Goal: Task Accomplishment & Management: Manage account settings

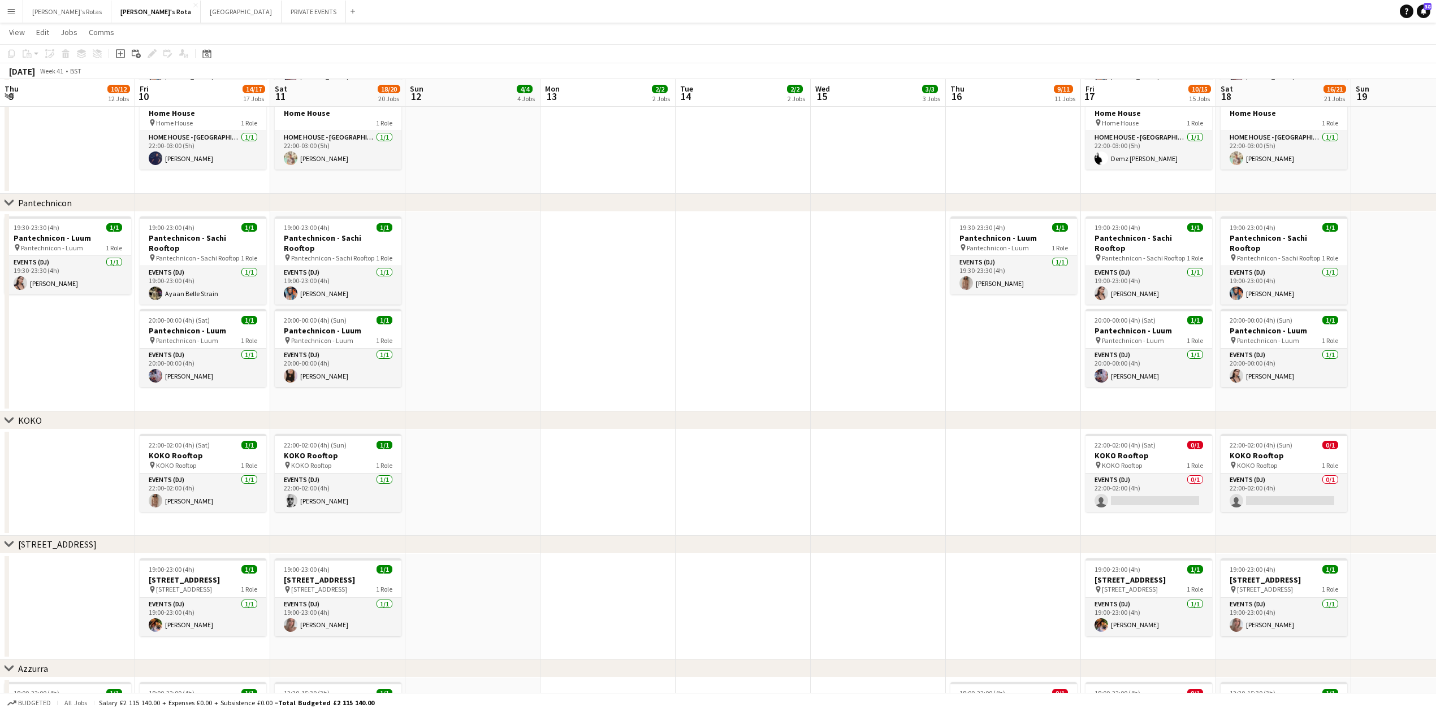
scroll to position [0, 375]
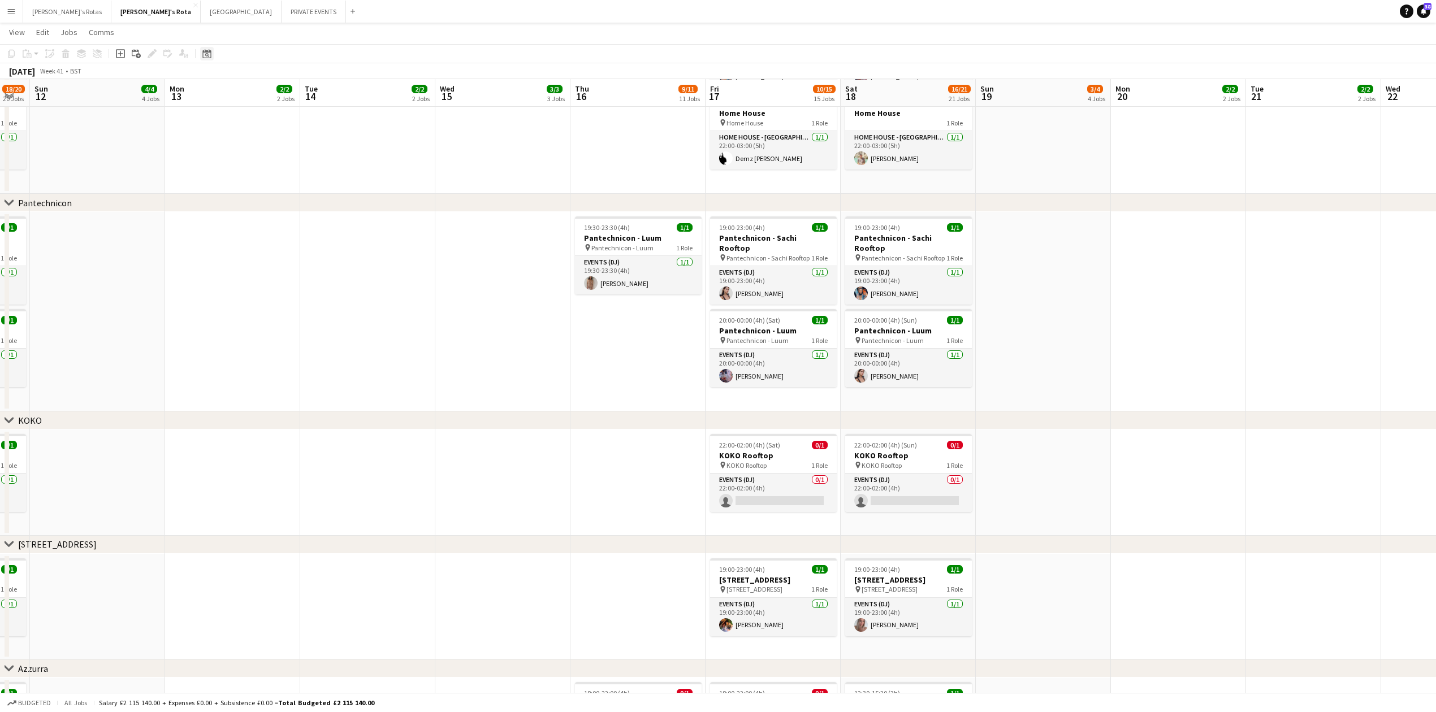
click at [201, 49] on div "Date picker" at bounding box center [207, 54] width 14 height 14
click at [286, 231] on button "[DATE]" at bounding box center [287, 231] width 33 height 18
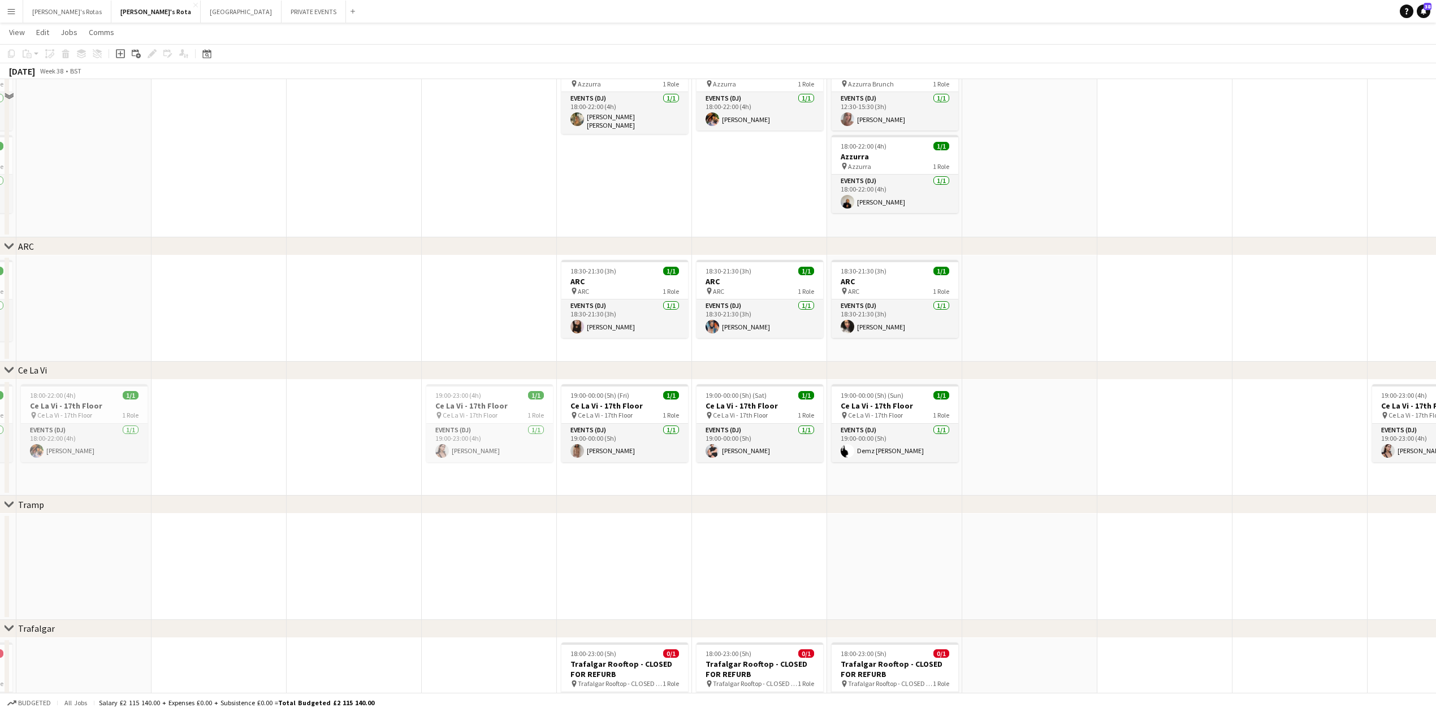
scroll to position [1891, 0]
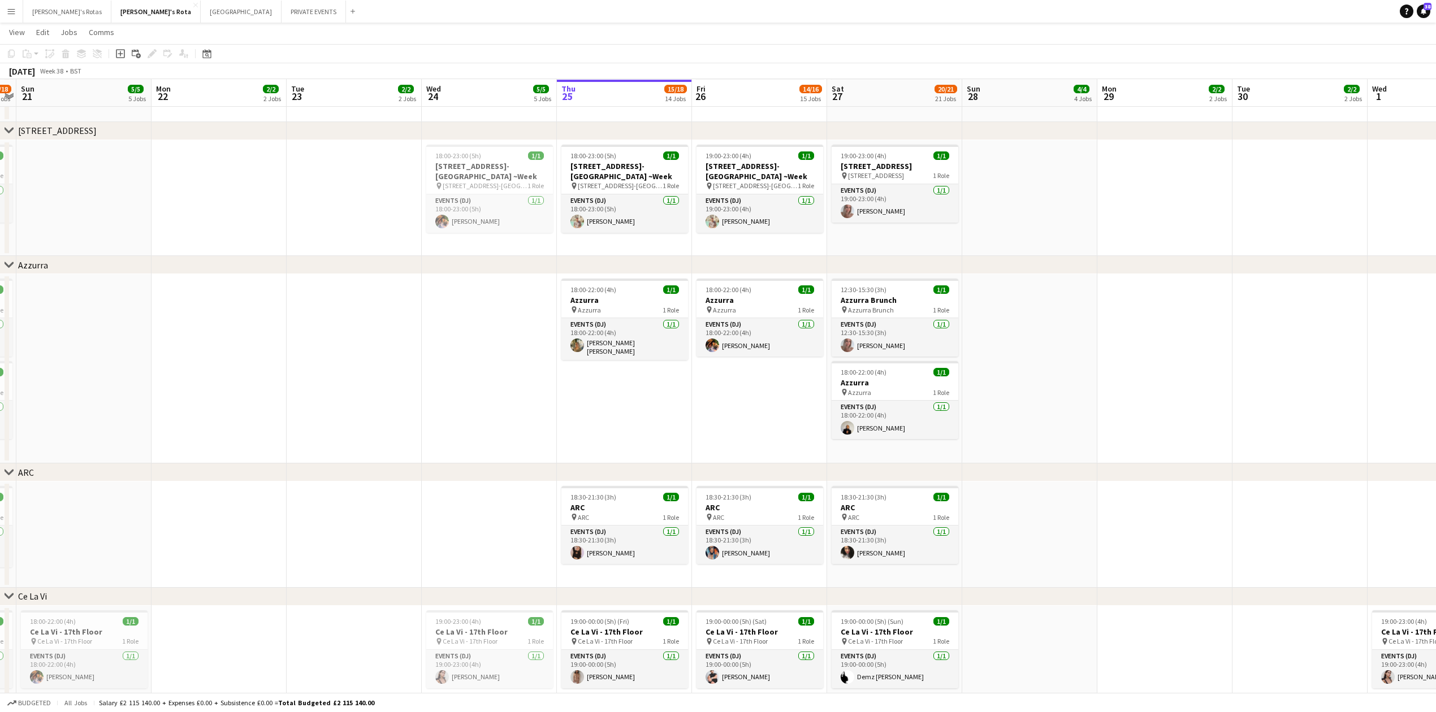
click at [12, 16] on button "Menu" at bounding box center [11, 11] width 23 height 23
click at [159, 51] on link "My Workforce" at bounding box center [170, 61] width 113 height 23
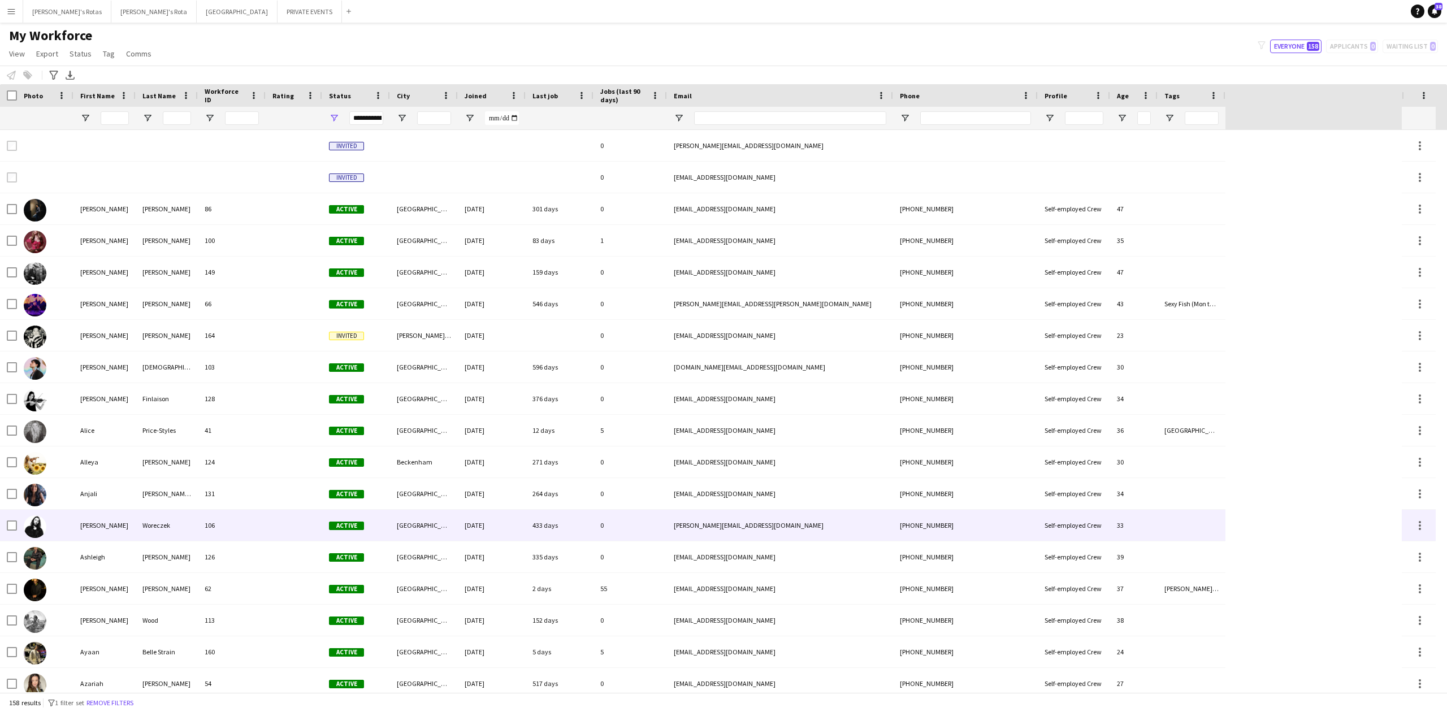
scroll to position [301, 0]
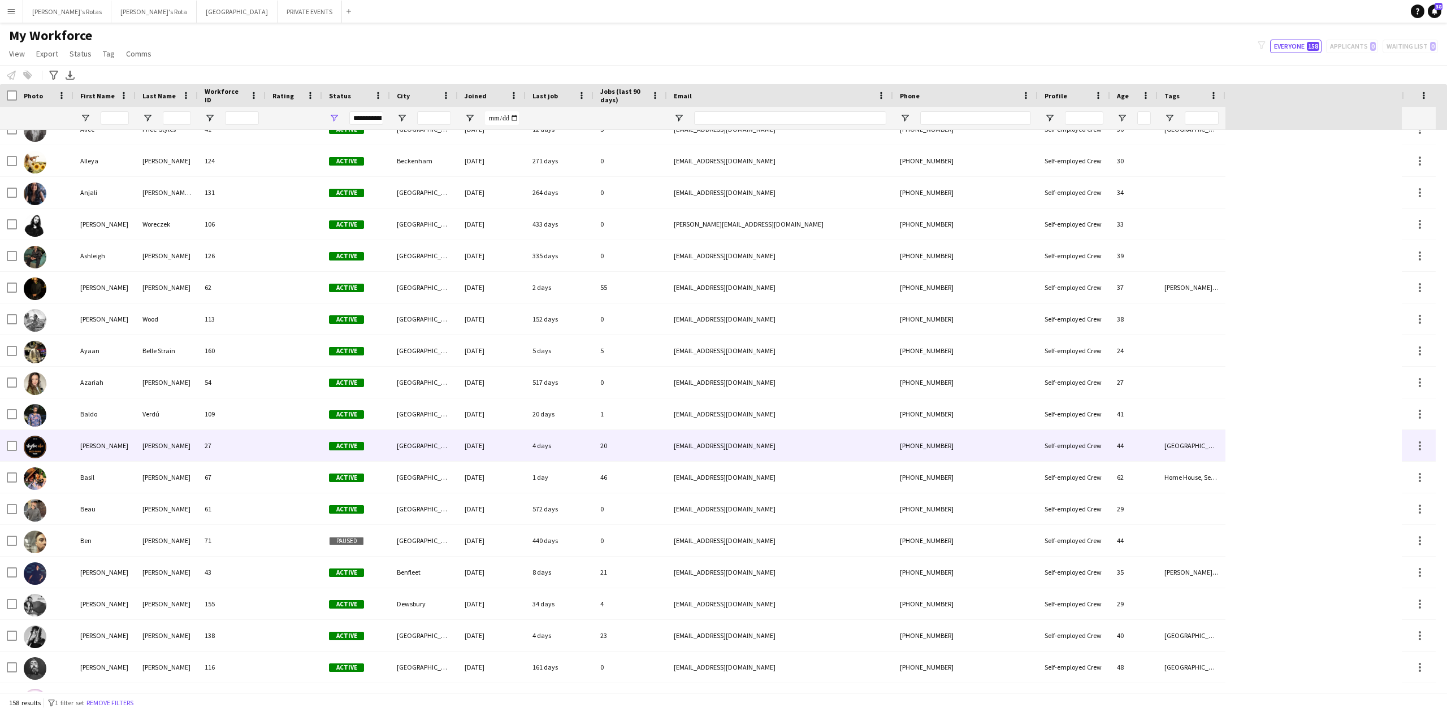
click at [111, 450] on div "[PERSON_NAME]" at bounding box center [104, 445] width 62 height 31
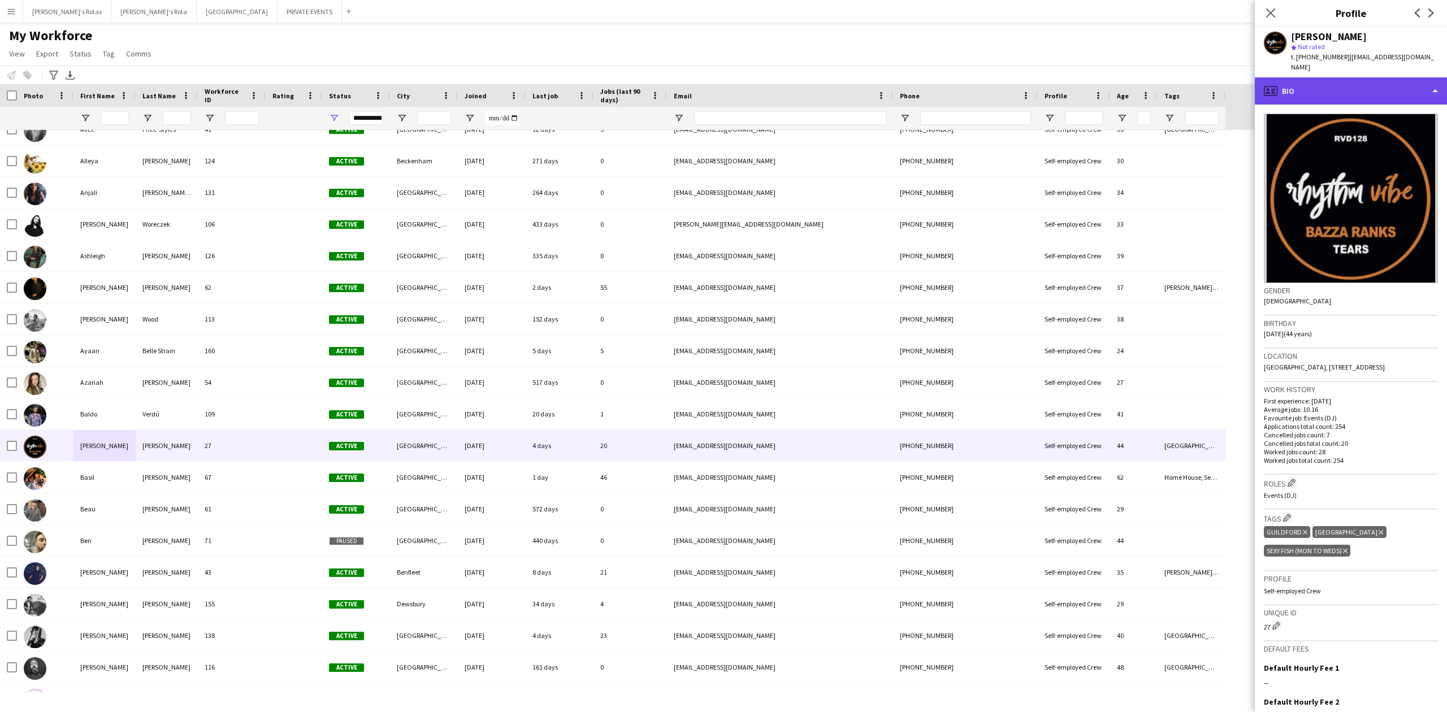
click at [1342, 80] on div "profile Bio" at bounding box center [1351, 90] width 192 height 27
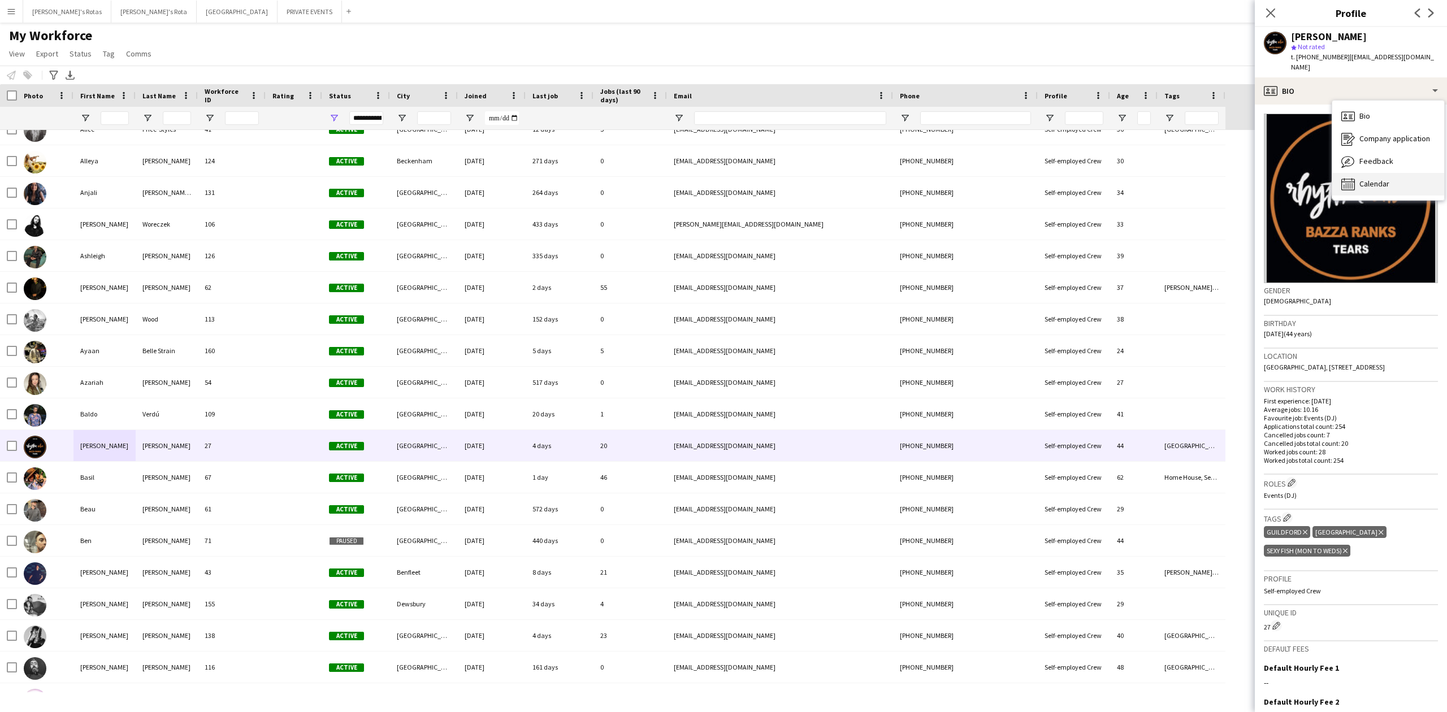
click at [1371, 179] on span "Calendar" at bounding box center [1374, 184] width 30 height 10
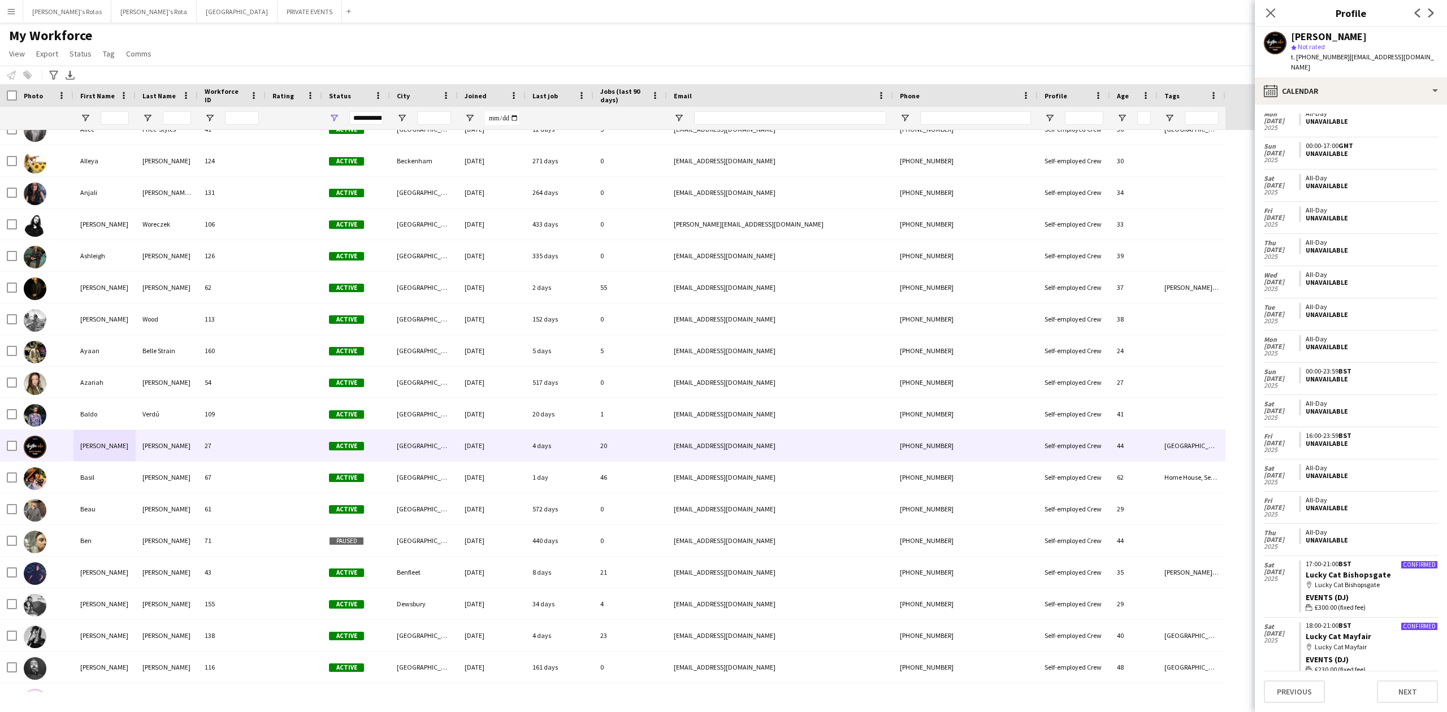
scroll to position [226, 0]
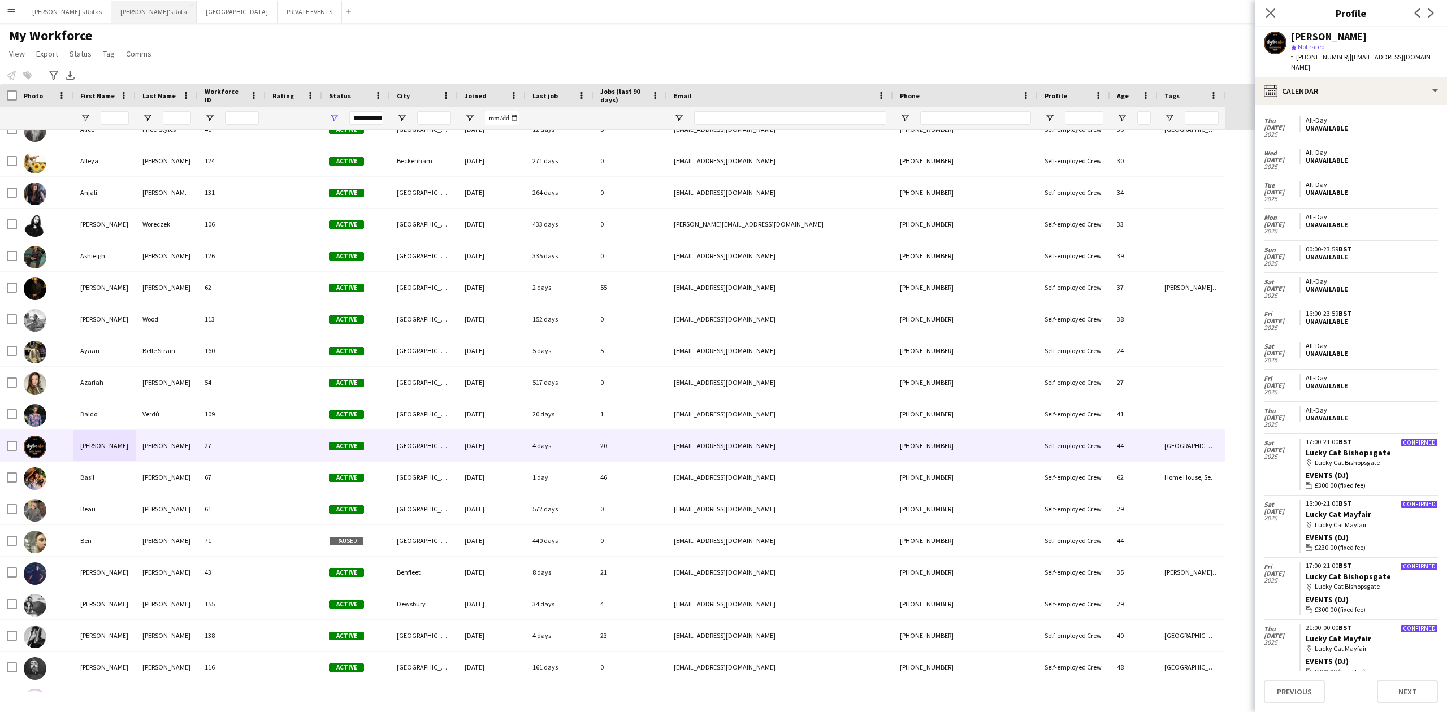
click at [111, 12] on button "[PERSON_NAME]'s Rota Close" at bounding box center [153, 12] width 85 height 22
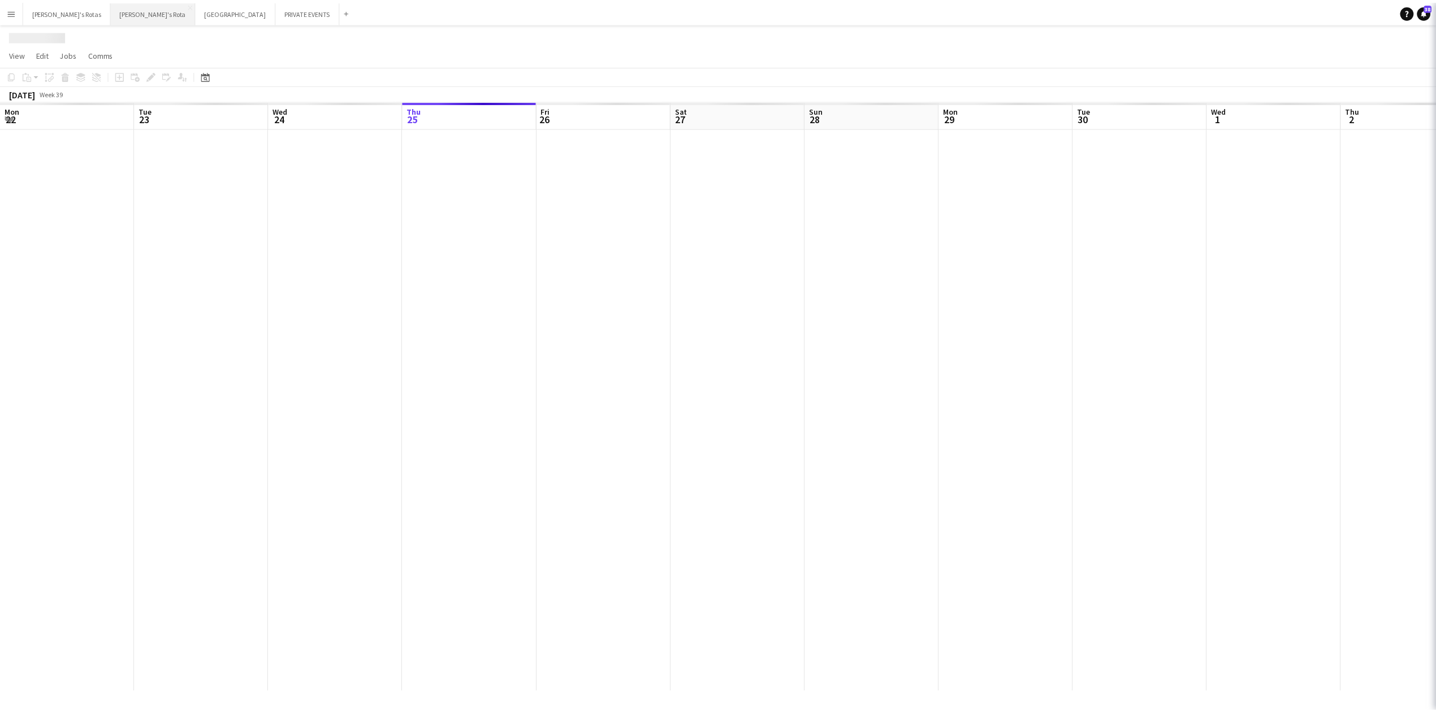
scroll to position [0, 270]
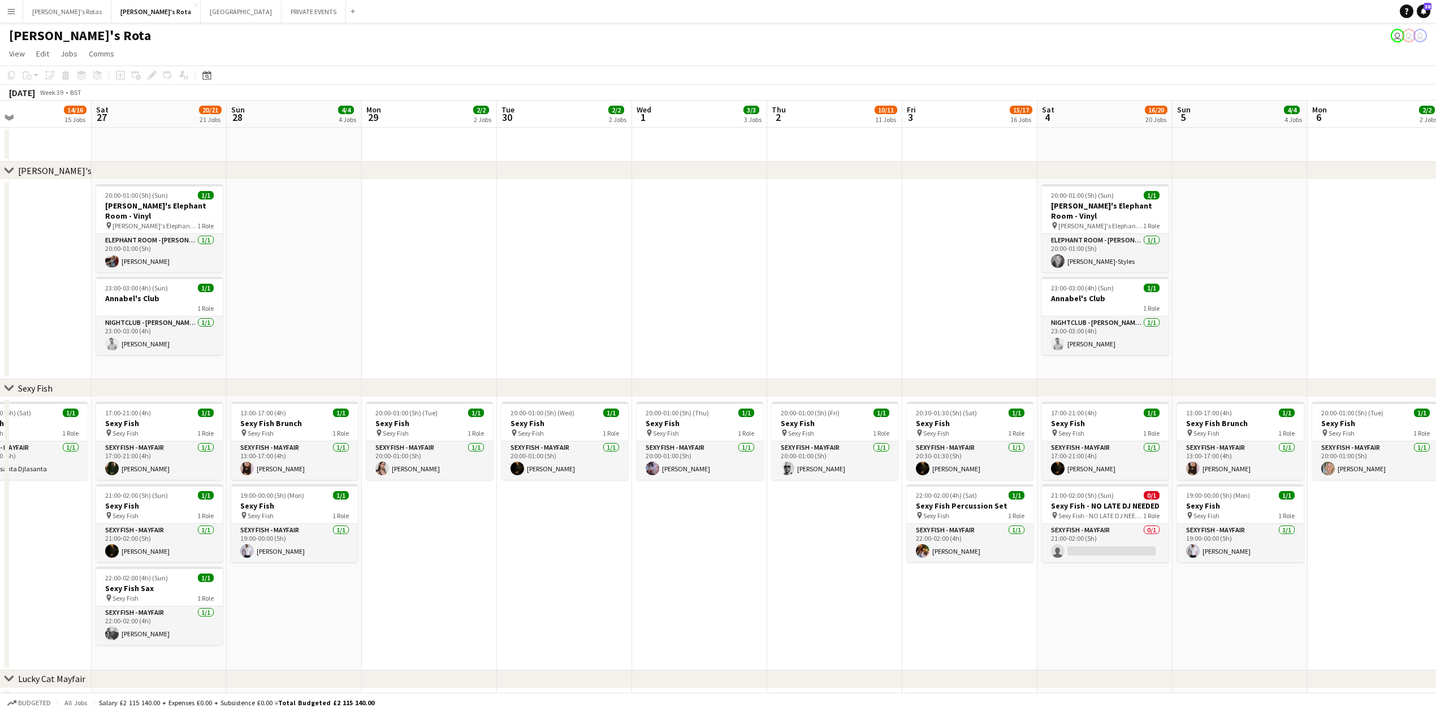
drag, startPoint x: 440, startPoint y: 340, endPoint x: 352, endPoint y: 345, distance: 88.3
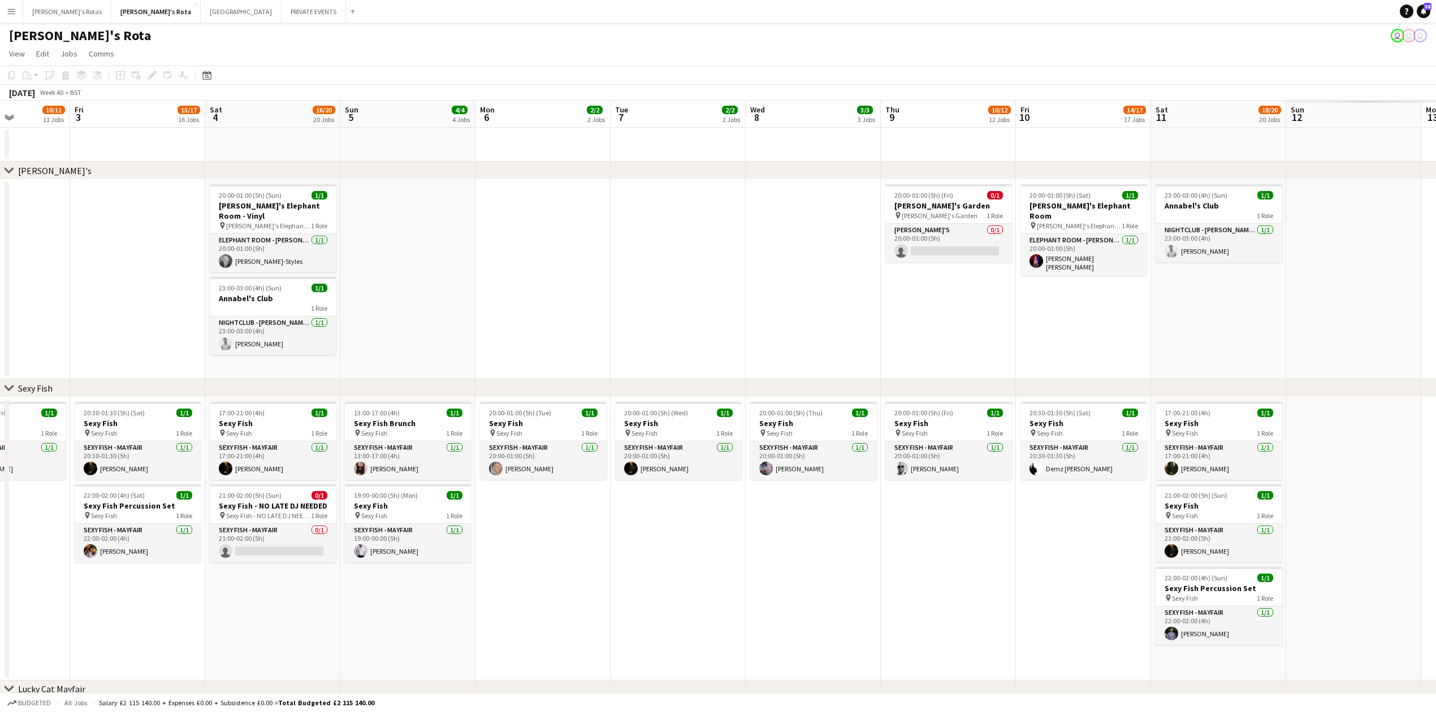
drag, startPoint x: 1022, startPoint y: 258, endPoint x: 787, endPoint y: 279, distance: 236.0
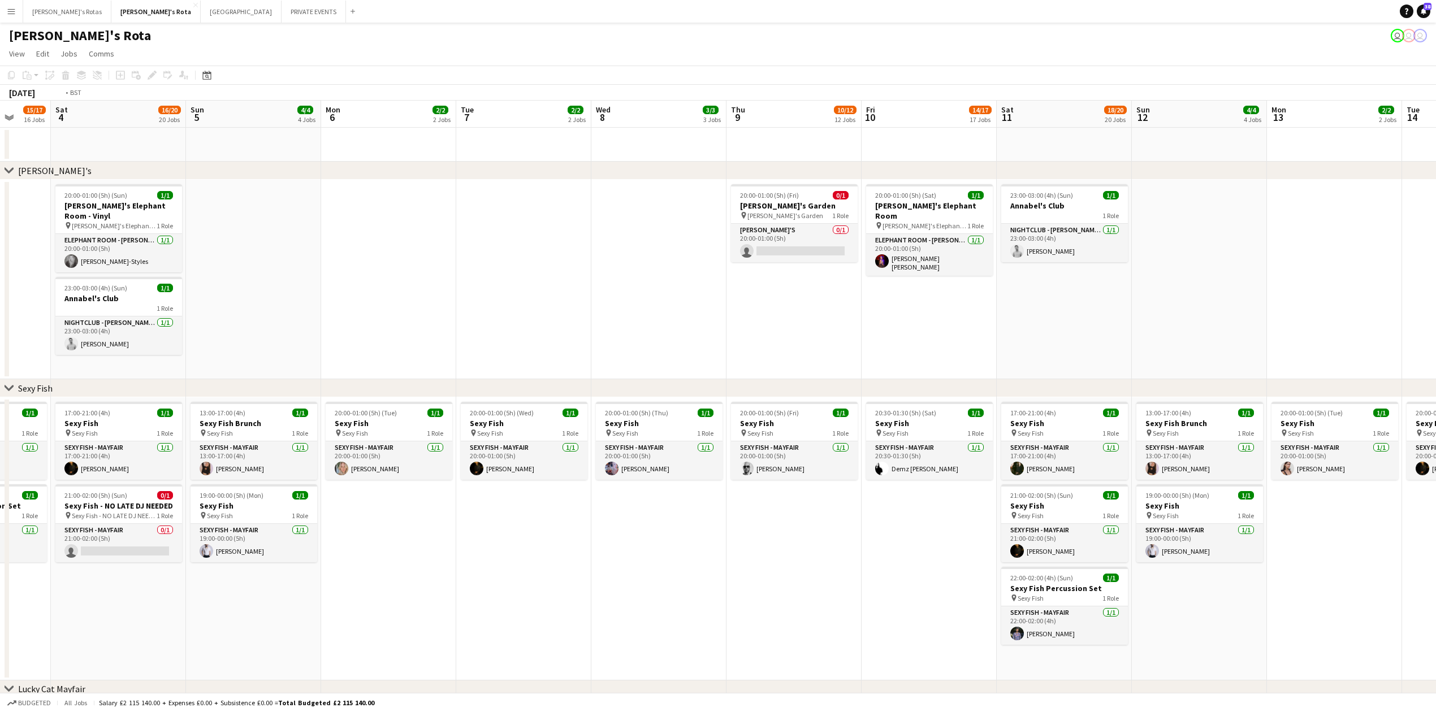
drag, startPoint x: 969, startPoint y: 271, endPoint x: 420, endPoint y: 316, distance: 550.1
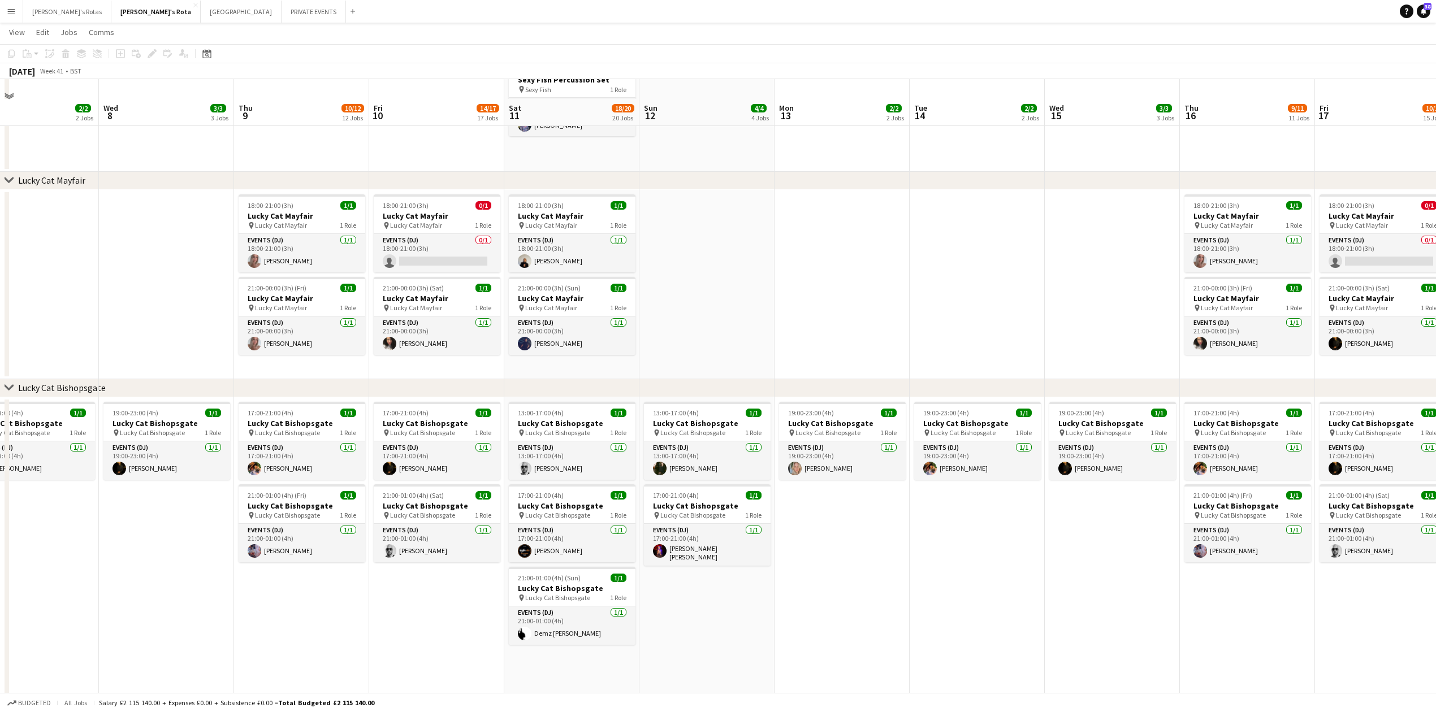
scroll to position [527, 0]
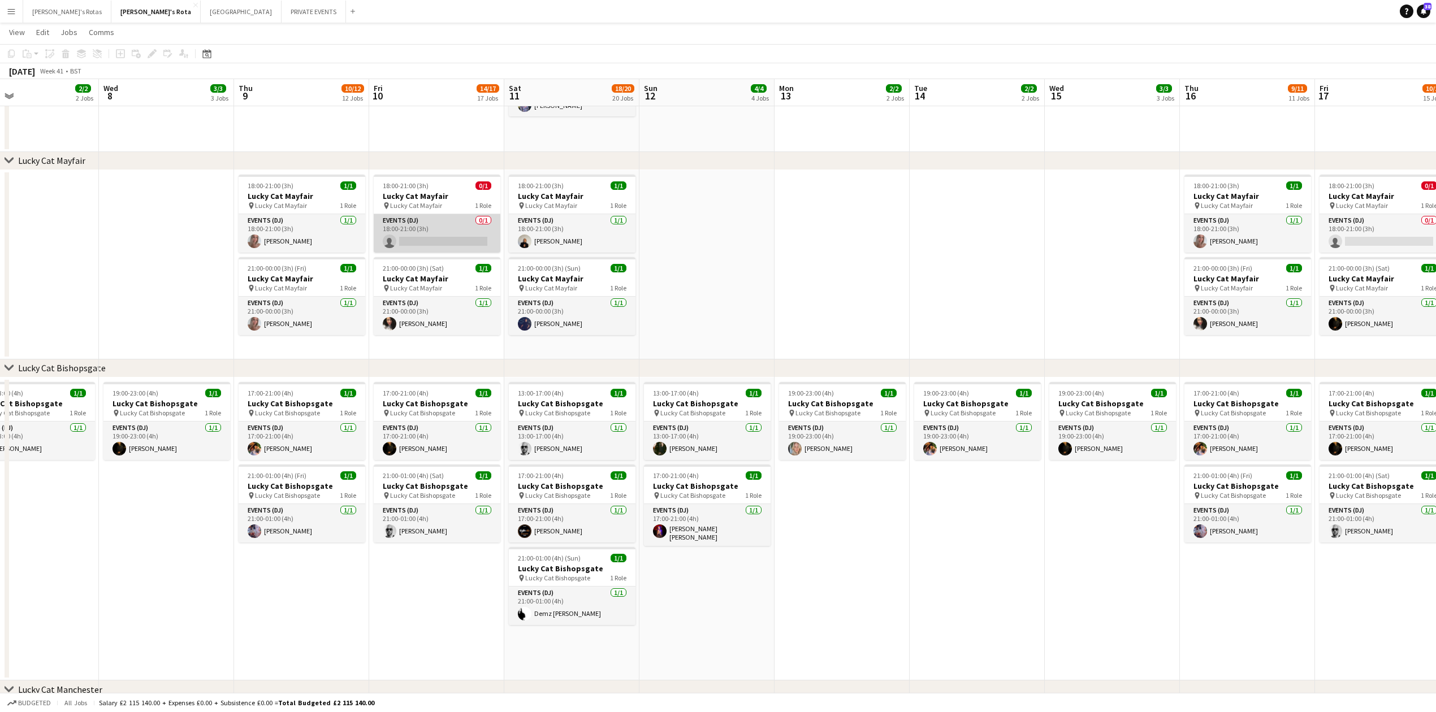
click at [387, 222] on app-card-role "Events (DJ) 0/1 18:00-21:00 (3h) single-neutral-actions" at bounding box center [437, 233] width 127 height 38
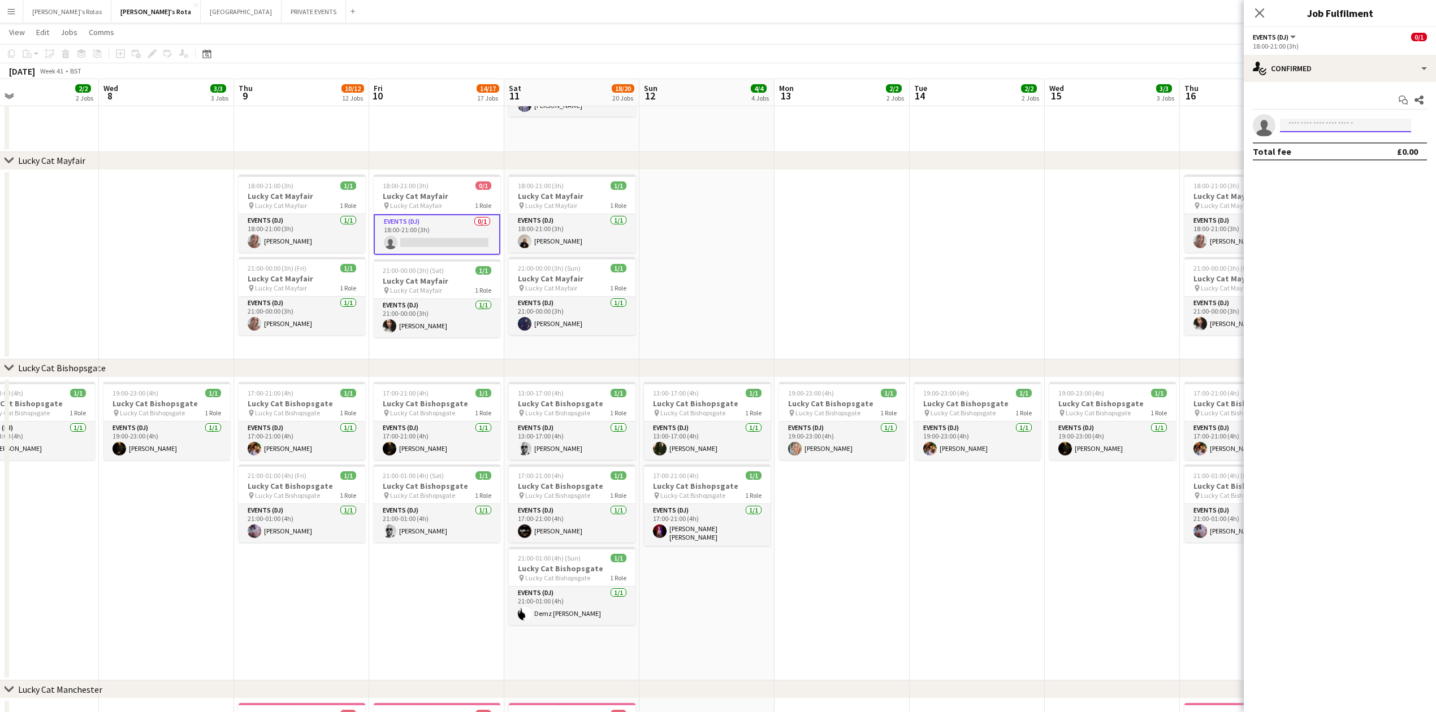
click at [1341, 120] on input at bounding box center [1345, 126] width 131 height 14
type input "*****"
click at [1321, 157] on span "[PHONE_NUMBER]" at bounding box center [1345, 159] width 113 height 9
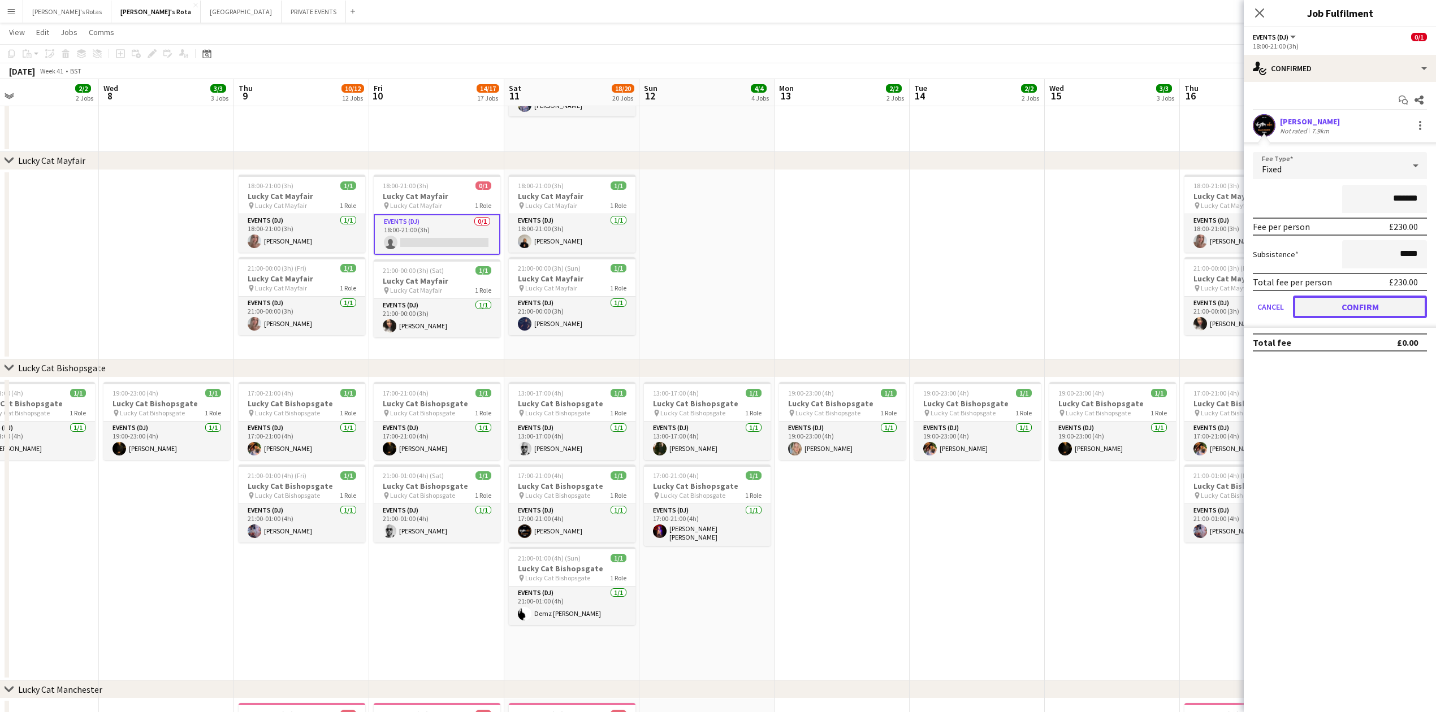
click at [1366, 313] on button "Confirm" at bounding box center [1360, 307] width 134 height 23
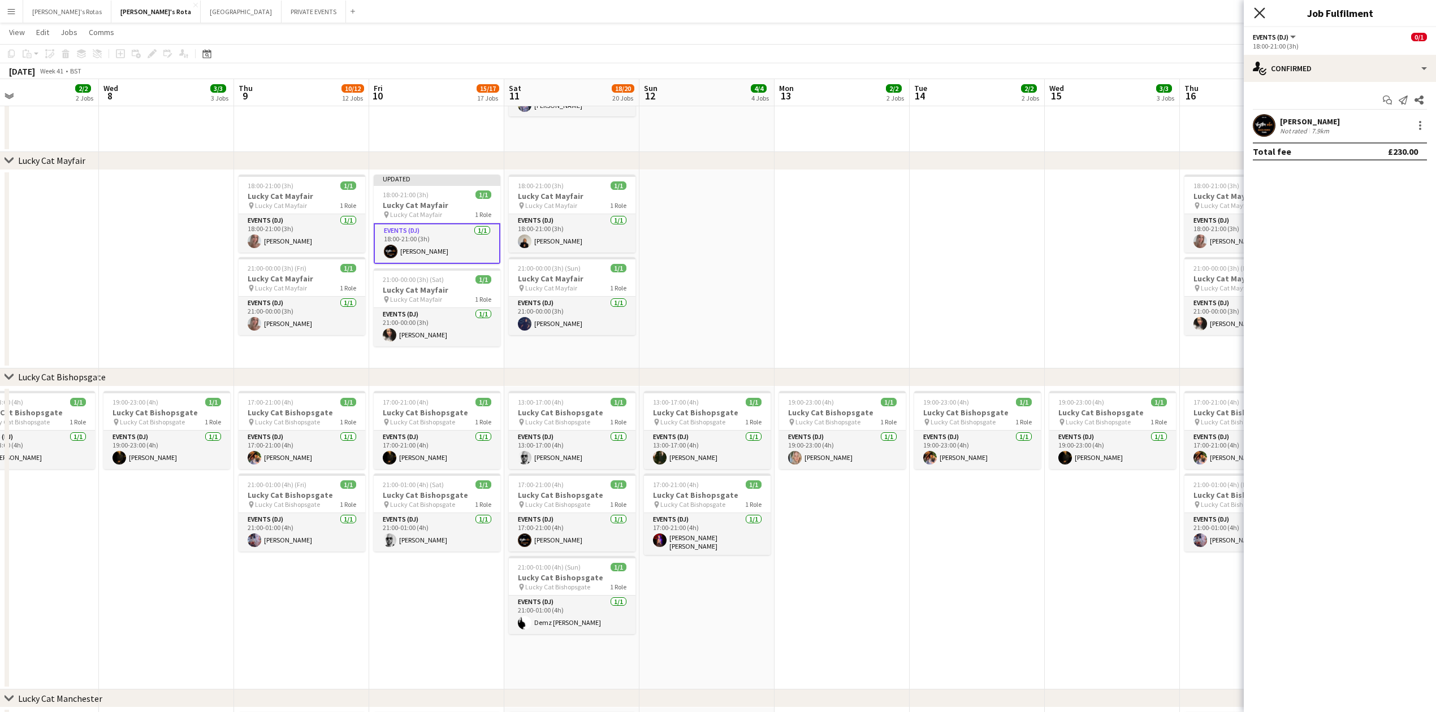
click at [1260, 12] on icon "Close pop-in" at bounding box center [1259, 12] width 11 height 11
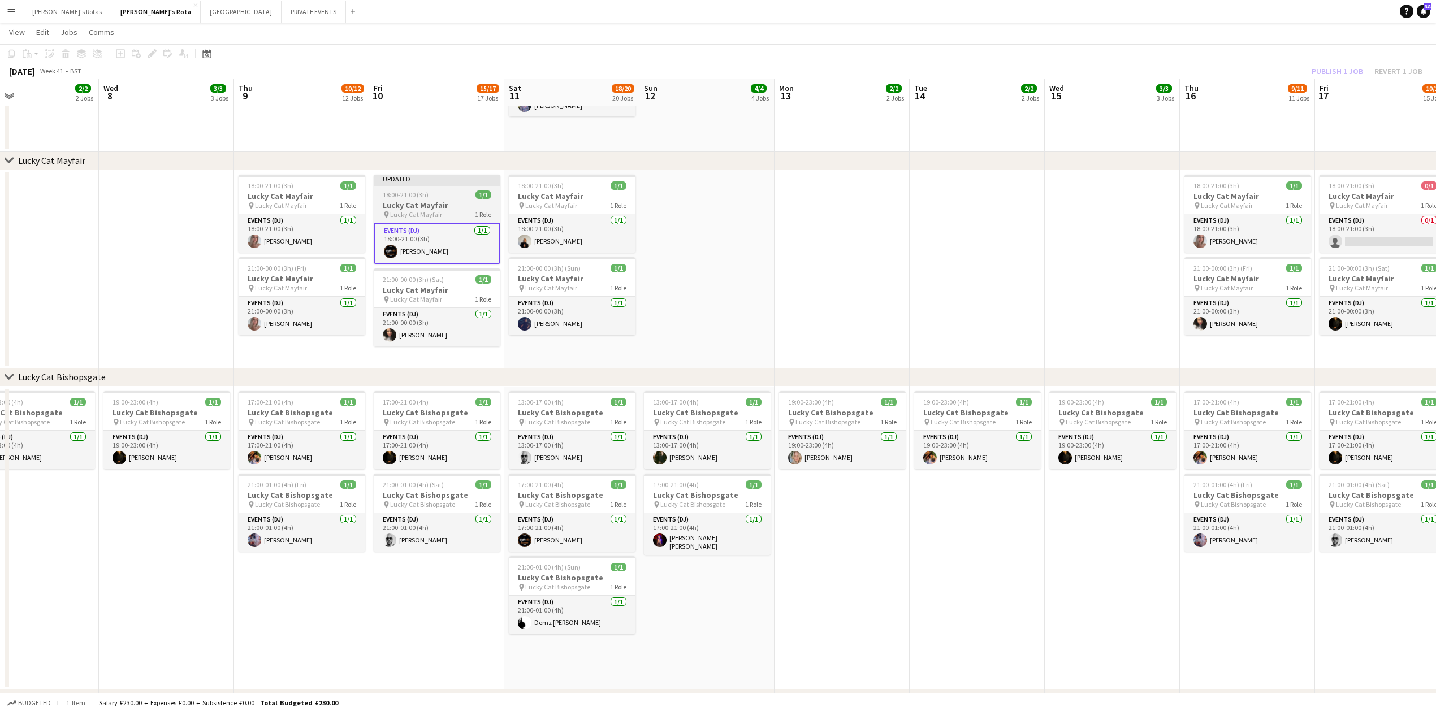
click at [410, 206] on h3 "Lucky Cat Mayfair" at bounding box center [437, 205] width 127 height 10
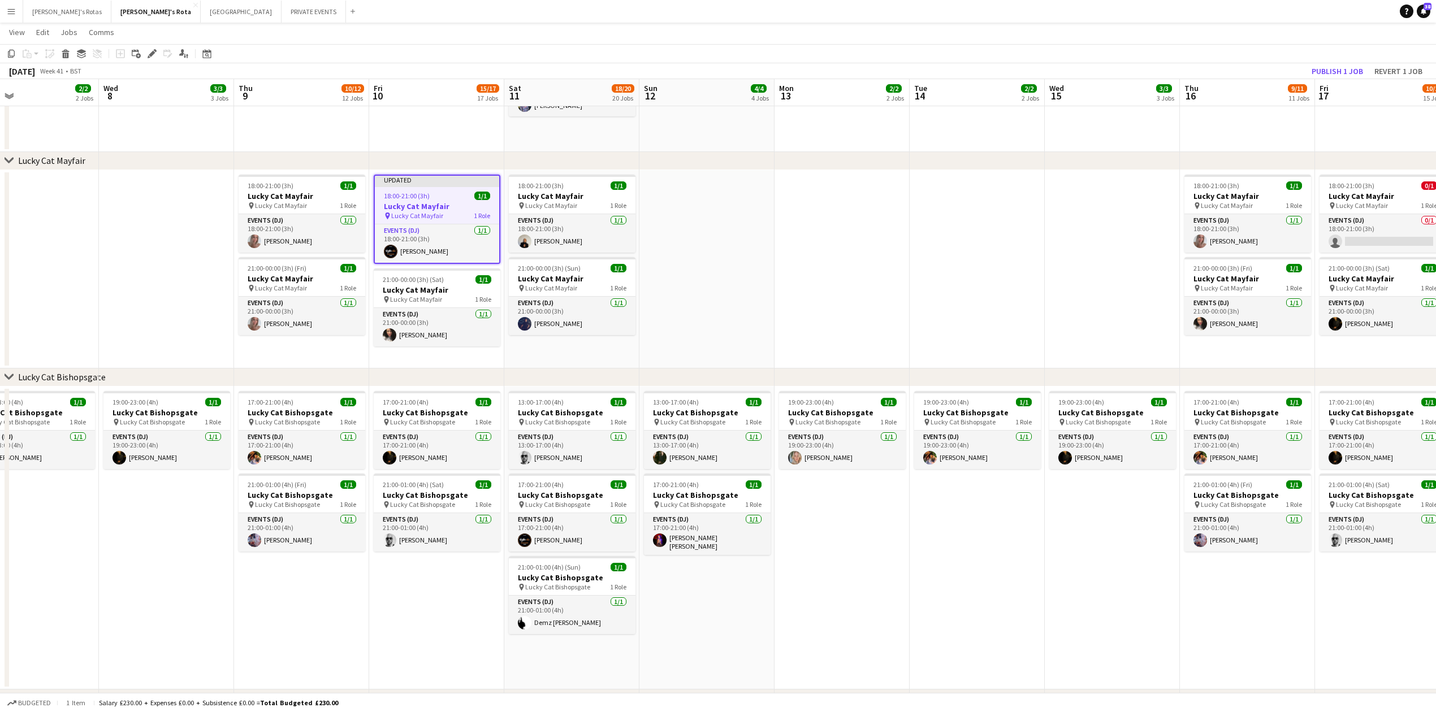
click at [1352, 62] on app-toolbar "Copy Paste Paste Ctrl+V Paste with crew Ctrl+Shift+V Paste linked Job [GEOGRAPH…" at bounding box center [718, 53] width 1436 height 19
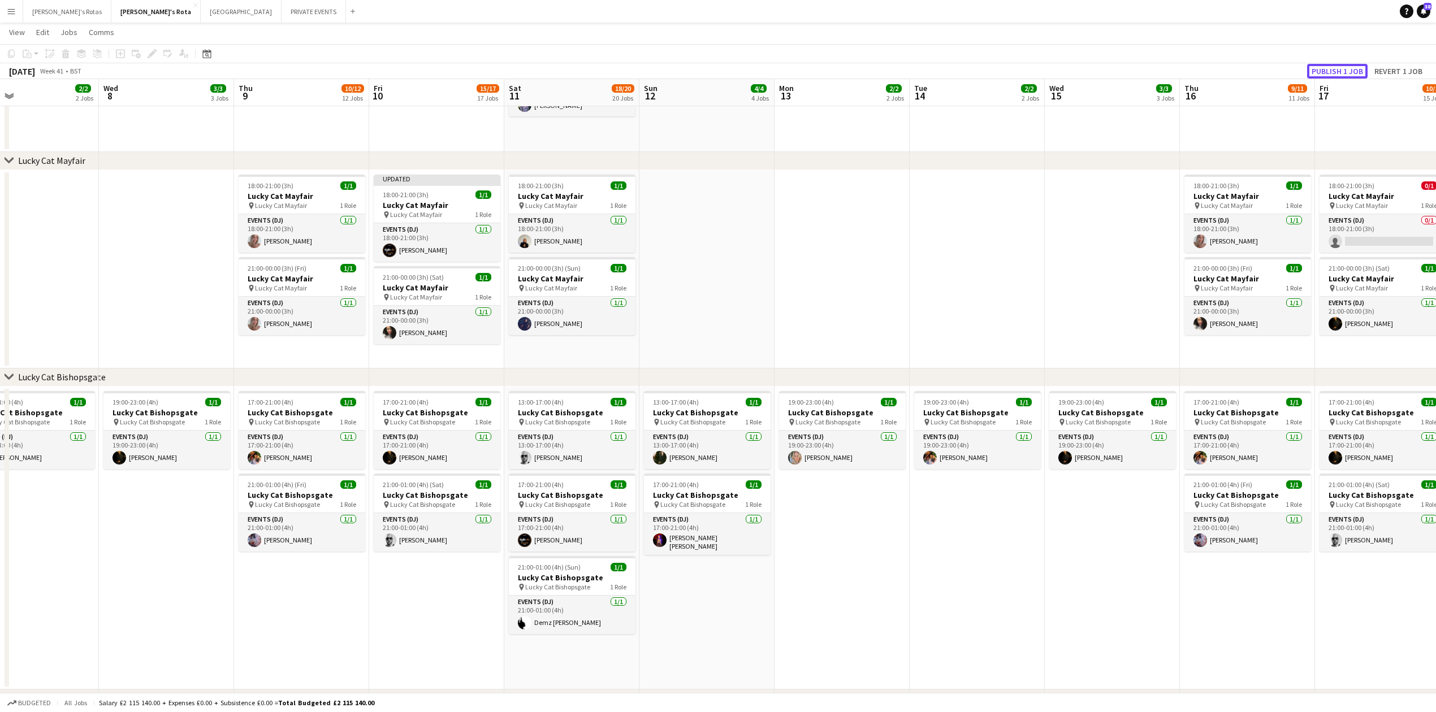
click at [1341, 72] on button "Publish 1 job" at bounding box center [1337, 71] width 60 height 15
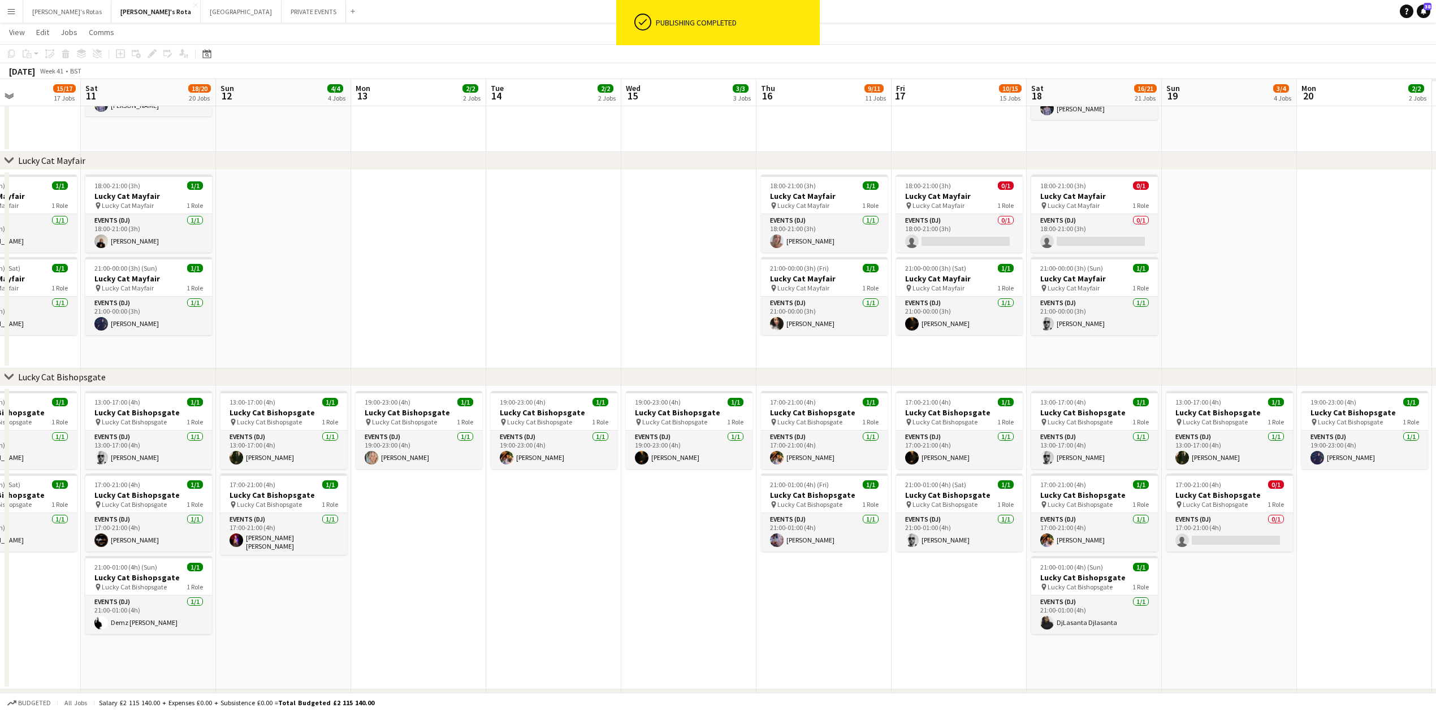
scroll to position [0, 496]
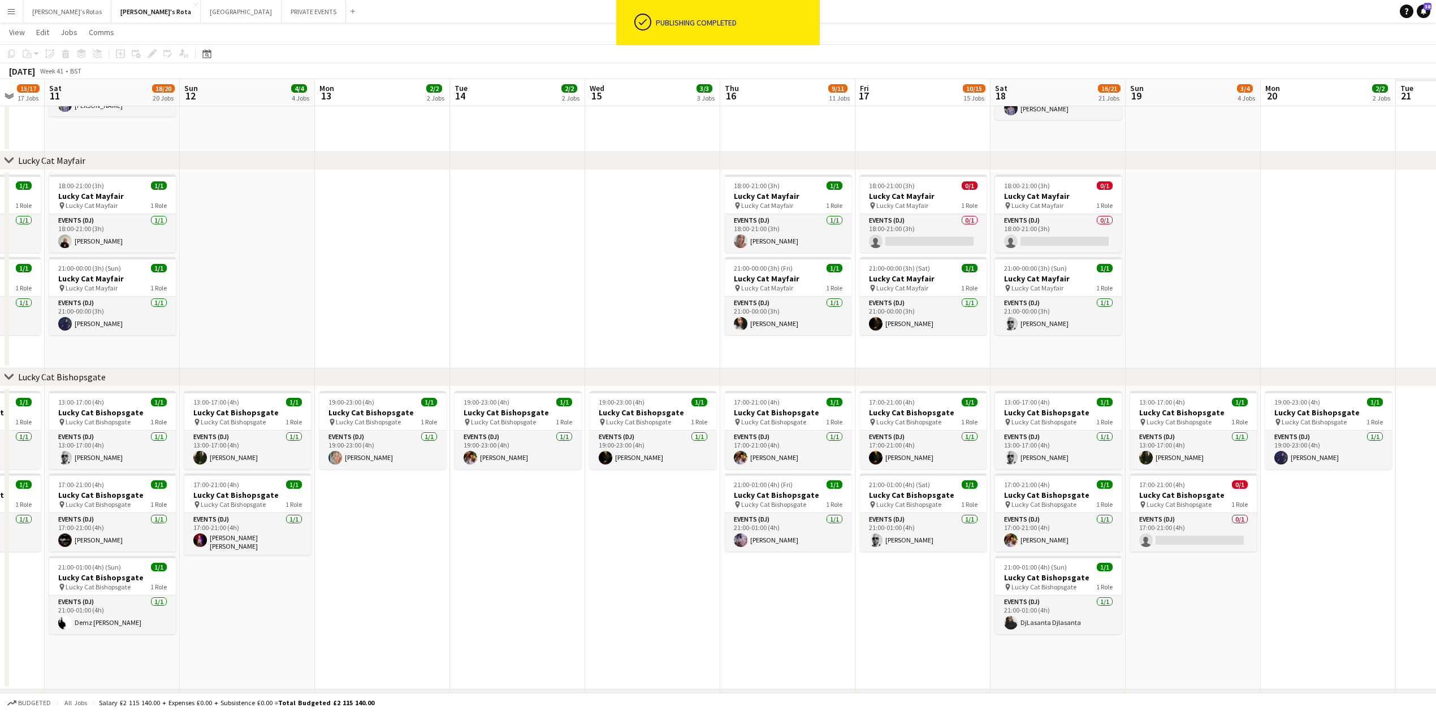
drag, startPoint x: 1047, startPoint y: 327, endPoint x: 588, endPoint y: 333, distance: 459.0
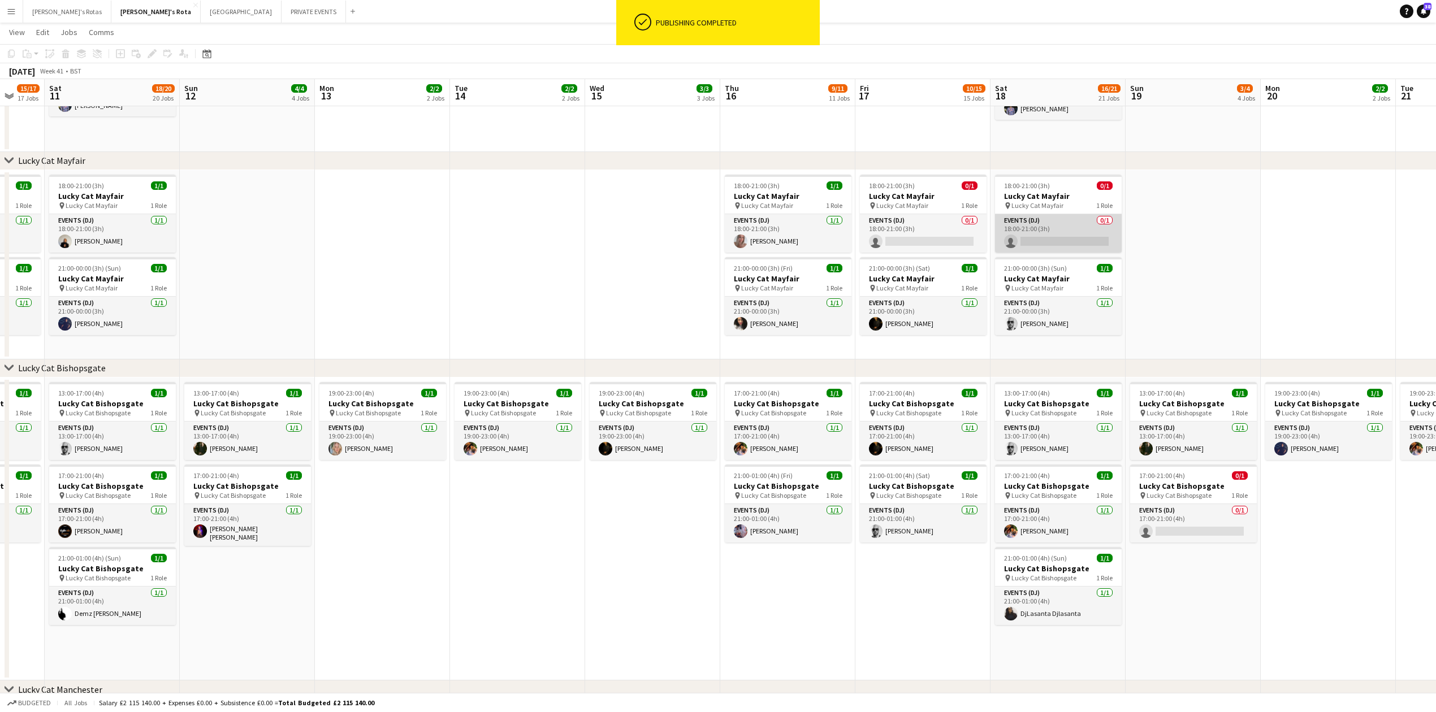
click at [1052, 224] on app-card-role "Events (DJ) 0/1 18:00-21:00 (3h) single-neutral-actions" at bounding box center [1058, 233] width 127 height 38
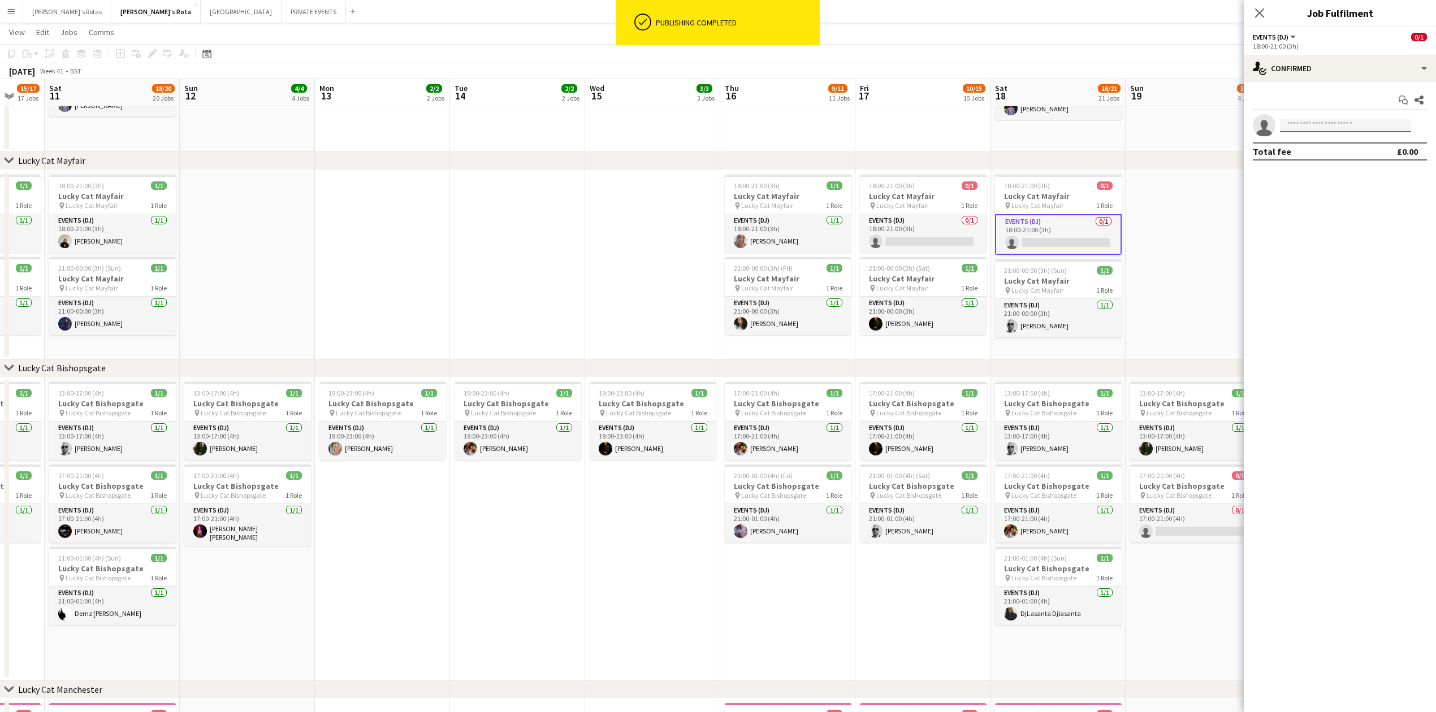
click at [1352, 123] on input at bounding box center [1345, 126] width 131 height 14
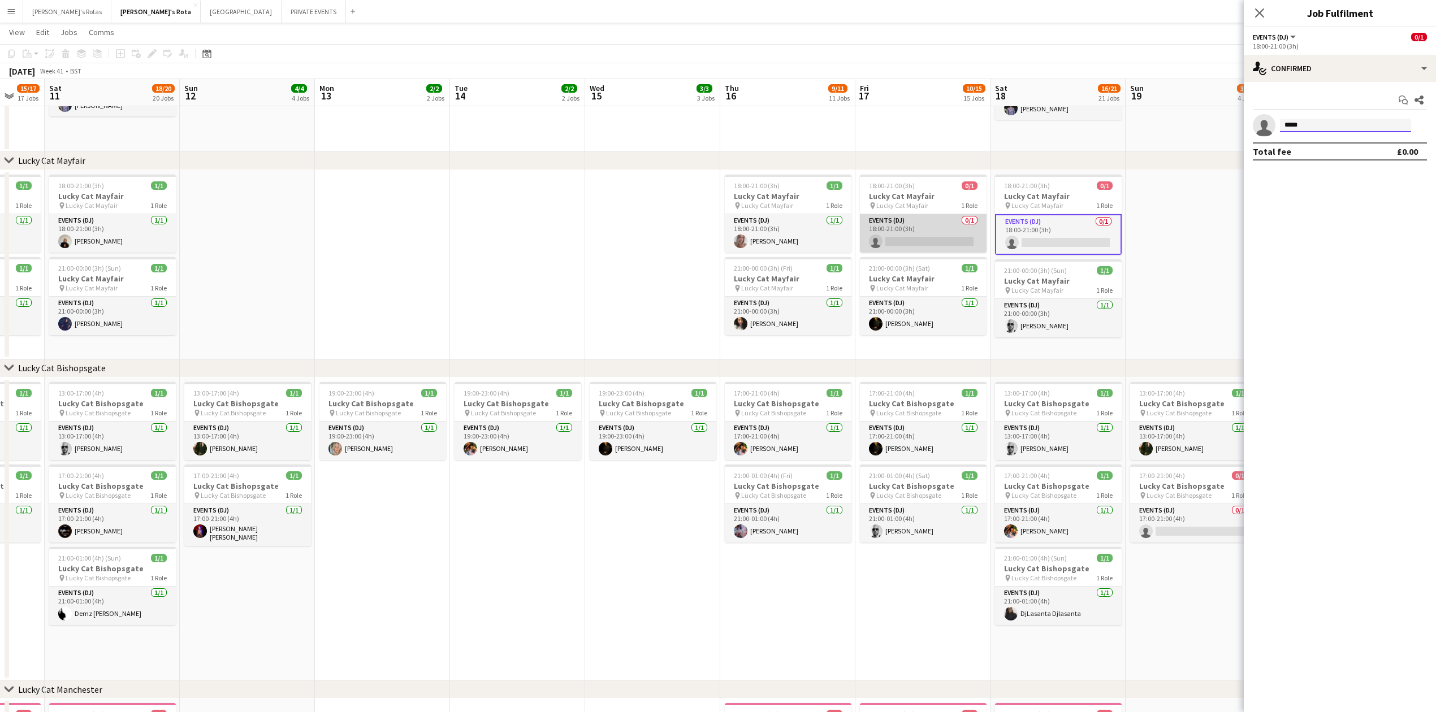
type input "*****"
click at [926, 234] on app-card-role "Events (DJ) 0/1 18:00-21:00 (3h) single-neutral-actions" at bounding box center [923, 233] width 127 height 38
click at [1309, 119] on input at bounding box center [1345, 126] width 131 height 14
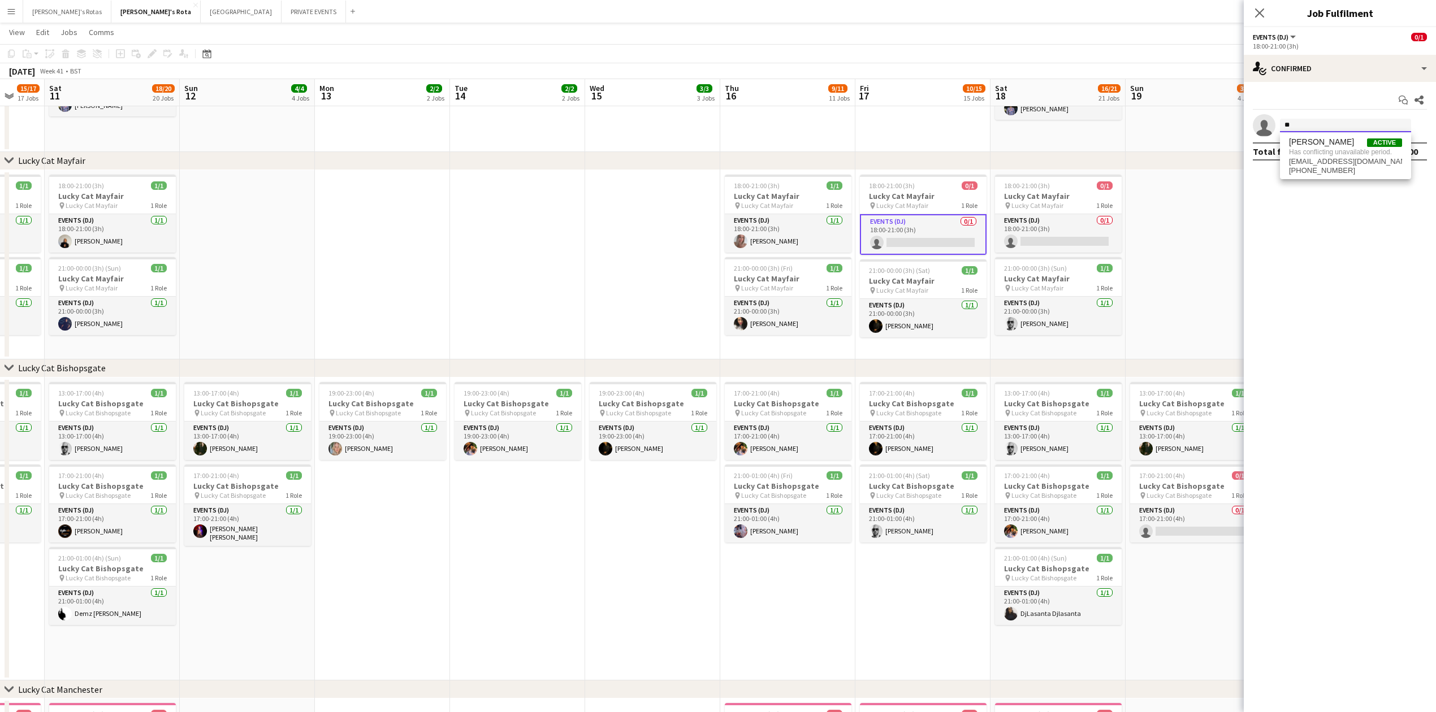
type input "*"
click at [634, 260] on app-date-cell at bounding box center [652, 264] width 135 height 189
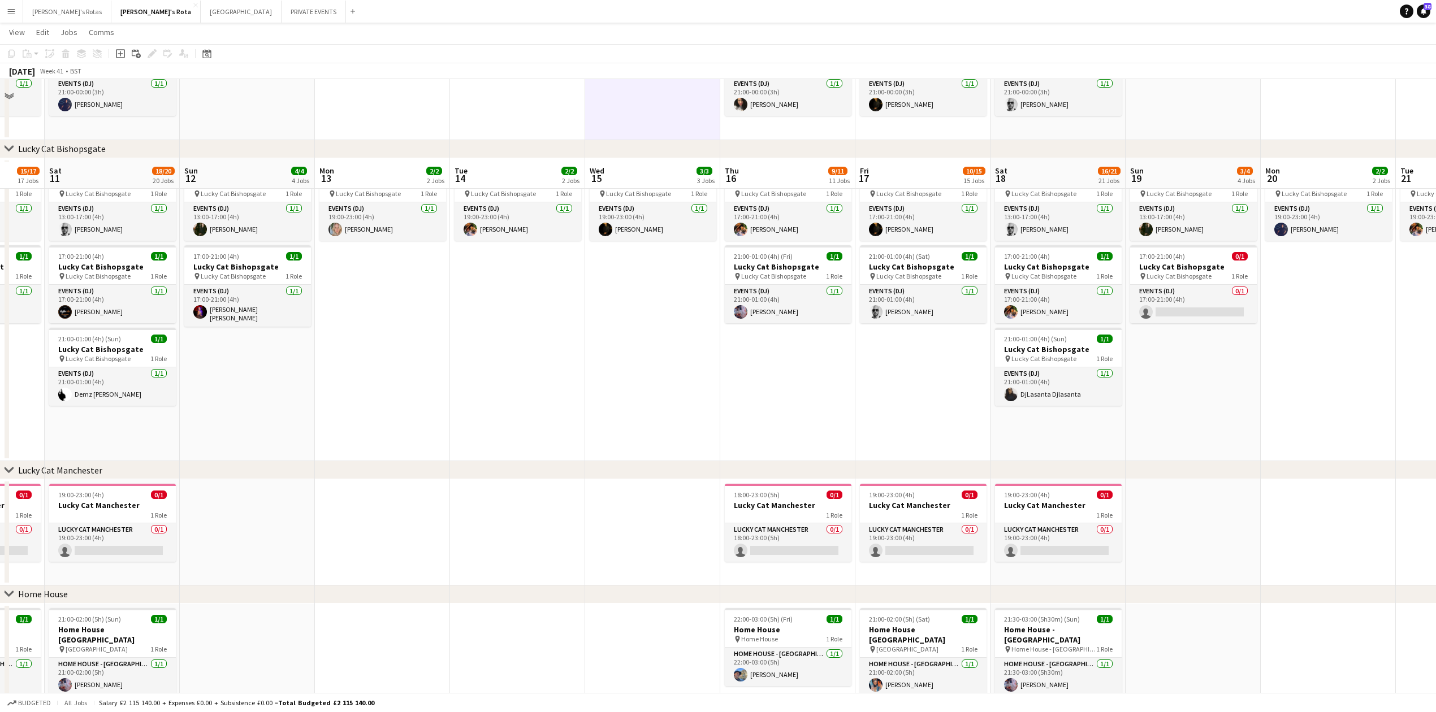
scroll to position [829, 0]
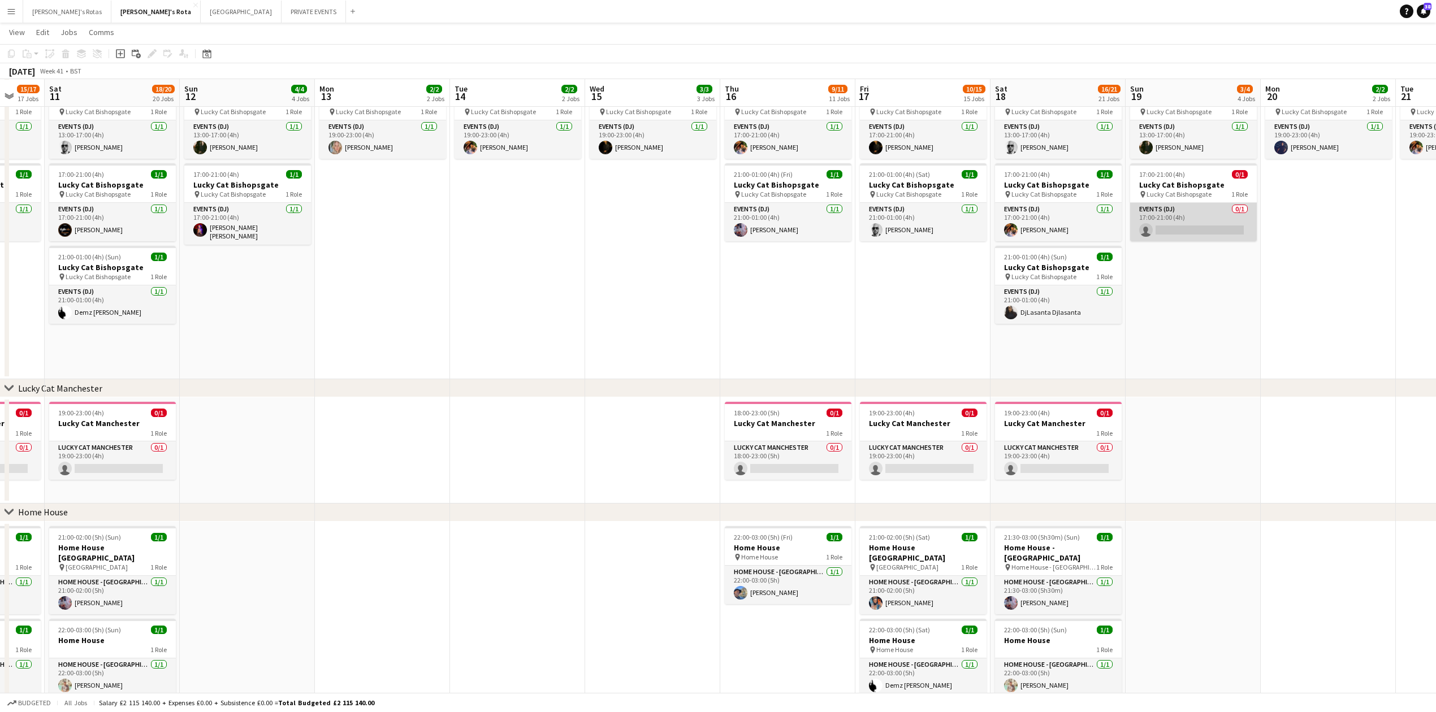
click at [1181, 220] on app-card-role "Events (DJ) 0/1 17:00-21:00 (4h) single-neutral-actions" at bounding box center [1193, 222] width 127 height 38
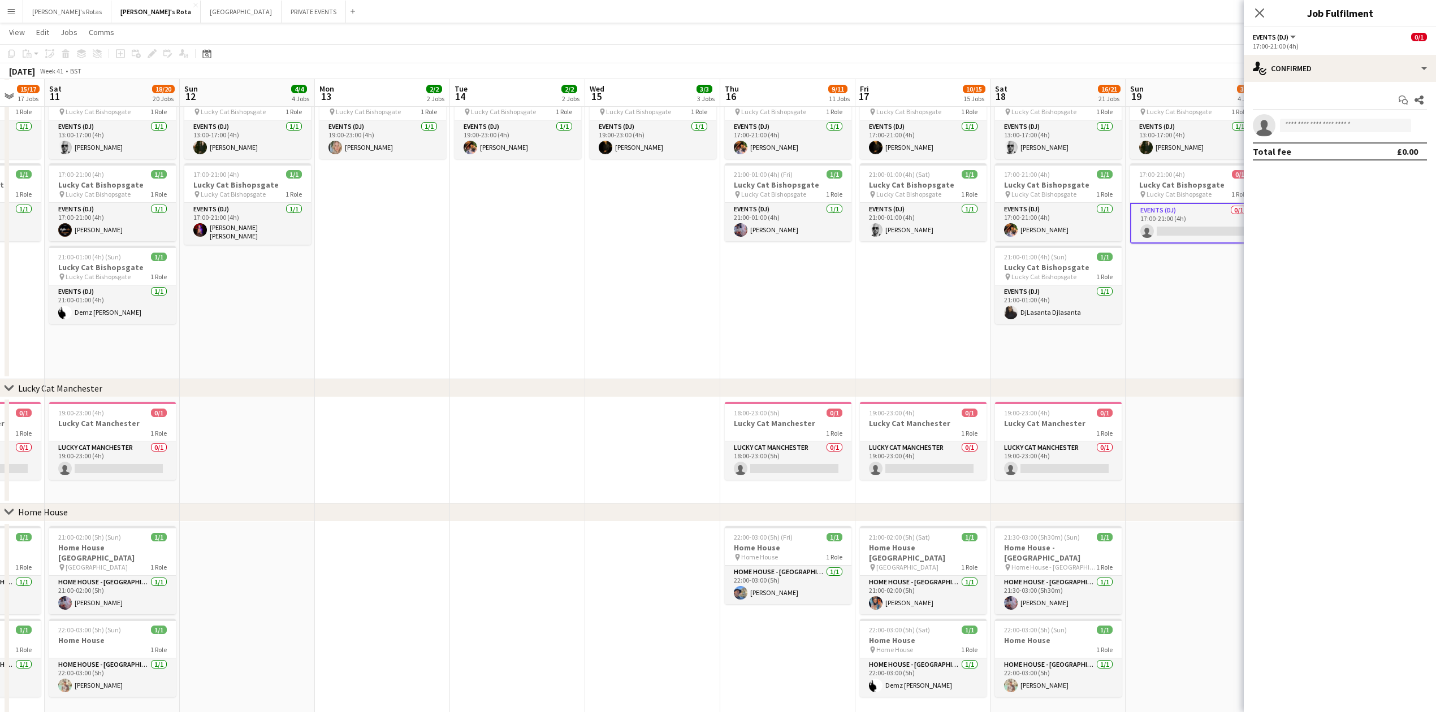
drag, startPoint x: 1315, startPoint y: 103, endPoint x: 1310, endPoint y: 125, distance: 23.1
click at [1312, 111] on div "Start chat Share single-neutral-actions Total fee £0.00" at bounding box center [1339, 126] width 192 height 88
click at [1310, 125] on input at bounding box center [1345, 126] width 131 height 14
type input "*"
type input "*****"
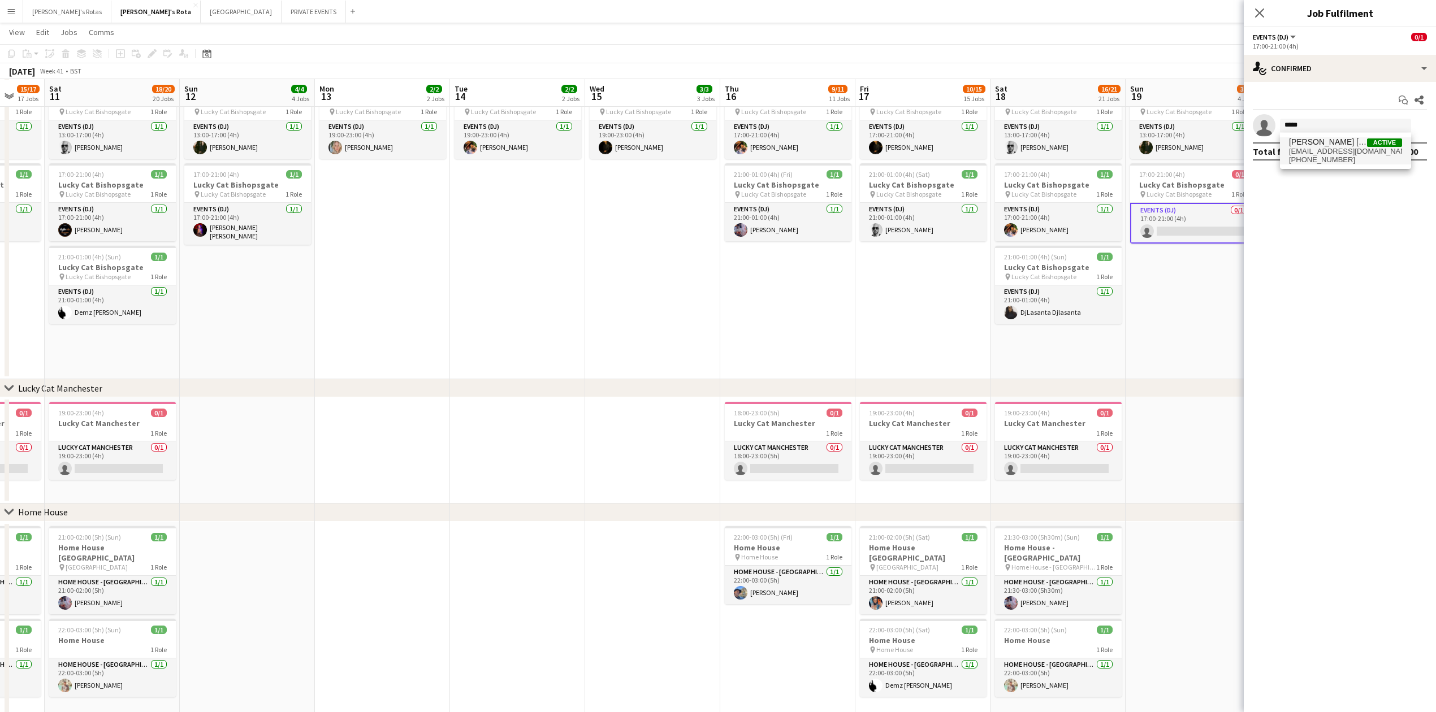
click at [1316, 146] on span "[PERSON_NAME] [PERSON_NAME]" at bounding box center [1328, 142] width 78 height 10
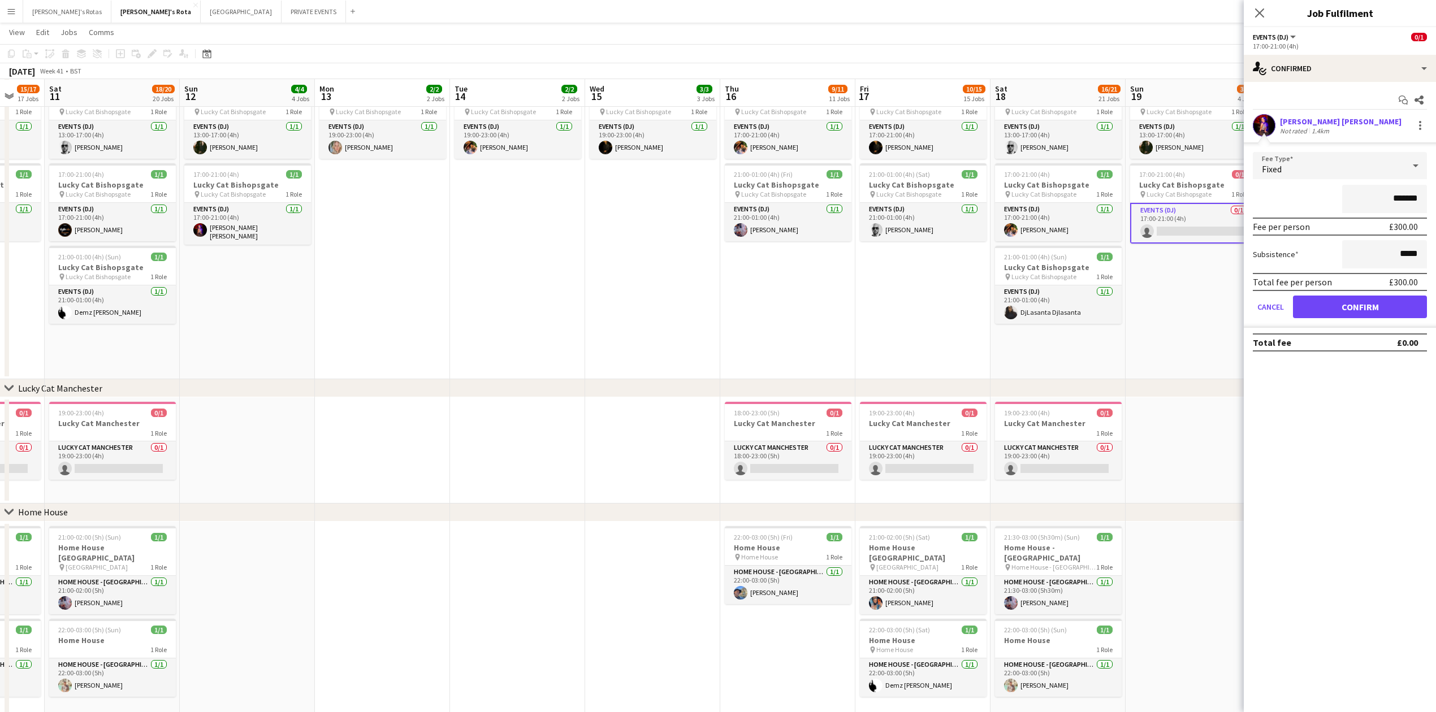
drag, startPoint x: 1352, startPoint y: 289, endPoint x: 1346, endPoint y: 313, distance: 24.7
click at [1346, 310] on form "Fee Type Fixed ******* Fee per person £300.00 Subsistence ***** Total fee per p…" at bounding box center [1339, 240] width 192 height 176
click at [1346, 313] on button "Confirm" at bounding box center [1360, 307] width 134 height 23
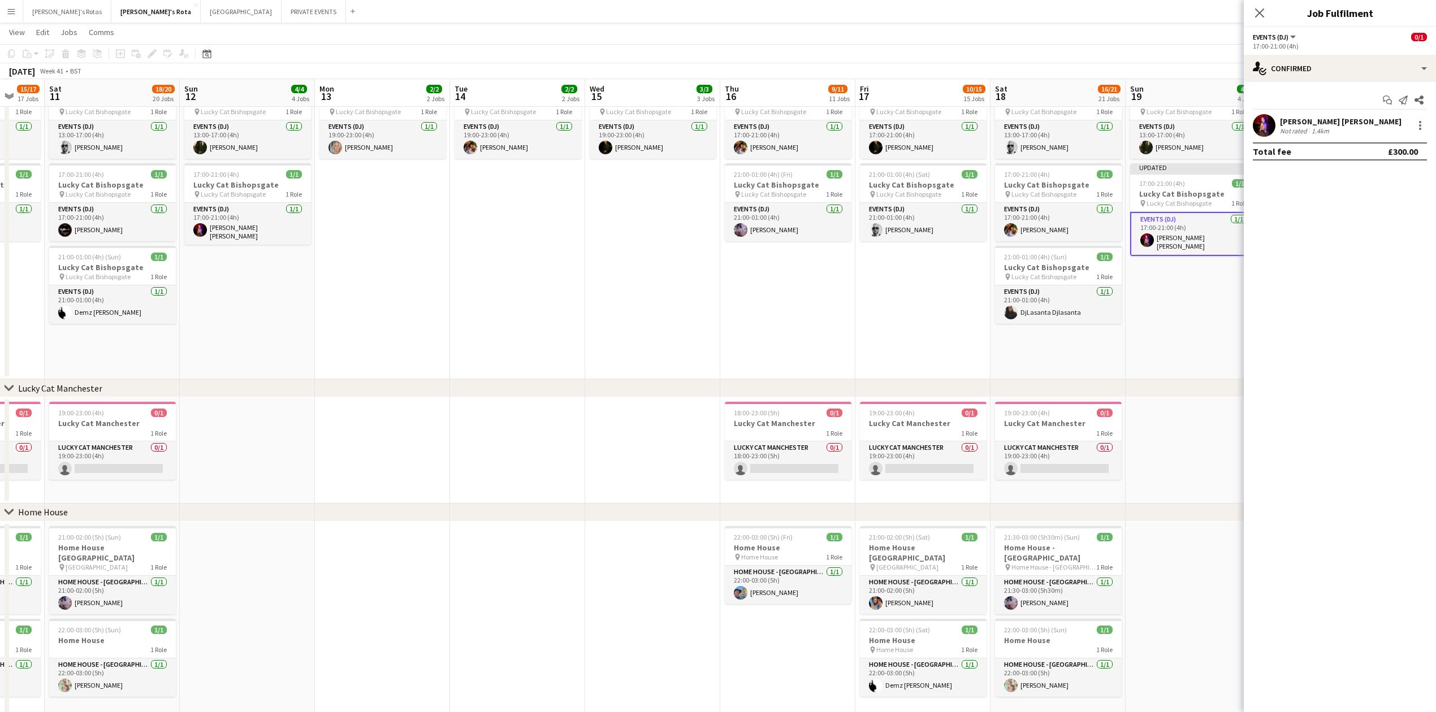
click at [1260, 5] on div "Close pop-in" at bounding box center [1259, 13] width 32 height 26
click at [1260, 11] on icon "Close pop-in" at bounding box center [1259, 12] width 9 height 9
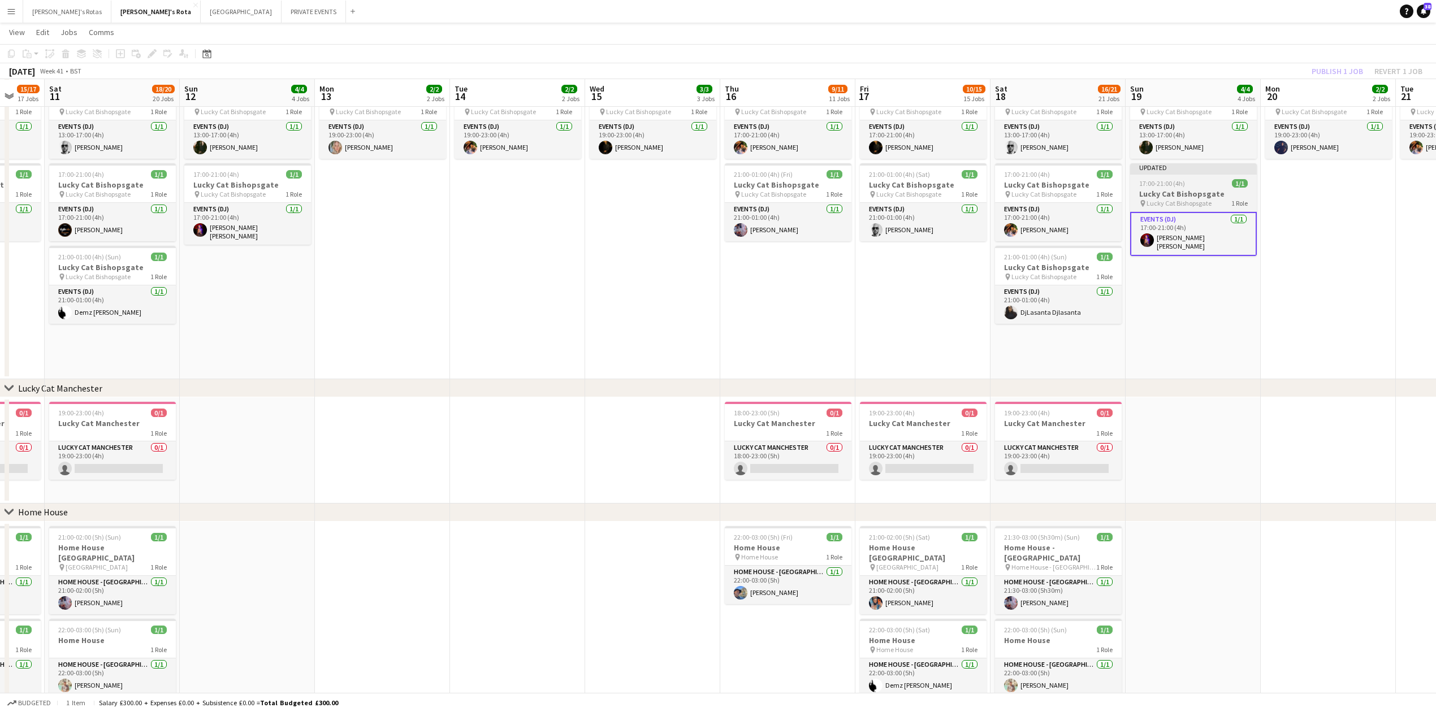
scroll to position [0, 497]
click at [1190, 192] on app-job-card "Updated 17:00-21:00 (4h) 1/1 Lucky Cat Bishopsgate pin Lucky Cat Bishopsgate 1 …" at bounding box center [1191, 209] width 127 height 93
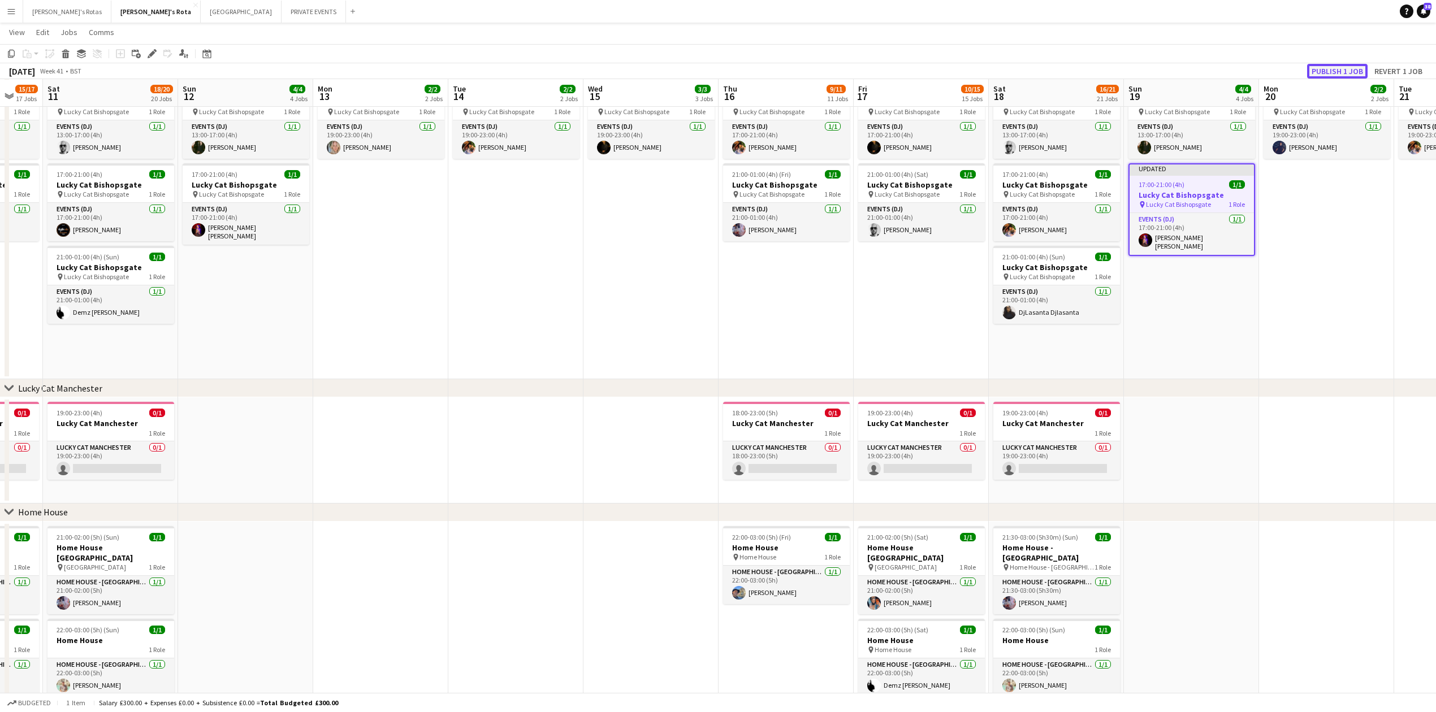
click at [1345, 66] on button "Publish 1 job" at bounding box center [1337, 71] width 60 height 15
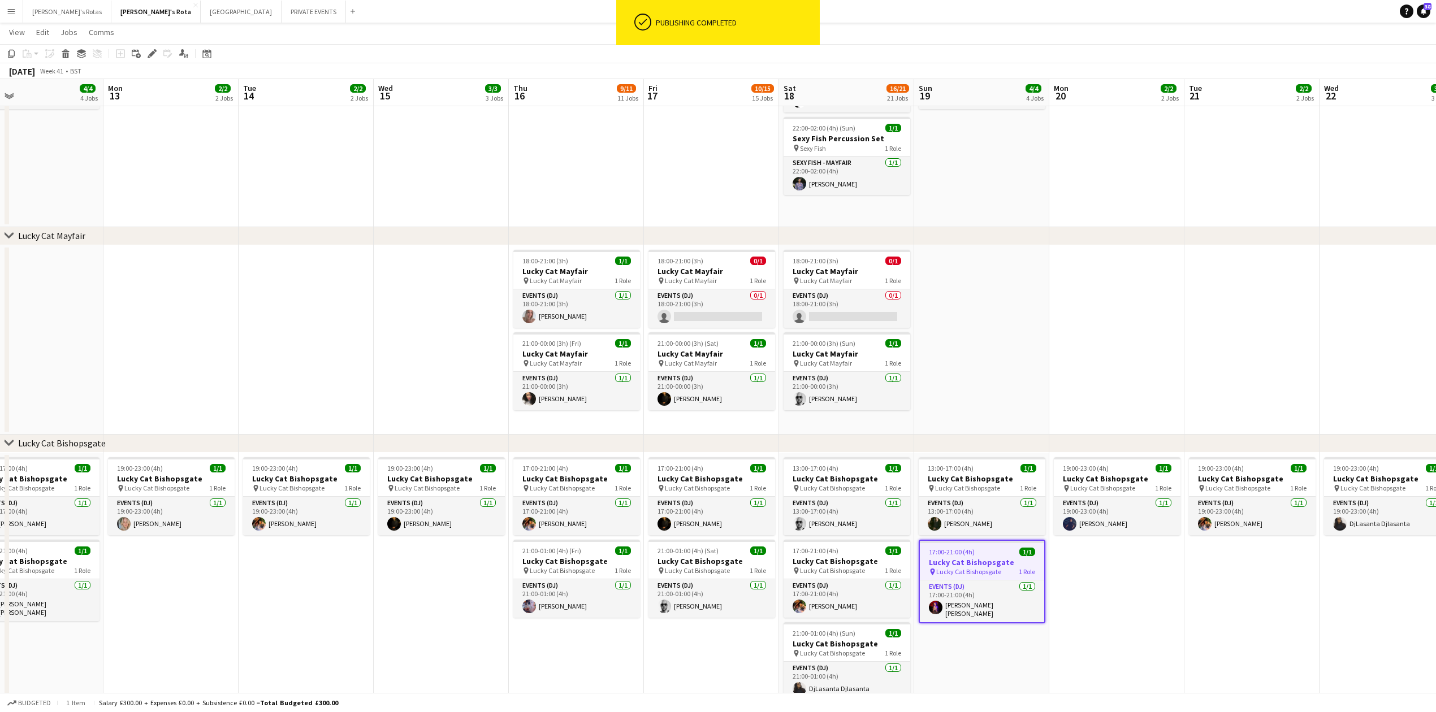
scroll to position [0, 295]
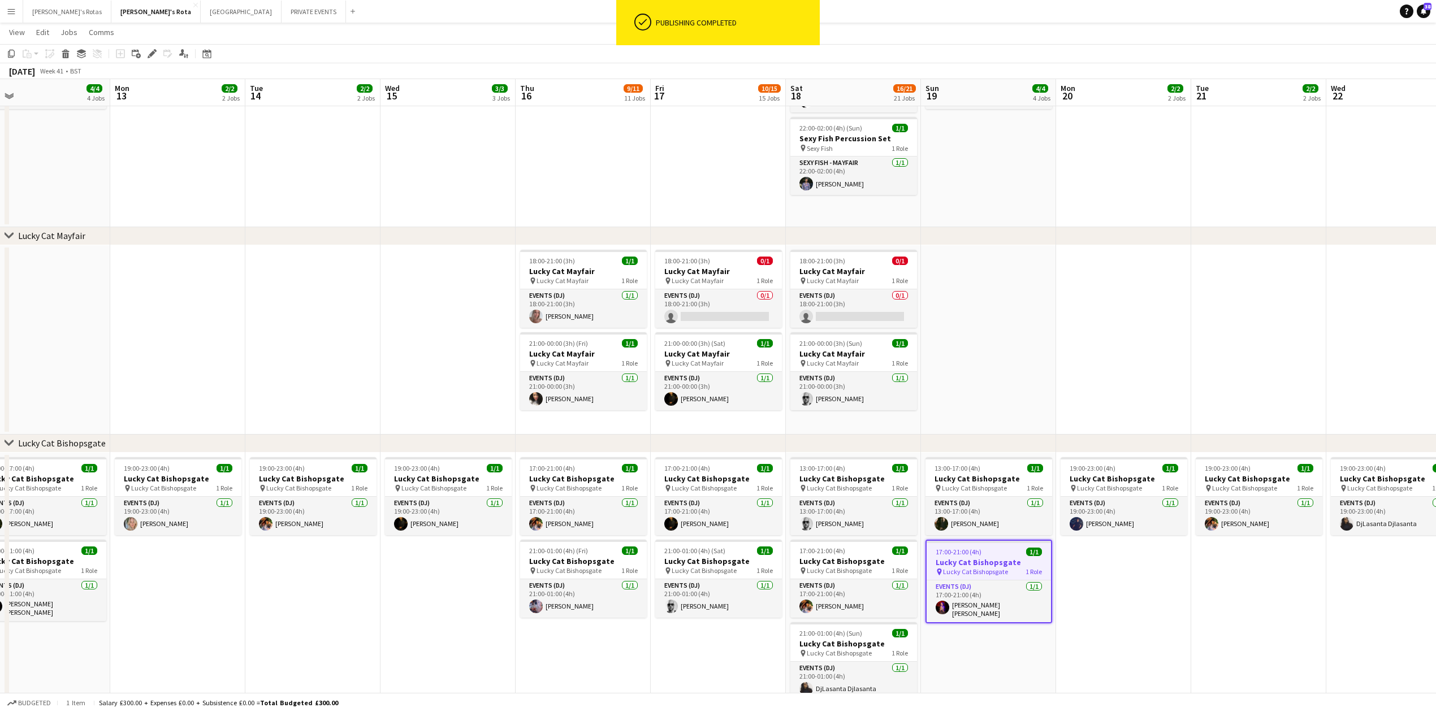
drag, startPoint x: 1280, startPoint y: 303, endPoint x: 1074, endPoint y: 364, distance: 213.9
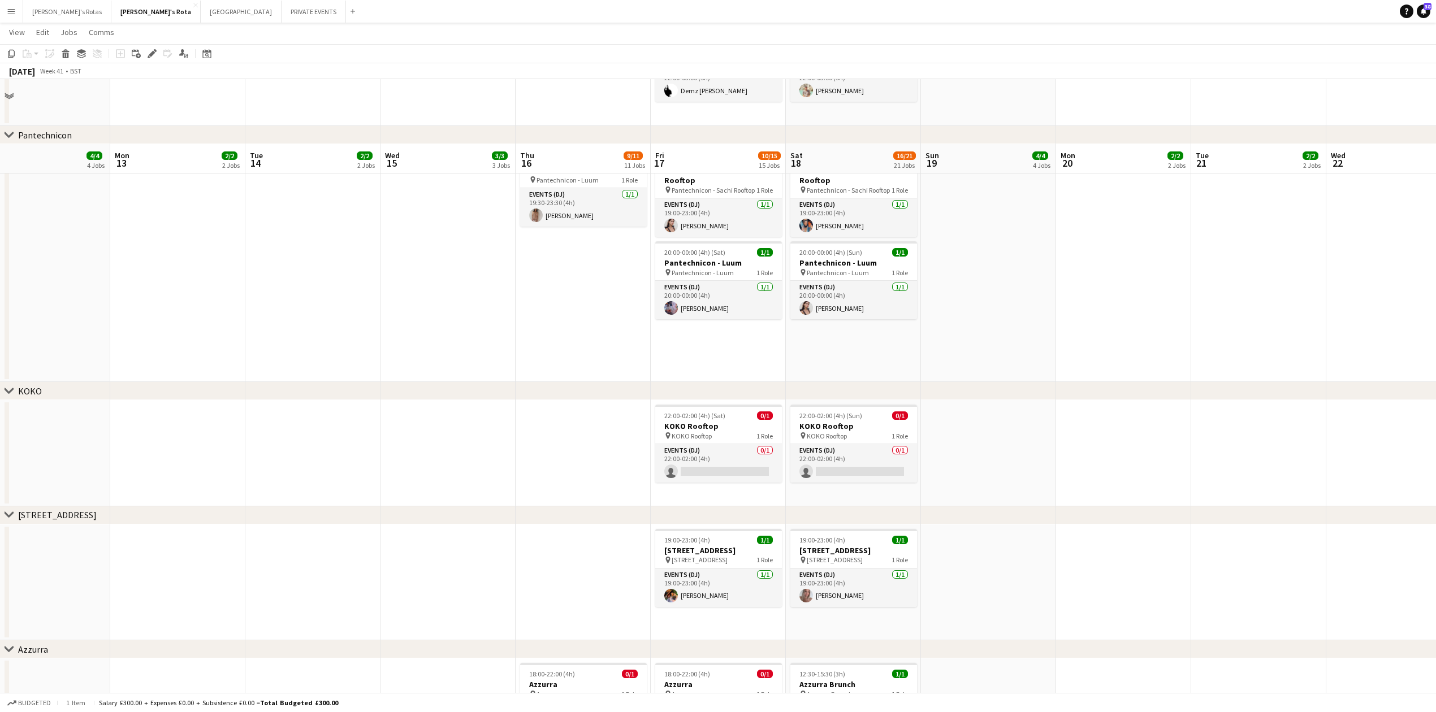
scroll to position [1809, 0]
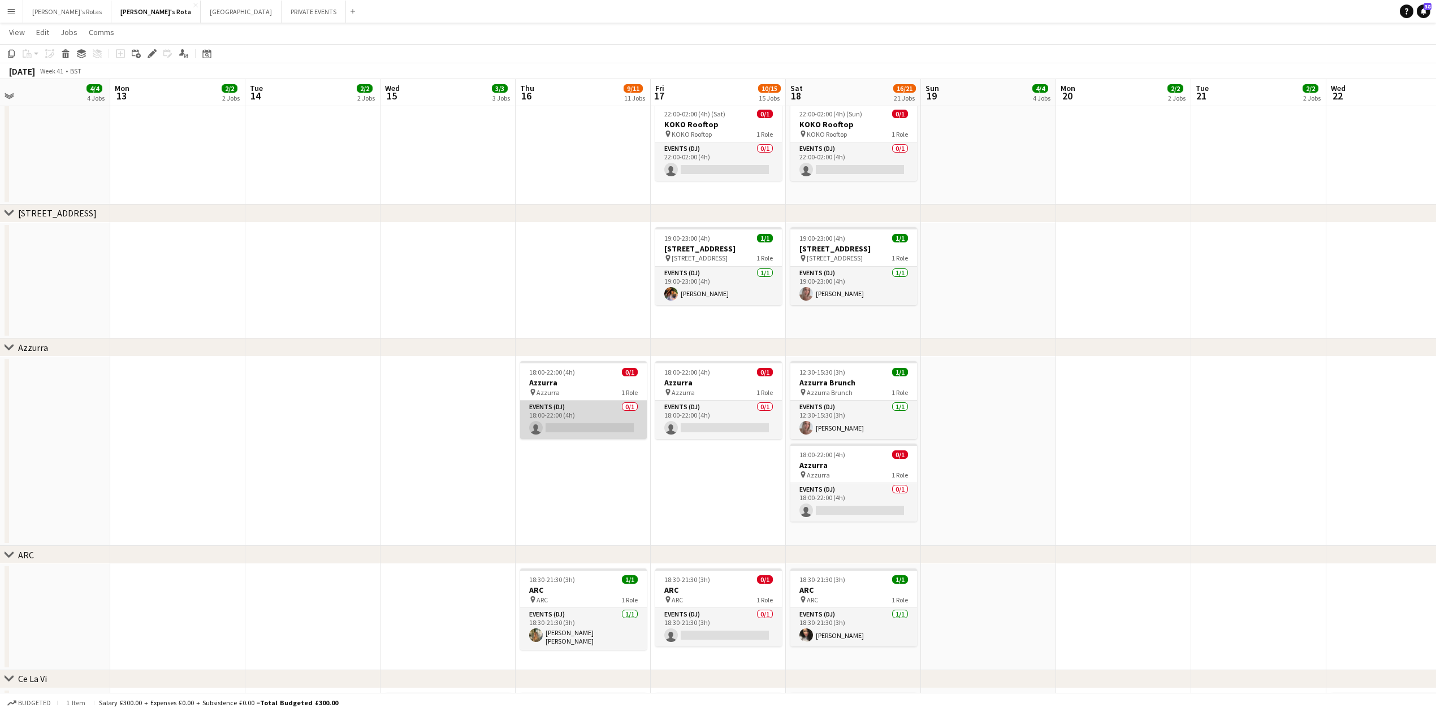
click at [604, 428] on app-card-role "Events (DJ) 0/1 18:00-22:00 (4h) single-neutral-actions" at bounding box center [583, 420] width 127 height 38
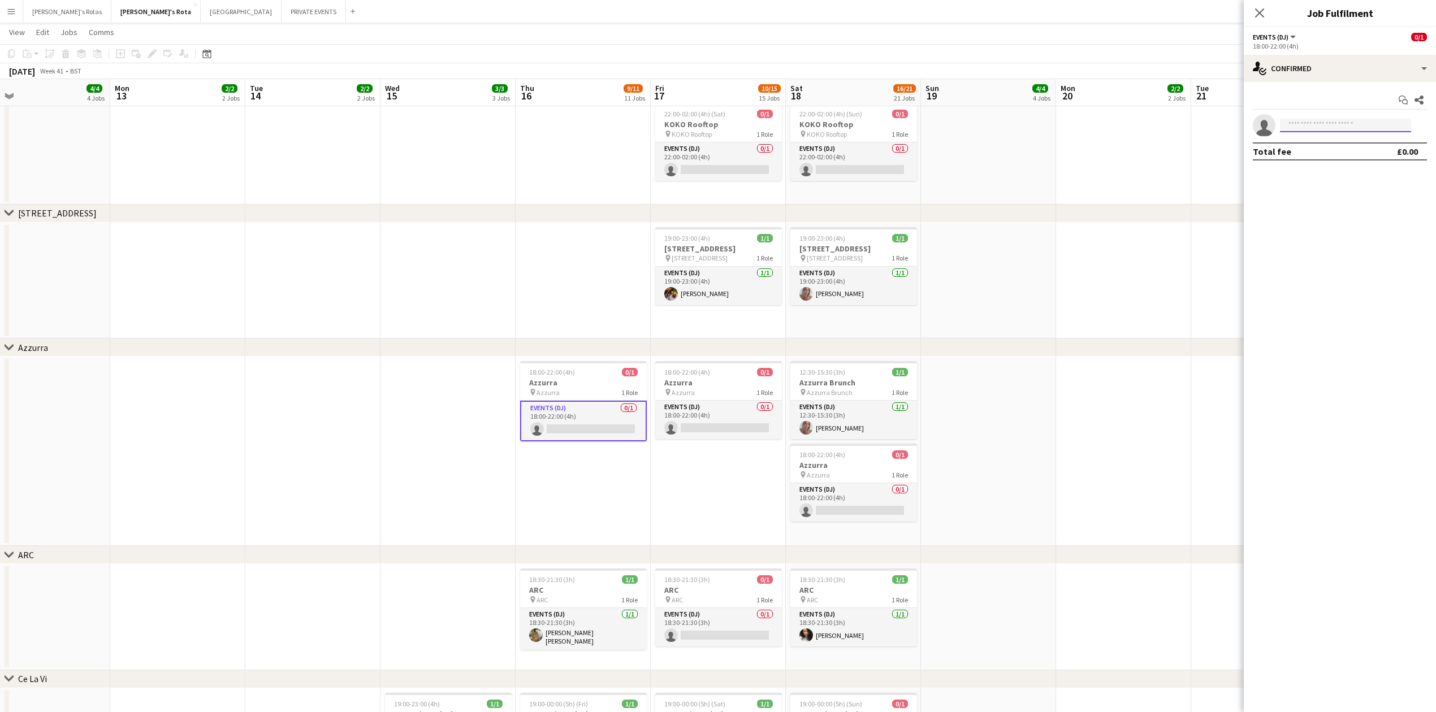
click at [1351, 127] on input at bounding box center [1345, 126] width 131 height 14
type input "*****"
click at [1256, 12] on icon "Close pop-in" at bounding box center [1259, 12] width 11 height 11
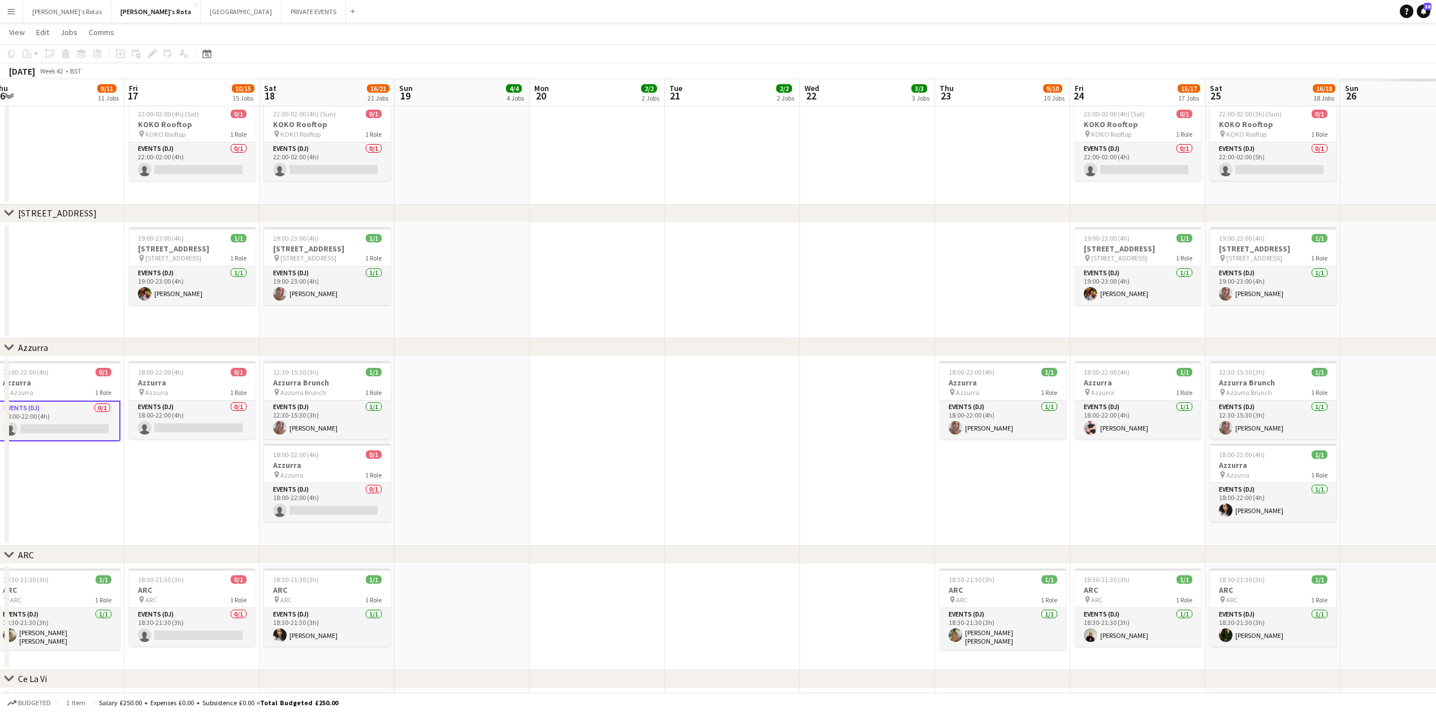
drag, startPoint x: 1185, startPoint y: 437, endPoint x: 861, endPoint y: 444, distance: 323.9
click at [686, 439] on app-calendar-viewport "Mon 13 2/2 2 Jobs Tue 14 2/2 2 Jobs Wed 15 3/3 3 Jobs Thu 16 9/11 11 Jobs Fri 1…" at bounding box center [718, 39] width 1436 height 3607
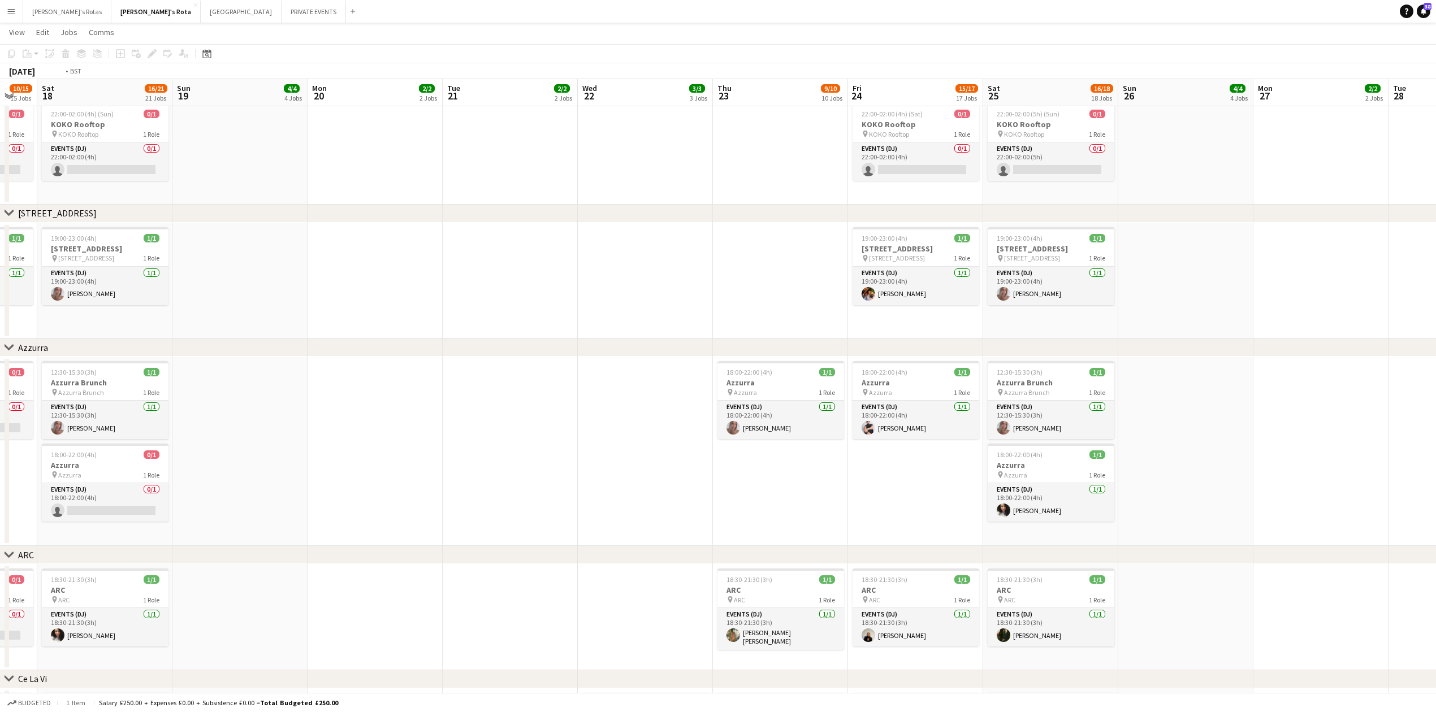
scroll to position [0, 358]
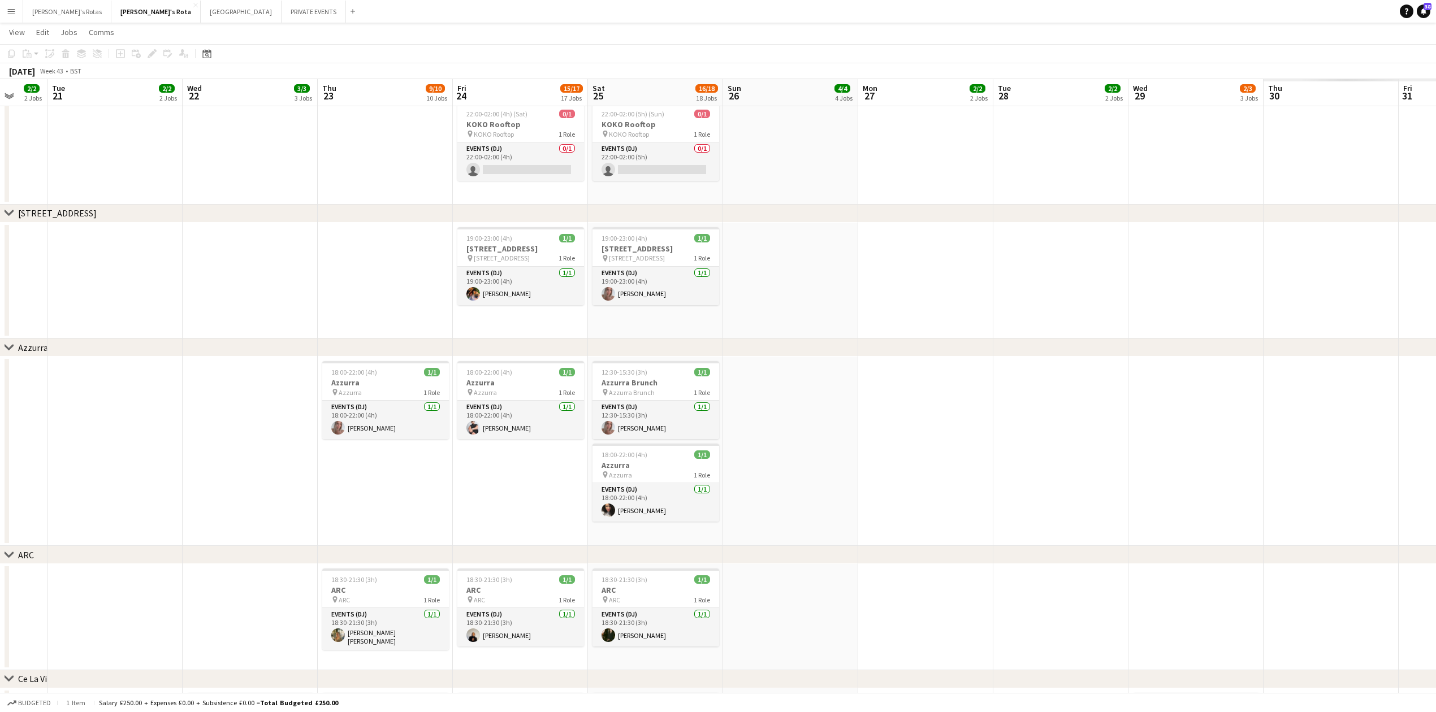
drag, startPoint x: 900, startPoint y: 442, endPoint x: 341, endPoint y: 444, distance: 559.0
click at [341, 444] on app-calendar-viewport "Sat 18 16/21 21 Jobs Sun 19 4/4 4 Jobs Mon 20 2/2 2 Jobs Tue 21 2/2 2 Jobs Wed …" at bounding box center [718, 39] width 1436 height 3607
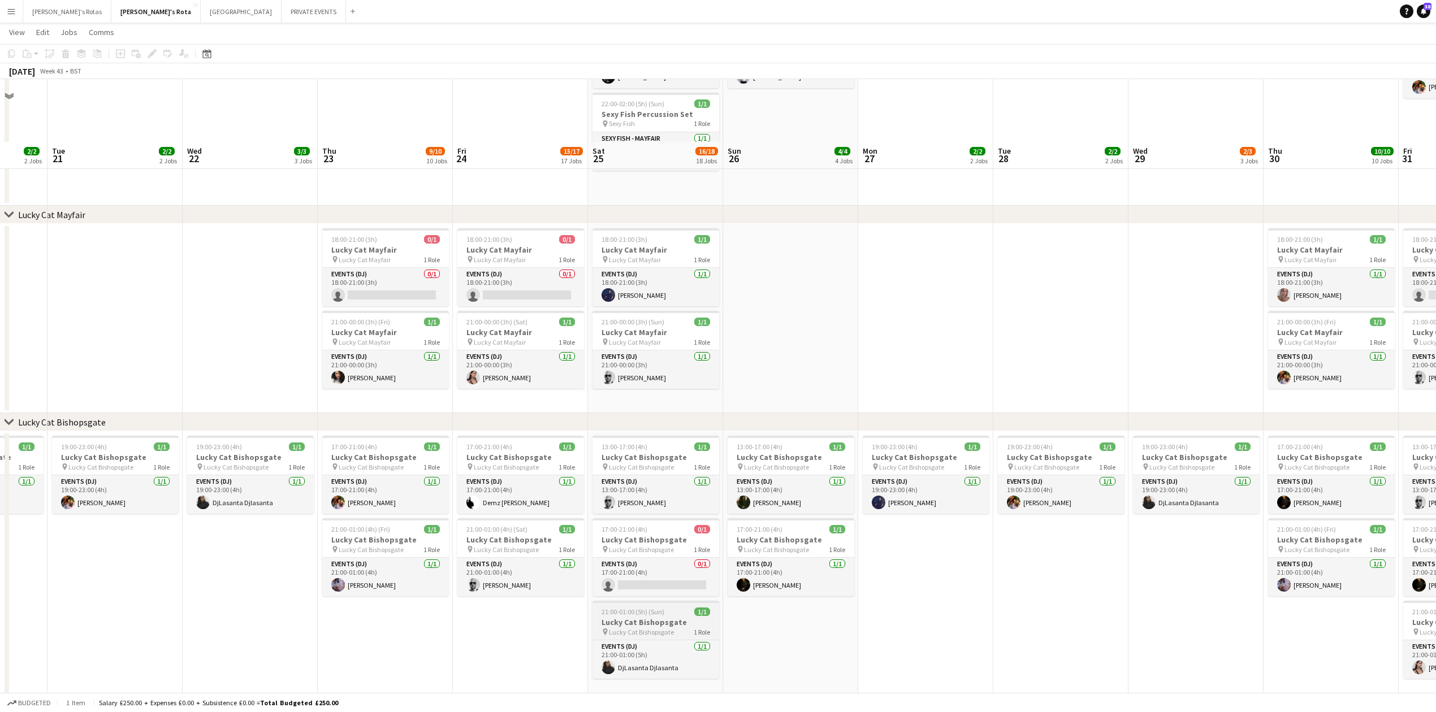
scroll to position [527, 0]
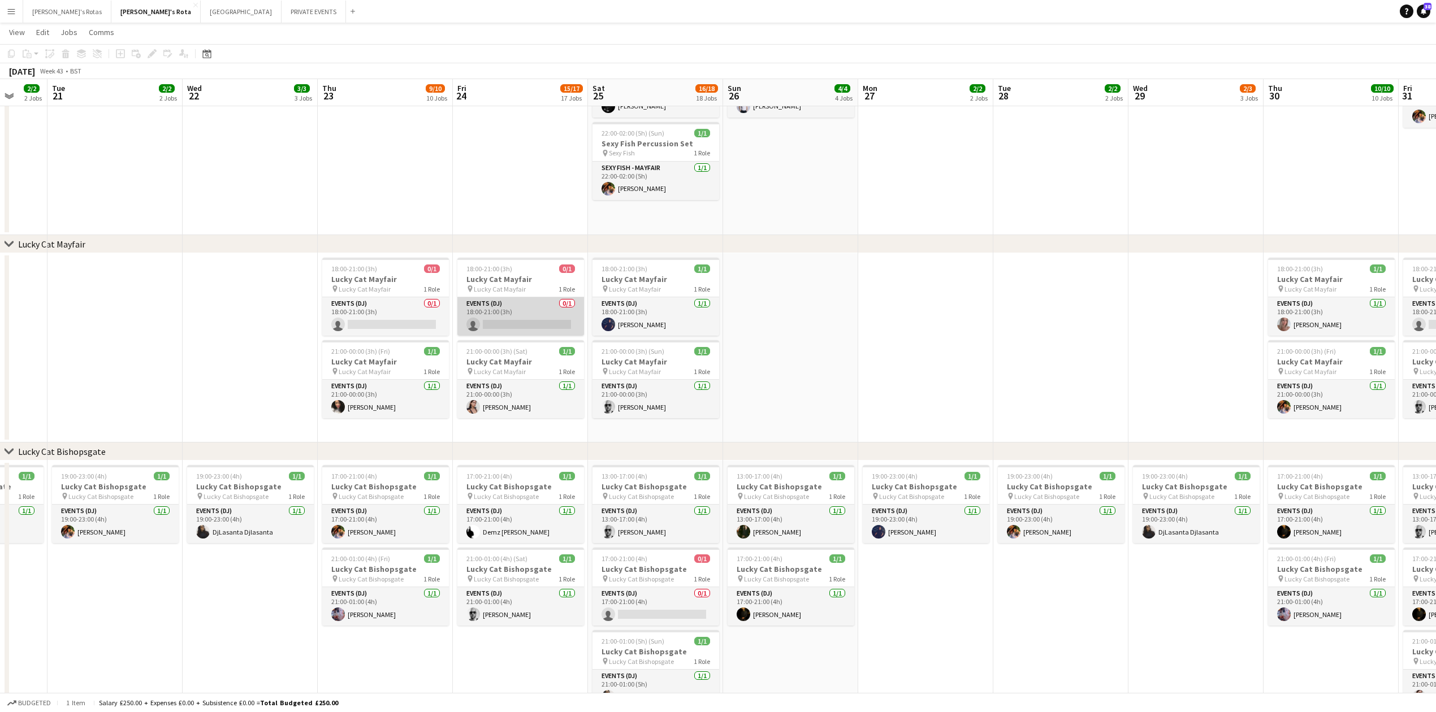
click at [527, 320] on app-card-role "Events (DJ) 0/1 18:00-21:00 (3h) single-neutral-actions" at bounding box center [520, 316] width 127 height 38
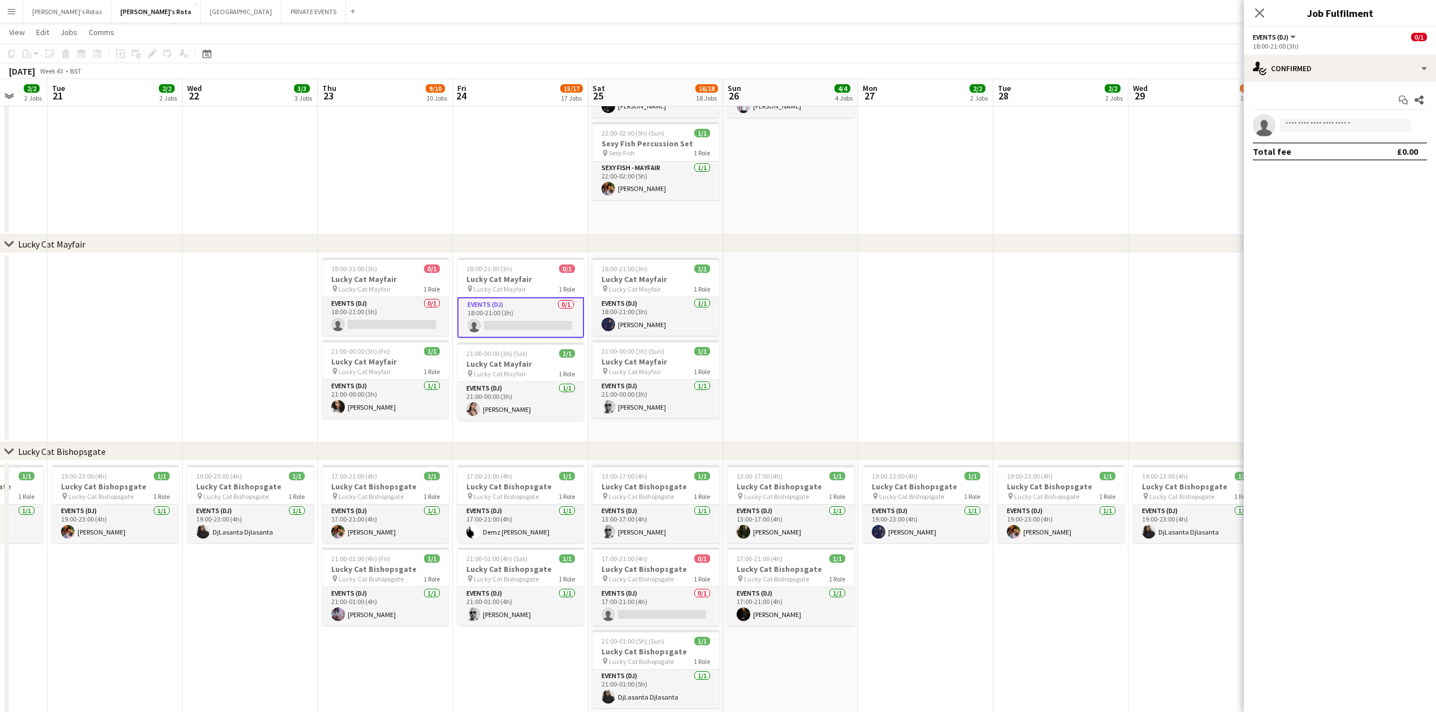
click at [1292, 125] on app-invite-slot "single-neutral-actions" at bounding box center [1339, 125] width 192 height 23
click at [1292, 125] on input at bounding box center [1345, 126] width 131 height 14
type input "*****"
click at [1259, 12] on icon "Close pop-in" at bounding box center [1259, 12] width 11 height 11
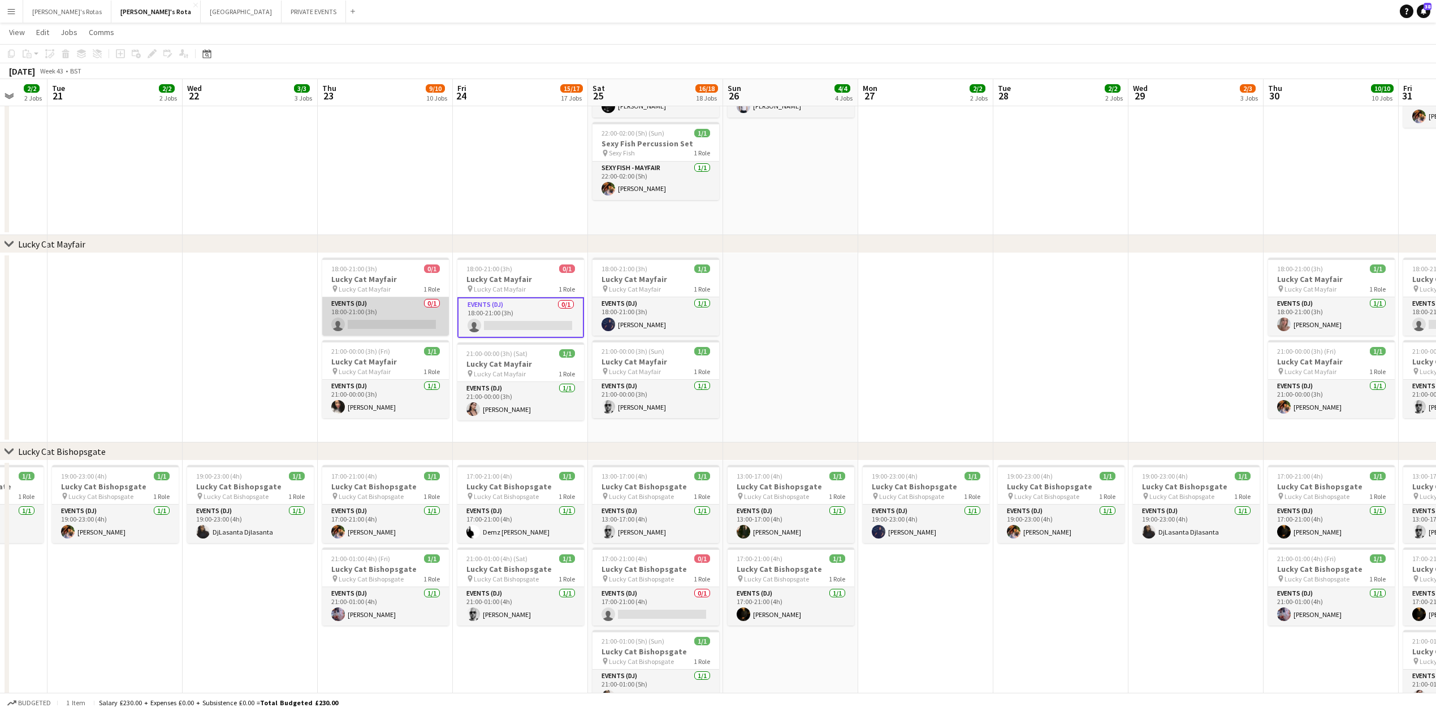
click at [384, 313] on app-card-role "Events (DJ) 0/1 18:00-21:00 (3h) single-neutral-actions" at bounding box center [385, 316] width 127 height 38
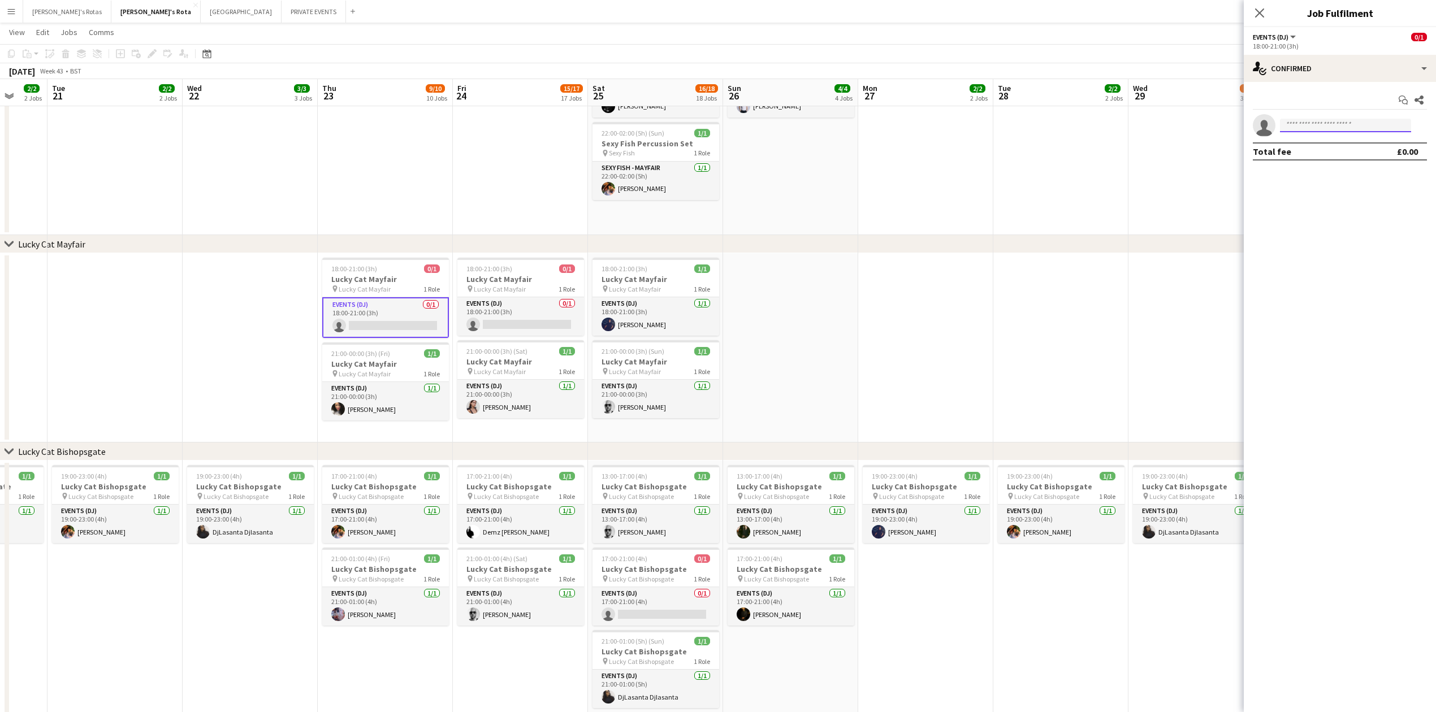
click at [1315, 125] on input at bounding box center [1345, 126] width 131 height 14
type input "*****"
click at [1320, 159] on span "[PHONE_NUMBER]" at bounding box center [1345, 159] width 113 height 9
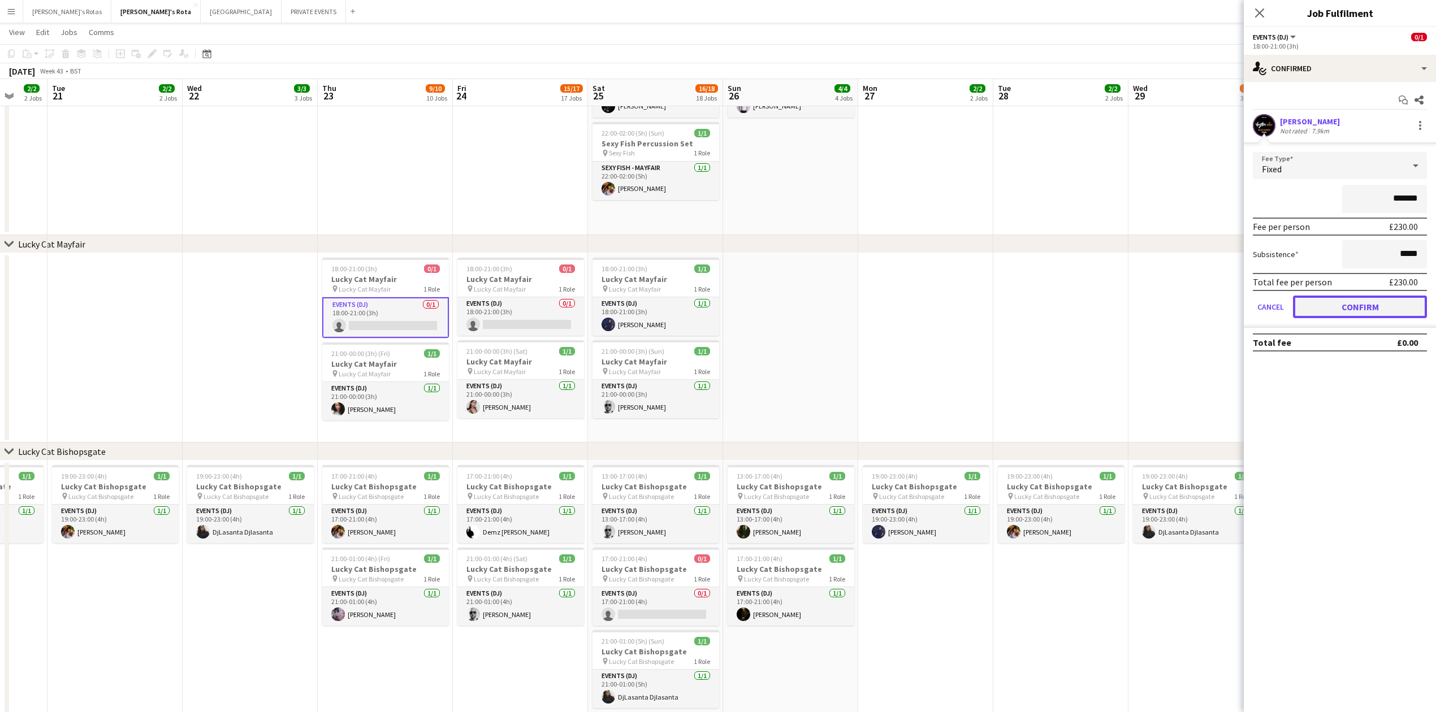
drag, startPoint x: 1341, startPoint y: 306, endPoint x: 1264, endPoint y: 163, distance: 162.8
click at [1341, 305] on button "Confirm" at bounding box center [1360, 307] width 134 height 23
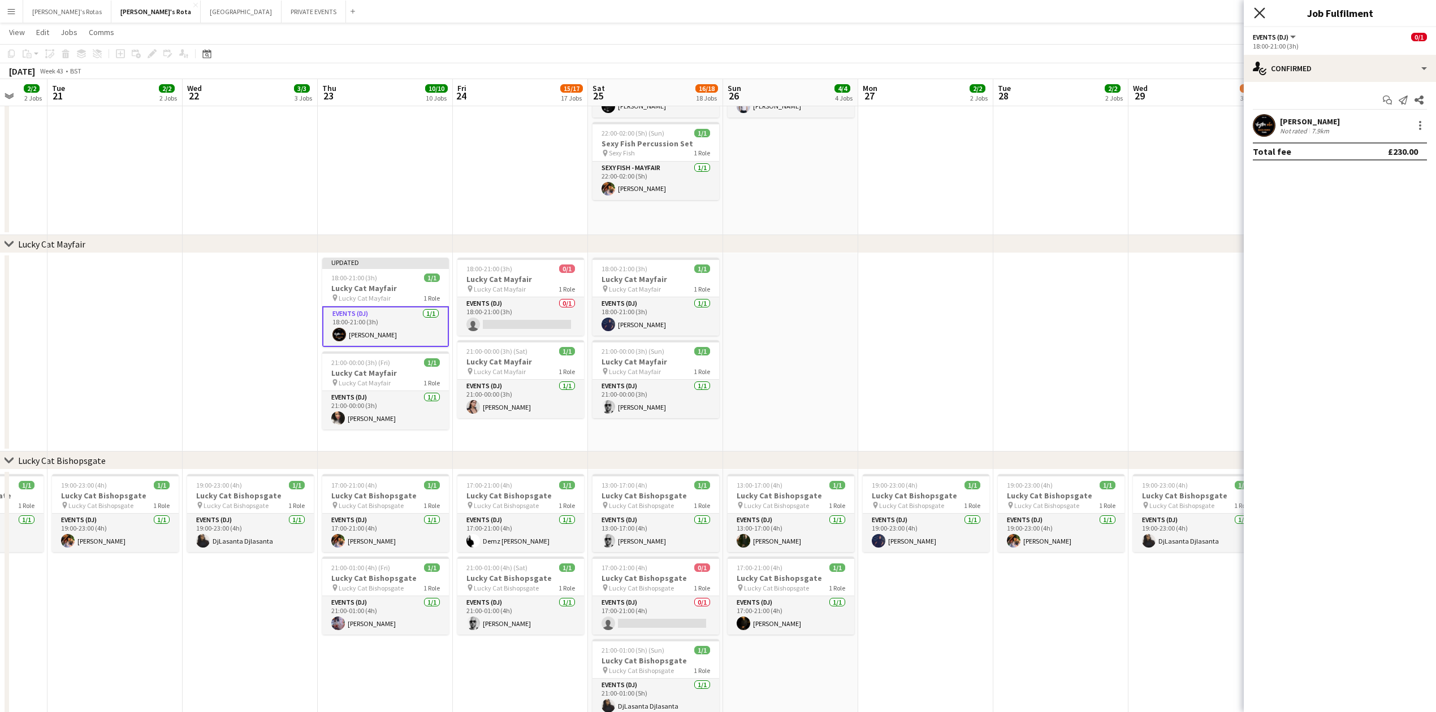
click at [1259, 14] on icon at bounding box center [1259, 12] width 11 height 11
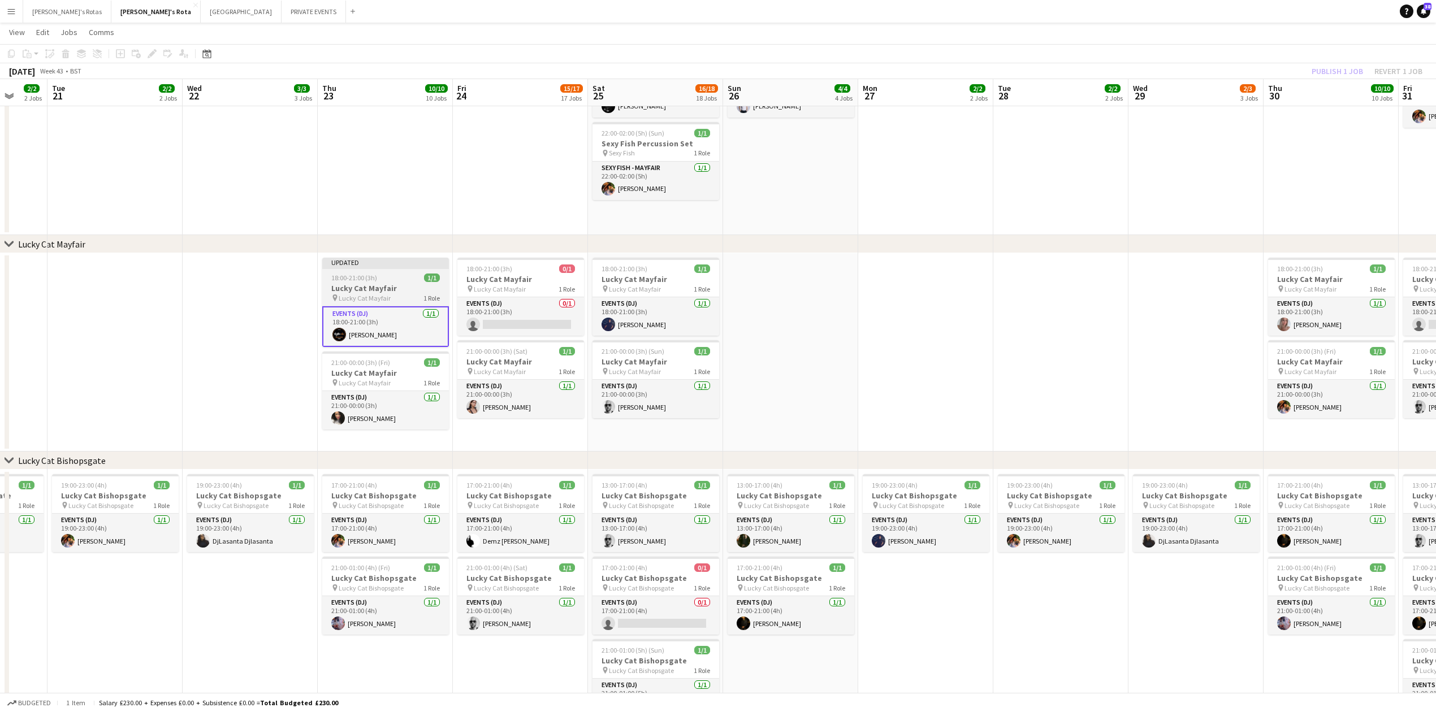
click at [378, 290] on h3 "Lucky Cat Mayfair" at bounding box center [385, 288] width 127 height 10
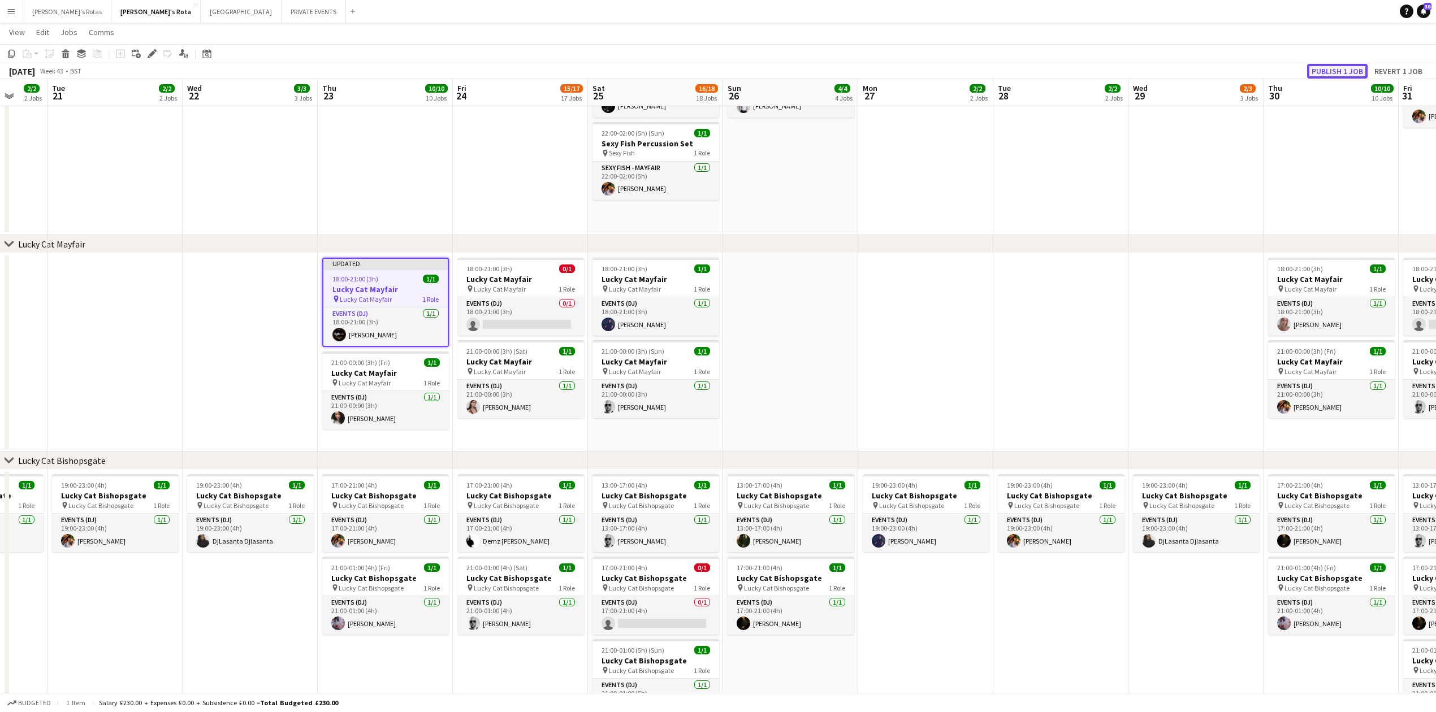
click at [1319, 72] on button "Publish 1 job" at bounding box center [1337, 71] width 60 height 15
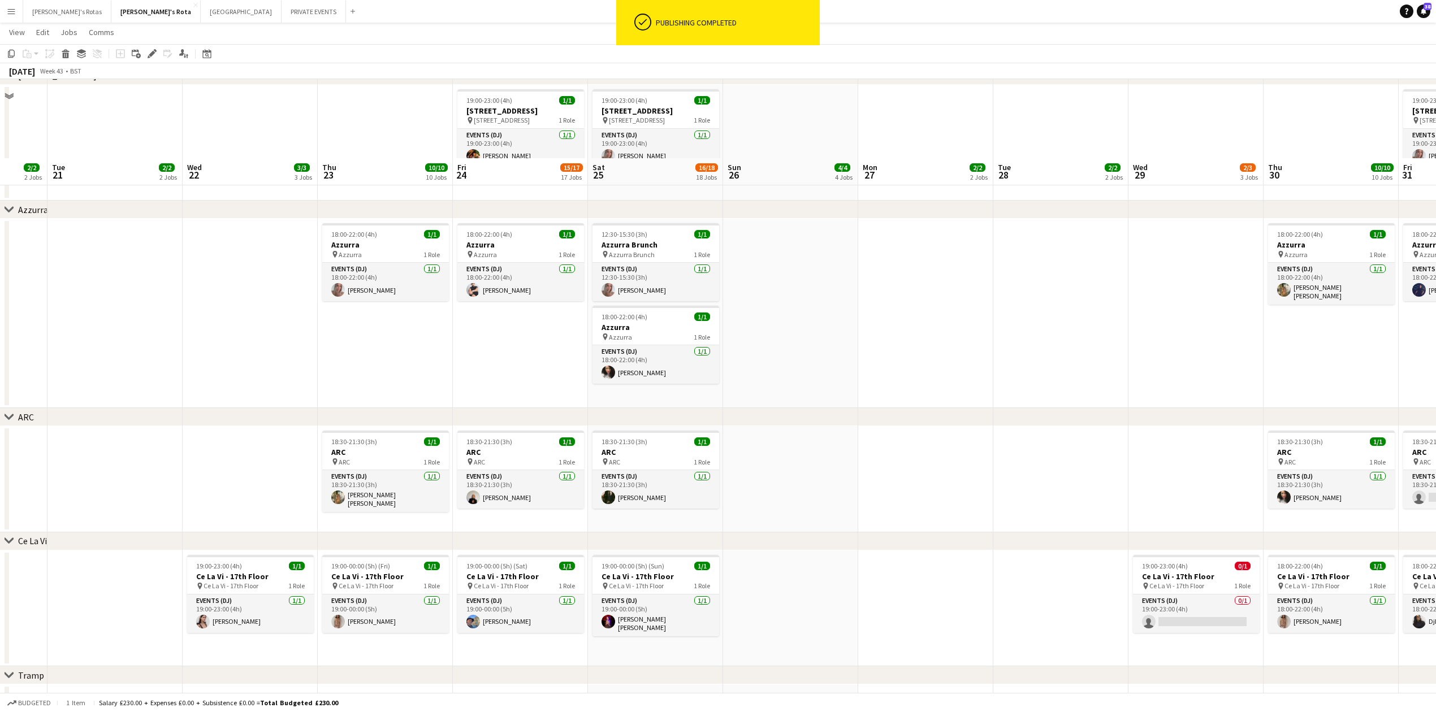
scroll to position [1884, 0]
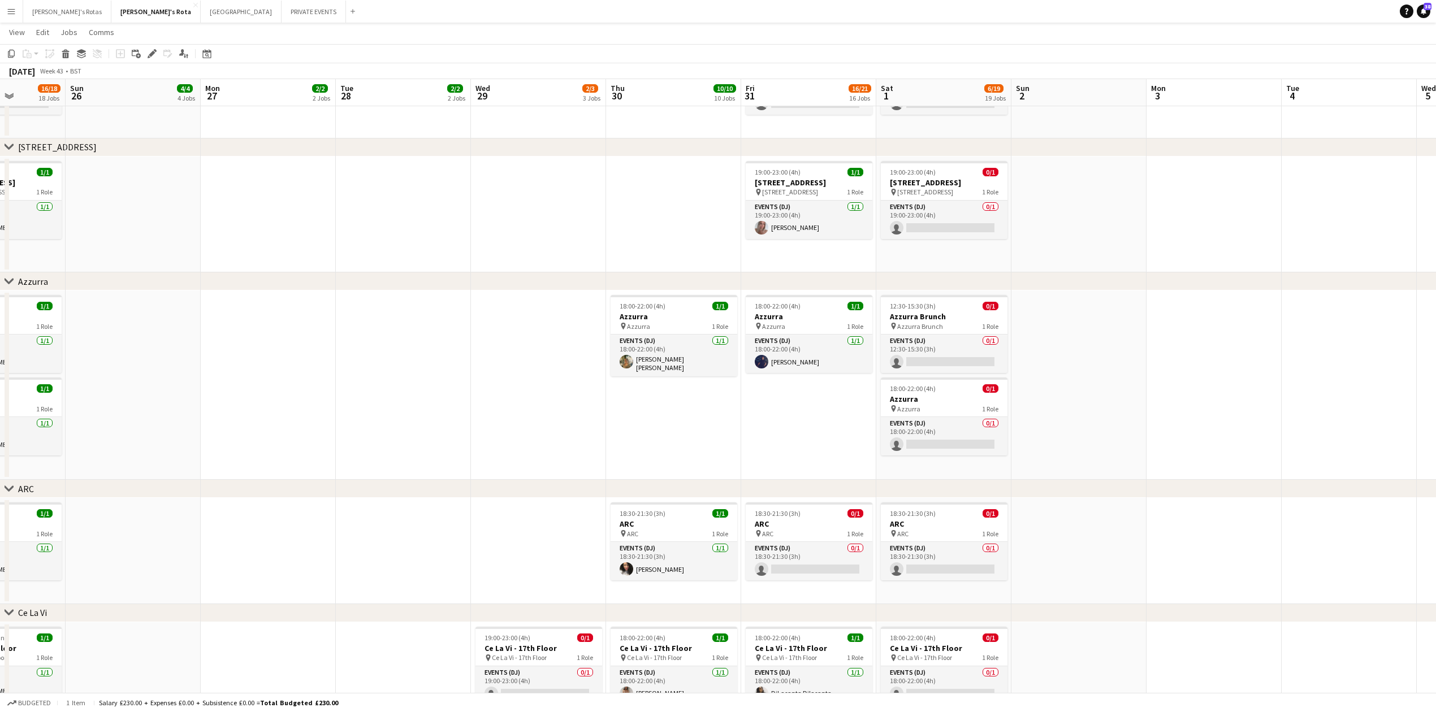
drag, startPoint x: 1061, startPoint y: 423, endPoint x: 415, endPoint y: 423, distance: 646.0
click at [933, 440] on app-card-role "Events (DJ) 0/1 18:00-22:00 (4h) single-neutral-actions" at bounding box center [945, 436] width 127 height 38
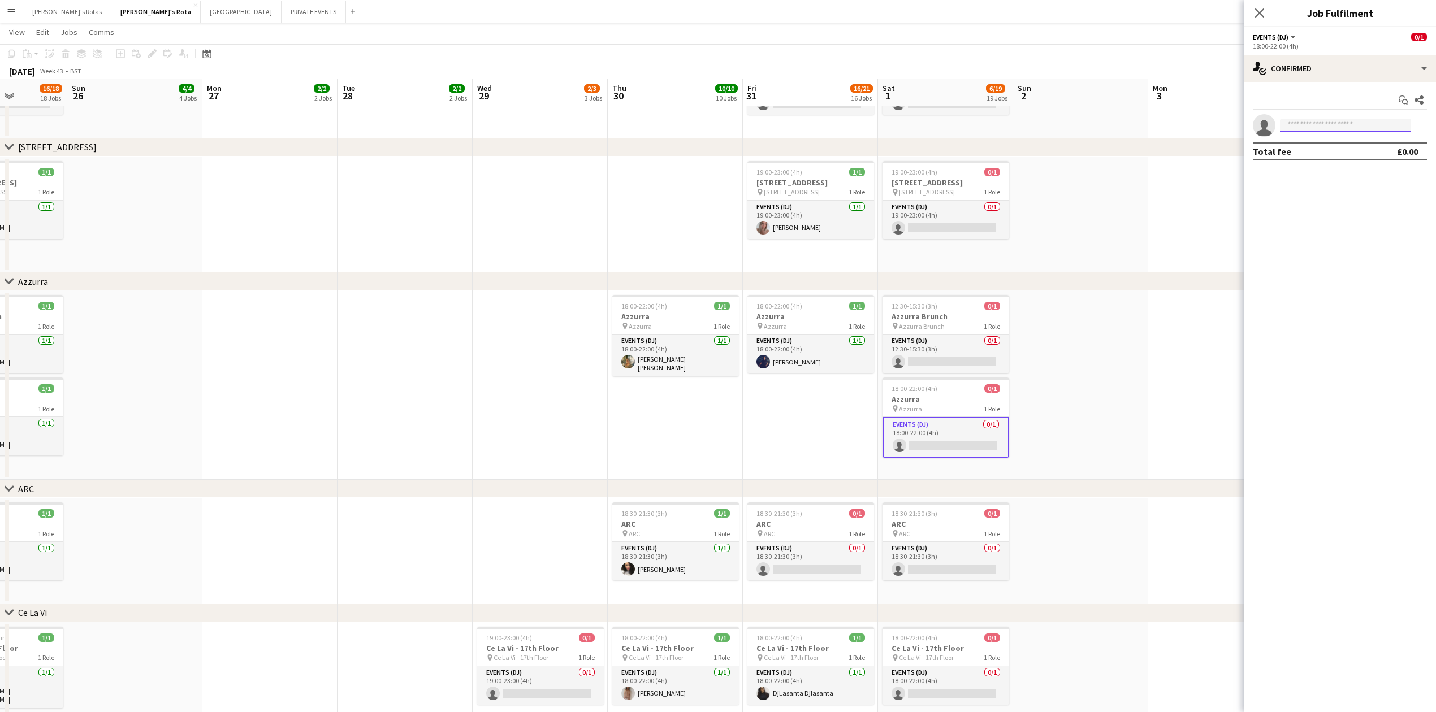
click at [1298, 122] on input at bounding box center [1345, 126] width 131 height 14
type input "*****"
click at [1299, 134] on div "[PERSON_NAME] Active Has conflicting unavailable period. [EMAIL_ADDRESS][DOMAIN…" at bounding box center [1345, 156] width 131 height 47
click at [618, 216] on app-date-cell at bounding box center [675, 215] width 135 height 116
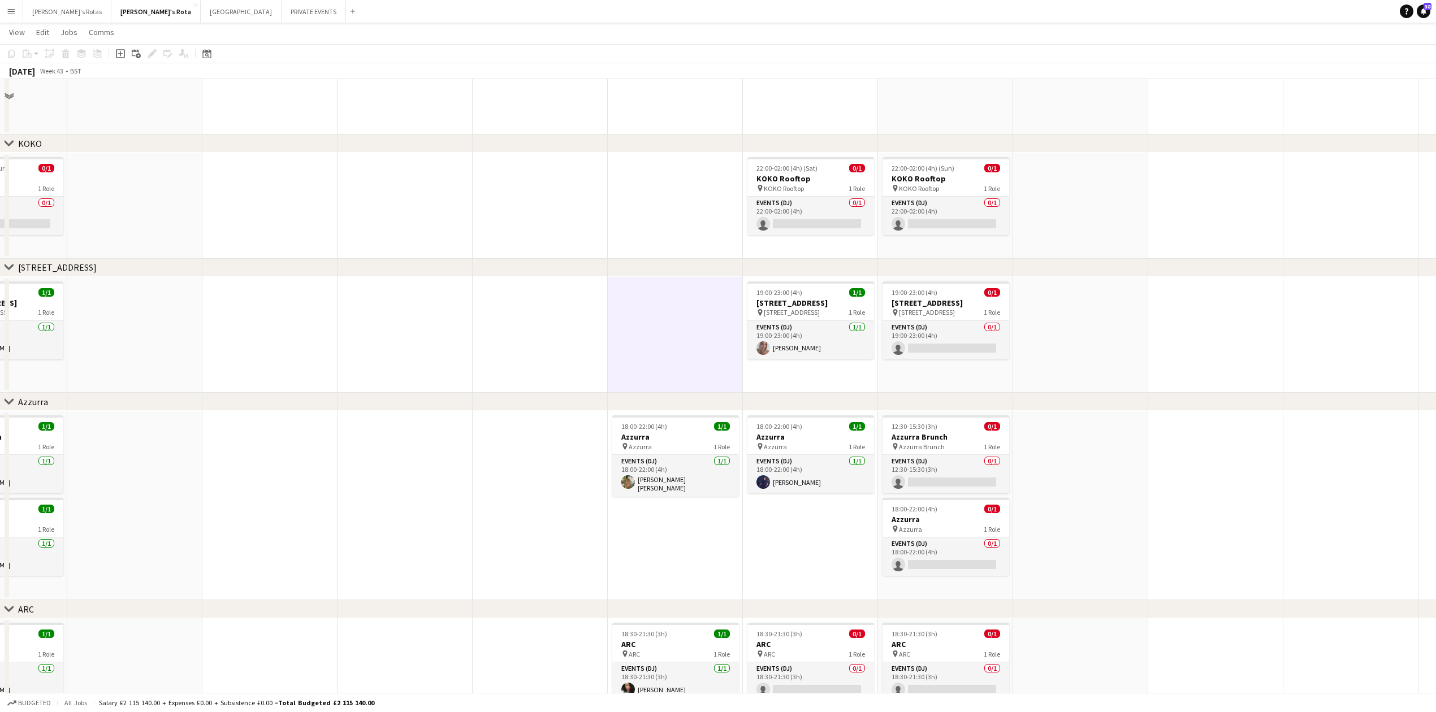
scroll to position [1573, 0]
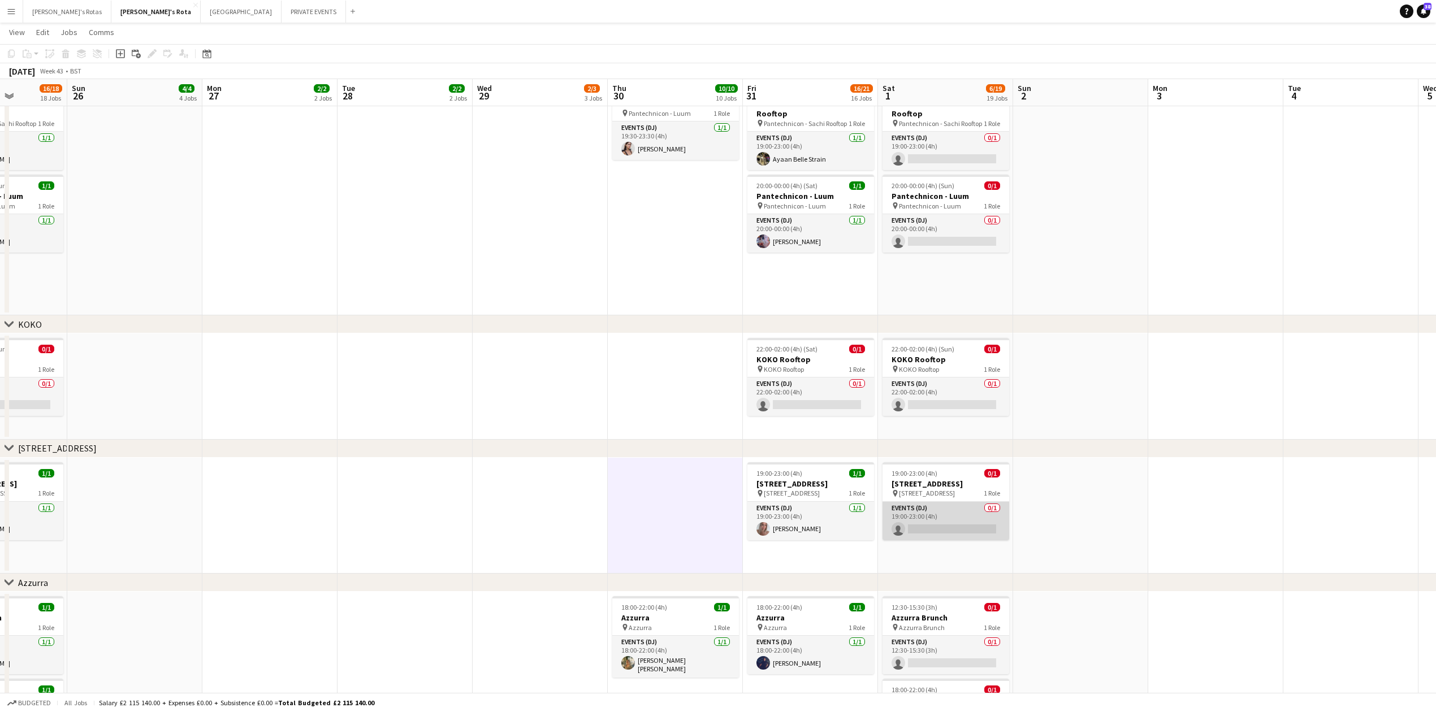
click at [898, 516] on app-card-role "Events (DJ) 0/1 19:00-23:00 (4h) single-neutral-actions" at bounding box center [945, 521] width 127 height 38
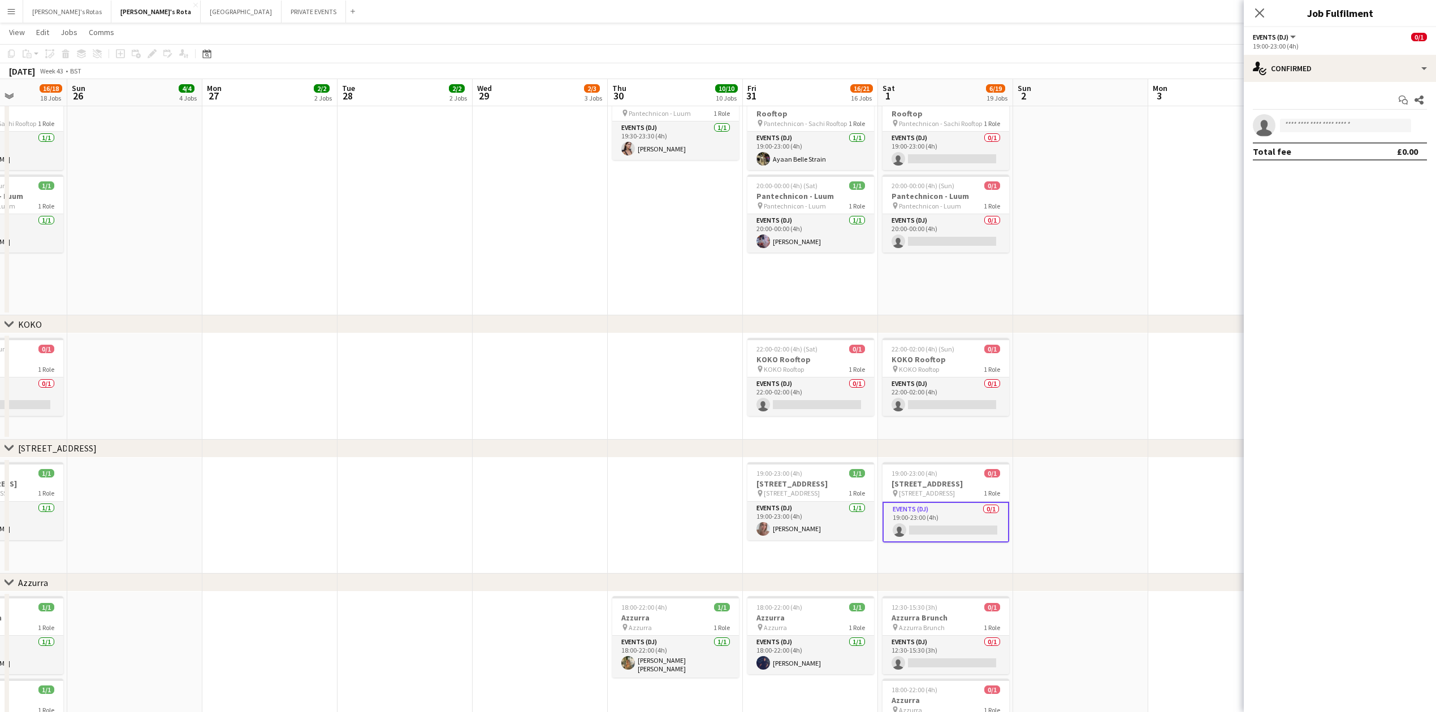
click at [531, 339] on app-date-cell at bounding box center [539, 386] width 135 height 106
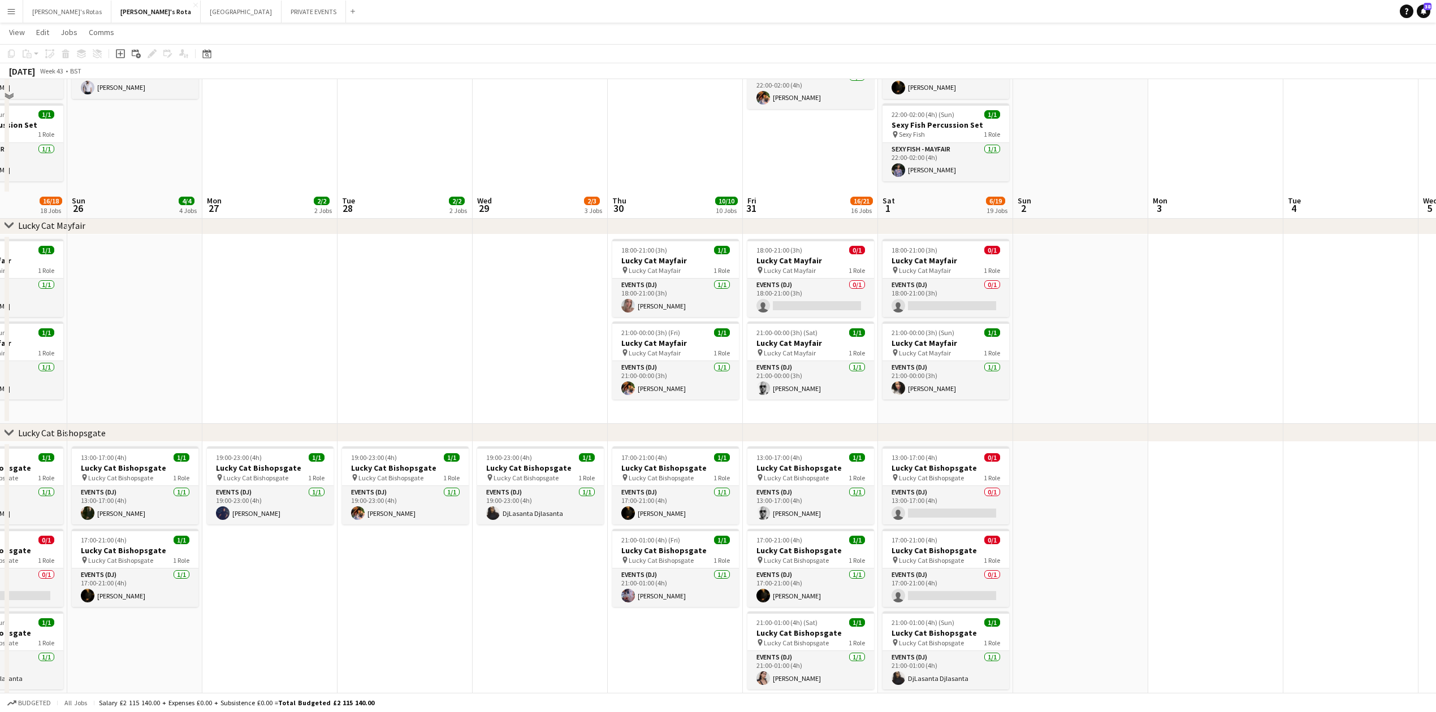
scroll to position [518, 0]
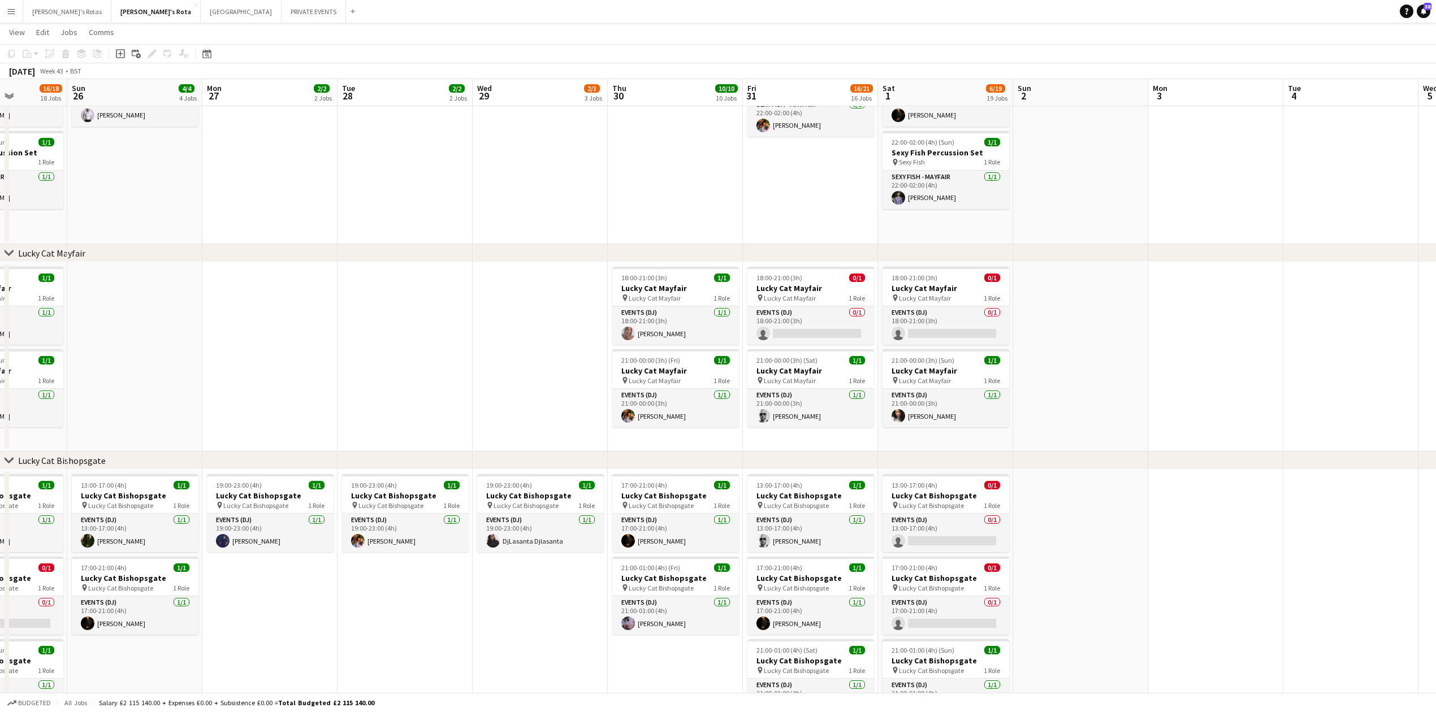
click at [745, 328] on app-date-cell "18:00-21:00 (3h) 0/1 Lucky Cat Mayfair pin Lucky Cat Mayfair 1 Role Events (DJ)…" at bounding box center [810, 356] width 135 height 189
click at [785, 328] on app-card-role "Events (DJ) 0/1 18:00-21:00 (3h) single-neutral-actions" at bounding box center [811, 325] width 127 height 38
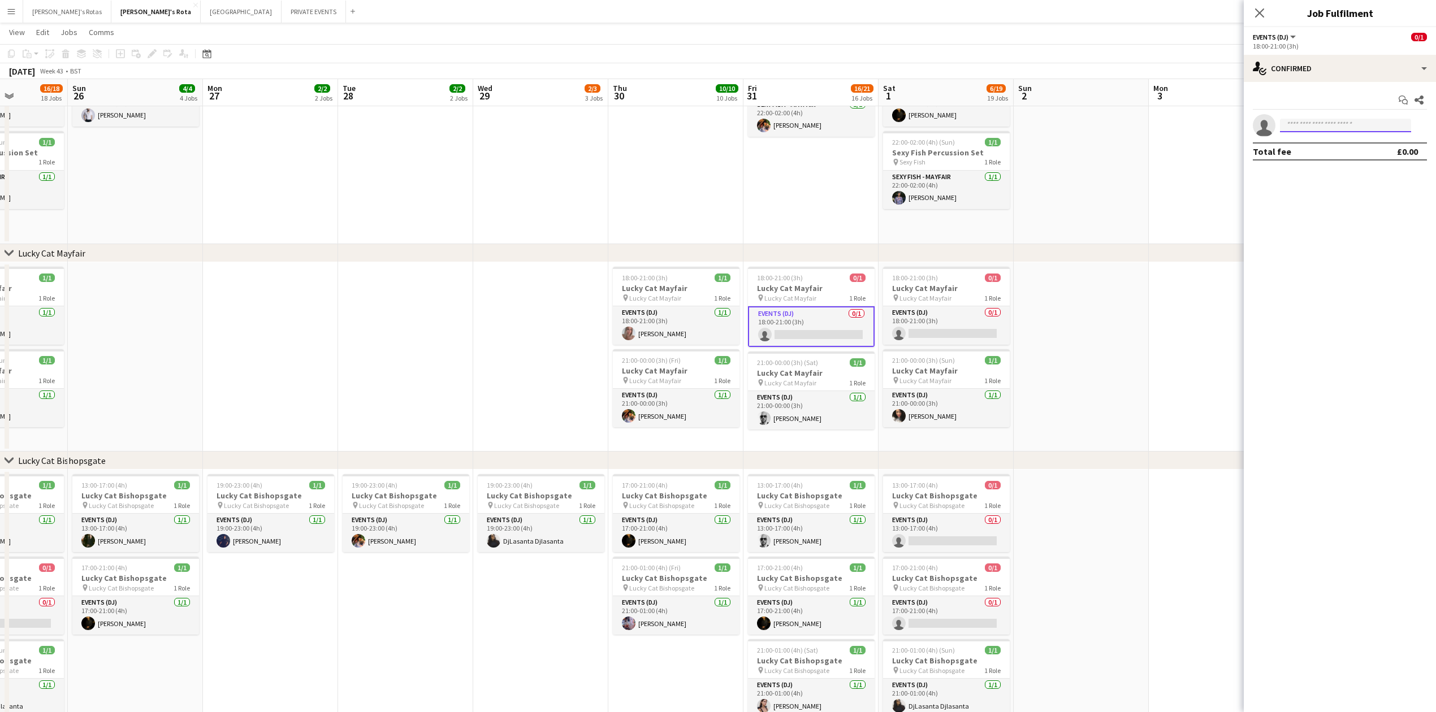
click at [1327, 123] on input at bounding box center [1345, 126] width 131 height 14
type input "*****"
click at [1318, 143] on span "[PERSON_NAME]" at bounding box center [1321, 142] width 65 height 10
click at [1260, 7] on icon "Close pop-in" at bounding box center [1259, 12] width 11 height 11
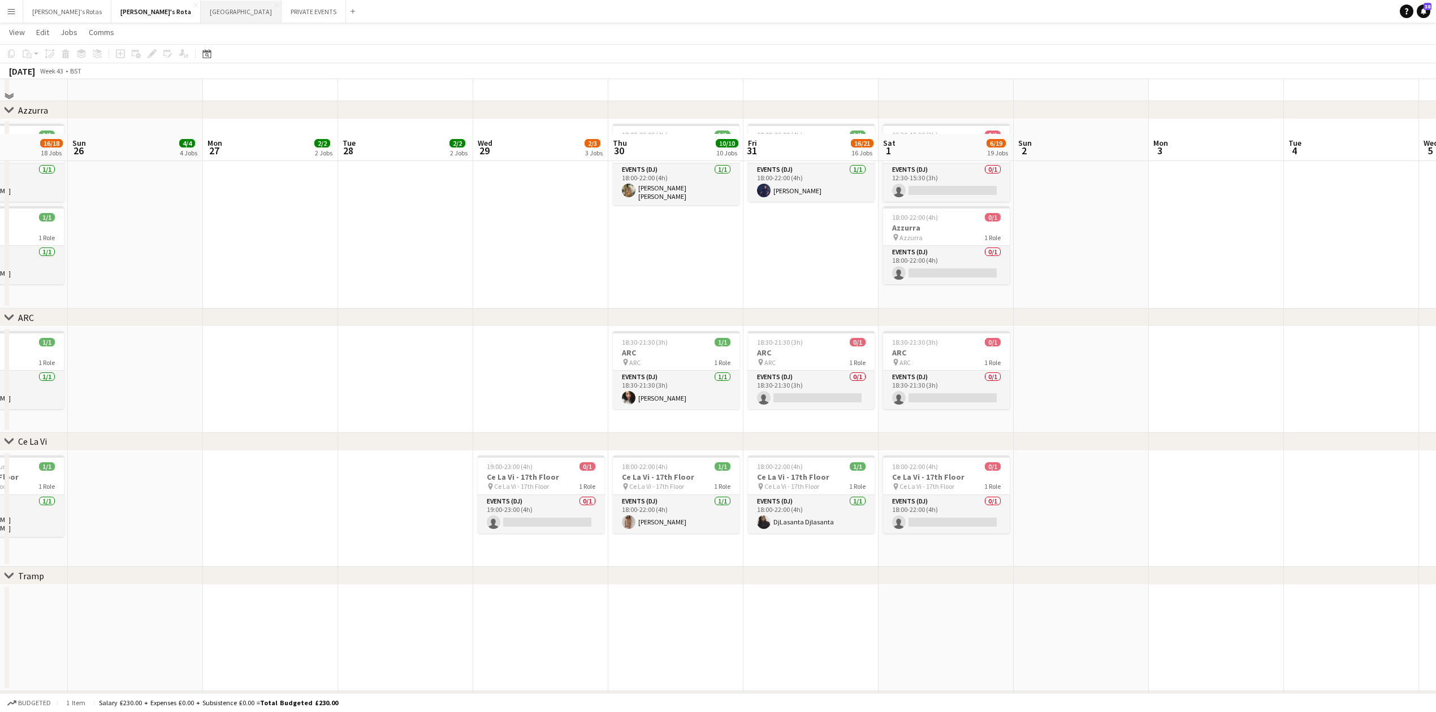
scroll to position [1649, 0]
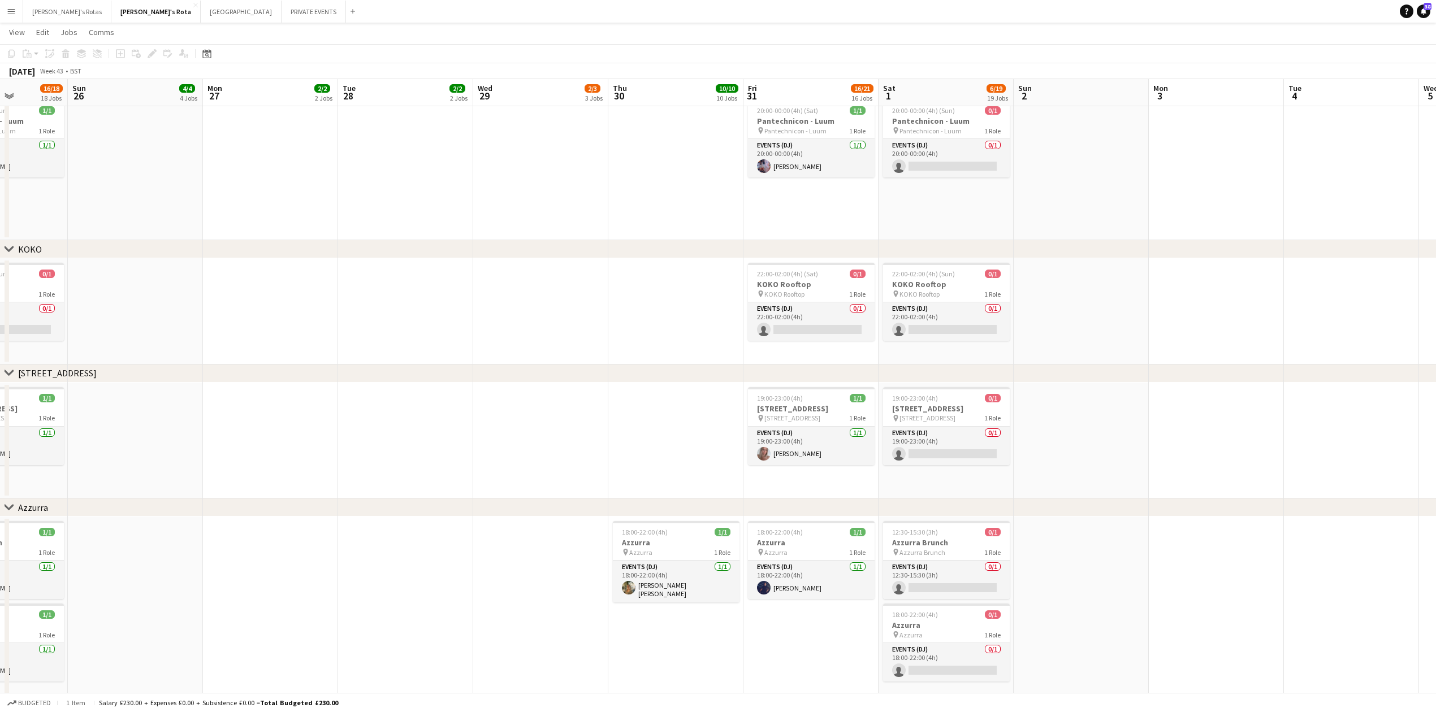
click at [197, 49] on div "Date picker [DATE] [DATE] [DATE] M [DATE] T [DATE] W [DATE] T [DATE] F [DATE] S…" at bounding box center [202, 54] width 25 height 14
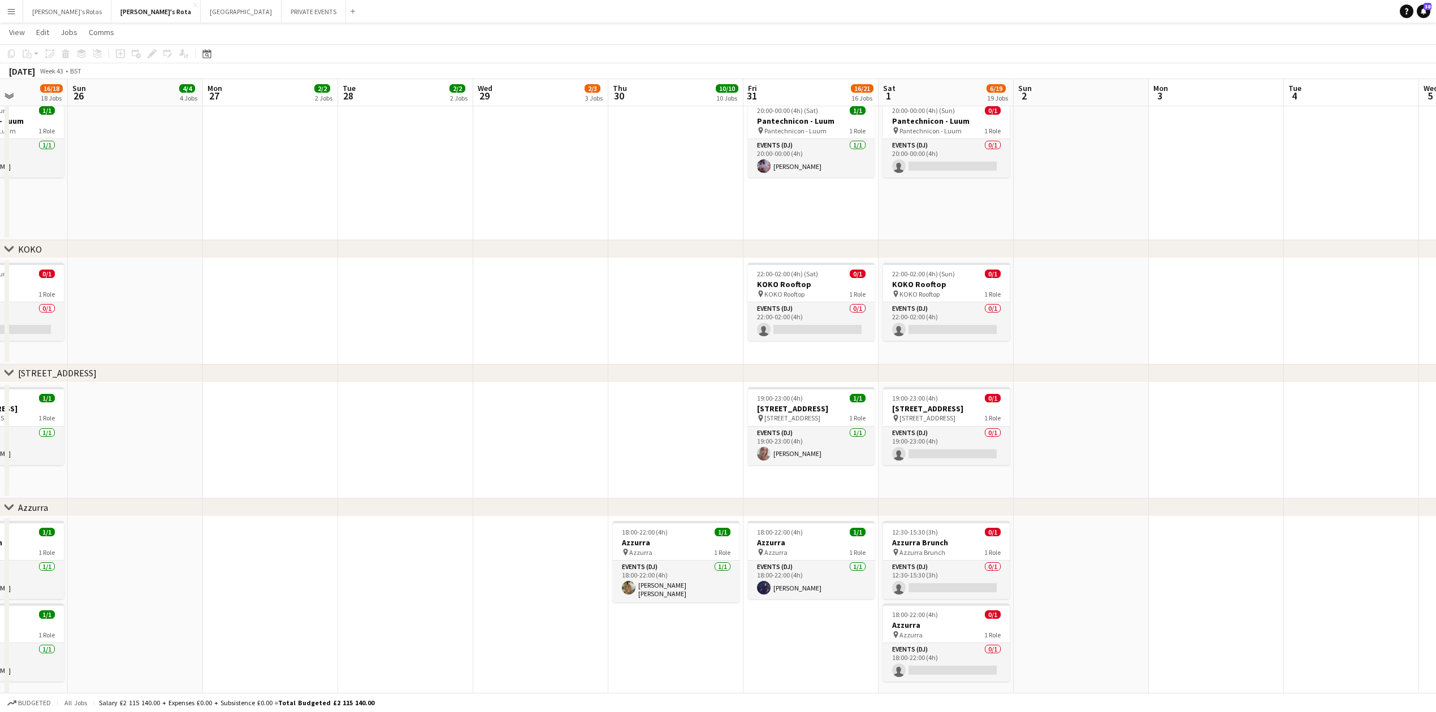
drag, startPoint x: 203, startPoint y: 52, endPoint x: 218, endPoint y: 118, distance: 67.2
click at [203, 53] on icon "Date picker" at bounding box center [206, 53] width 9 height 9
click at [298, 233] on button "[DATE]" at bounding box center [287, 231] width 33 height 18
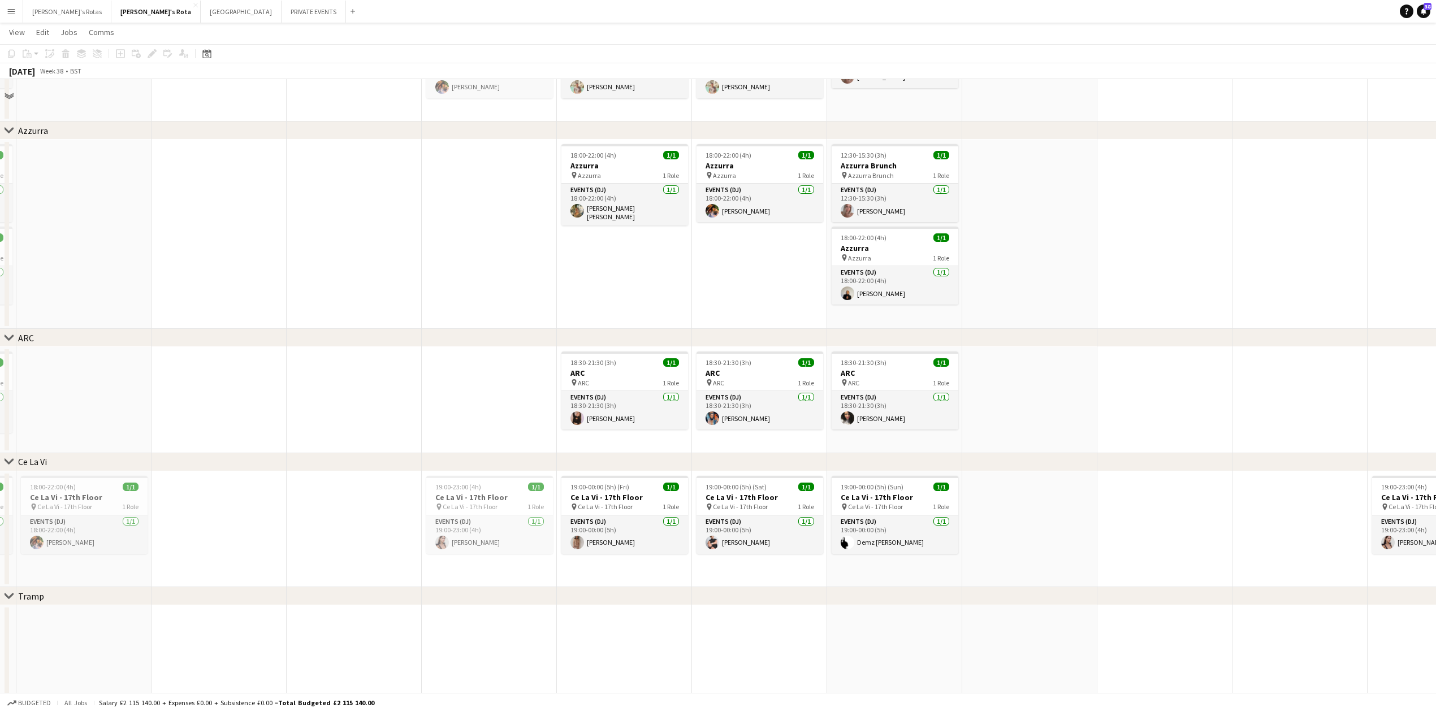
scroll to position [1800, 0]
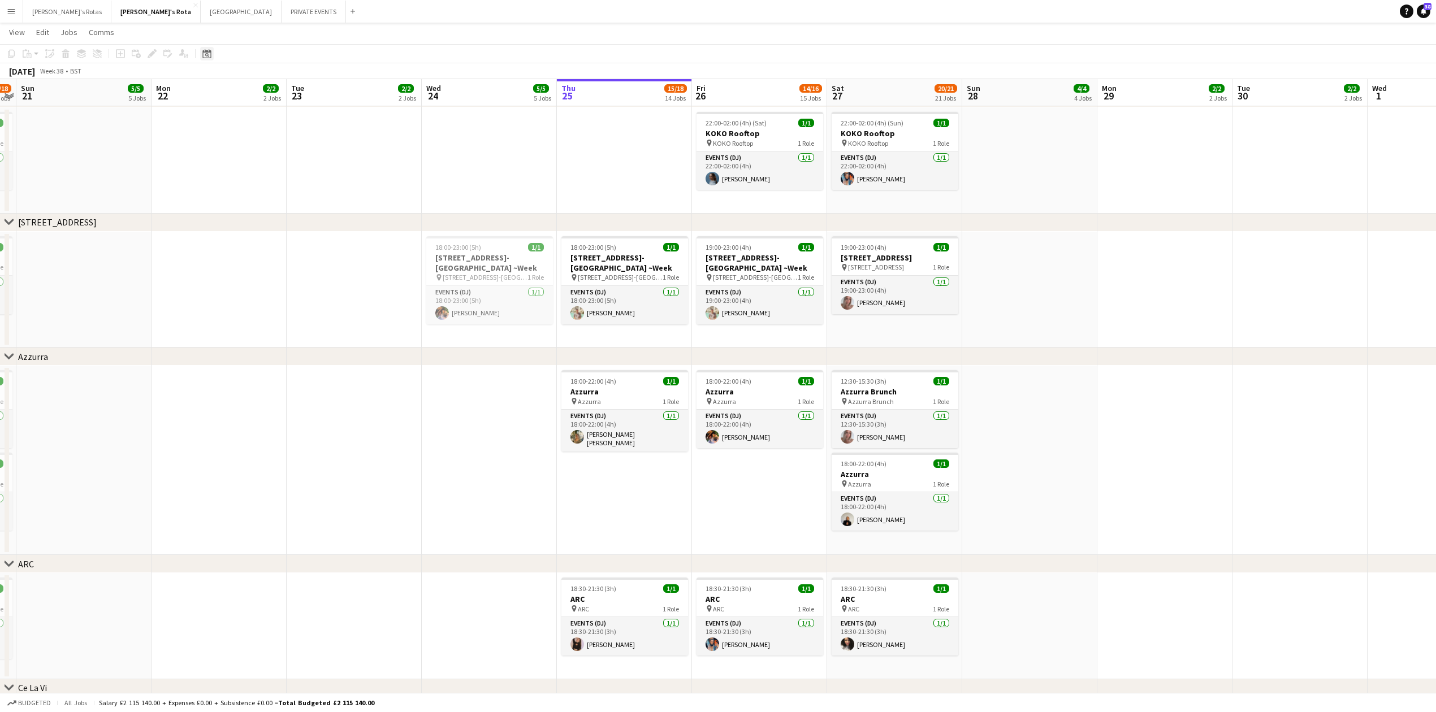
click at [211, 55] on icon at bounding box center [206, 53] width 8 height 9
click at [296, 90] on span "Next month" at bounding box center [298, 92] width 23 height 23
click at [276, 168] on button "11" at bounding box center [283, 165] width 15 height 15
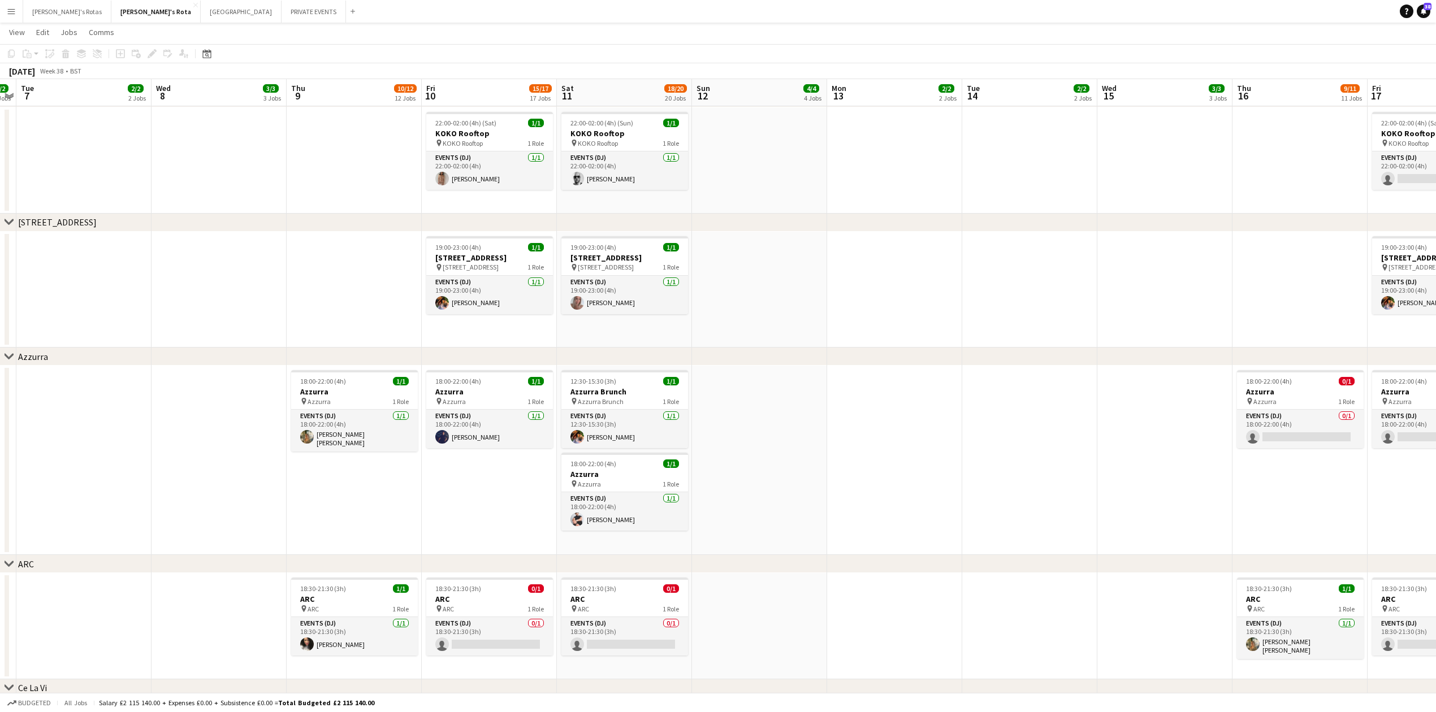
click at [263, 166] on app-date-cell at bounding box center [218, 160] width 135 height 106
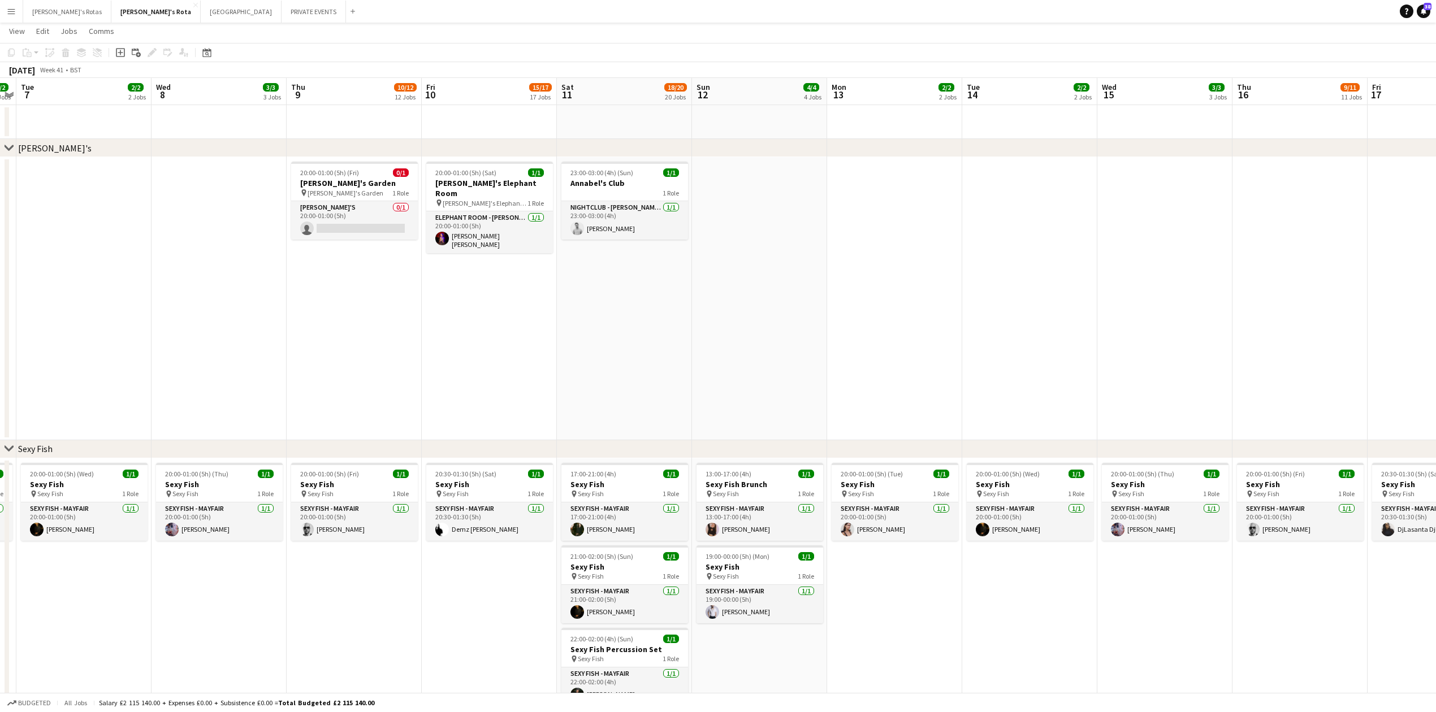
scroll to position [0, 0]
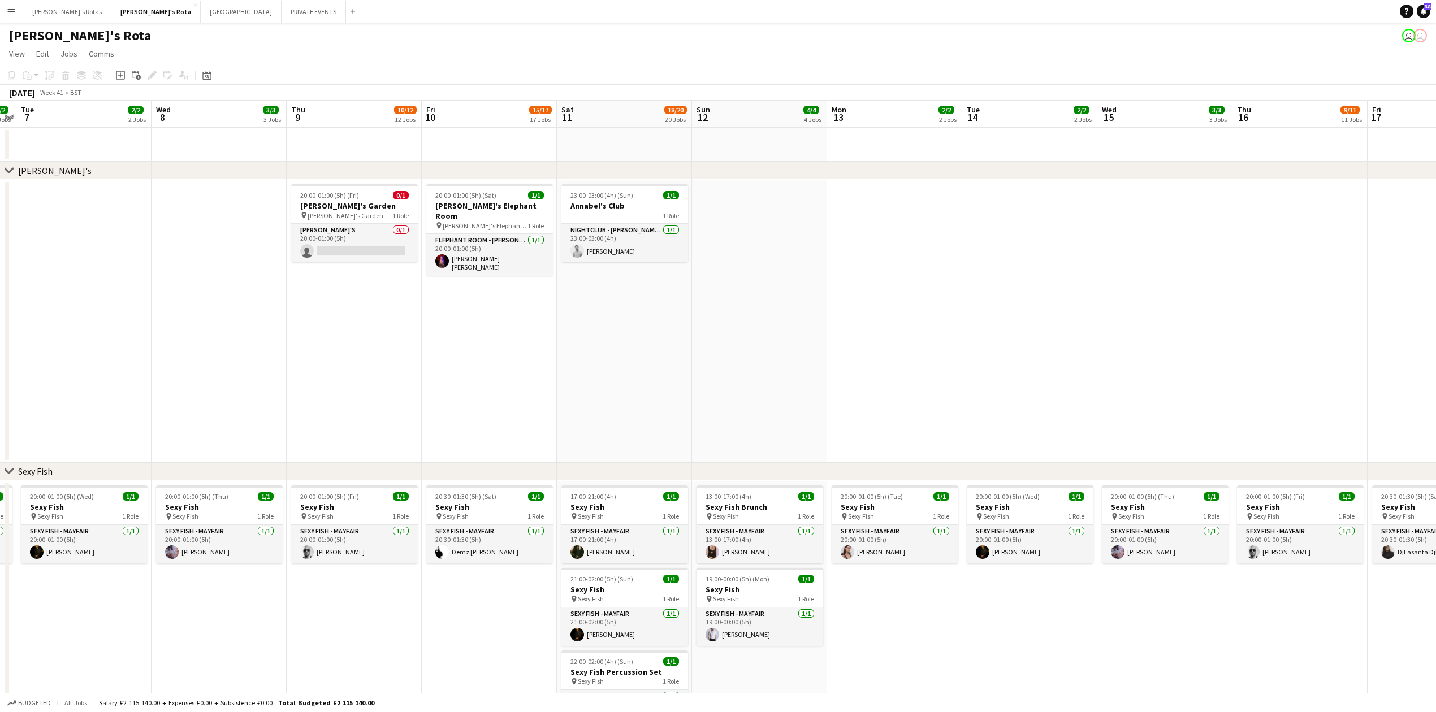
click at [248, 302] on app-date-cell at bounding box center [218, 321] width 135 height 283
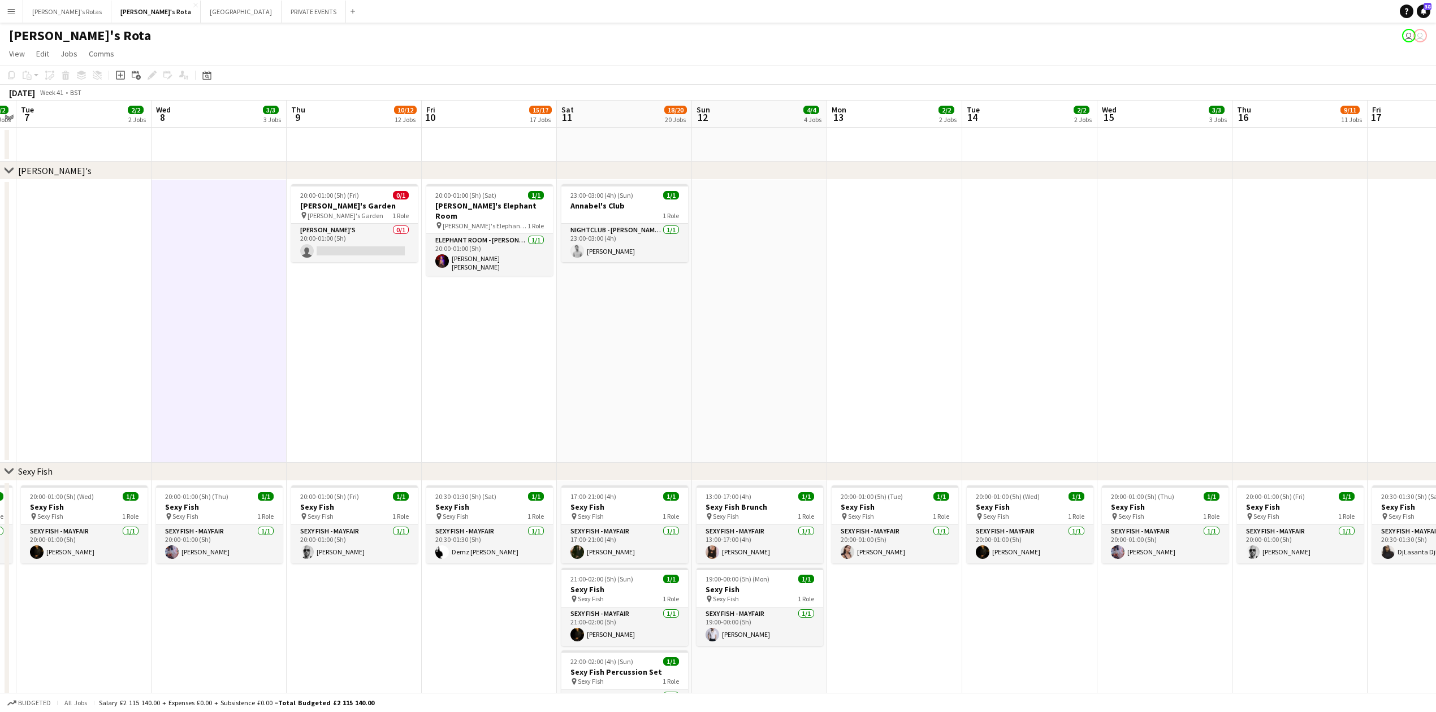
click at [393, 342] on app-date-cell "20:00-01:00 (5h) (Fri) 0/1 [PERSON_NAME]'s Garden pin [PERSON_NAME]'s Garden 1 …" at bounding box center [354, 321] width 135 height 283
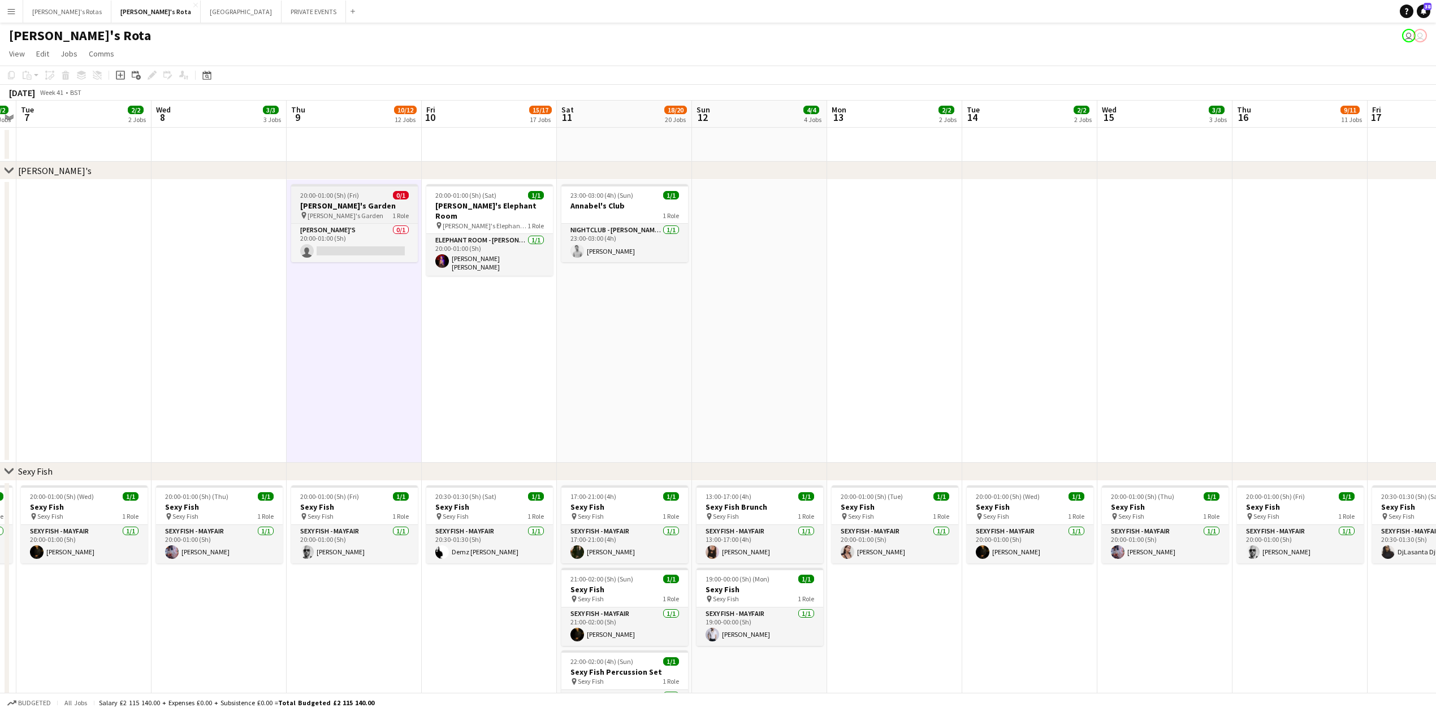
click at [317, 213] on span "[PERSON_NAME]'s Garden" at bounding box center [345, 215] width 76 height 8
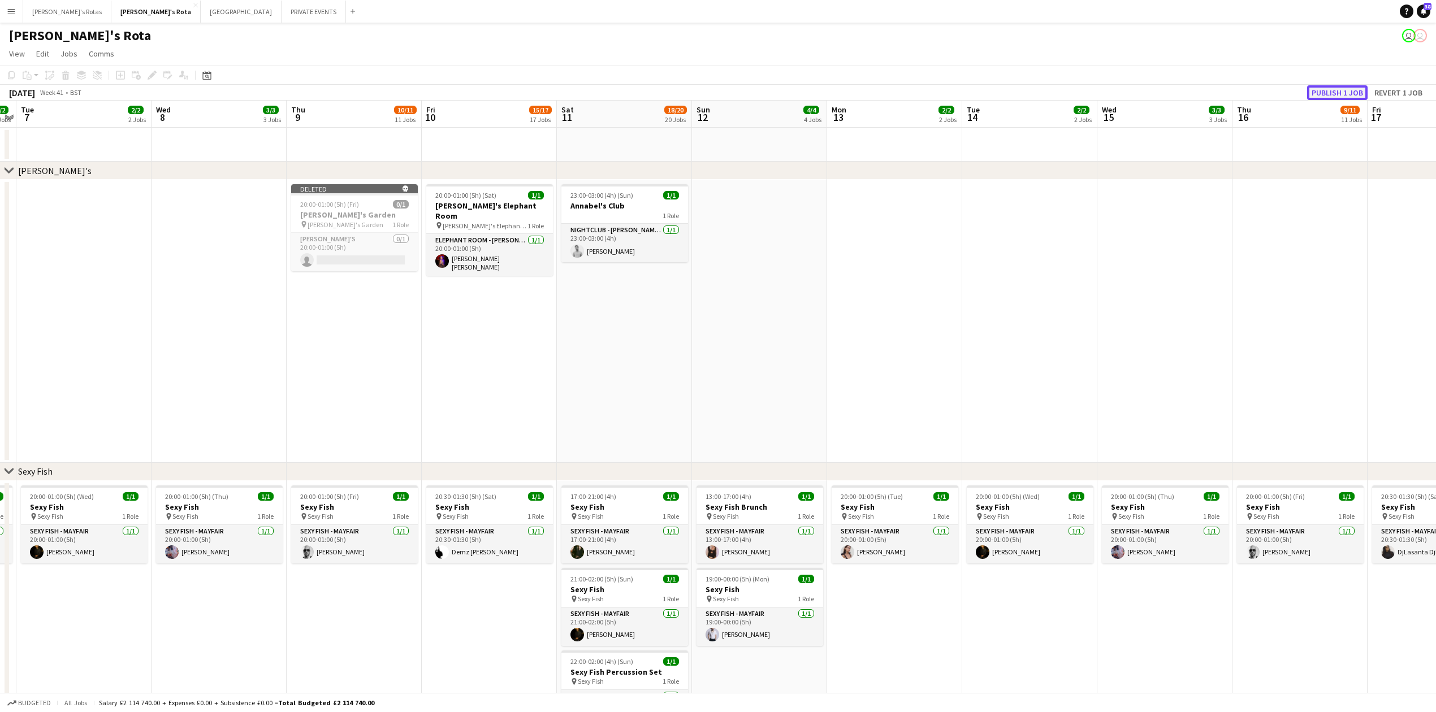
click at [1328, 92] on button "Publish 1 job" at bounding box center [1337, 92] width 60 height 15
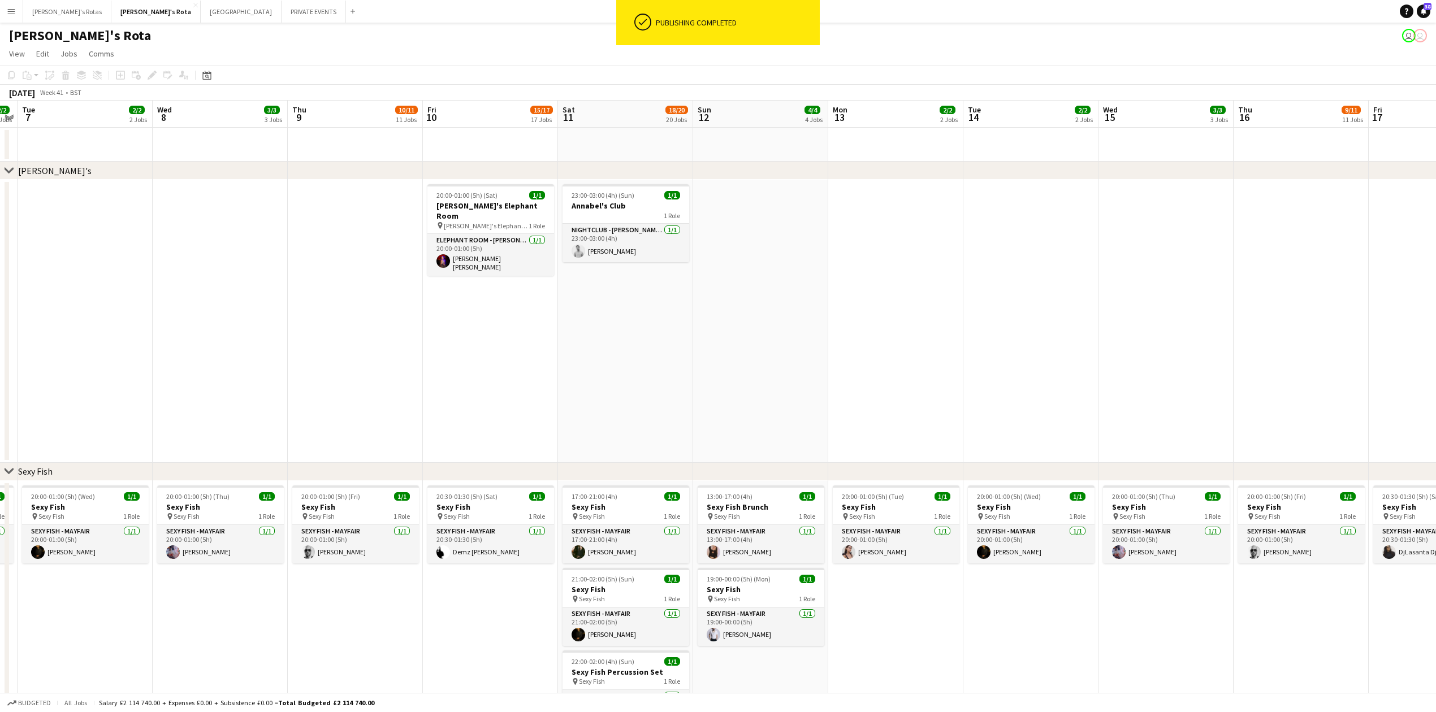
click at [501, 346] on app-date-cell "20:00-01:00 (5h) (Sat) 1/1 [PERSON_NAME]'s Elephant Room pin [PERSON_NAME]'s El…" at bounding box center [490, 321] width 135 height 283
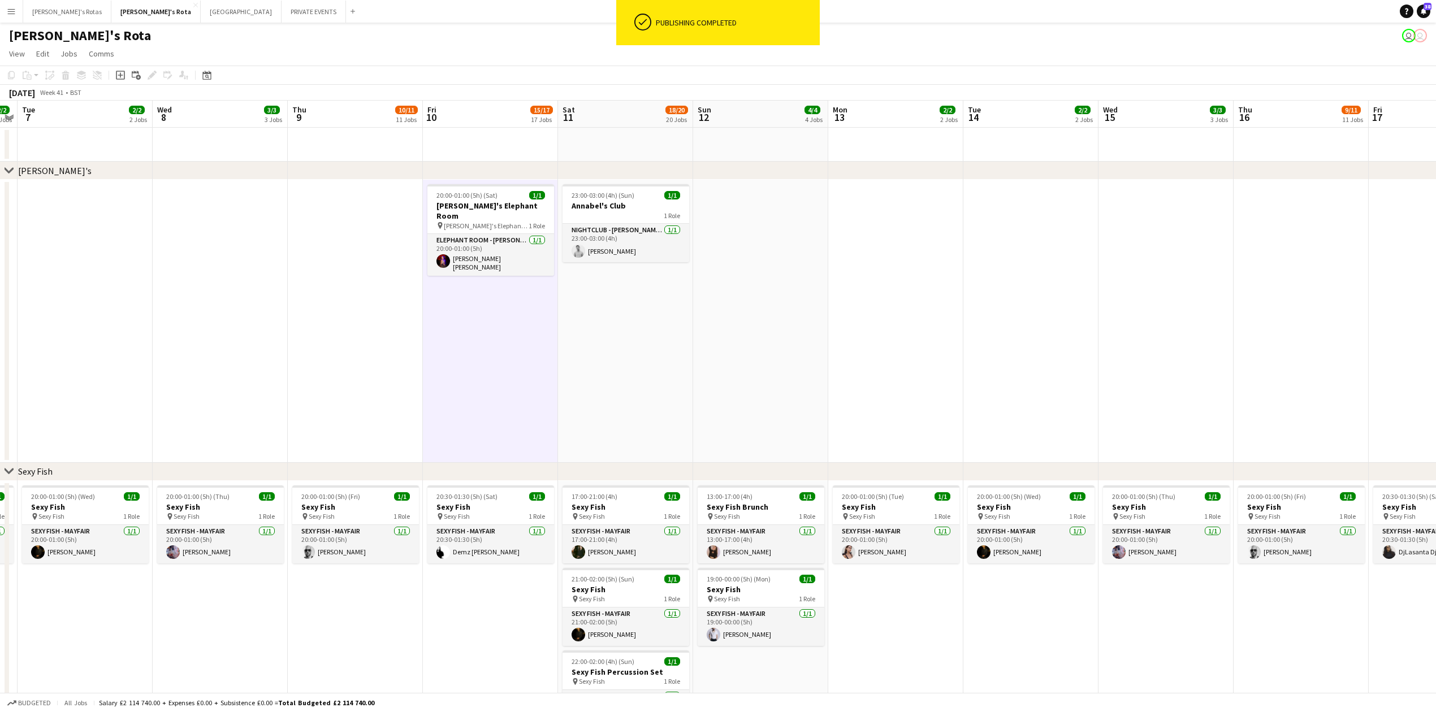
drag, startPoint x: 344, startPoint y: 335, endPoint x: 541, endPoint y: 337, distance: 197.8
click at [346, 335] on app-date-cell at bounding box center [355, 321] width 135 height 283
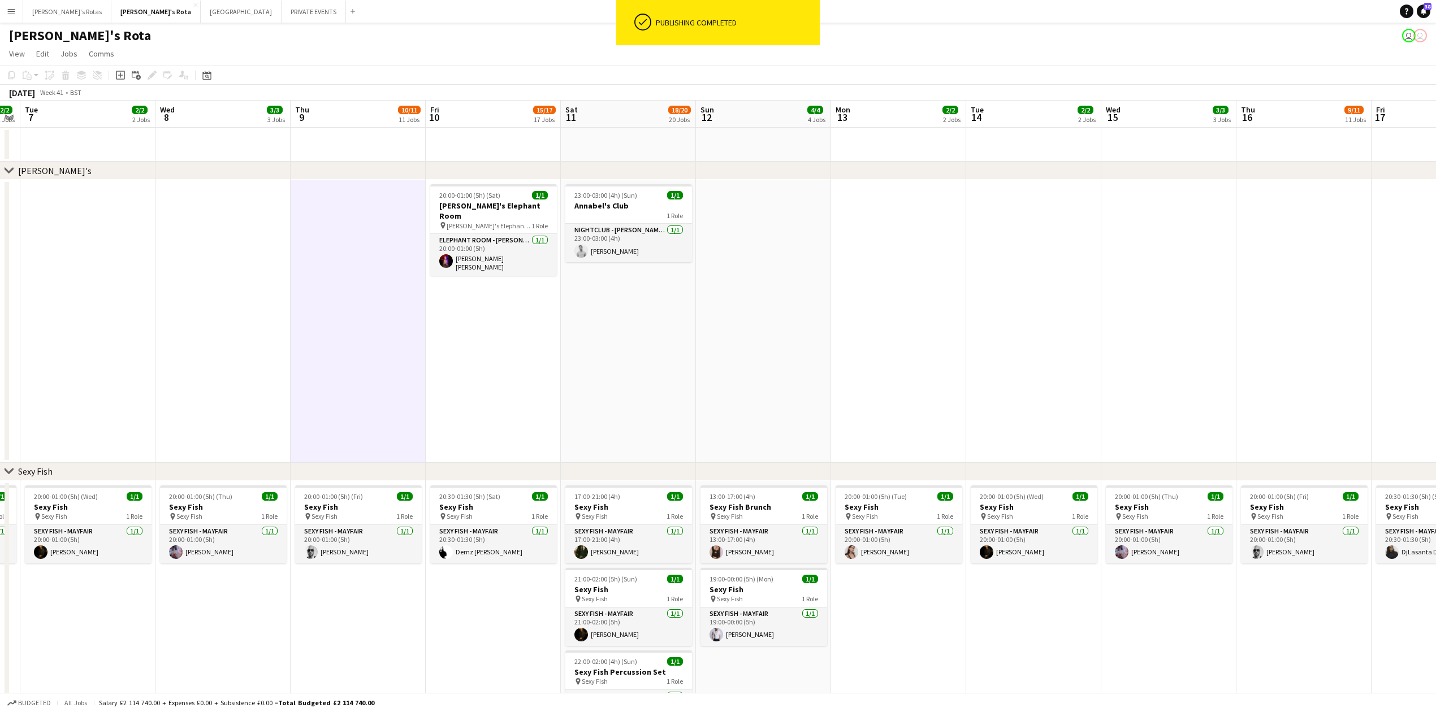
drag, startPoint x: 589, startPoint y: 337, endPoint x: 631, endPoint y: 338, distance: 41.8
click at [591, 337] on app-date-cell "23:00-03:00 (4h) (Sun) 1/1 [PERSON_NAME]'s Club 1 Role NIGHTCLUB - ANNABEL'S [D…" at bounding box center [628, 321] width 135 height 283
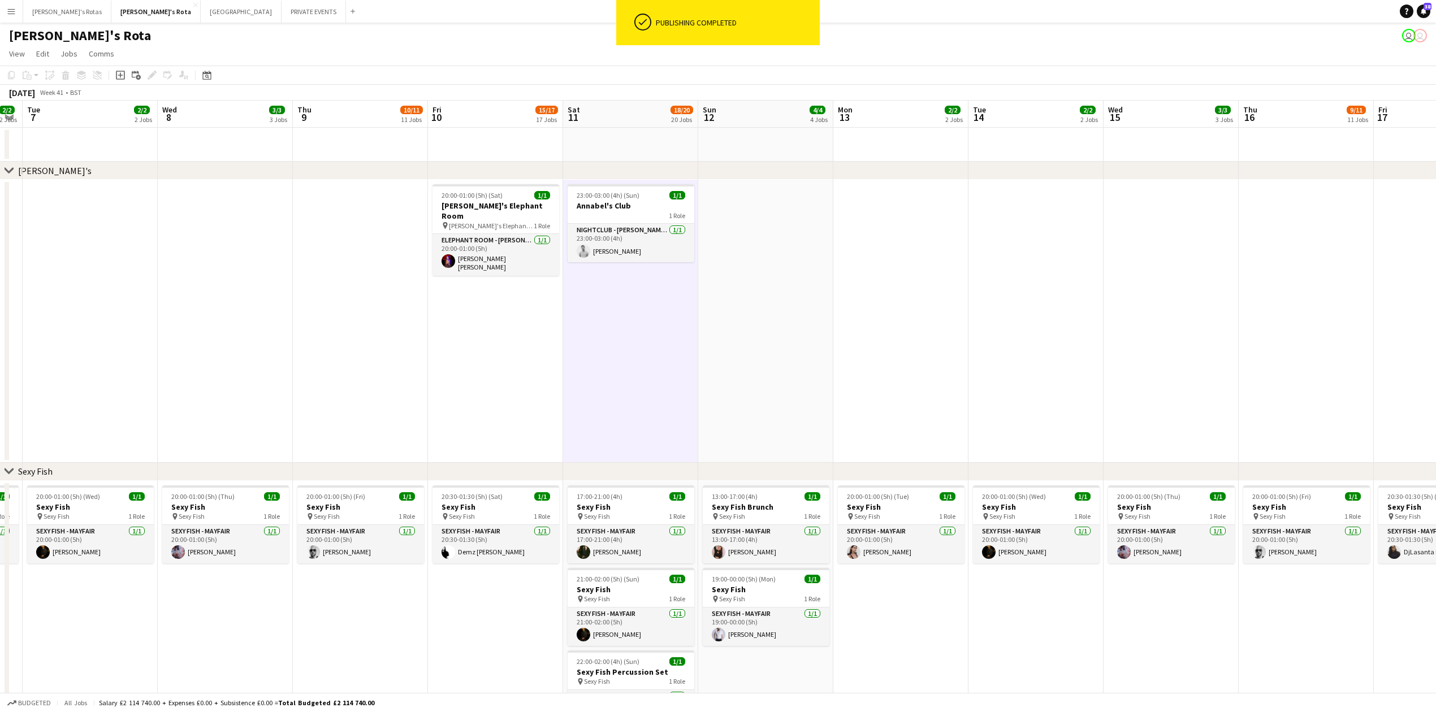
drag, startPoint x: 699, startPoint y: 340, endPoint x: 563, endPoint y: 331, distance: 136.5
click at [699, 340] on app-date-cell at bounding box center [765, 321] width 135 height 283
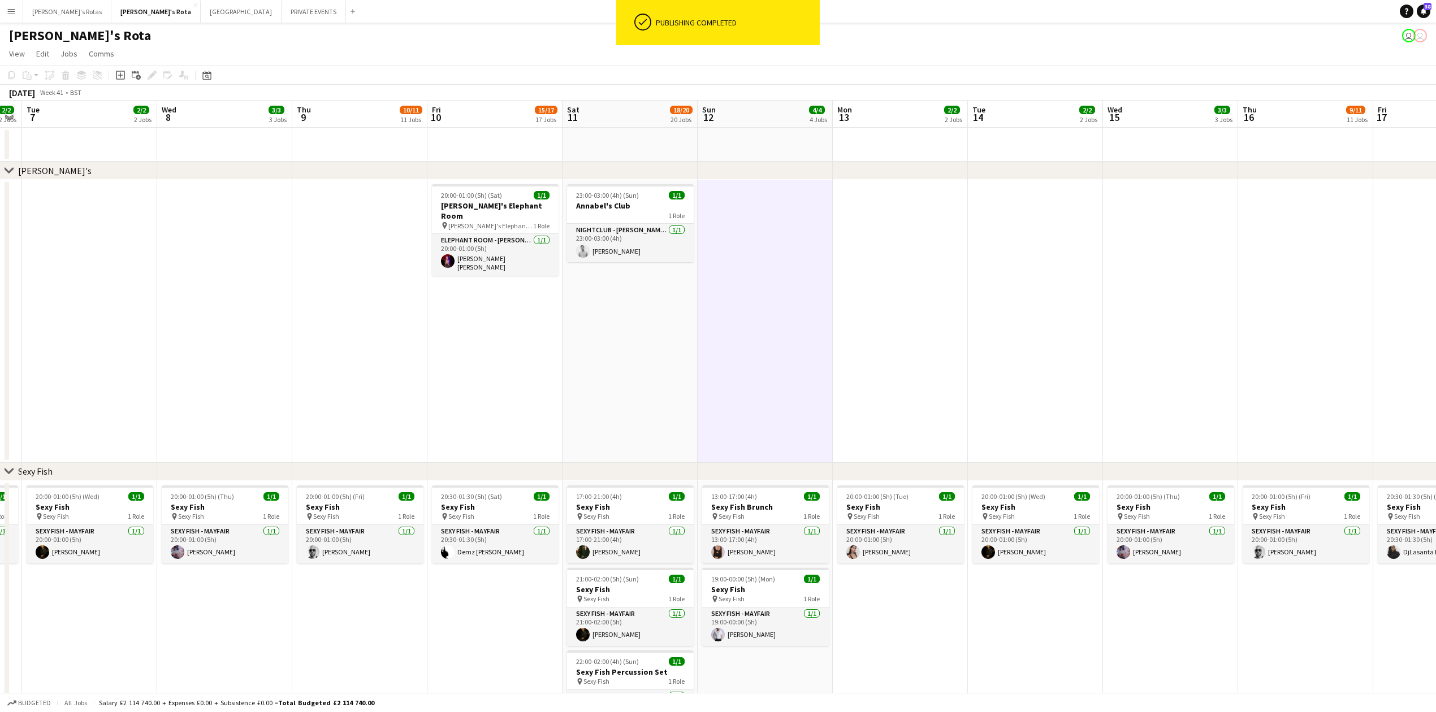
click at [522, 319] on app-date-cell "20:00-01:00 (5h) (Sat) 1/1 [PERSON_NAME]'s Elephant Room pin [PERSON_NAME]'s El…" at bounding box center [494, 321] width 135 height 283
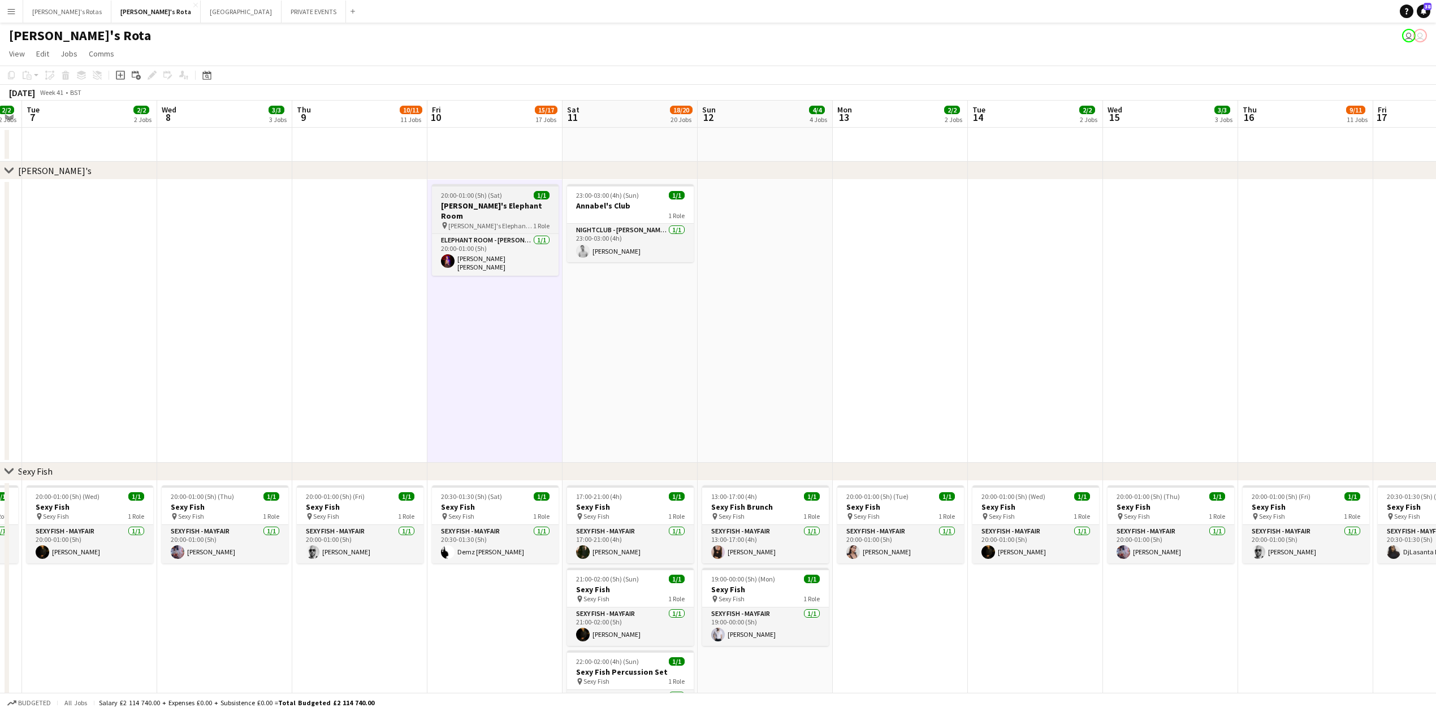
click at [505, 205] on h3 "[PERSON_NAME]'s Elephant Room" at bounding box center [495, 211] width 127 height 20
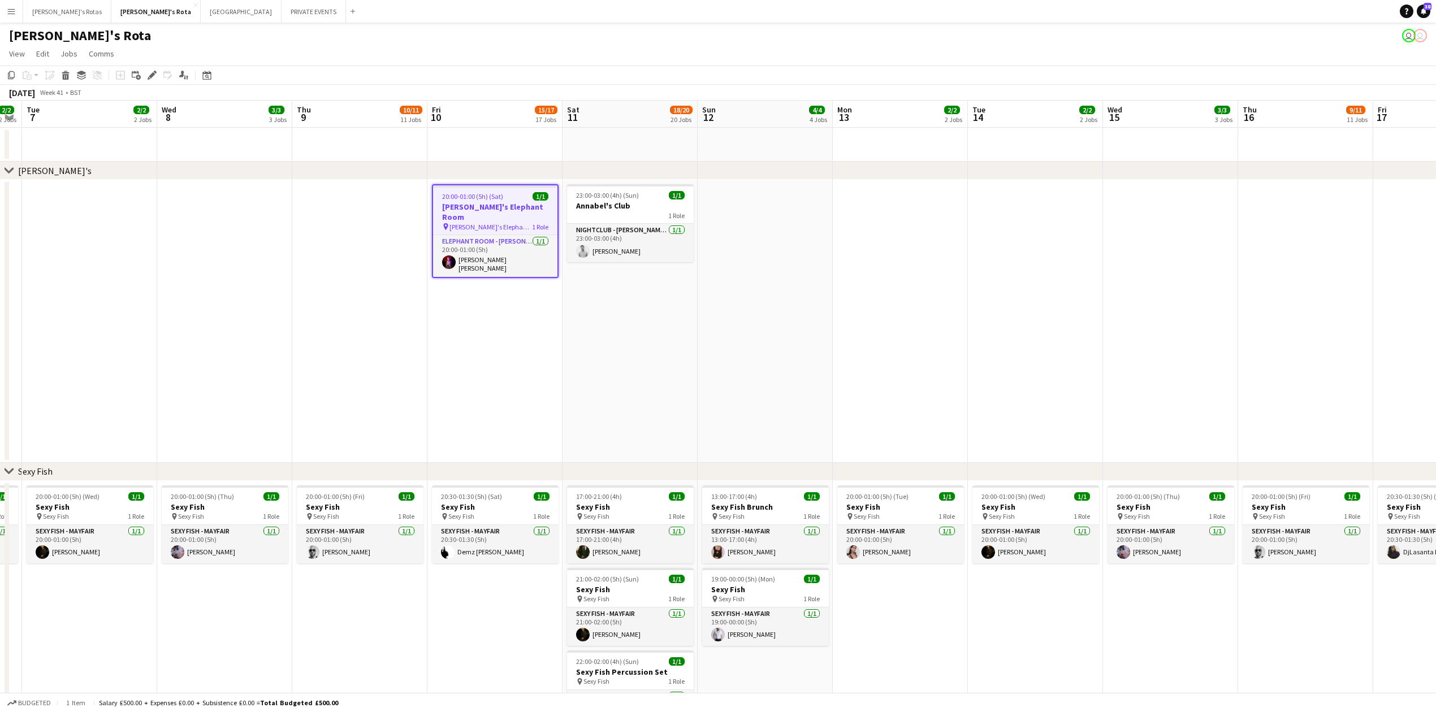
click at [638, 319] on app-date-cell "23:00-03:00 (4h) (Sun) 1/1 [PERSON_NAME]'s Club 1 Role NIGHTCLUB - ANNABEL'S [D…" at bounding box center [629, 321] width 135 height 283
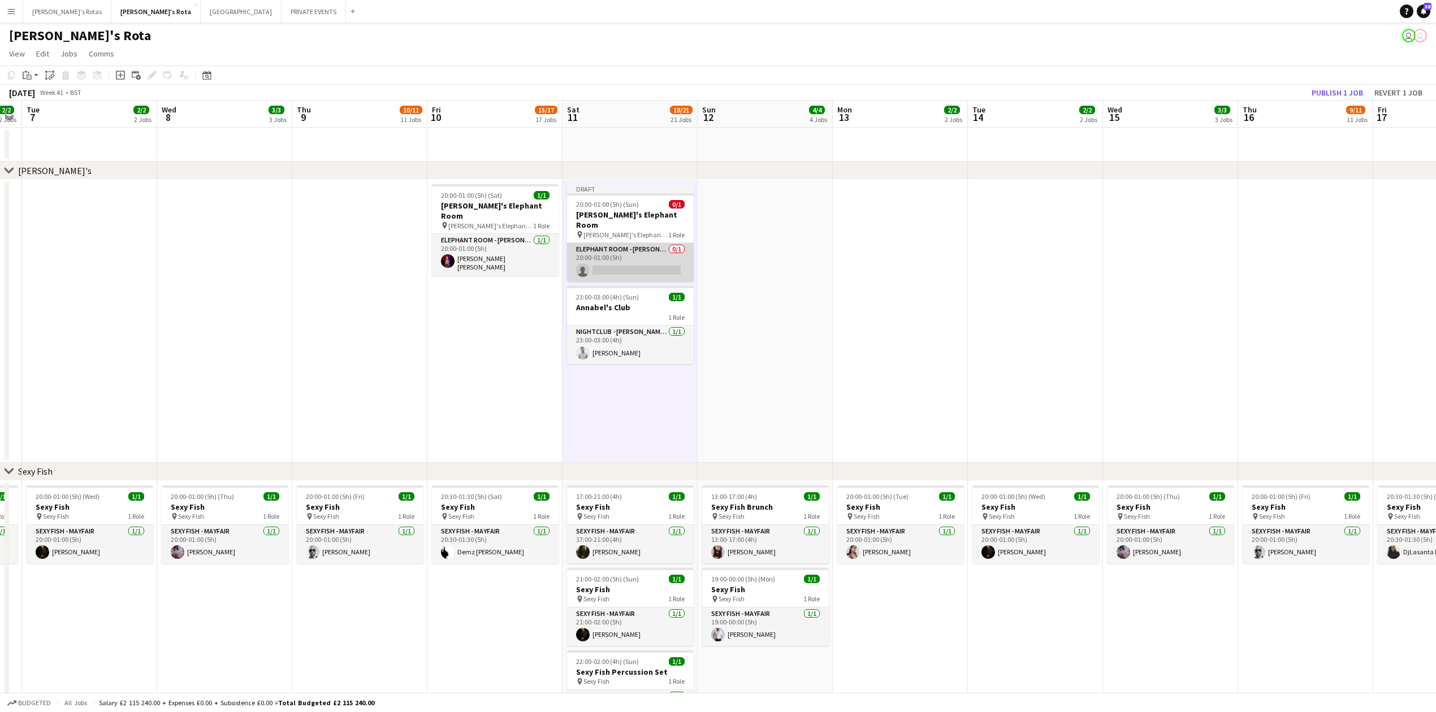
click at [626, 256] on app-card-role "ELEPHANT ROOM - [PERSON_NAME]'S 0/1 20:00-01:00 (5h) single-neutral-actions" at bounding box center [630, 262] width 127 height 38
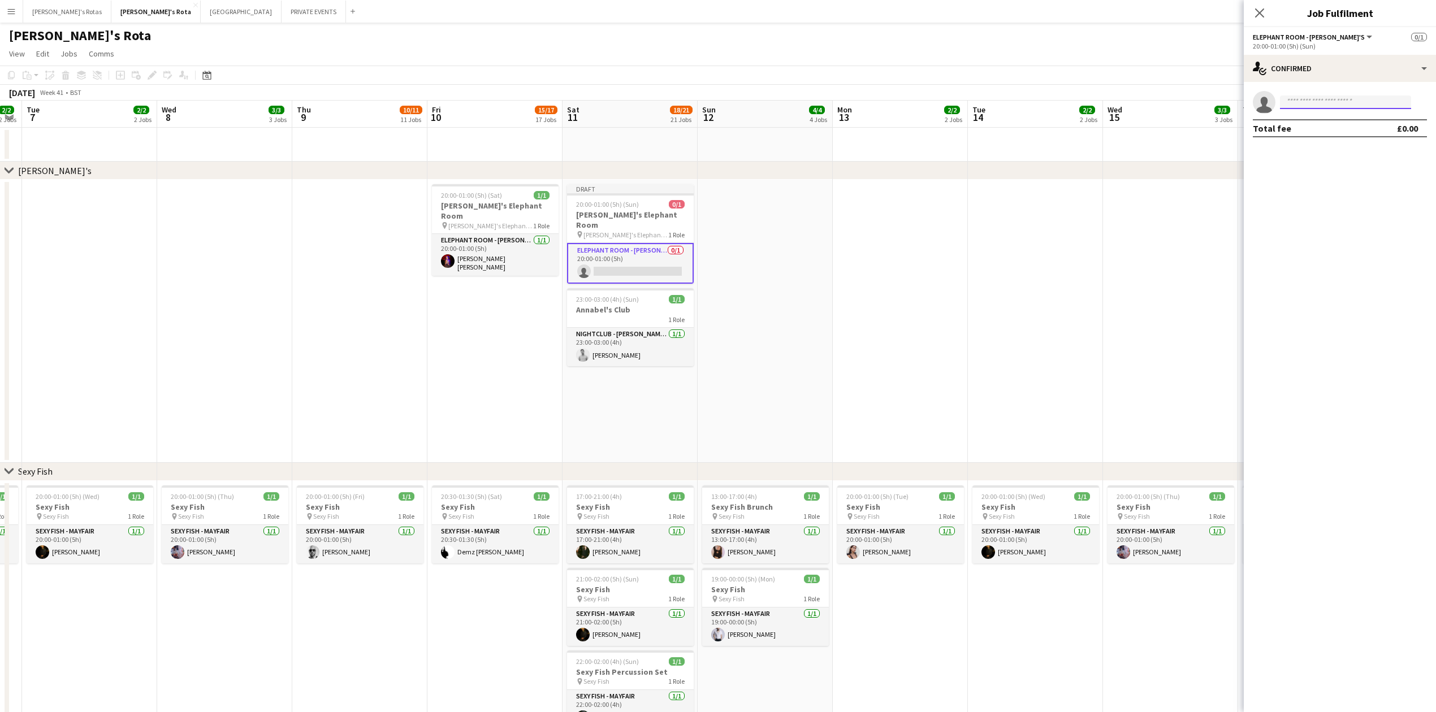
click at [1303, 107] on input at bounding box center [1345, 103] width 131 height 14
type input "*****"
click at [1325, 125] on span "[EMAIL_ADDRESS][DOMAIN_NAME]" at bounding box center [1345, 127] width 113 height 9
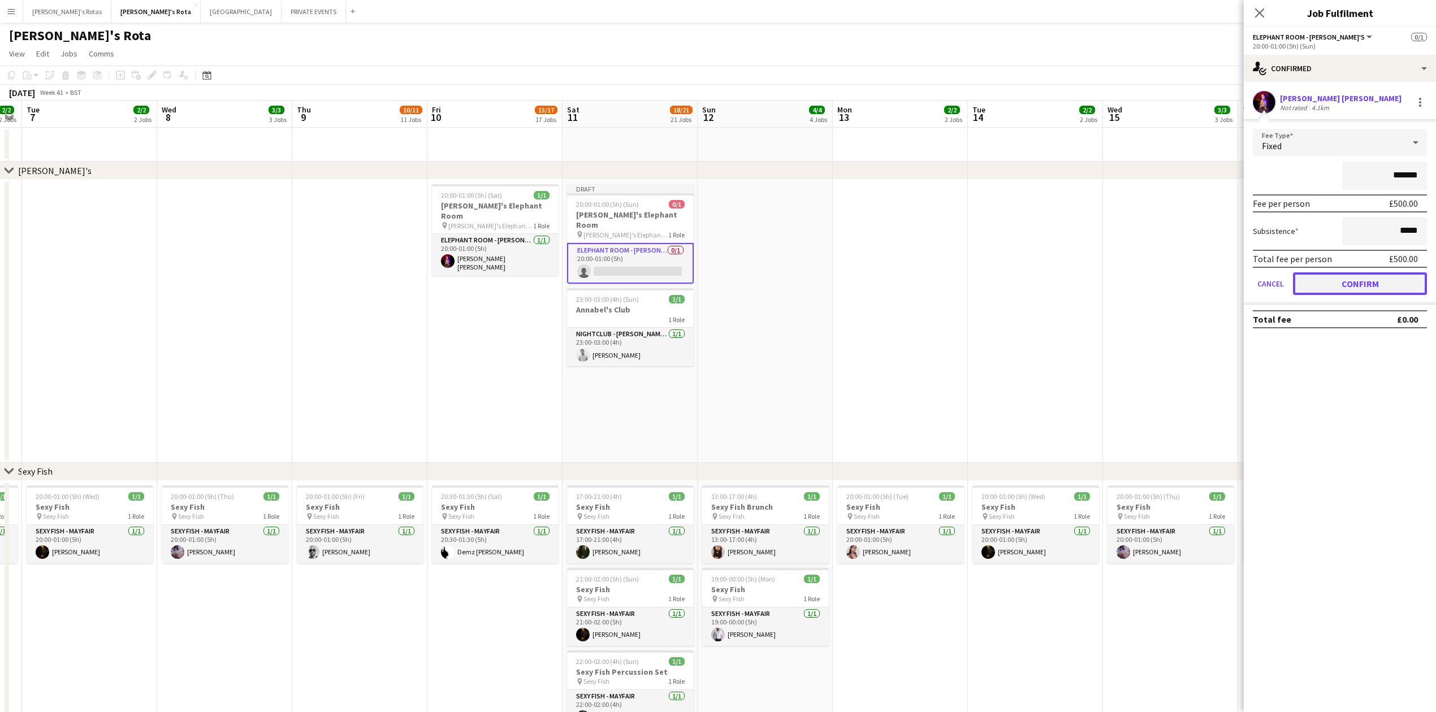
click at [1353, 281] on button "Confirm" at bounding box center [1360, 283] width 134 height 23
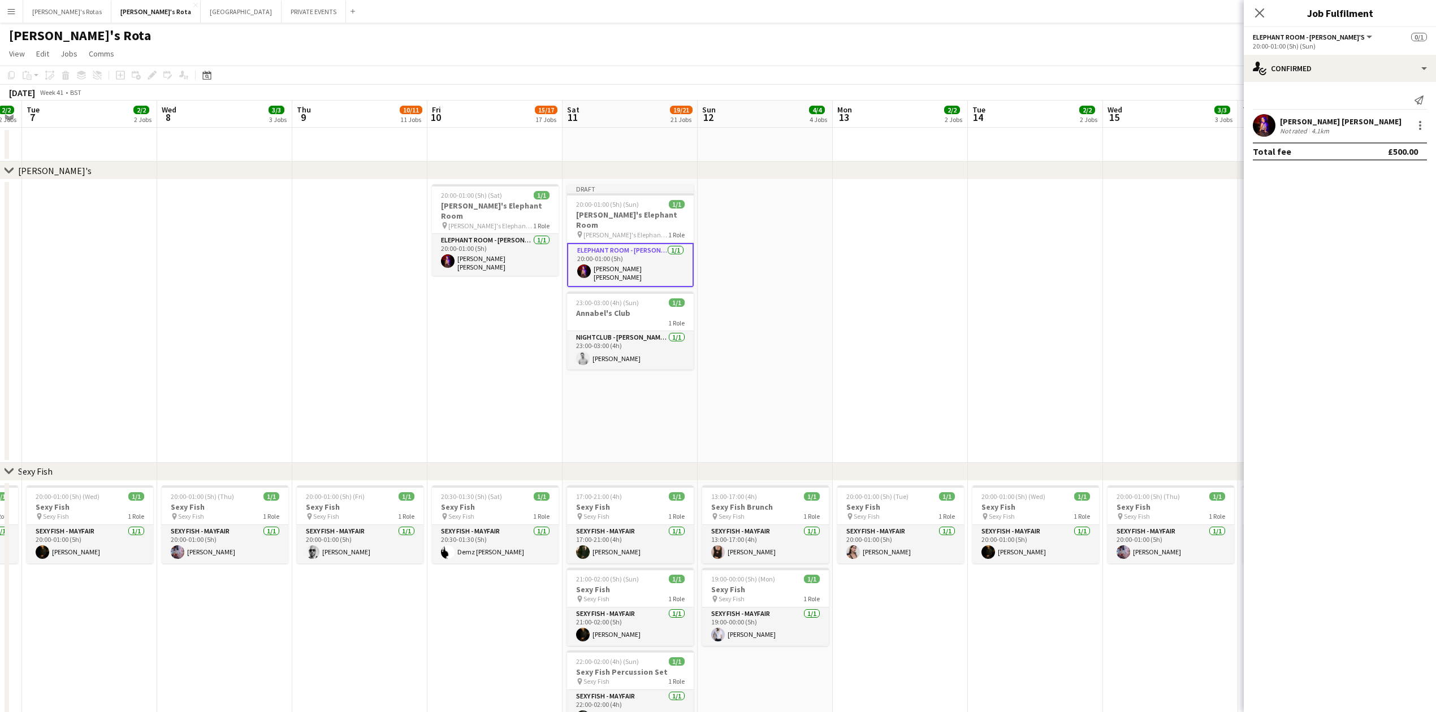
click at [1252, 7] on app-icon "Close pop-in" at bounding box center [1259, 13] width 14 height 14
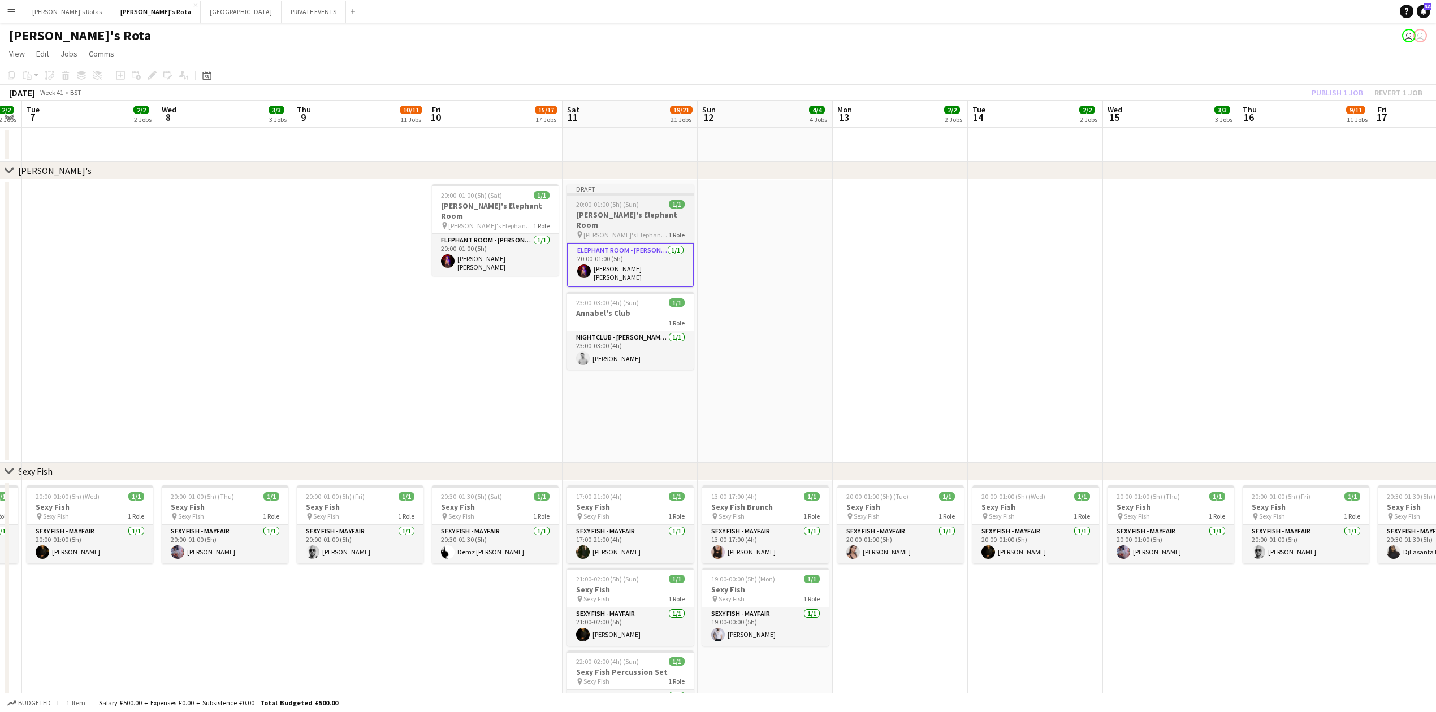
click at [633, 206] on span "20:00-01:00 (5h) (Sun)" at bounding box center [607, 204] width 63 height 8
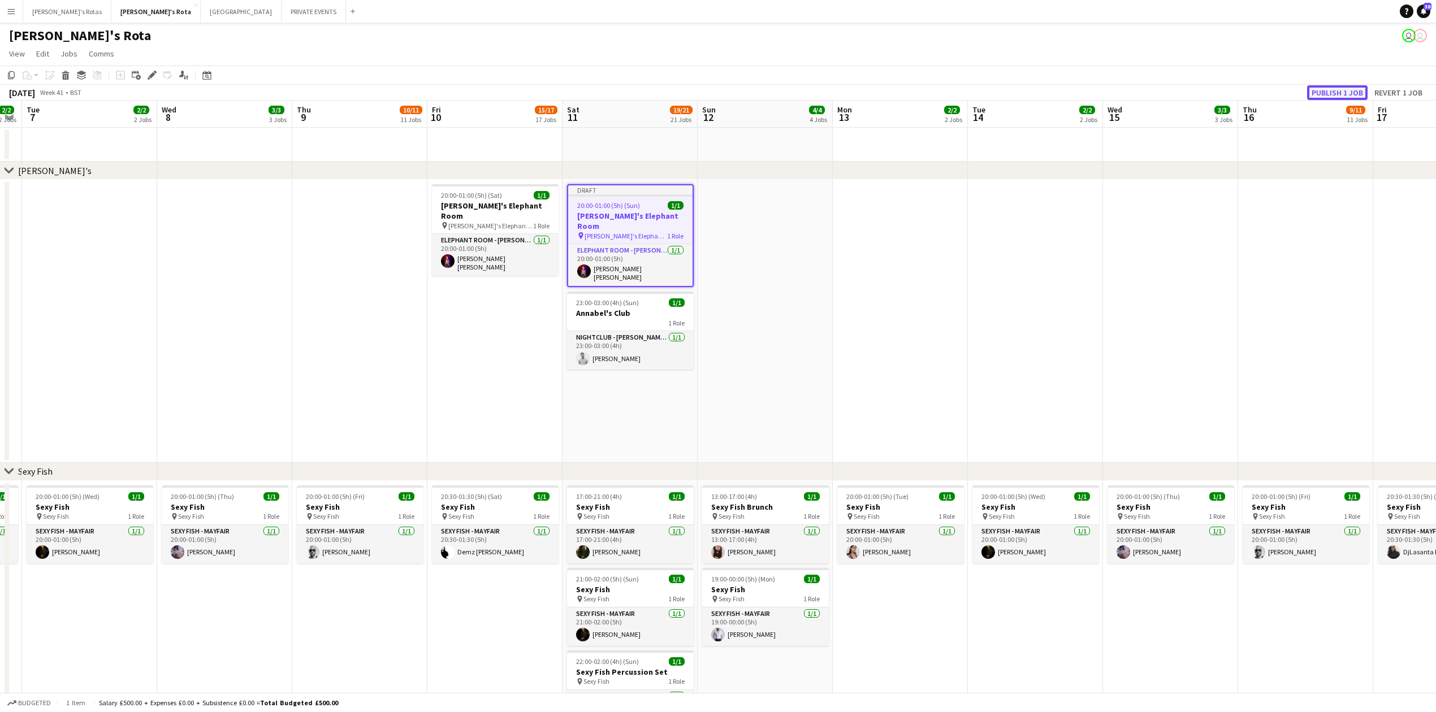
click at [1327, 89] on button "Publish 1 job" at bounding box center [1337, 92] width 60 height 15
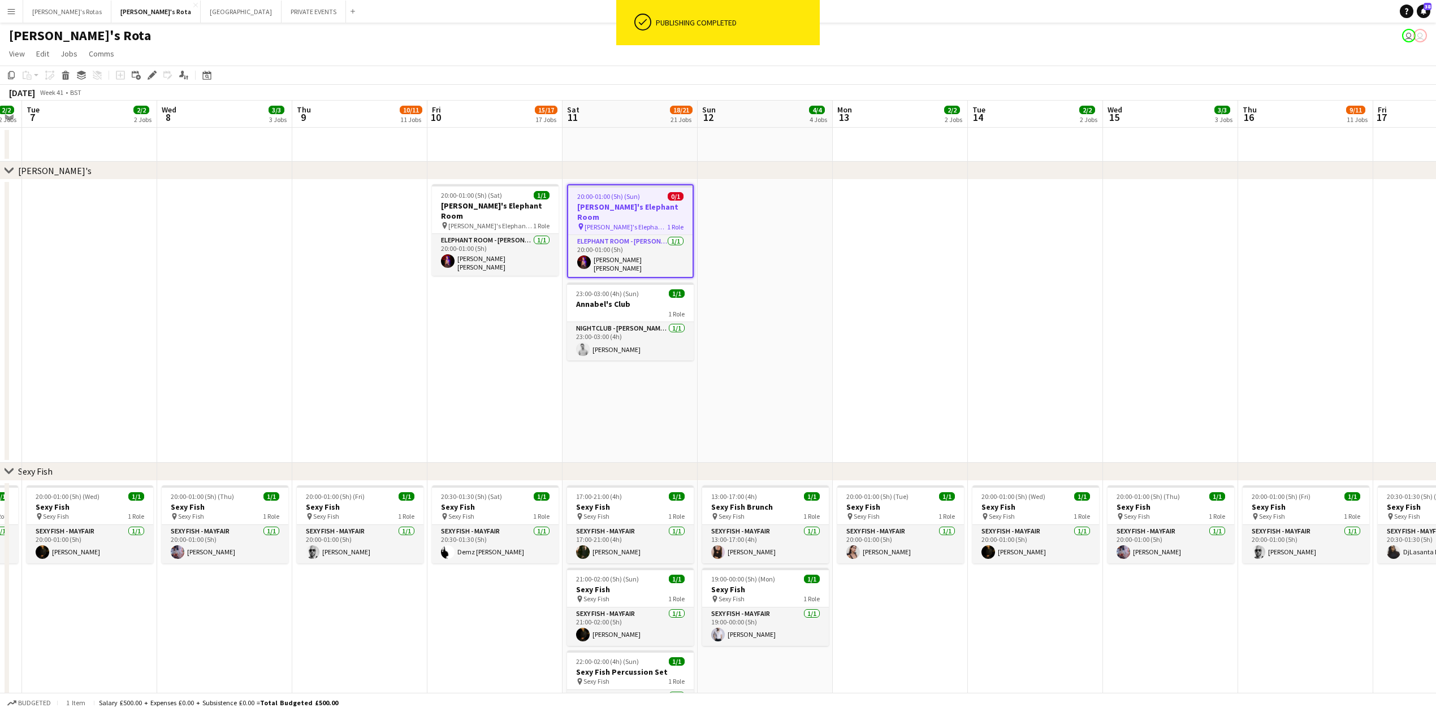
click at [333, 372] on app-date-cell at bounding box center [359, 321] width 135 height 283
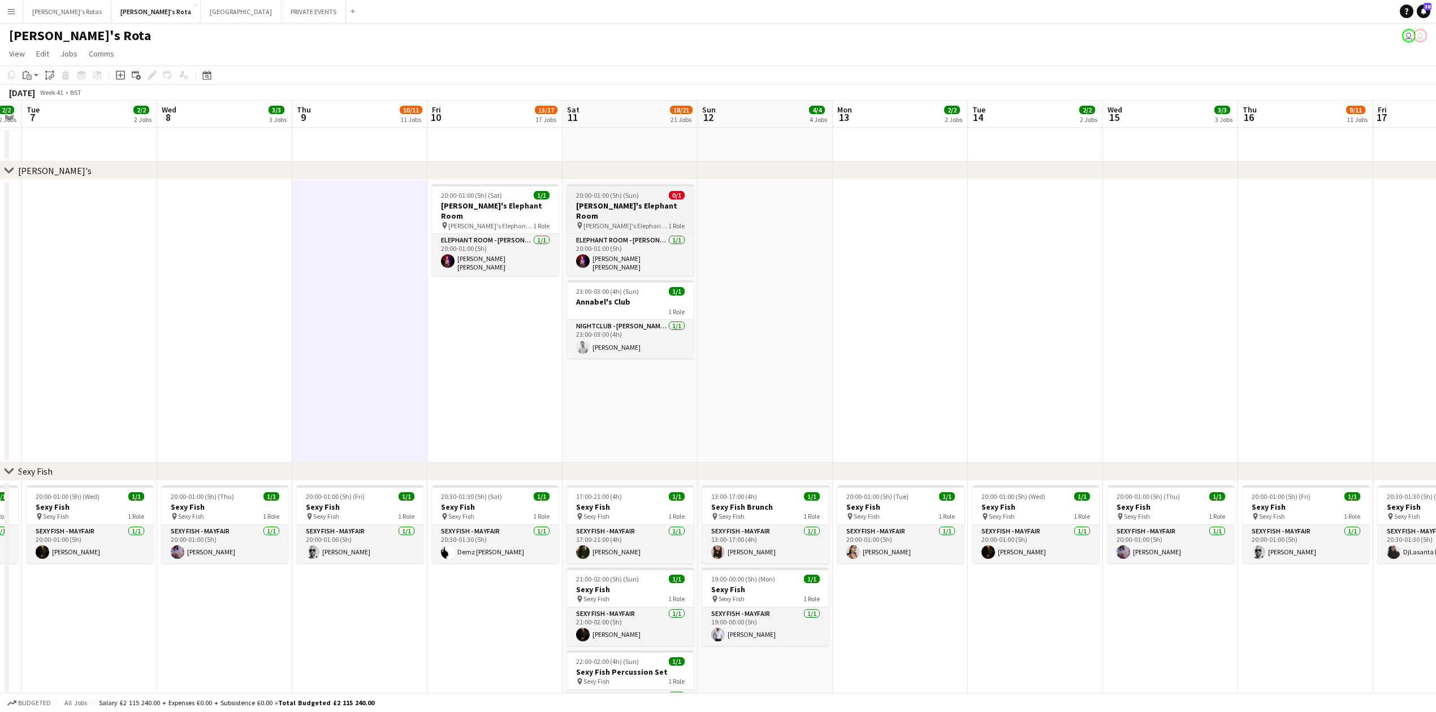
click at [623, 185] on div at bounding box center [630, 185] width 127 height 2
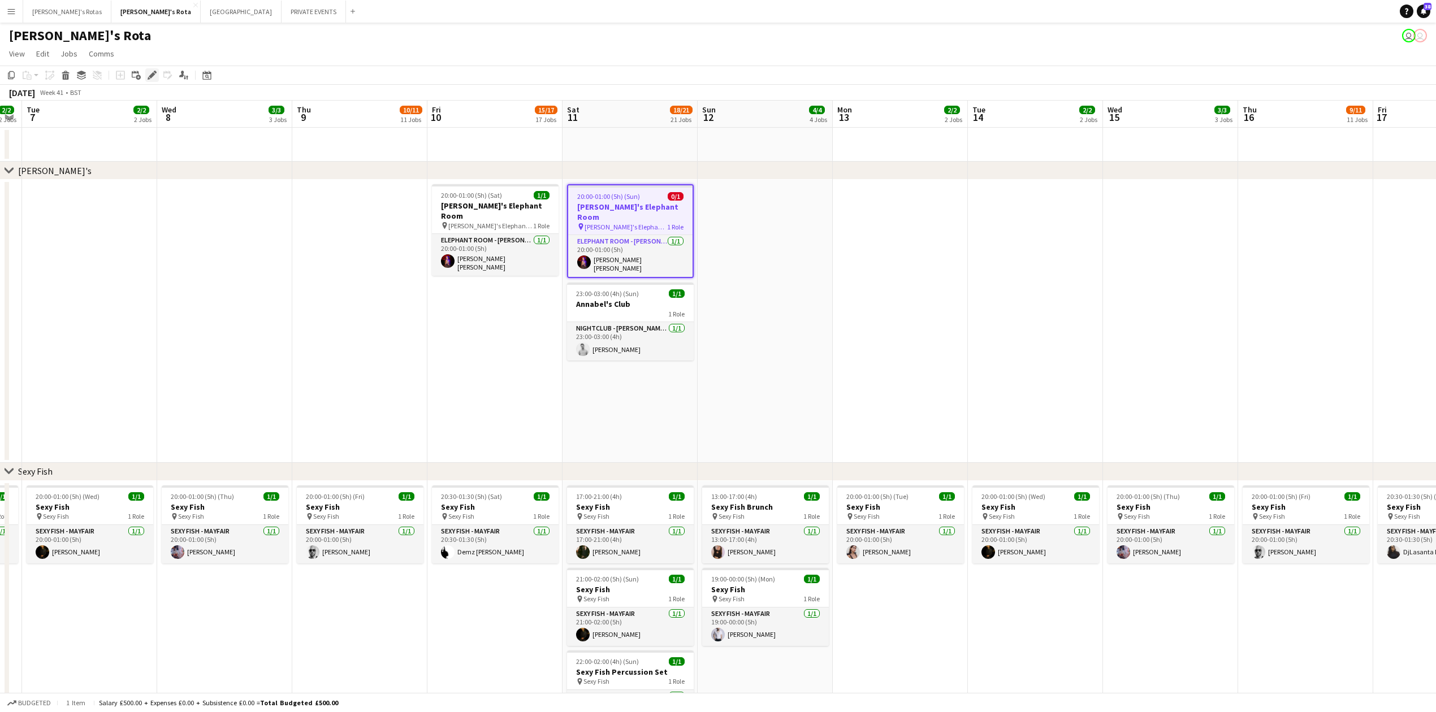
click at [149, 75] on icon "Edit" at bounding box center [152, 75] width 9 height 9
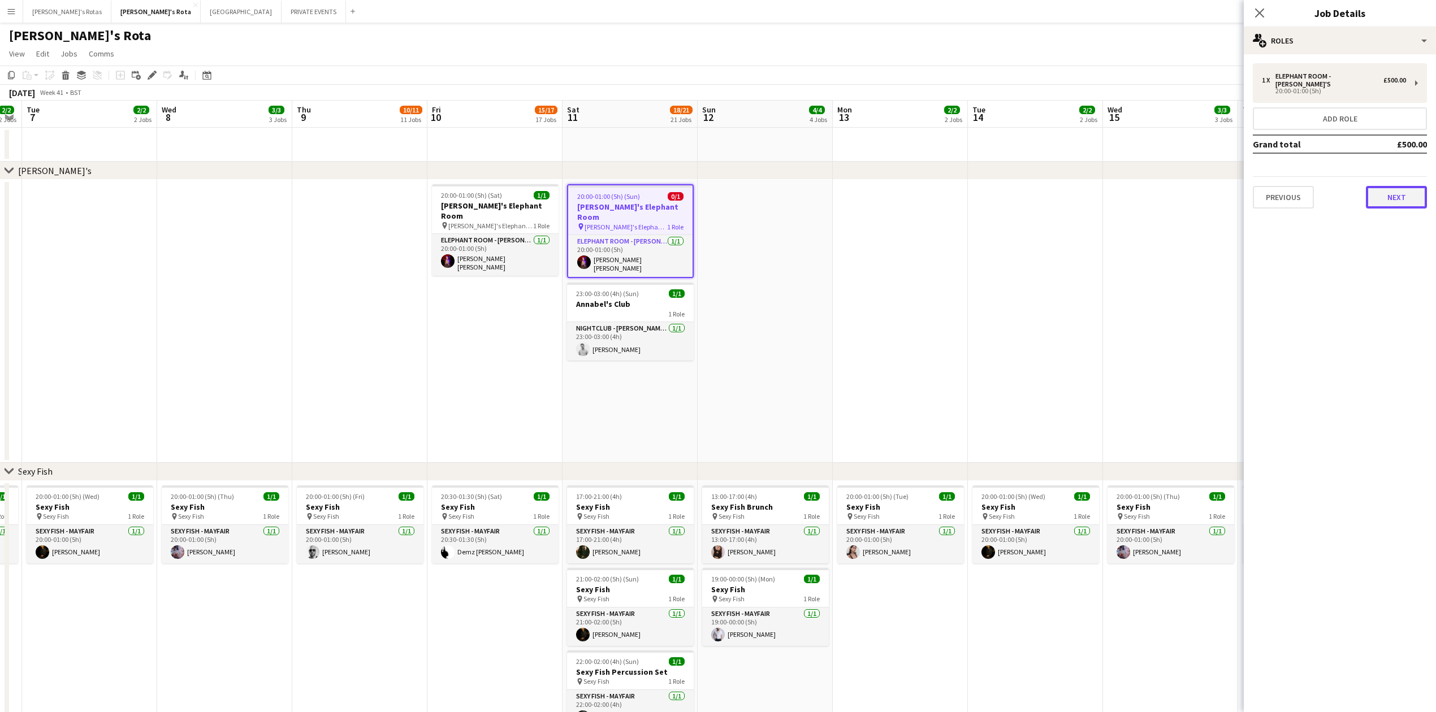
click at [1384, 186] on button "Next" at bounding box center [1395, 197] width 61 height 23
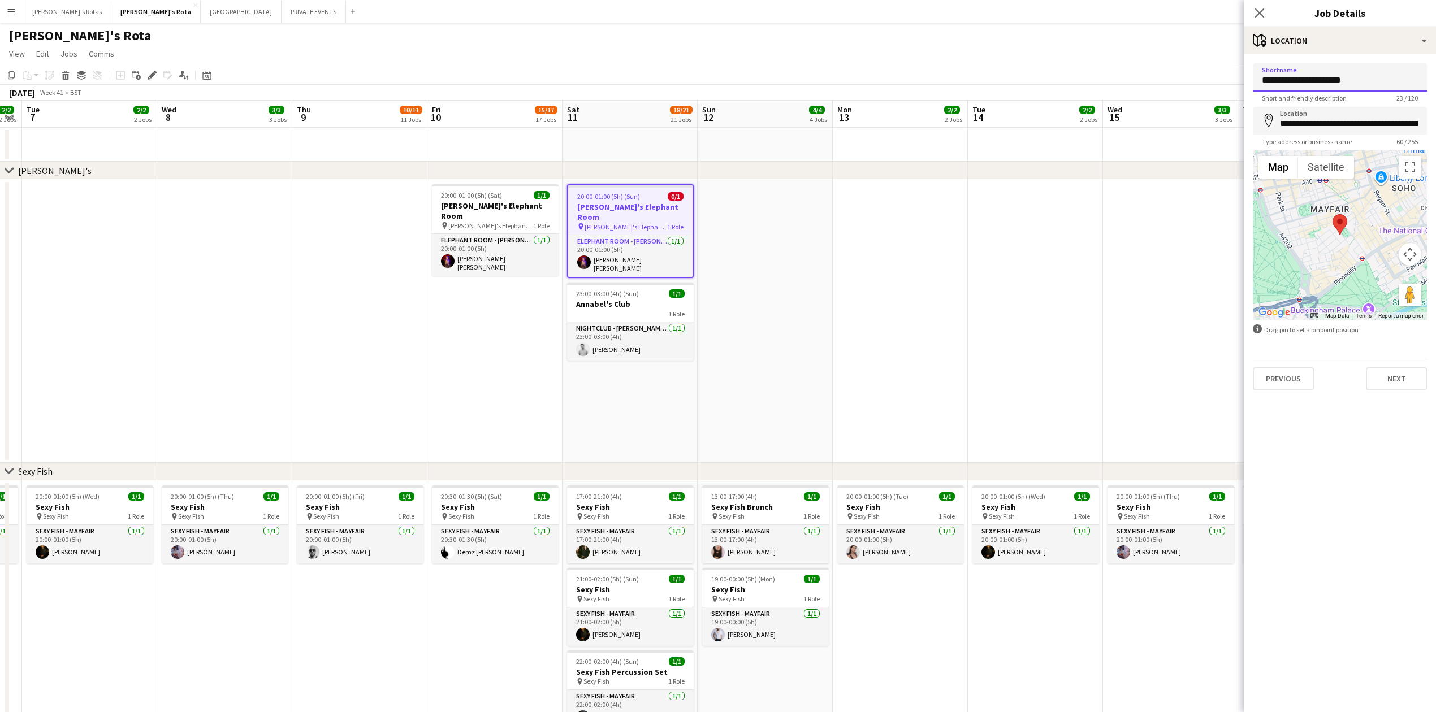
click at [1377, 85] on input "**********" at bounding box center [1339, 77] width 174 height 28
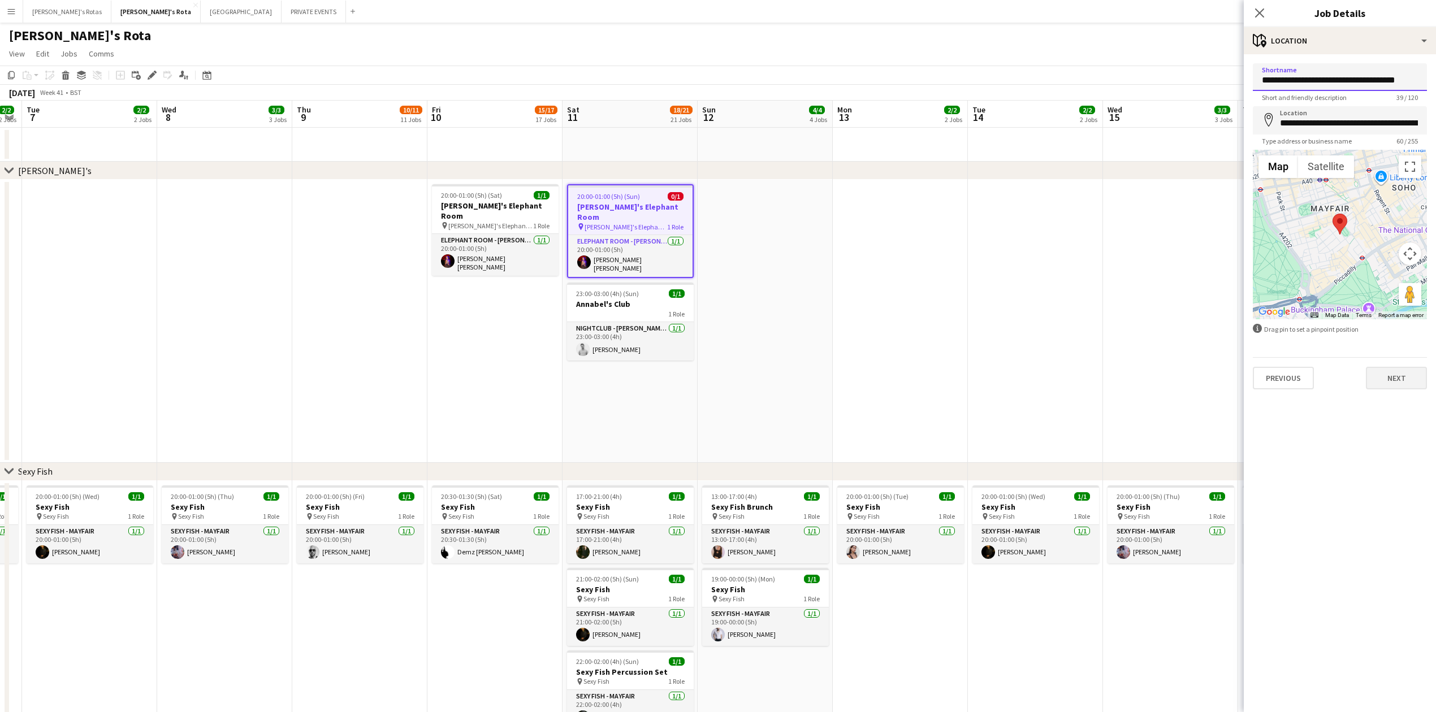
type input "**********"
drag, startPoint x: 1396, startPoint y: 379, endPoint x: 1370, endPoint y: 281, distance: 101.2
click at [1396, 378] on button "Next" at bounding box center [1395, 378] width 61 height 23
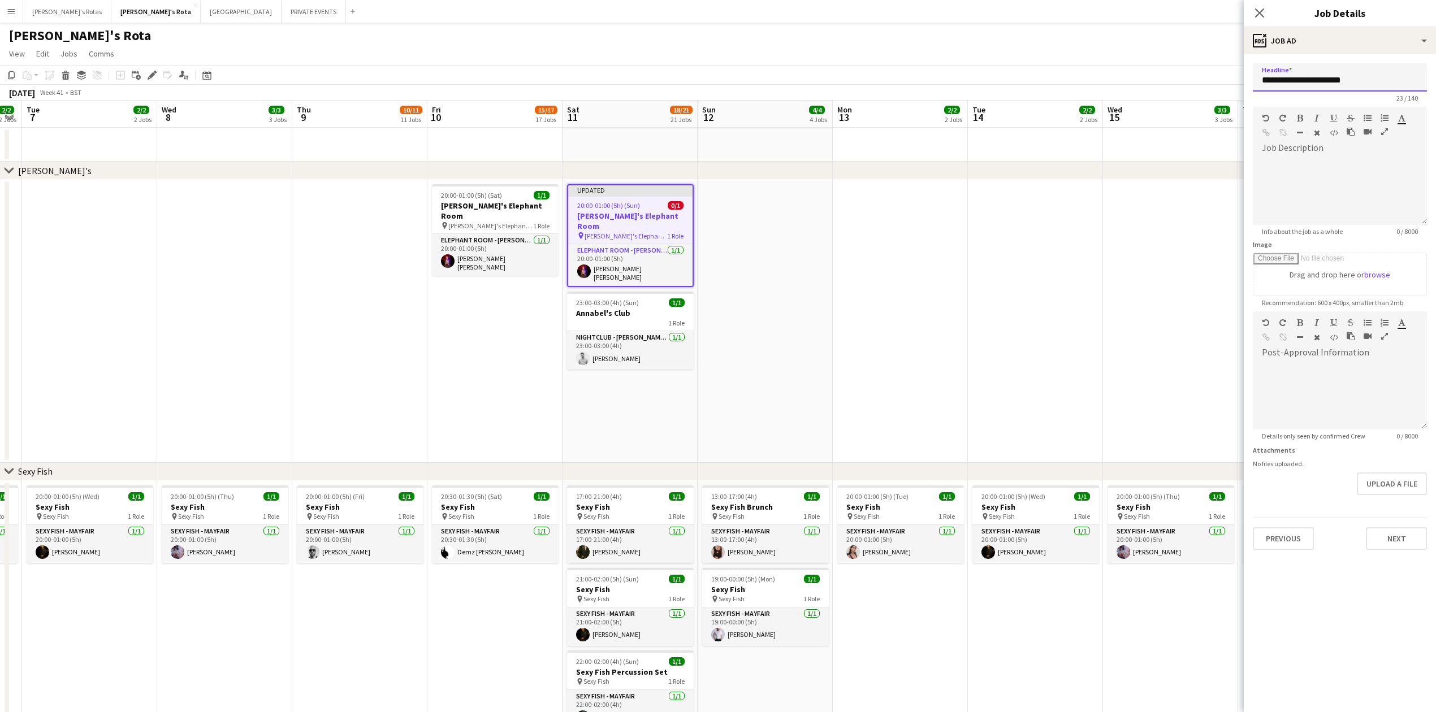
click at [1308, 69] on input "**********" at bounding box center [1339, 77] width 174 height 28
click at [1308, 73] on input "**********" at bounding box center [1339, 77] width 174 height 28
paste input "**********"
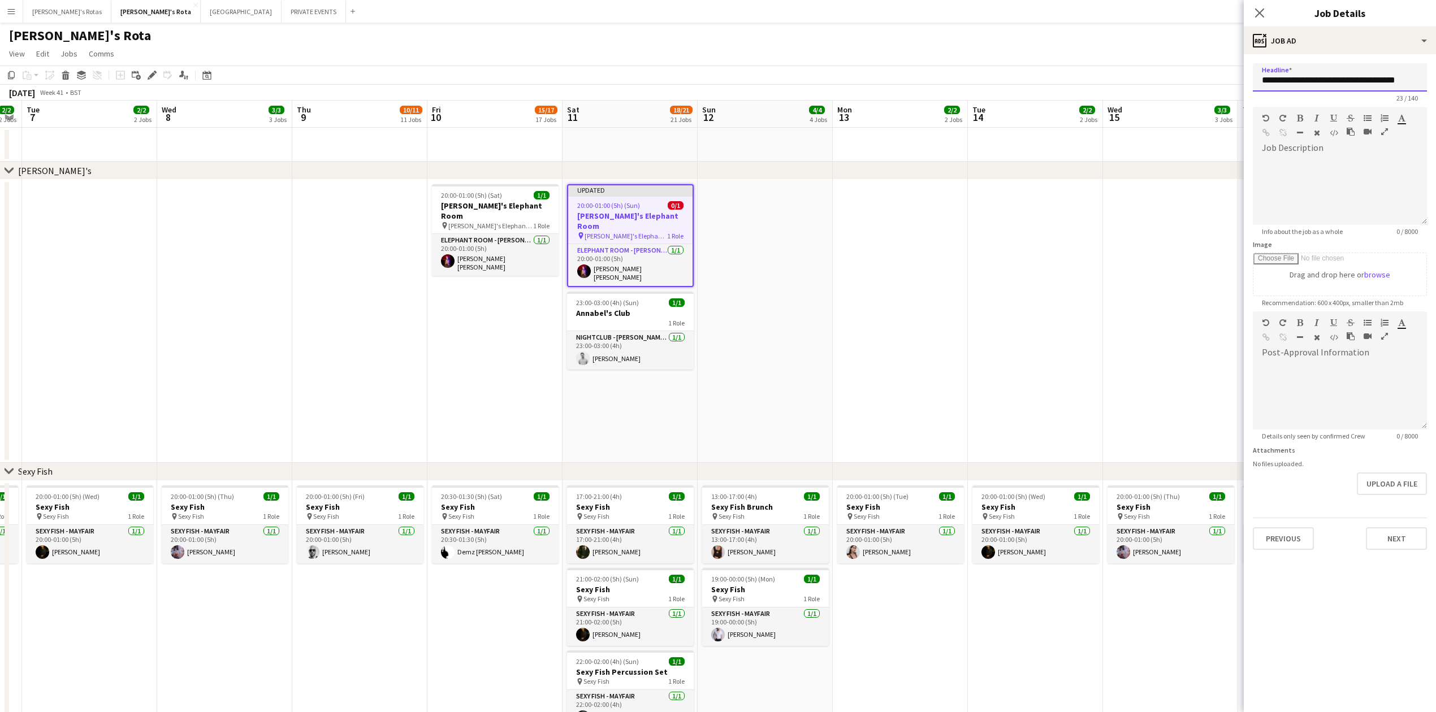
scroll to position [0, 5]
type input "**********"
click at [1413, 536] on button "Next" at bounding box center [1395, 538] width 61 height 23
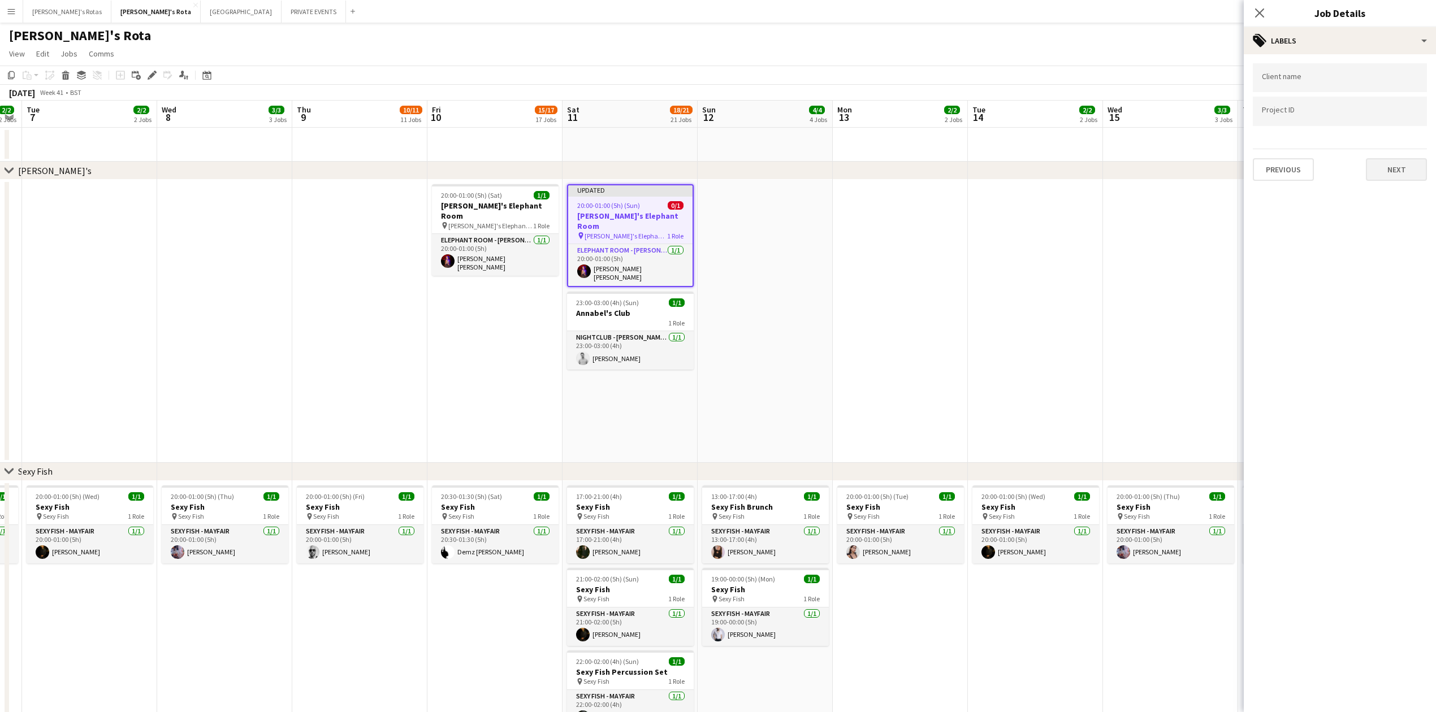
drag, startPoint x: 1381, startPoint y: 148, endPoint x: 1400, endPoint y: 173, distance: 31.9
click at [1385, 154] on div "Previous Next" at bounding box center [1339, 165] width 174 height 32
click at [1402, 173] on button "Next" at bounding box center [1395, 169] width 61 height 23
click at [1388, 211] on button "Next" at bounding box center [1395, 218] width 61 height 23
click at [1393, 240] on button "Next" at bounding box center [1395, 235] width 61 height 23
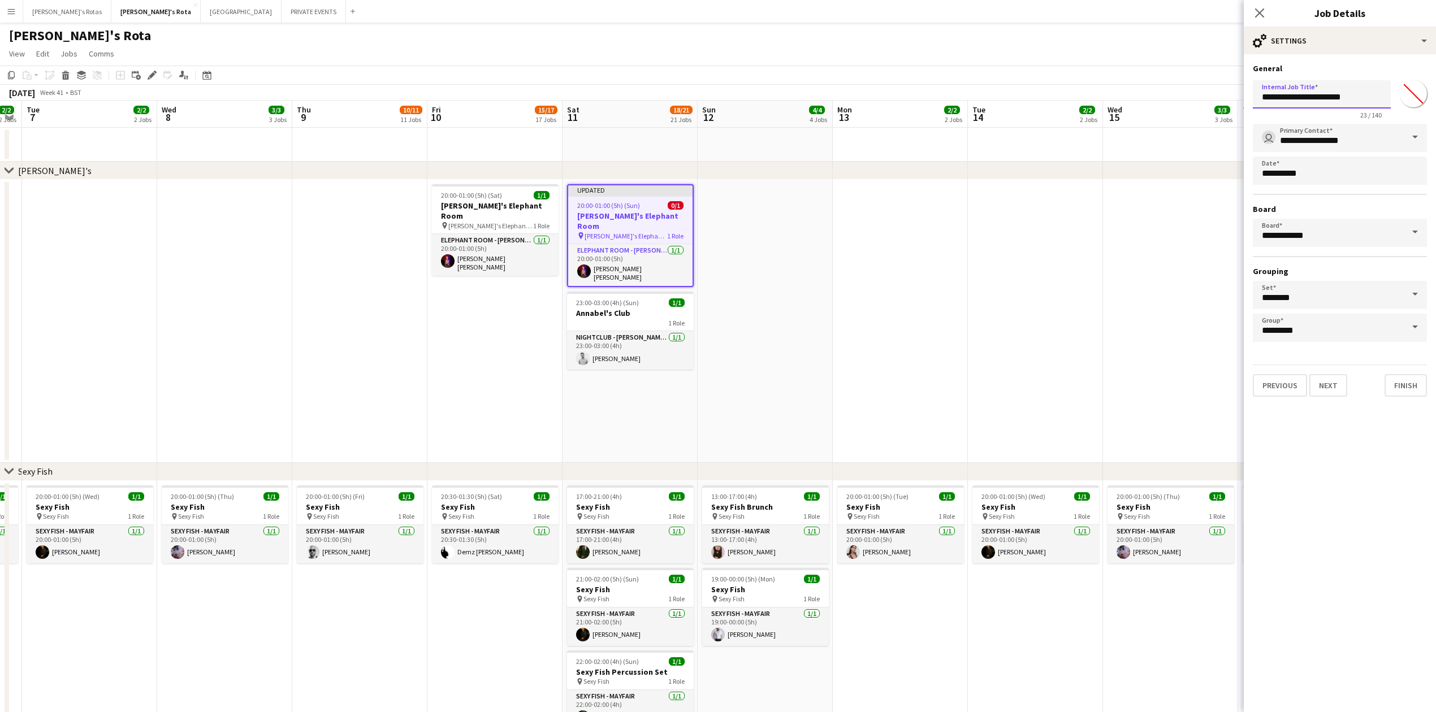
click at [1313, 102] on input "**********" at bounding box center [1321, 94] width 138 height 28
paste input "**********"
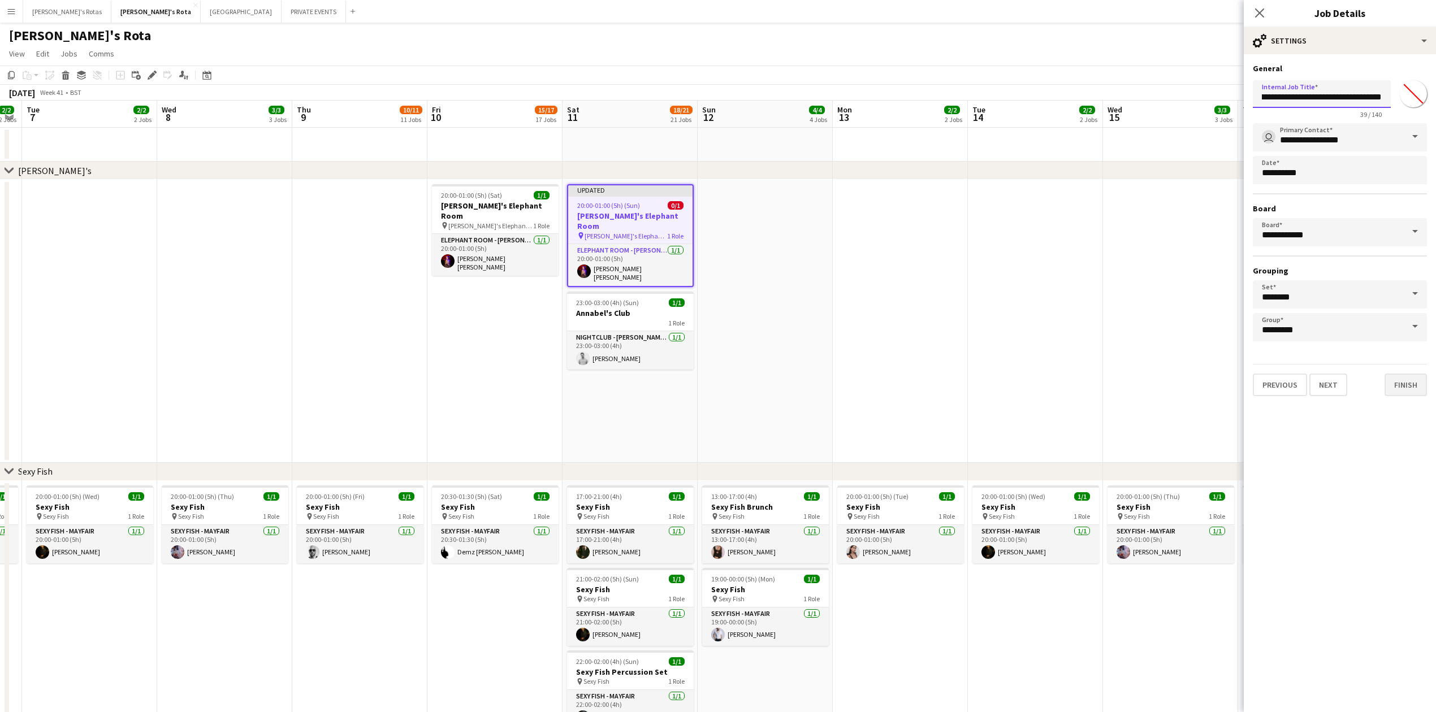
type input "**********"
click at [1396, 384] on button "Finish" at bounding box center [1405, 385] width 42 height 23
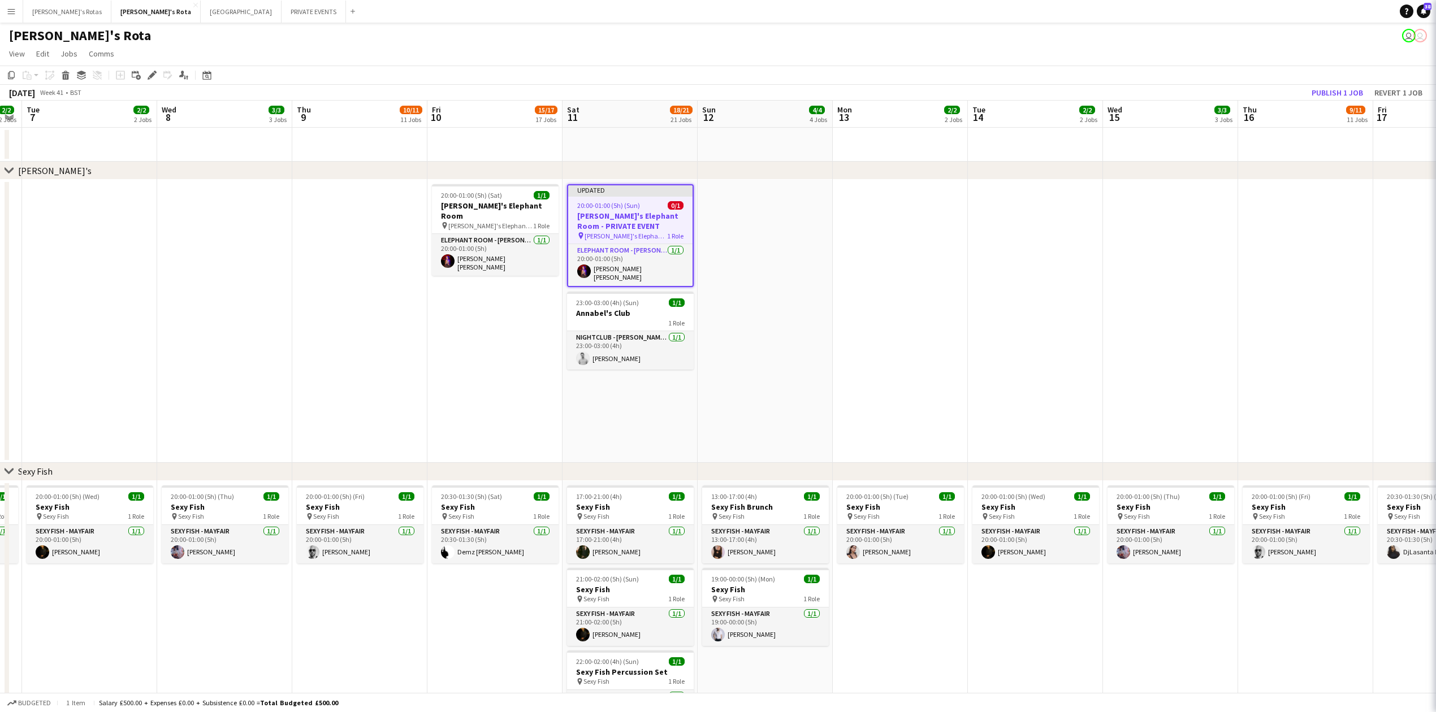
scroll to position [0, 0]
click at [1320, 82] on app-toolbar "Copy Paste Paste Ctrl+V Paste with crew Ctrl+Shift+V Paste linked Job [GEOGRAPH…" at bounding box center [718, 75] width 1436 height 19
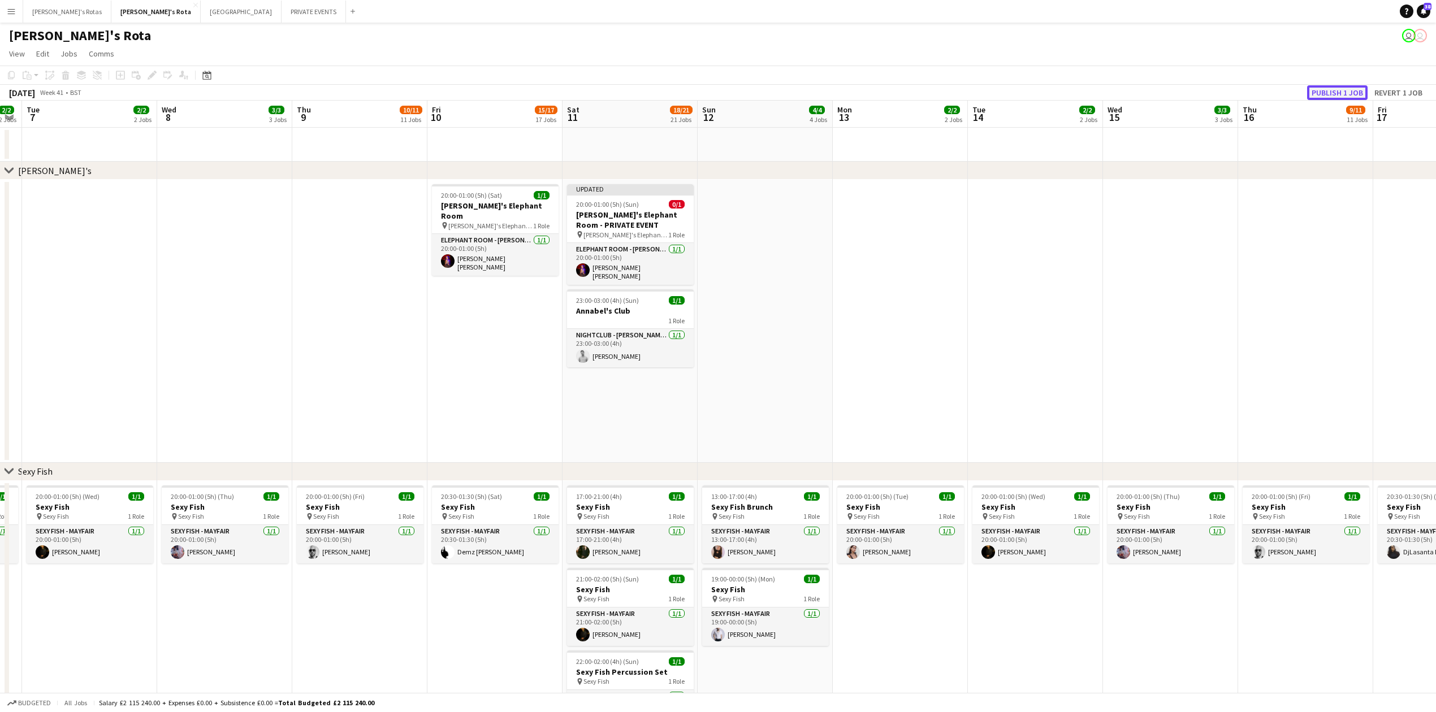
click at [1321, 85] on button "Publish 1 job" at bounding box center [1337, 92] width 60 height 15
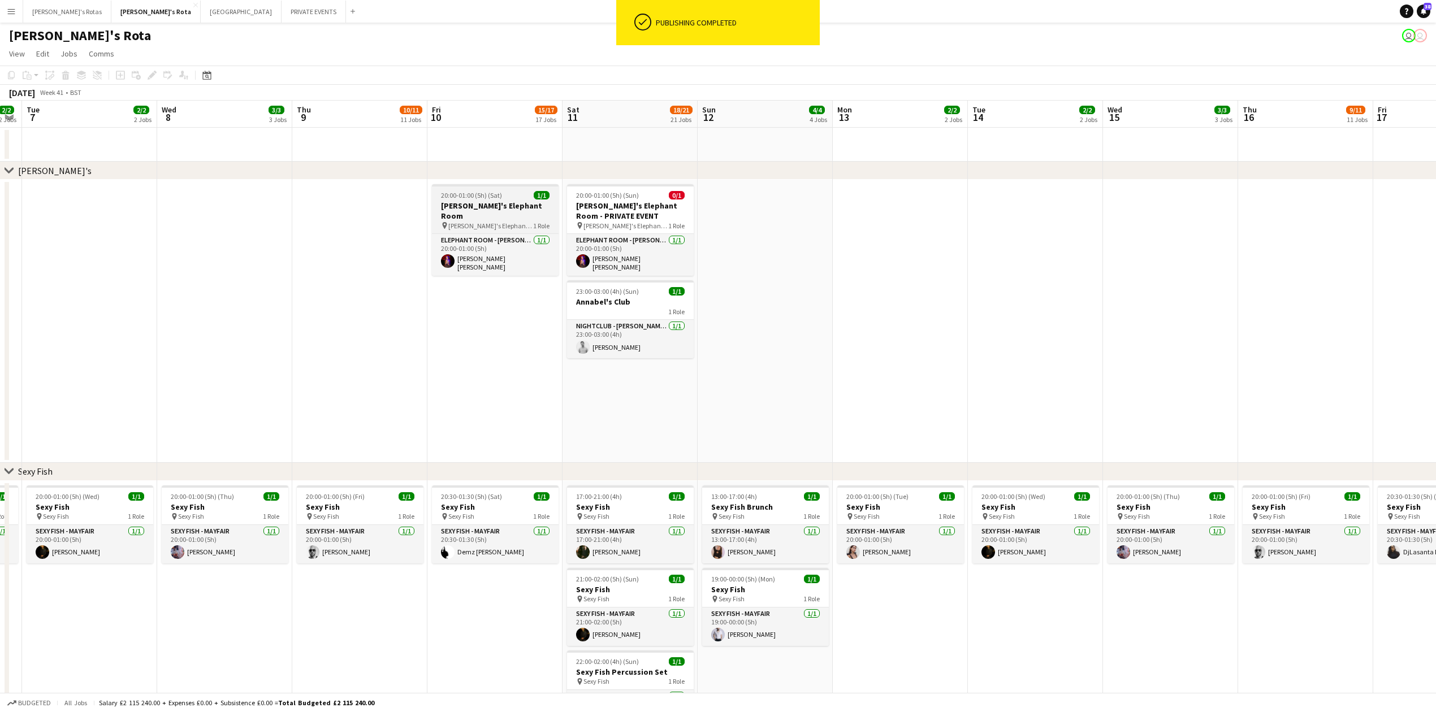
click at [448, 188] on app-job-card "20:00-01:00 (5h) (Sat) 1/1 [PERSON_NAME]'s Elephant Room pin [PERSON_NAME]'s El…" at bounding box center [495, 230] width 127 height 92
click at [154, 71] on icon at bounding box center [155, 72] width 3 height 3
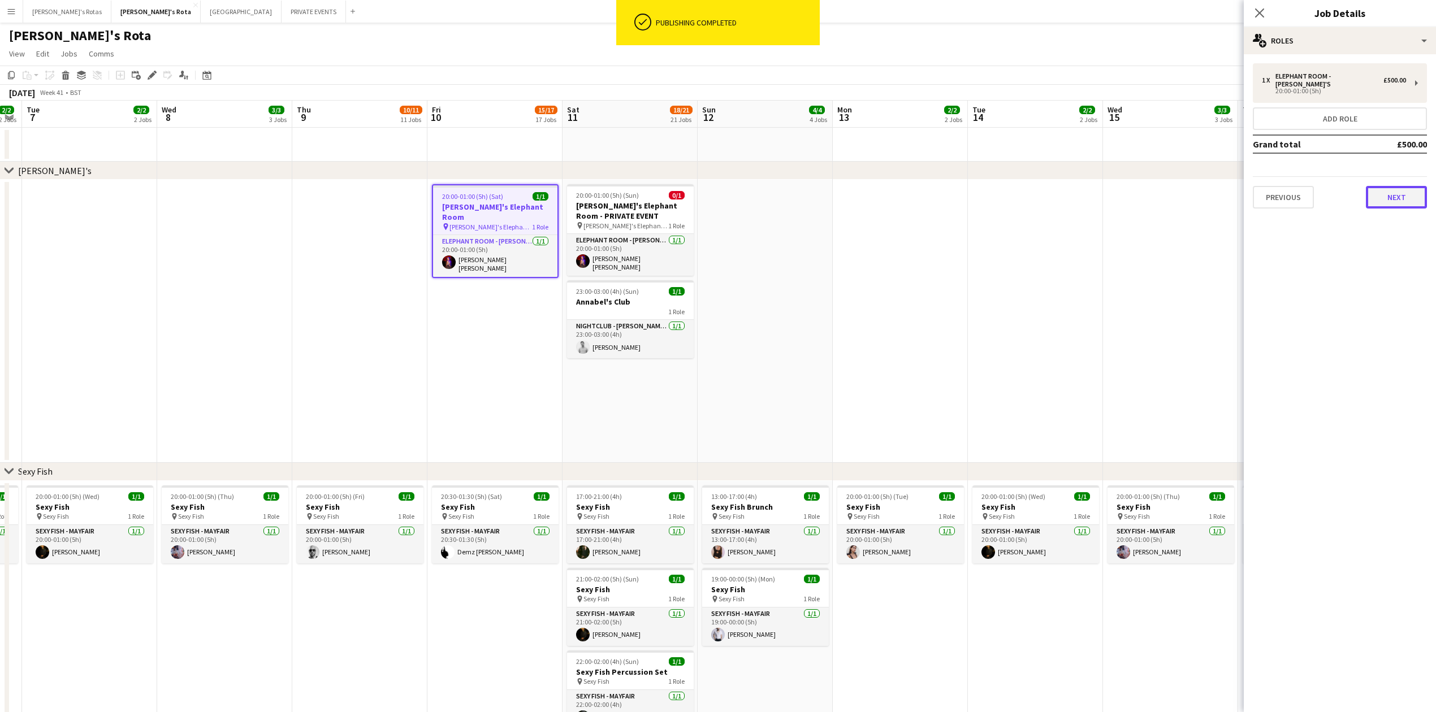
click at [1389, 186] on button "Next" at bounding box center [1395, 197] width 61 height 23
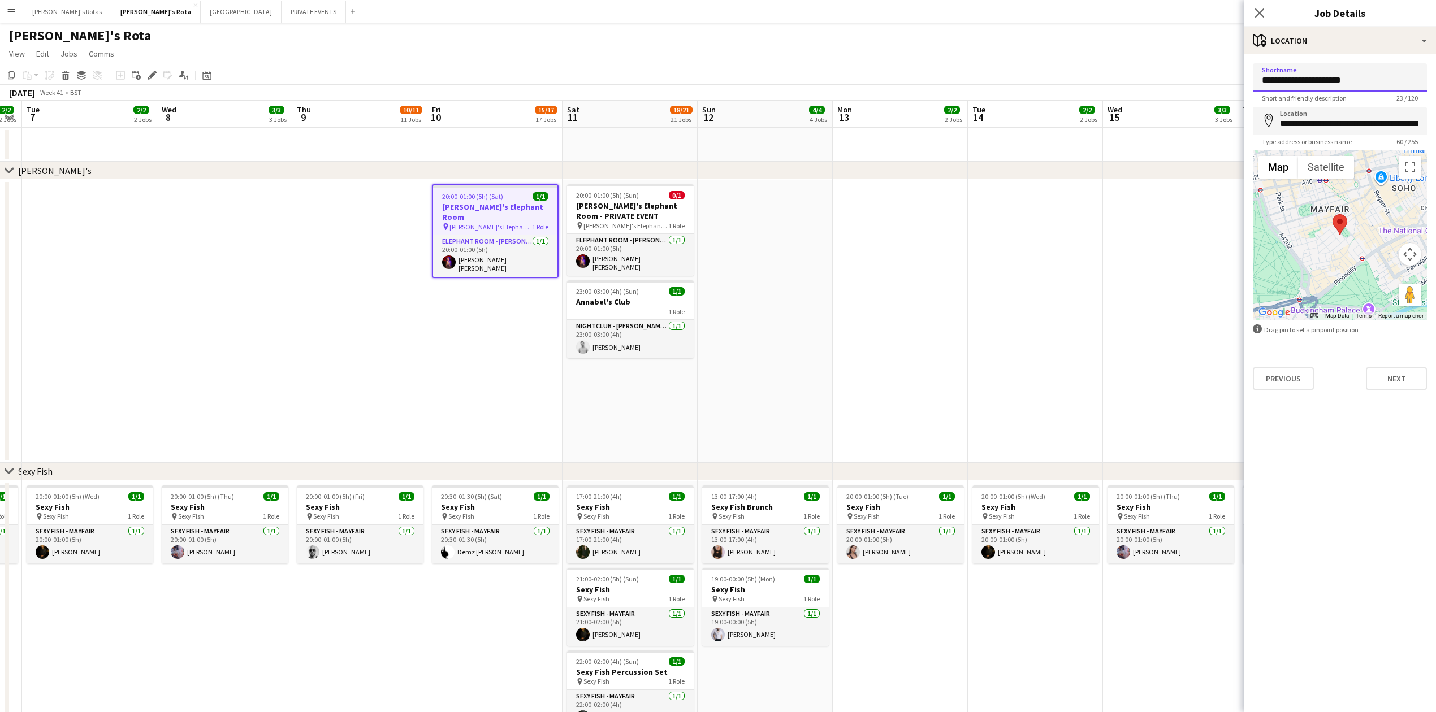
click at [1359, 75] on input "**********" at bounding box center [1339, 77] width 174 height 28
paste input "**********"
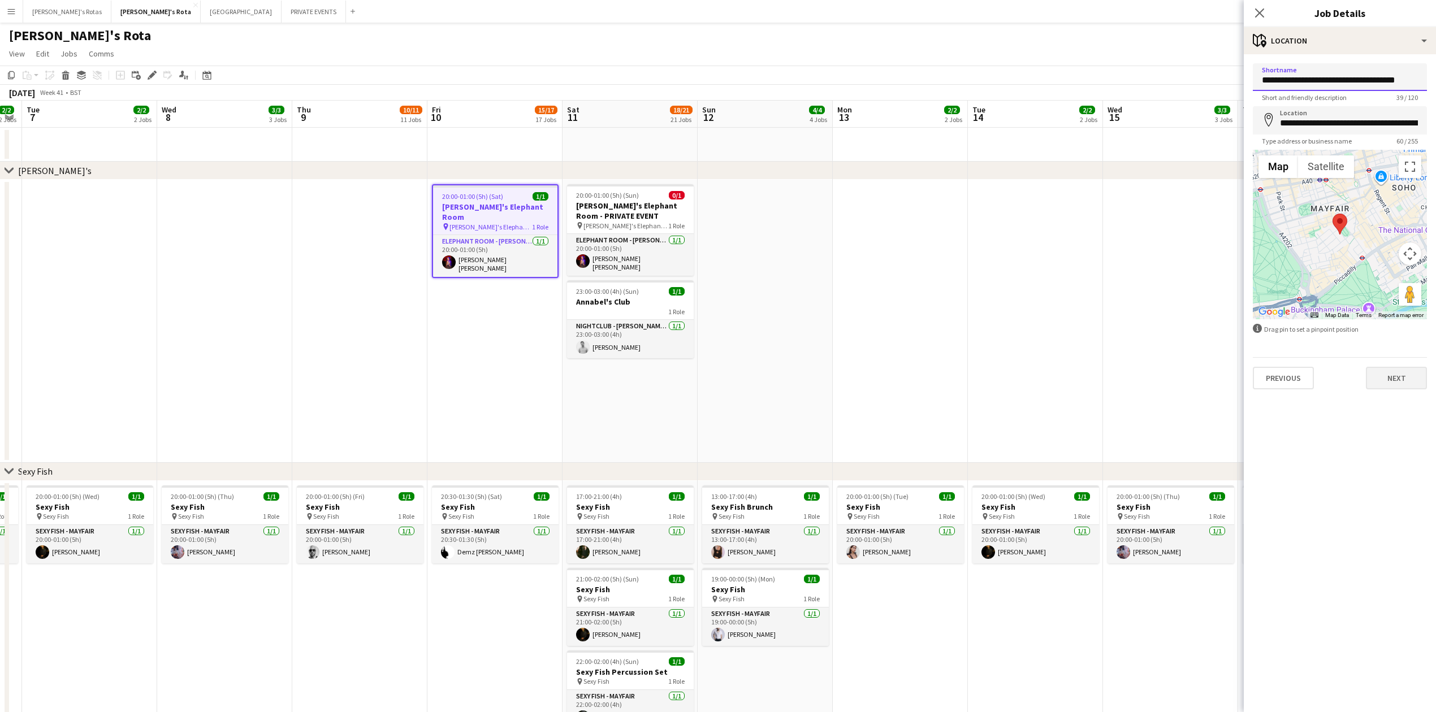
type input "**********"
click at [1390, 374] on button "Next" at bounding box center [1395, 378] width 61 height 23
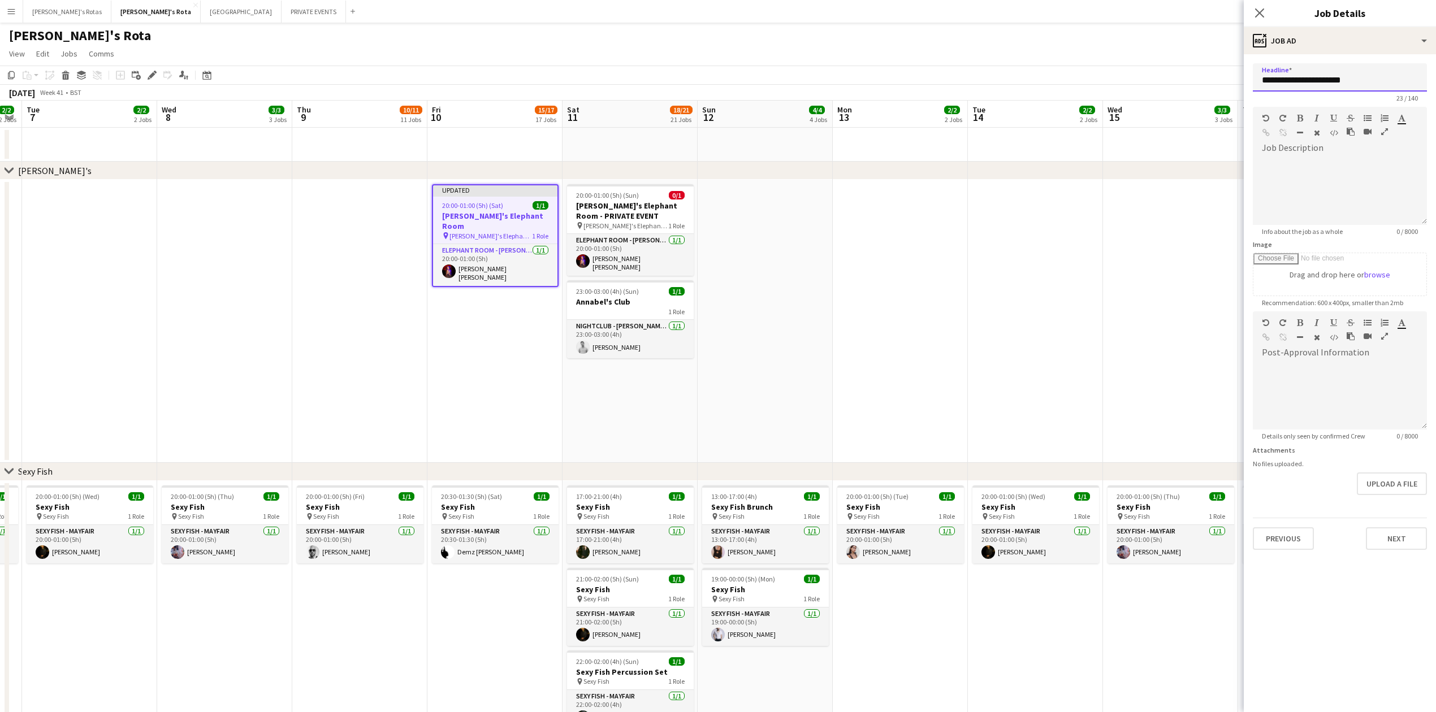
click at [1333, 68] on input "**********" at bounding box center [1339, 77] width 174 height 28
click at [1330, 83] on input "**********" at bounding box center [1339, 77] width 174 height 28
paste input "**********"
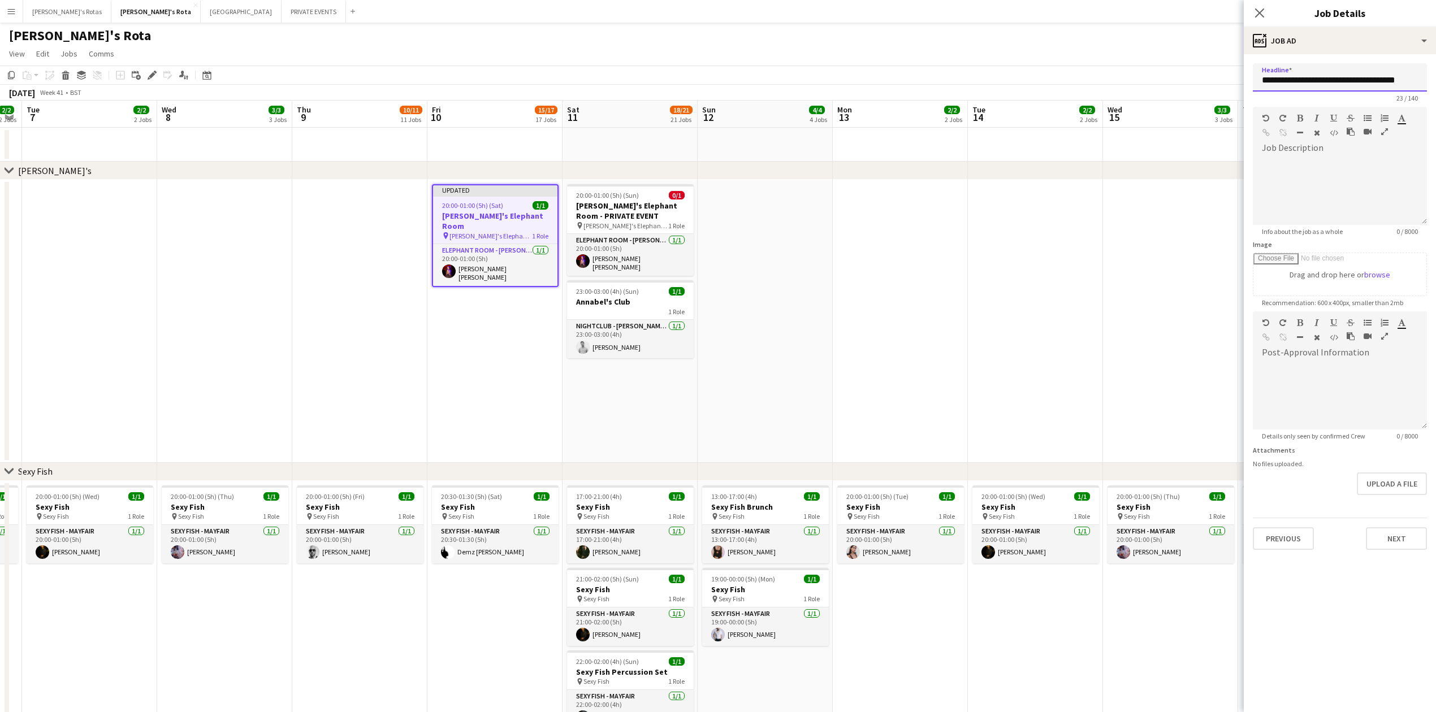
scroll to position [0, 5]
type input "**********"
click at [1395, 530] on button "Next" at bounding box center [1395, 538] width 61 height 23
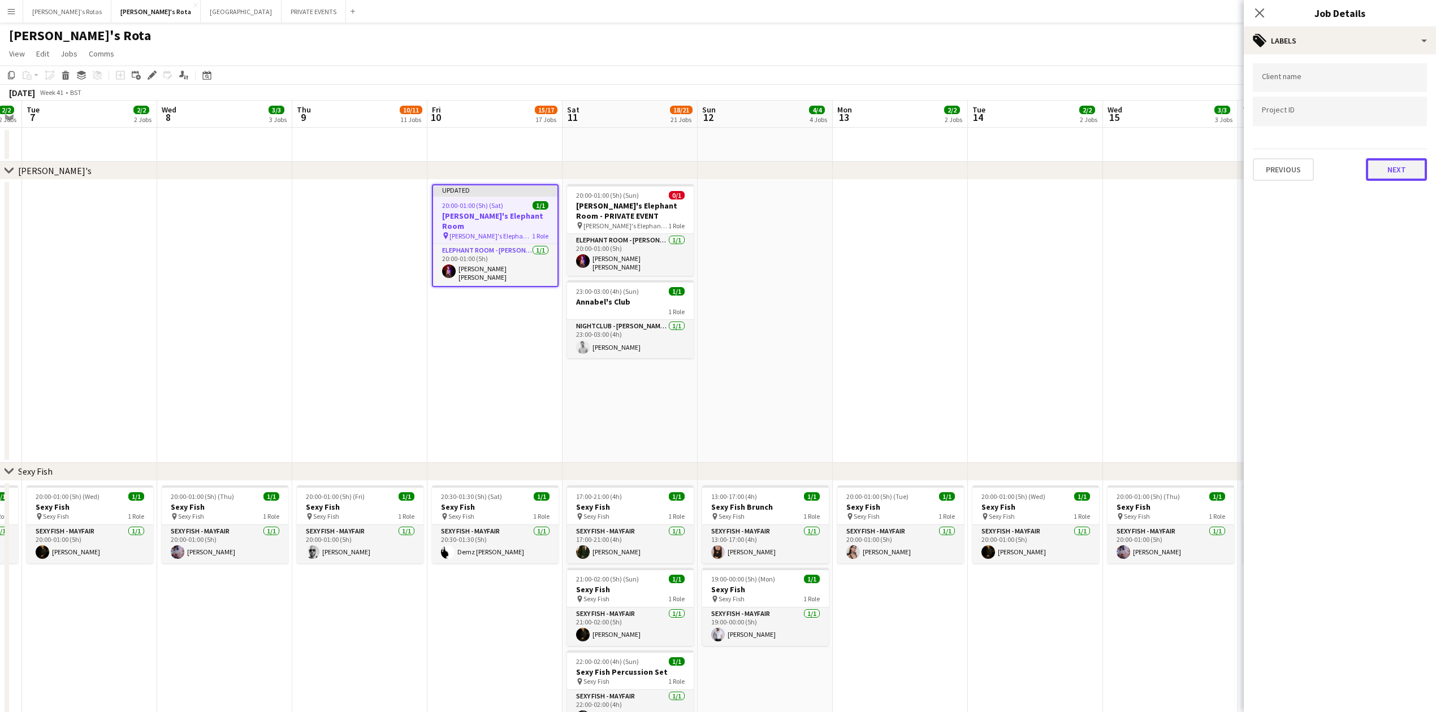
click at [1384, 165] on button "Next" at bounding box center [1395, 169] width 61 height 23
click at [1406, 224] on button "Next" at bounding box center [1395, 218] width 61 height 23
click at [1404, 246] on div "These settings override both Platform-wide and Board-level overrides, and apply…" at bounding box center [1339, 154] width 192 height 201
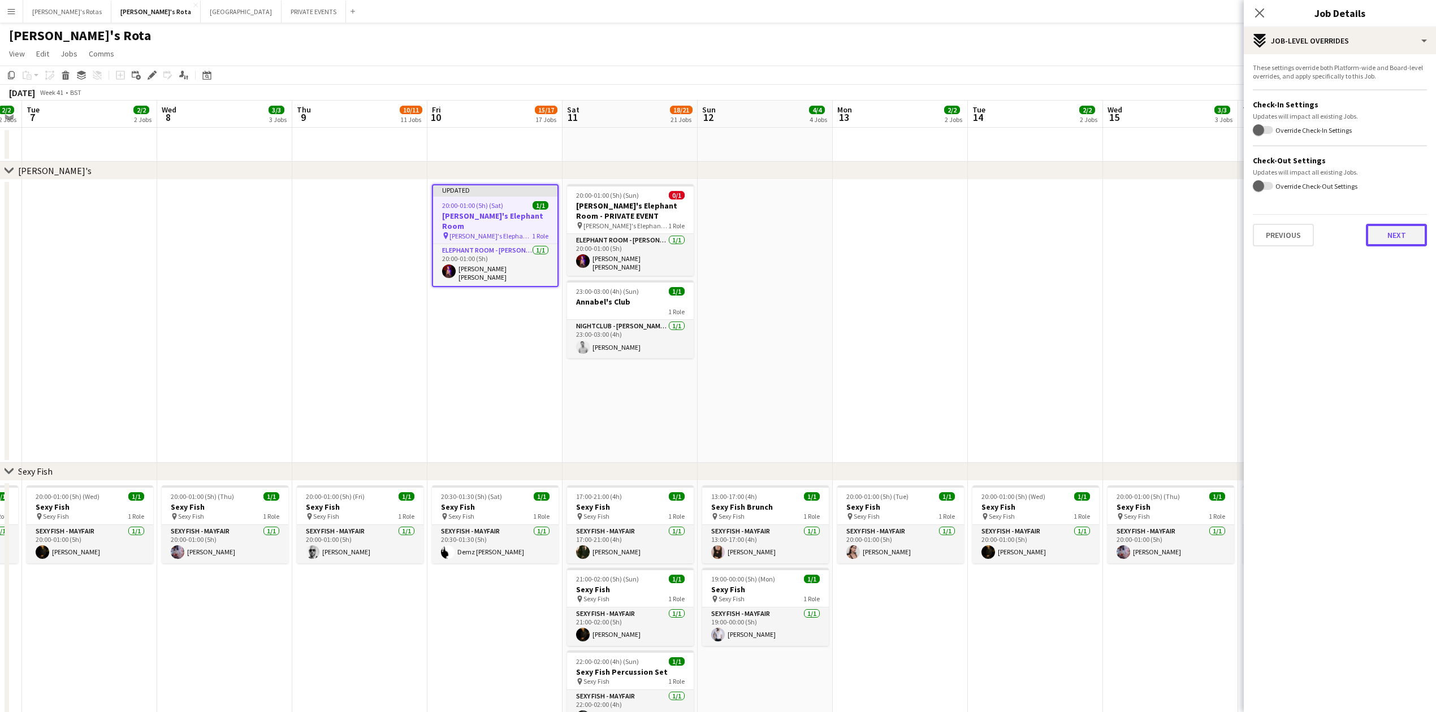
click at [1404, 236] on button "Next" at bounding box center [1395, 235] width 61 height 23
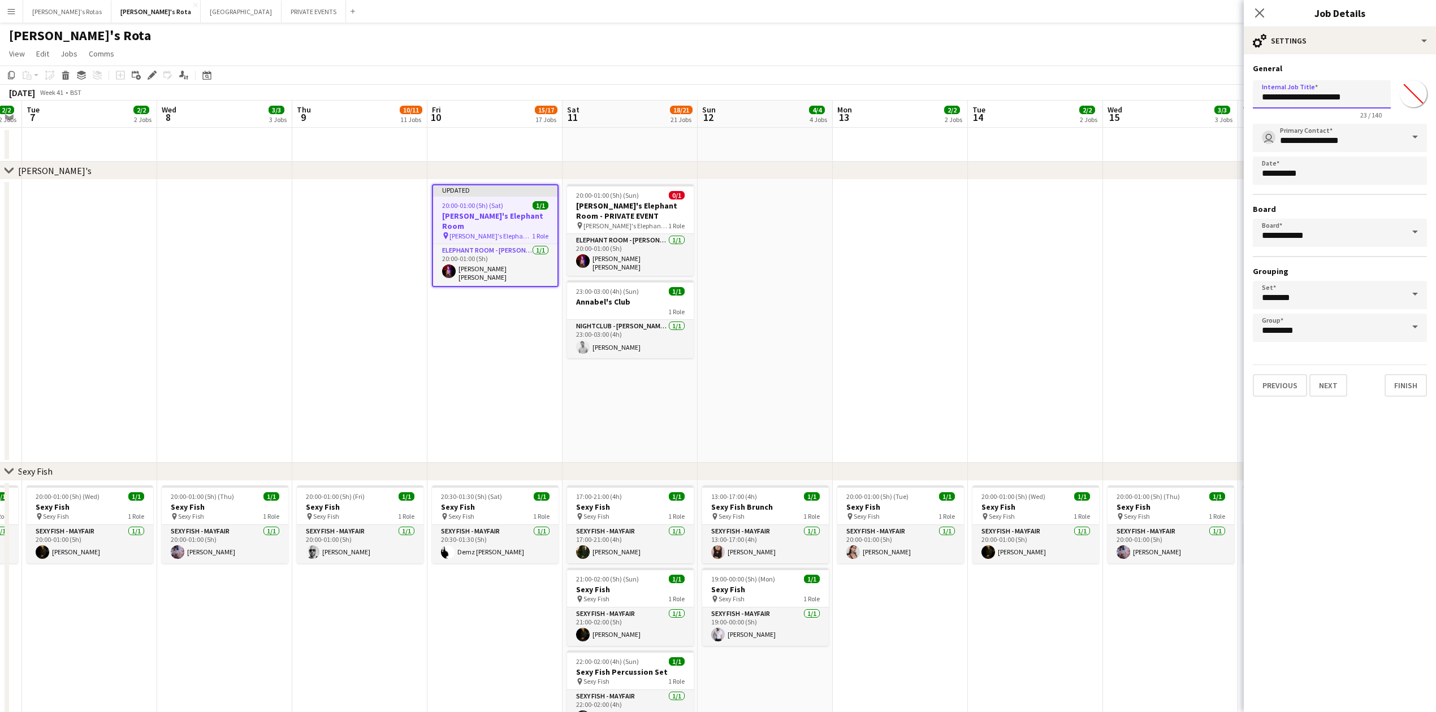
click at [1306, 92] on input "**********" at bounding box center [1321, 94] width 138 height 28
paste input "**********"
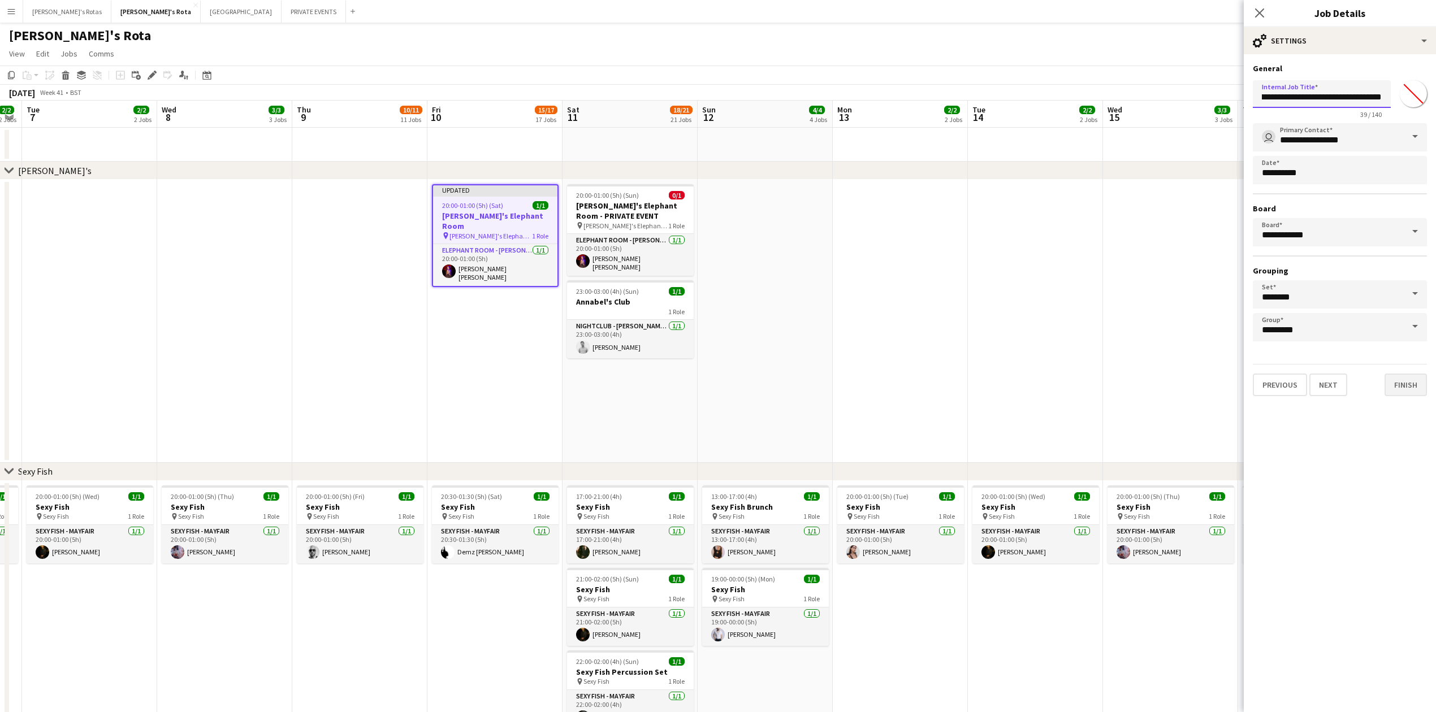
type input "**********"
click at [1397, 382] on button "Finish" at bounding box center [1405, 385] width 42 height 23
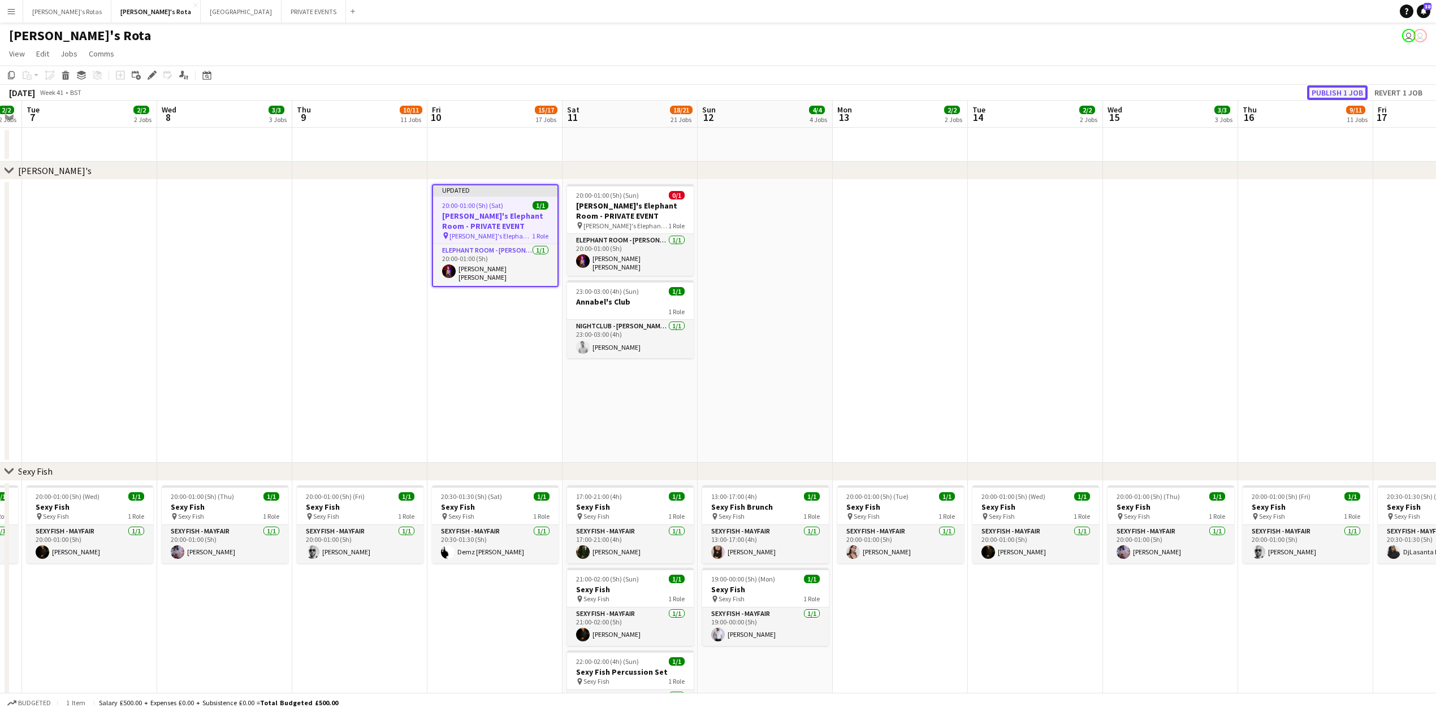
click at [1333, 94] on button "Publish 1 job" at bounding box center [1337, 92] width 60 height 15
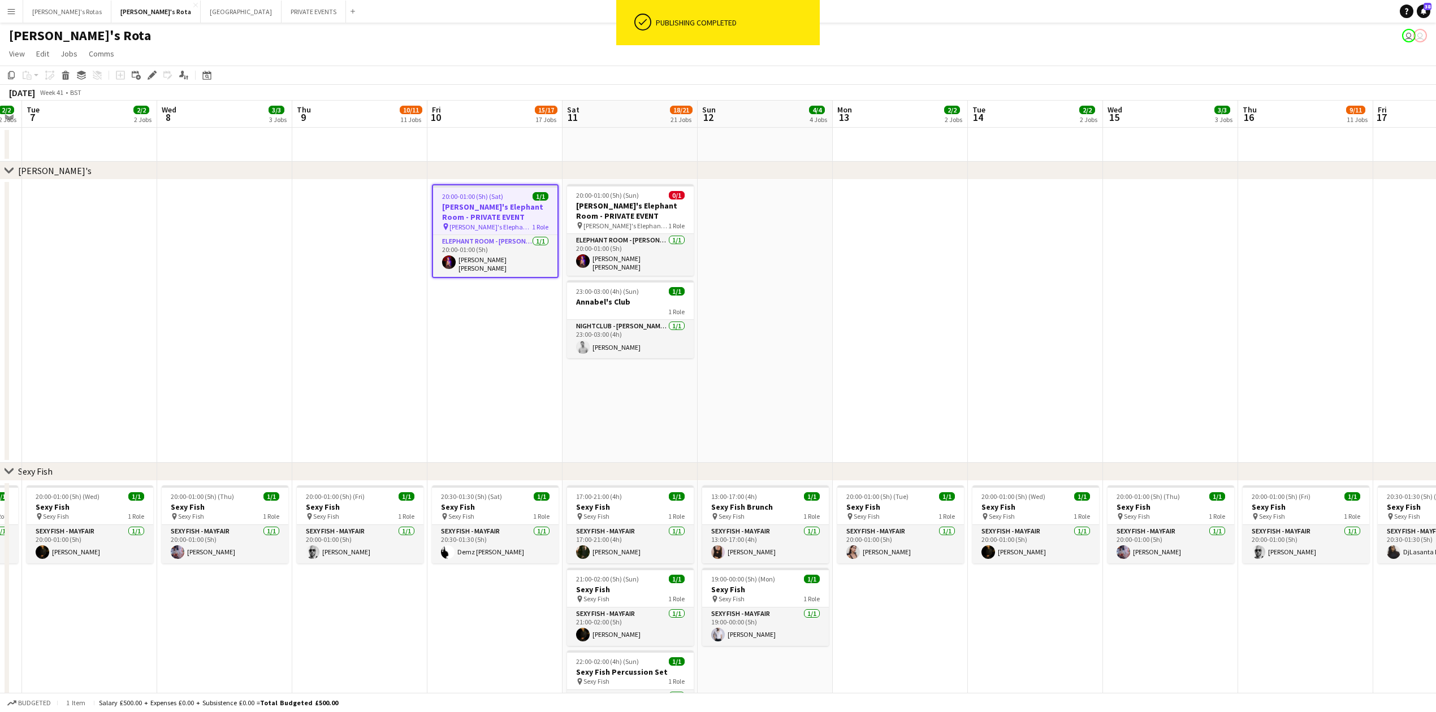
click at [389, 348] on app-date-cell at bounding box center [359, 321] width 135 height 283
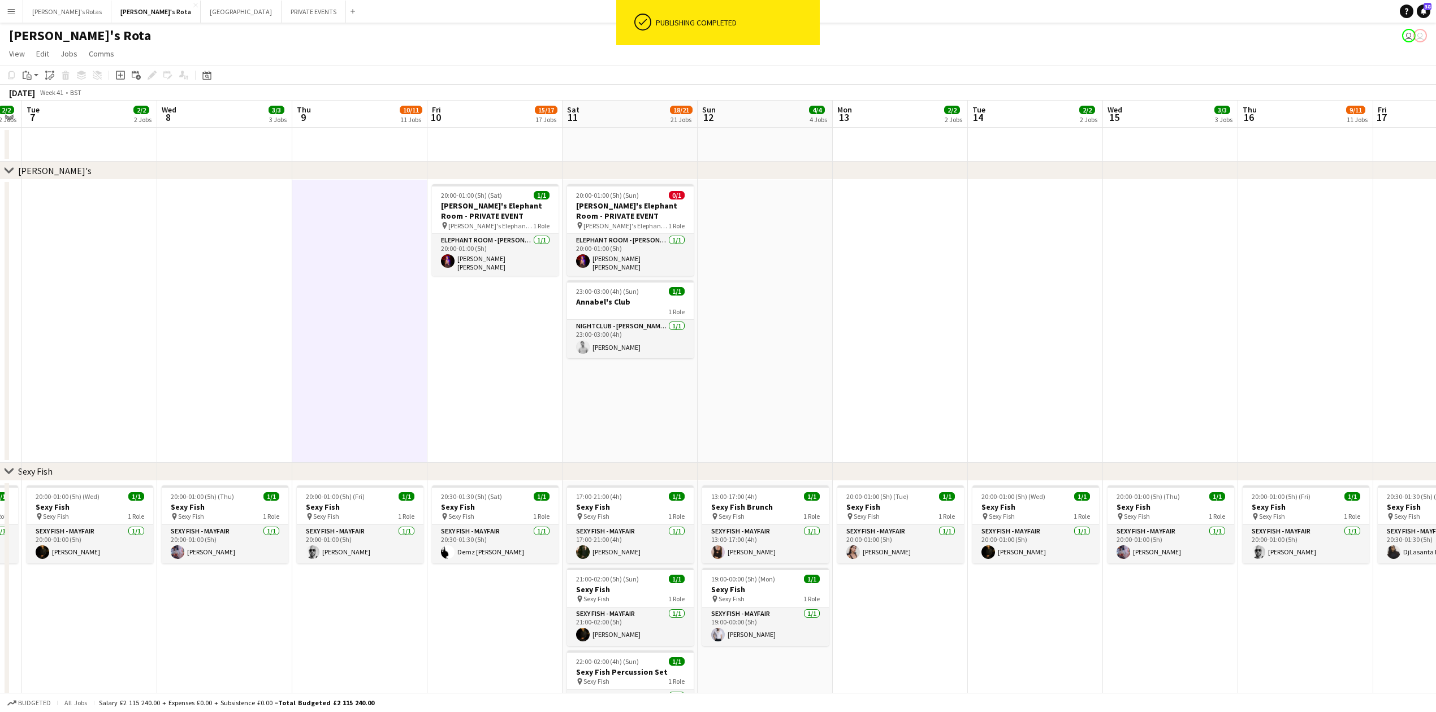
click at [278, 260] on app-date-cell at bounding box center [224, 321] width 135 height 283
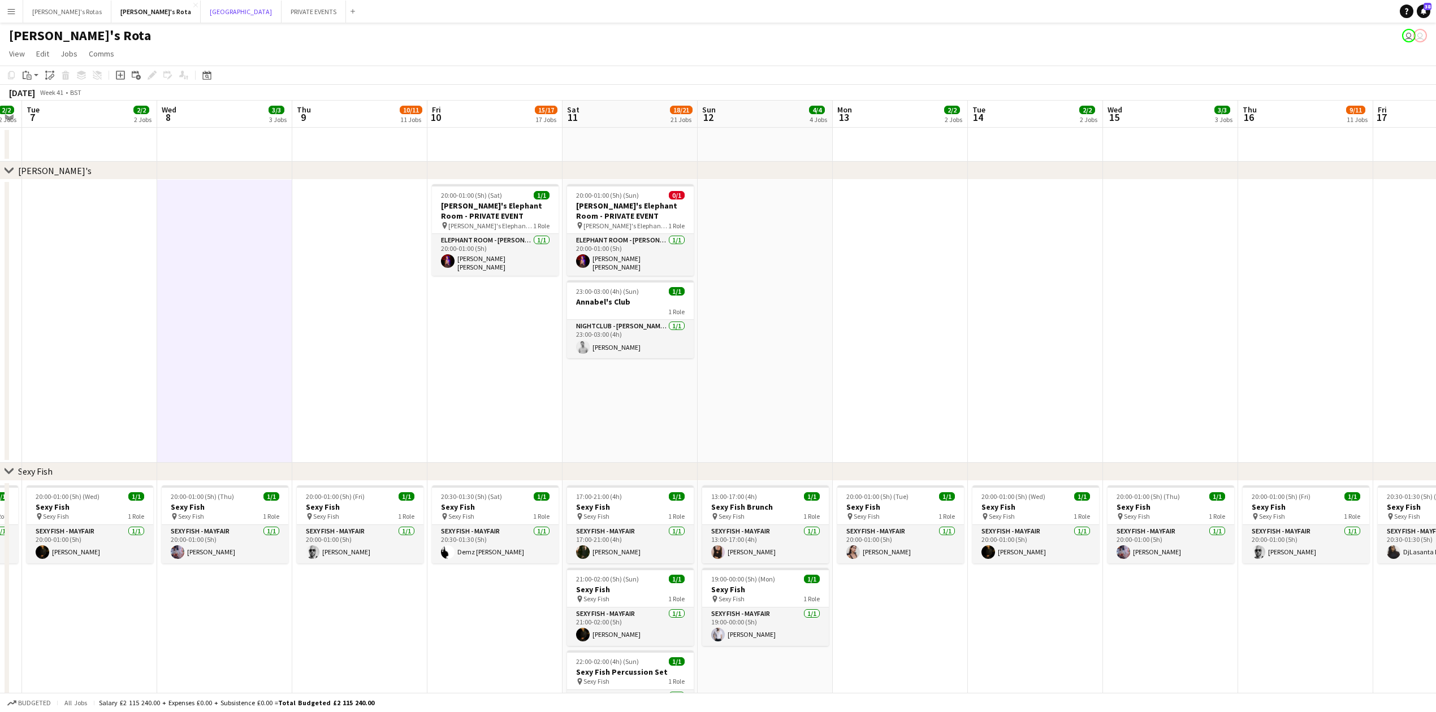
click at [288, 1] on app-navbar "Menu Boards Boards Boards All jobs Status Workforce Workforce My Workforce Recr…" at bounding box center [718, 11] width 1436 height 23
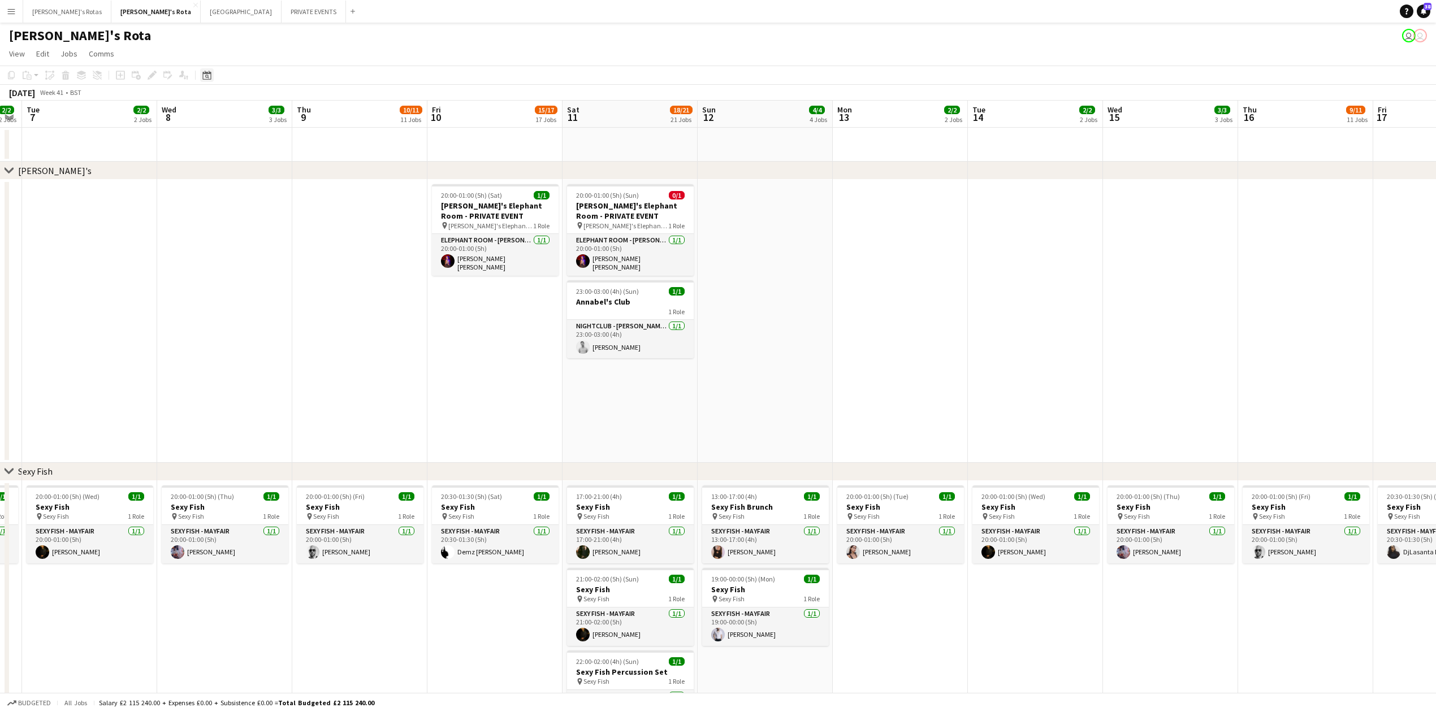
click at [206, 73] on icon at bounding box center [206, 75] width 8 height 9
click at [290, 252] on button "[DATE]" at bounding box center [287, 253] width 33 height 18
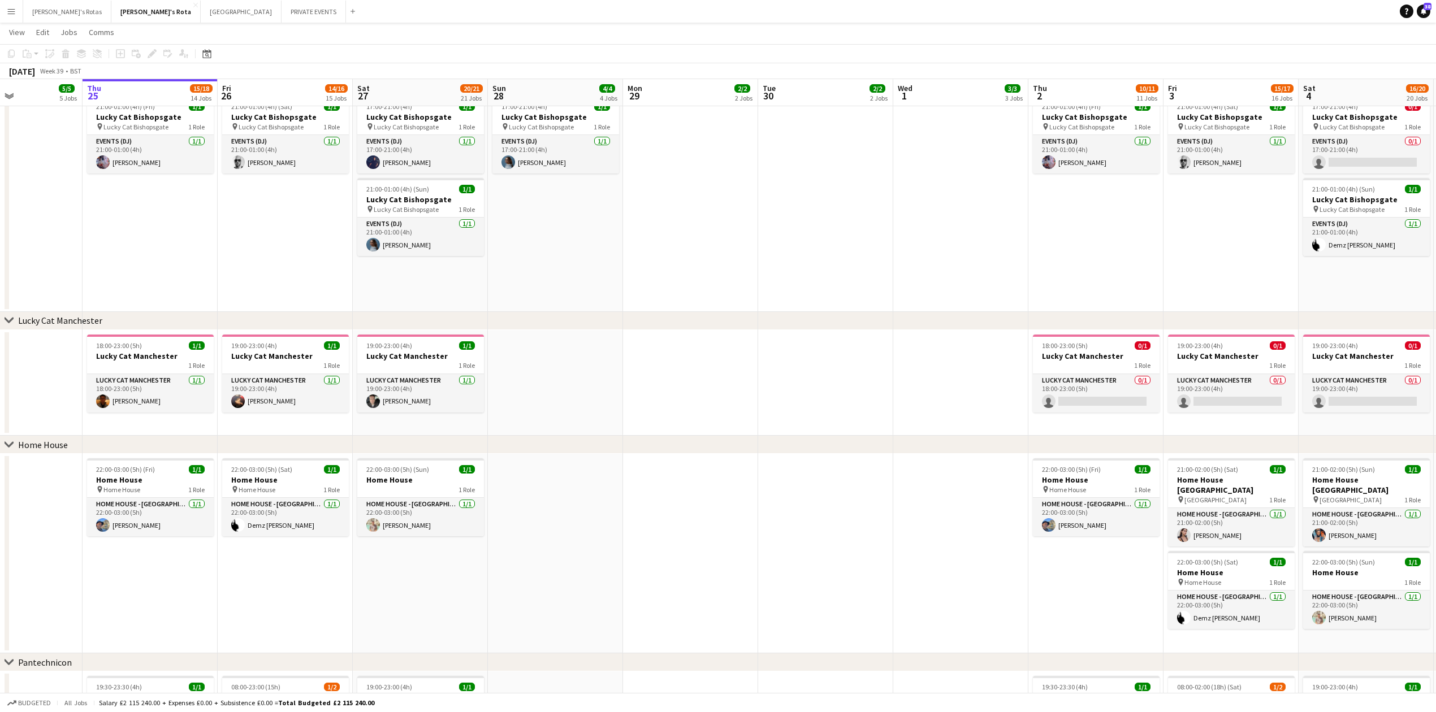
scroll to position [0, 298]
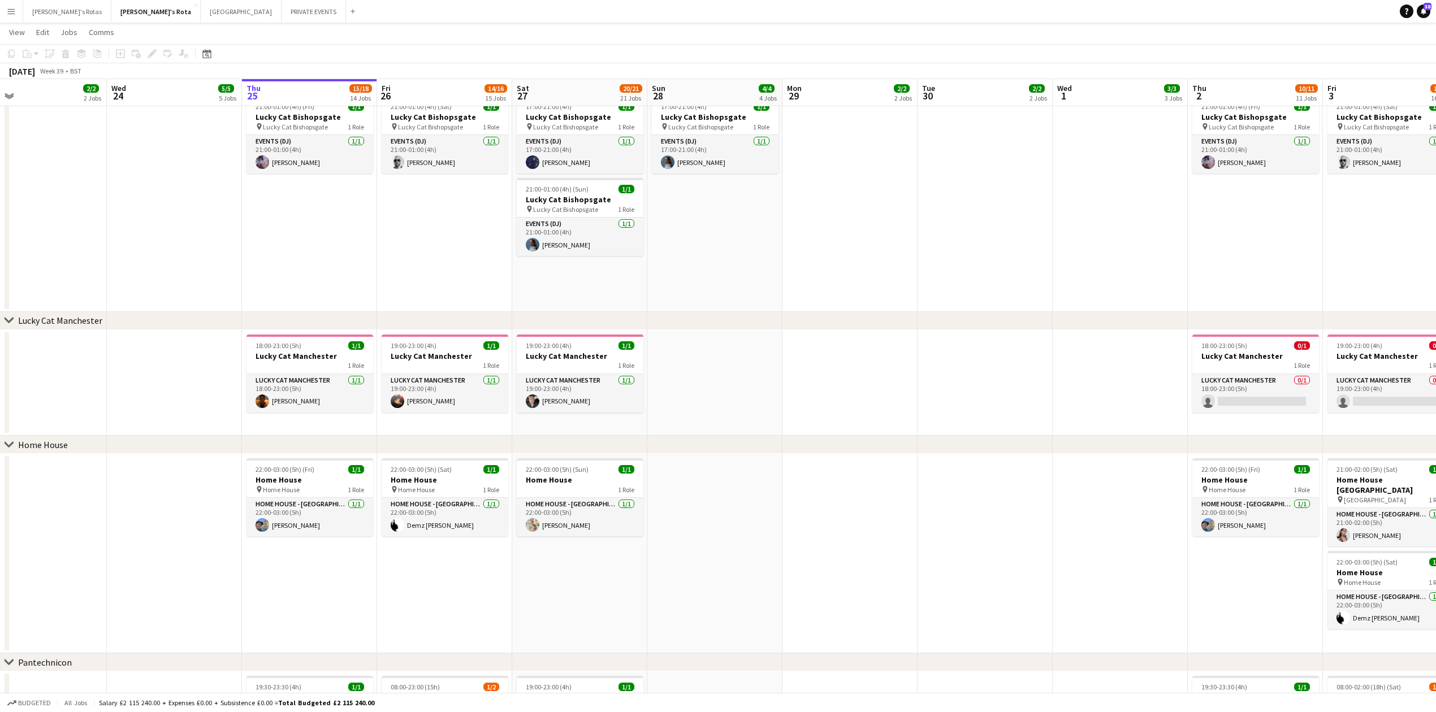
drag, startPoint x: 569, startPoint y: 256, endPoint x: 288, endPoint y: 132, distance: 306.7
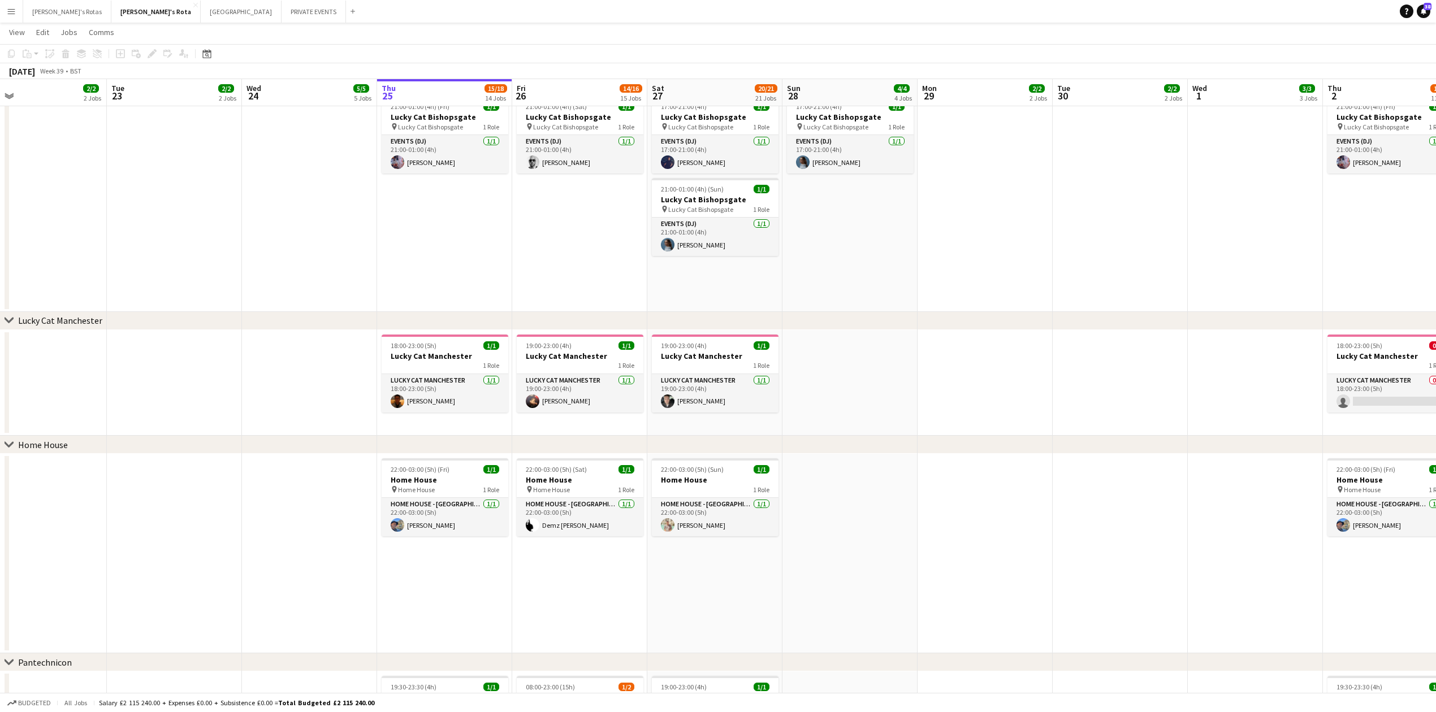
click at [14, 12] on app-icon "Menu" at bounding box center [11, 11] width 9 height 9
click at [153, 60] on link "My Workforce" at bounding box center [170, 61] width 113 height 23
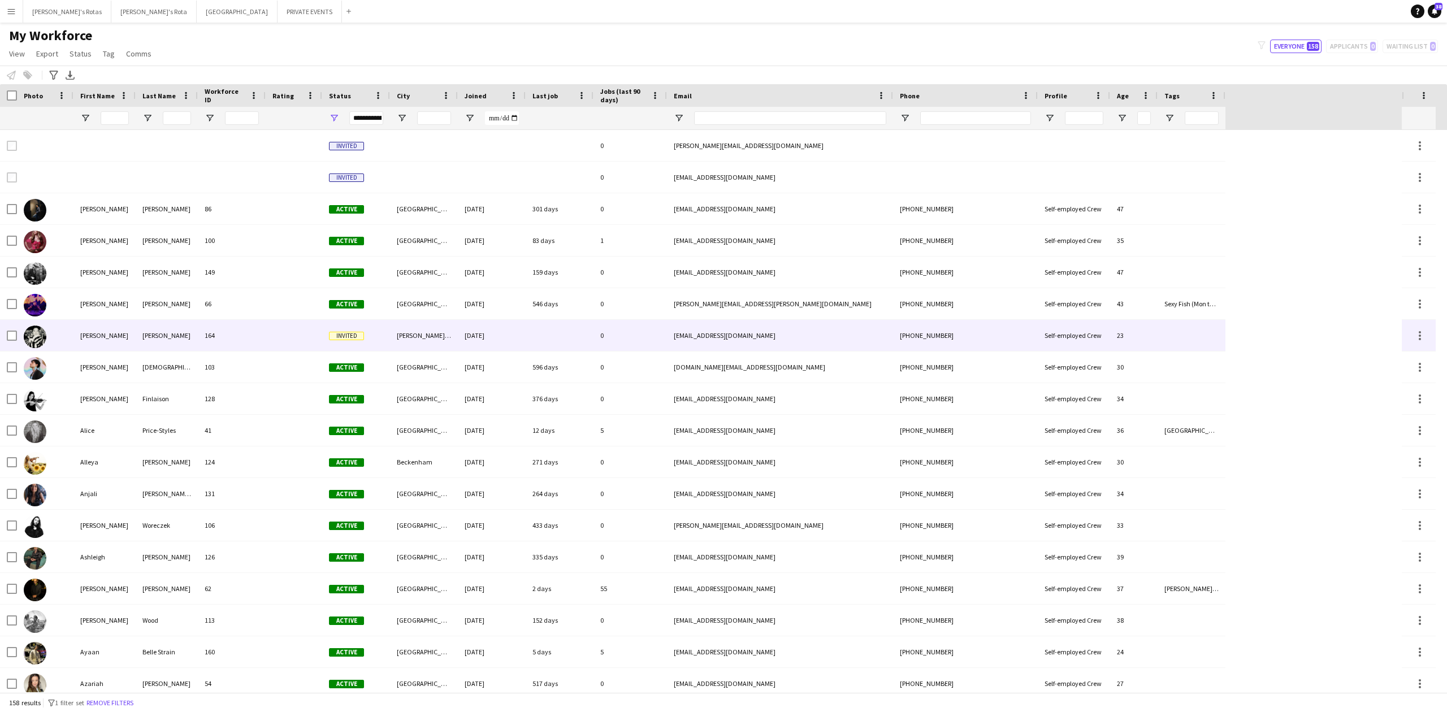
click at [150, 339] on div "[PERSON_NAME]" at bounding box center [167, 335] width 62 height 31
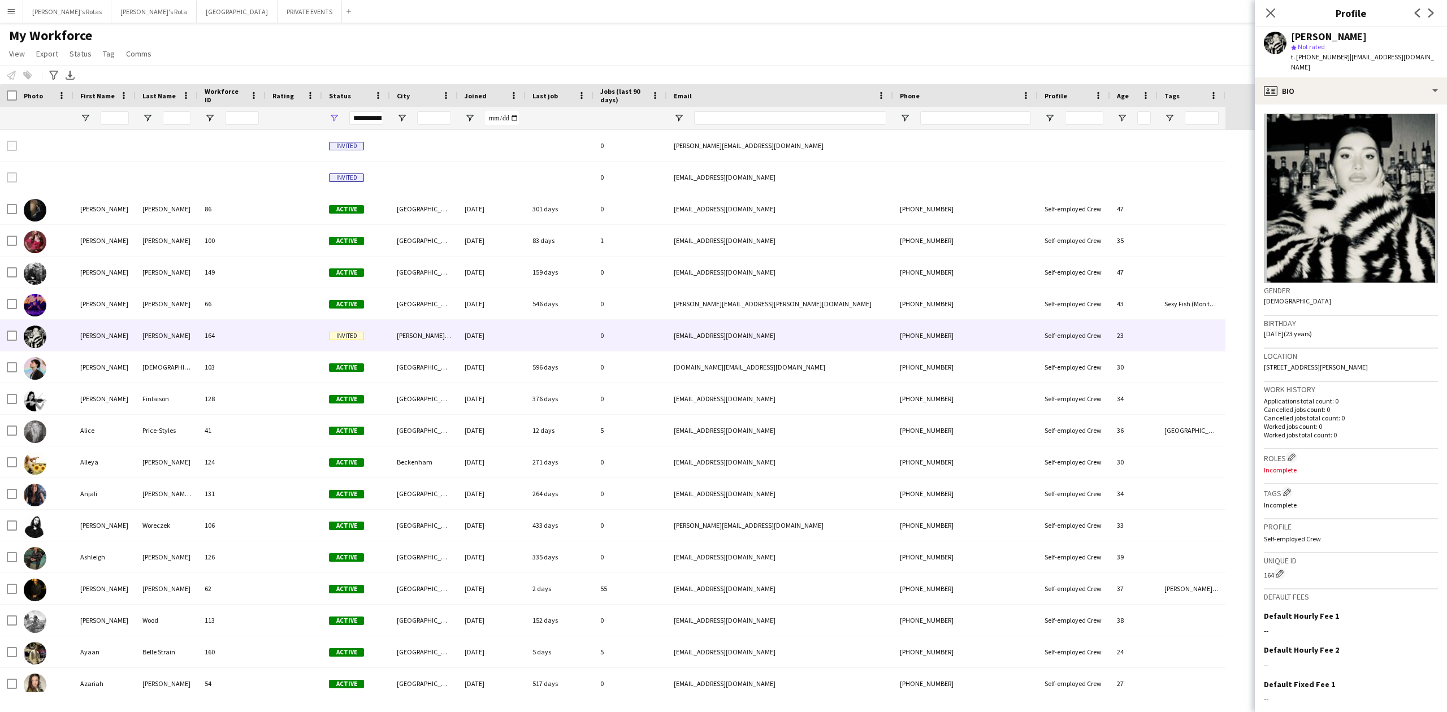
scroll to position [63, 0]
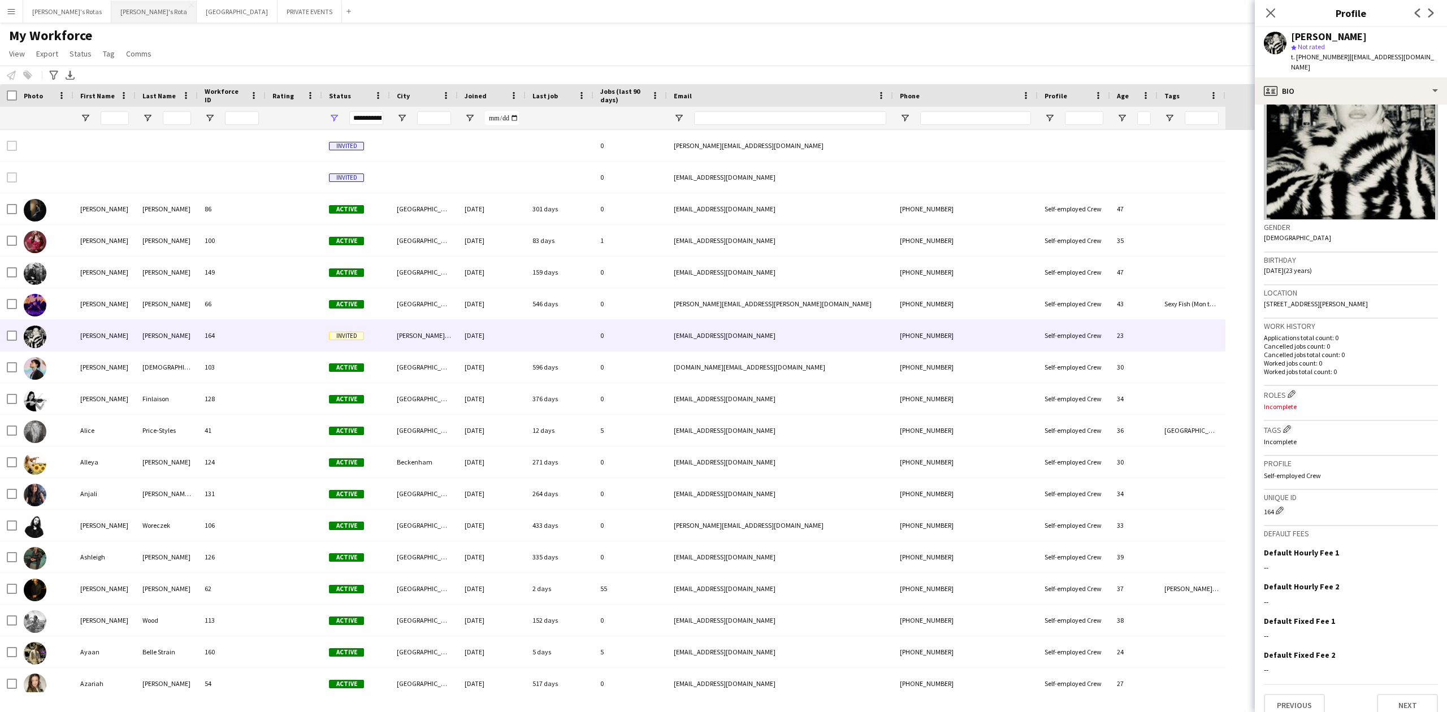
click at [124, 12] on button "[PERSON_NAME]'s Rota Close" at bounding box center [153, 12] width 85 height 22
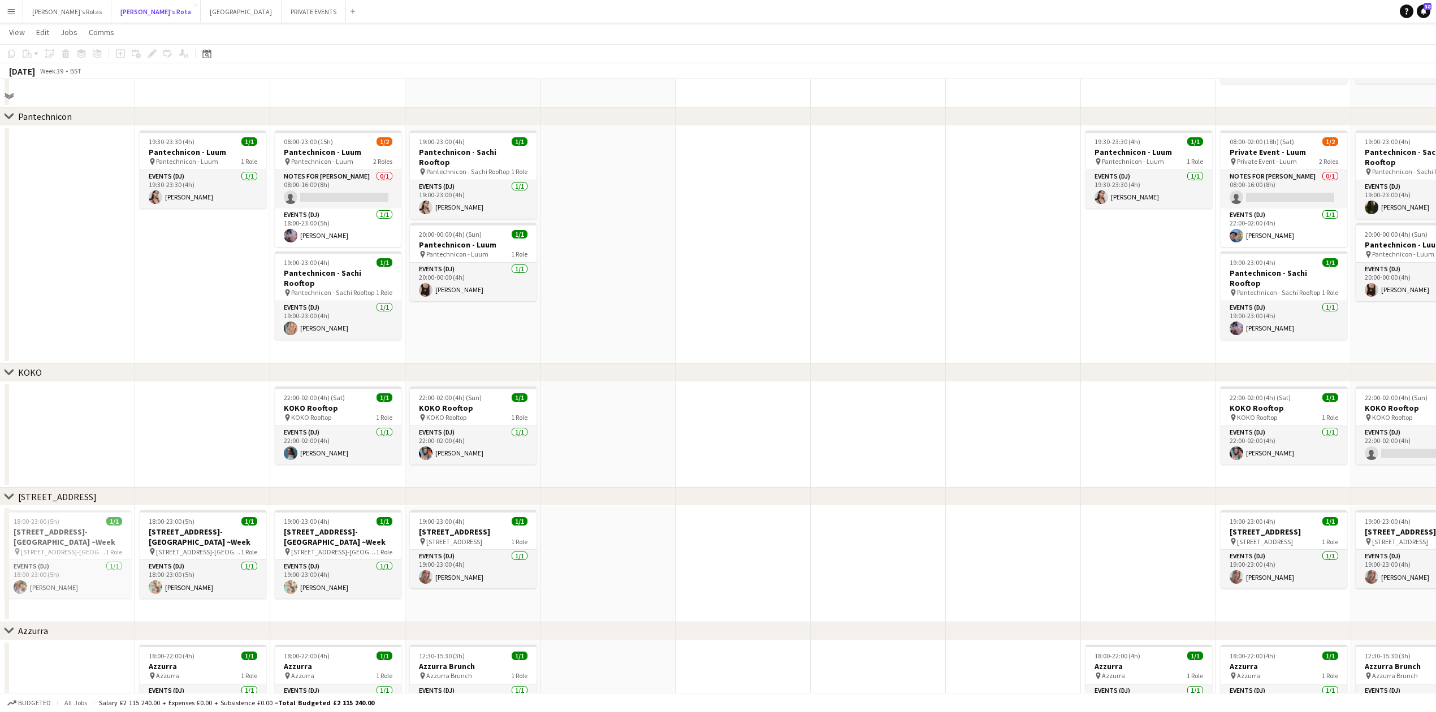
scroll to position [1206, 0]
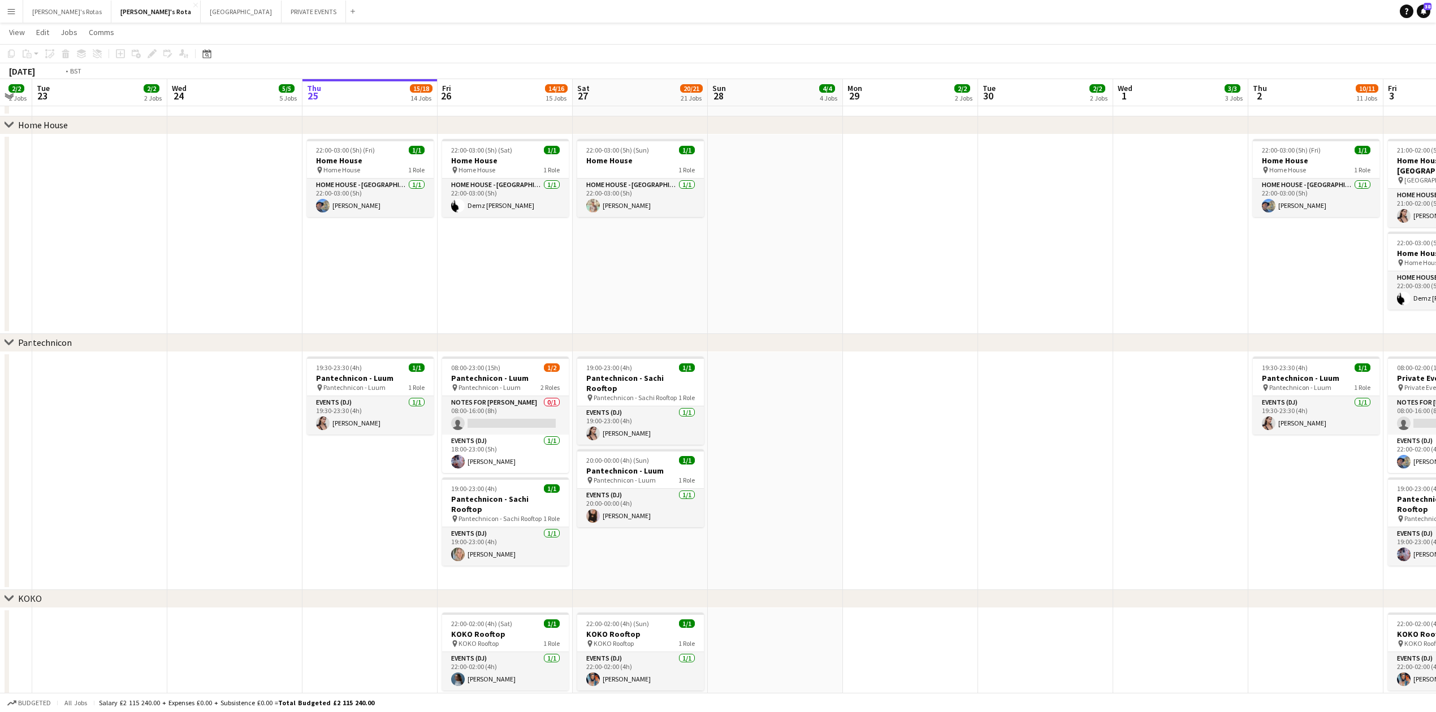
drag, startPoint x: 66, startPoint y: 502, endPoint x: 705, endPoint y: 487, distance: 639.4
click at [841, 491] on app-calendar-viewport "Sun 21 5/5 5 Jobs Mon 22 2/2 2 Jobs Tue 23 2/2 2 Jobs Wed 24 5/5 5 Jobs Thu 25 …" at bounding box center [718, 559] width 1436 height 3441
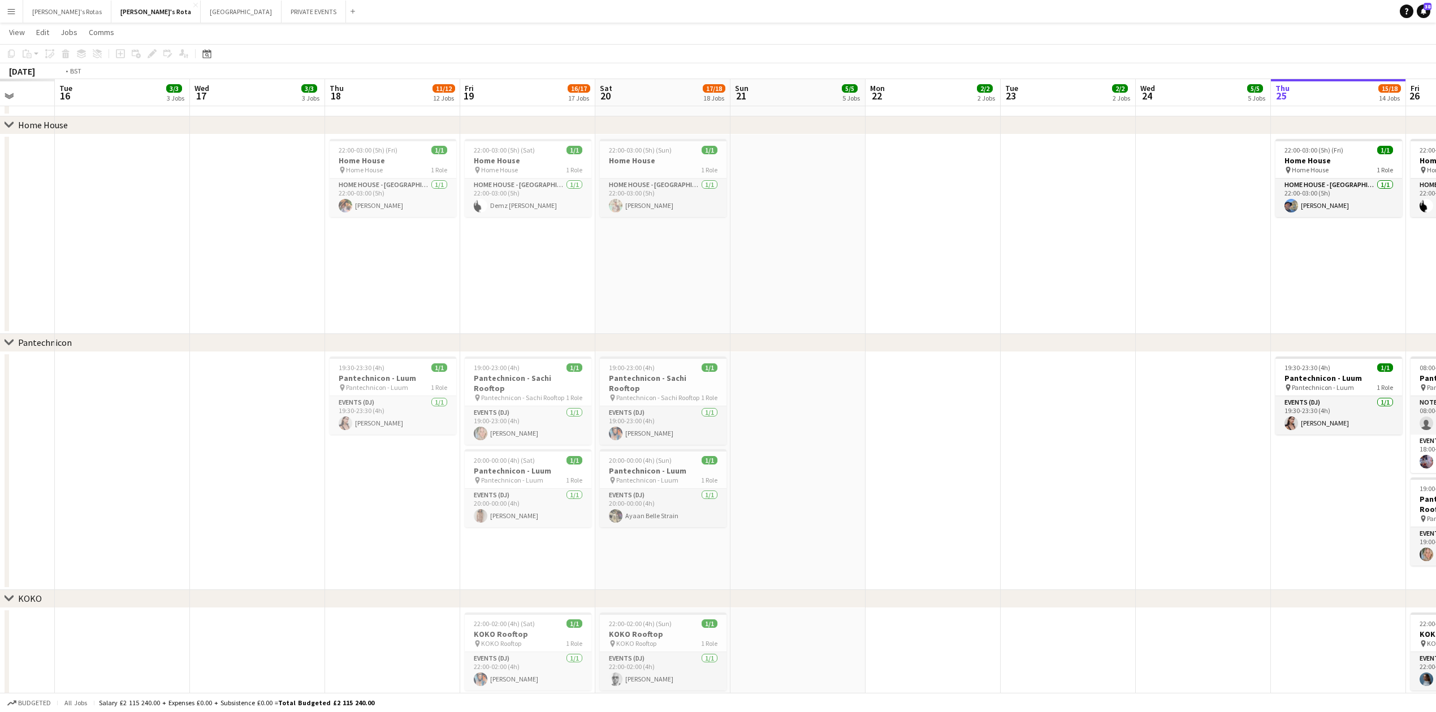
drag, startPoint x: 348, startPoint y: 491, endPoint x: 948, endPoint y: 470, distance: 600.0
click at [978, 477] on app-calendar-viewport "Sat 13 Sun 14 Mon 15 Tue 16 3/3 3 Jobs Wed 17 3/3 3 Jobs Thu 18 11/12 12 Jobs F…" at bounding box center [718, 559] width 1436 height 3441
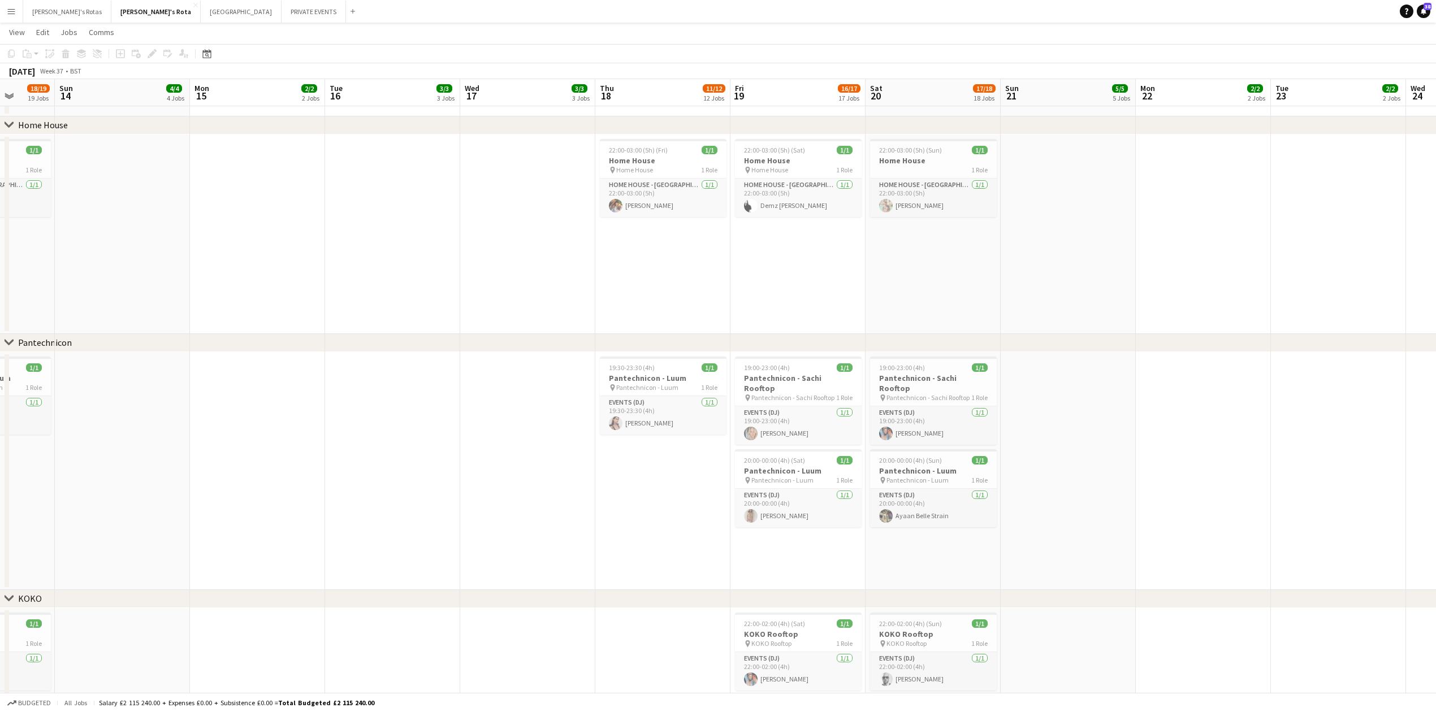
scroll to position [0, 352]
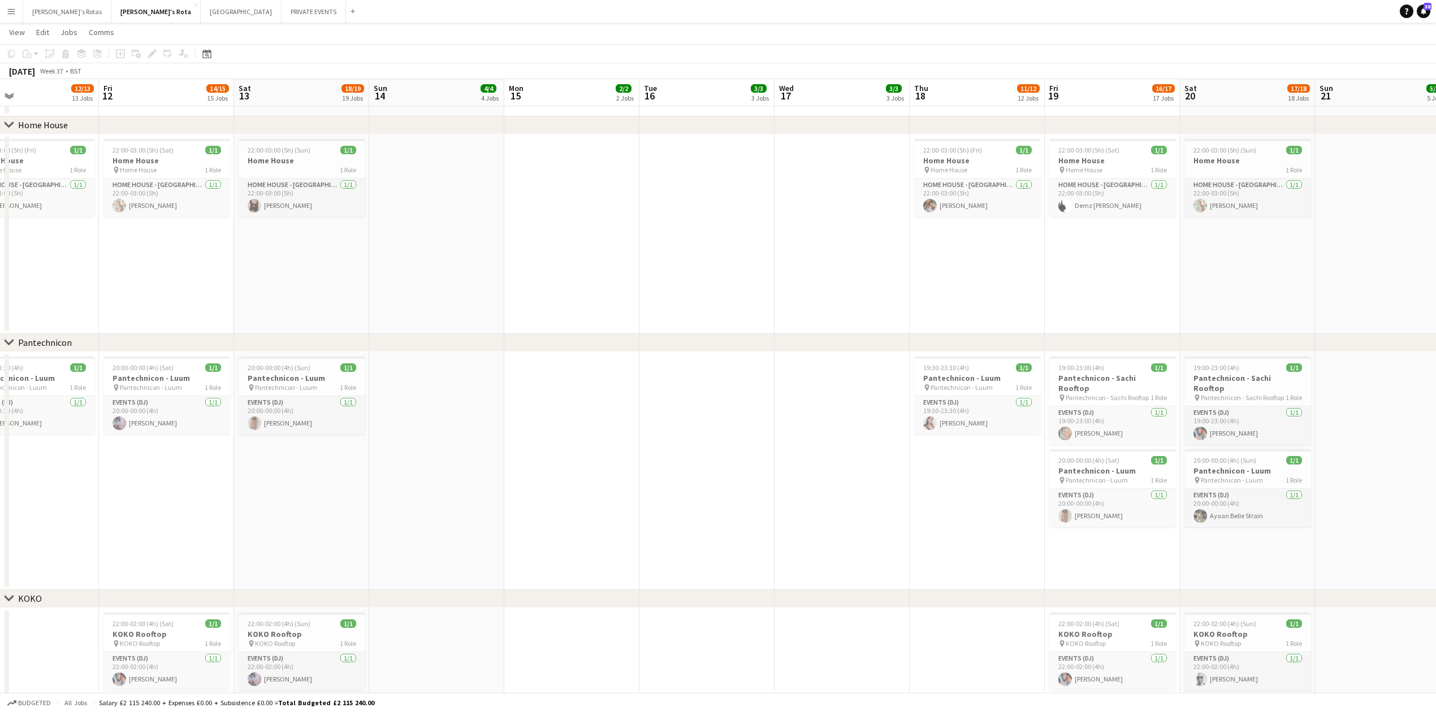
drag, startPoint x: 480, startPoint y: 489, endPoint x: 1013, endPoint y: 465, distance: 532.9
click at [1022, 465] on app-calendar-viewport "Tue 9 Wed 10 Thu 11 12/13 13 Jobs Fri 12 14/15 15 Jobs Sat 13 18/19 19 Jobs Sun…" at bounding box center [718, 596] width 1436 height 3514
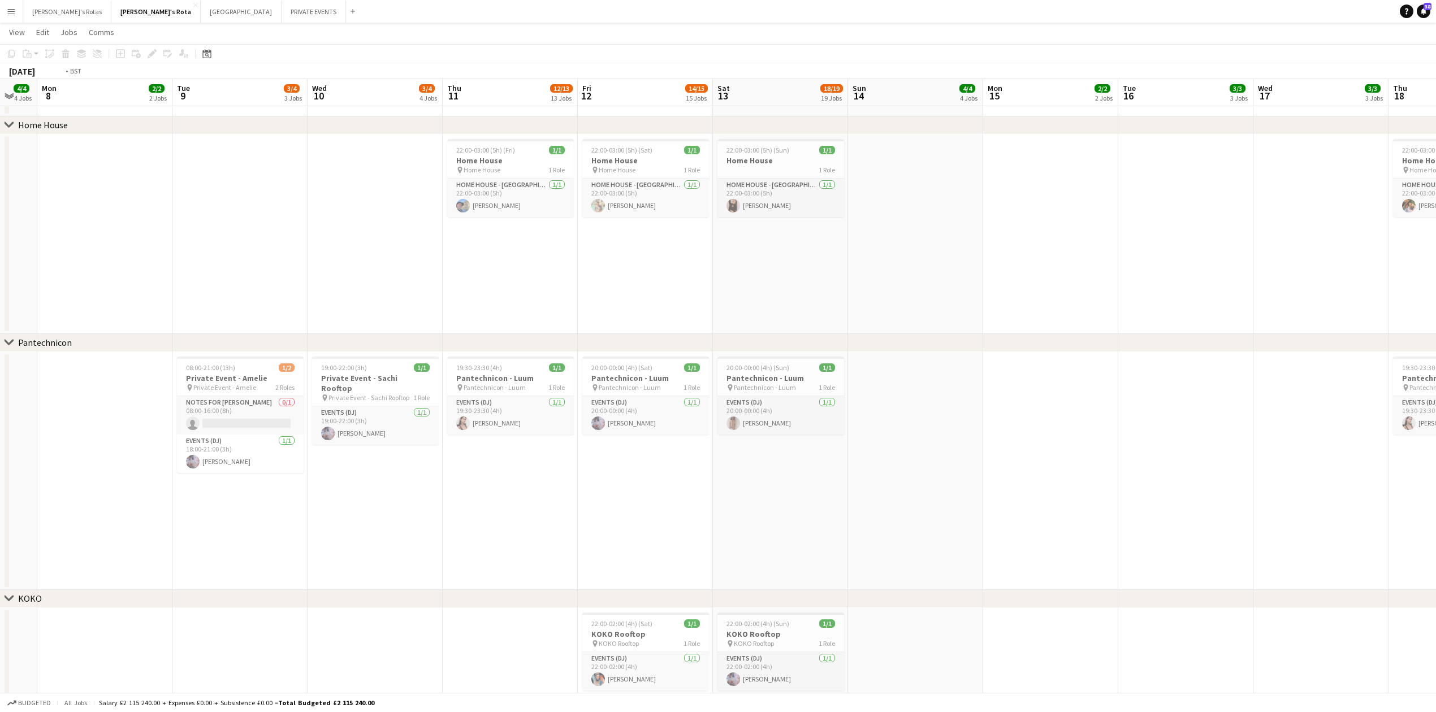
drag, startPoint x: 866, startPoint y: 510, endPoint x: 916, endPoint y: 500, distance: 50.8
click at [968, 500] on app-calendar-viewport "Sat 6 15/17 16 Jobs Sun 7 4/4 4 Jobs Mon 8 2/2 2 Jobs Tue 9 3/4 3 Jobs Wed 10 3…" at bounding box center [718, 637] width 1436 height 3597
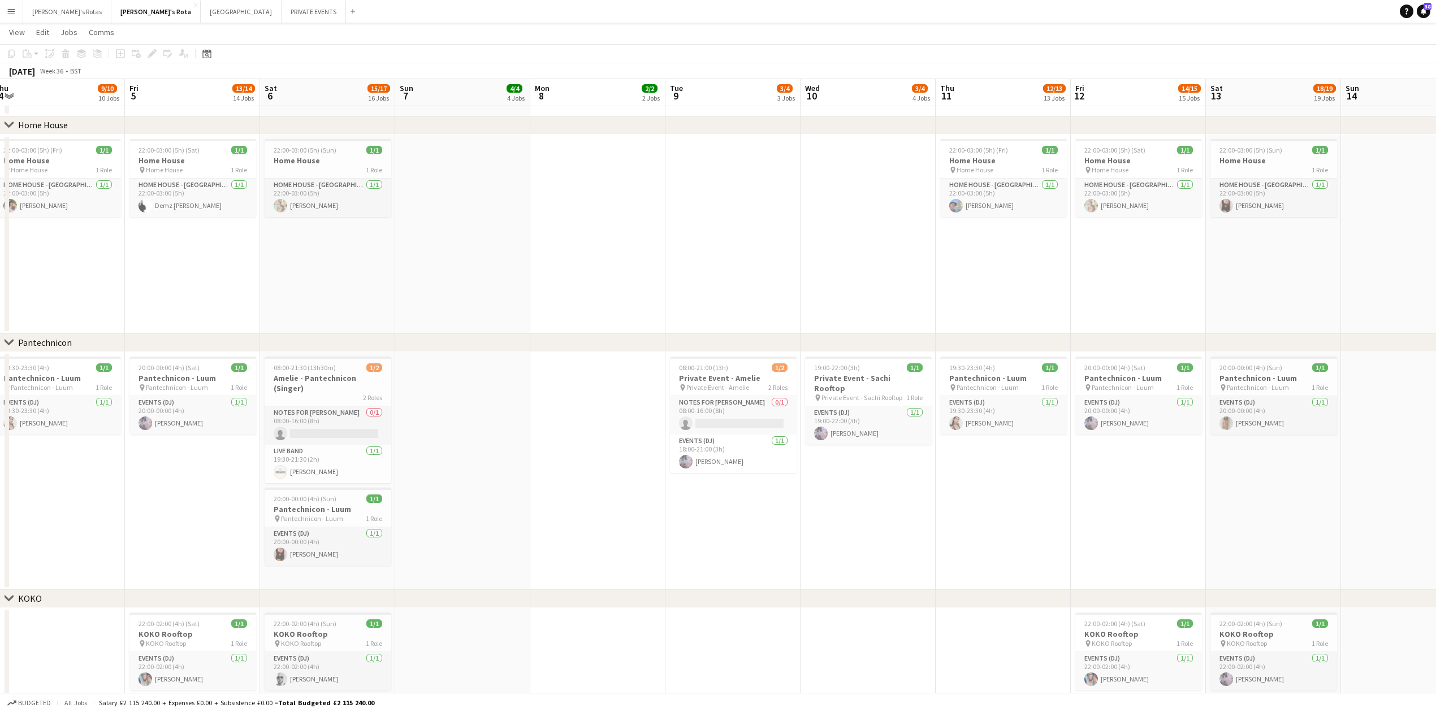
drag, startPoint x: 462, startPoint y: 509, endPoint x: 883, endPoint y: 501, distance: 420.6
click at [963, 500] on app-calendar-viewport "Wed 3 2/2 2 Jobs Thu 4 9/10 10 Jobs Fri 5 13/14 14 Jobs Sat 6 15/17 16 Jobs Sun…" at bounding box center [718, 637] width 1436 height 3597
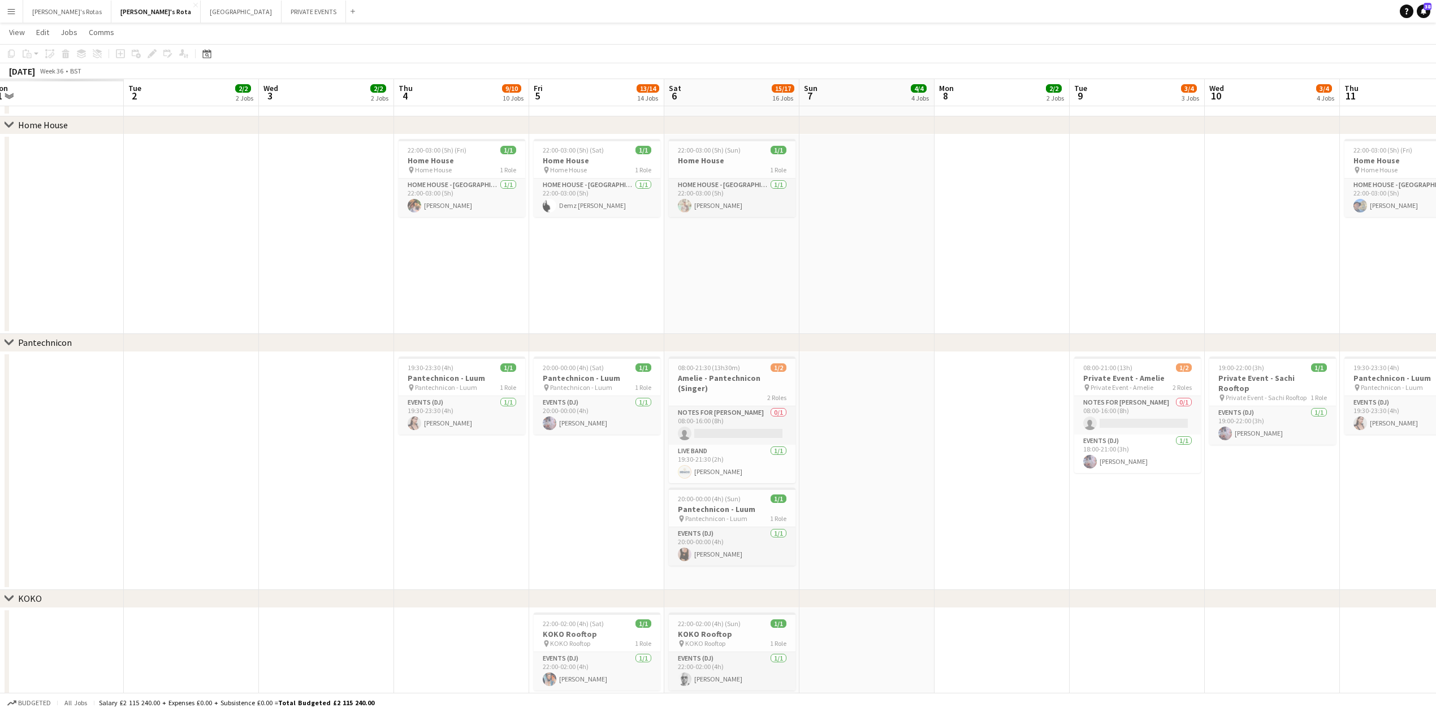
scroll to position [1299, 0]
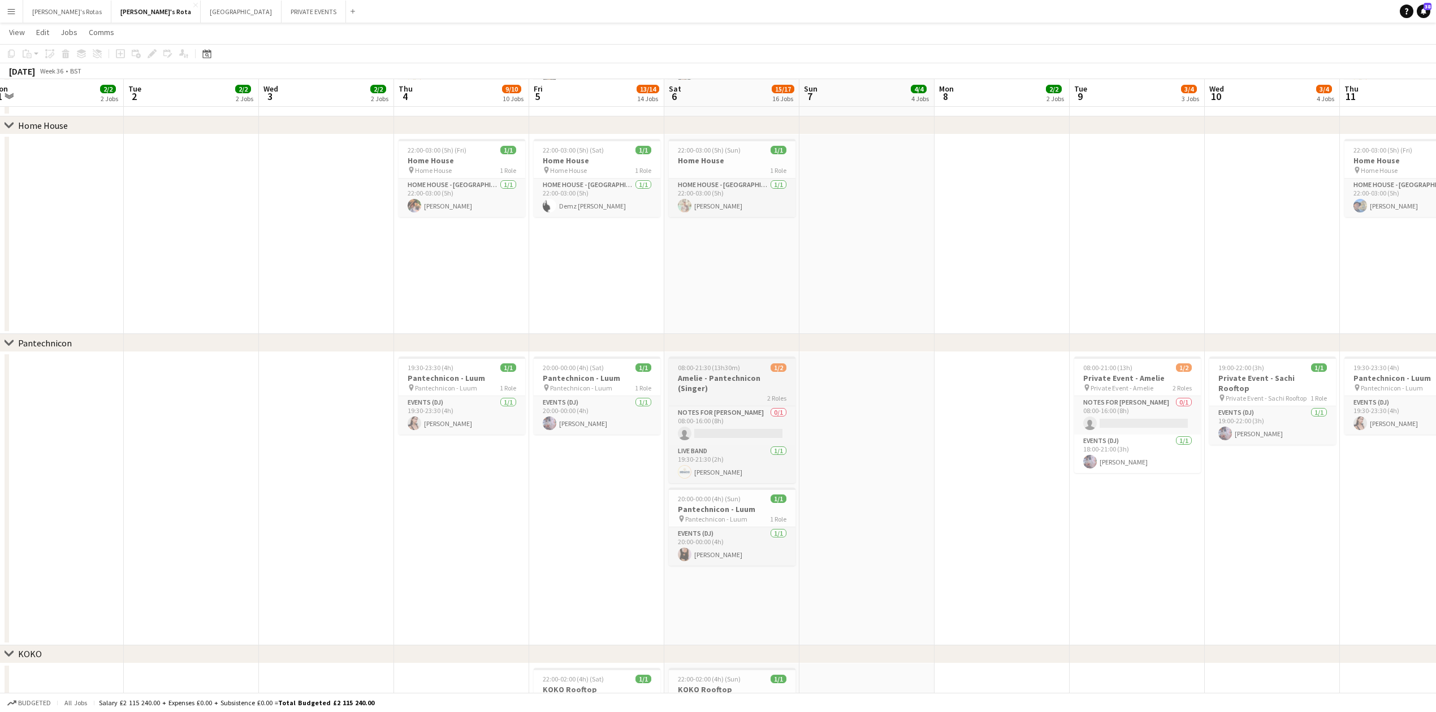
click at [706, 379] on h3 "Amelie - Pantechnicon (Singer)" at bounding box center [732, 383] width 127 height 20
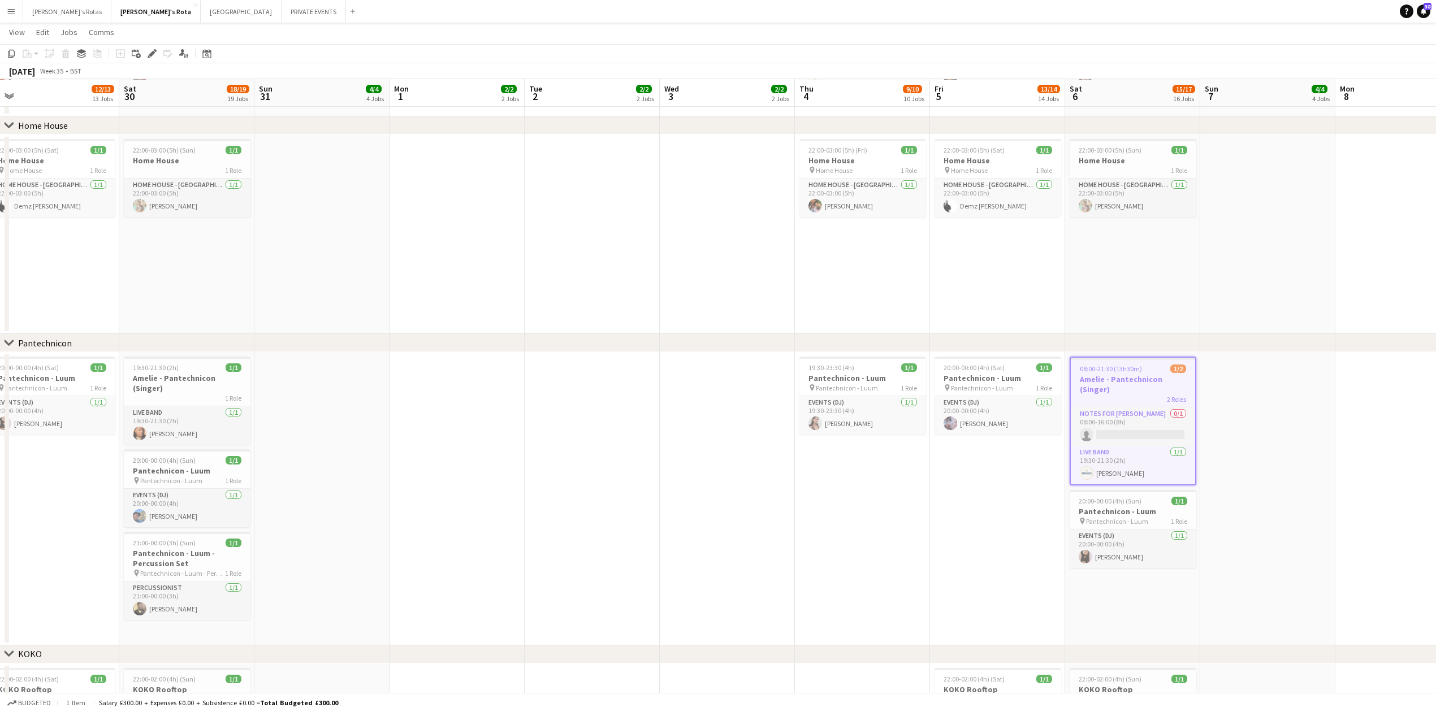
drag, startPoint x: 248, startPoint y: 474, endPoint x: 647, endPoint y: 489, distance: 399.9
click at [647, 489] on app-calendar-viewport "Wed 27 2/2 2 Jobs Thu 28 9/10 10 Jobs Fri 29 12/13 13 Jobs Sat 30 18/19 19 Jobs…" at bounding box center [718, 617] width 1436 height 3745
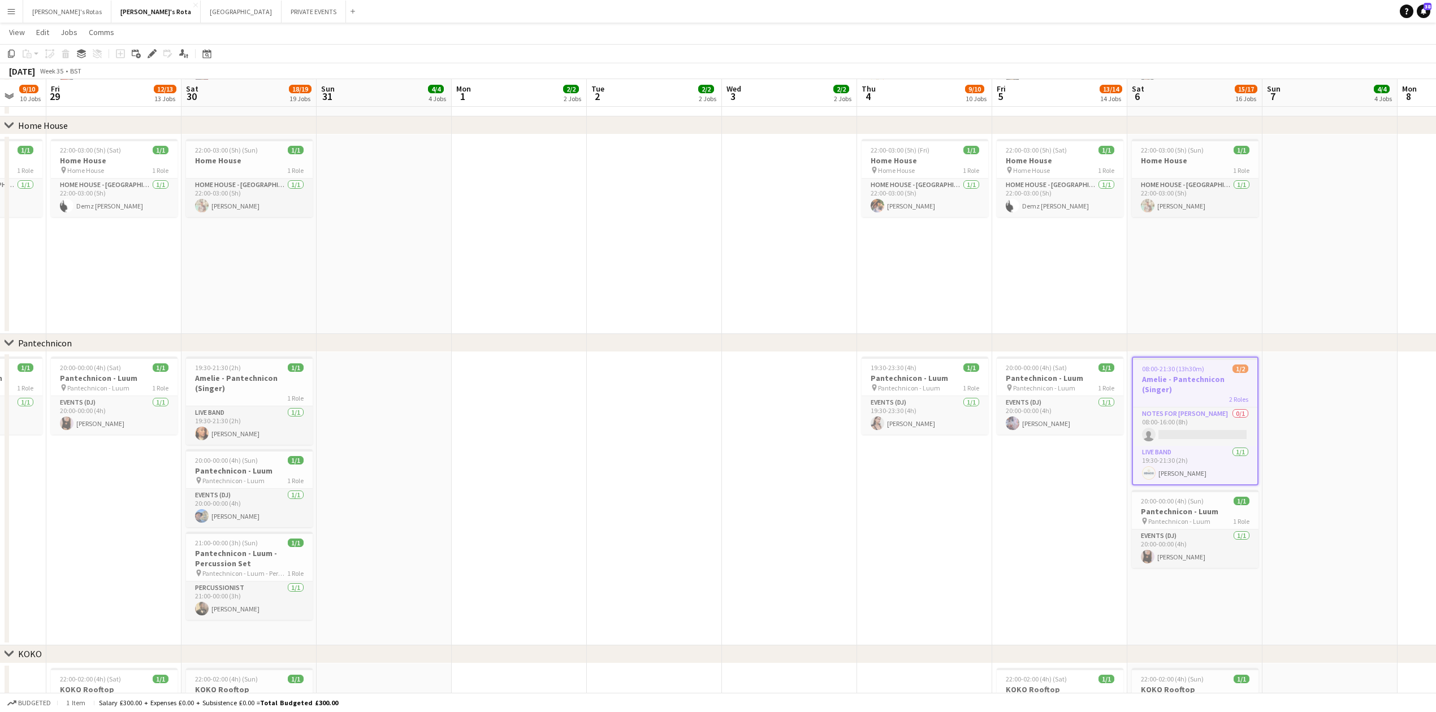
scroll to position [0, 298]
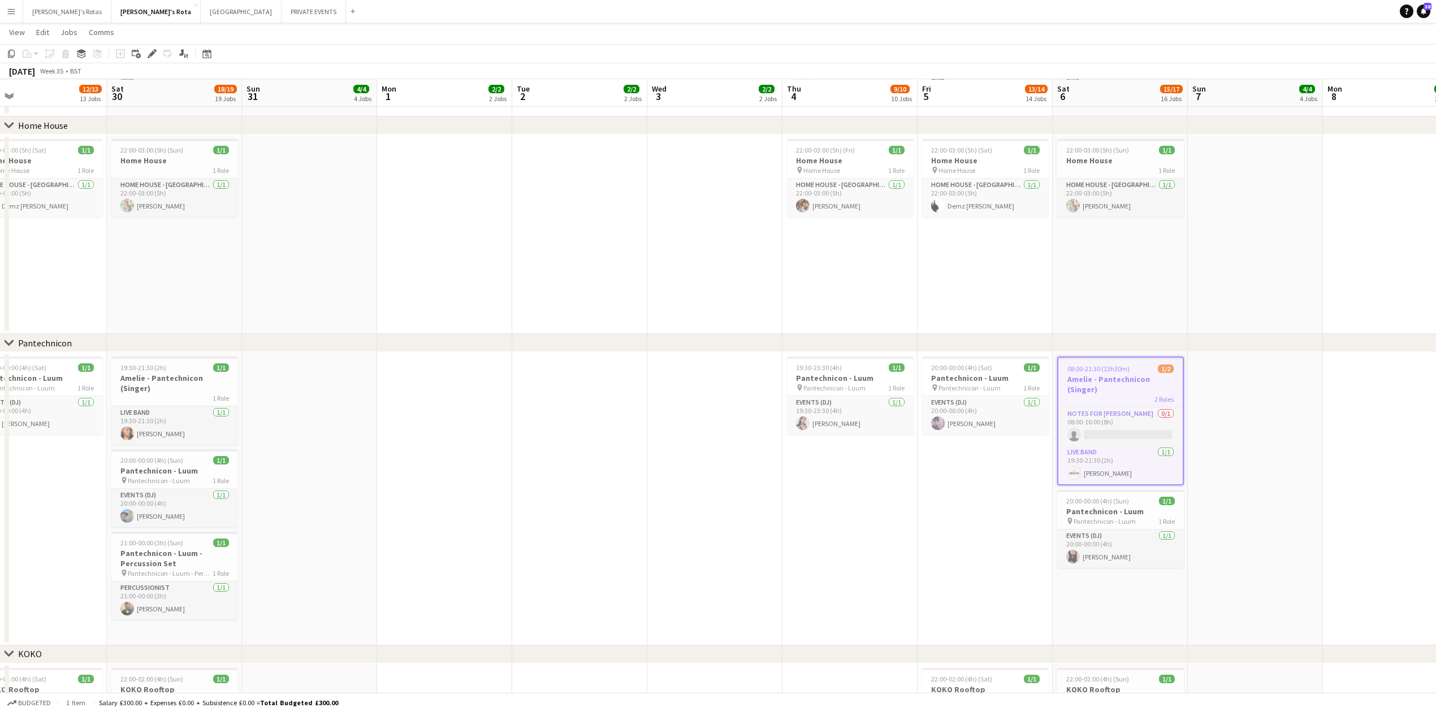
drag, startPoint x: 548, startPoint y: 488, endPoint x: 777, endPoint y: 465, distance: 229.6
click at [806, 472] on app-calendar-viewport "Wed 27 2/2 2 Jobs Thu 28 9/10 10 Jobs Fri 29 12/13 13 Jobs Sat 30 18/19 19 Jobs…" at bounding box center [718, 617] width 1436 height 3745
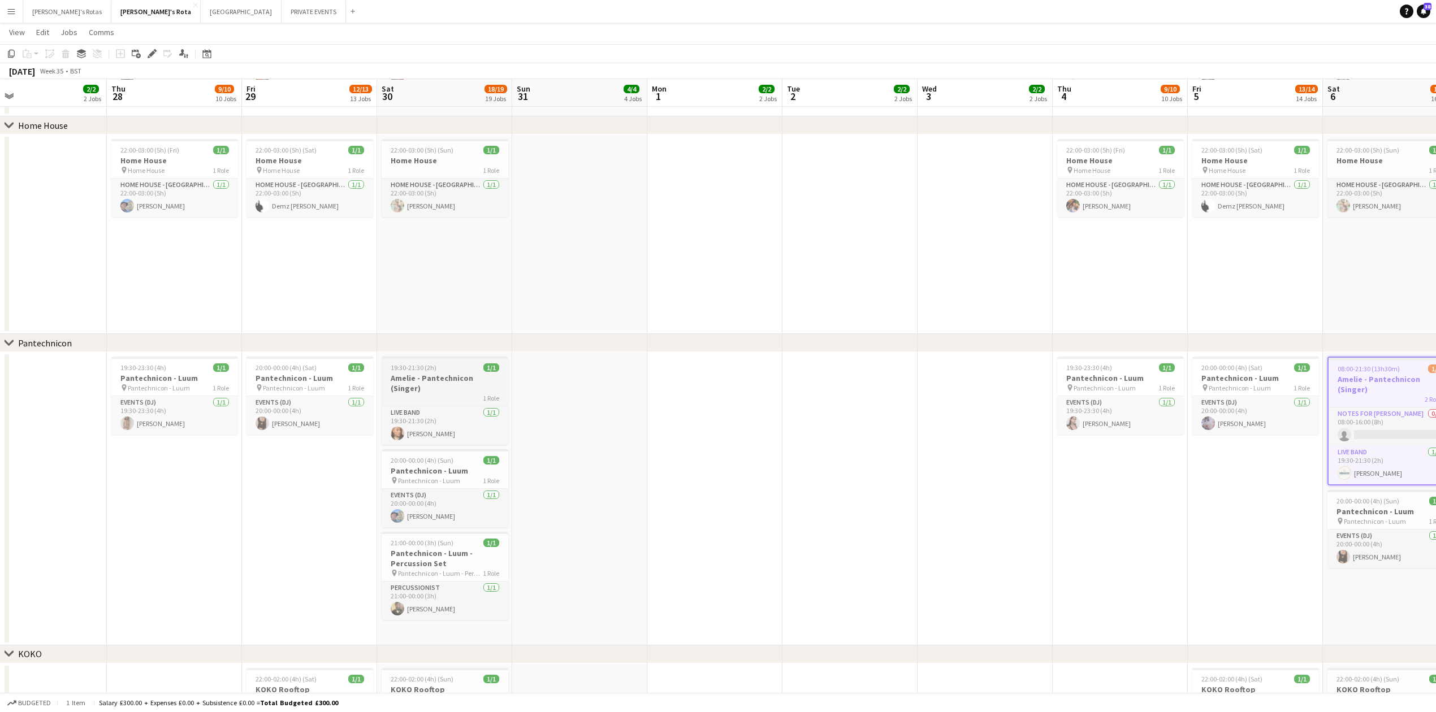
click at [450, 378] on h3 "Amelie - Pantechnicon (Singer)" at bounding box center [444, 383] width 127 height 20
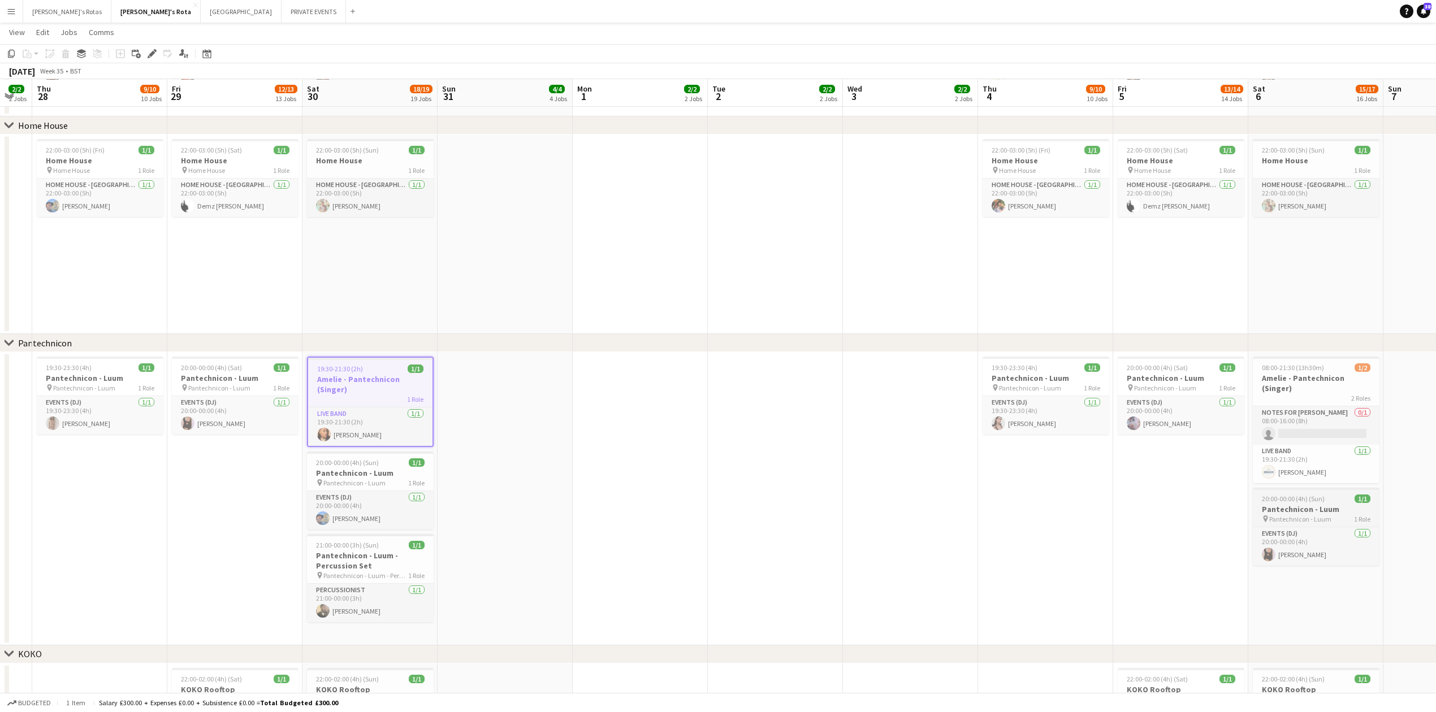
drag, startPoint x: 950, startPoint y: 477, endPoint x: 790, endPoint y: 482, distance: 160.0
click at [342, 477] on app-calendar-viewport "Mon 25 2/2 2 Jobs Tue 26 2/2 2 Jobs Wed 27 2/2 2 Jobs Thu 28 9/10 10 Jobs Fri 2…" at bounding box center [718, 617] width 1436 height 3745
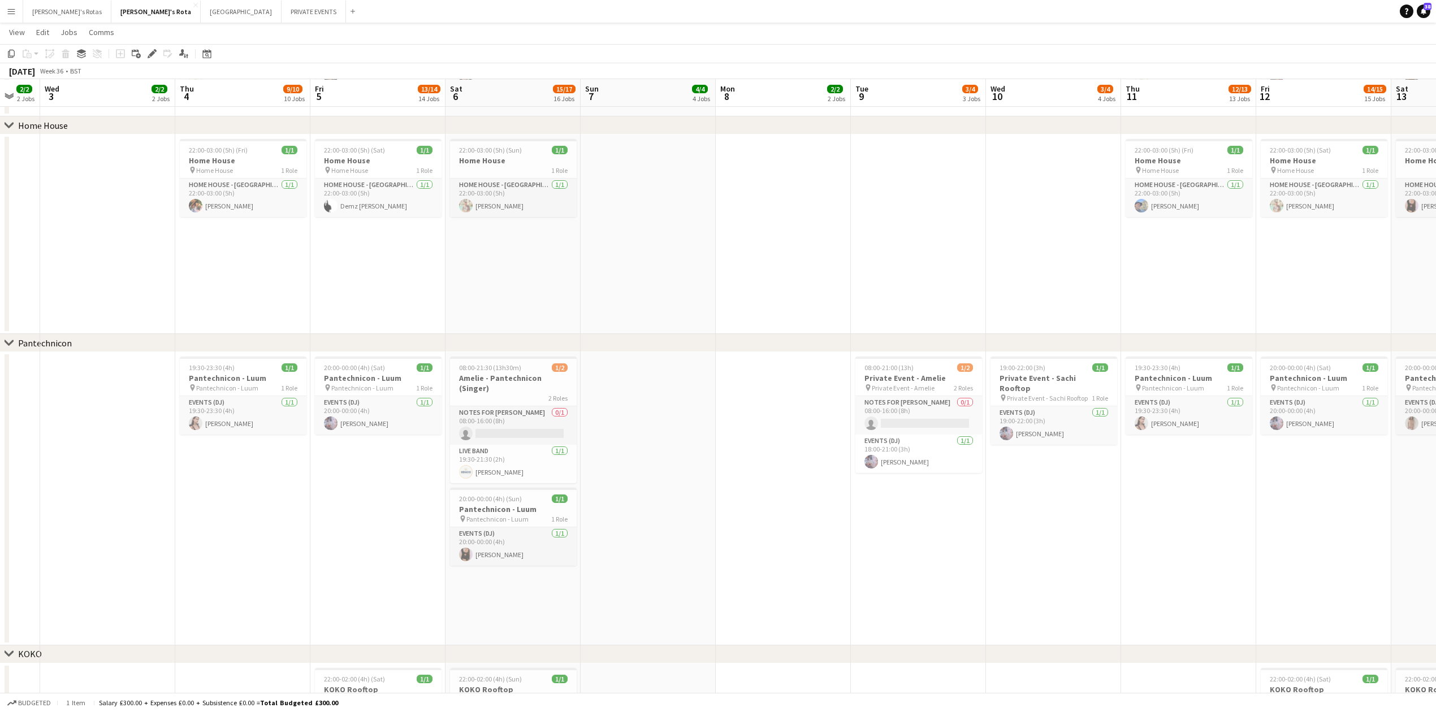
drag, startPoint x: 581, startPoint y: 511, endPoint x: 298, endPoint y: 518, distance: 282.7
click at [233, 517] on app-calendar-viewport "Sun 31 4/4 4 Jobs Mon 1 2/2 2 Jobs Tue 2 2/2 2 Jobs Wed 3 2/2 2 Jobs Thu 4 9/10…" at bounding box center [718, 617] width 1436 height 3745
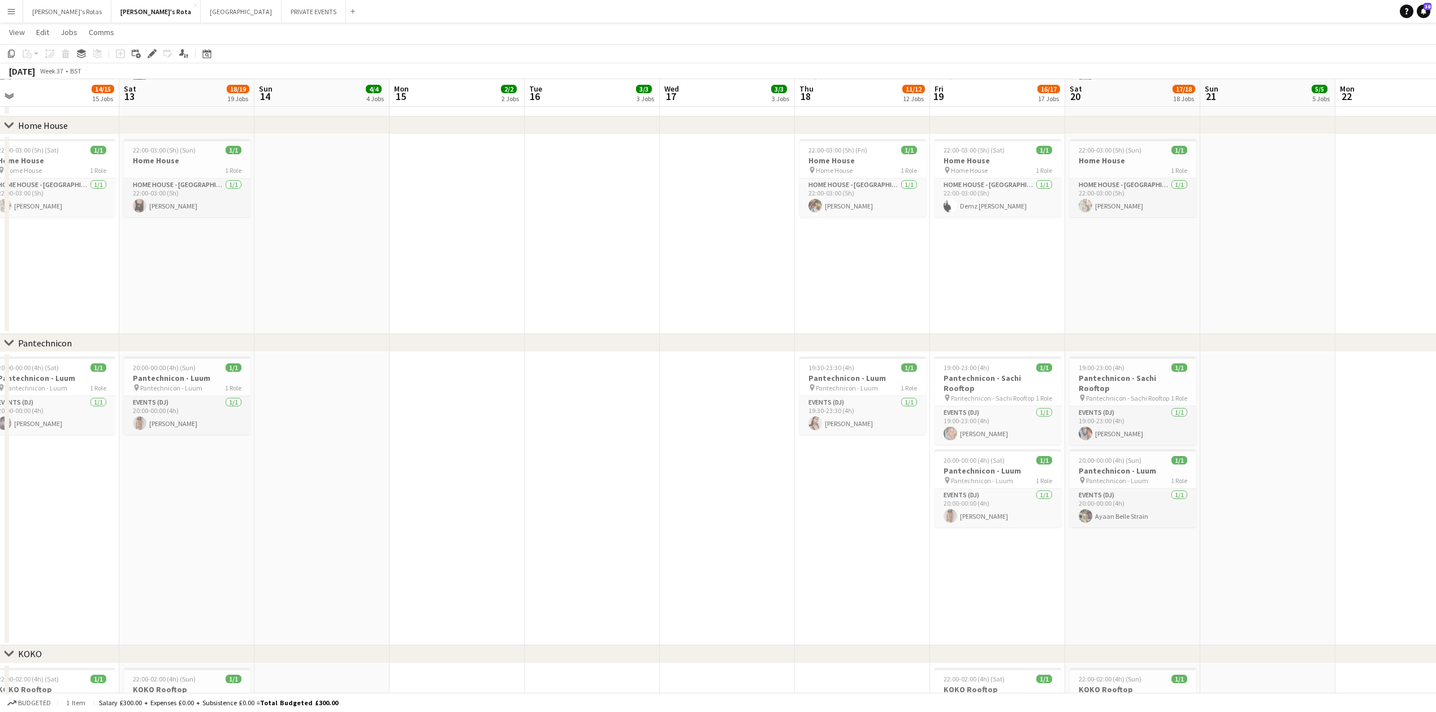
drag, startPoint x: 406, startPoint y: 494, endPoint x: 528, endPoint y: 493, distance: 122.1
click at [250, 497] on app-calendar-viewport "Wed 10 3/4 4 Jobs Thu 11 12/13 13 Jobs Fri 12 14/15 15 Jobs Sat 13 18/19 19 Job…" at bounding box center [718, 617] width 1436 height 3745
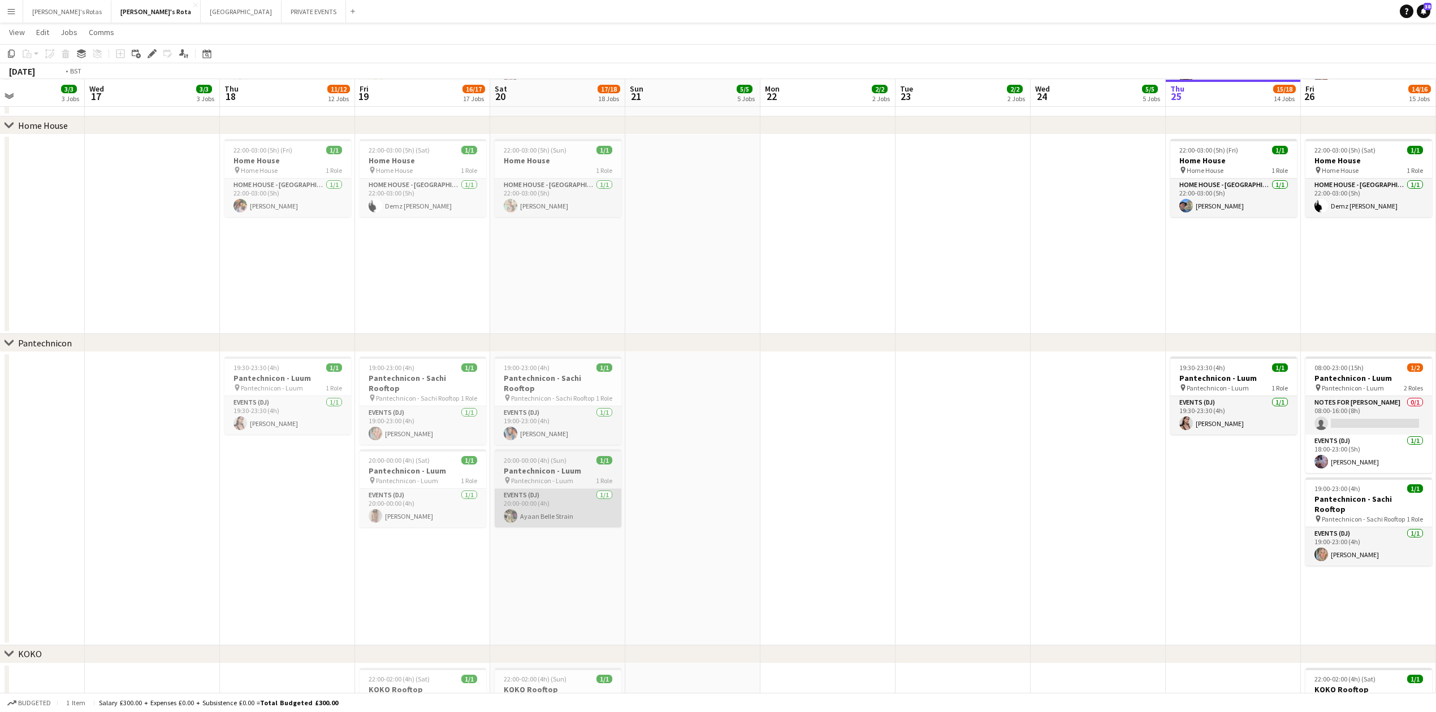
drag, startPoint x: 994, startPoint y: 459, endPoint x: 224, endPoint y: 496, distance: 770.6
click at [170, 496] on app-calendar-viewport "Thu 11 12/13 13 Jobs Fri 12 14/15 15 Jobs Sat 13 18/19 19 Jobs Sun 14 4/4 4 Job…" at bounding box center [718, 617] width 1436 height 3745
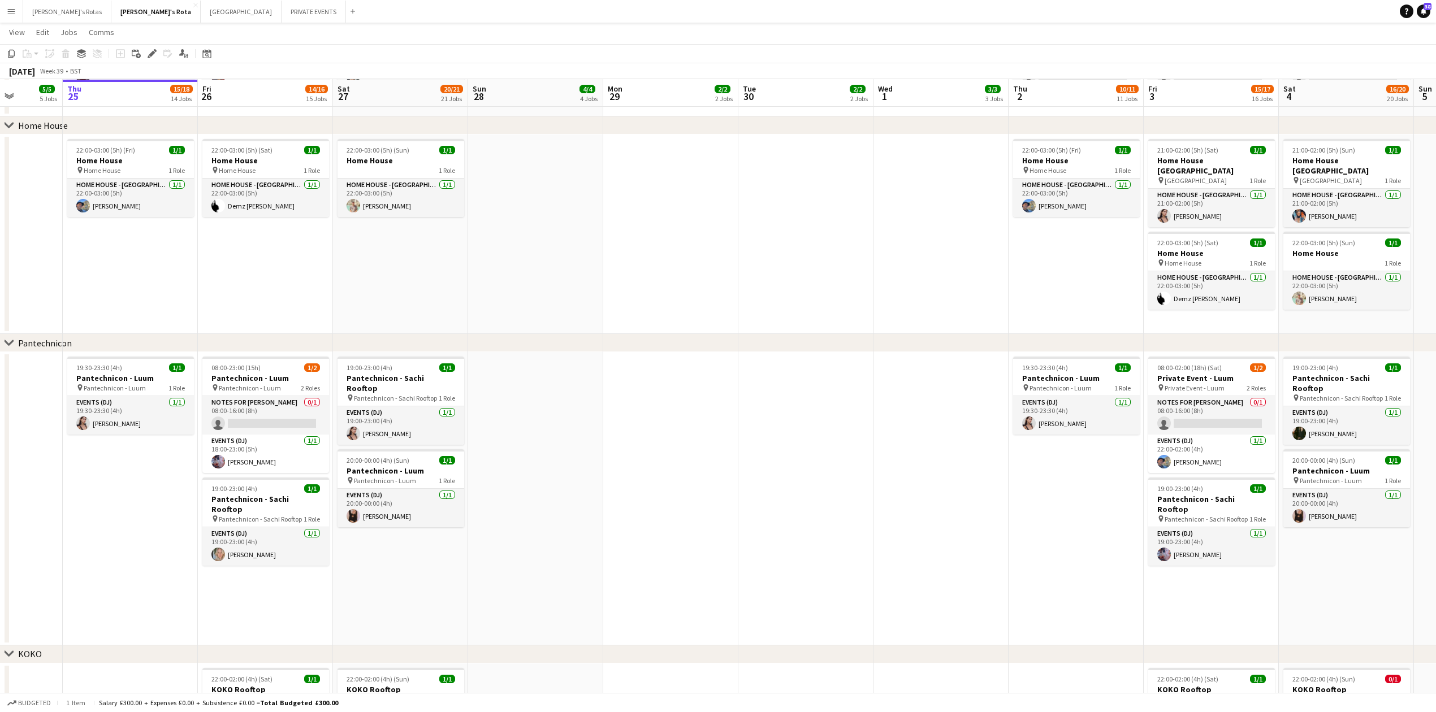
drag, startPoint x: 1047, startPoint y: 448, endPoint x: 402, endPoint y: 478, distance: 645.0
click at [0, 493] on app-calendar-viewport "Sun 21 5/5 5 Jobs Mon 22 2/2 2 Jobs Tue 23 2/2 2 Jobs Wed 24 5/5 5 Jobs Thu 25 …" at bounding box center [718, 617] width 1436 height 3745
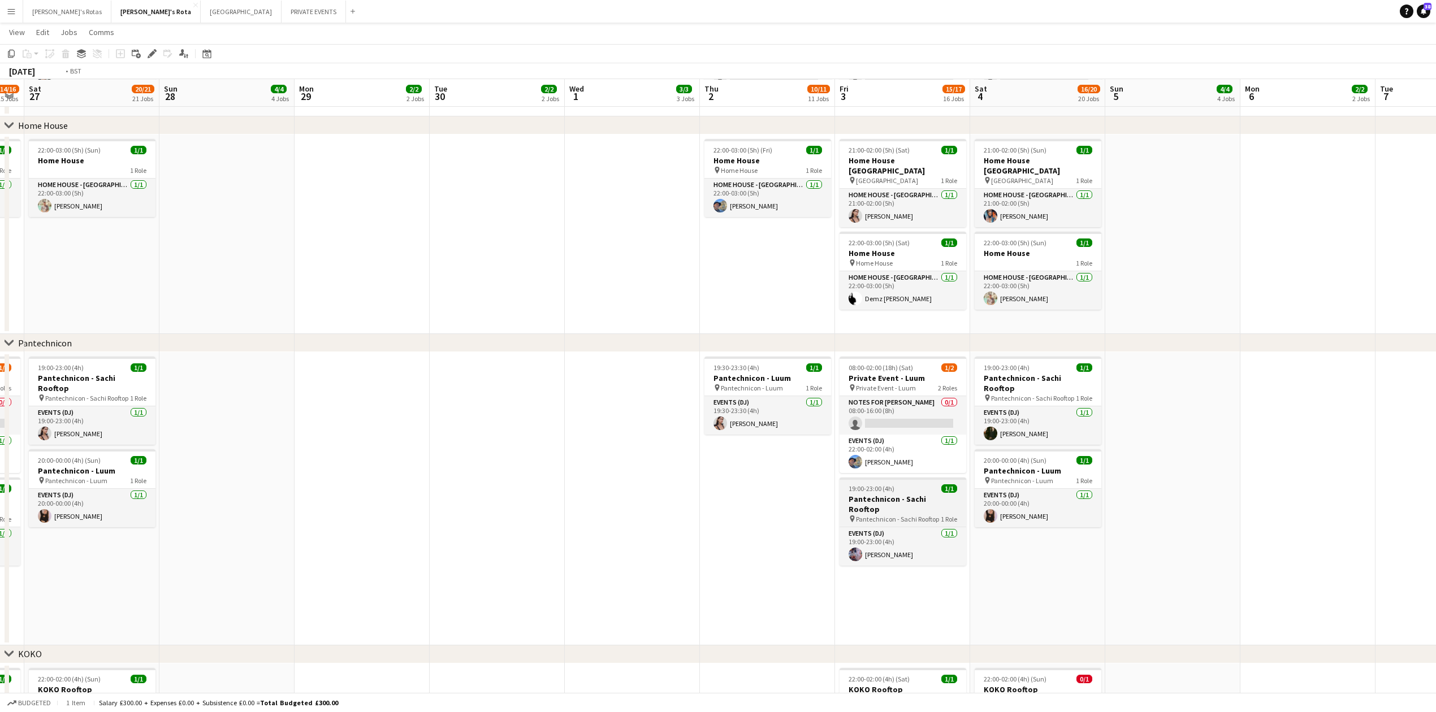
drag, startPoint x: 536, startPoint y: 473, endPoint x: 93, endPoint y: 482, distance: 443.7
click at [0, 482] on app-calendar-viewport "Wed 24 5/5 5 Jobs Thu 25 15/18 14 Jobs Fri 26 14/16 15 Jobs Sat 27 20/21 21 Job…" at bounding box center [718, 617] width 1436 height 3745
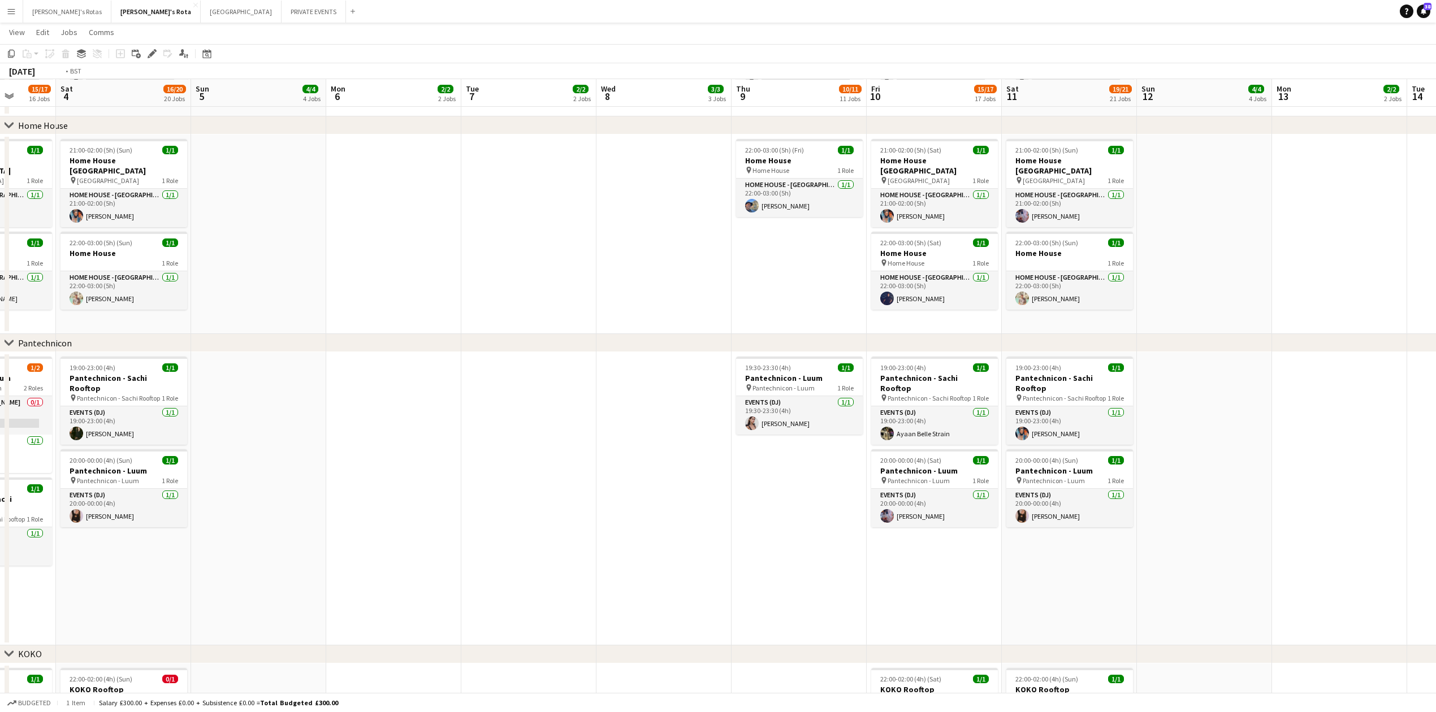
click at [200, 449] on app-calendar-viewport "Tue 30 2/2 2 Jobs Wed 1 3/3 3 Jobs Thu 2 10/11 11 Jobs Fri 3 15/17 16 Jobs Sat …" at bounding box center [718, 617] width 1436 height 3745
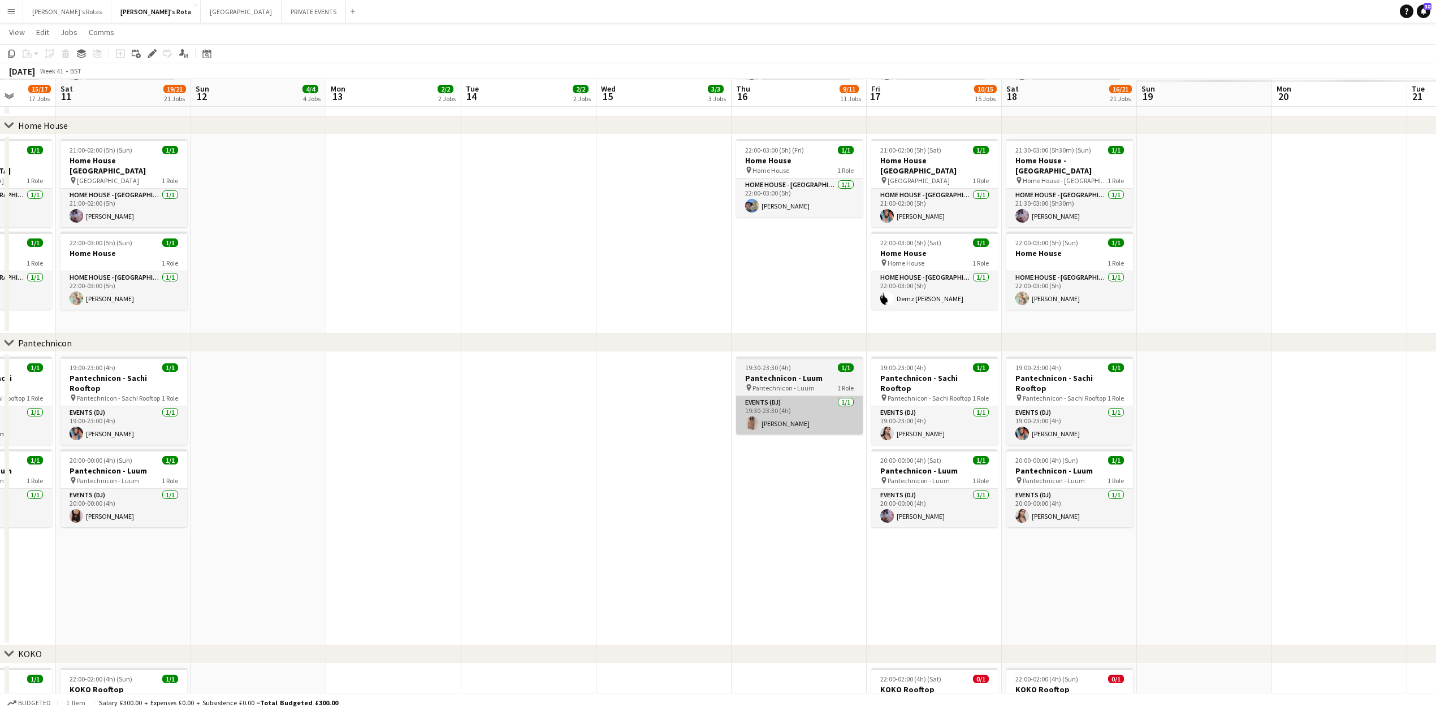
scroll to position [0, 412]
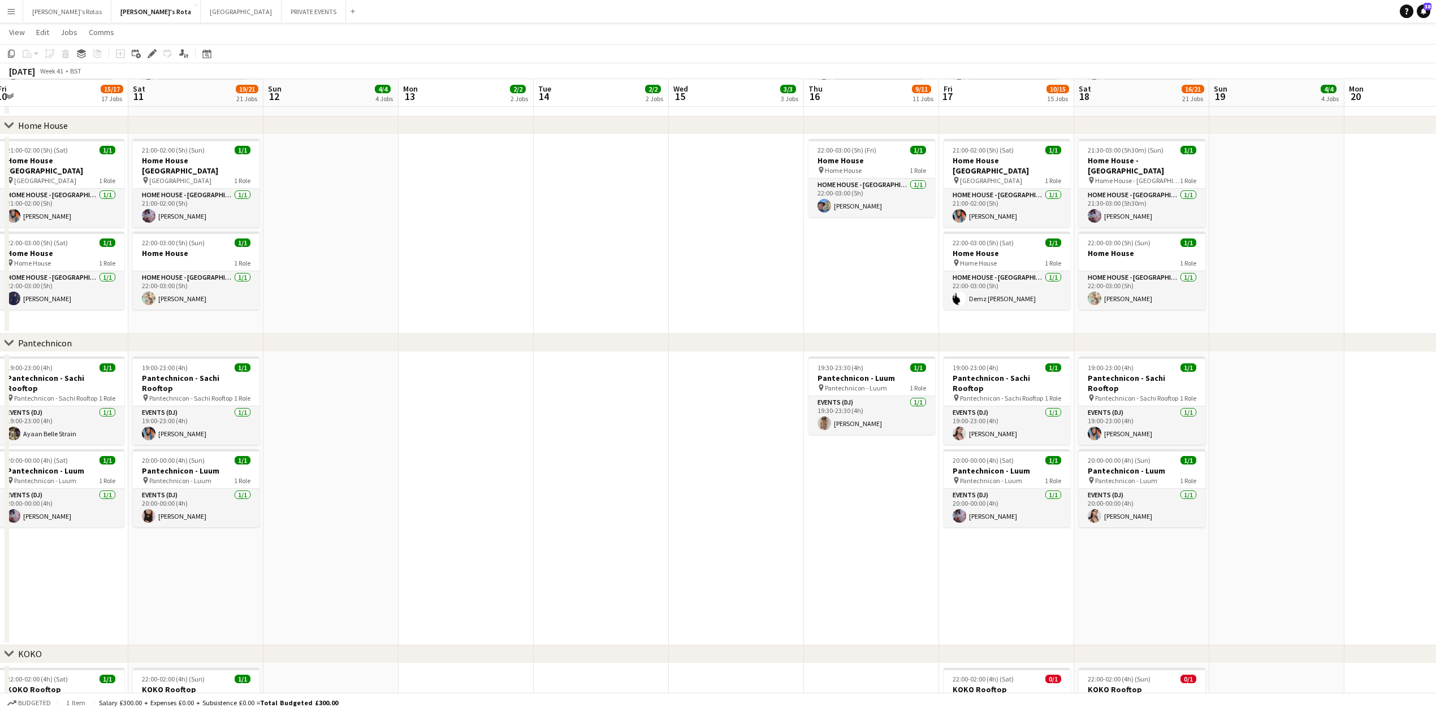
click at [1165, 554] on app-date-cell "19:00-23:00 (4h) 1/1 Pantechnicon - Sachi Rooftop pin Pantechnicon - Sachi Roof…" at bounding box center [1141, 498] width 135 height 293
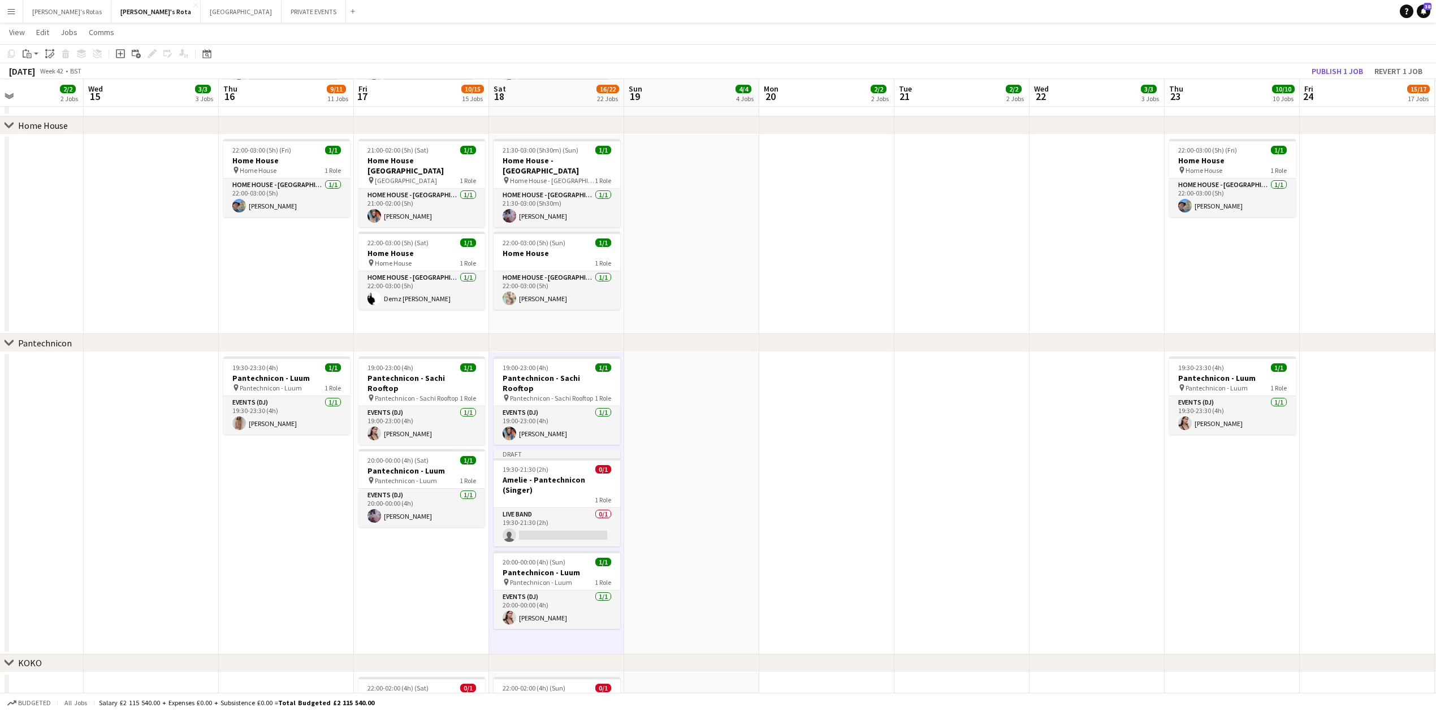
drag, startPoint x: 1291, startPoint y: 502, endPoint x: 712, endPoint y: 524, distance: 579.7
click at [774, 526] on app-calendar-viewport "Sat 11 19/21 21 Jobs Sun 12 4/4 4 Jobs Mon 13 2/2 2 Jobs Tue 14 2/2 2 Jobs Wed …" at bounding box center [718, 622] width 1436 height 3754
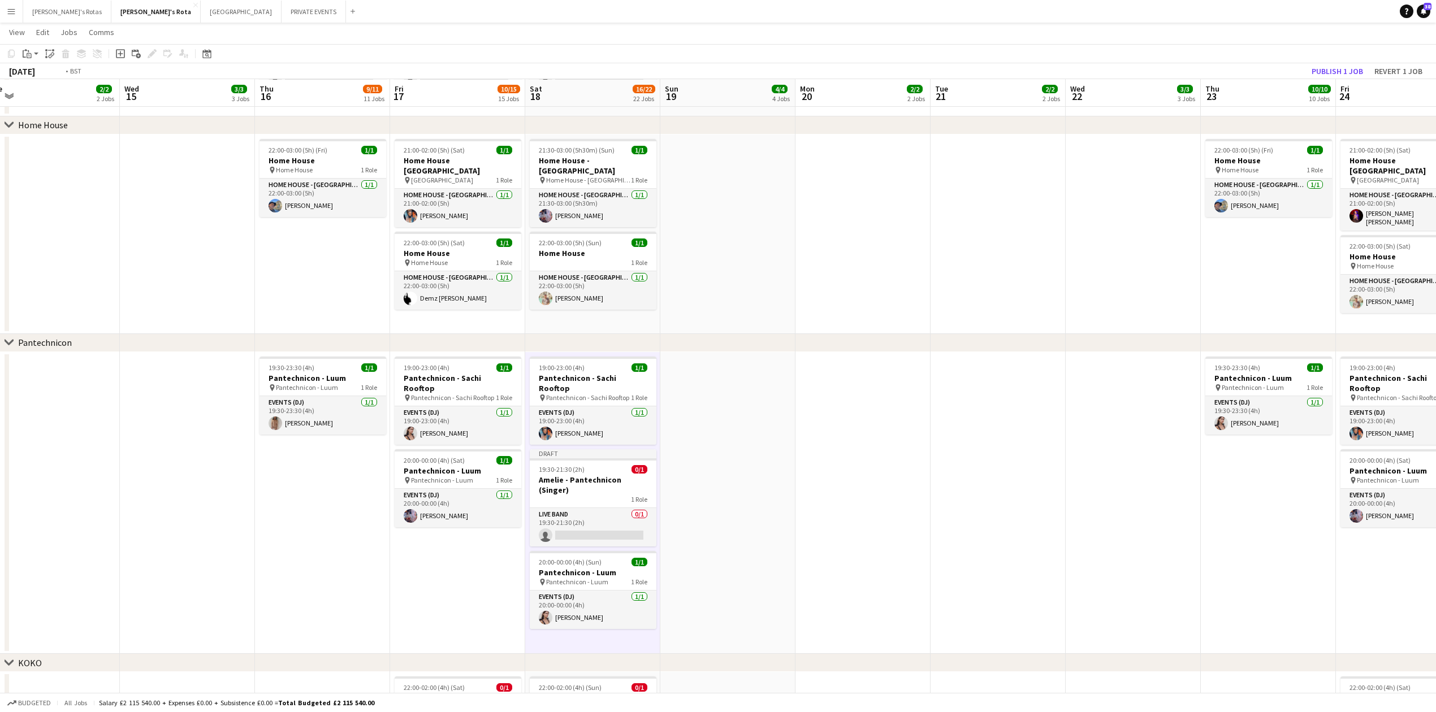
drag, startPoint x: 905, startPoint y: 584, endPoint x: 378, endPoint y: 584, distance: 526.7
click at [378, 584] on app-calendar-viewport "Sat 11 19/21 21 Jobs Sun 12 4/4 4 Jobs Mon 13 2/2 2 Jobs Tue 14 2/2 2 Jobs Wed …" at bounding box center [718, 581] width 1436 height 3838
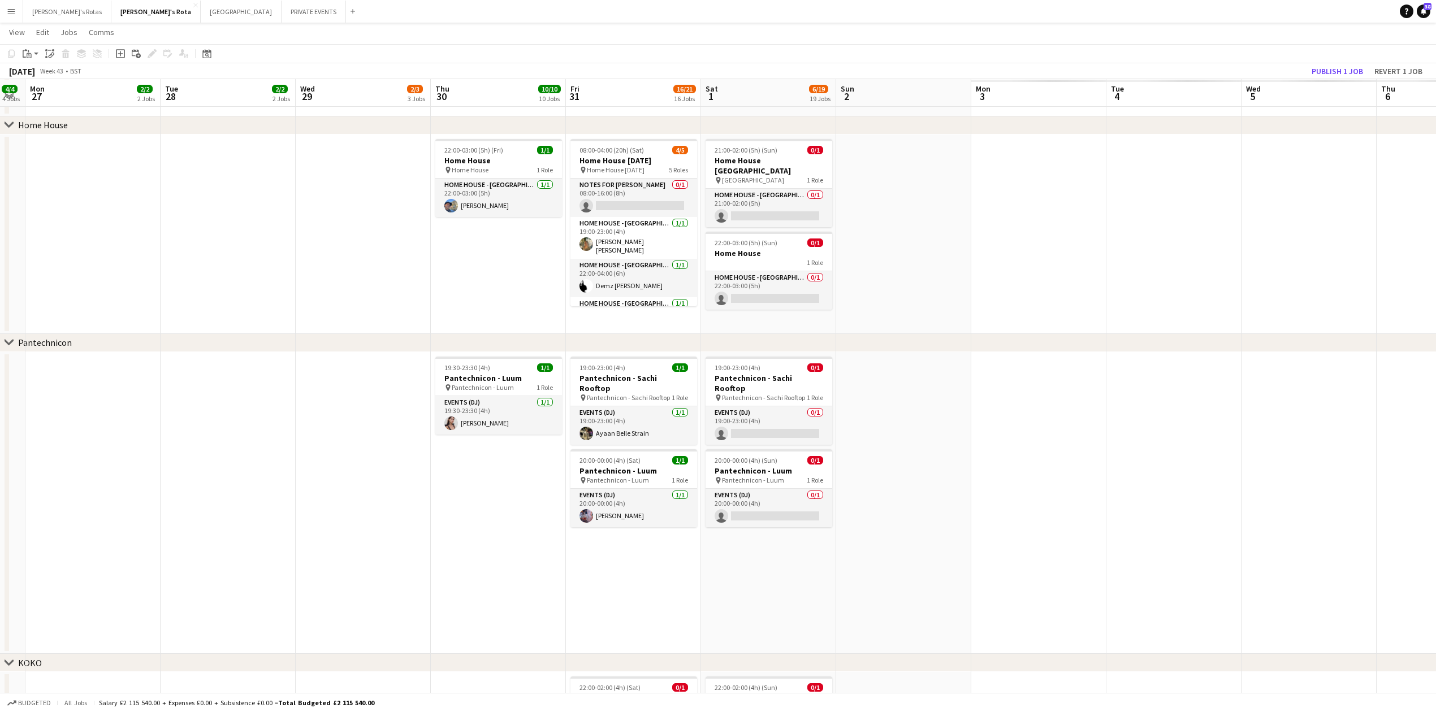
drag, startPoint x: 828, startPoint y: 584, endPoint x: 658, endPoint y: 577, distance: 170.3
click at [293, 584] on app-calendar-viewport "Fri 24 15/17 17 Jobs Sat 25 16/18 18 Jobs Sun 26 4/4 4 Jobs Mon 27 2/2 2 Jobs T…" at bounding box center [718, 581] width 1436 height 3838
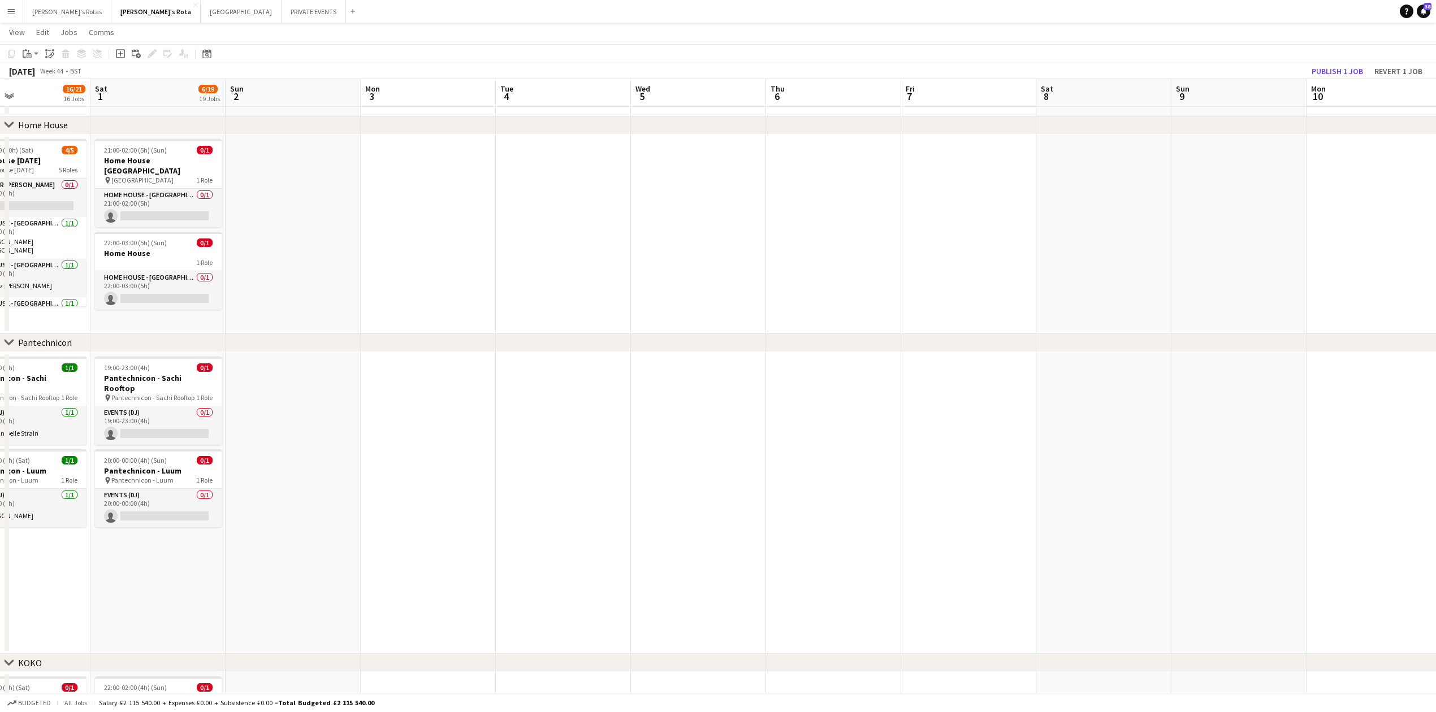
drag, startPoint x: 1144, startPoint y: 564, endPoint x: 307, endPoint y: 582, distance: 837.2
click at [256, 582] on app-calendar-viewport "Tue 28 2/2 2 Jobs Wed 29 2/3 3 Jobs Thu 30 10/10 10 Jobs Fri 31 16/21 16 Jobs S…" at bounding box center [718, 581] width 1436 height 3838
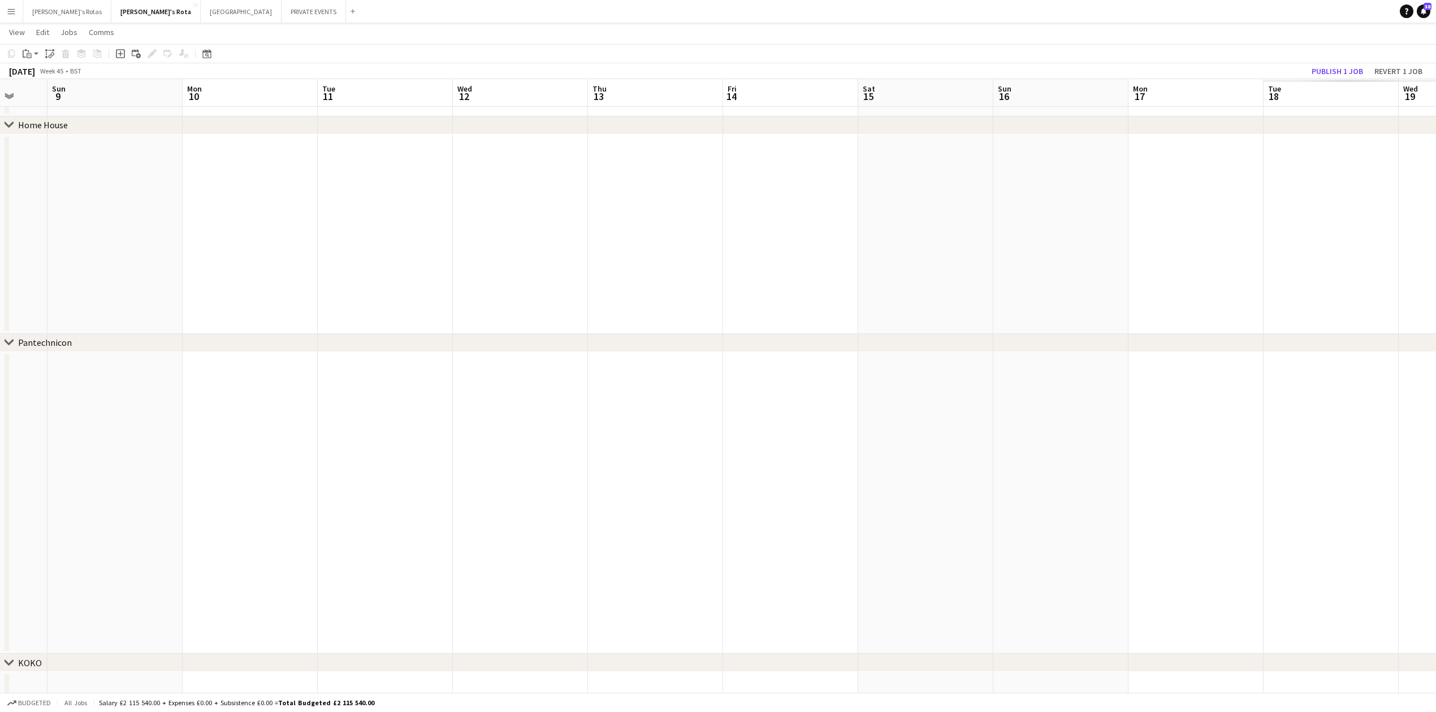
drag, startPoint x: 760, startPoint y: 554, endPoint x: 102, endPoint y: 570, distance: 657.5
click at [94, 567] on app-calendar-viewport "Wed 5 Thu 6 Fri 7 Sat 8 Sun 9 Mon 10 Tue 11 Wed 12 Thu 13 Fri 14 Sat 15 Sun 16 …" at bounding box center [718, 581] width 1436 height 3838
drag, startPoint x: 875, startPoint y: 566, endPoint x: 589, endPoint y: 563, distance: 286.6
click at [202, 562] on app-calendar-viewport "Sun 9 Mon 10 Tue 11 Wed 12 Thu 13 Fri 14 Sat 15 Sun 16 Mon 17 Tue 18 Wed 19 Thu…" at bounding box center [718, 581] width 1436 height 3838
drag, startPoint x: 986, startPoint y: 555, endPoint x: 290, endPoint y: 571, distance: 695.9
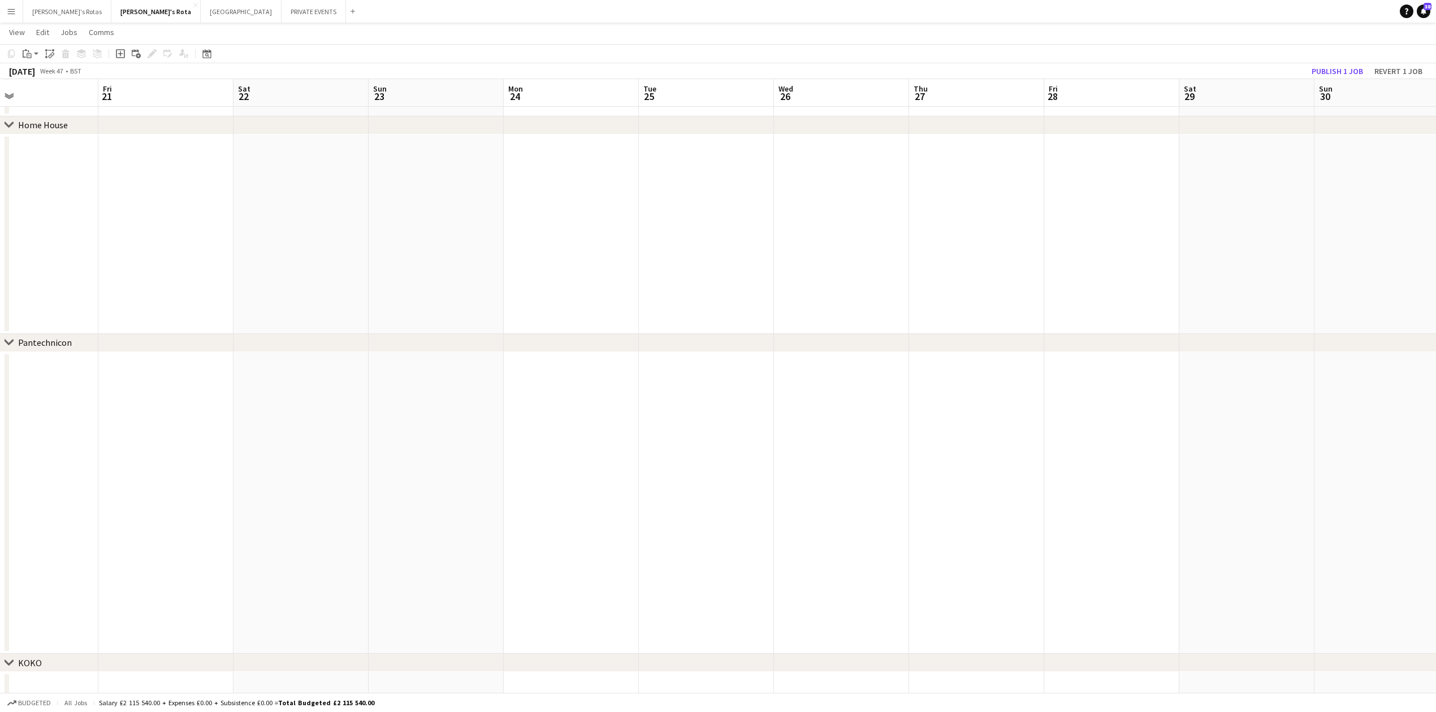
click at [254, 571] on app-calendar-viewport "Mon 17 Tue 18 Wed 19 Thu 20 Fri 21 Sat 22 Sun 23 Mon 24 Tue 25 Wed 26 Thu 27 Fr…" at bounding box center [718, 581] width 1436 height 3838
drag, startPoint x: 948, startPoint y: 554, endPoint x: 560, endPoint y: 562, distance: 388.9
click at [560, 562] on app-calendar-viewport "Thu 20 Fri 21 Sat 22 Sun 23 Mon 24 Tue 25 Wed 26 Thu 27 Fri 28 Sat 29 Sun 30 Mo…" at bounding box center [718, 581] width 1436 height 3838
click at [812, 475] on app-date-cell at bounding box center [812, 503] width 135 height 302
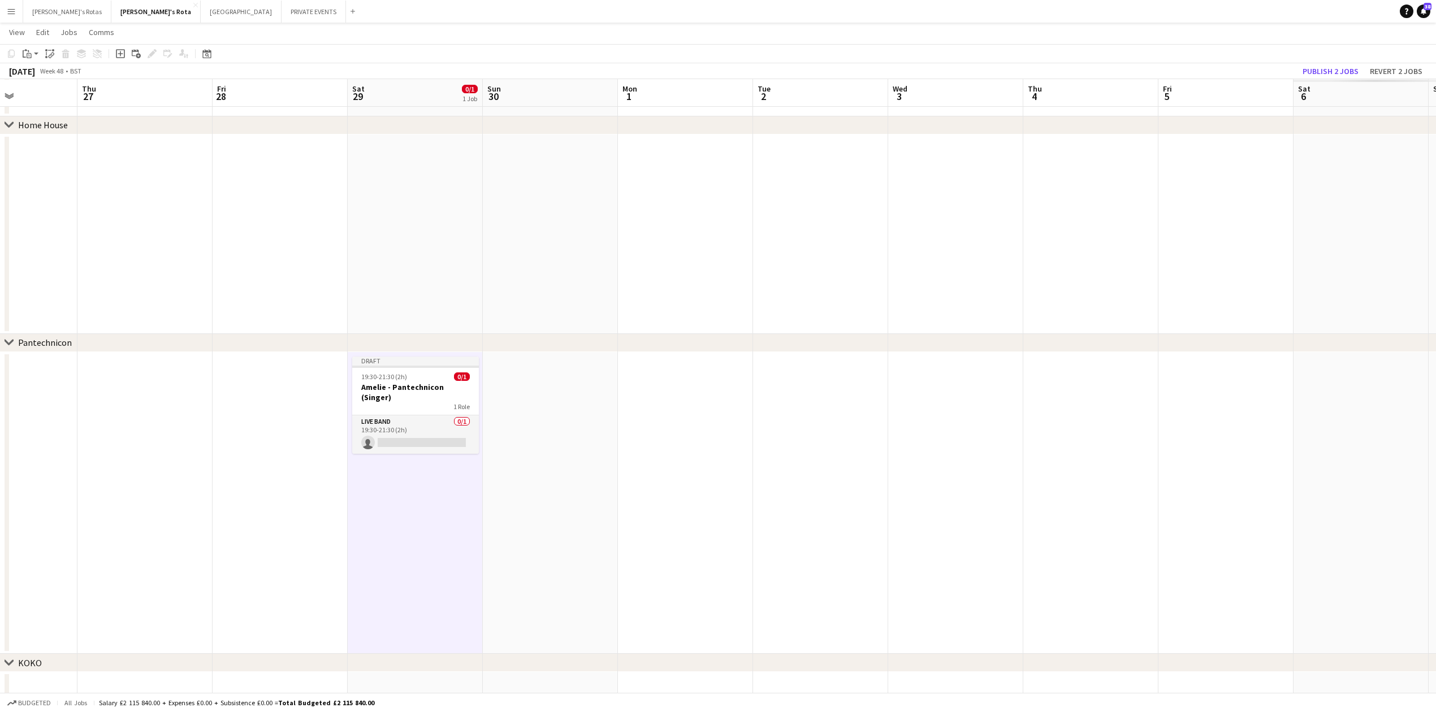
drag, startPoint x: 1136, startPoint y: 471, endPoint x: 351, endPoint y: 502, distance: 785.6
click at [362, 501] on app-calendar-viewport "Mon 24 Tue 25 Wed 26 Thu 27 Fri 28 Sat 29 0/1 1 Job Sun 30 Mon 1 Tue 2 Wed 3 Th…" at bounding box center [718, 581] width 1436 height 3838
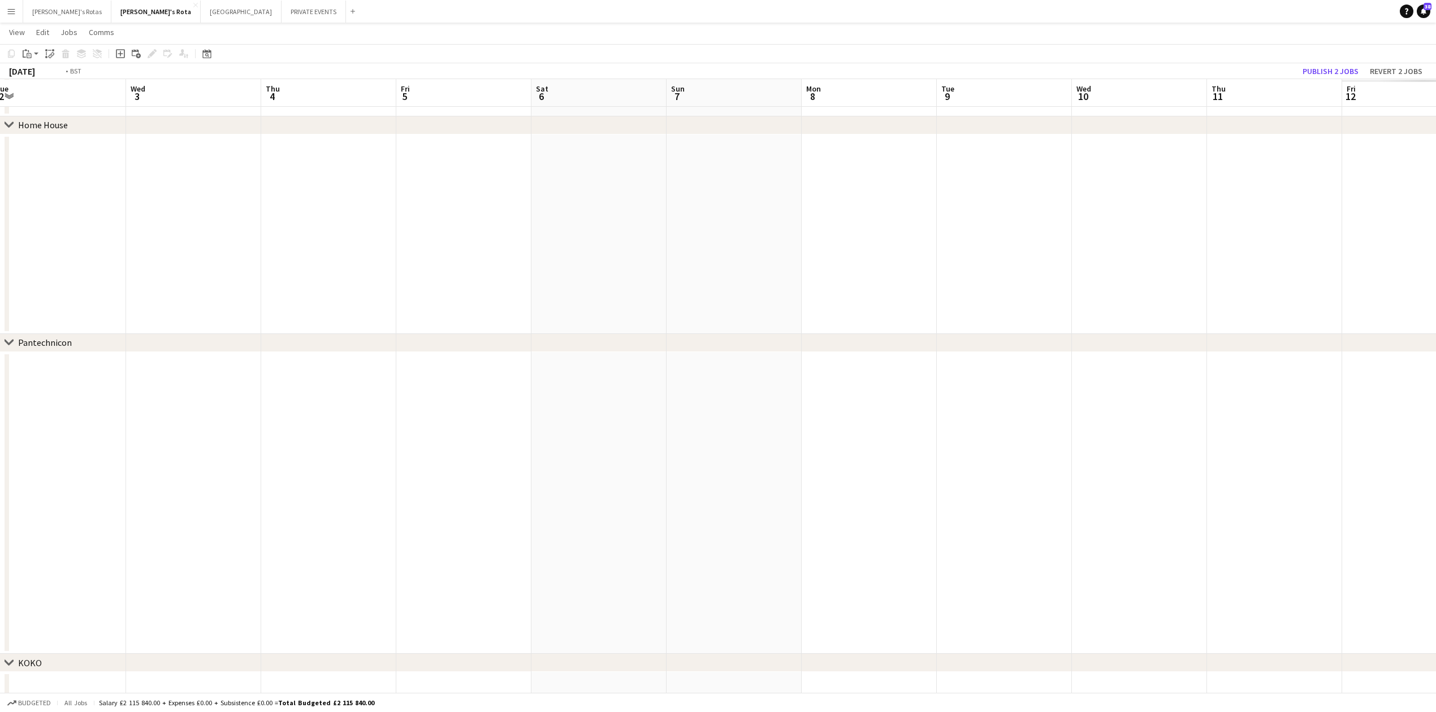
drag, startPoint x: 822, startPoint y: 498, endPoint x: 598, endPoint y: 498, distance: 223.8
click at [222, 498] on app-calendar-viewport "Fri 28 Sat 29 0/1 1 Job Sun 30 Mon 1 Tue 2 Wed 3 Thu 4 Fri 5 Sat 6 Sun 7 Mon 8 …" at bounding box center [718, 581] width 1436 height 3838
drag, startPoint x: 853, startPoint y: 497, endPoint x: 752, endPoint y: 498, distance: 101.7
click at [263, 497] on app-calendar-viewport "Tue 2 Wed 3 Thu 4 Fri 5 Sat 6 Sun 7 Mon 8 Tue 9 Wed 10 Thu 11 Fri 12 Sat 13 Sun…" at bounding box center [718, 581] width 1436 height 3838
drag, startPoint x: 864, startPoint y: 498, endPoint x: 200, endPoint y: 491, distance: 664.1
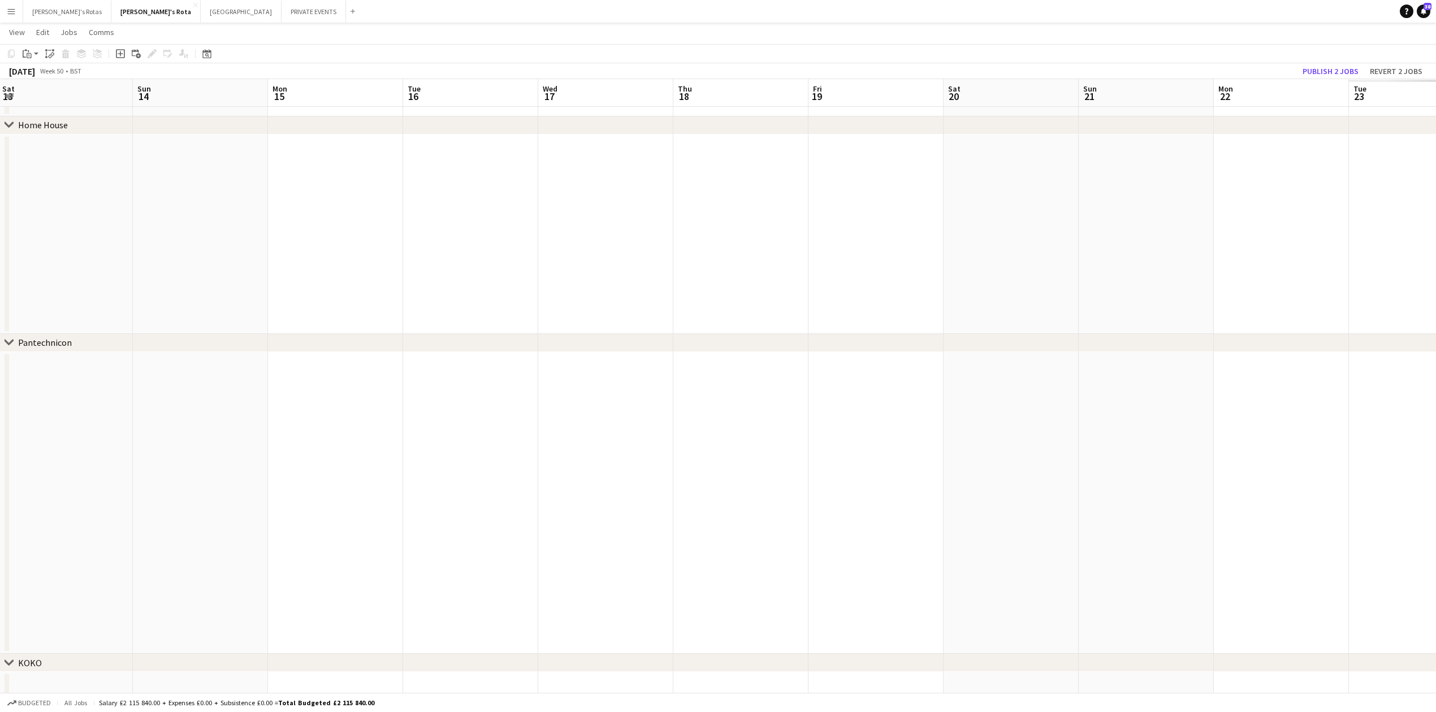
click at [200, 491] on app-calendar-viewport "Tue 9 Wed 10 Thu 11 Fri 12 Sat 13 Sun 14 Mon 15 Tue 16 Wed 17 Thu 18 Fri 19 Sat…" at bounding box center [718, 581] width 1436 height 3838
drag, startPoint x: 916, startPoint y: 505, endPoint x: 276, endPoint y: 501, distance: 639.8
click at [276, 501] on app-calendar-viewport "Sun 14 Mon 15 Tue 16 Wed 17 Thu 18 Fri 19 Sat 20 Sun 21 Mon 22 Tue 23 Wed 24 Th…" at bounding box center [718, 581] width 1436 height 3838
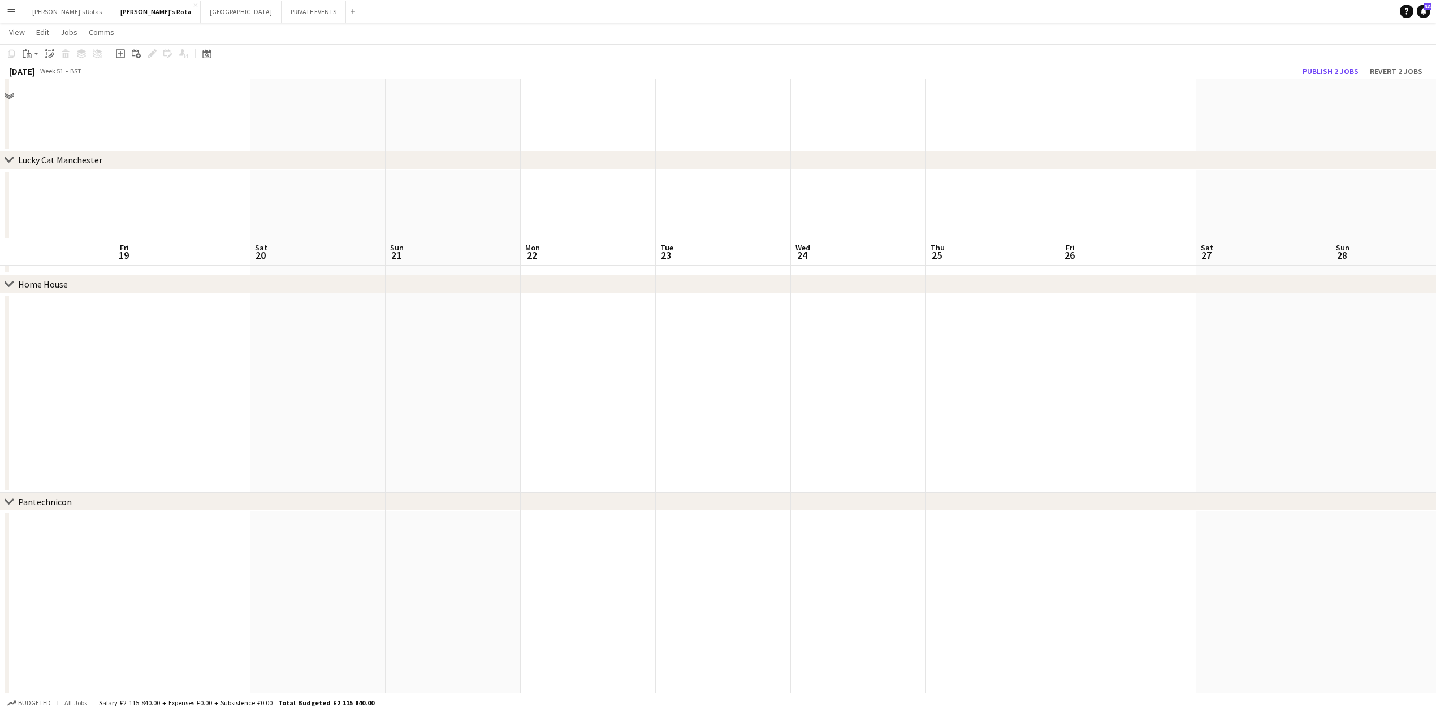
scroll to position [1542, 0]
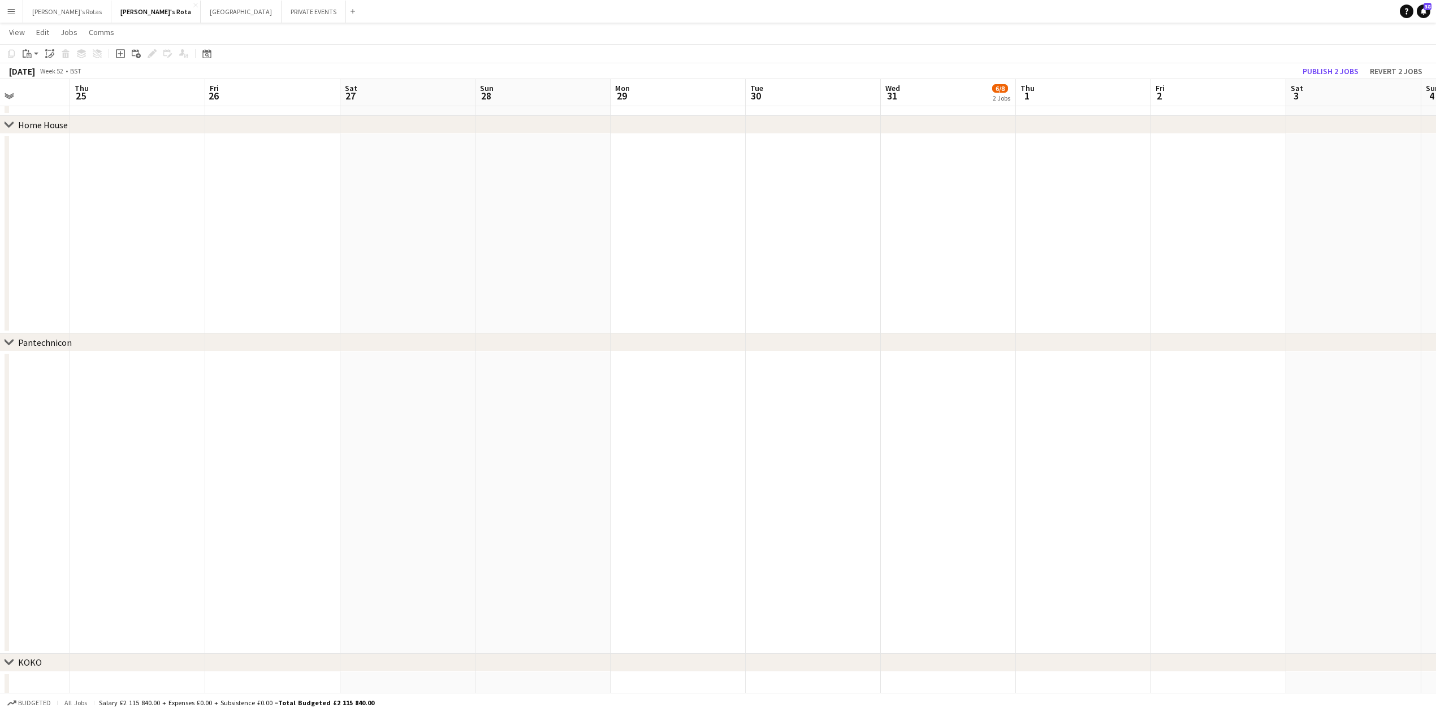
drag, startPoint x: 1018, startPoint y: 507, endPoint x: 236, endPoint y: 507, distance: 782.8
click at [236, 507] on app-calendar-viewport "Sun 21 Mon 22 Tue 23 Wed 24 Thu 25 Fri 26 Sat 27 Sun 28 Mon 29 Tue 30 Wed 31 6/…" at bounding box center [718, 539] width 1436 height 4075
drag, startPoint x: 928, startPoint y: 514, endPoint x: 672, endPoint y: 512, distance: 256.0
click at [326, 511] on app-calendar-viewport "Thu 25 Fri 26 Sat 27 Sun 28 Mon 29 Tue 30 Wed 31 6/8 2 Jobs Thu 1 Fri 2 Sat 3 S…" at bounding box center [718, 539] width 1436 height 4075
drag, startPoint x: 966, startPoint y: 503, endPoint x: 146, endPoint y: 508, distance: 820.6
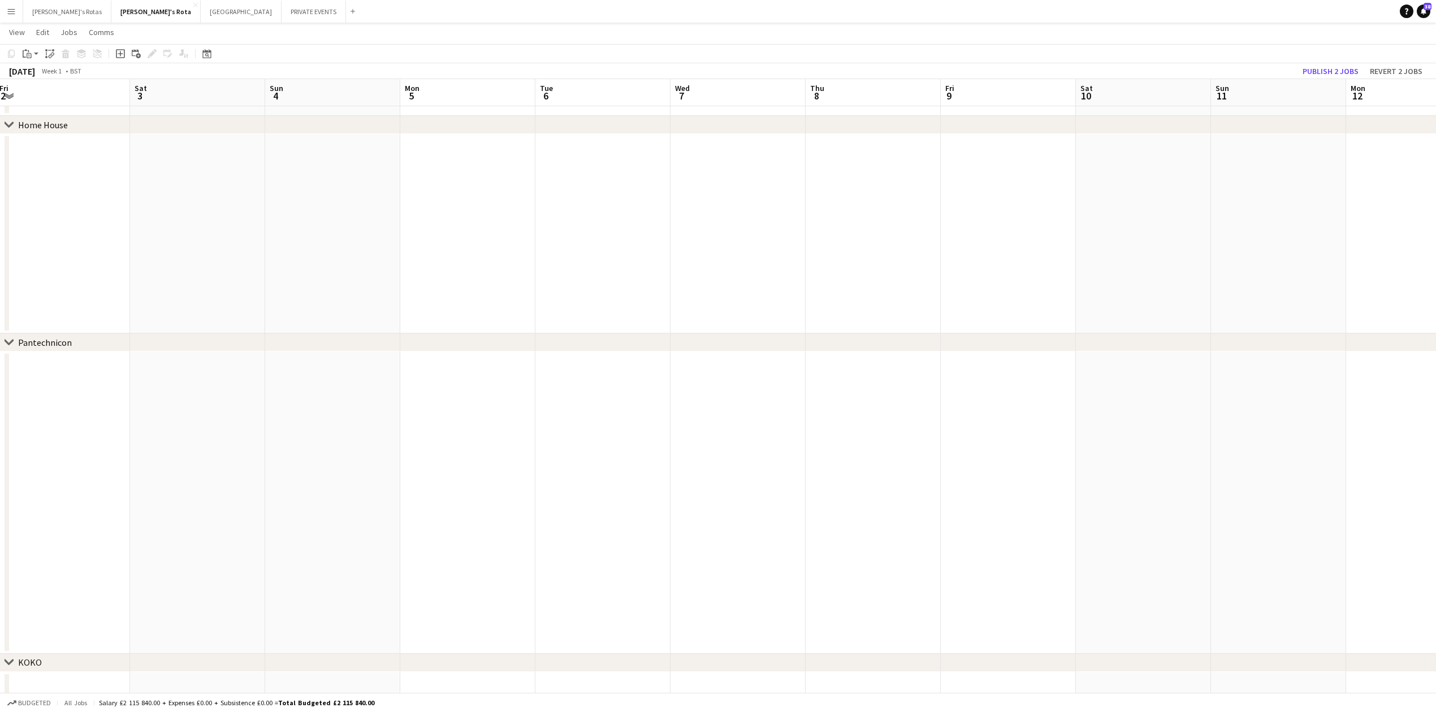
click at [127, 506] on app-calendar-viewport "Tue 30 Wed 31 6/8 2 Jobs Thu 1 Fri 2 Sat 3 Sun 4 Mon 5 Tue 6 Wed 7 Thu 8 Fri 9 …" at bounding box center [718, 539] width 1436 height 4075
drag, startPoint x: 815, startPoint y: 494, endPoint x: 167, endPoint y: 498, distance: 647.7
click at [163, 498] on app-calendar-viewport "Fri 2 Sat 3 Sun 4 Mon 5 Tue 6 Wed 7 Thu 8 Fri 9 Sat 10 Sun 11 Mon 12 Tue 13 Wed…" at bounding box center [718, 539] width 1436 height 4075
click at [510, 435] on app-date-cell at bounding box center [508, 503] width 135 height 302
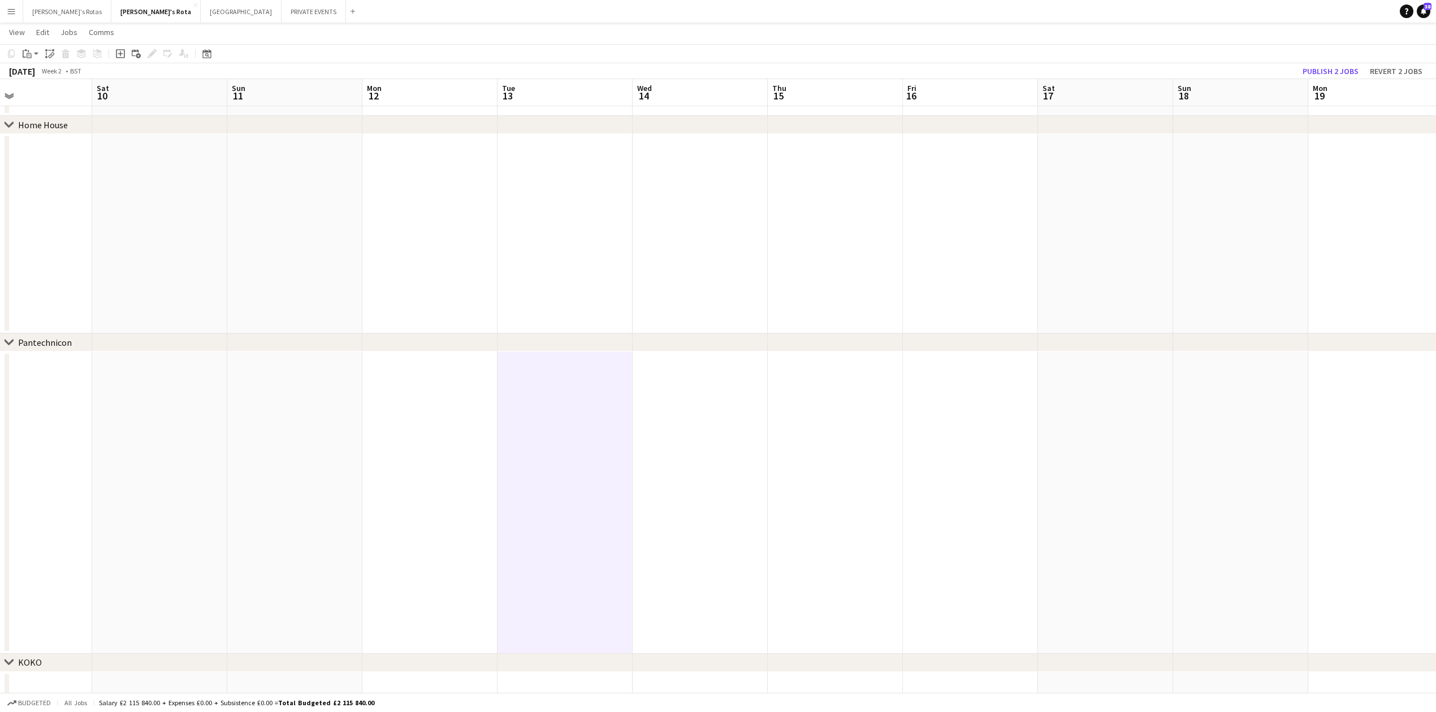
drag
click at [861, 465] on app-calendar-viewport "Wed 7 Thu 8 Fri 9 Sat 10 Sun 11 Mon 12 Tue 13 Wed 14 Thu 15 Fri 16 Sat 17 Sun 1…" at bounding box center [718, 539] width 1436 height 4075
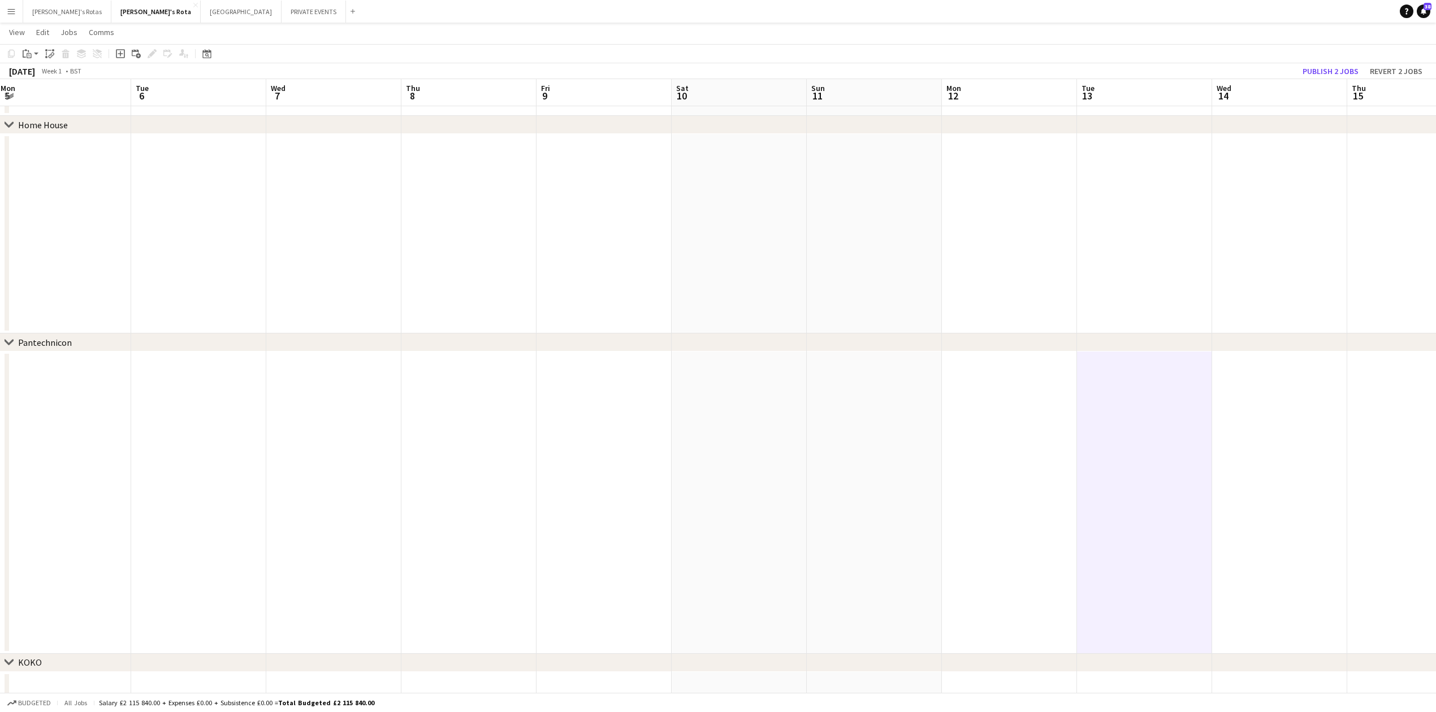
click at [862, 480] on app-calendar-viewport "Sat 3 Sun 4 Mon 5 Tue 6 Wed 7 Thu 8 Fri 9 Sat 10 Sun 11 Mon 12 Tue 13 Wed 14 Th…" at bounding box center [718, 539] width 1436 height 4075
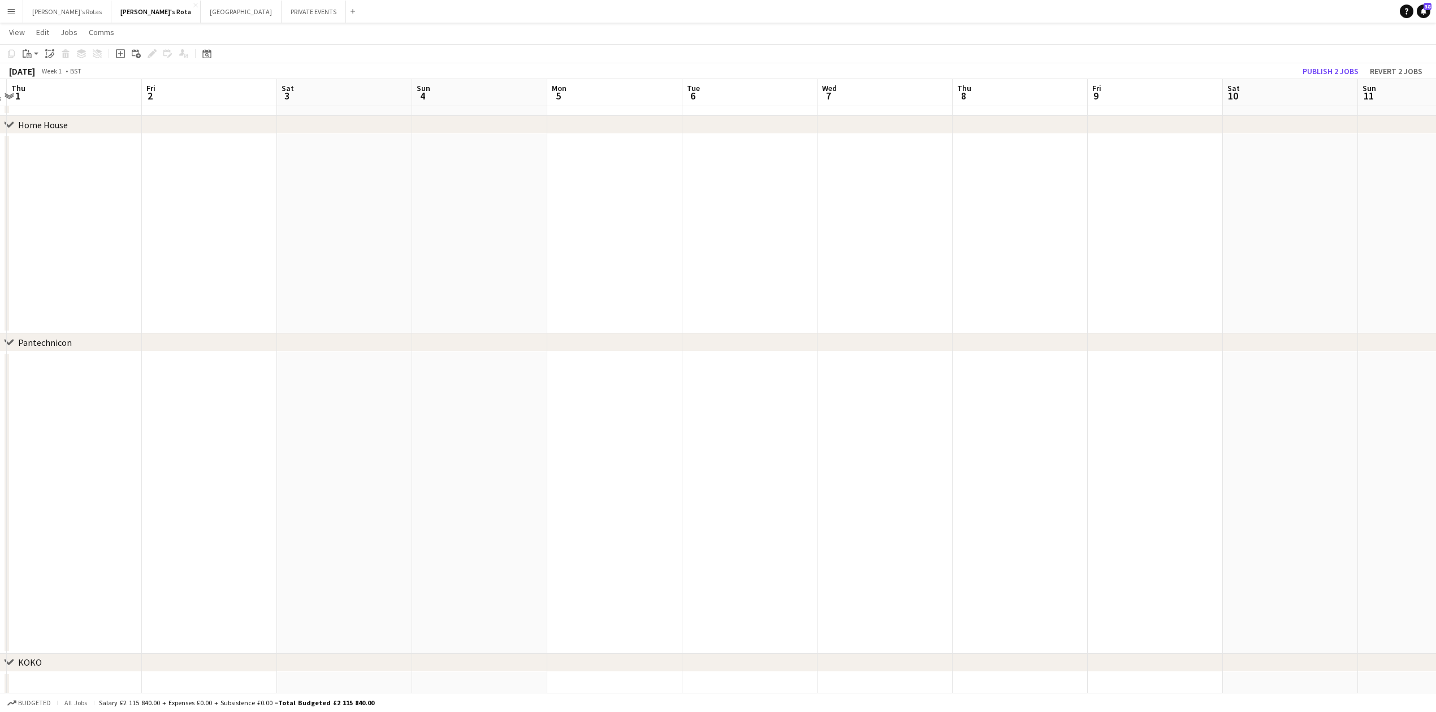
click at [898, 479] on app-calendar-viewport "Tue 30 Wed 31 6/8 2 Jobs Thu 1 Fri 2 Sat 3 Sun 4 Mon 5 Tue 6 Wed 7 Thu 8 Fri 9 …" at bounding box center [718, 539] width 1436 height 4075
click at [665, 495] on app-calendar-viewport "Sat 27 Sun 28 Mon 29 Tue 30 Wed 31 6/8 2 Jobs Thu 1 Fri 2 Sat 3 Sun 4 Mon 5 Tue…" at bounding box center [718, 539] width 1436 height 4075
click at [829, 510] on app-calendar-viewport "Wed 24 Thu 25 Fri 26 Sat 27 Sun 28 Mon 29 Tue 30 Wed 31 6/8 2 Jobs Thu 1 Fri 2 …" at bounding box center [718, 539] width 1436 height 4075
click at [897, 511] on app-calendar-viewport "Sat 20 Sun 21 Mon 22 Tue 23 Wed 24 Thu 25 Fri 26 Sat 27 Sun 28 Mon 29 Tue 30 We…" at bounding box center [718, 539] width 1436 height 4075
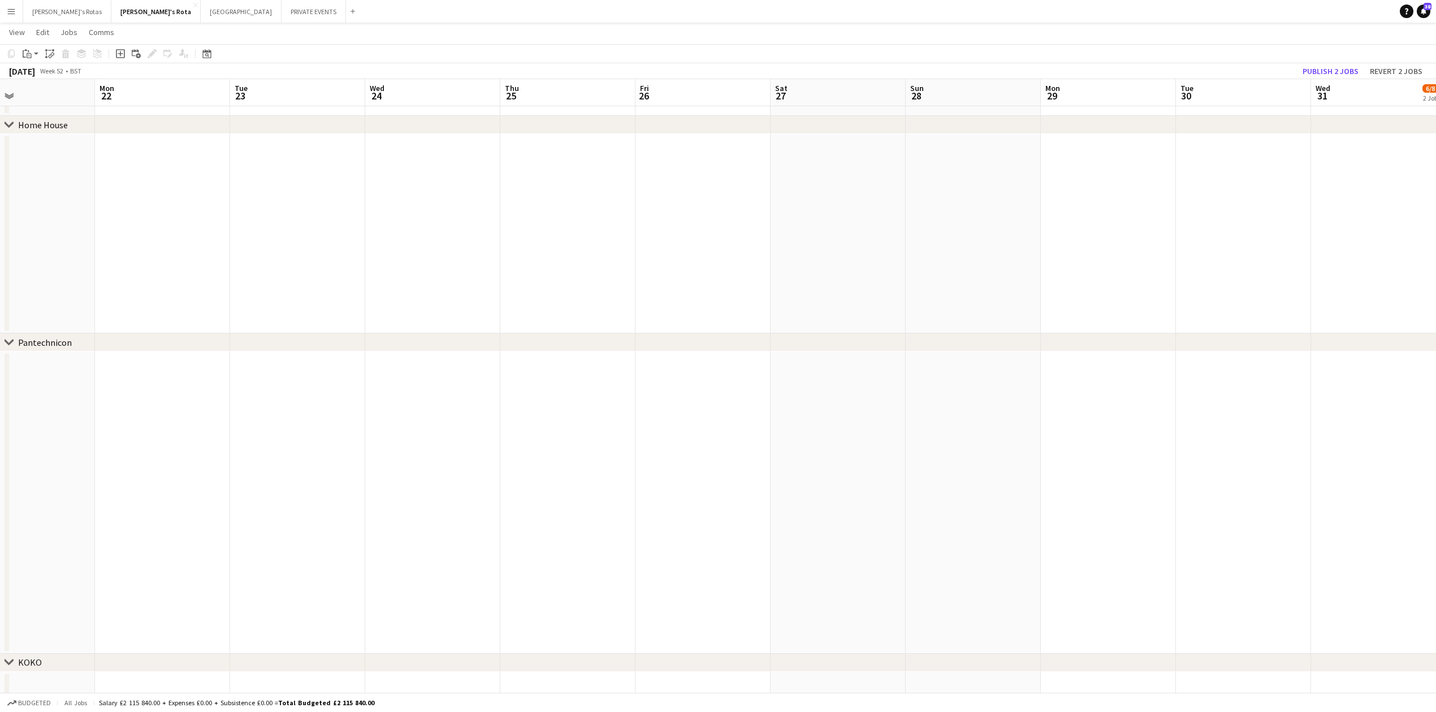
click at [1066, 502] on app-calendar-viewport "Fri 19 Sat 20 Sun 21 Mon 22 Tue 23 Wed 24 Thu 25 Fri 26 Sat 27 Sun 28 Mon 29 Tu…" at bounding box center [718, 539] width 1436 height 4075
click at [818, 498] on app-calendar-viewport "Tue 16 Wed 17 Thu 18 Fri 19 Sat 20 Sun 21 Mon 22 Tue 23 Wed 24 Thu 25 Fri 26 Sa…" at bounding box center [718, 539] width 1436 height 4075
click at [866, 489] on app-calendar-viewport "Wed 10 Thu 11 Fri 12 Sat 13 Sun 14 Mon 15 Tue 16 Wed 17 Thu 18 Fri 19 Sat 20 Su…" at bounding box center [718, 539] width 1436 height 4075
click at [1025, 462] on app-calendar-viewport "Fri 5 Sat 6 Sun 7 Mon 8 Tue 9 Wed 10 Thu 11 Fri 12 Sat 13 Sun 14 Mon 15 Tue 16 …" at bounding box center [718, 539] width 1436 height 4075
click at [239, 511] on app-calendar-viewport "Fri 5 Sat 6 Sun 7 Mon 8 Tue 9 Wed 10 Thu 11 Fri 12 Sat 13 Sun 14 Mon 15 Tue 16 …" at bounding box center [718, 539] width 1436 height 4075
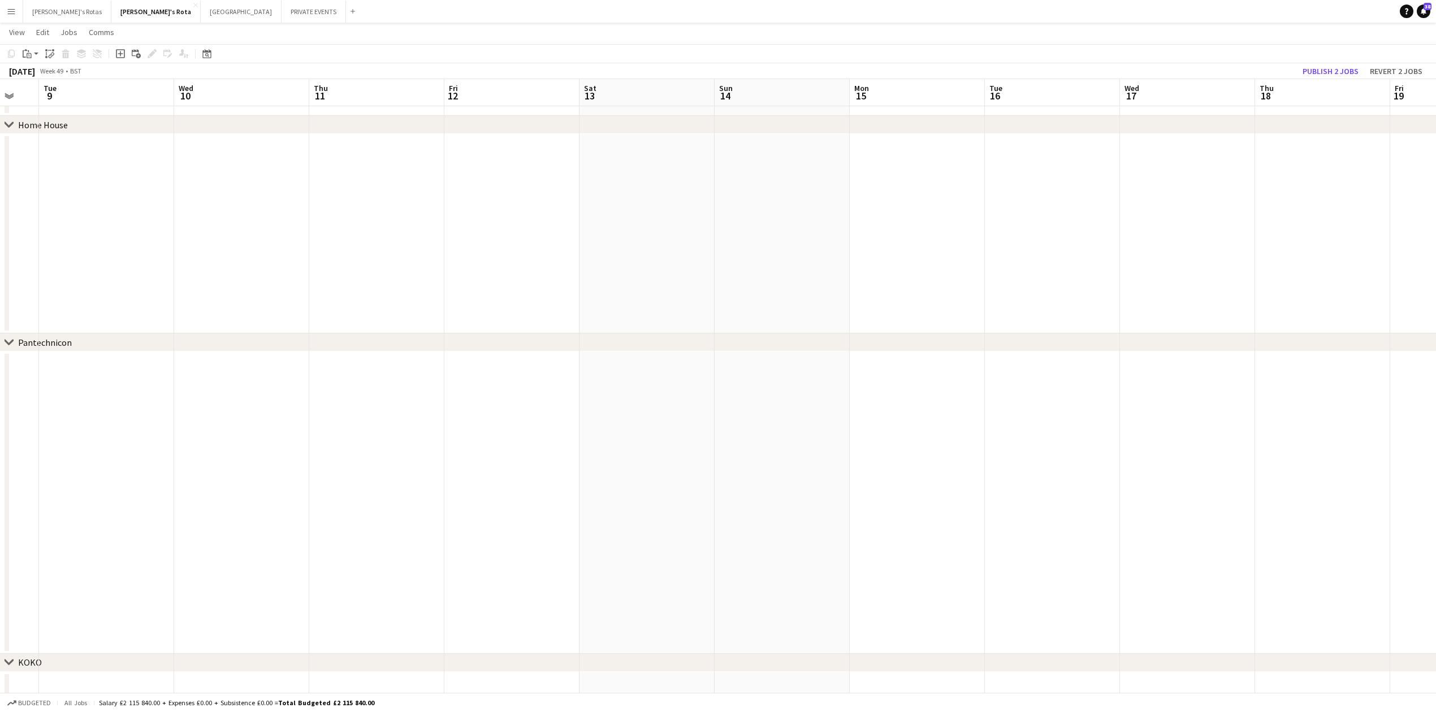
scroll to position [0, 349]
click at [675, 428] on app-date-cell at bounding box center [663, 503] width 135 height 302
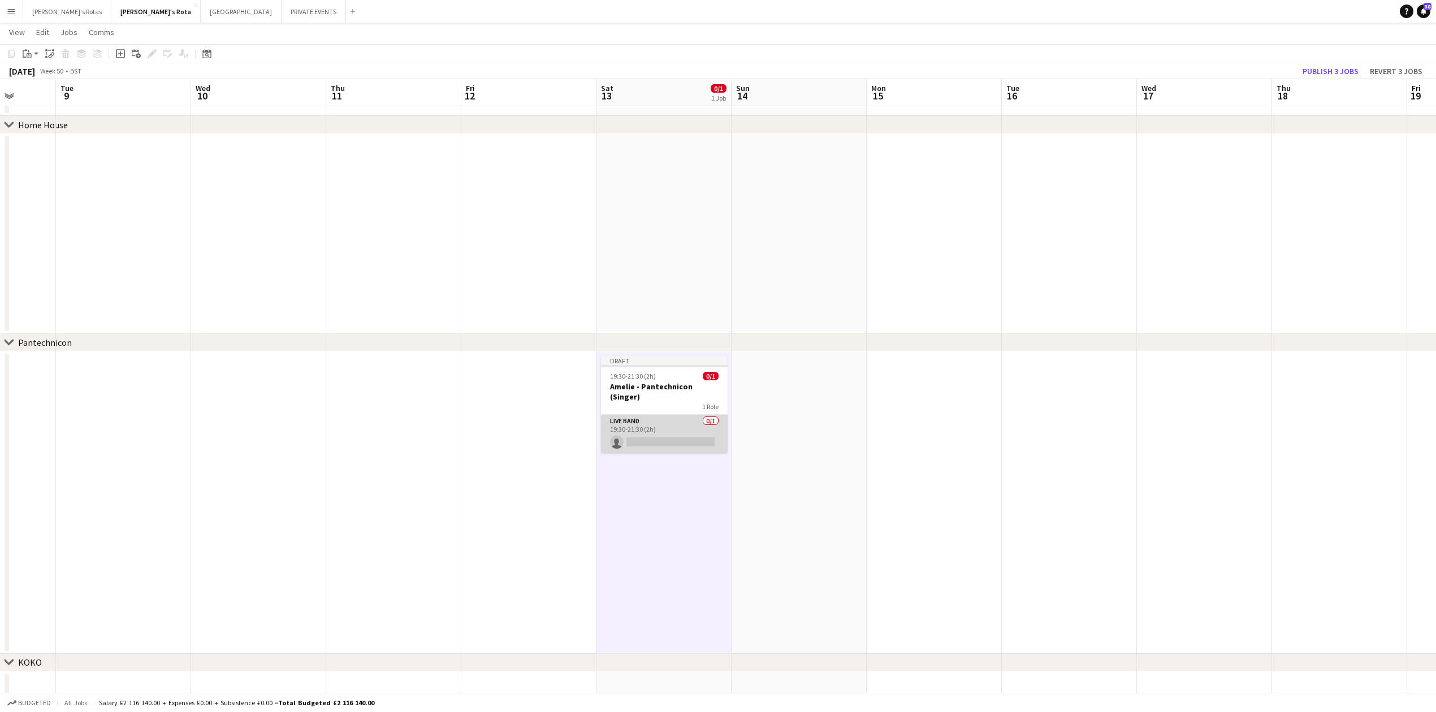
click at [631, 428] on app-card-role "Live Band 0/1 19:30-21:30 (2h) single-neutral-actions" at bounding box center [664, 434] width 127 height 38
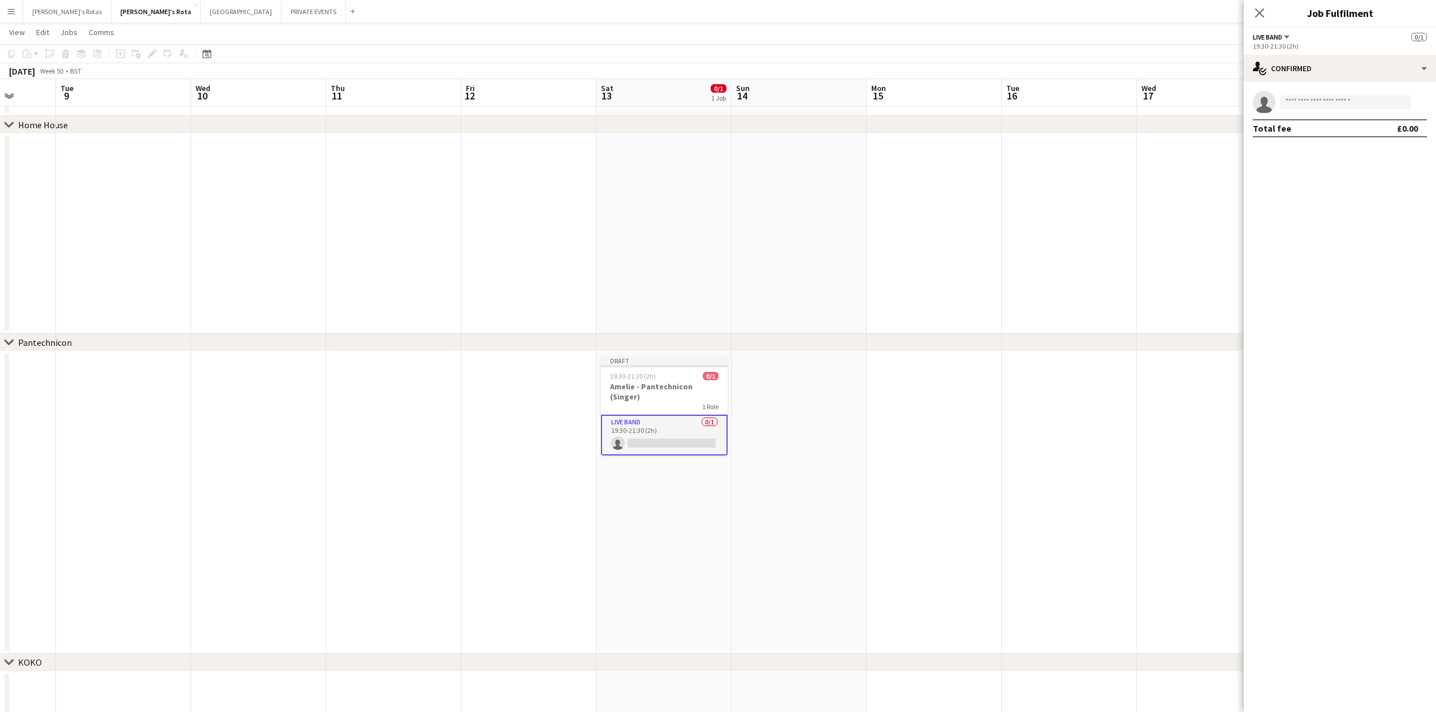
click at [1338, 111] on app-invite-slot "single-neutral-actions" at bounding box center [1339, 102] width 192 height 23
click at [1334, 107] on input at bounding box center [1345, 103] width 131 height 14
type input "******"
click at [1330, 116] on span "[PERSON_NAME]" at bounding box center [1321, 119] width 65 height 10
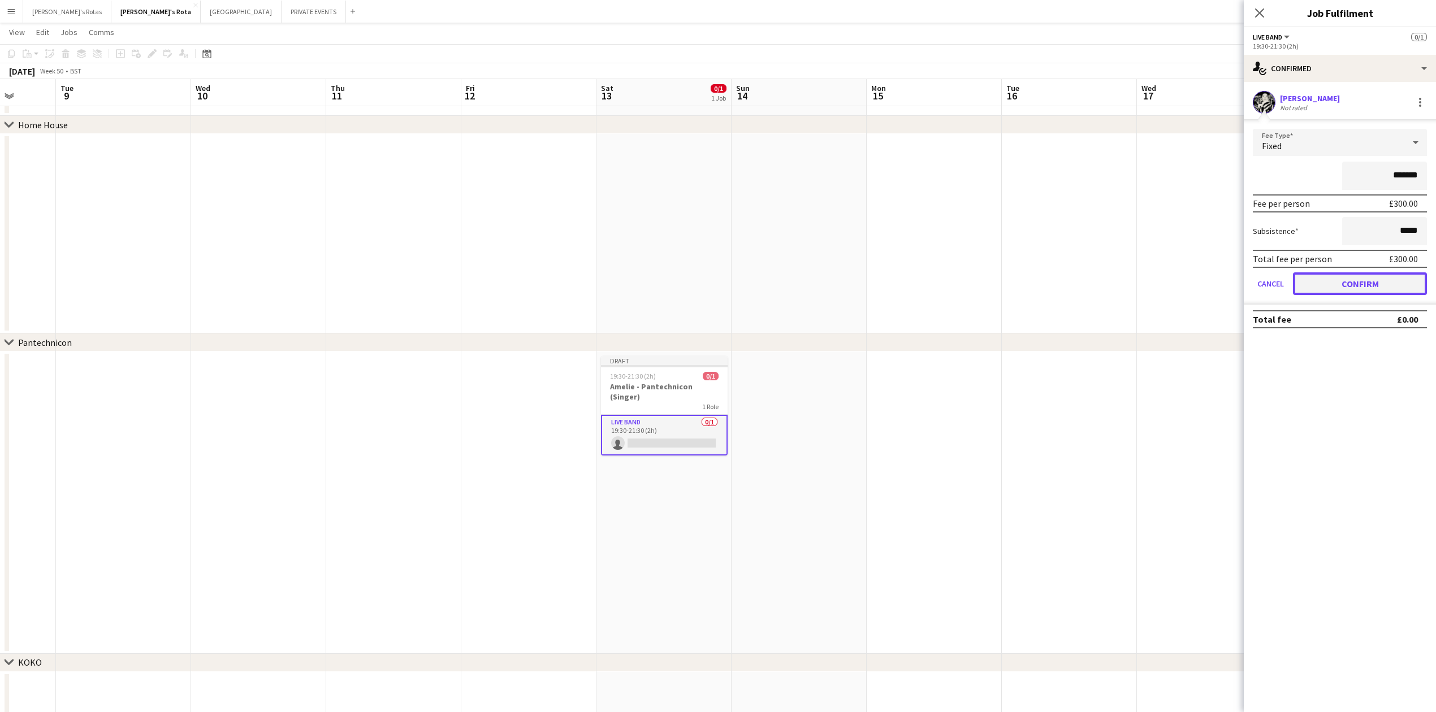
click at [1360, 279] on button "Confirm" at bounding box center [1360, 283] width 134 height 23
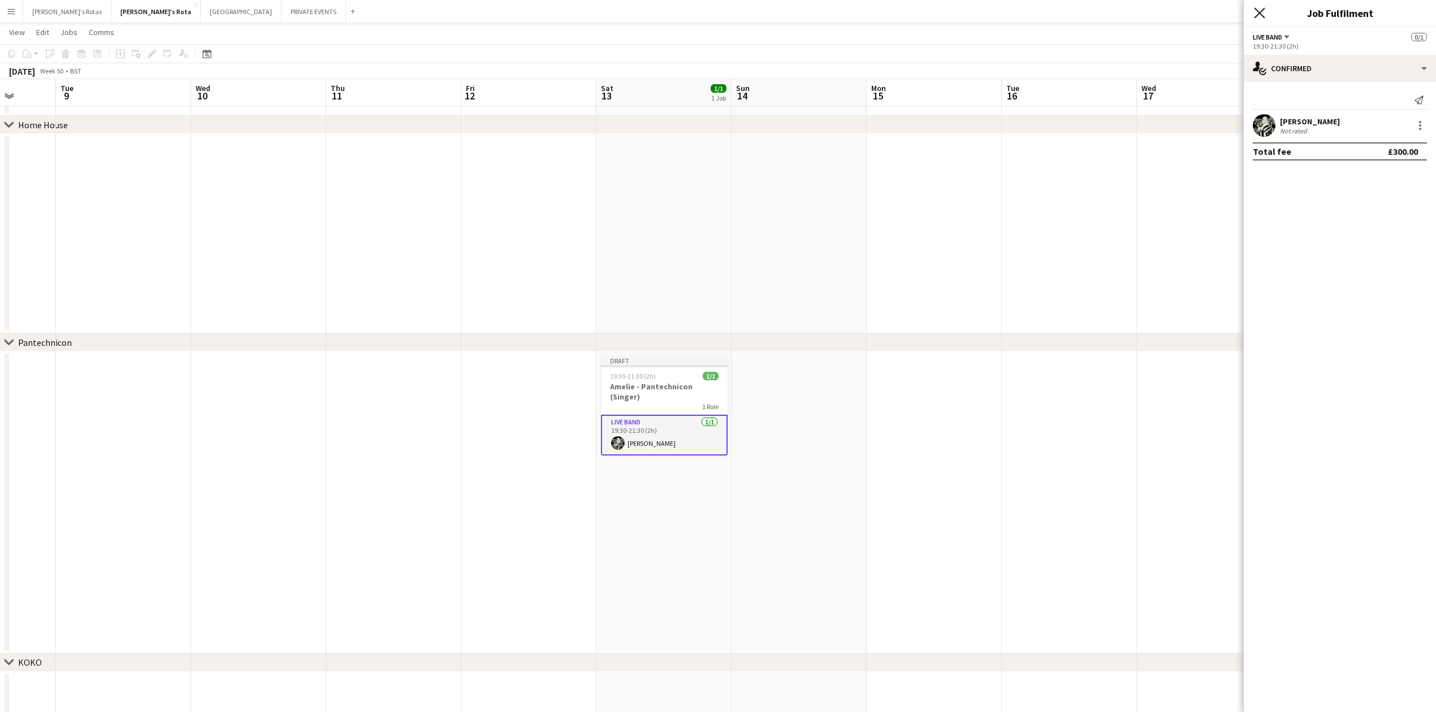
click at [1260, 14] on icon at bounding box center [1259, 12] width 11 height 11
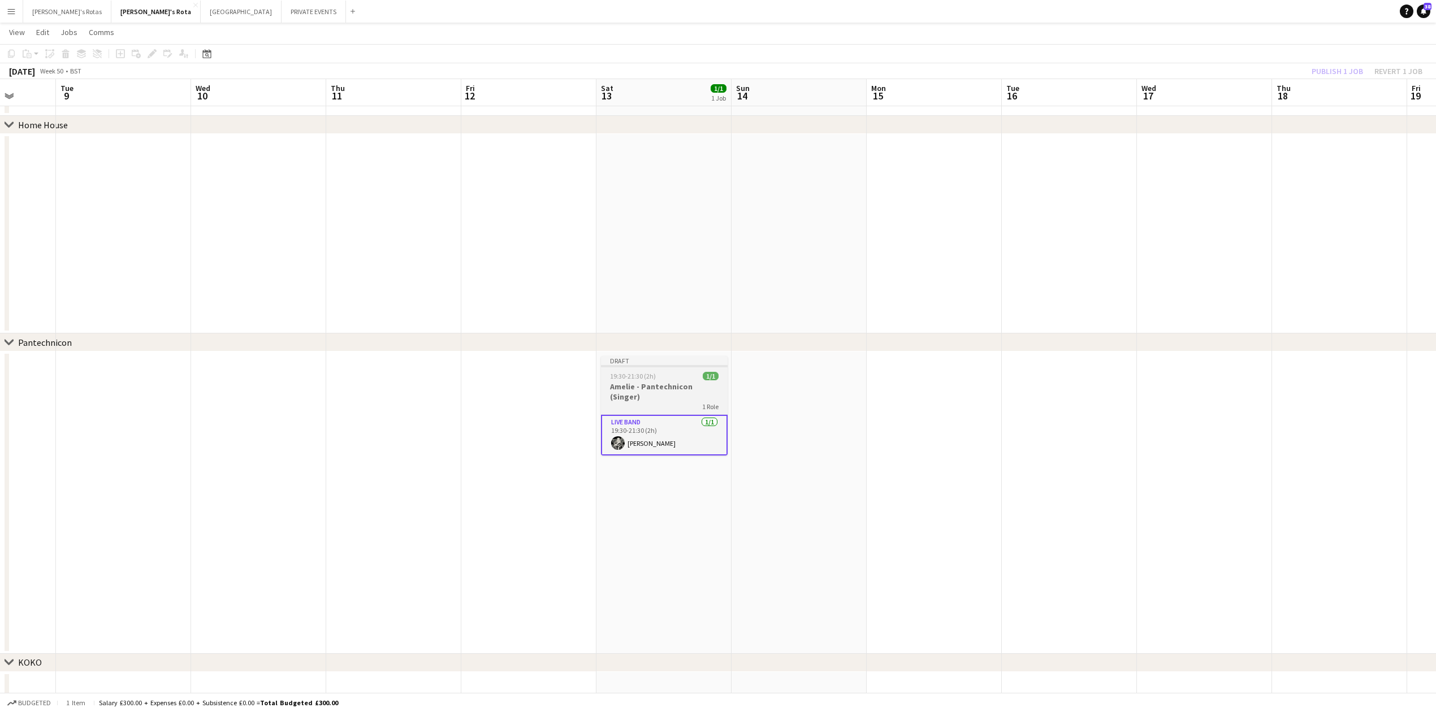
click at [644, 380] on span "19:30-21:30 (2h)" at bounding box center [633, 376] width 46 height 8
click at [1330, 68] on button "Publish 1 job" at bounding box center [1337, 71] width 60 height 15
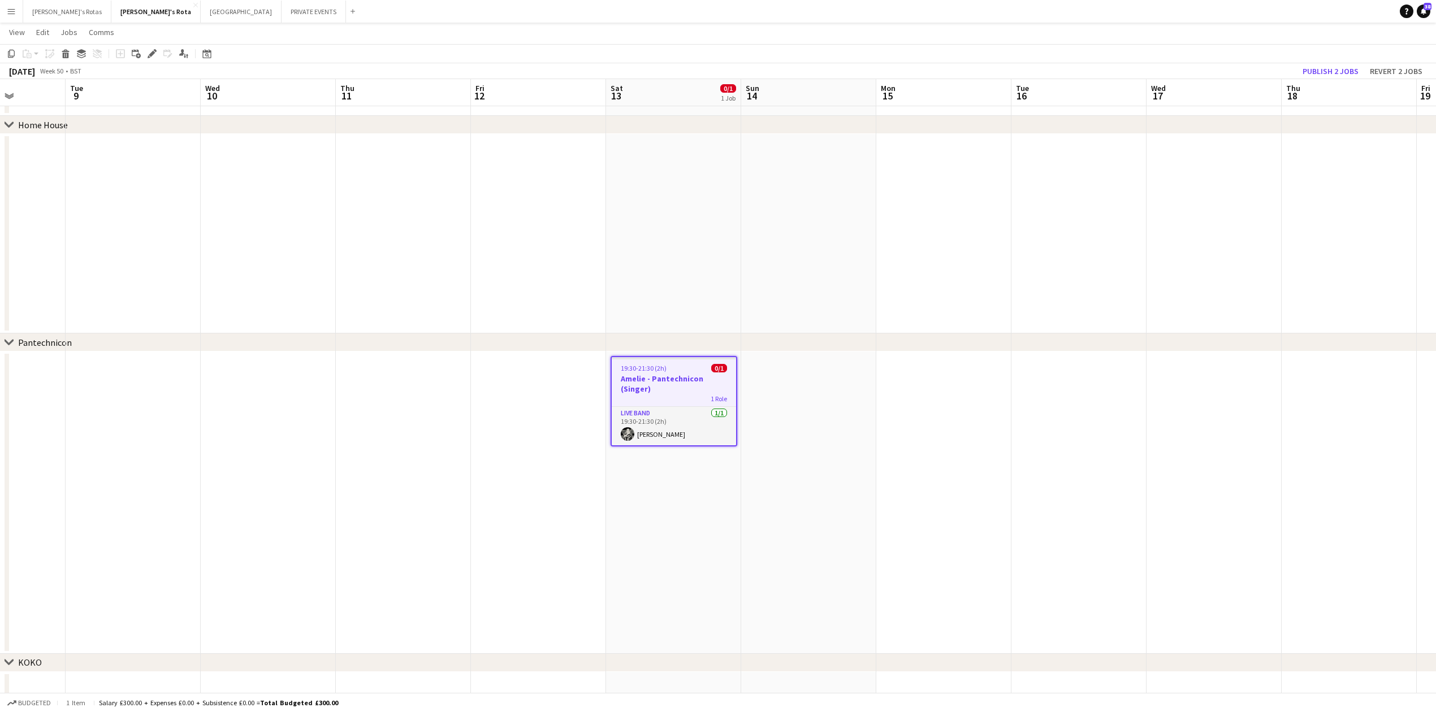
click at [398, 465] on app-calendar-viewport "Sat 6 Sun 7 Mon 8 Tue 9 Wed 10 Thu 11 Fri 12 Sat 13 0/1 1 Job Sun 14 Mon 15 Tue…" at bounding box center [718, 539] width 1436 height 4075
click at [658, 394] on div "1 Role" at bounding box center [674, 398] width 124 height 9
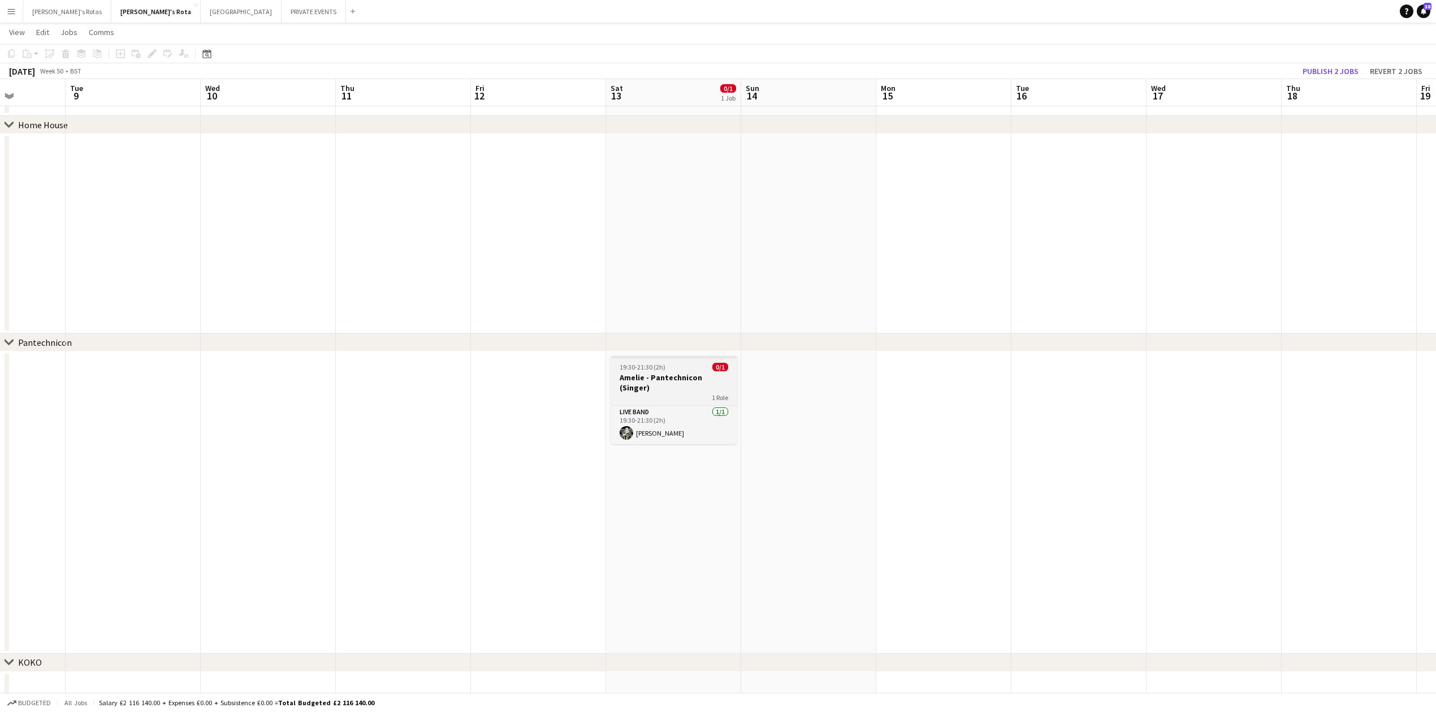
click at [656, 393] on div "1 Role" at bounding box center [673, 397] width 127 height 9
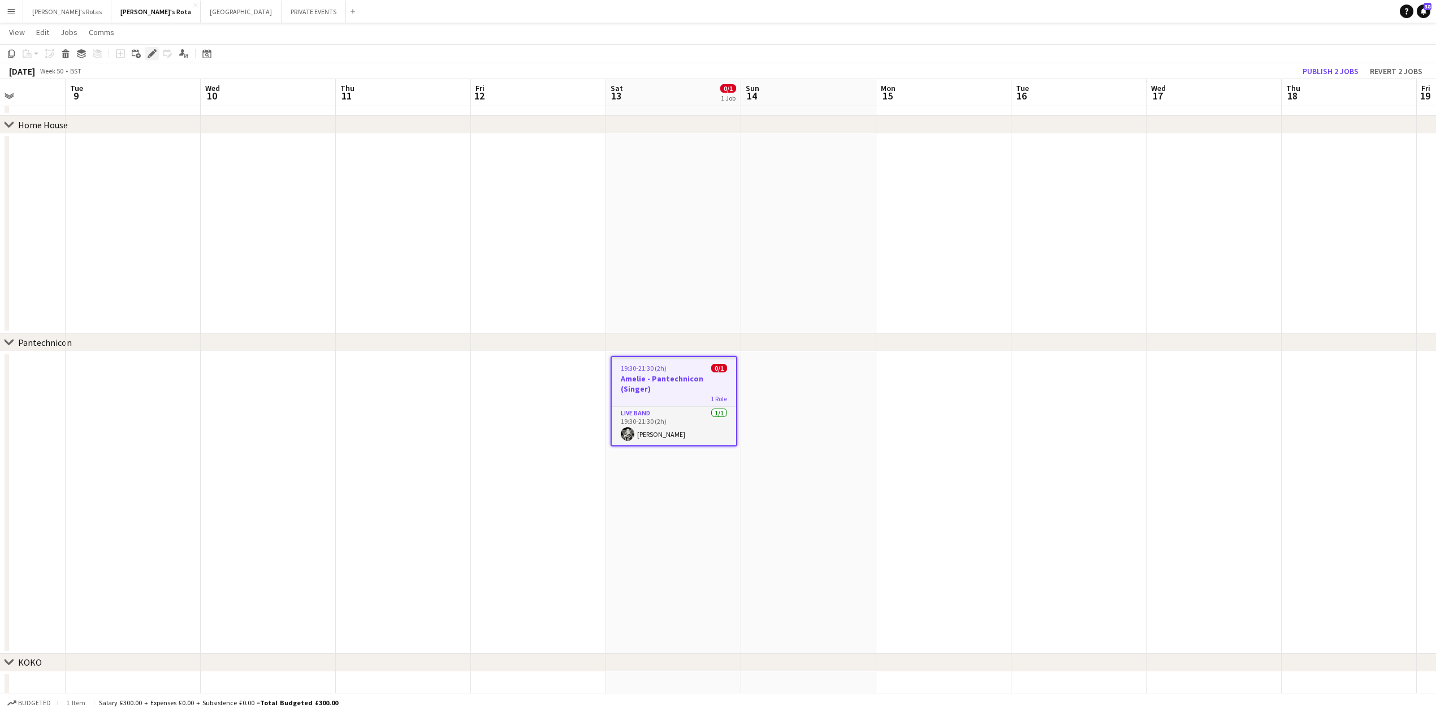
click at [154, 55] on icon "Edit" at bounding box center [152, 53] width 9 height 9
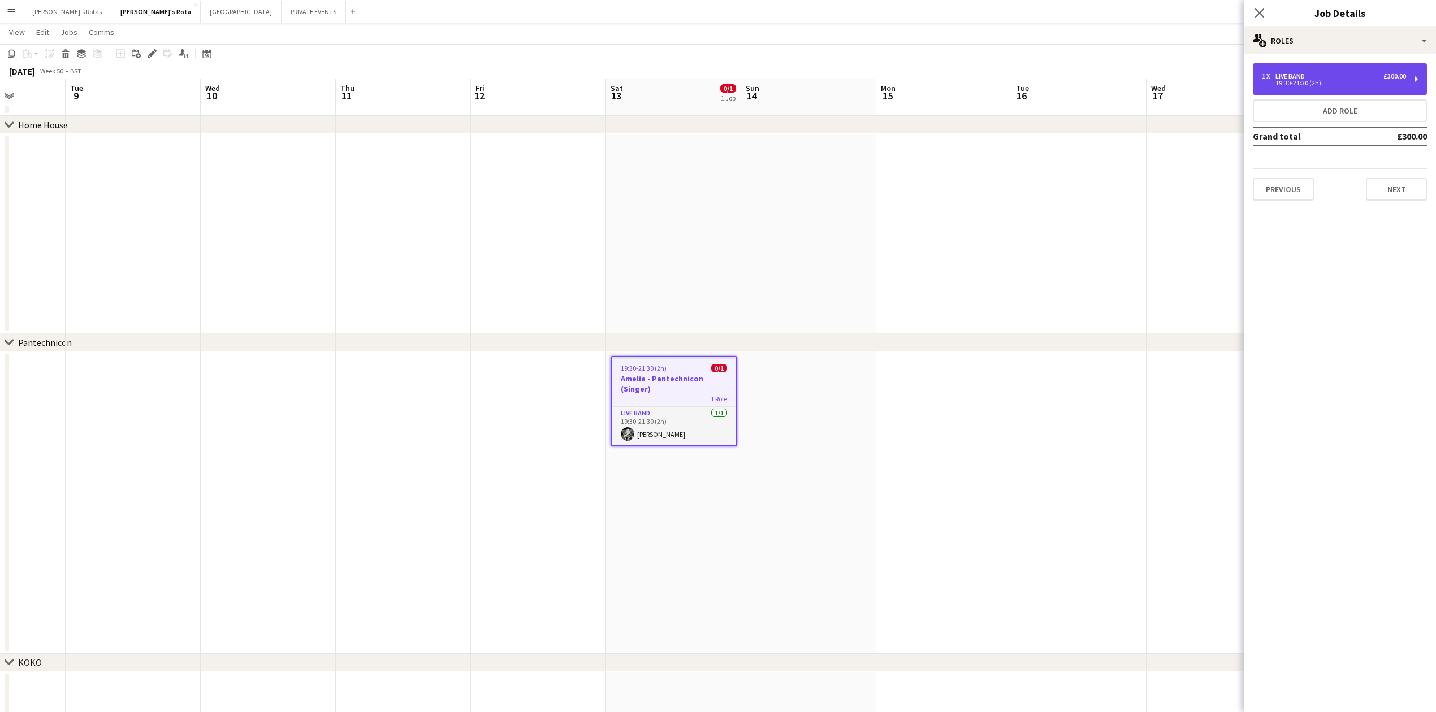
click at [1346, 80] on div "19:30-21:30 (2h)" at bounding box center [1333, 83] width 144 height 6
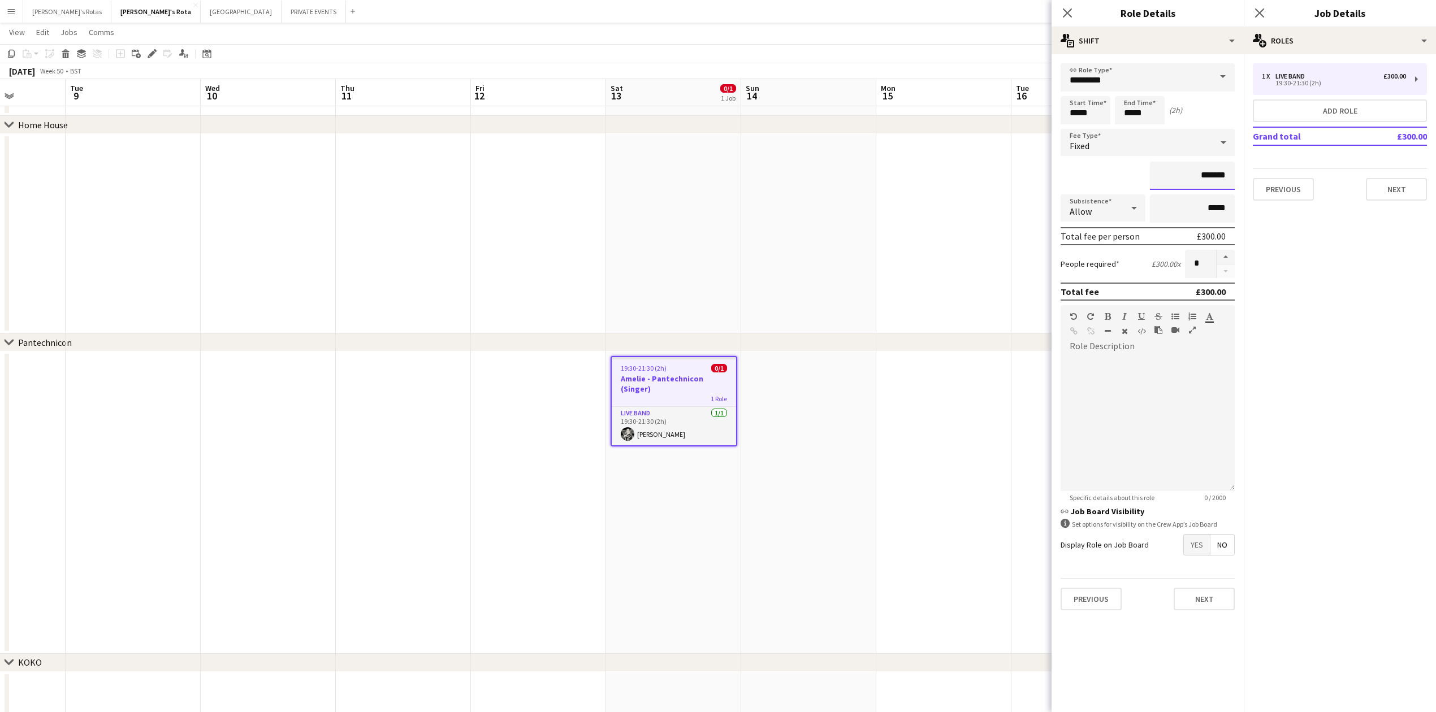
click at [1217, 173] on input "*******" at bounding box center [1192, 176] width 85 height 28
type input "*****"
click at [1396, 190] on button "Next" at bounding box center [1395, 189] width 61 height 23
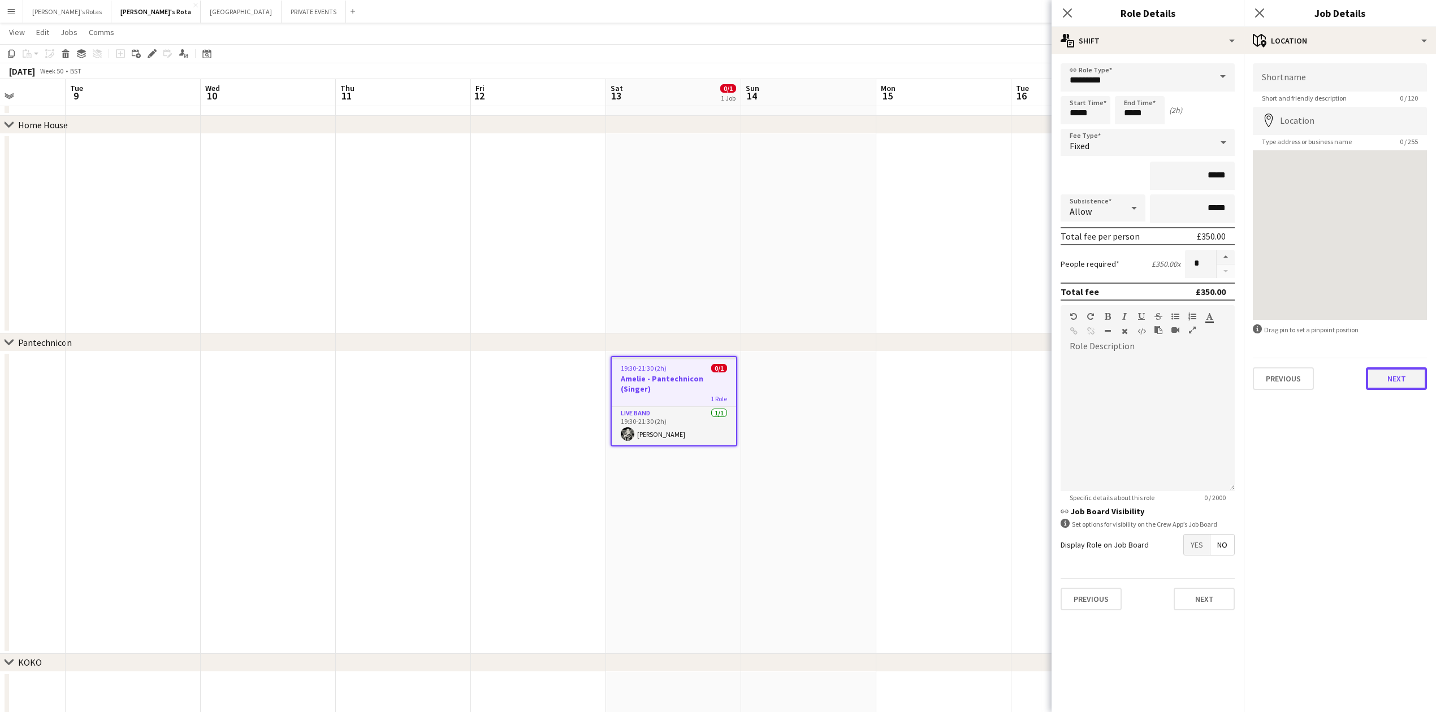
click at [1395, 385] on button "Next" at bounding box center [1395, 378] width 61 height 23
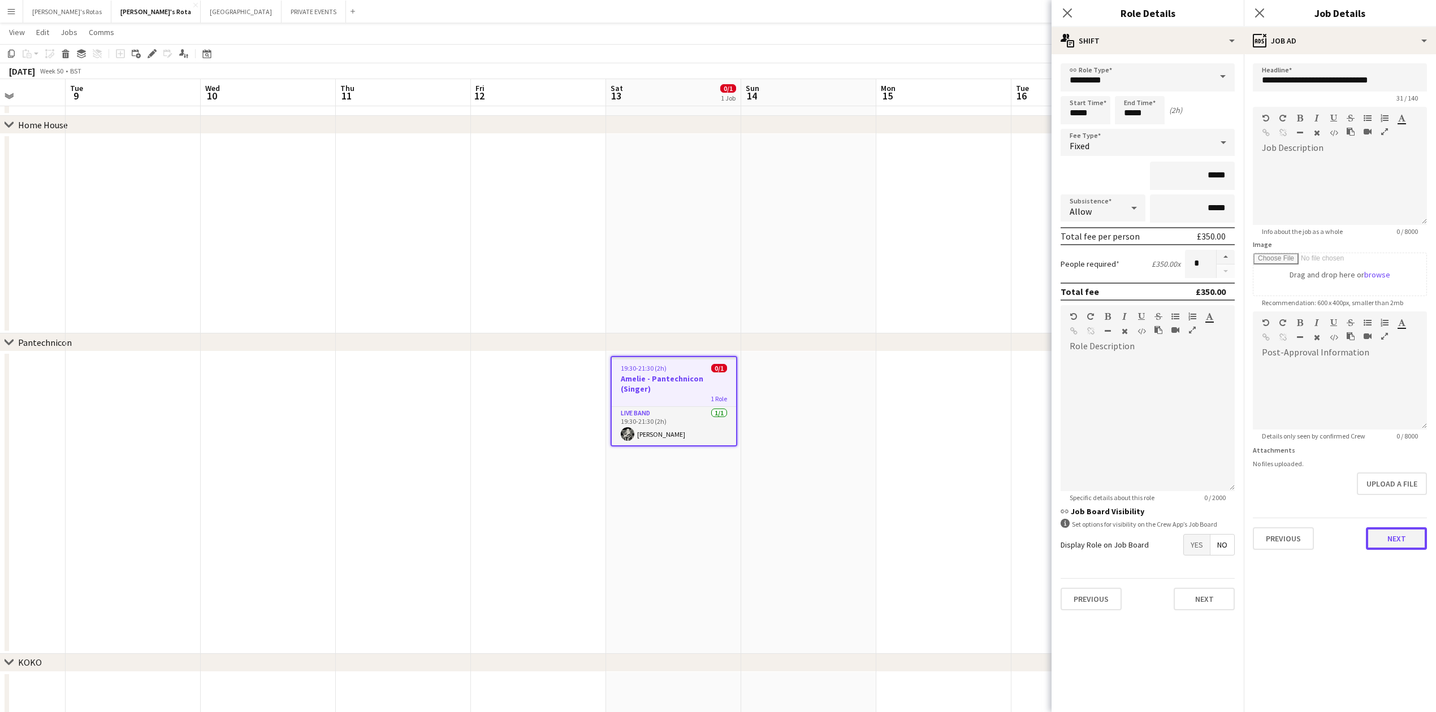
click at [1399, 539] on button "Next" at bounding box center [1395, 538] width 61 height 23
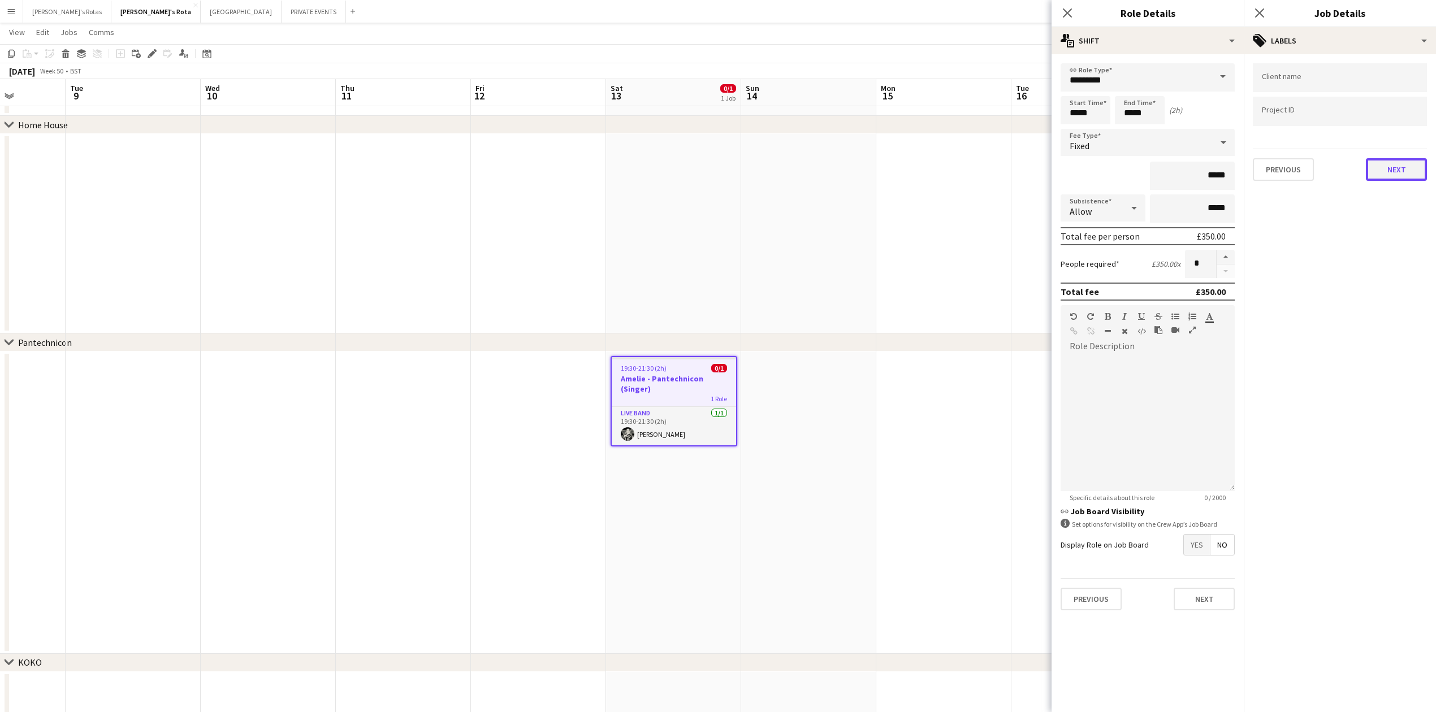
click at [1402, 173] on button "Next" at bounding box center [1395, 169] width 61 height 23
click at [1376, 229] on div "Leave internal note user 0 / 4000 Save Previous Next" at bounding box center [1339, 146] width 192 height 184
click at [1386, 216] on button "Next" at bounding box center [1395, 218] width 61 height 23
click at [1398, 222] on div "Previous Next" at bounding box center [1339, 230] width 174 height 32
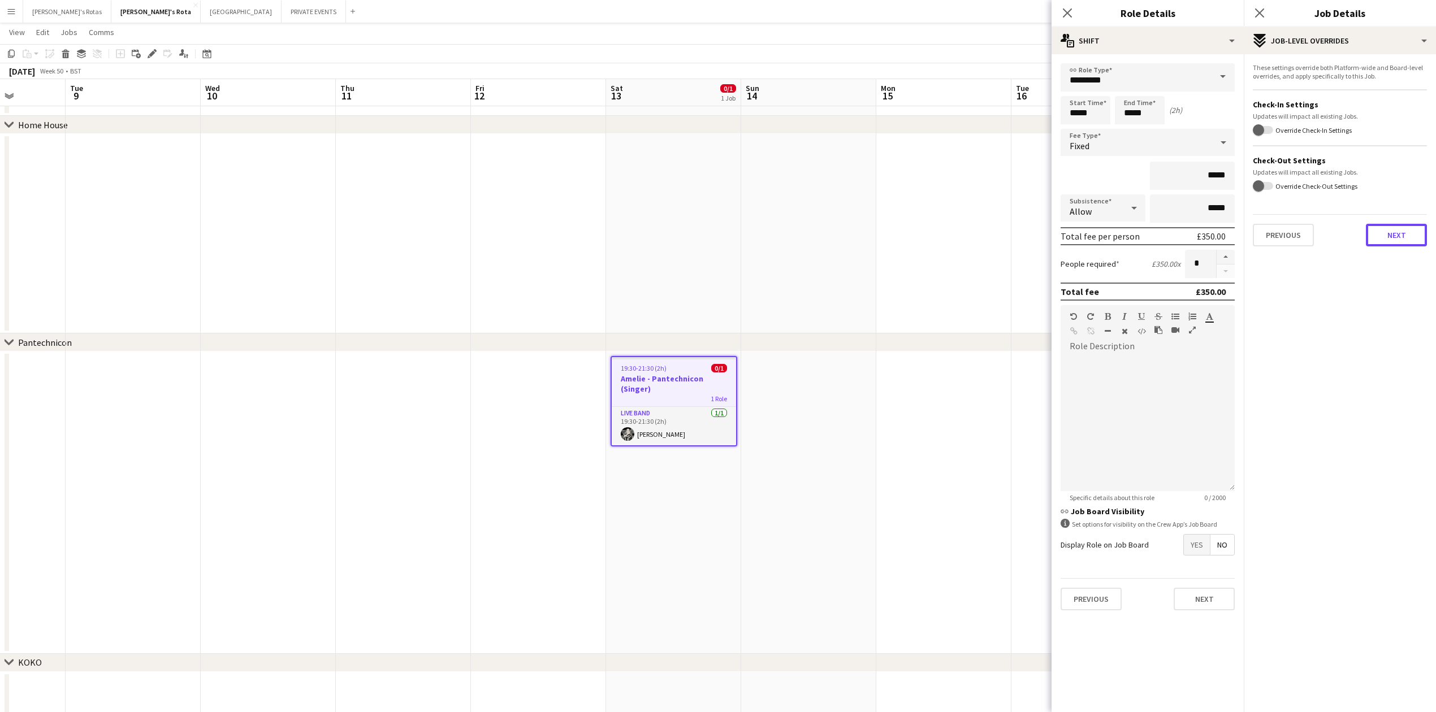
click at [1395, 232] on button "Next" at bounding box center [1395, 235] width 61 height 23
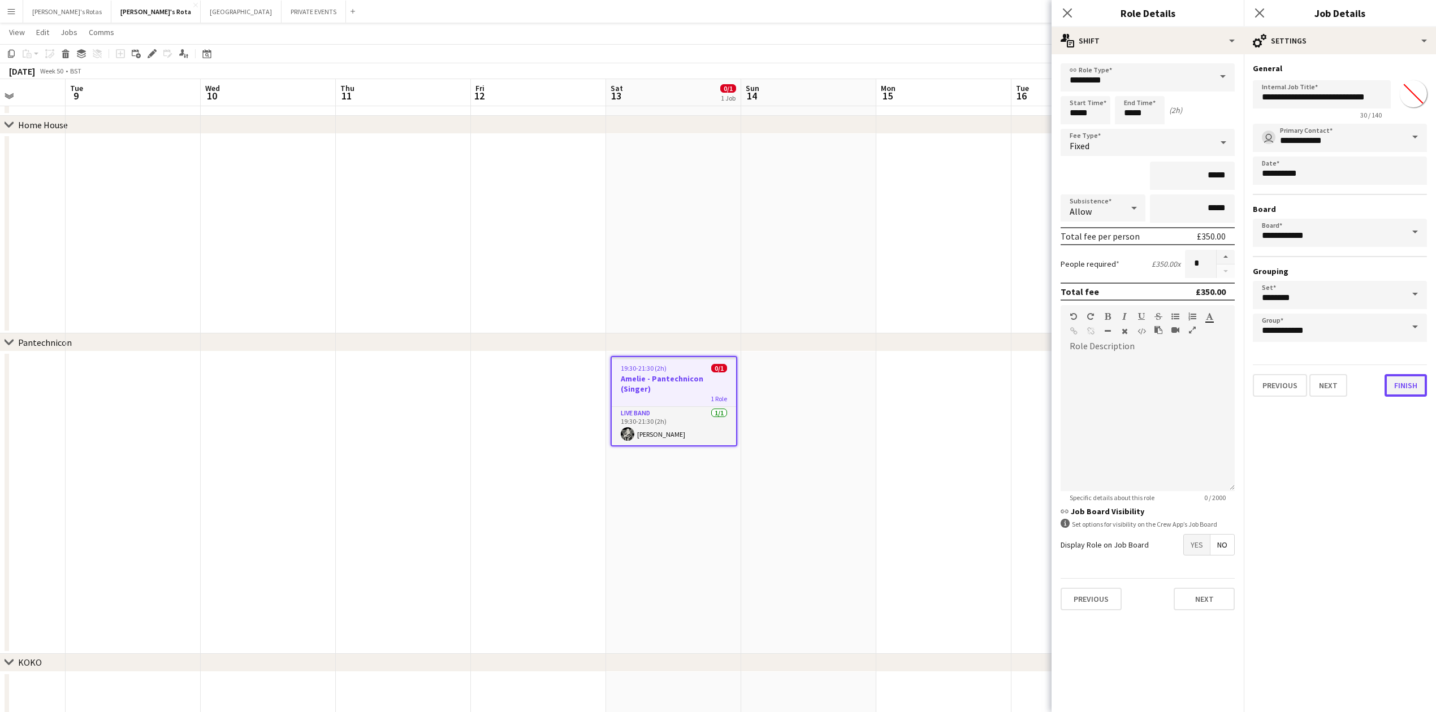
click at [1404, 379] on button "Finish" at bounding box center [1405, 385] width 42 height 23
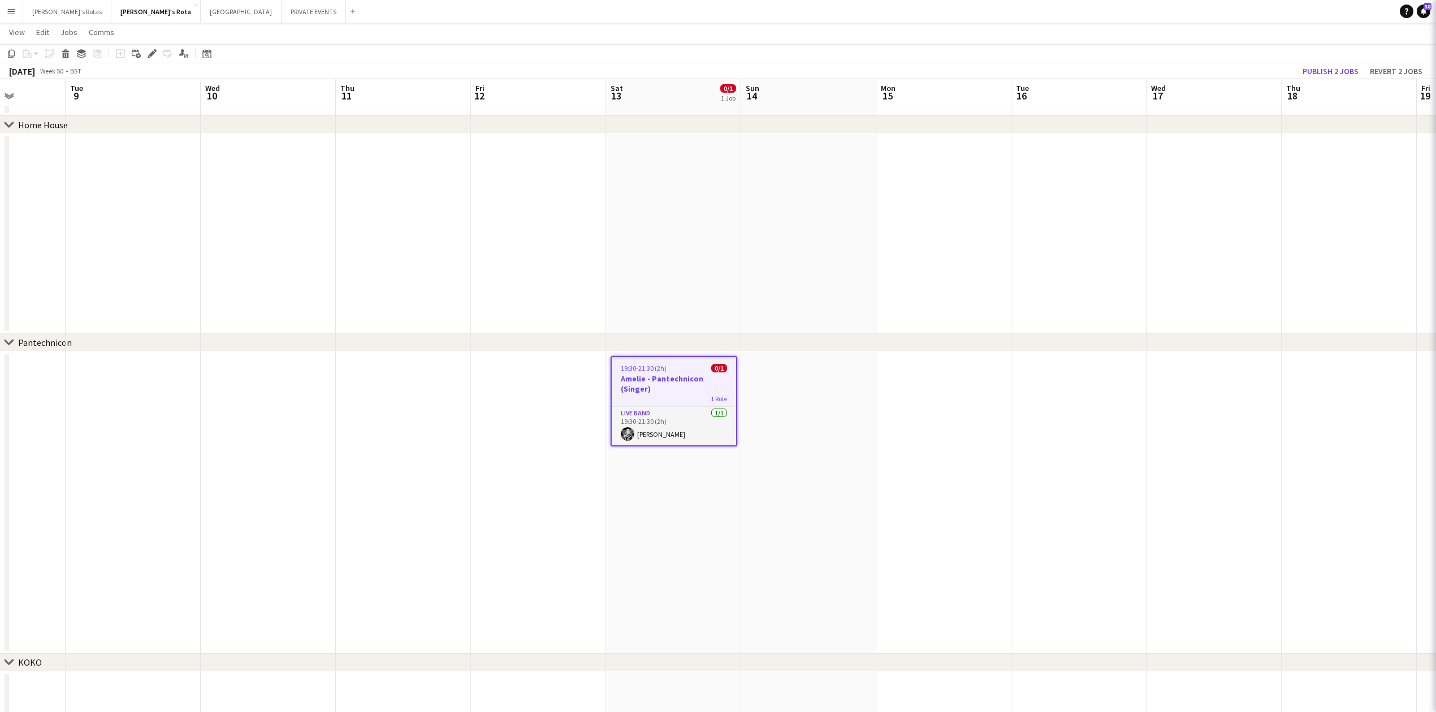
scroll to position [0, 0]
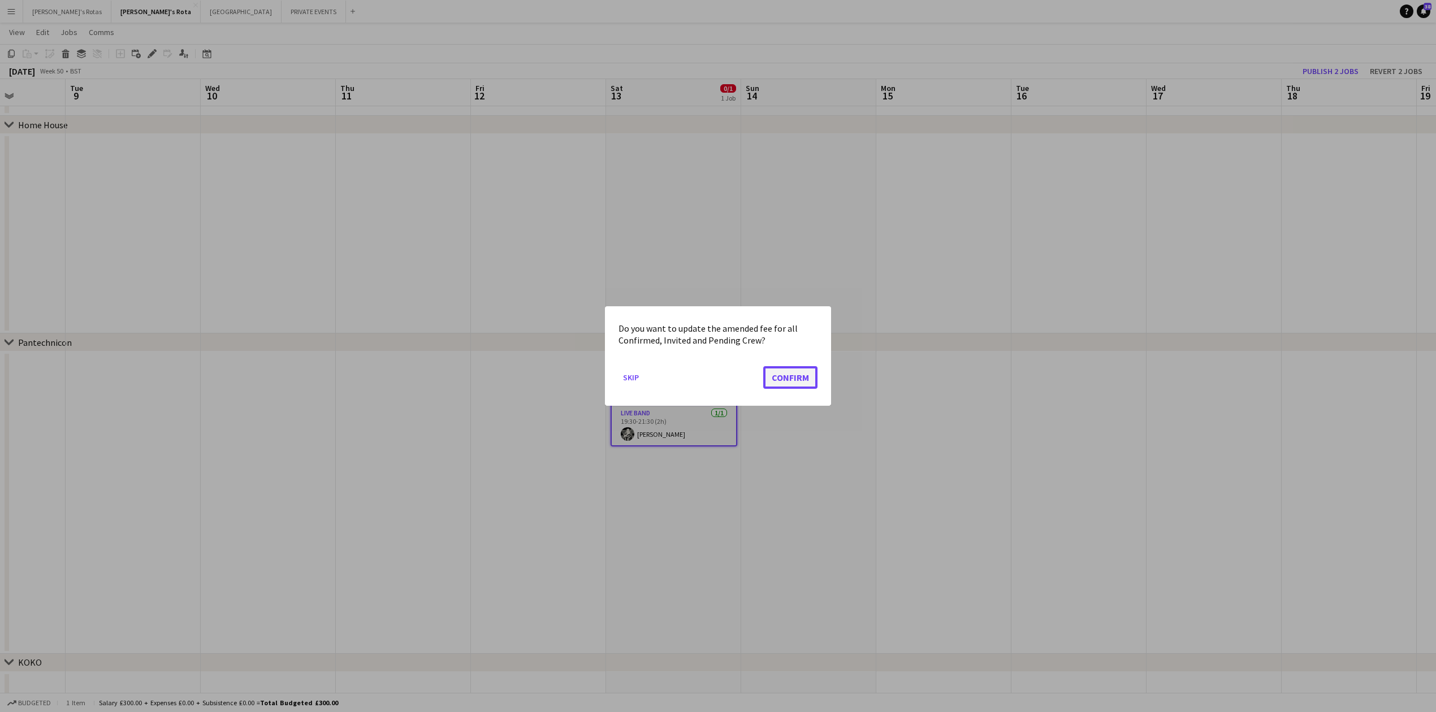
click at [803, 374] on button "Confirm" at bounding box center [790, 377] width 54 height 23
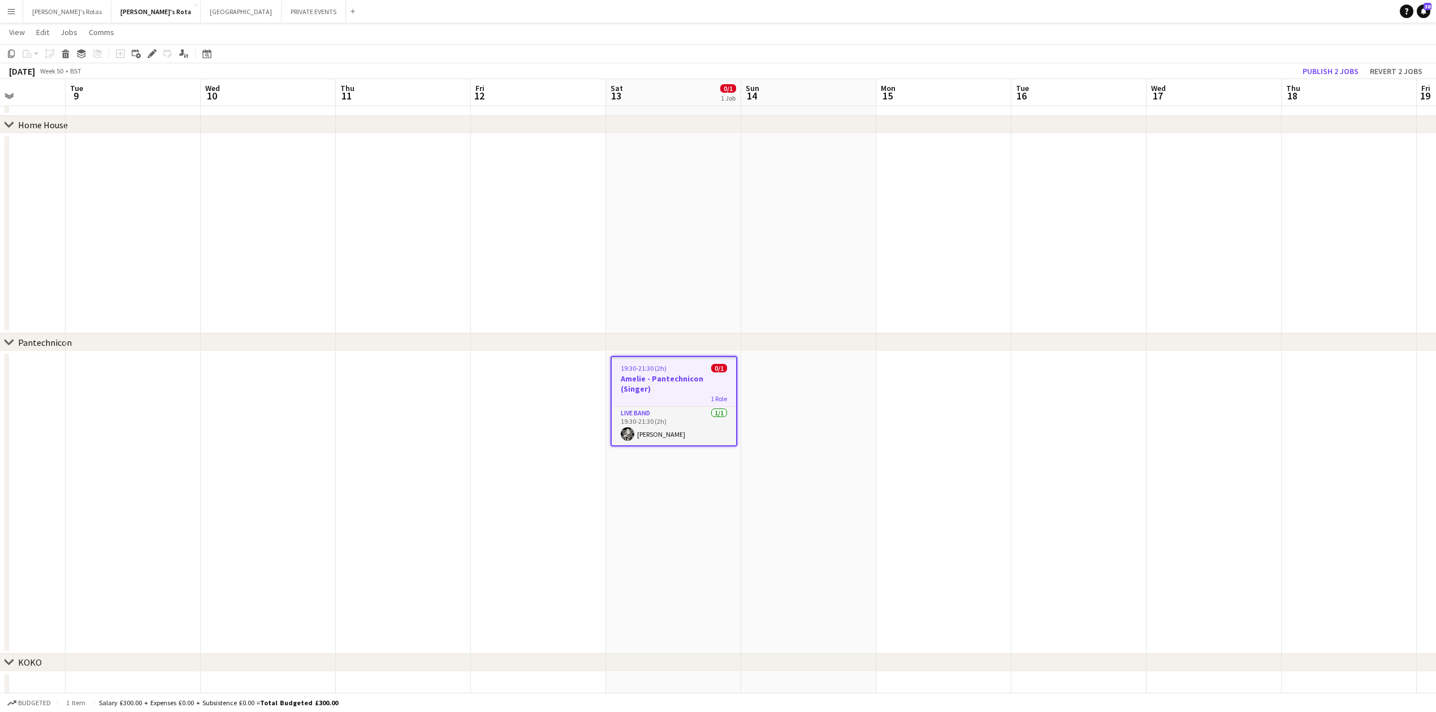
scroll to position [1542, 0]
click at [1323, 73] on button "Publish 1 job" at bounding box center [1337, 71] width 60 height 15
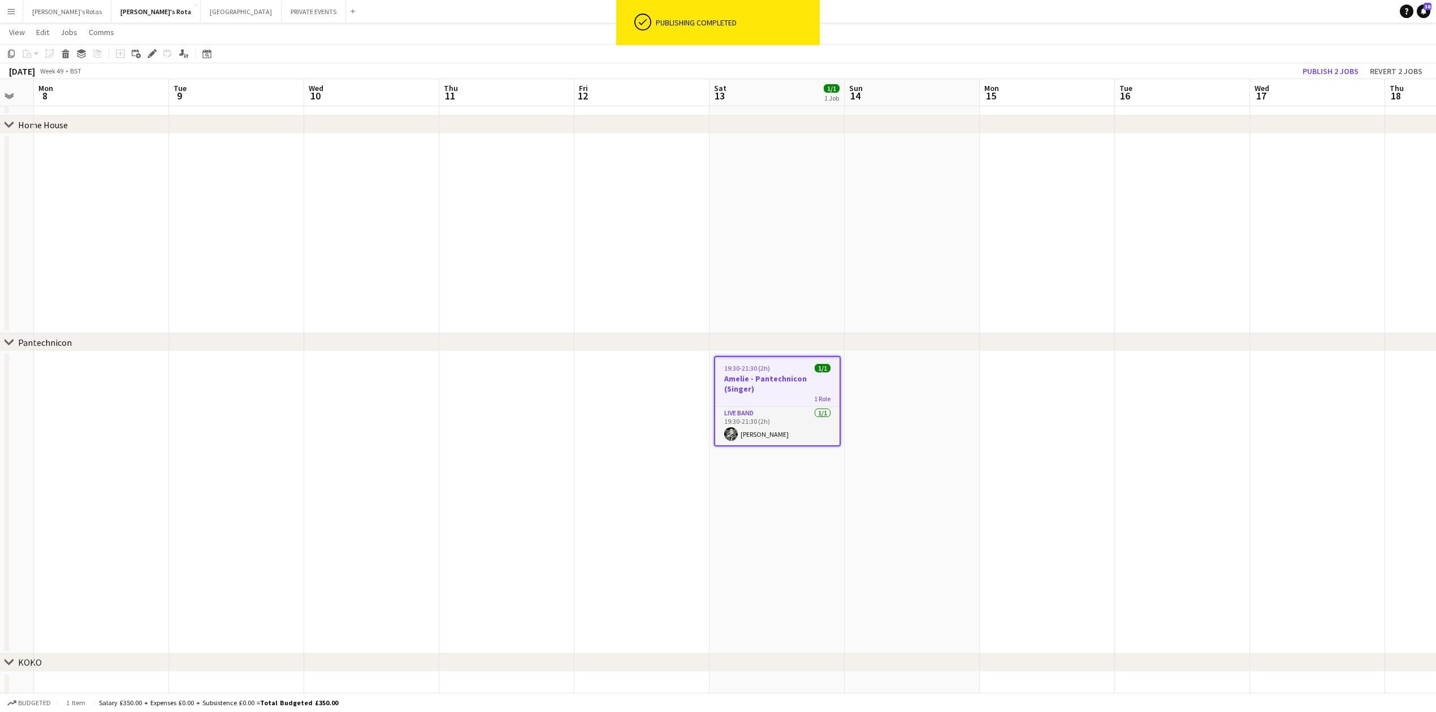
drag, startPoint x: 370, startPoint y: 449, endPoint x: 475, endPoint y: 487, distance: 111.7
click at [475, 487] on app-calendar-viewport "Sat 6 Sun 7 Mon 8 Tue 9 Wed 10 Thu 11 Fri 12 Sat 13 1/1 1 Job Sun 14 Mon 15 Tue…" at bounding box center [718, 539] width 1436 height 4075
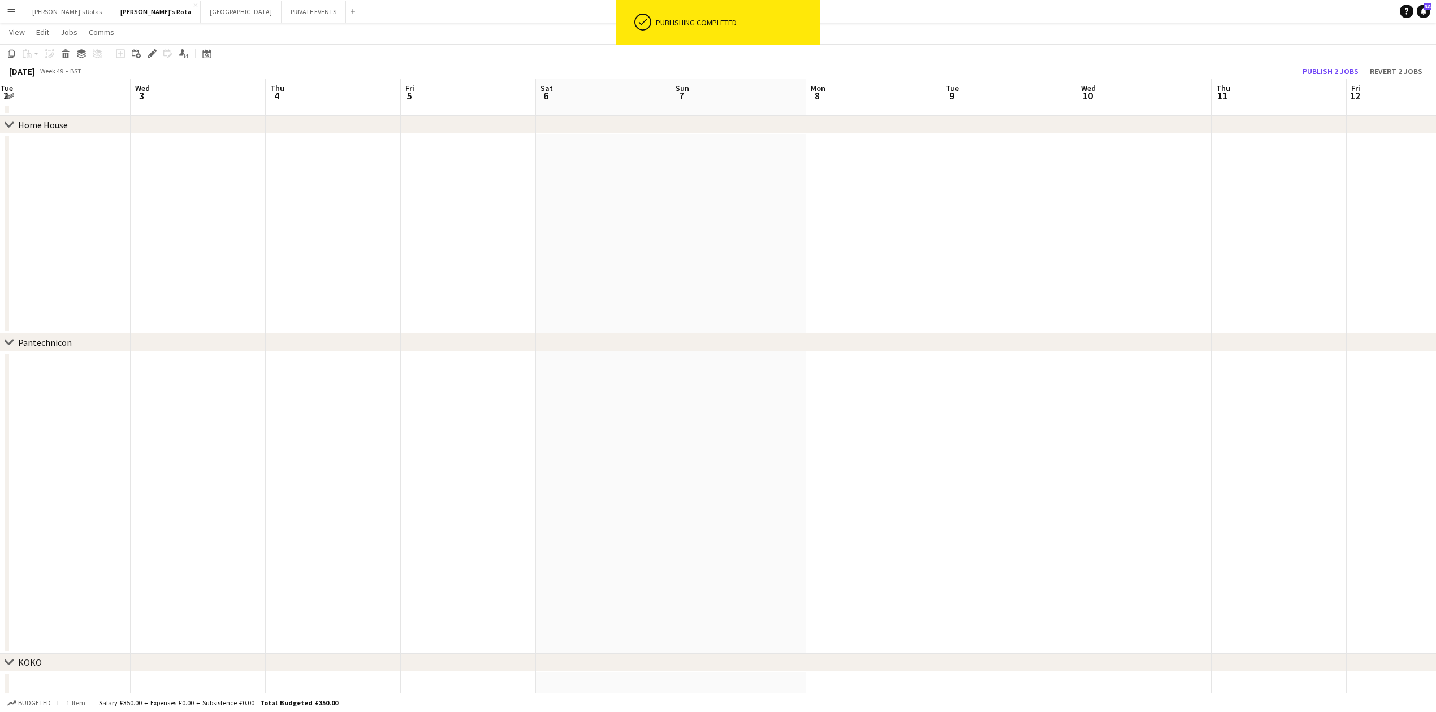
drag, startPoint x: 303, startPoint y: 489, endPoint x: 643, endPoint y: 491, distance: 339.7
click at [1068, 495] on app-calendar-viewport "Sun 30 Mon 1 Tue 2 Wed 3 Thu 4 Fri 5 Sat 6 Sun 7 Mon 8 Tue 9 Wed 10 Thu 11 Fri …" at bounding box center [718, 539] width 1436 height 4075
drag, startPoint x: 554, startPoint y: 507, endPoint x: 1232, endPoint y: 492, distance: 678.4
click at [1257, 493] on app-calendar-viewport "Sun 30 Mon 1 Tue 2 Wed 3 Thu 4 Fri 5 Sat 6 Sun 7 Mon 8 Tue 9 Wed 10 Thu 11 Fri …" at bounding box center [718, 539] width 1436 height 4075
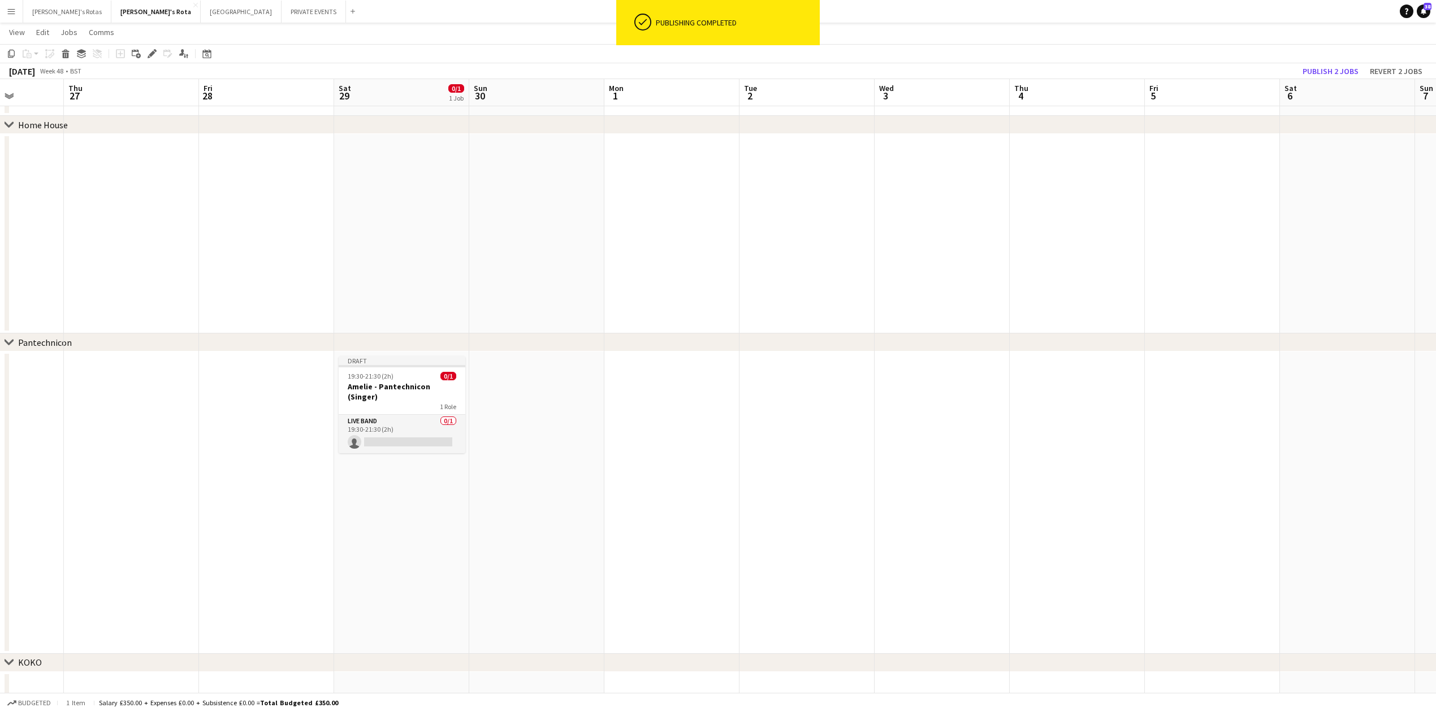
scroll to position [0, 321]
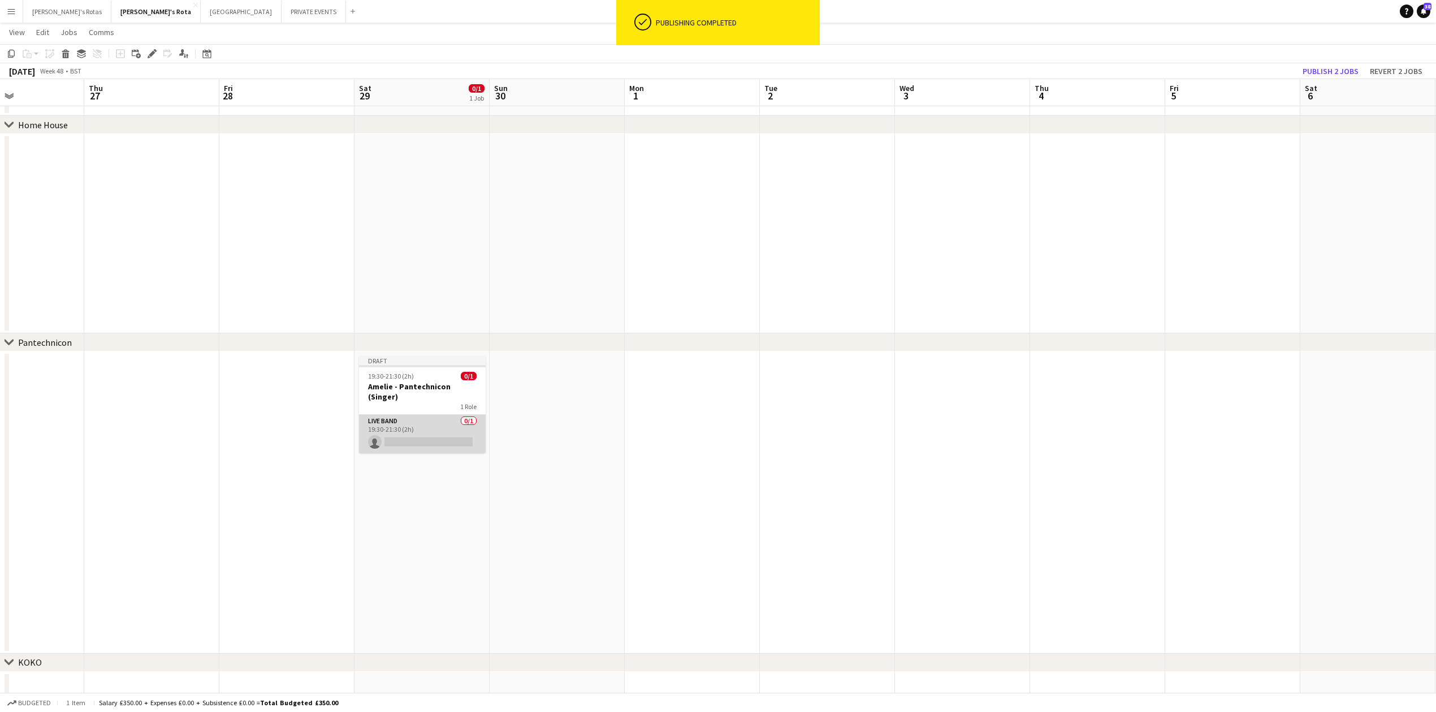
click at [430, 427] on app-card-role "Live Band 0/1 19:30-21:30 (2h) single-neutral-actions" at bounding box center [422, 434] width 127 height 38
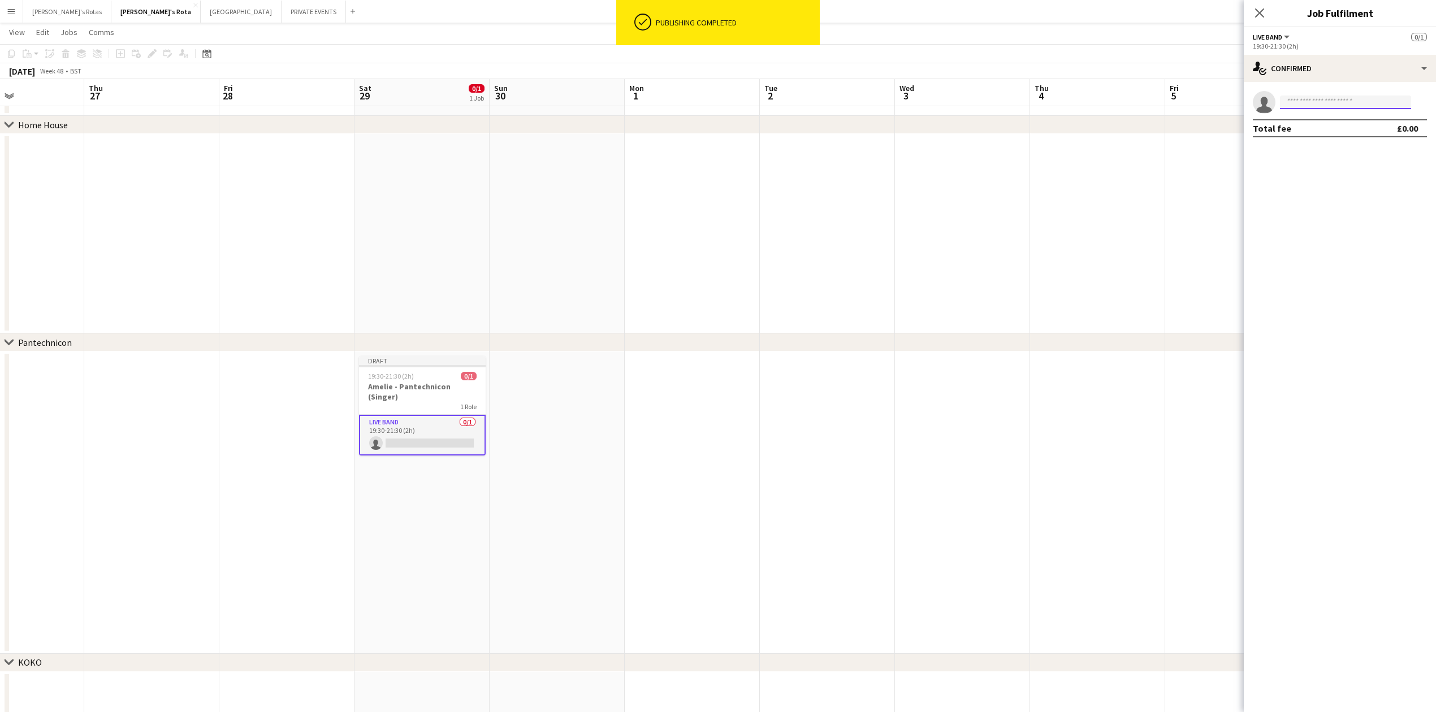
click at [1307, 101] on input at bounding box center [1345, 103] width 131 height 14
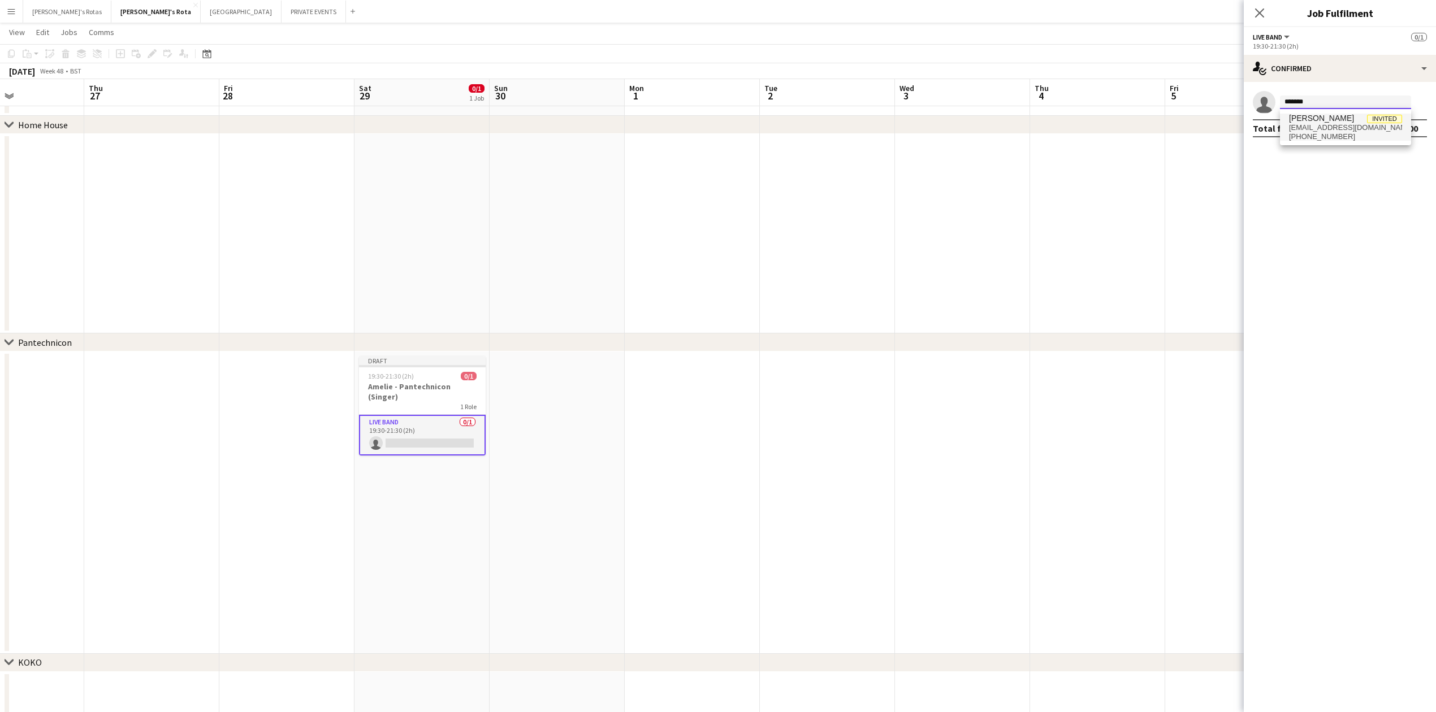
type input "*******"
click at [1320, 139] on span "[PHONE_NUMBER]" at bounding box center [1345, 136] width 113 height 9
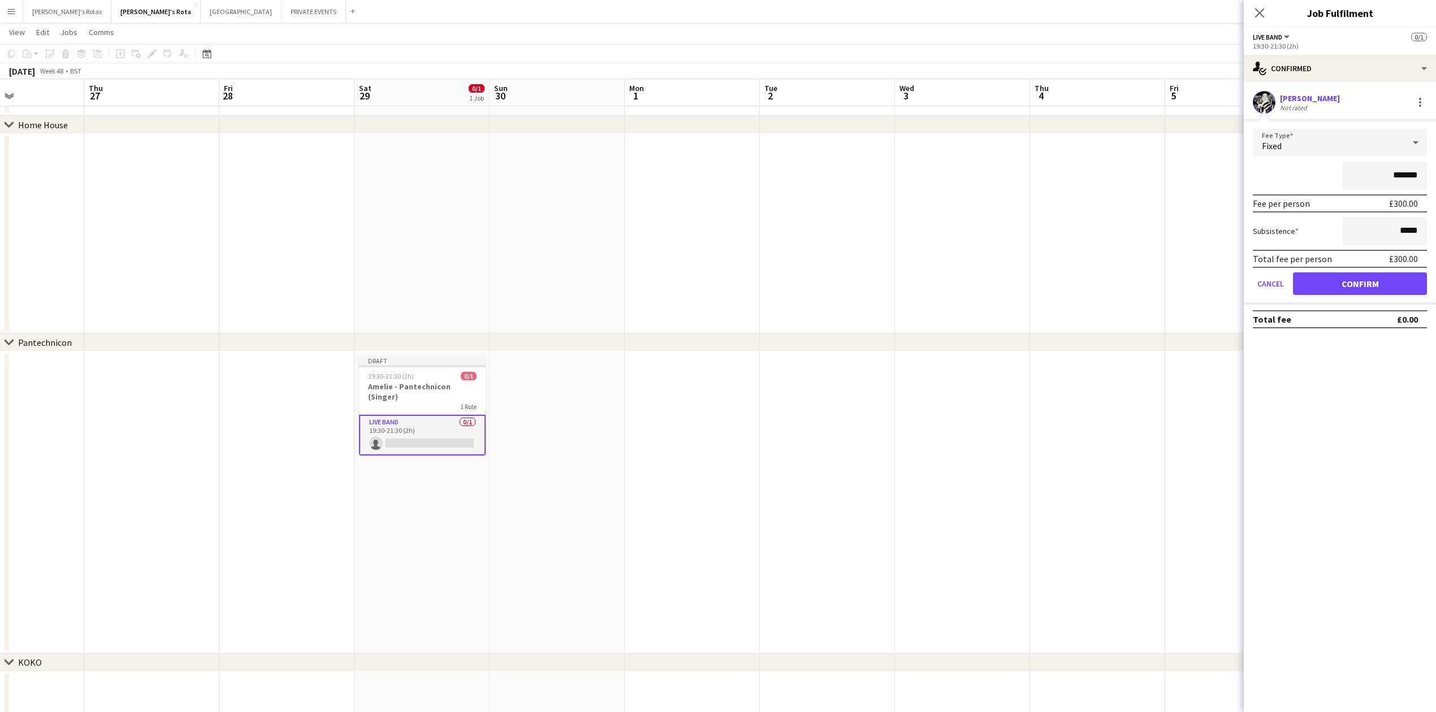
click at [1393, 173] on input "*******" at bounding box center [1384, 176] width 85 height 28
type input "*****"
click at [1354, 311] on div "Total fee £0.00" at bounding box center [1339, 319] width 174 height 18
click at [1359, 288] on button "Confirm" at bounding box center [1360, 283] width 134 height 23
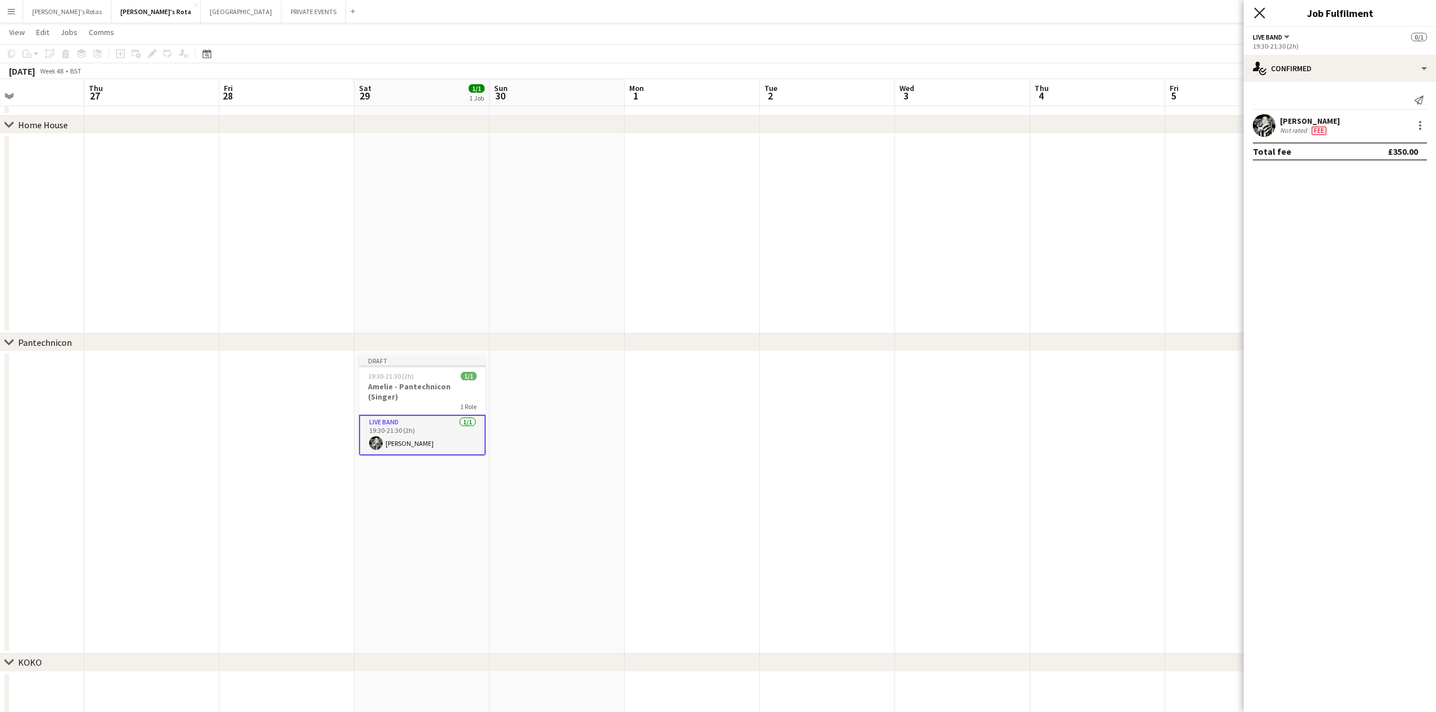
click at [1262, 10] on icon at bounding box center [1259, 12] width 11 height 11
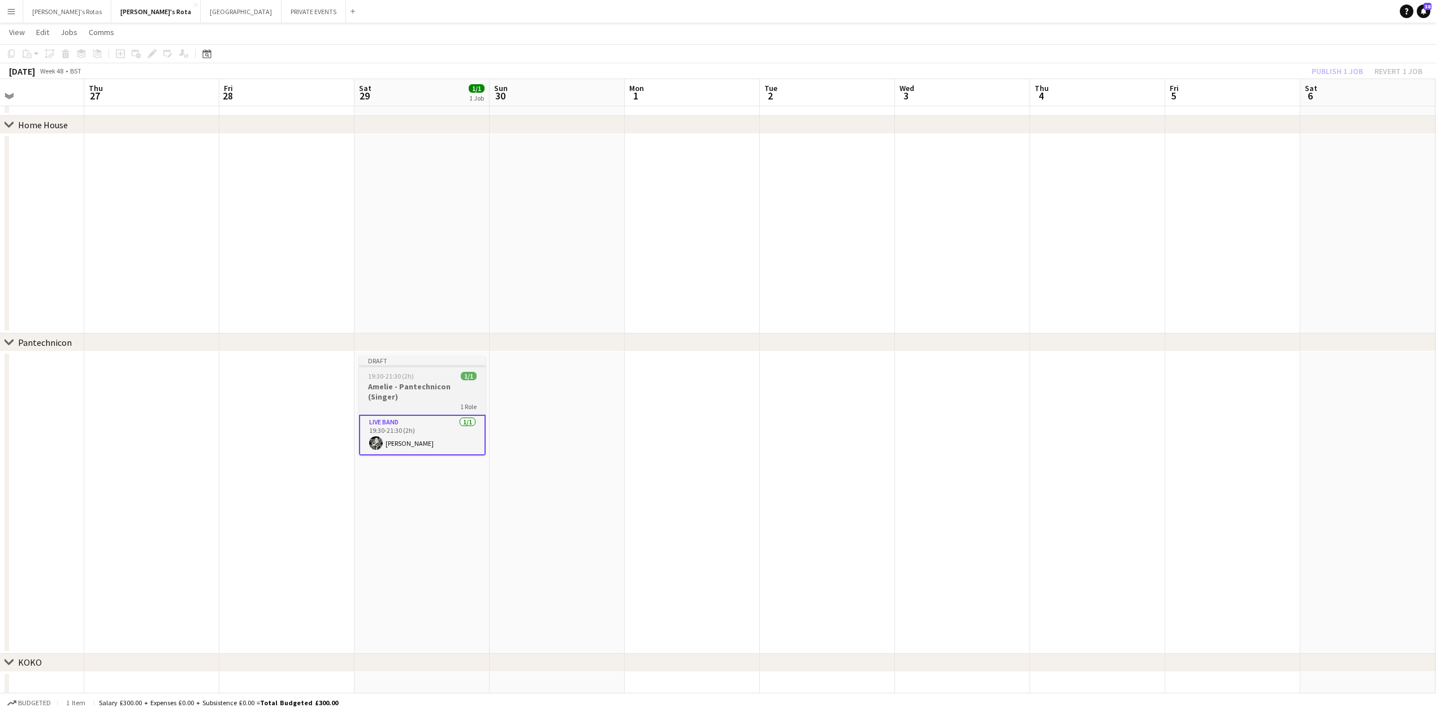
click at [425, 383] on h3 "Amelie - Pantechnicon (Singer)" at bounding box center [422, 391] width 127 height 20
click at [1337, 66] on button "Publish 1 job" at bounding box center [1337, 71] width 60 height 15
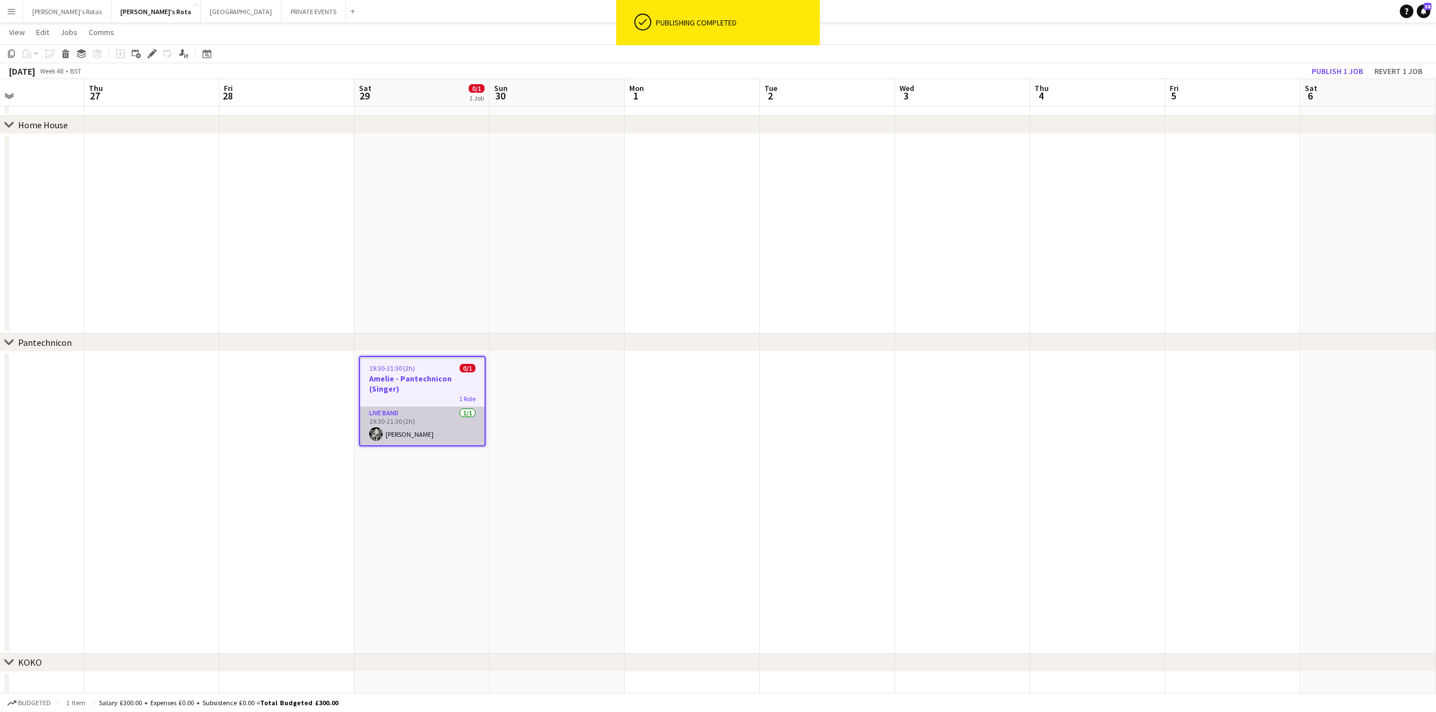
click at [423, 407] on app-card-role "Live Band [DATE] 19:30-21:30 (2h) [PERSON_NAME]" at bounding box center [422, 426] width 124 height 38
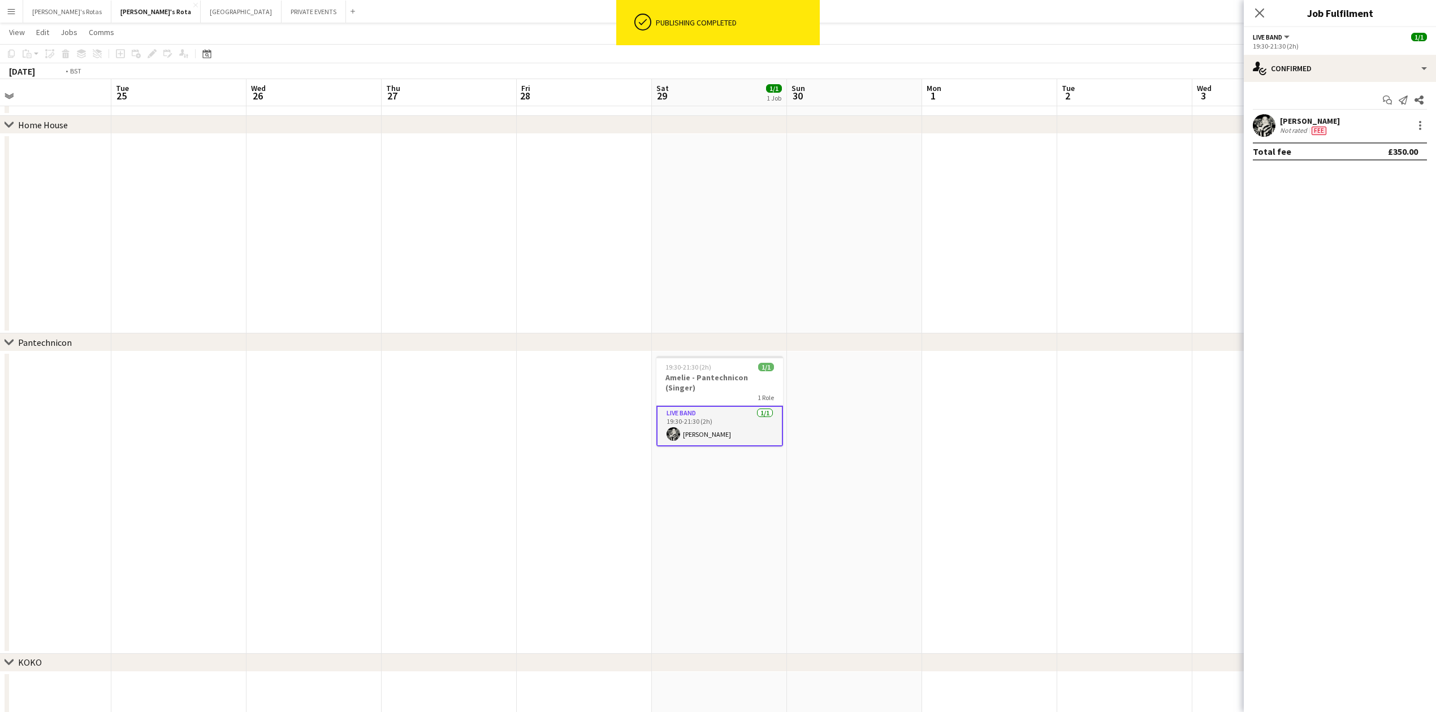
drag, startPoint x: 211, startPoint y: 484, endPoint x: 723, endPoint y: 491, distance: 512.7
click at [735, 489] on app-calendar-viewport "Sat 22 Sun 23 Mon 24 Tue 25 Wed 26 Thu 27 Fri 28 Sat 29 1/1 1 Job Sun 30 Mon 1 …" at bounding box center [718, 539] width 1436 height 4075
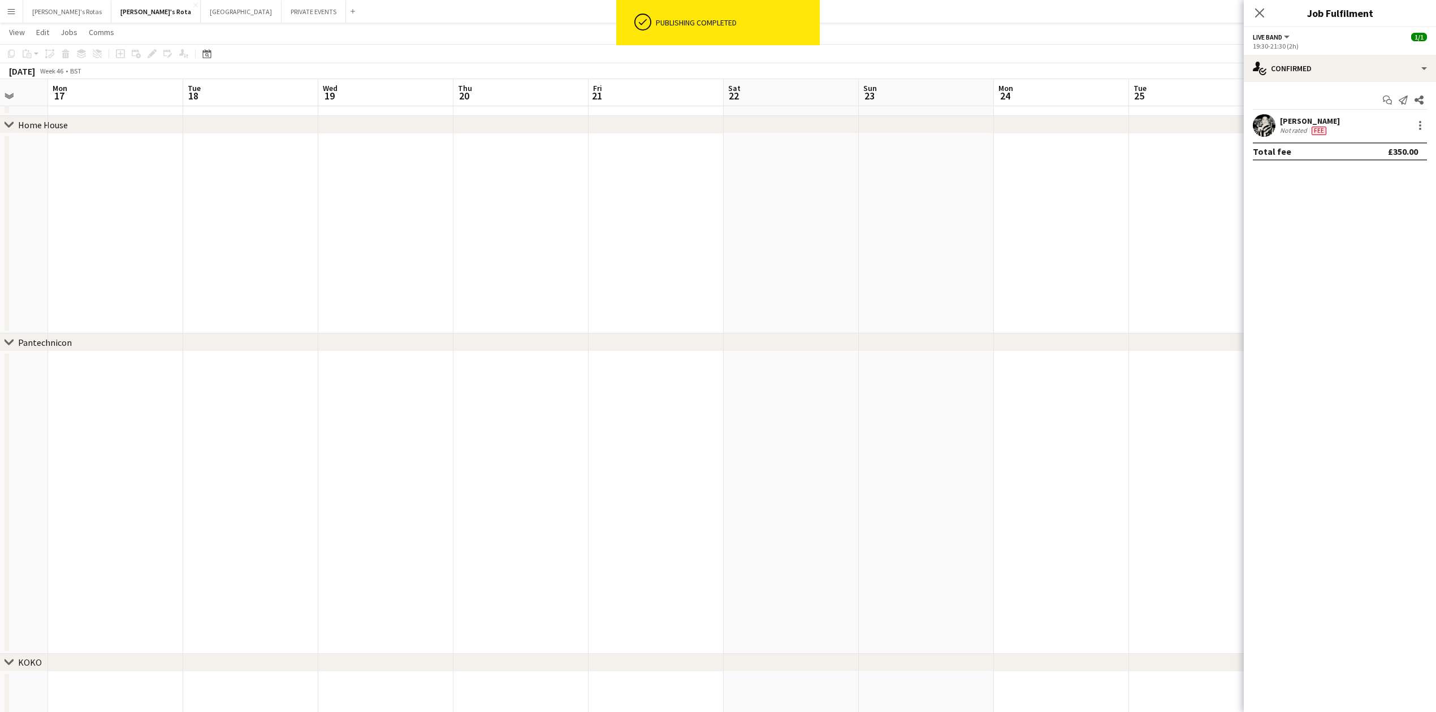
drag, startPoint x: 888, startPoint y: 505, endPoint x: 615, endPoint y: 516, distance: 273.2
click at [1034, 500] on app-calendar-viewport "Fri 14 Sat 15 Sun 16 Mon 17 Tue 18 Wed 19 Thu 20 Fri 21 Sat 22 Sun 23 Mon 24 Tu…" at bounding box center [718, 539] width 1436 height 4075
click at [1069, 529] on app-calendar-viewport "Thu 13 Fri 14 Sat 15 Sun 16 Mon 17 Tue 18 Wed 19 Thu 20 Fri 21 Sat 22 Sun 23 Mo…" at bounding box center [718, 539] width 1436 height 4075
drag, startPoint x: 308, startPoint y: 544, endPoint x: 1182, endPoint y: 502, distance: 875.3
click at [1221, 501] on app-calendar-viewport "Sat 8 Sun 9 Mon 10 Tue 11 Wed 12 Thu 13 Fri 14 Sat 15 Sun 16 Mon 17 Tue 18 Wed …" at bounding box center [718, 539] width 1436 height 4075
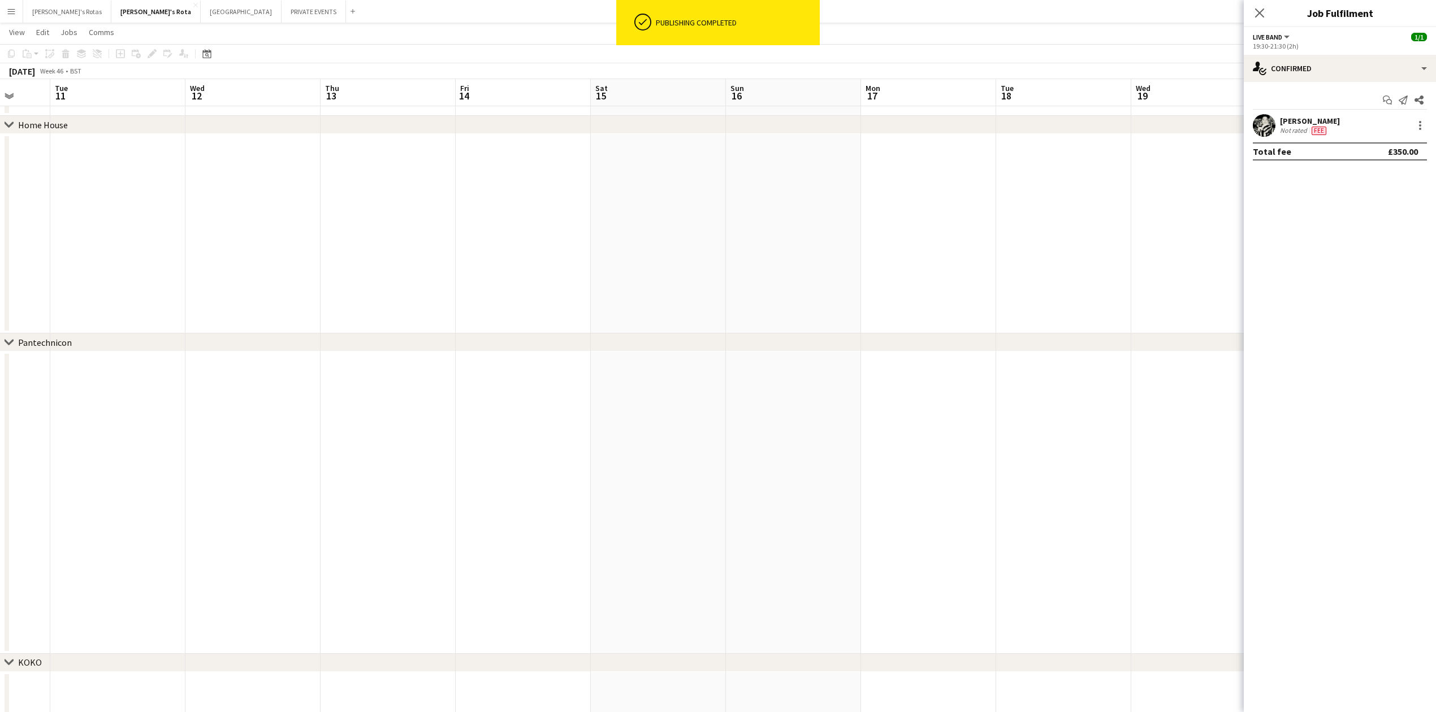
scroll to position [0, 284]
drag, startPoint x: 392, startPoint y: 531, endPoint x: 1167, endPoint y: 486, distance: 776.2
click at [1176, 486] on app-calendar-viewport "Sat 1 6/19 19 Jobs Sun 2 Mon 3 Tue 4 Wed 5 Thu 6 Fri 7 Sat 8 Sun 9 Mon 10 Tue 1…" at bounding box center [718, 539] width 1436 height 4075
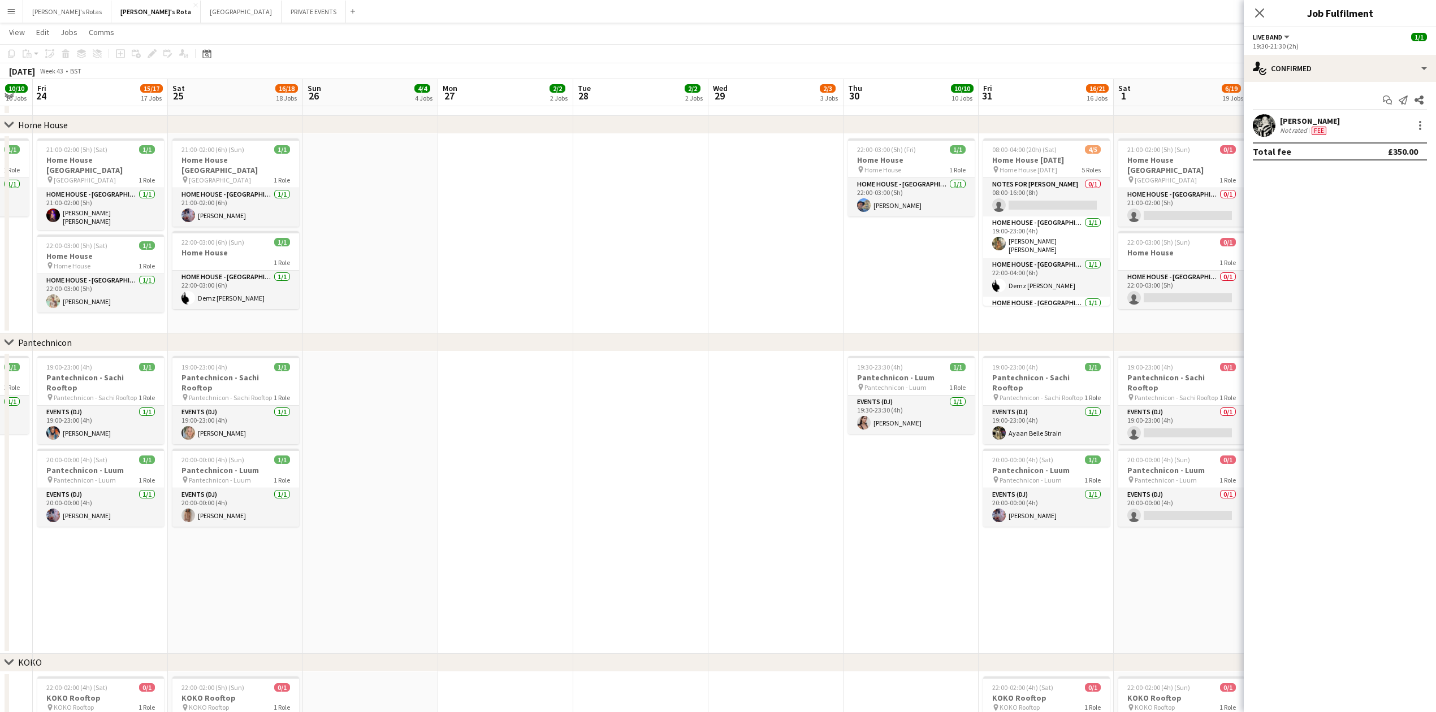
scroll to position [0, 242]
drag, startPoint x: 233, startPoint y: 473, endPoint x: 847, endPoint y: 485, distance: 613.9
click at [936, 485] on app-calendar-viewport "Wed 22 3/3 3 Jobs Thu 23 10/10 10 Jobs Fri 24 15/17 17 Jobs Sat 25 16/18 18 Job…" at bounding box center [718, 539] width 1436 height 4075
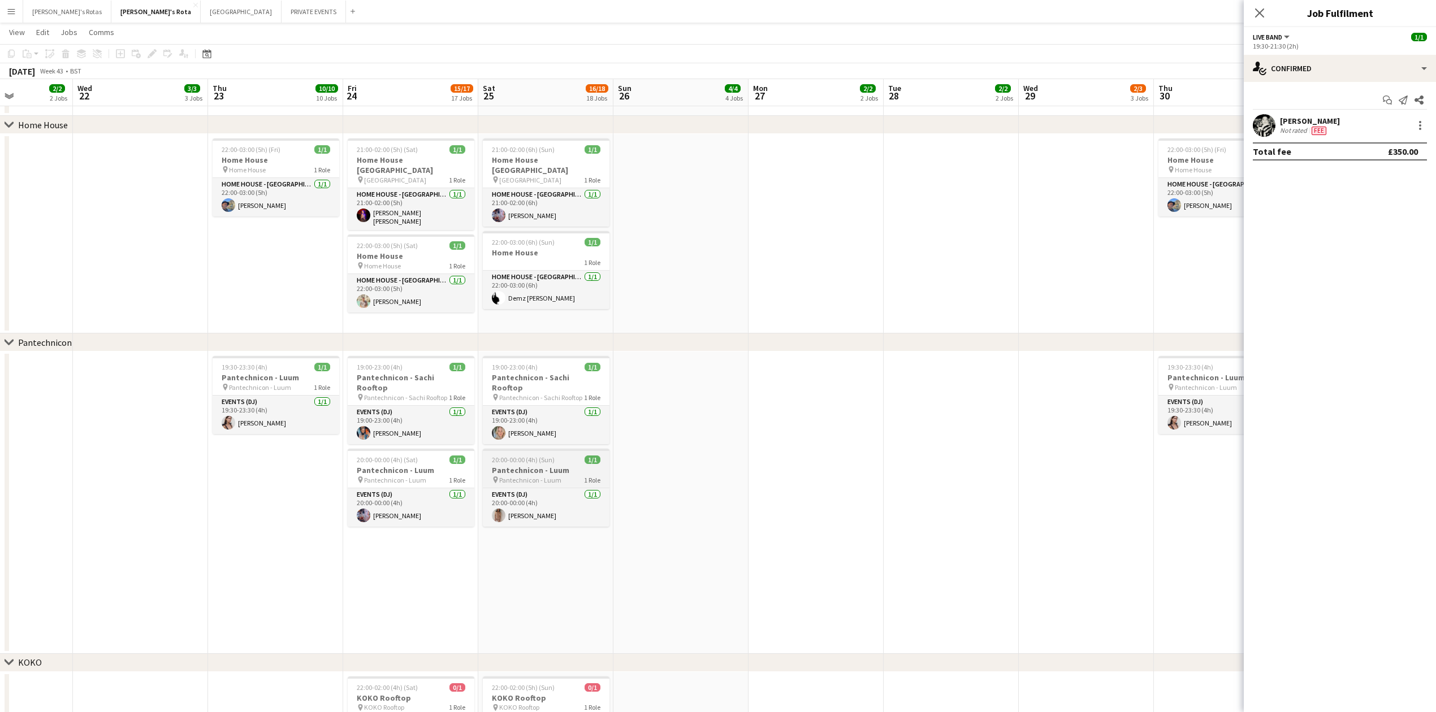
drag, startPoint x: 555, startPoint y: 482, endPoint x: 688, endPoint y: 477, distance: 132.9
click at [869, 482] on app-calendar-viewport "Sun 19 4/4 4 Jobs Mon 20 2/2 2 Jobs Tue 21 2/2 2 Jobs Wed 22 3/3 3 Jobs Thu 23 …" at bounding box center [718, 539] width 1436 height 4075
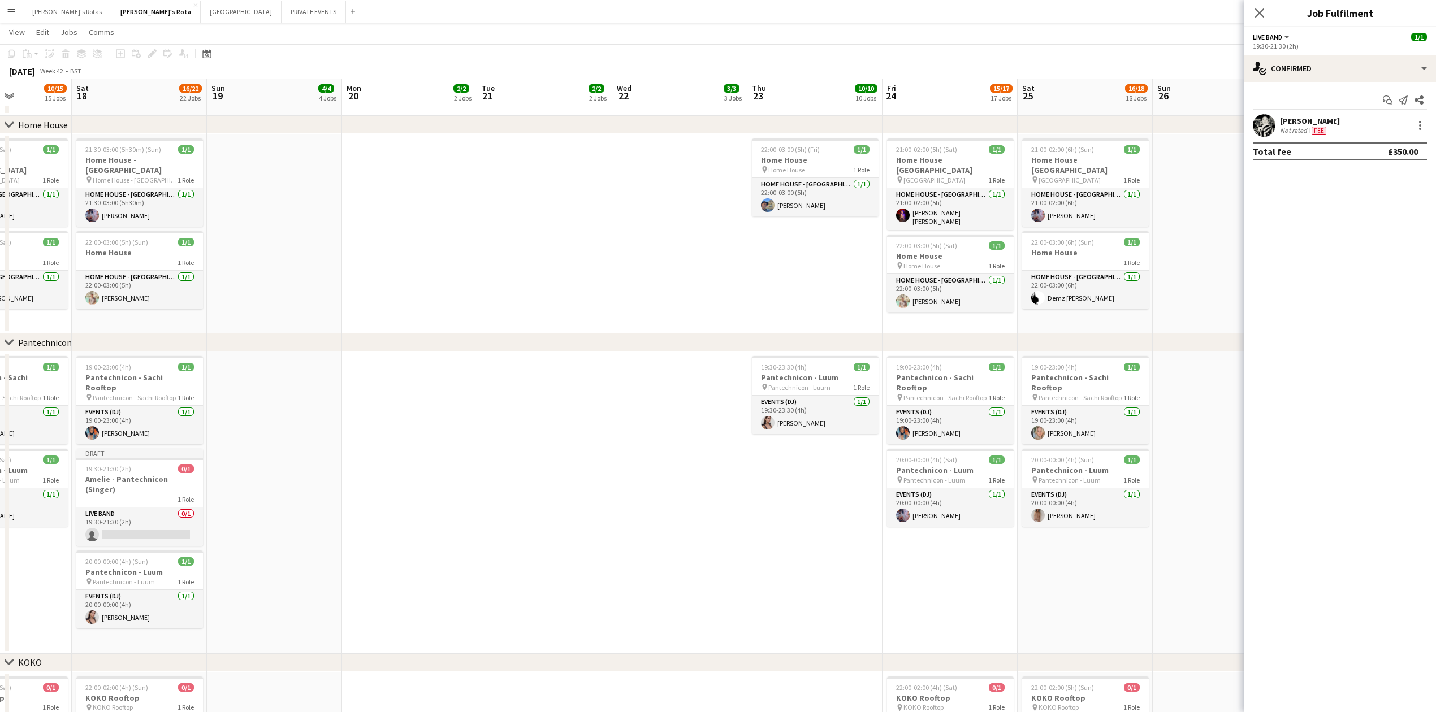
drag, startPoint x: 922, startPoint y: 505, endPoint x: 954, endPoint y: 500, distance: 32.2
click at [979, 505] on app-calendar-viewport "Wed 15 3/3 3 Jobs Thu 16 9/11 11 Jobs Fri 17 10/15 15 Jobs Sat 18 16/22 22 Jobs…" at bounding box center [718, 539] width 1436 height 4075
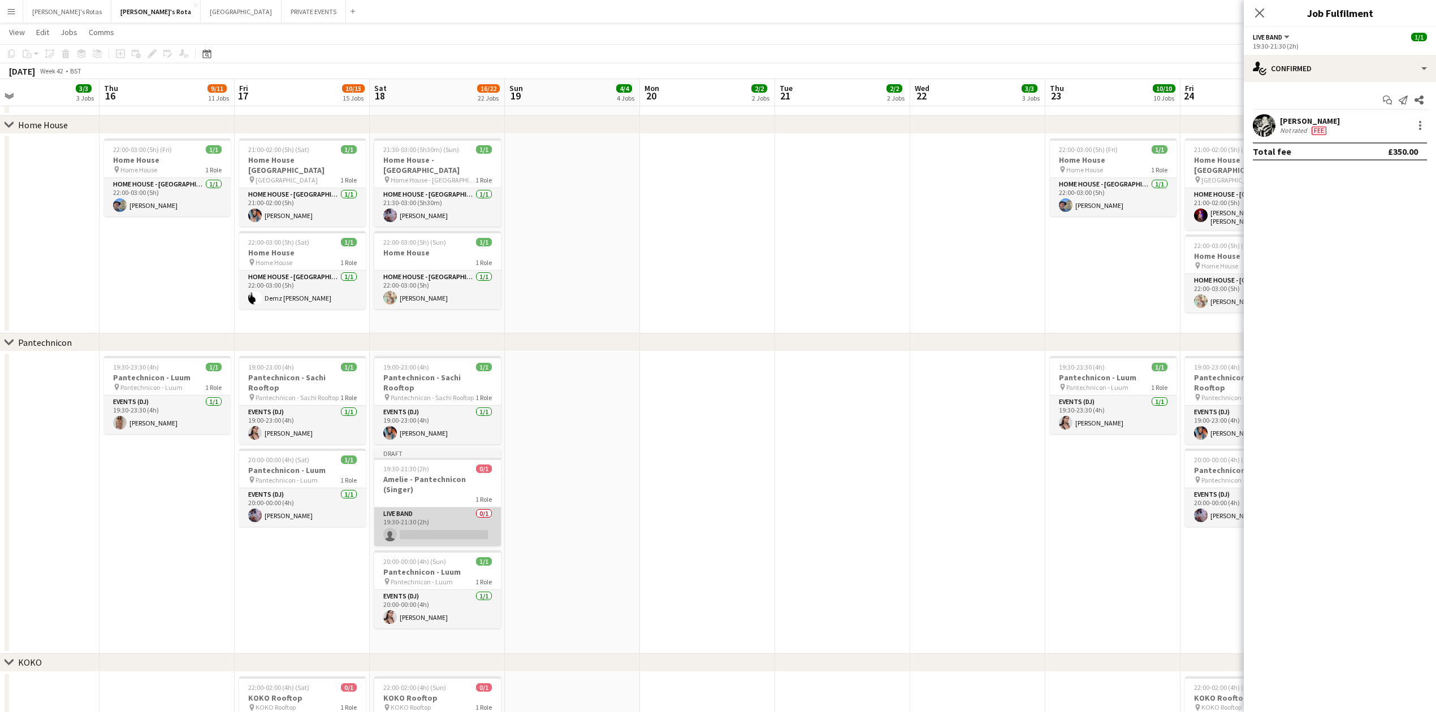
click at [420, 511] on app-card-role "Live Band 0/1 19:30-21:30 (2h) single-neutral-actions" at bounding box center [437, 527] width 127 height 38
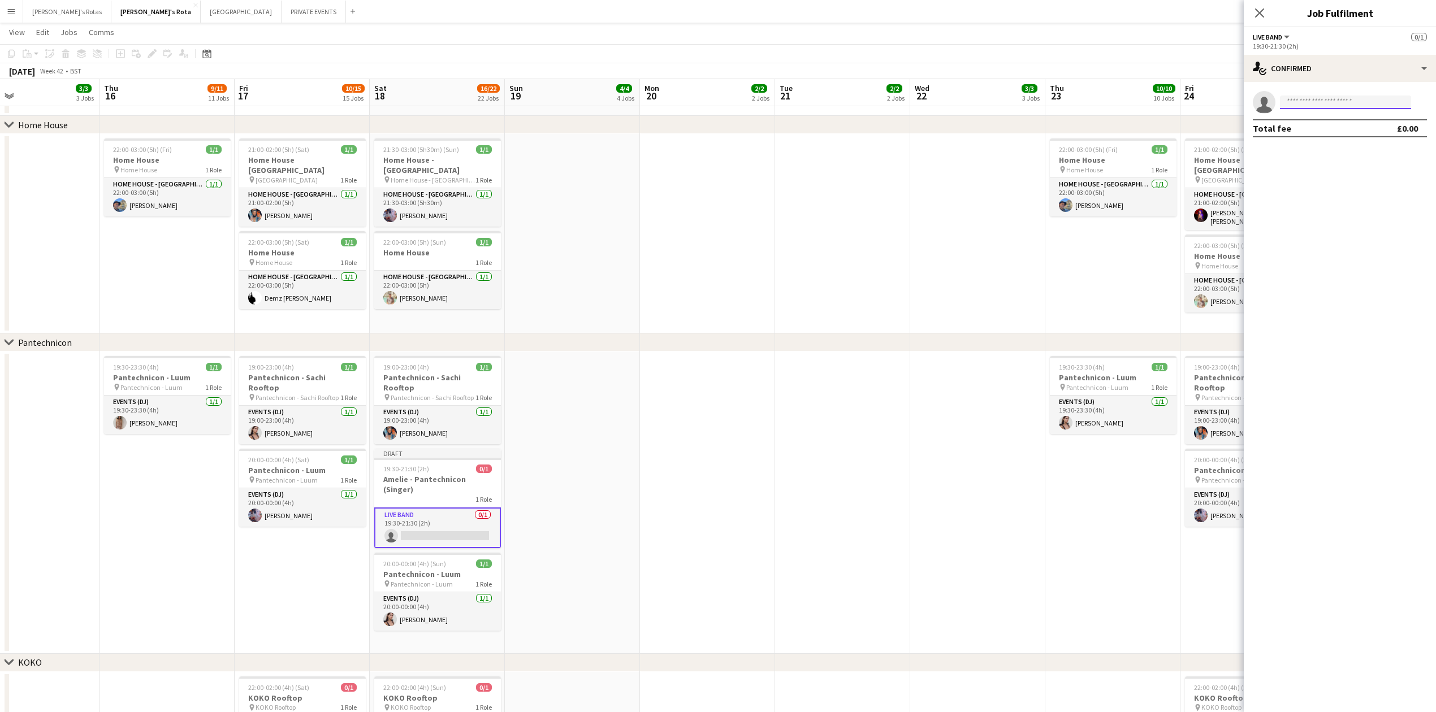
click at [1338, 106] on input at bounding box center [1345, 103] width 131 height 14
type input "*******"
click at [1319, 137] on span "[PHONE_NUMBER]" at bounding box center [1345, 136] width 113 height 9
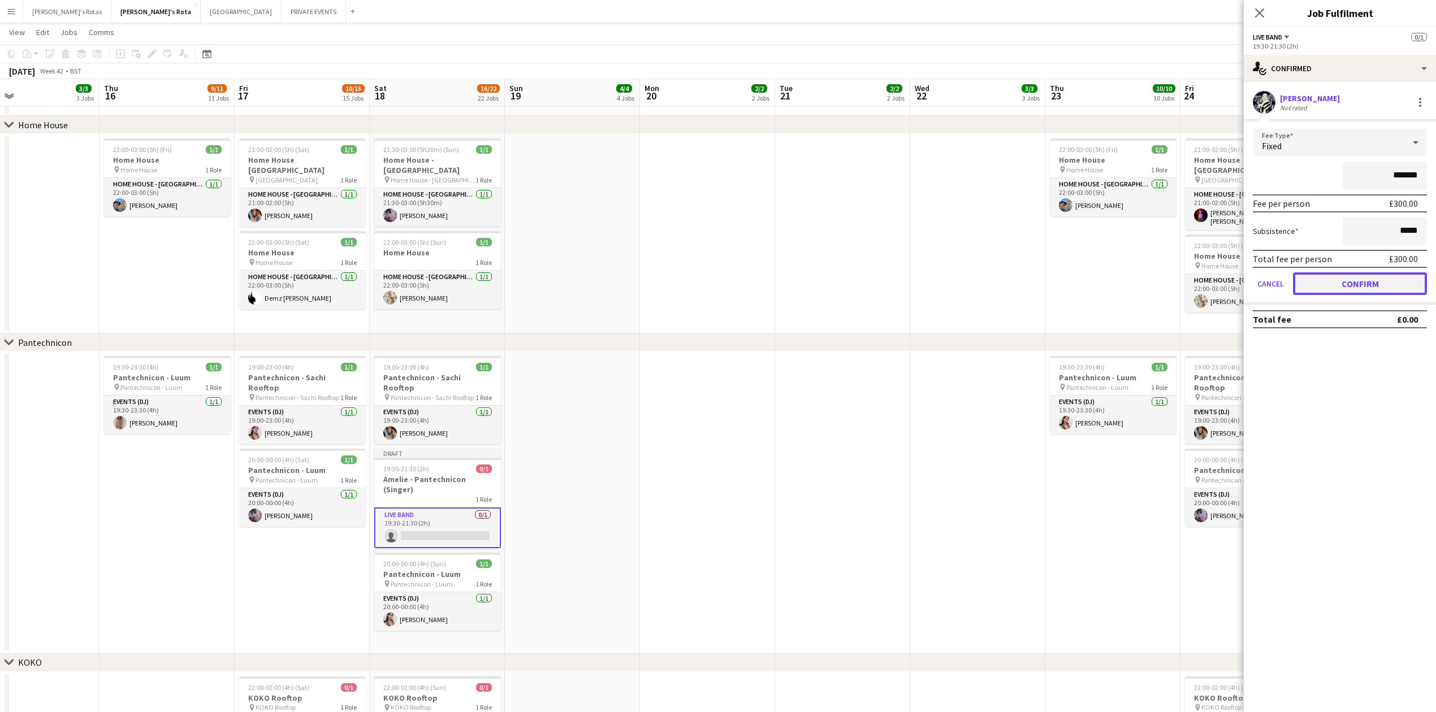
click at [1341, 272] on button "Confirm" at bounding box center [1360, 283] width 134 height 23
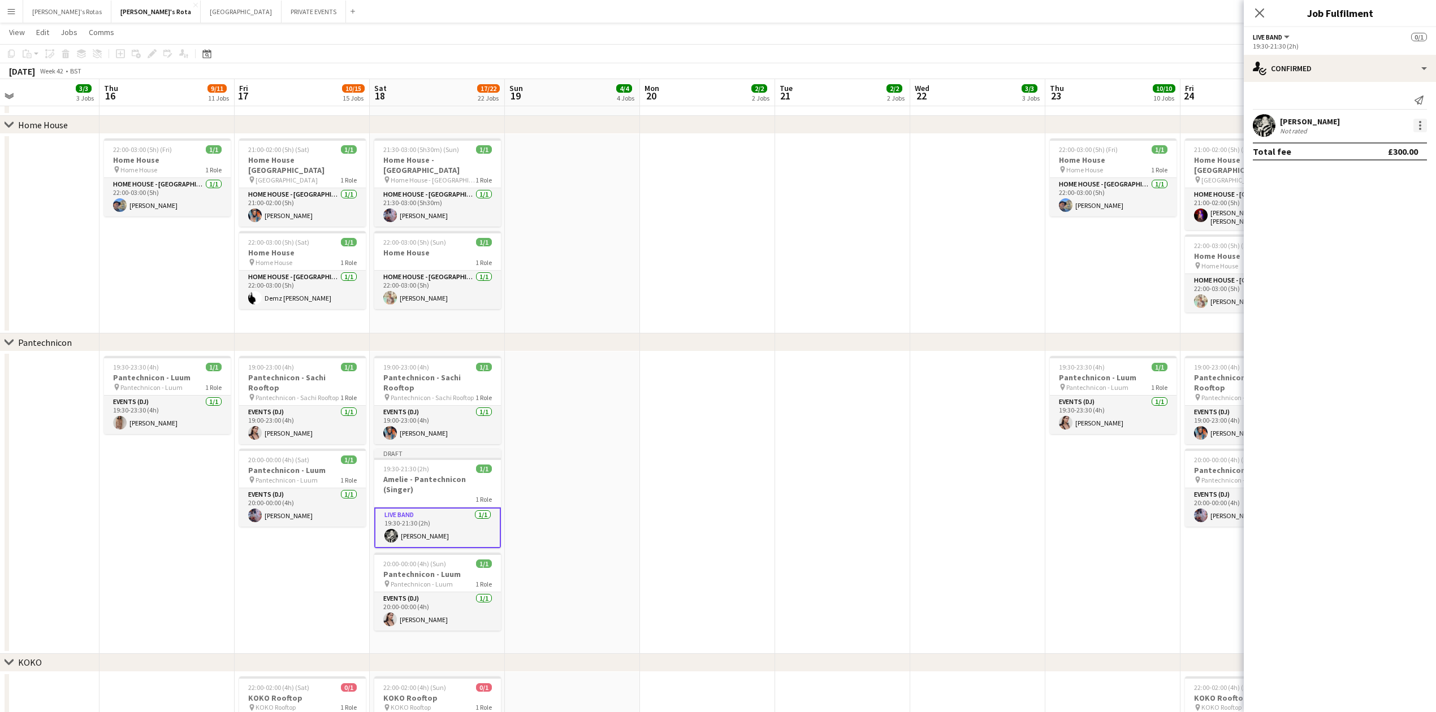
click at [1416, 122] on div at bounding box center [1420, 126] width 14 height 14
click at [1262, 17] on div at bounding box center [718, 356] width 1436 height 712
click at [440, 474] on h3 "Amelie - Pantechnicon (Singer)" at bounding box center [437, 484] width 127 height 20
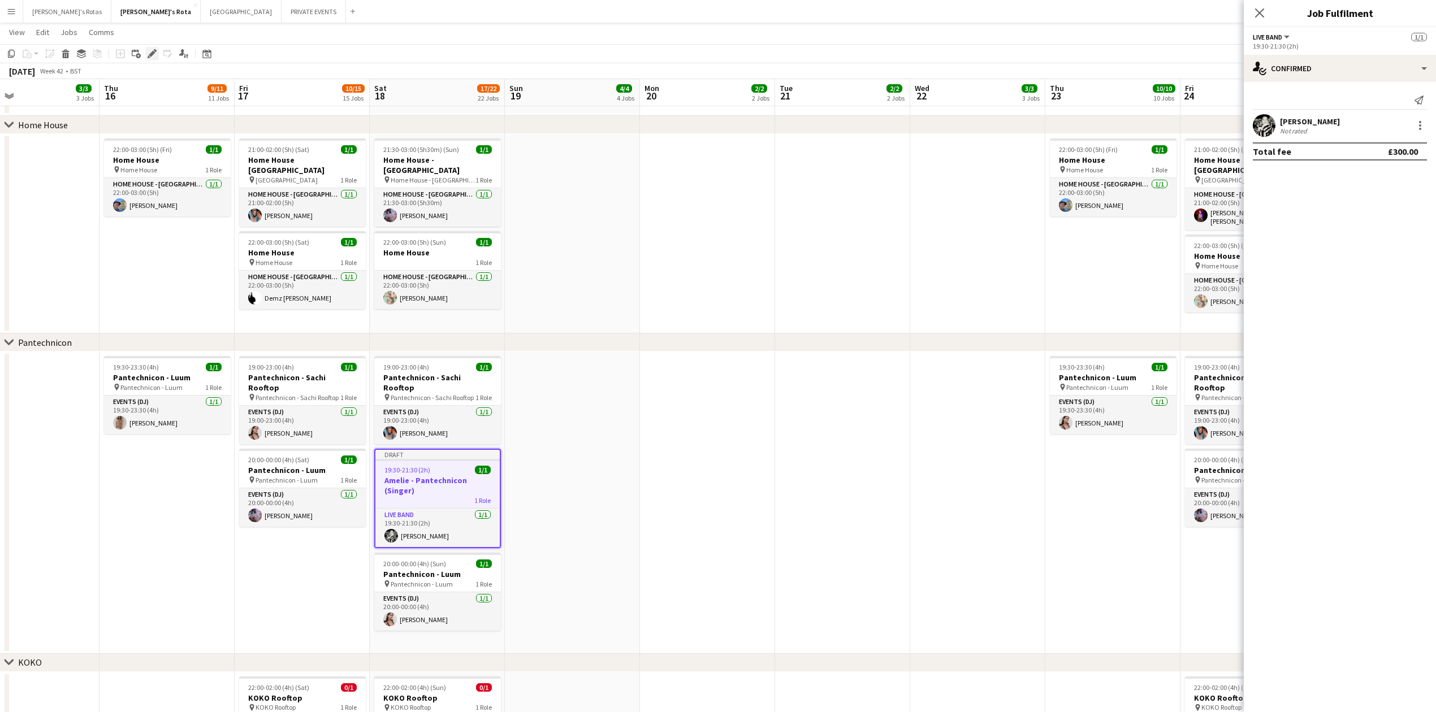
click at [148, 57] on icon "Edit" at bounding box center [152, 53] width 9 height 9
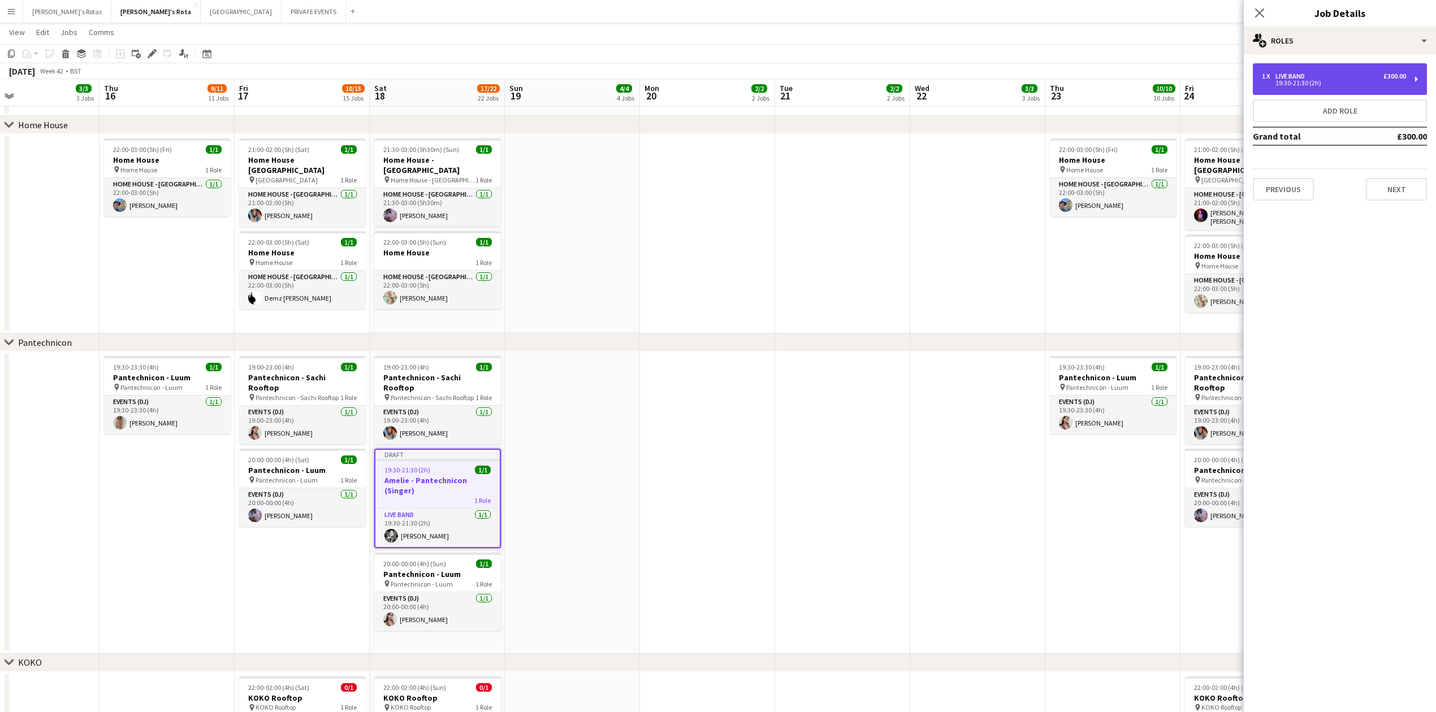
click at [1348, 75] on div "1 x Live Band £300.00" at bounding box center [1333, 76] width 144 height 8
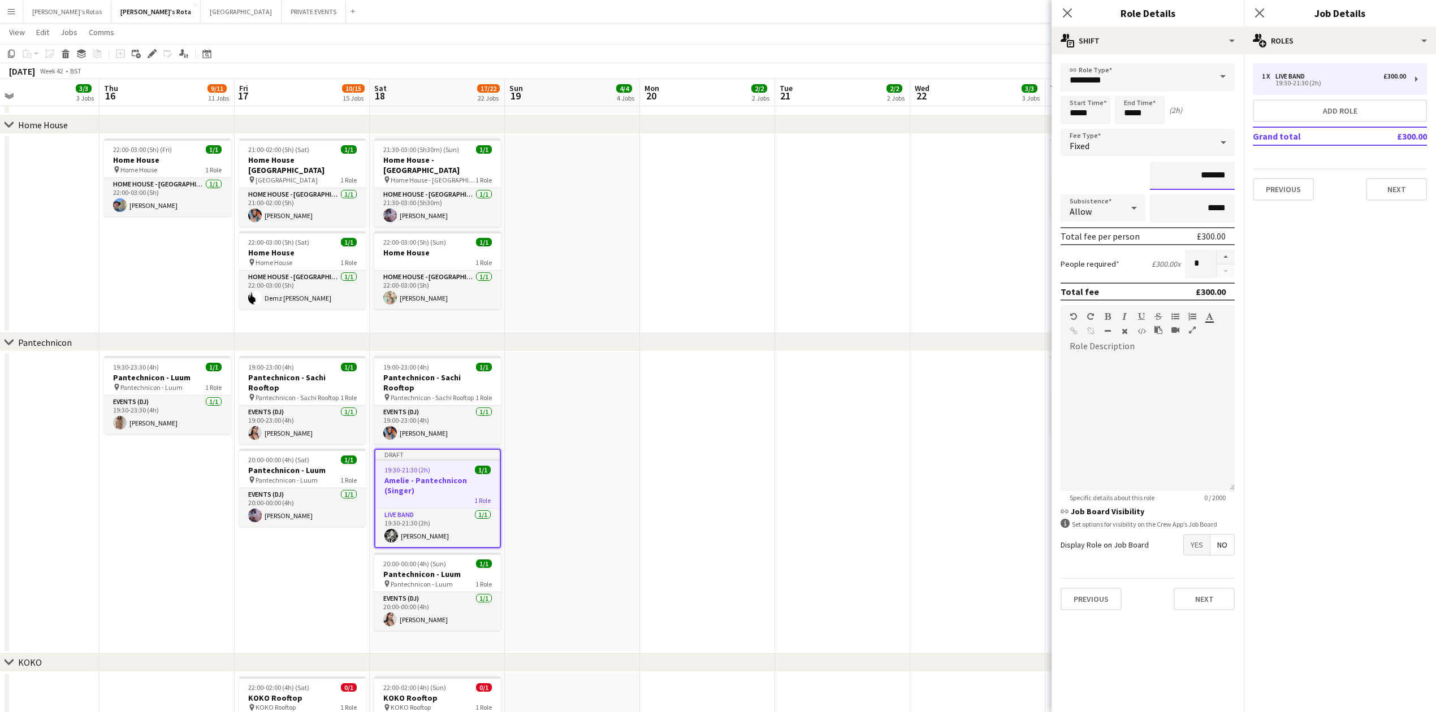
click at [1226, 173] on input "*******" at bounding box center [1192, 176] width 85 height 28
type input "****"
click at [1403, 179] on div "Previous Next" at bounding box center [1339, 184] width 174 height 32
click at [1402, 186] on button "Next" at bounding box center [1395, 189] width 61 height 23
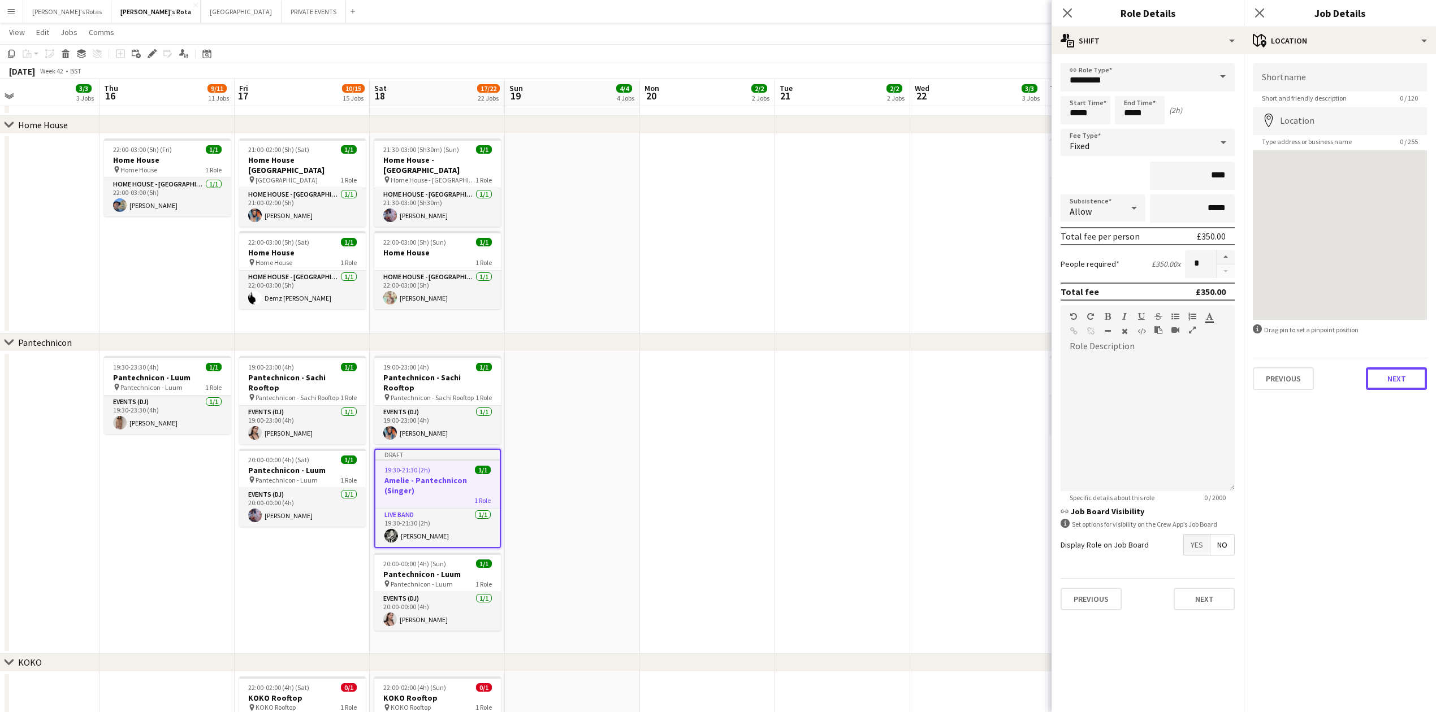
drag, startPoint x: 1411, startPoint y: 374, endPoint x: 1398, endPoint y: 383, distance: 16.6
click at [1408, 375] on button "Next" at bounding box center [1395, 378] width 61 height 23
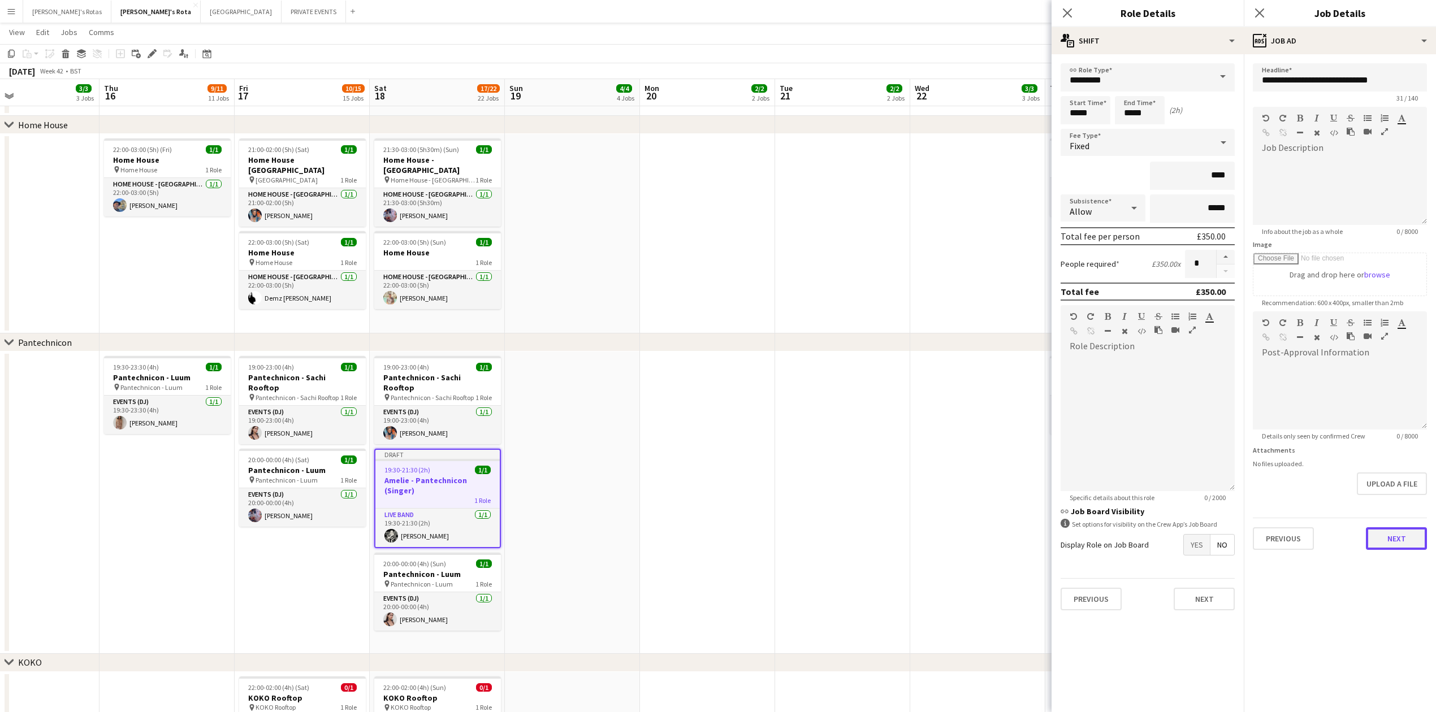
click at [1396, 539] on button "Next" at bounding box center [1395, 538] width 61 height 23
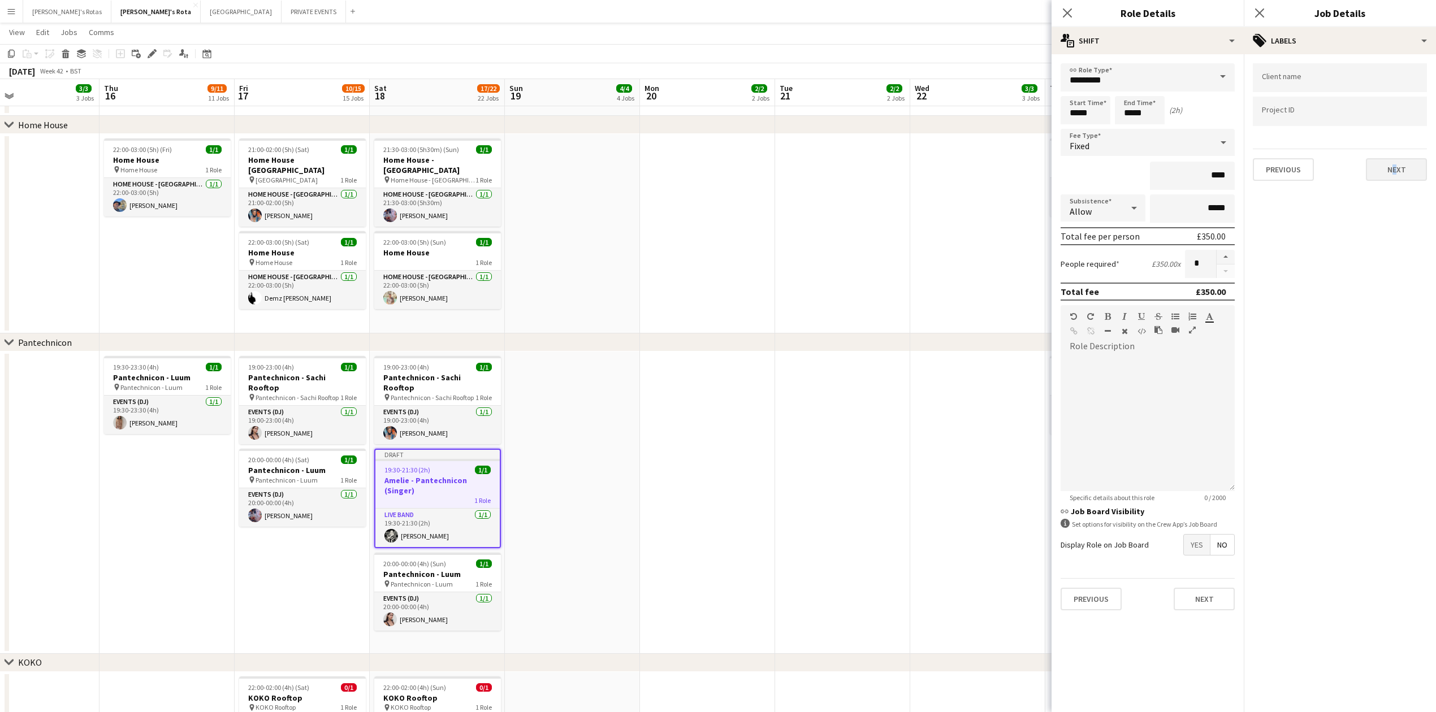
drag, startPoint x: 1386, startPoint y: 148, endPoint x: 1394, endPoint y: 168, distance: 21.6
click at [1394, 168] on div "Previous Next" at bounding box center [1339, 165] width 174 height 32
click at [1394, 168] on button "Next" at bounding box center [1395, 169] width 61 height 23
click at [1391, 114] on button "Next" at bounding box center [1395, 117] width 61 height 23
drag, startPoint x: 1400, startPoint y: 234, endPoint x: 1386, endPoint y: 245, distance: 18.2
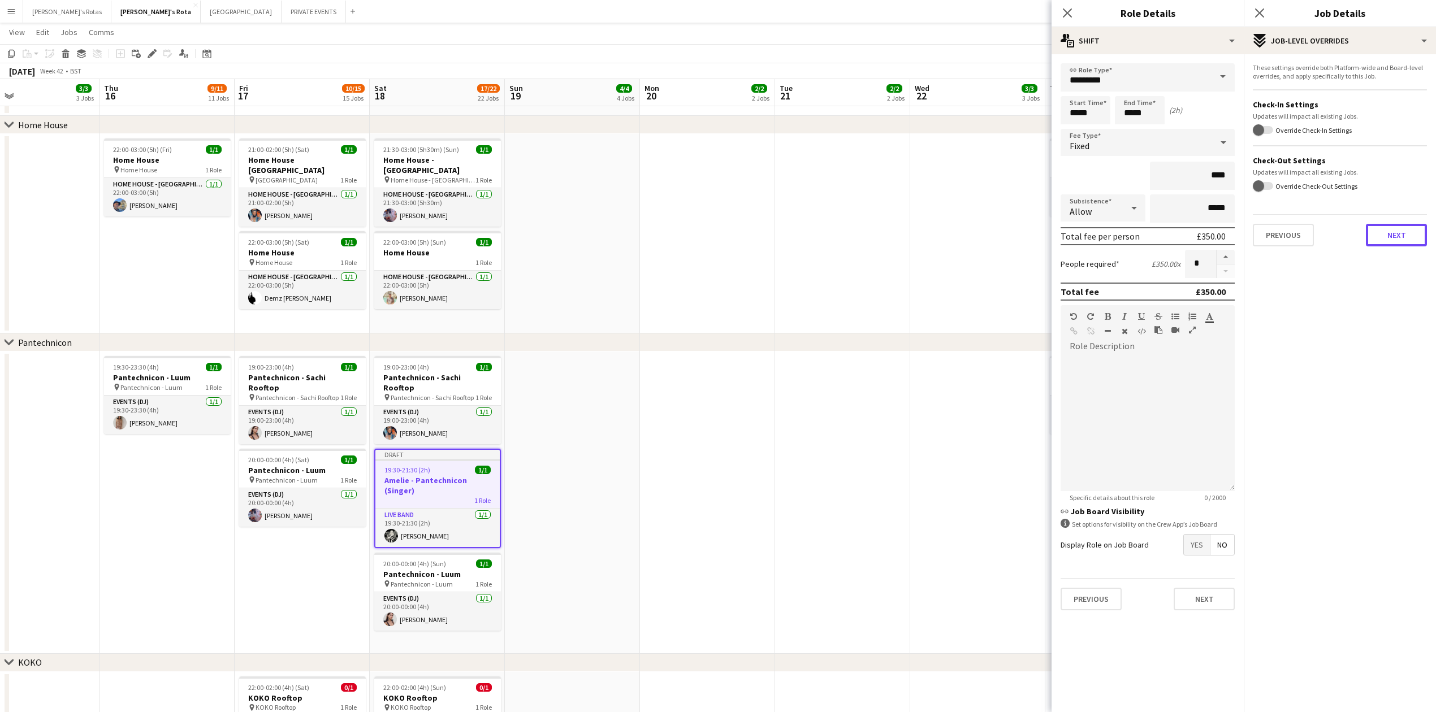
click at [1400, 235] on button "Next" at bounding box center [1395, 235] width 61 height 23
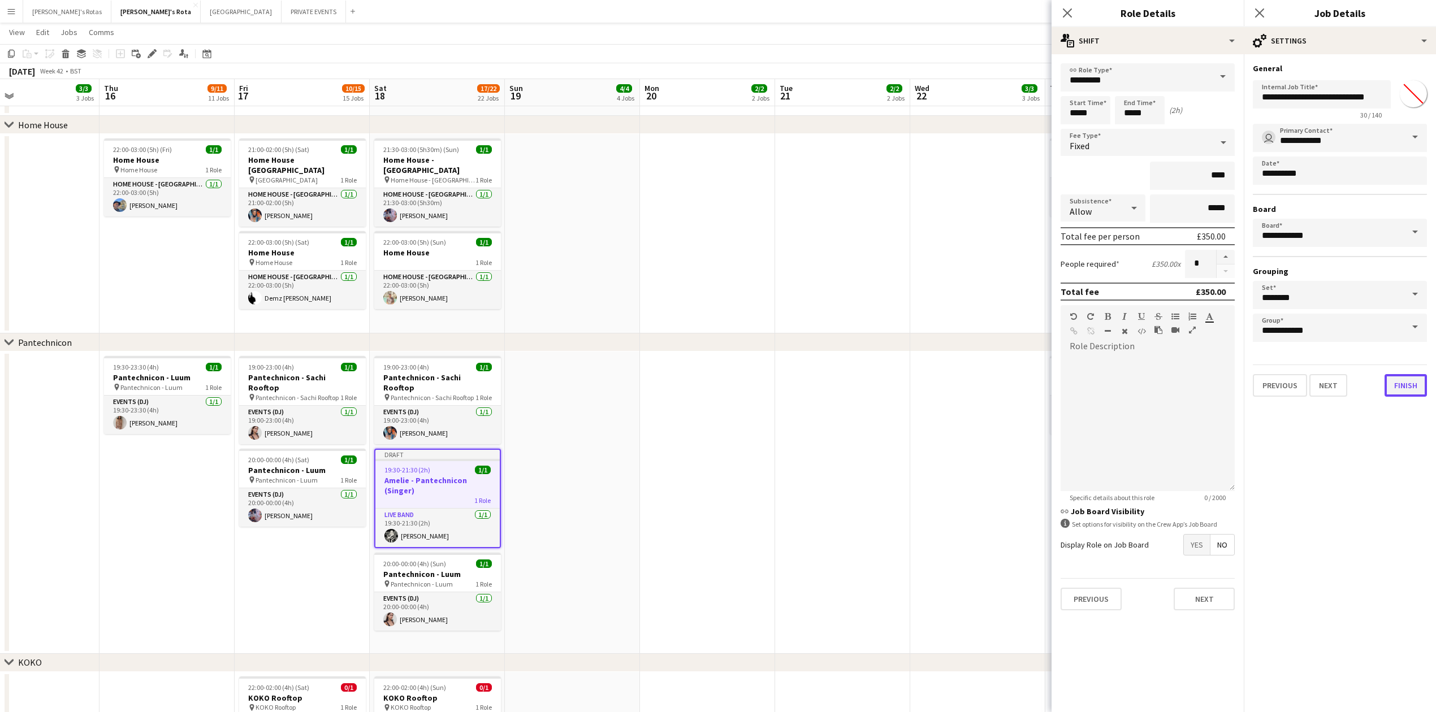
click at [1404, 385] on button "Finish" at bounding box center [1405, 385] width 42 height 23
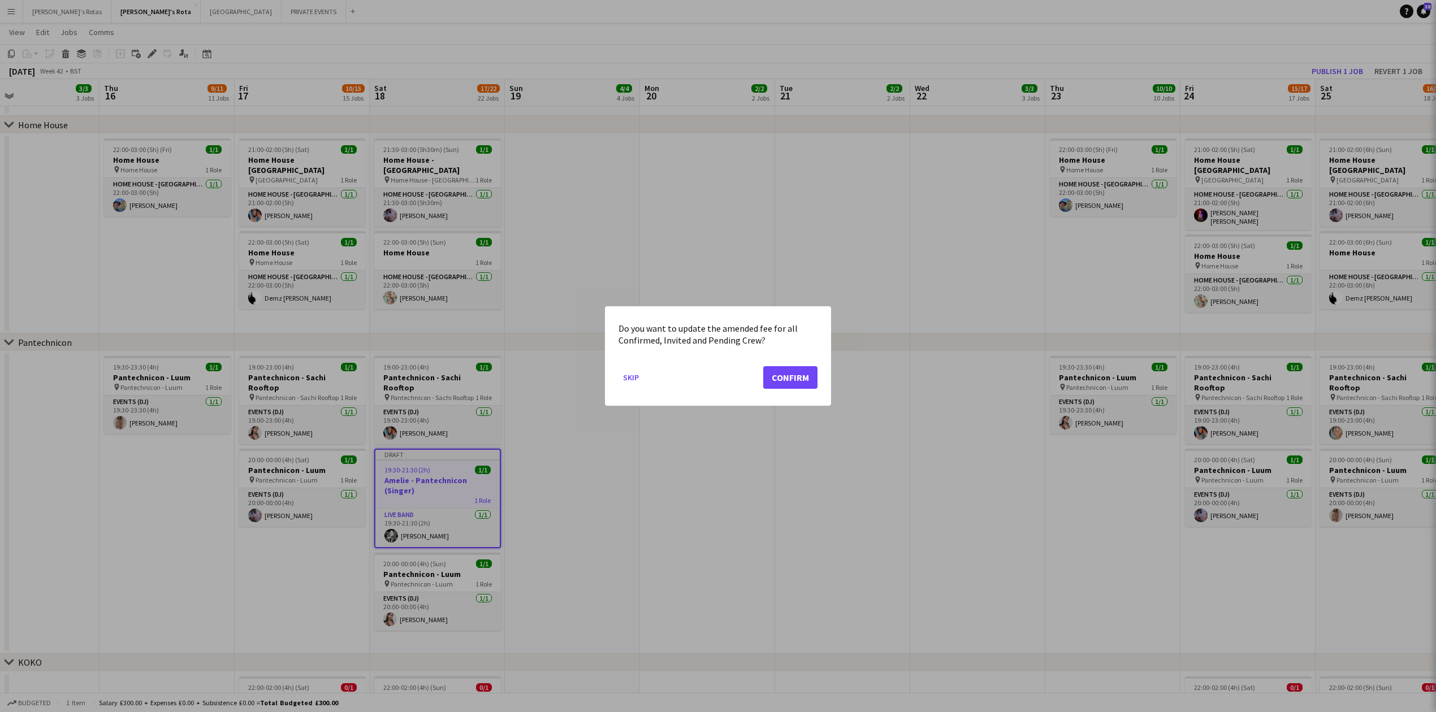
scroll to position [0, 0]
click at [792, 375] on button "Confirm" at bounding box center [790, 377] width 54 height 23
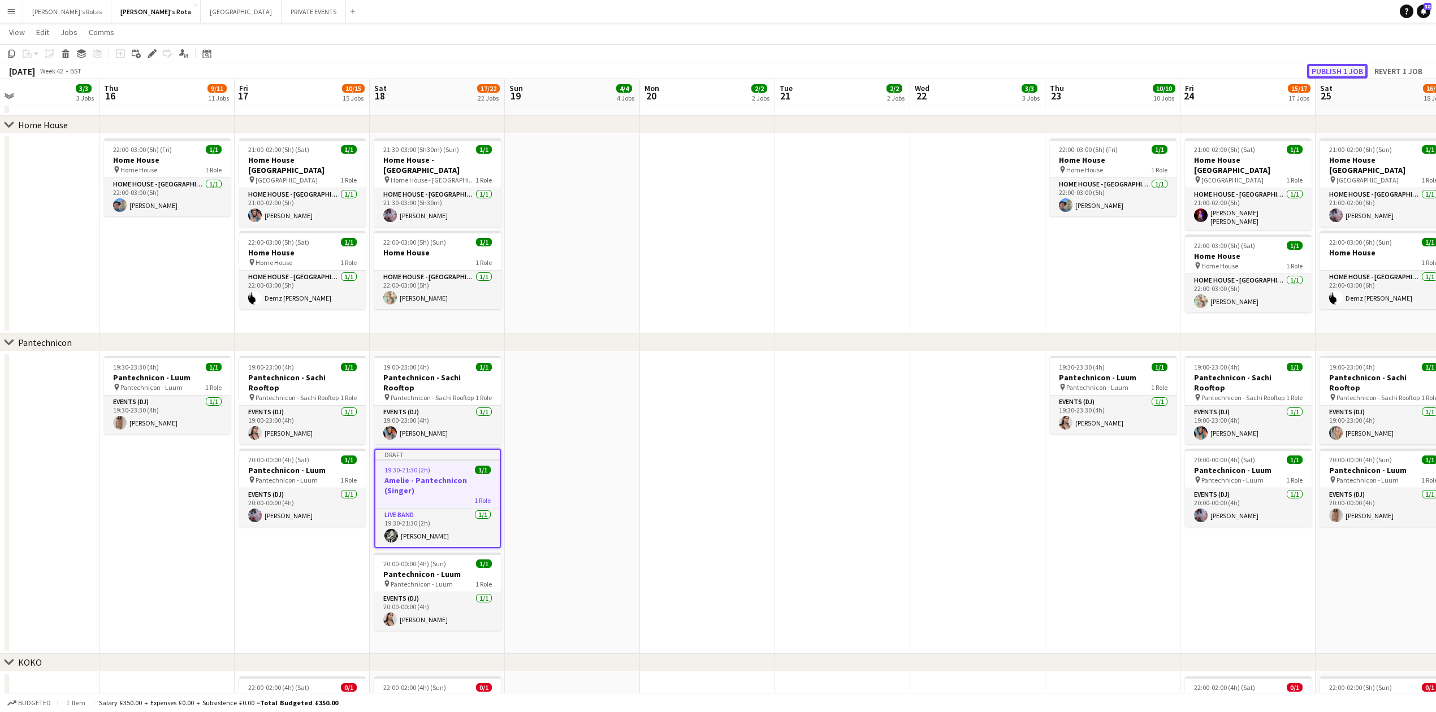
click at [1345, 68] on button "Publish 1 job" at bounding box center [1337, 71] width 60 height 15
click at [685, 376] on app-date-cell at bounding box center [707, 503] width 135 height 302
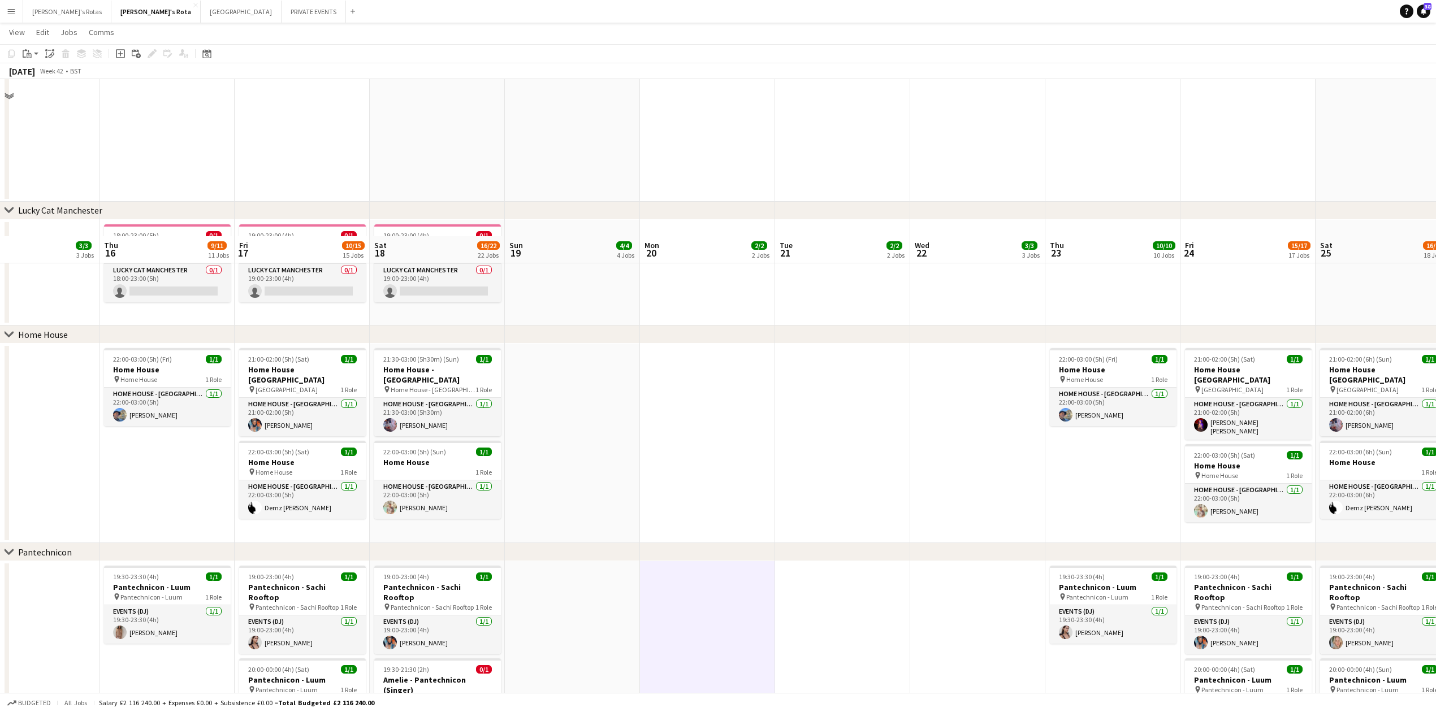
scroll to position [1165, 0]
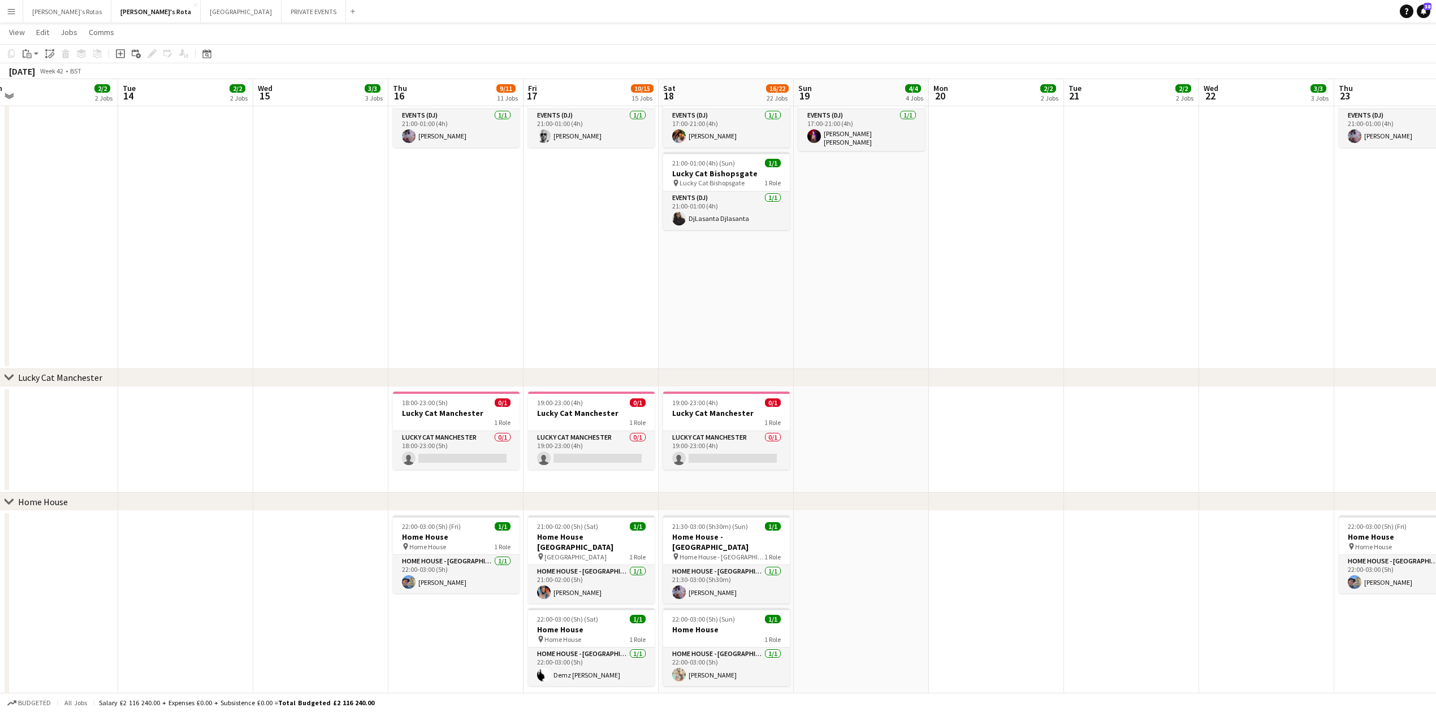
drag, startPoint x: 253, startPoint y: 333, endPoint x: 543, endPoint y: 332, distance: 289.4
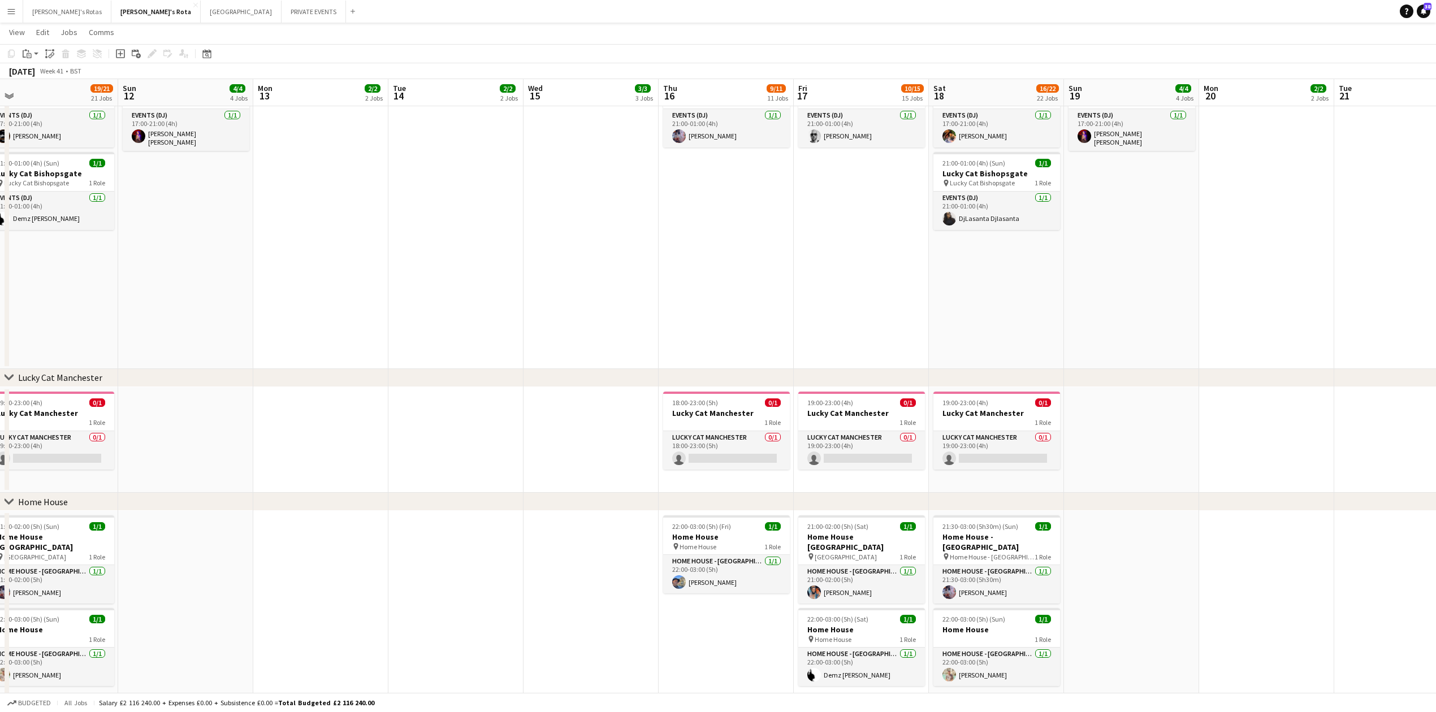
drag, startPoint x: 163, startPoint y: 340, endPoint x: 909, endPoint y: 349, distance: 746.7
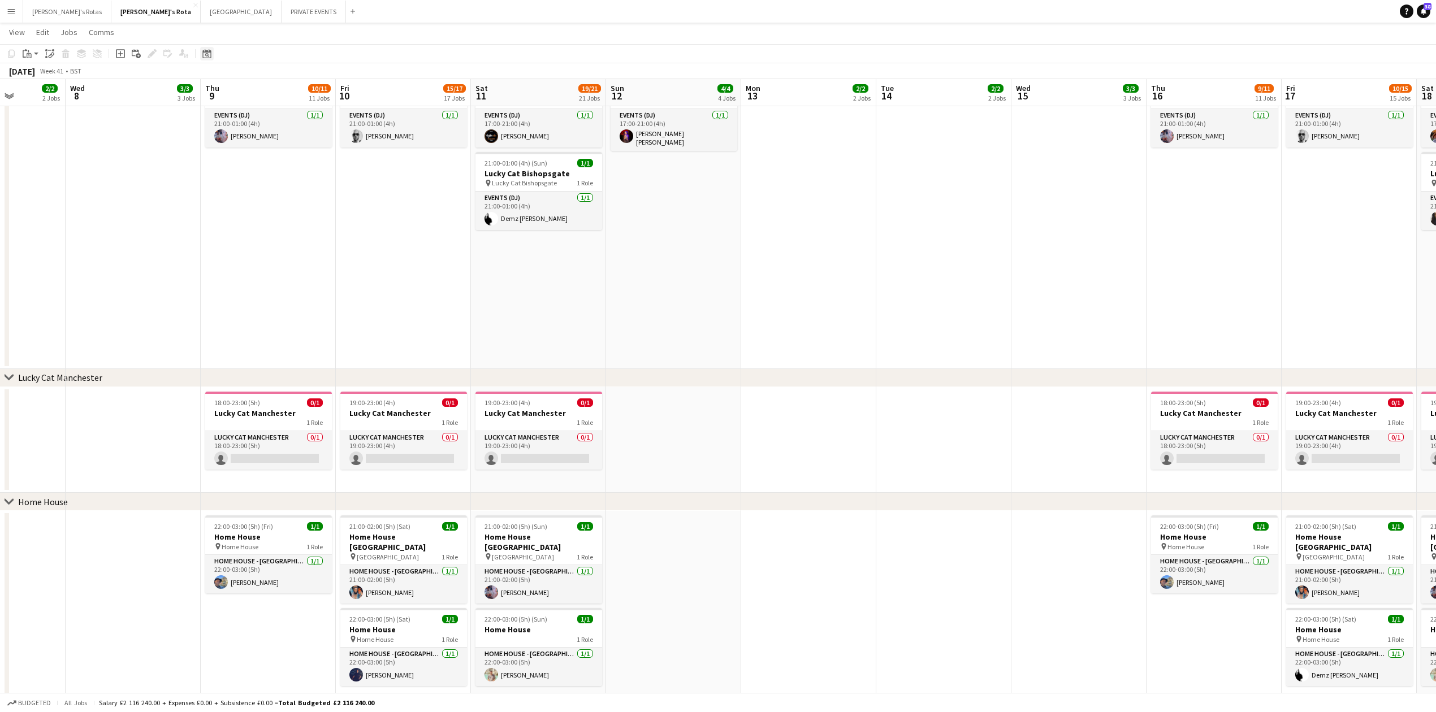
click at [203, 54] on icon "Date picker" at bounding box center [206, 53] width 9 height 9
click at [280, 232] on button "[DATE]" at bounding box center [287, 231] width 33 height 18
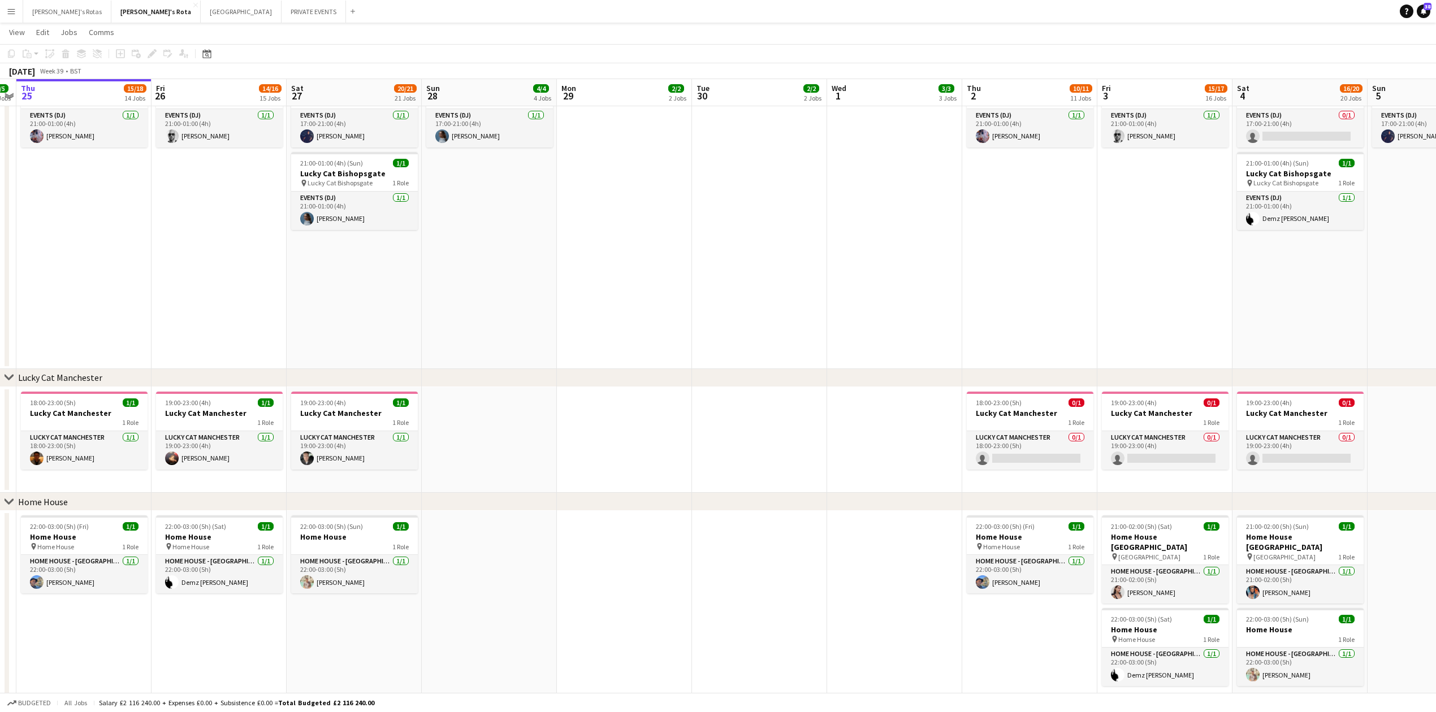
scroll to position [0, 410]
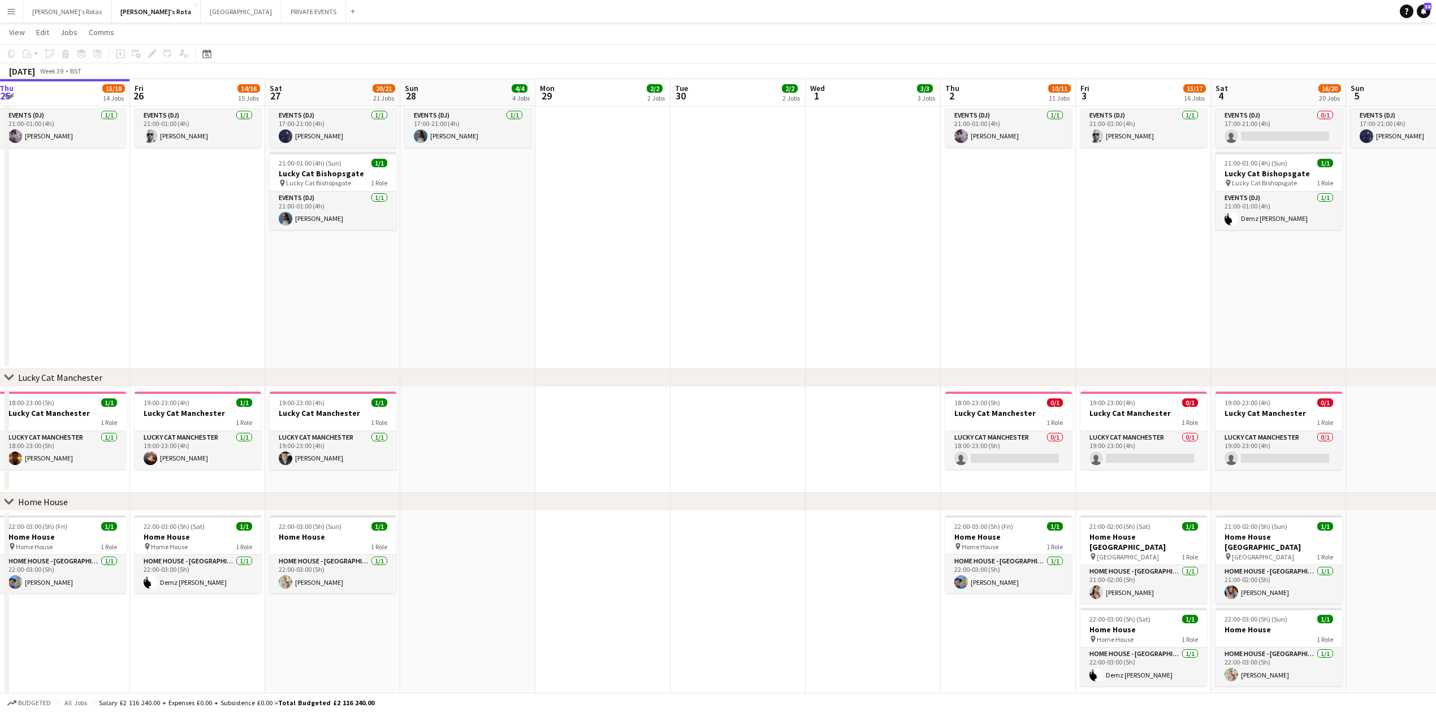
drag, startPoint x: 252, startPoint y: 265, endPoint x: 71, endPoint y: 281, distance: 182.2
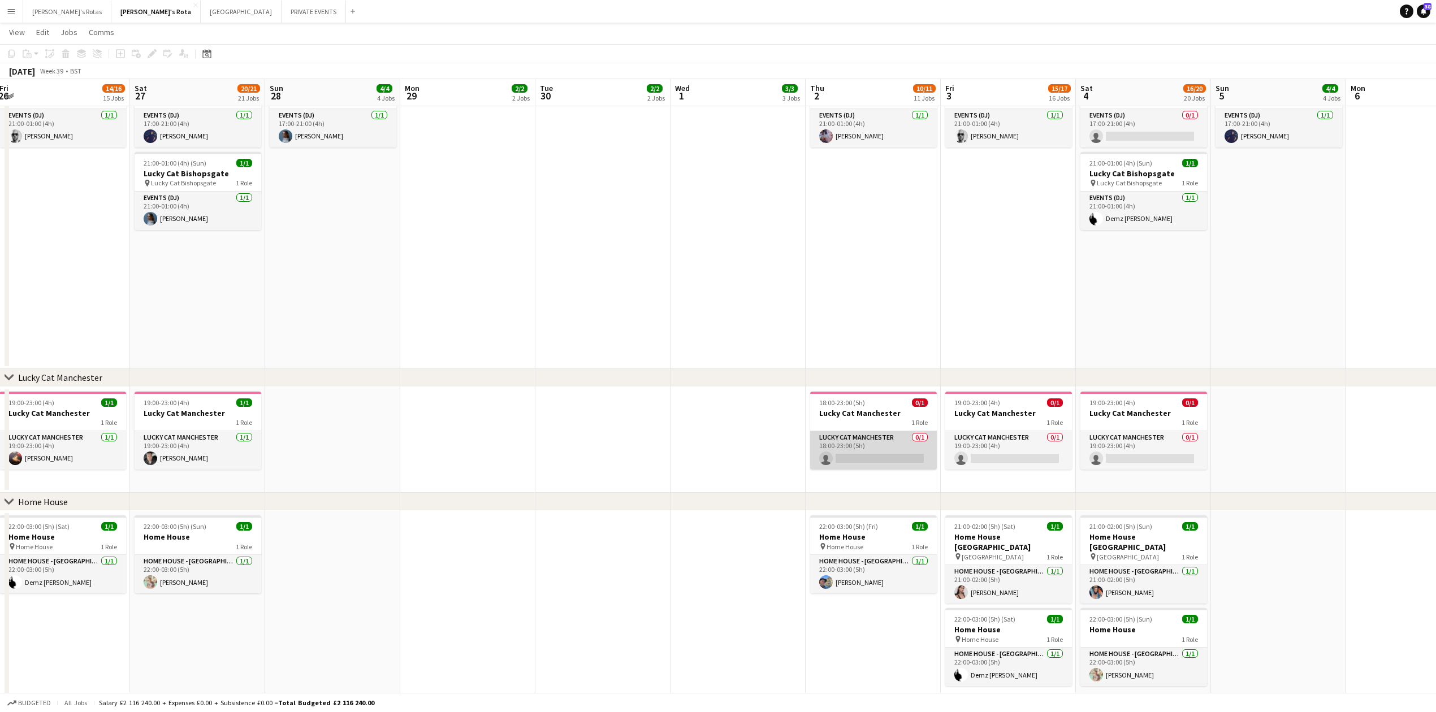
click at [853, 468] on app-card-role "Lucky Cat Manchester 0/1 18:00-23:00 (5h) single-neutral-actions" at bounding box center [873, 450] width 127 height 38
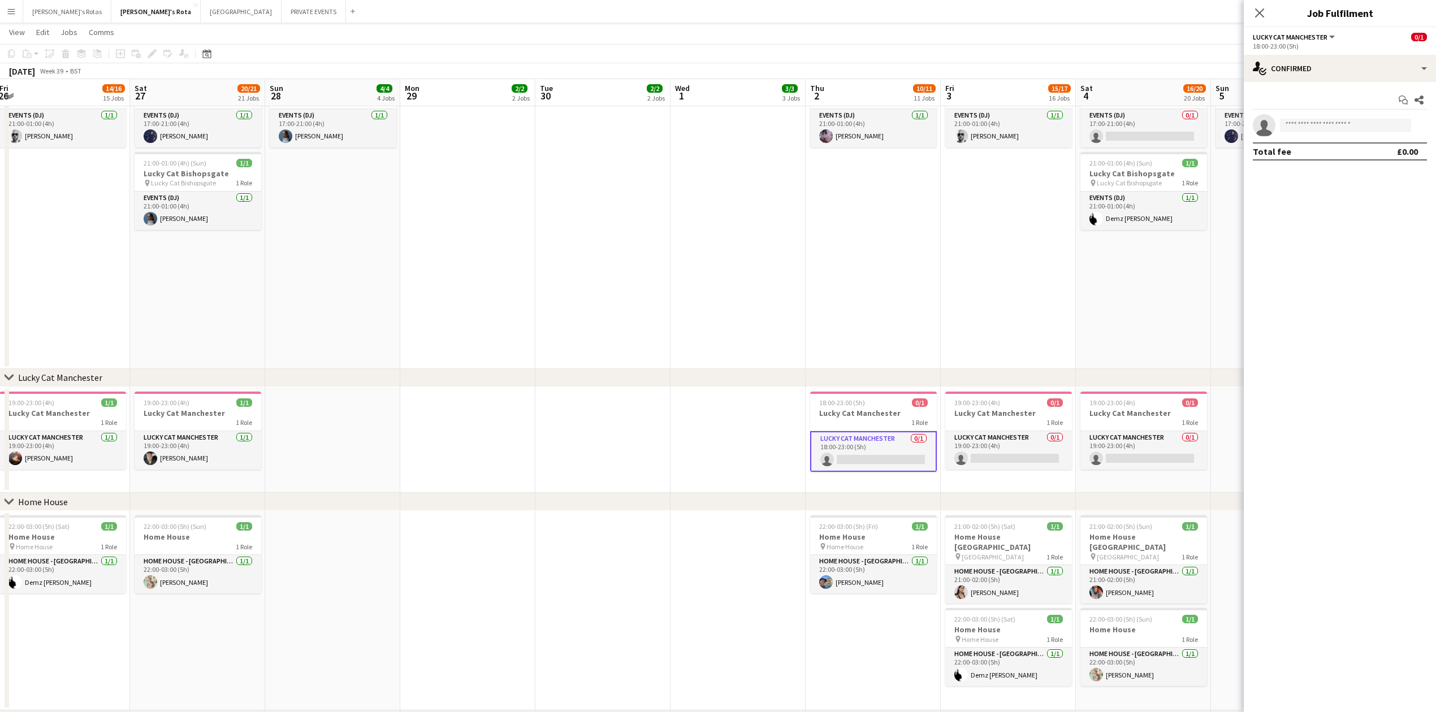
click at [1294, 118] on app-invite-slot "single-neutral-actions" at bounding box center [1339, 125] width 192 height 23
click at [1295, 122] on input at bounding box center [1345, 126] width 131 height 14
type input "***"
click at [1303, 144] on span "[PERSON_NAME]" at bounding box center [1321, 142] width 65 height 10
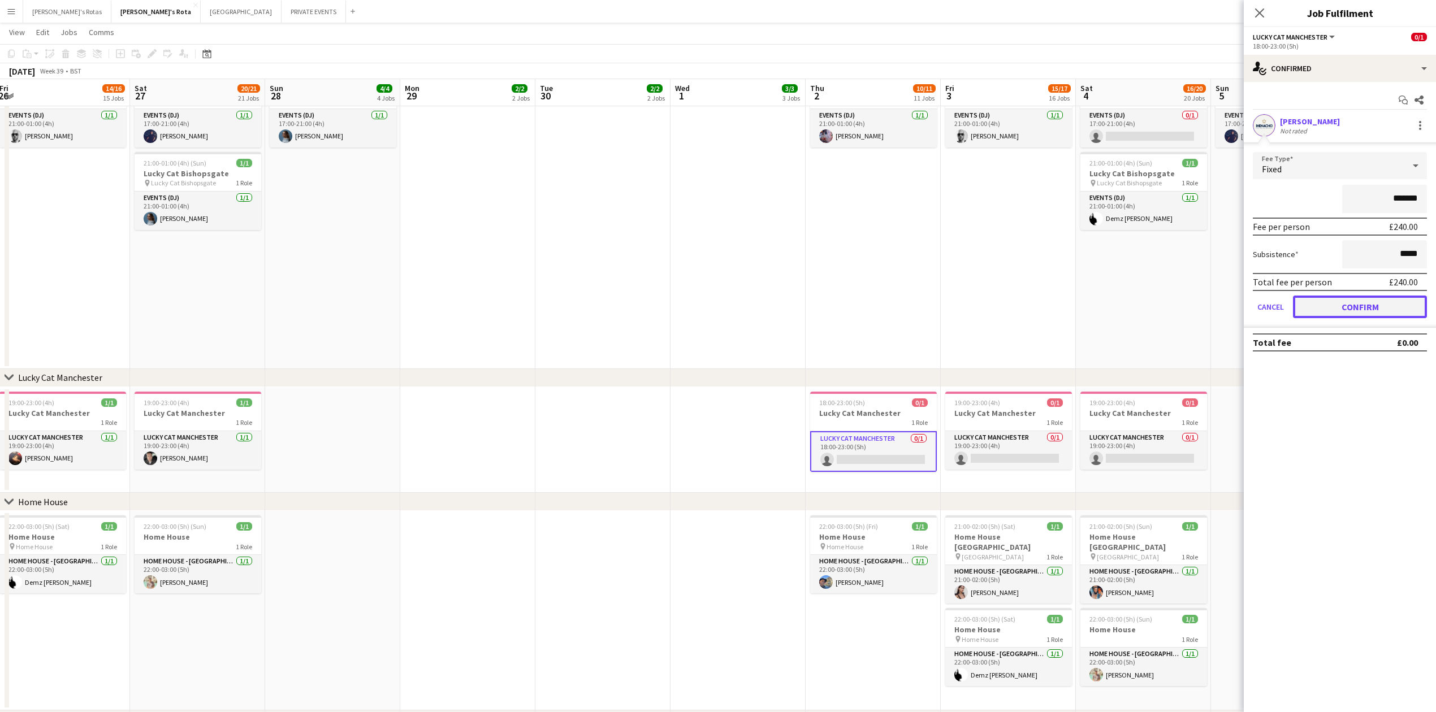
click at [1361, 304] on button "Confirm" at bounding box center [1360, 307] width 134 height 23
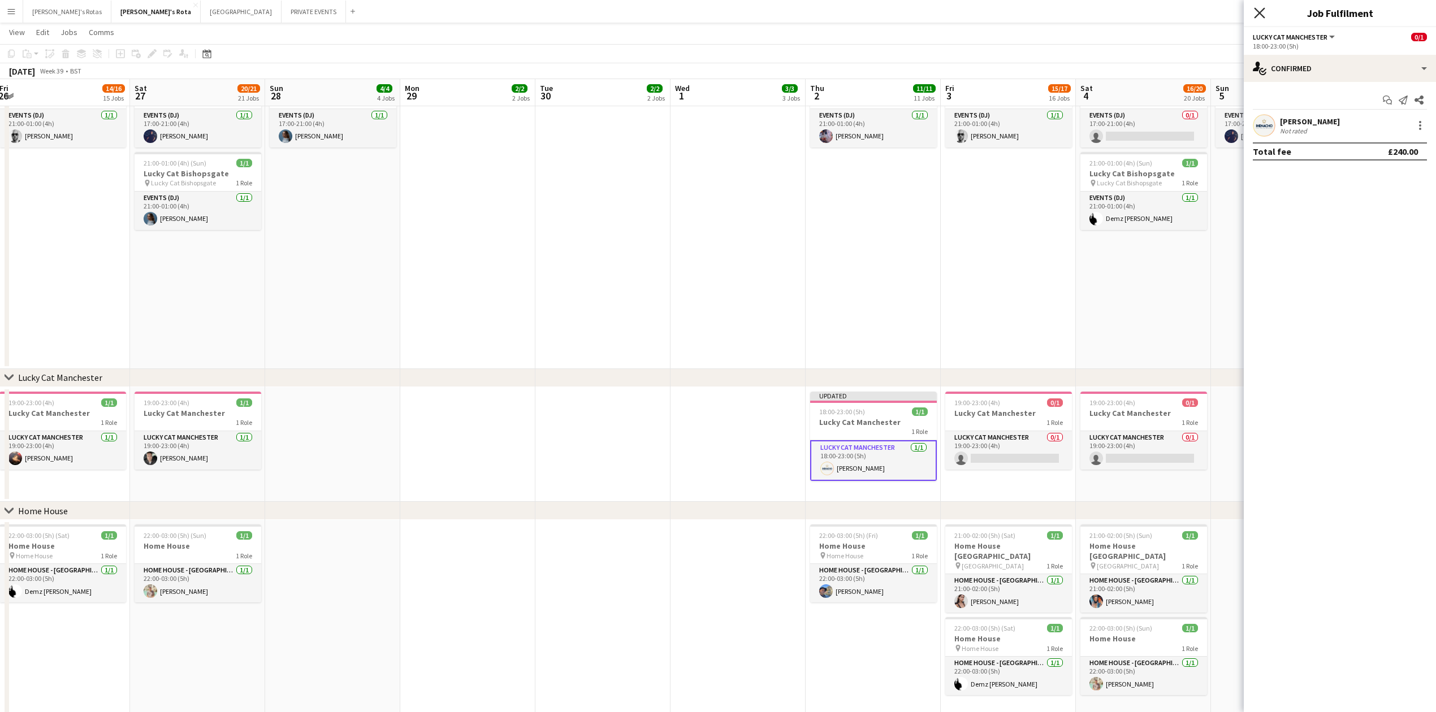
click at [1256, 12] on icon "Close pop-in" at bounding box center [1259, 12] width 11 height 11
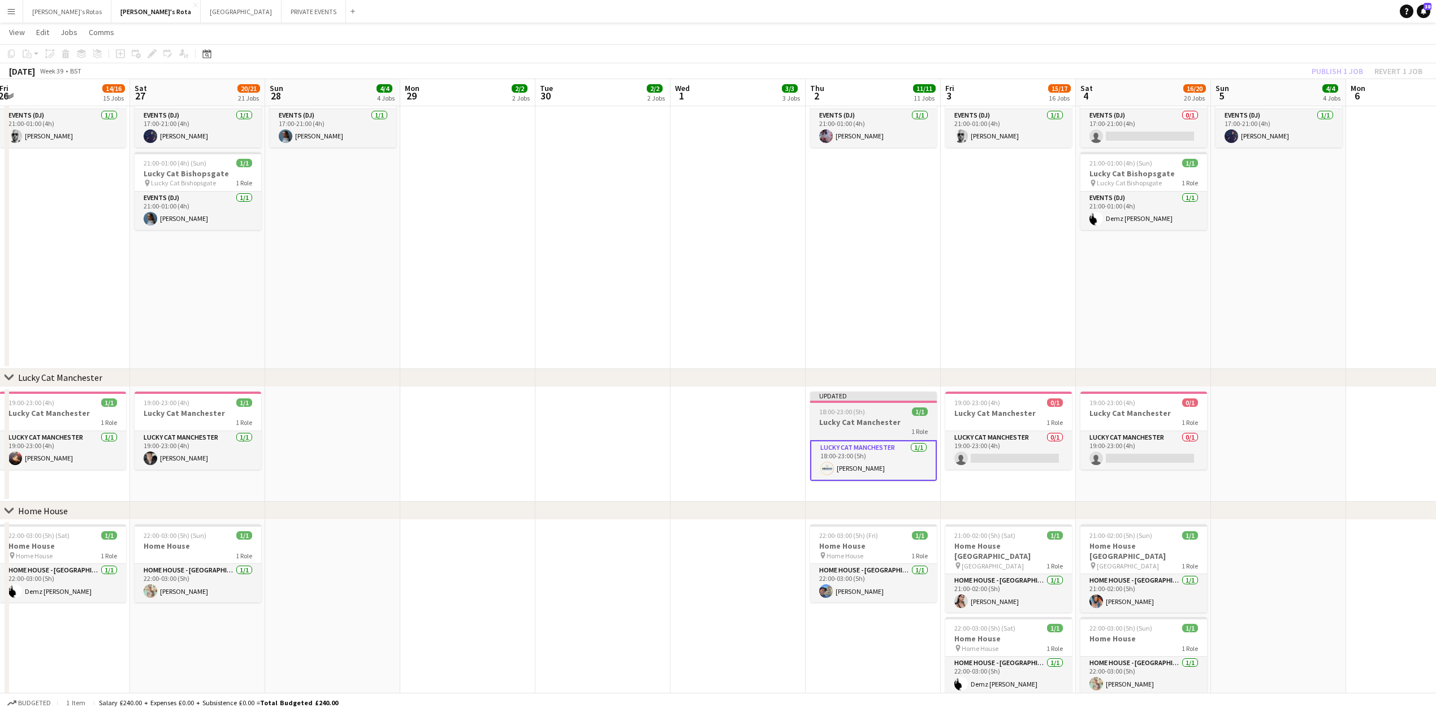
click at [887, 423] on h3 "Lucky Cat Manchester" at bounding box center [873, 422] width 127 height 10
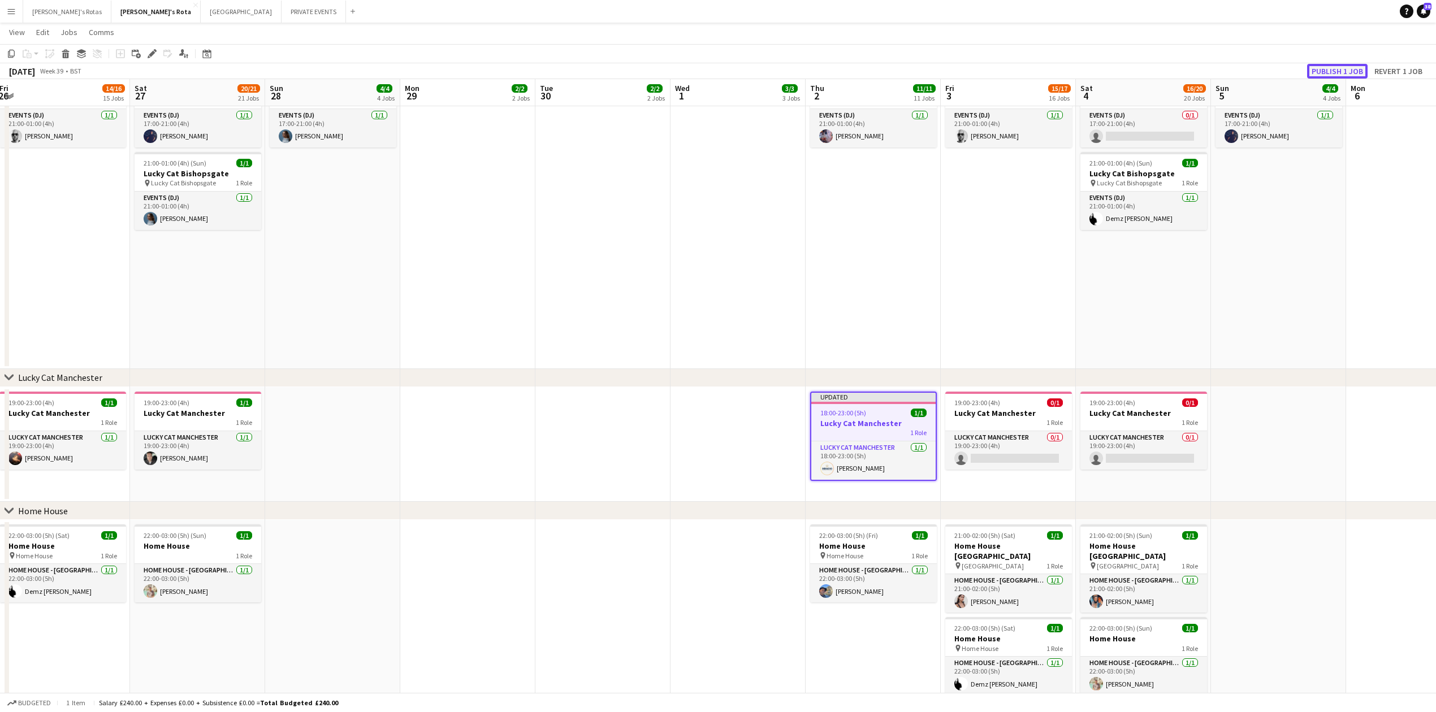
drag, startPoint x: 1350, startPoint y: 67, endPoint x: 1337, endPoint y: 70, distance: 12.9
click at [1348, 67] on button "Publish 1 job" at bounding box center [1337, 71] width 60 height 15
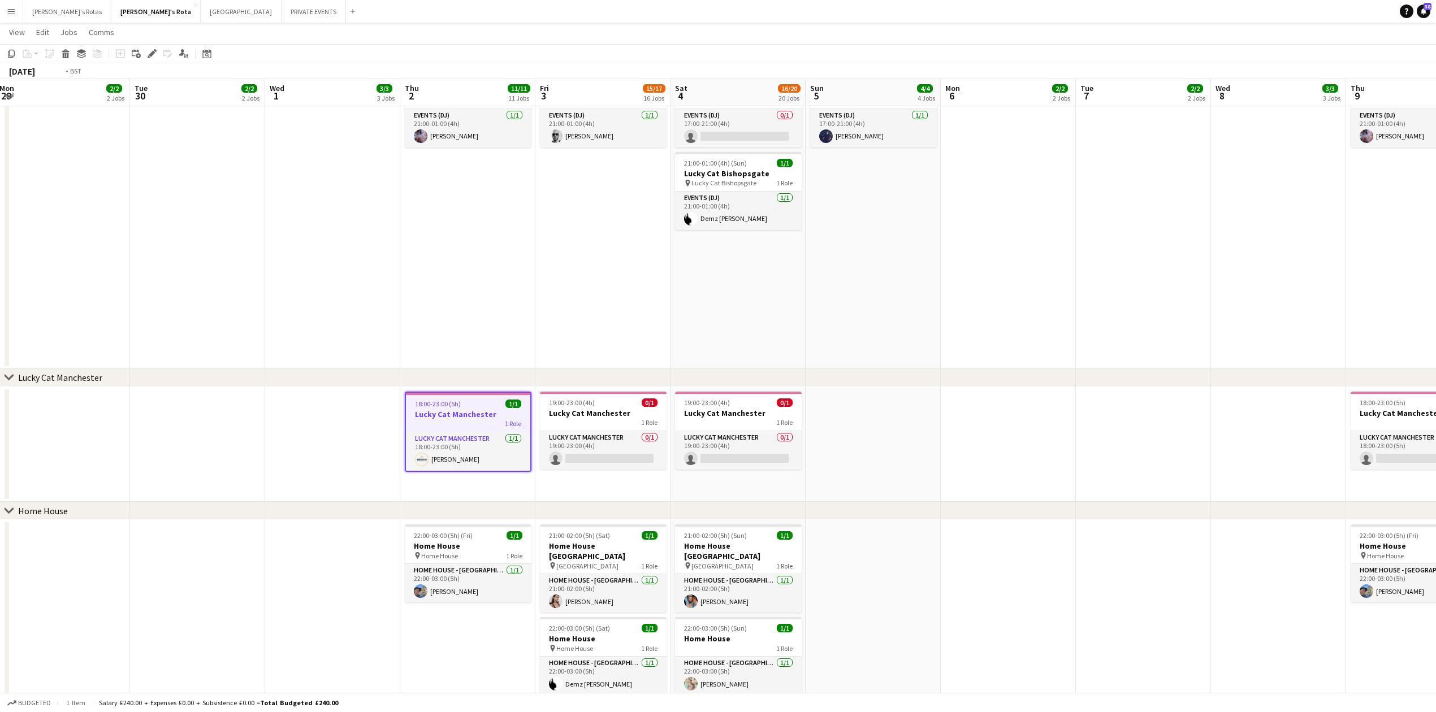
scroll to position [0, 422]
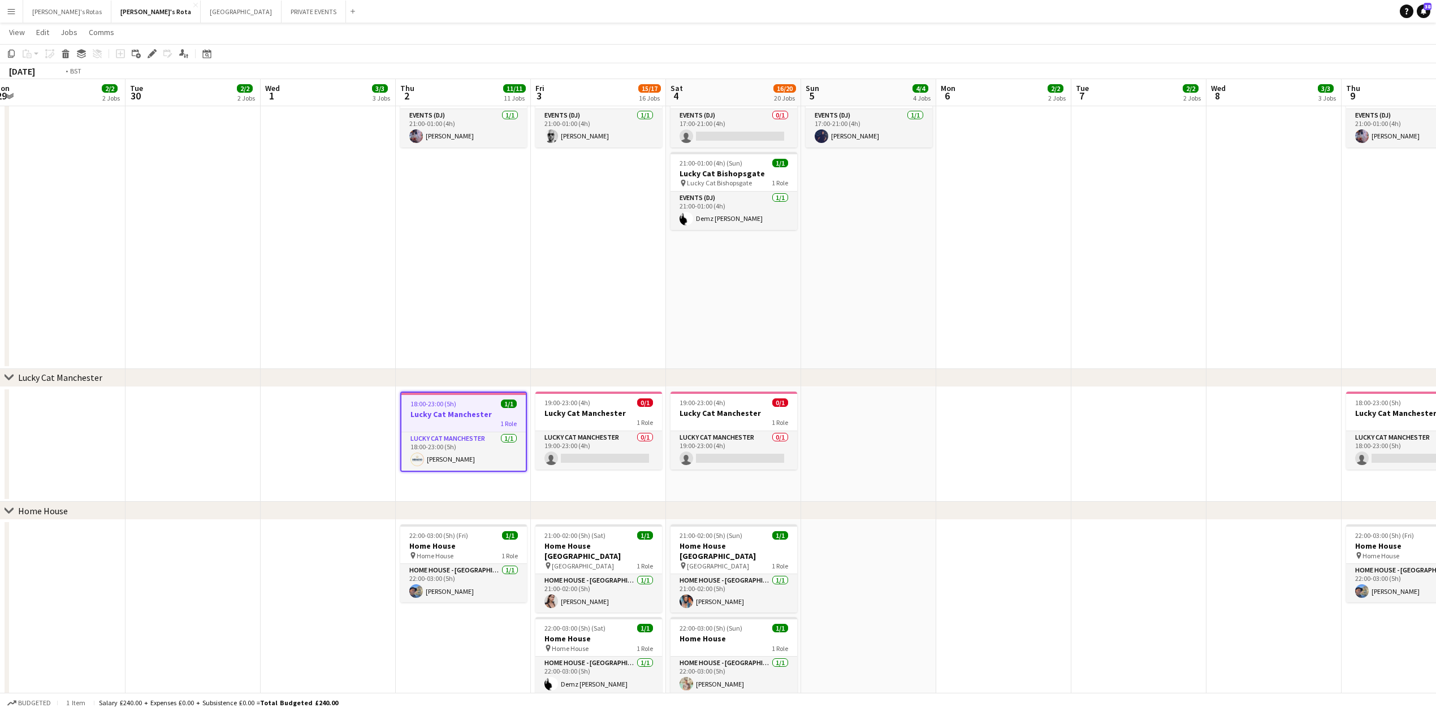
drag, startPoint x: 957, startPoint y: 274, endPoint x: 199, endPoint y: 283, distance: 757.9
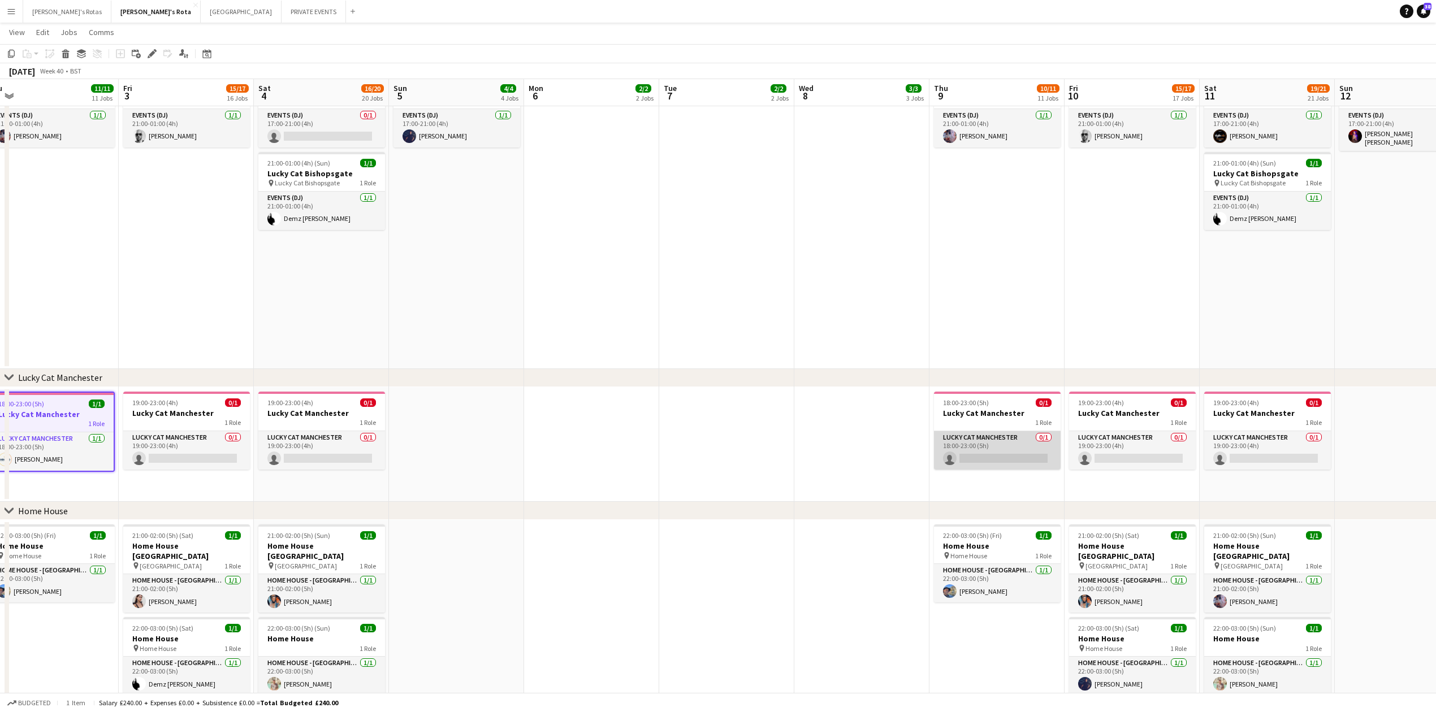
click at [986, 446] on app-card-role "Lucky Cat Manchester 0/1 18:00-23:00 (5h) single-neutral-actions" at bounding box center [997, 450] width 127 height 38
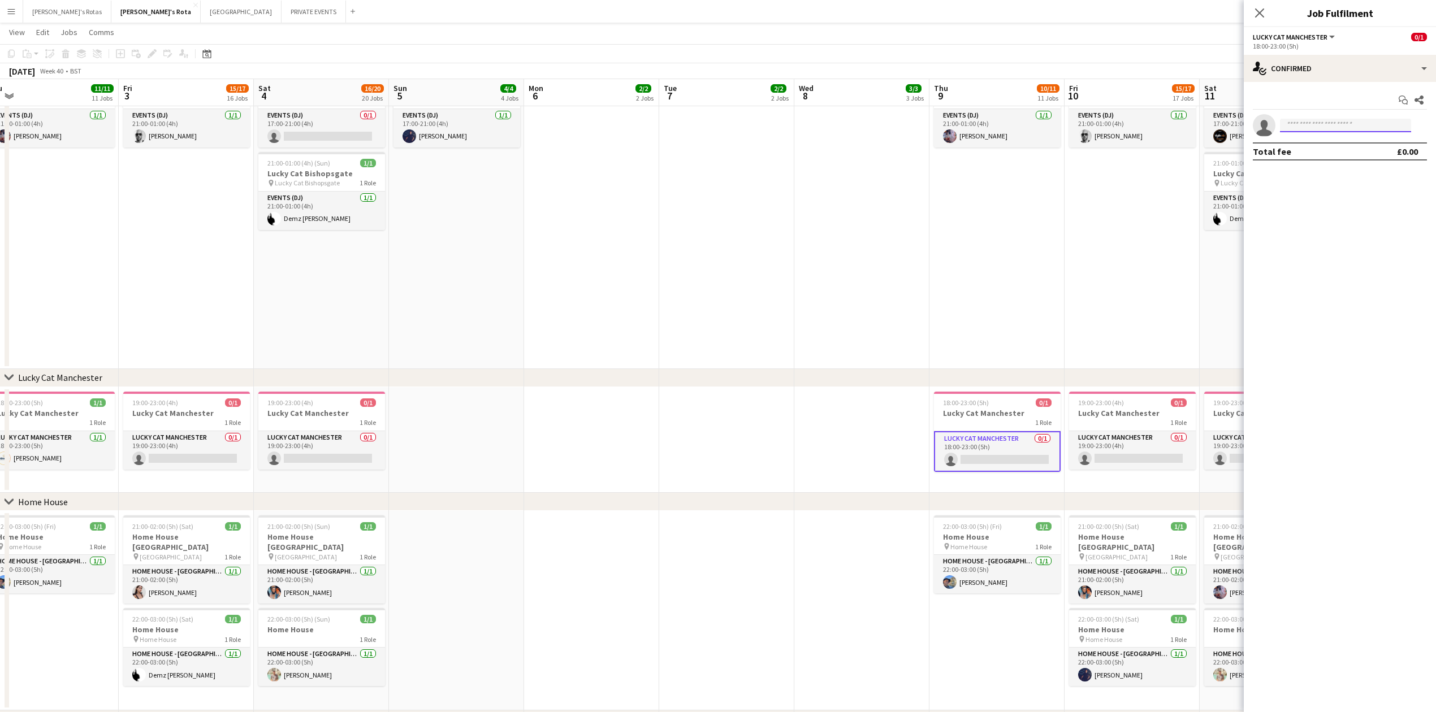
click at [1332, 129] on input at bounding box center [1345, 126] width 131 height 14
type input "***"
click at [1329, 157] on span "[PHONE_NUMBER]" at bounding box center [1345, 159] width 113 height 9
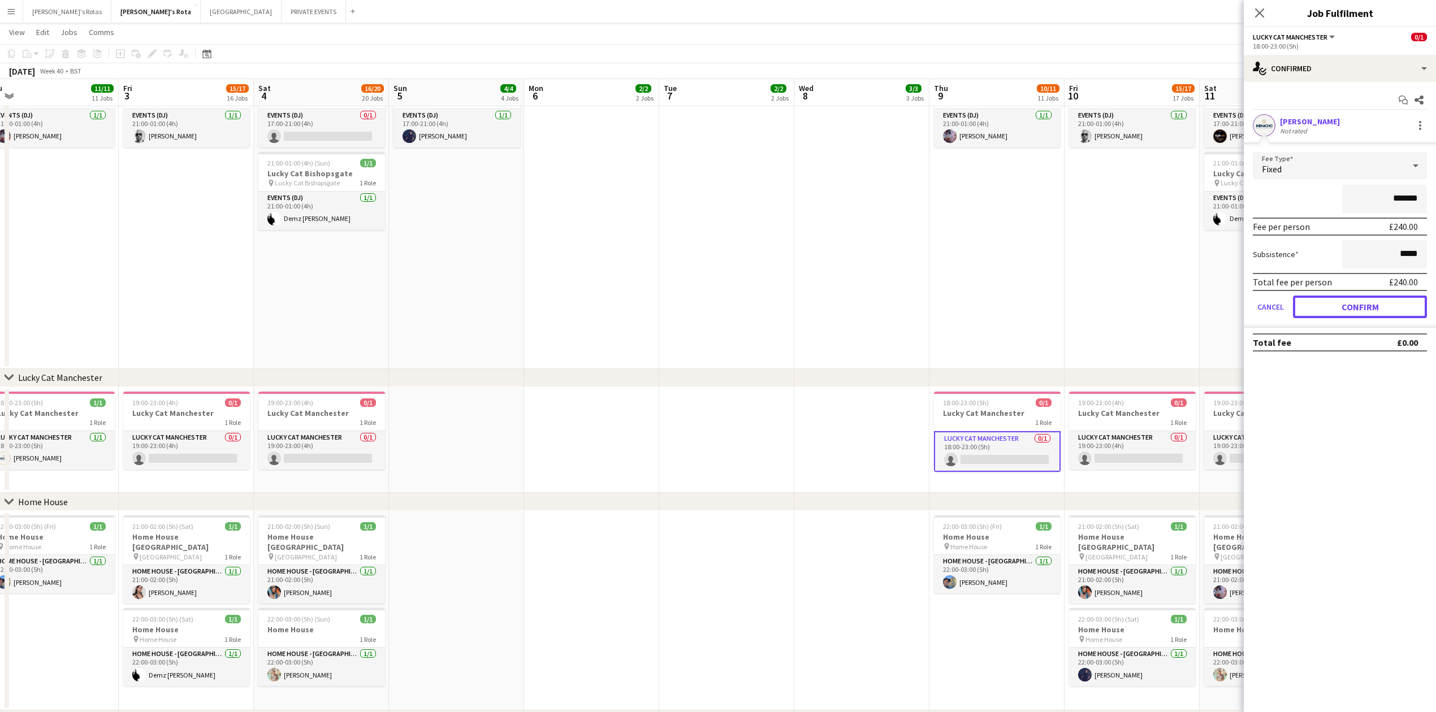
drag, startPoint x: 1334, startPoint y: 313, endPoint x: 1258, endPoint y: 182, distance: 151.7
click at [1334, 313] on button "Confirm" at bounding box center [1360, 307] width 134 height 23
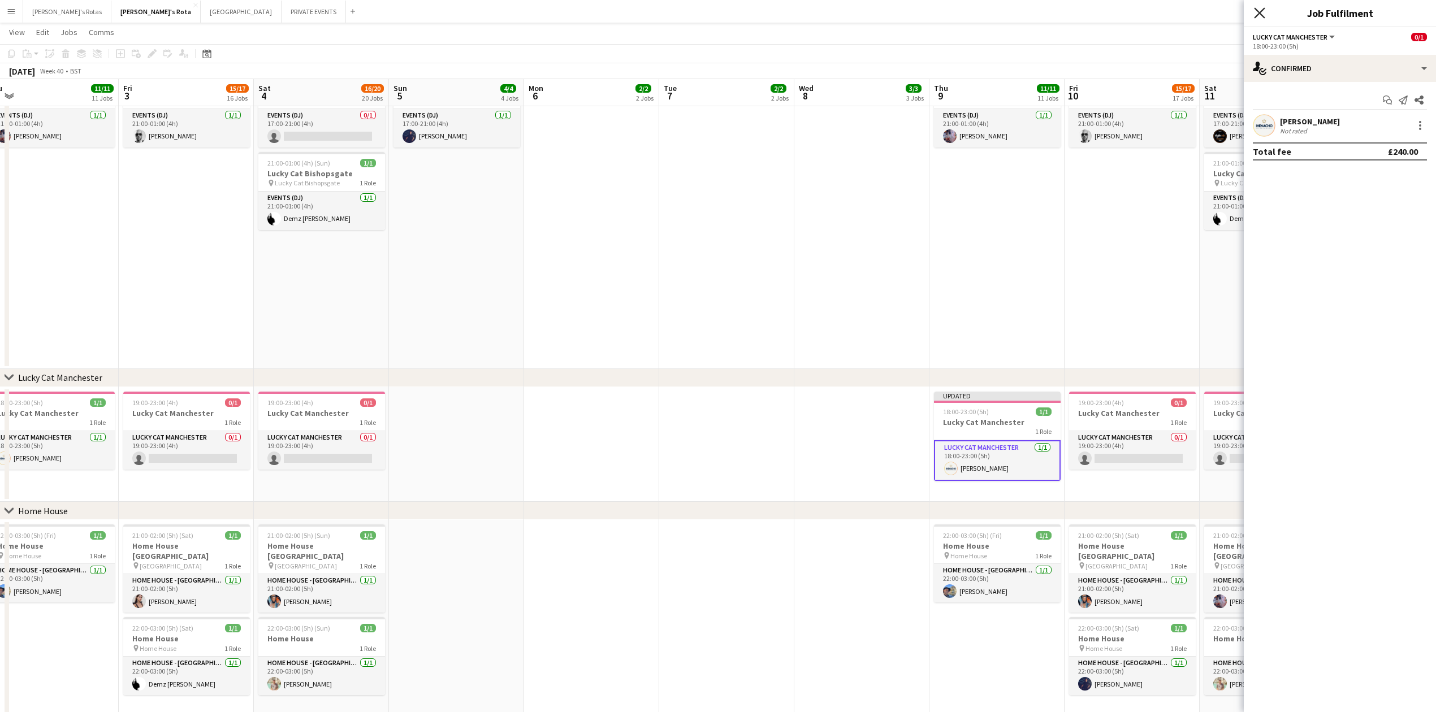
click at [1261, 12] on icon "Close pop-in" at bounding box center [1259, 12] width 11 height 11
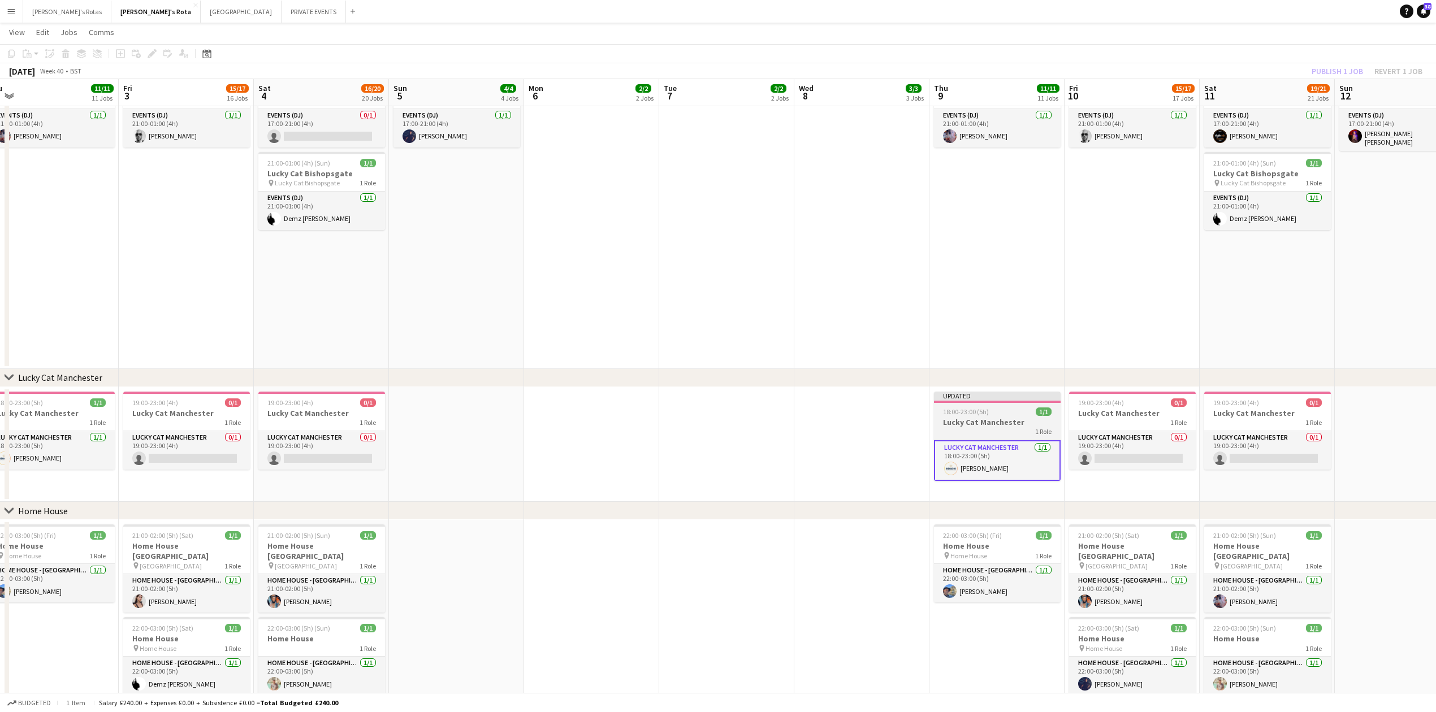
click at [1002, 419] on h3 "Lucky Cat Manchester" at bounding box center [997, 422] width 127 height 10
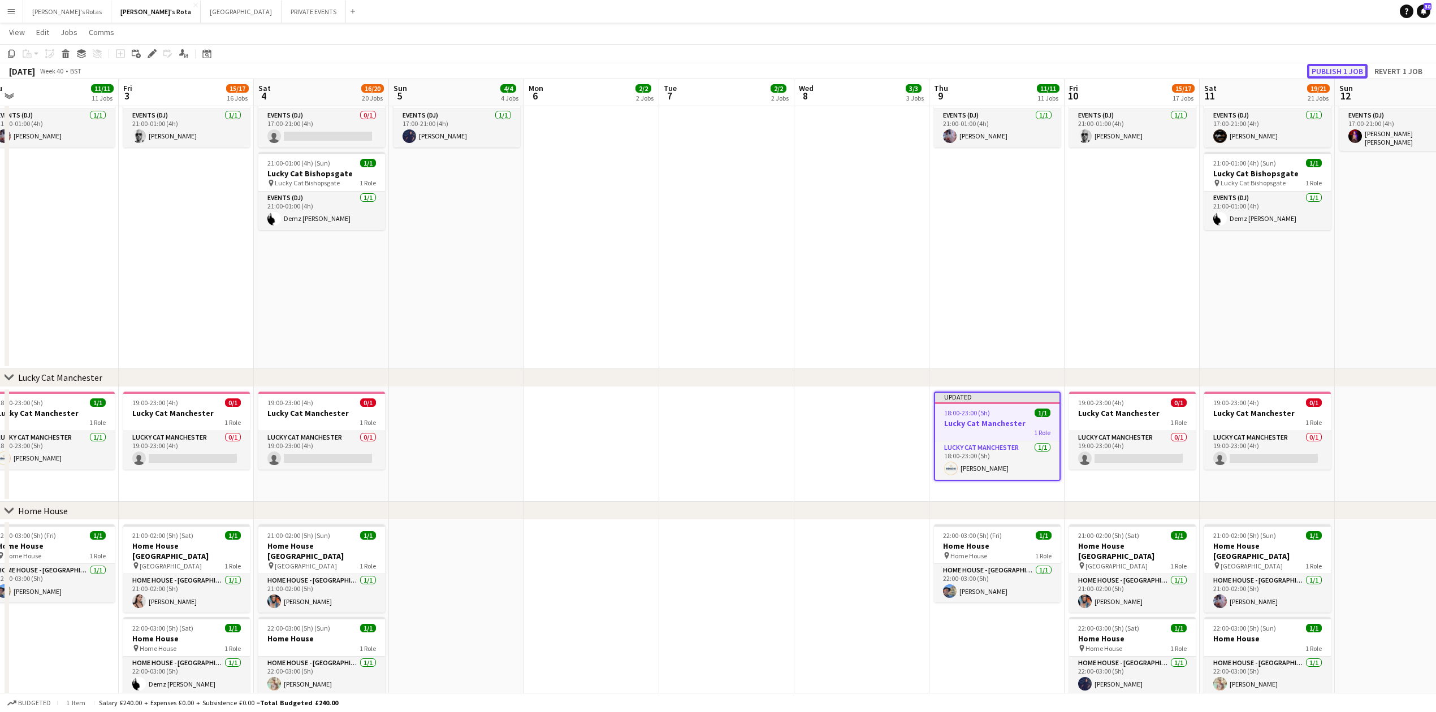
click at [1341, 75] on button "Publish 1 job" at bounding box center [1337, 71] width 60 height 15
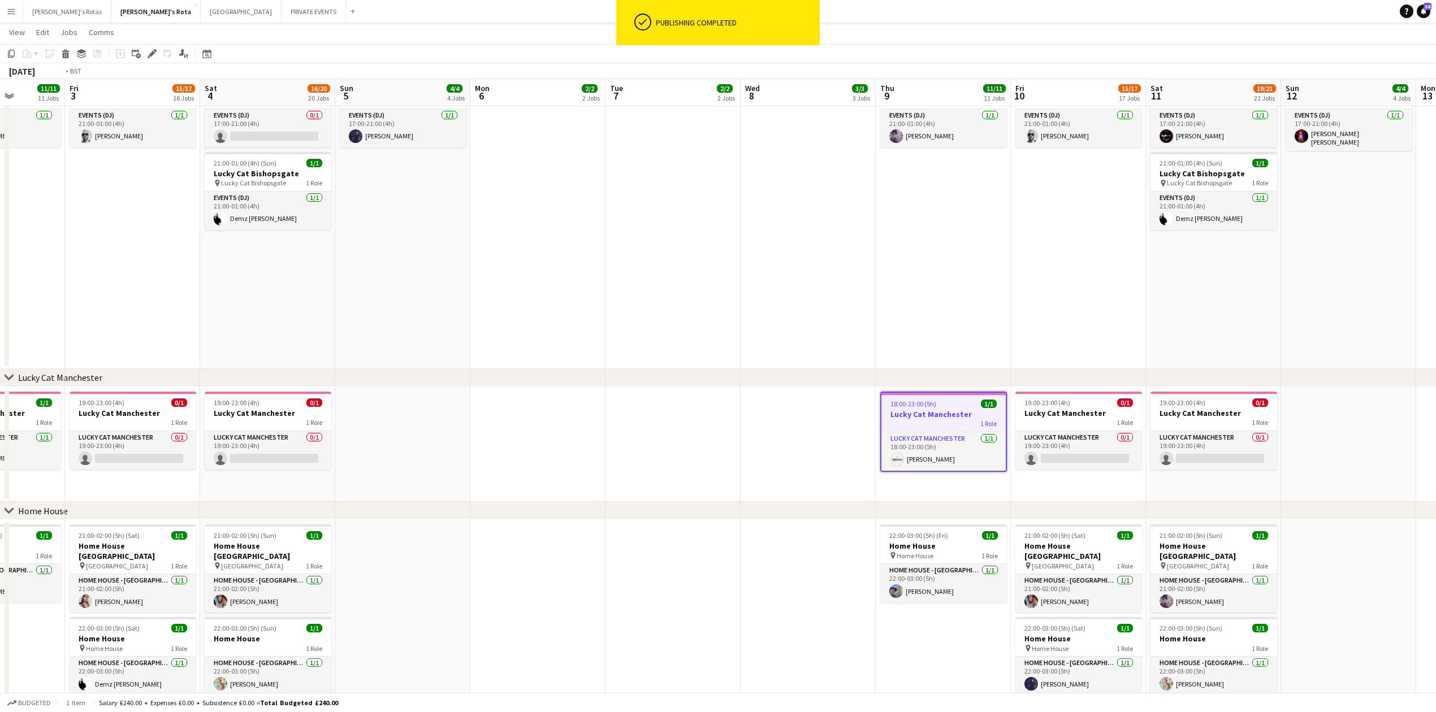
drag, startPoint x: 981, startPoint y: 363, endPoint x: 226, endPoint y: 389, distance: 755.5
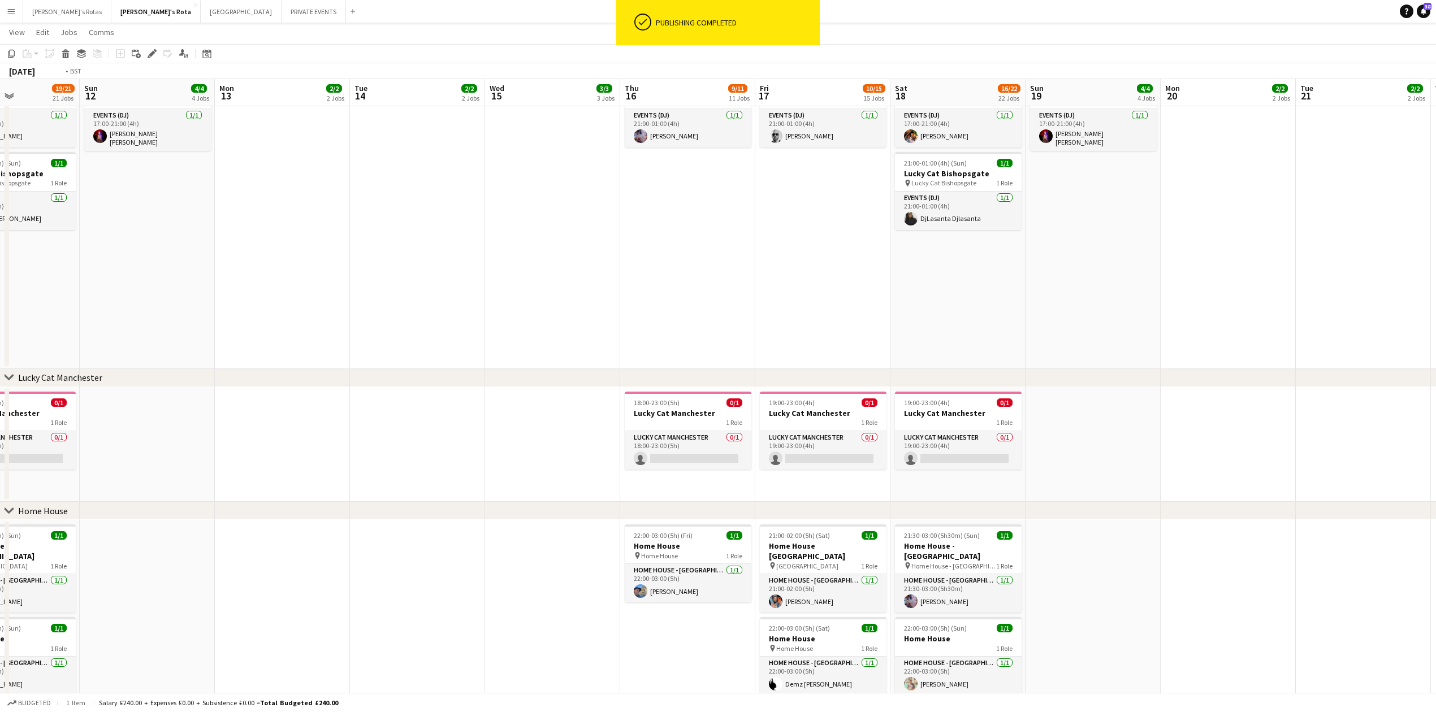
drag, startPoint x: 1018, startPoint y: 329, endPoint x: 697, endPoint y: 372, distance: 323.9
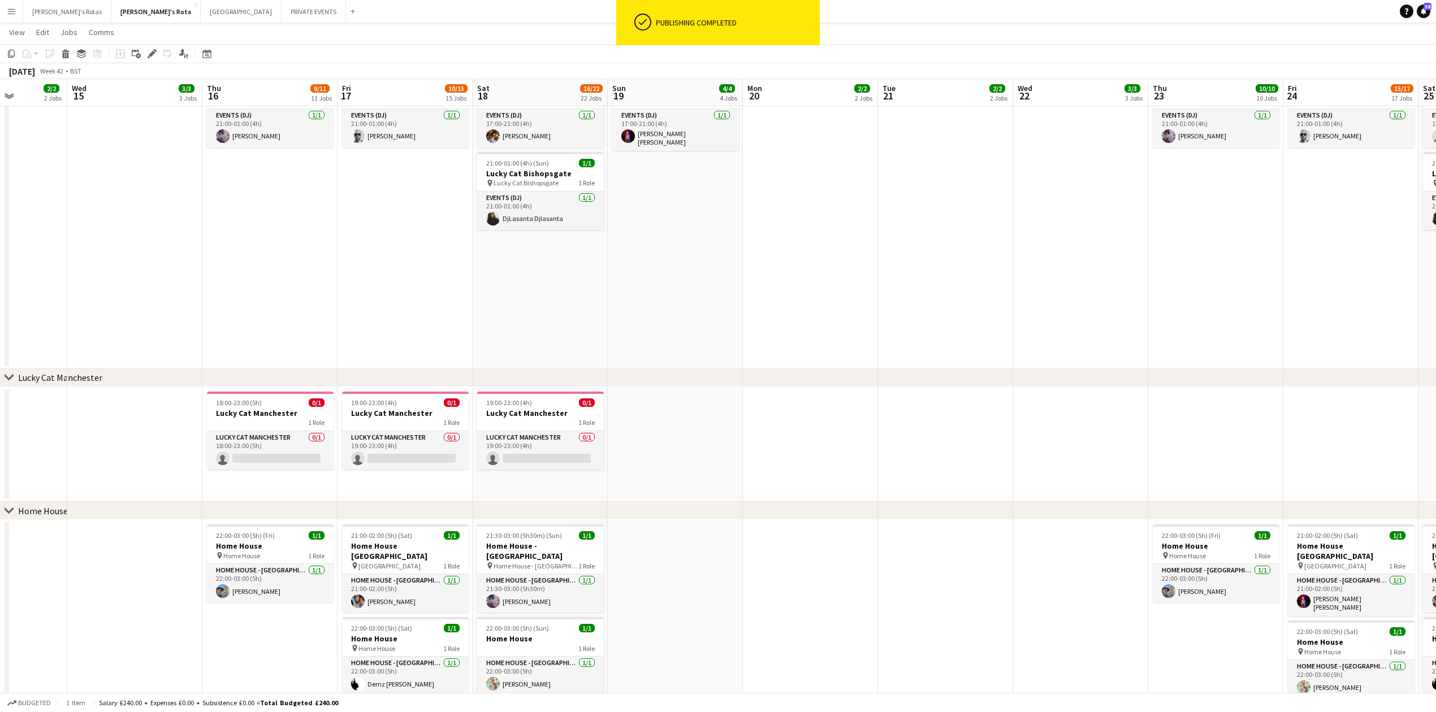
scroll to position [0, 421]
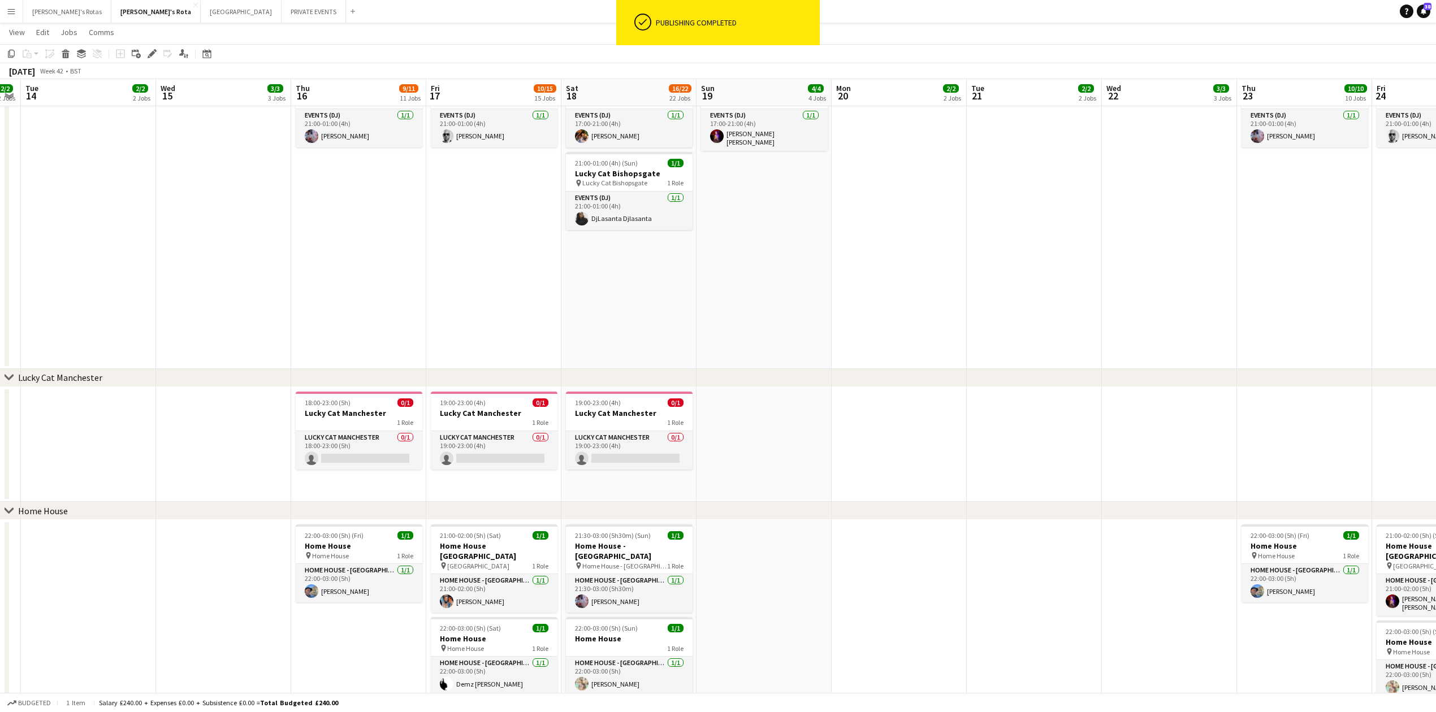
drag, startPoint x: 1001, startPoint y: 410, endPoint x: 710, endPoint y: 405, distance: 291.7
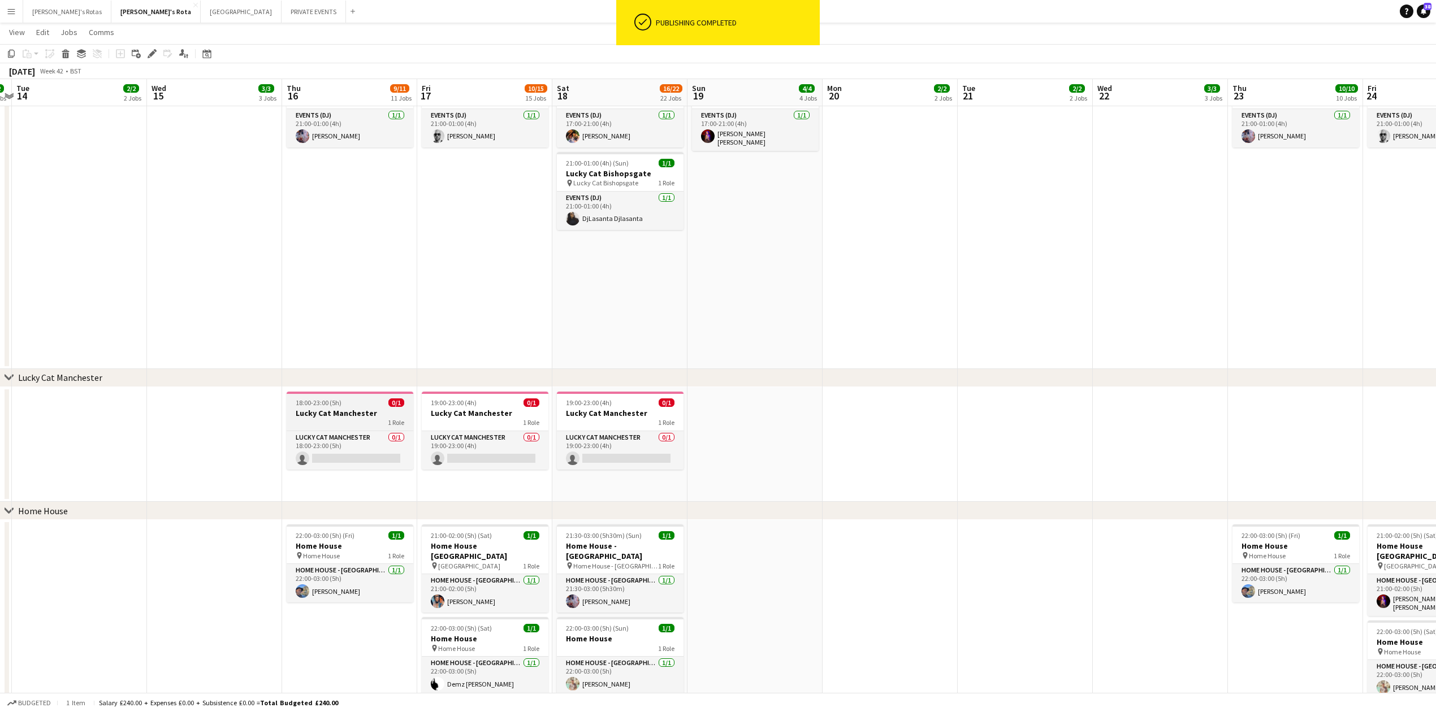
click at [330, 404] on span "18:00-23:00 (5h)" at bounding box center [319, 402] width 46 height 8
click at [600, 401] on span "19:00-23:00 (4h)" at bounding box center [589, 402] width 46 height 8
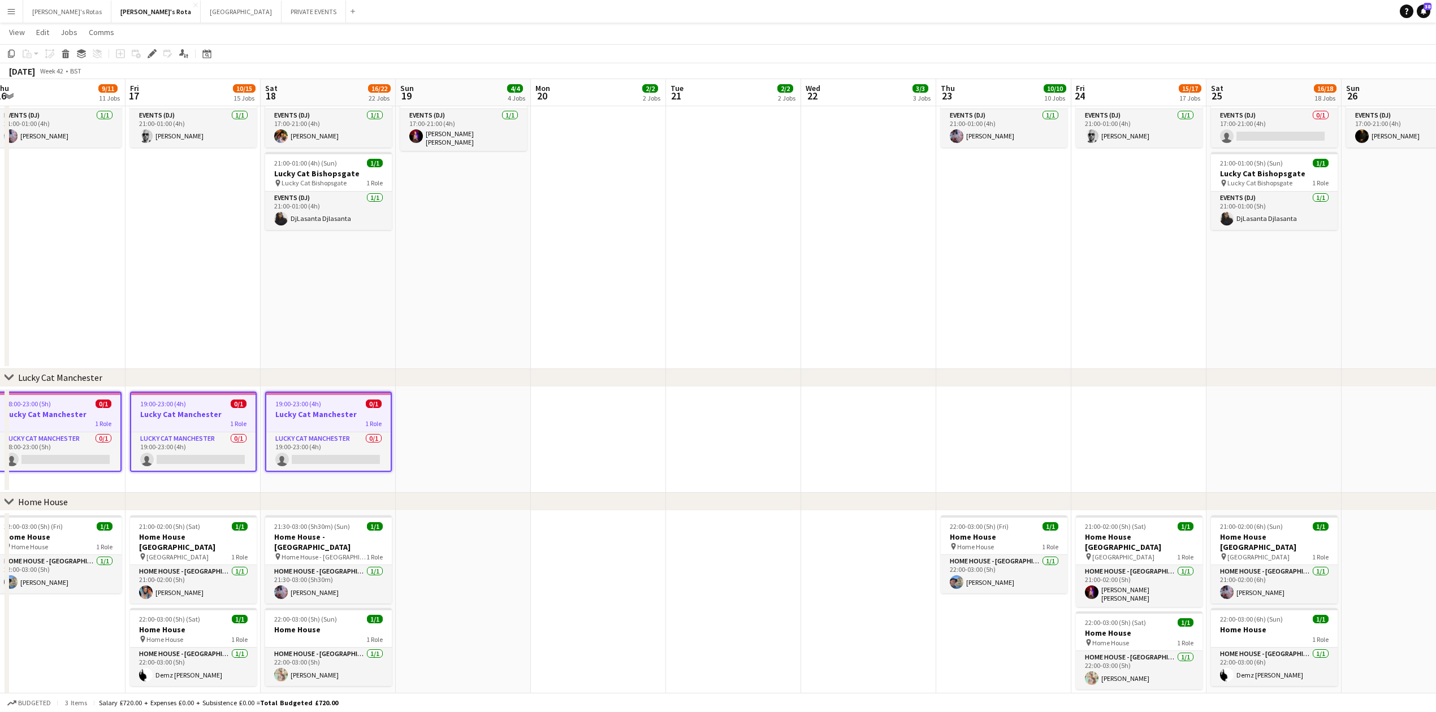
scroll to position [0, 373]
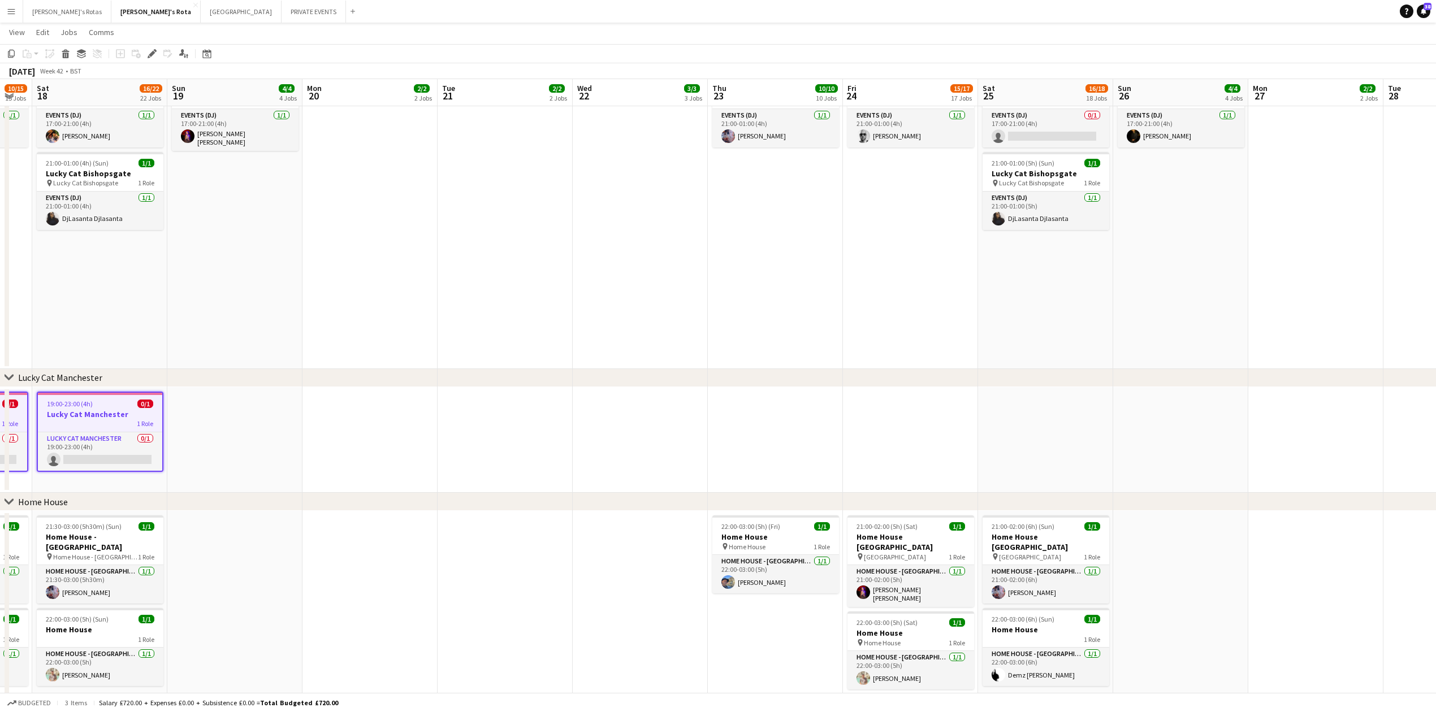
drag, startPoint x: 1098, startPoint y: 511, endPoint x: 599, endPoint y: 503, distance: 498.6
click at [740, 431] on app-date-cell at bounding box center [775, 440] width 135 height 106
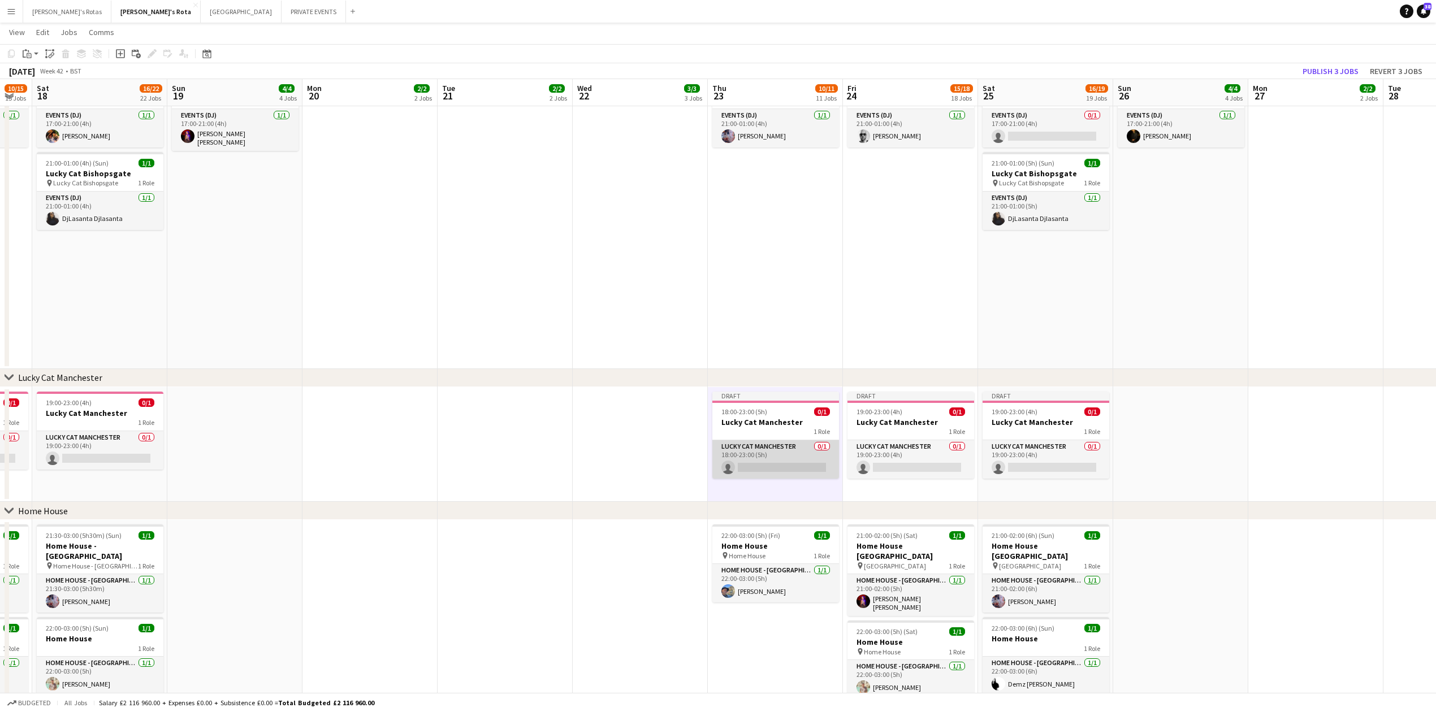
click at [740, 466] on app-card-role "Lucky Cat Manchester 0/1 18:00-23:00 (5h) single-neutral-actions" at bounding box center [775, 459] width 127 height 38
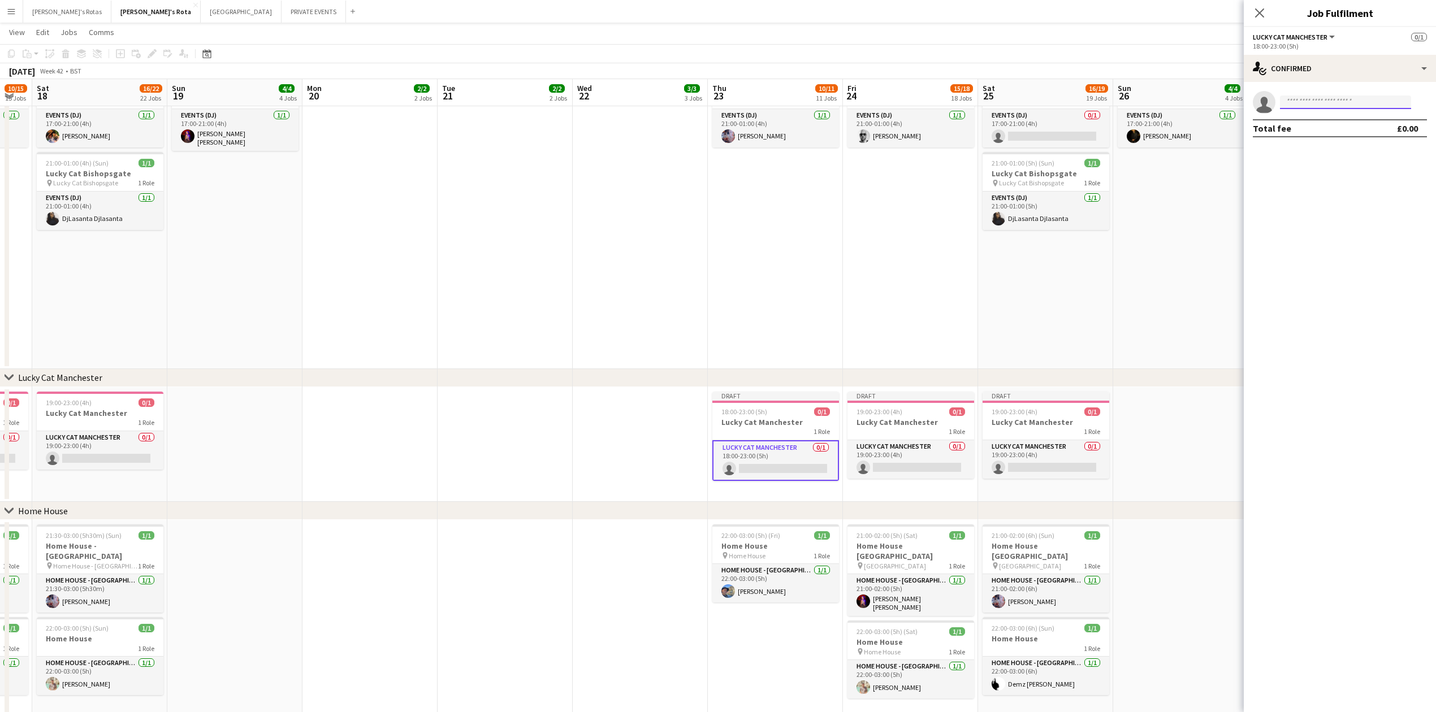
click at [1311, 98] on input at bounding box center [1345, 103] width 131 height 14
type input "***"
click at [1341, 132] on span "[PHONE_NUMBER]" at bounding box center [1345, 136] width 113 height 9
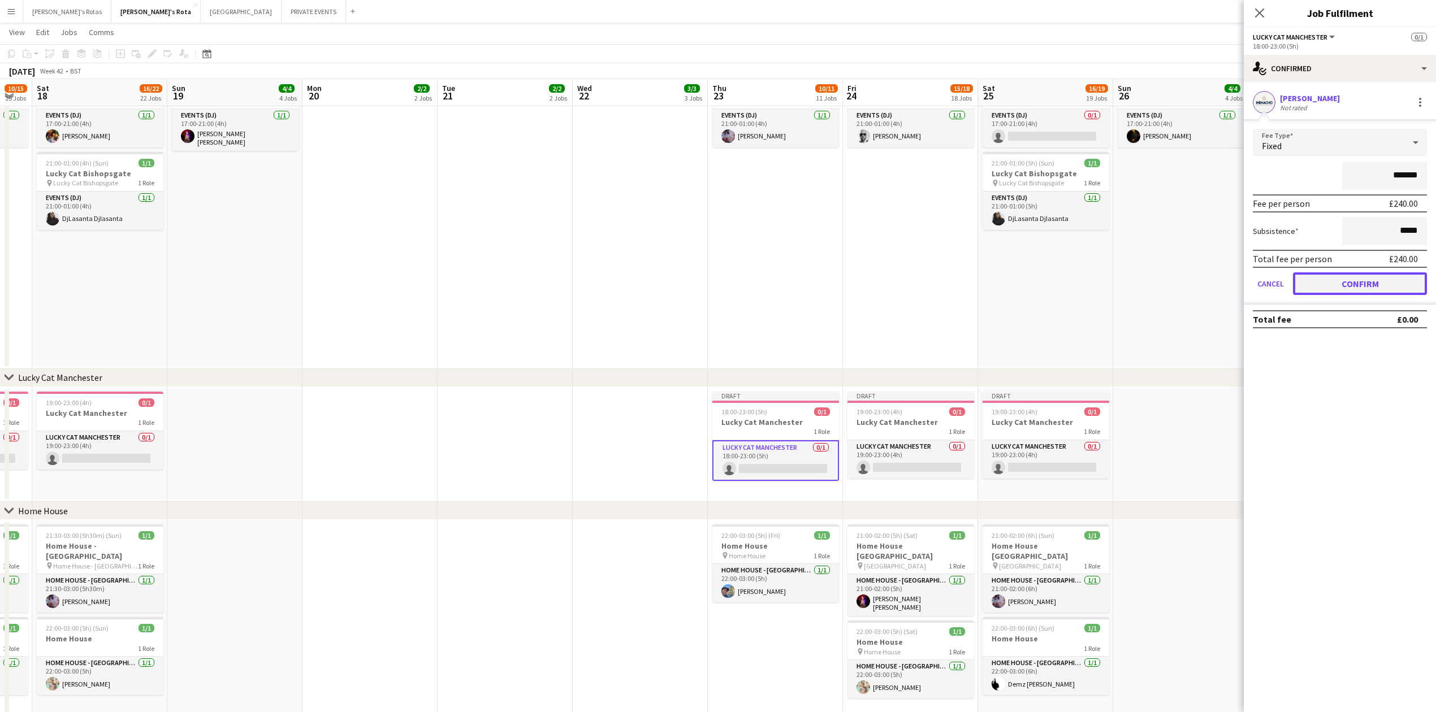
drag, startPoint x: 1348, startPoint y: 283, endPoint x: 1295, endPoint y: 219, distance: 83.1
click at [1348, 281] on button "Confirm" at bounding box center [1360, 283] width 134 height 23
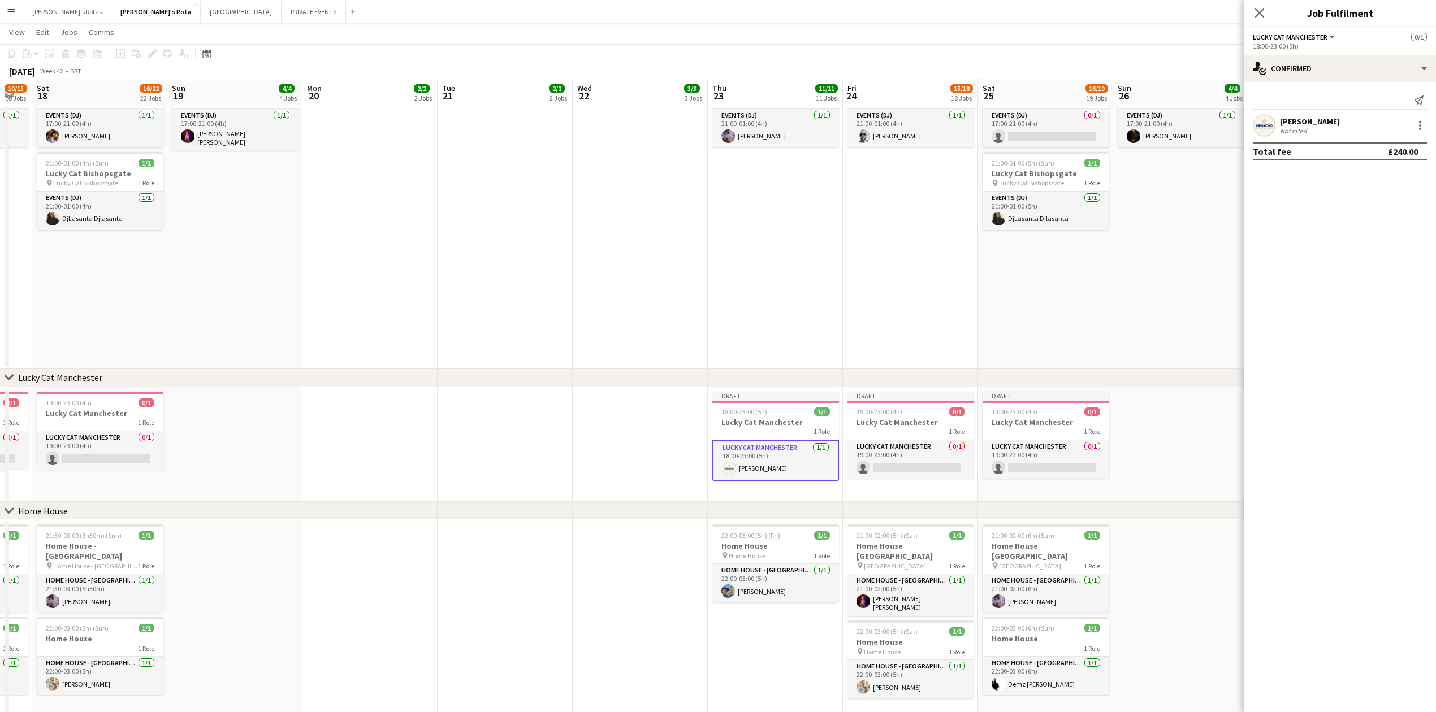
drag, startPoint x: 1260, startPoint y: 12, endPoint x: 1253, endPoint y: 19, distance: 10.0
click at [1259, 14] on icon at bounding box center [1259, 12] width 9 height 9
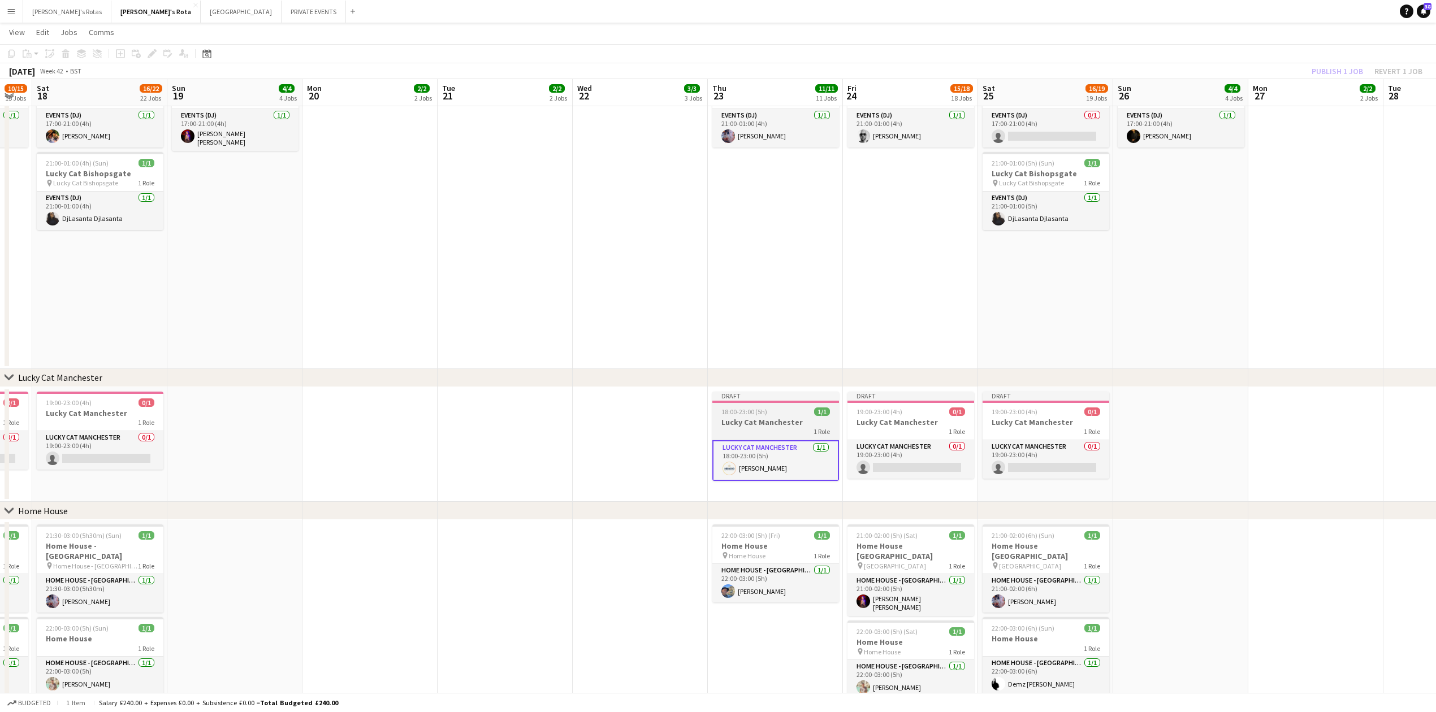
click at [752, 419] on h3 "Lucky Cat Manchester" at bounding box center [775, 422] width 127 height 10
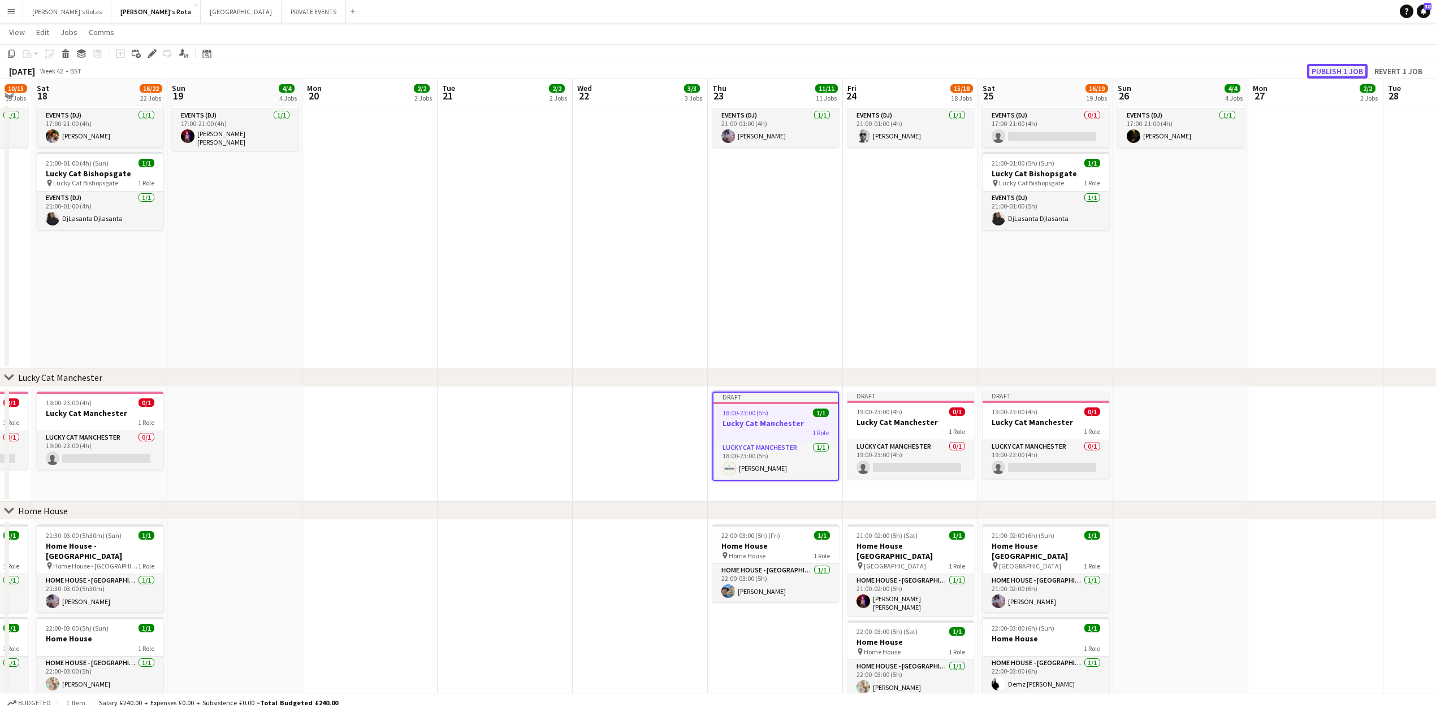
click at [1323, 71] on button "Publish 1 job" at bounding box center [1337, 71] width 60 height 15
click at [516, 444] on app-date-cell at bounding box center [504, 444] width 135 height 115
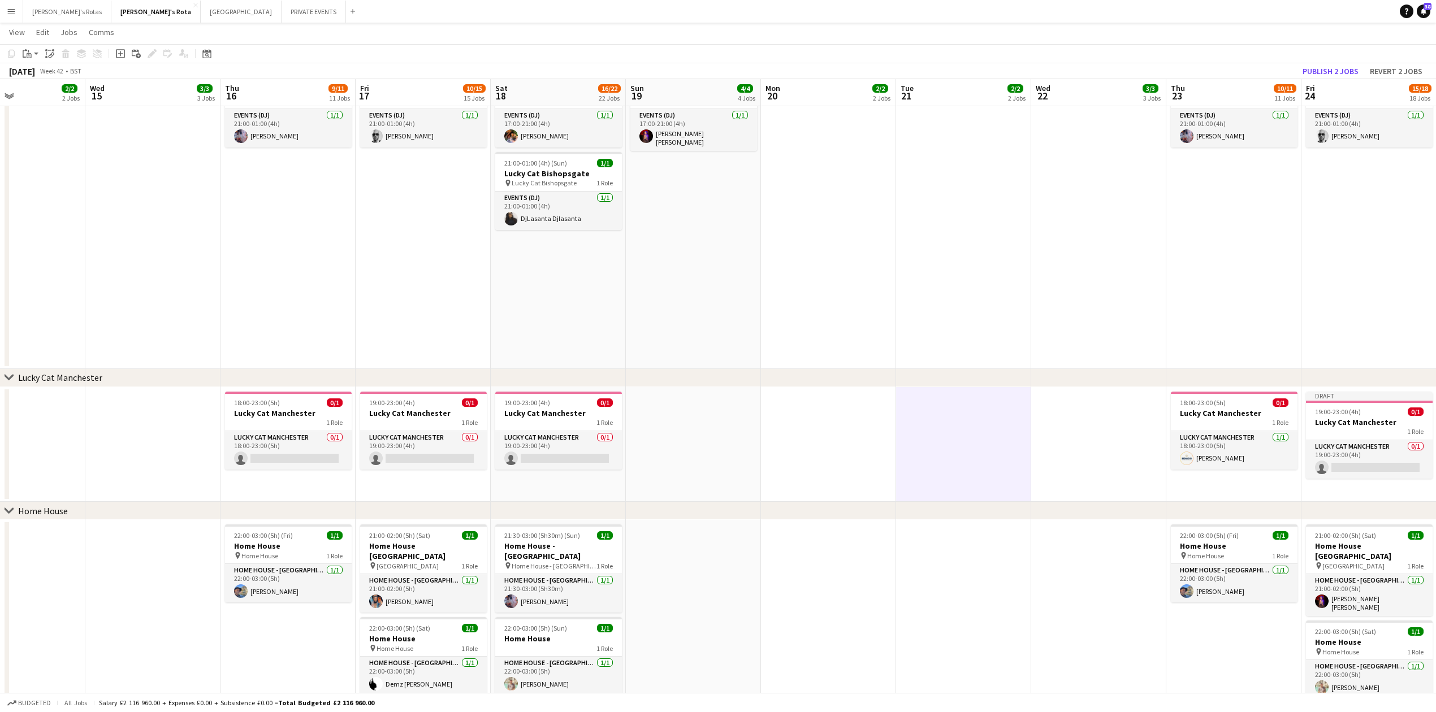
drag, startPoint x: 358, startPoint y: 432, endPoint x: 632, endPoint y: 442, distance: 273.7
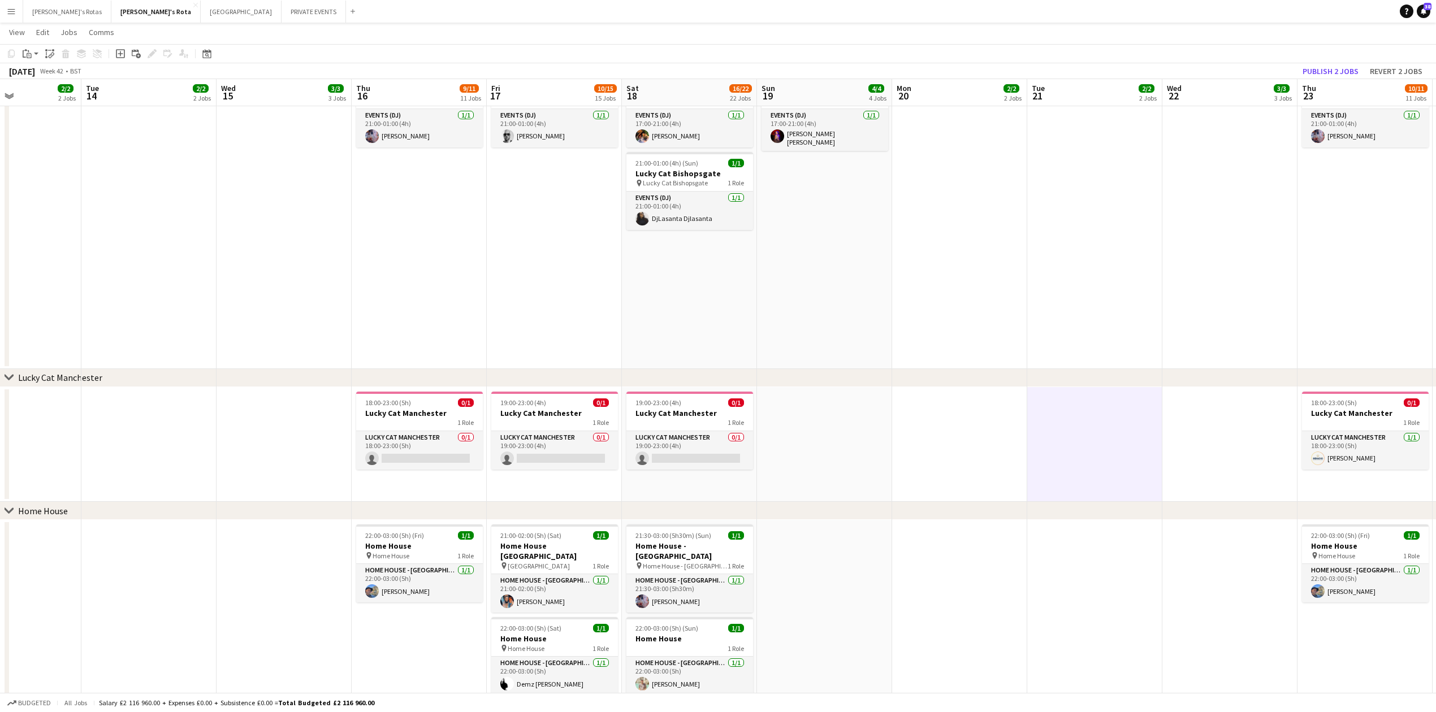
drag, startPoint x: 778, startPoint y: 415, endPoint x: 654, endPoint y: 401, distance: 124.5
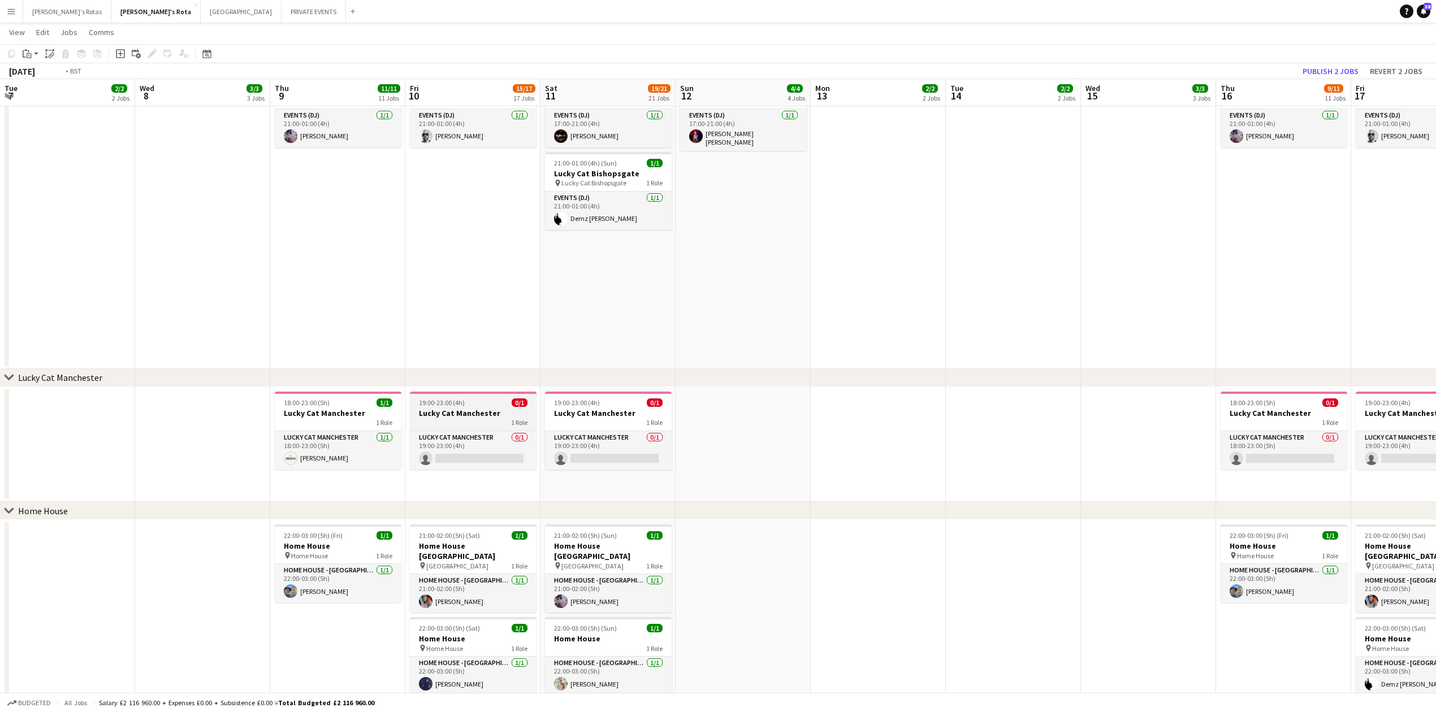
drag, startPoint x: 1099, startPoint y: 404, endPoint x: 688, endPoint y: 424, distance: 411.4
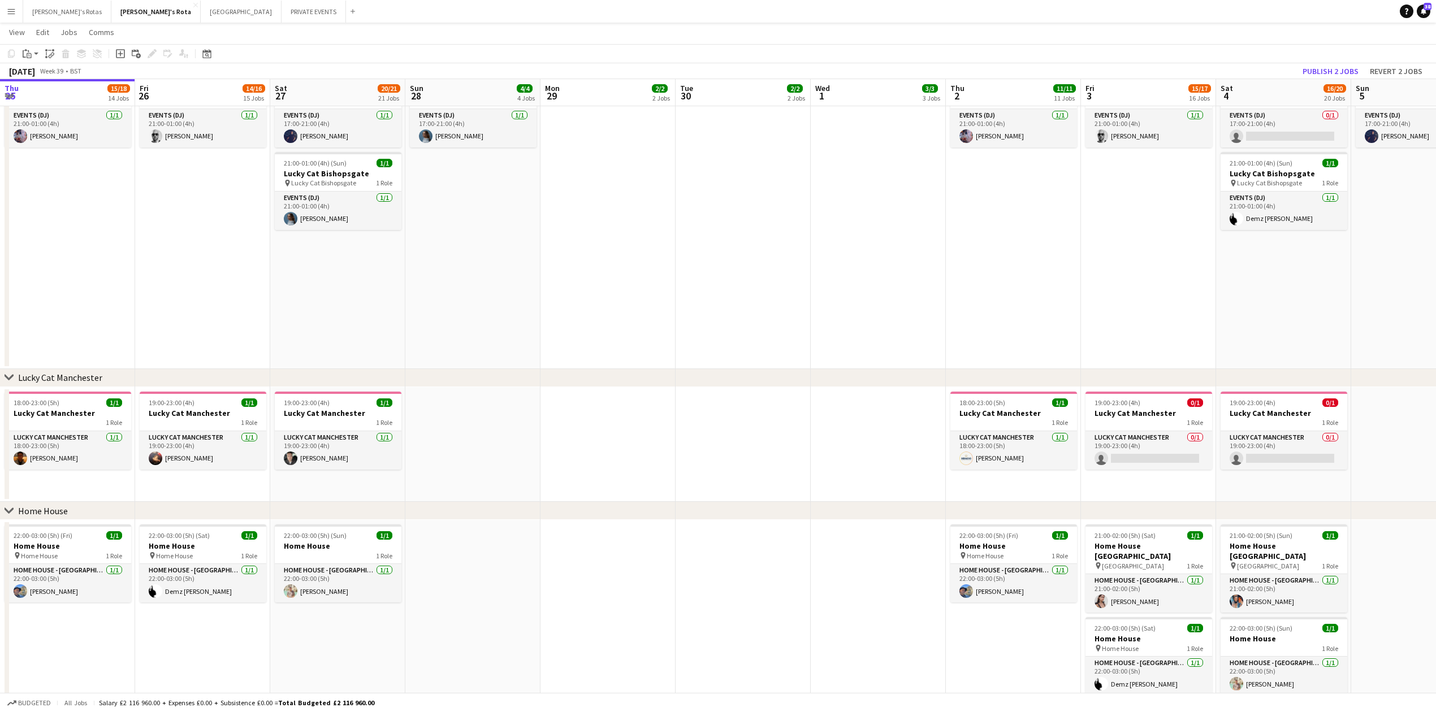
drag, startPoint x: 71, startPoint y: 427, endPoint x: 1034, endPoint y: 430, distance: 962.5
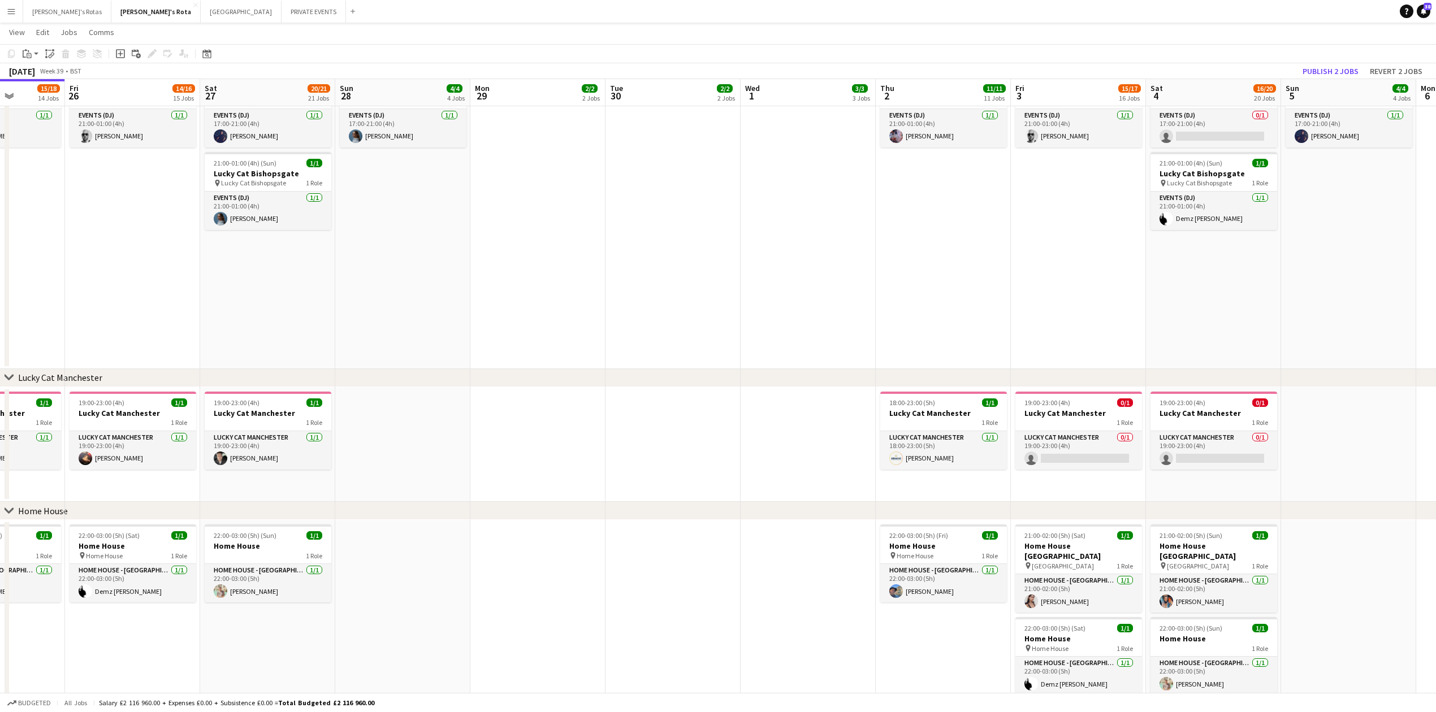
drag, startPoint x: 912, startPoint y: 436, endPoint x: 301, endPoint y: 448, distance: 610.5
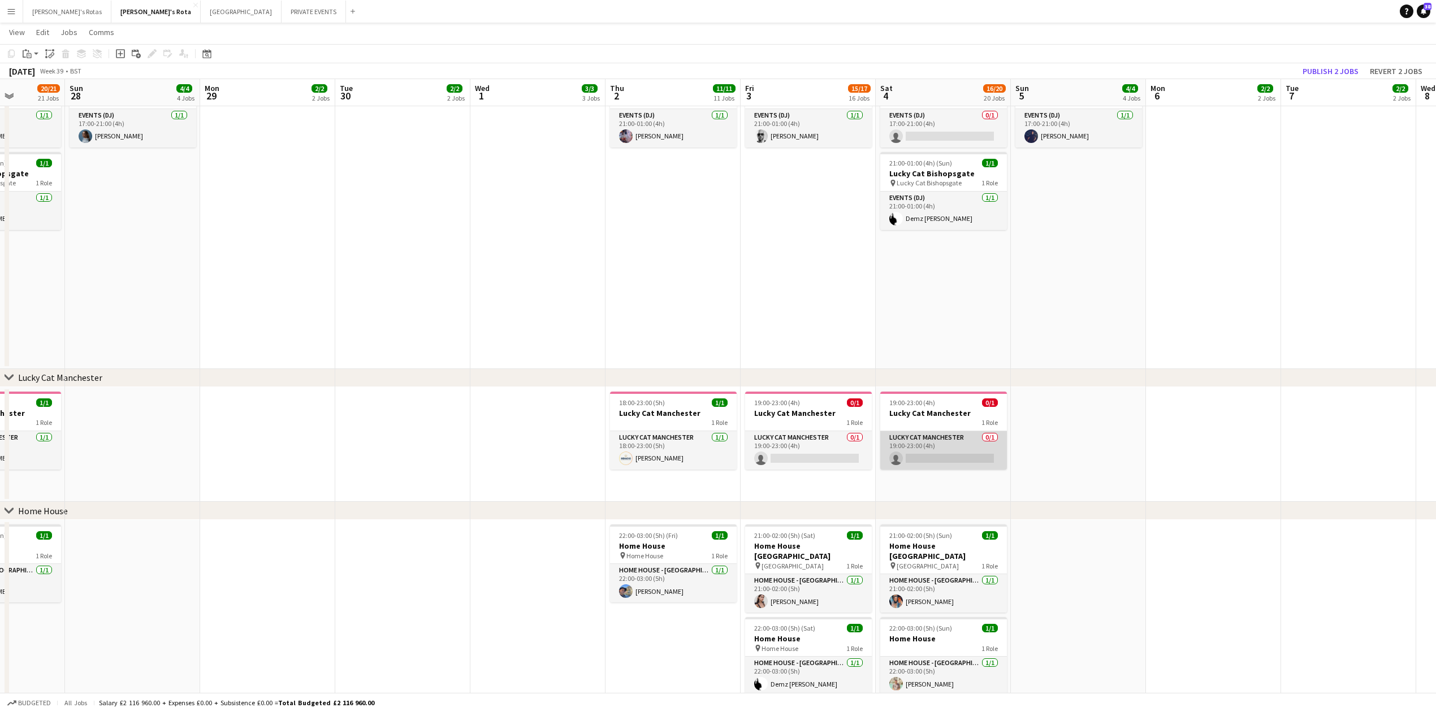
click at [975, 445] on app-card-role "Lucky Cat Manchester 0/1 19:00-23:00 (4h) single-neutral-actions" at bounding box center [943, 450] width 127 height 38
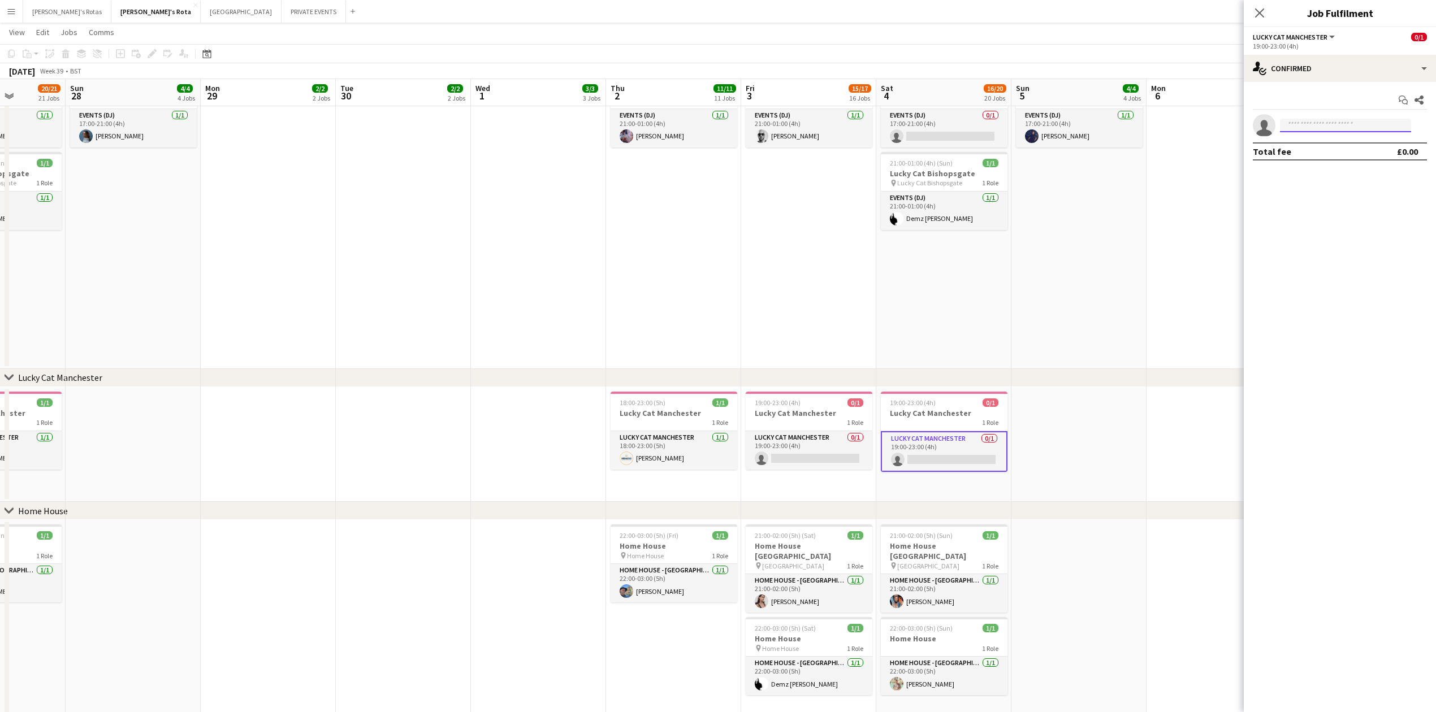
click at [1303, 124] on input at bounding box center [1345, 126] width 131 height 14
type input "****"
click at [1312, 157] on span "[PHONE_NUMBER]" at bounding box center [1345, 159] width 113 height 9
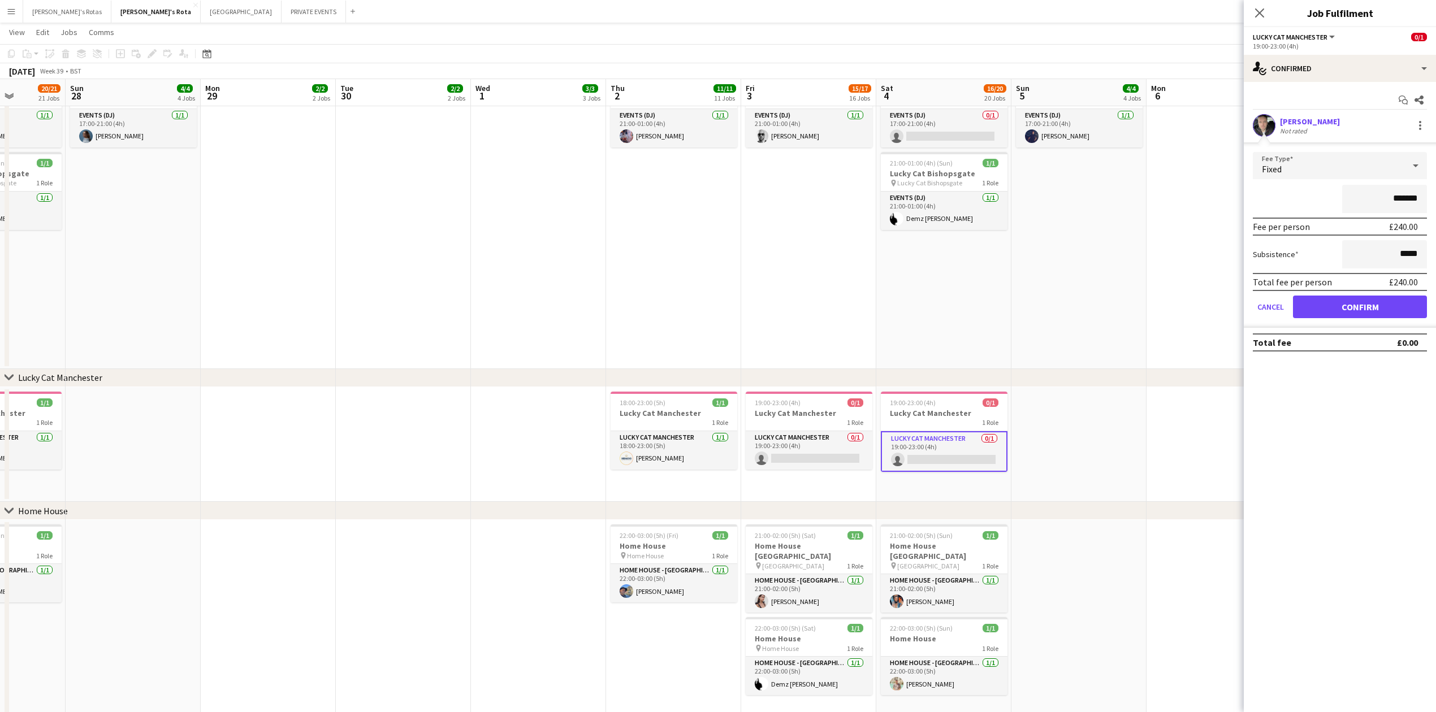
click at [1347, 295] on form "Fee Type Fixed ******* Fee per person £240.00 Subsistence ***** Total fee per p…" at bounding box center [1339, 240] width 192 height 176
click at [1351, 300] on button "Confirm" at bounding box center [1360, 307] width 134 height 23
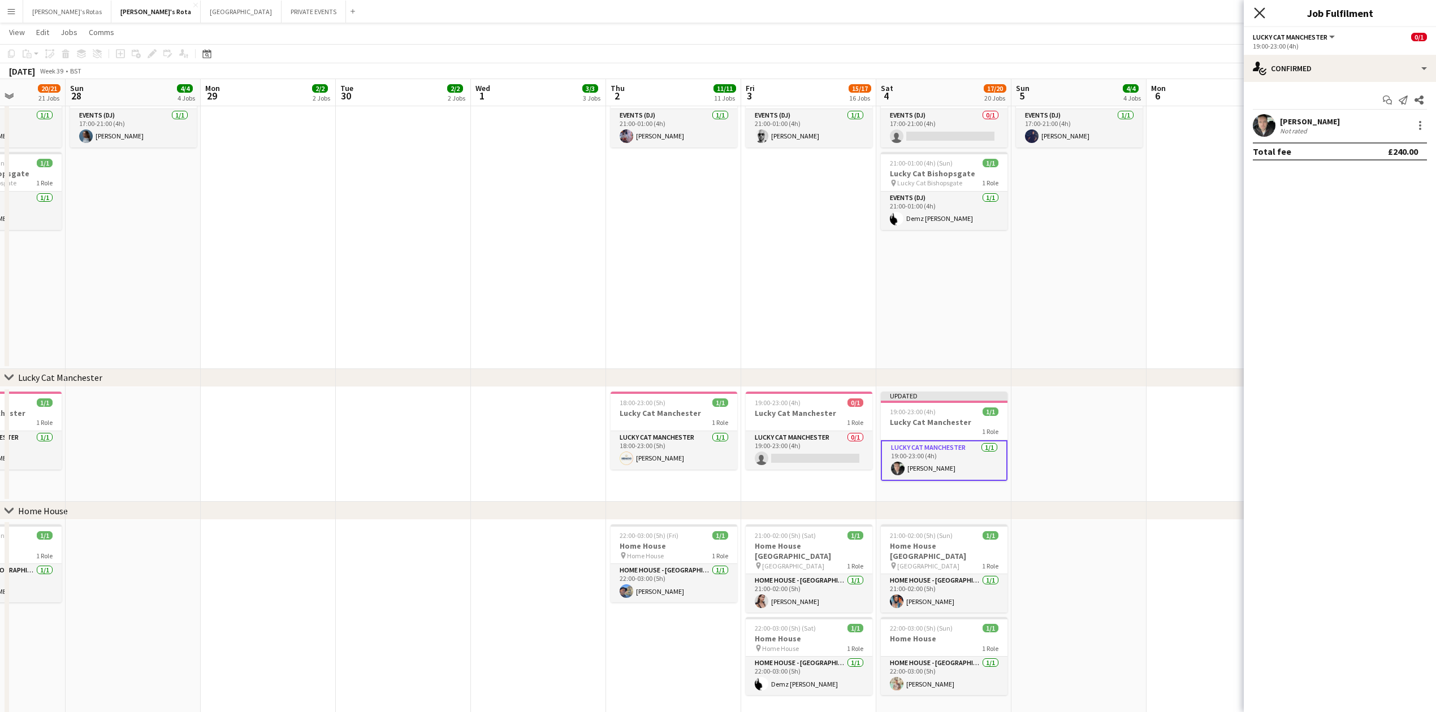
click at [1255, 14] on icon "Close pop-in" at bounding box center [1259, 12] width 11 height 11
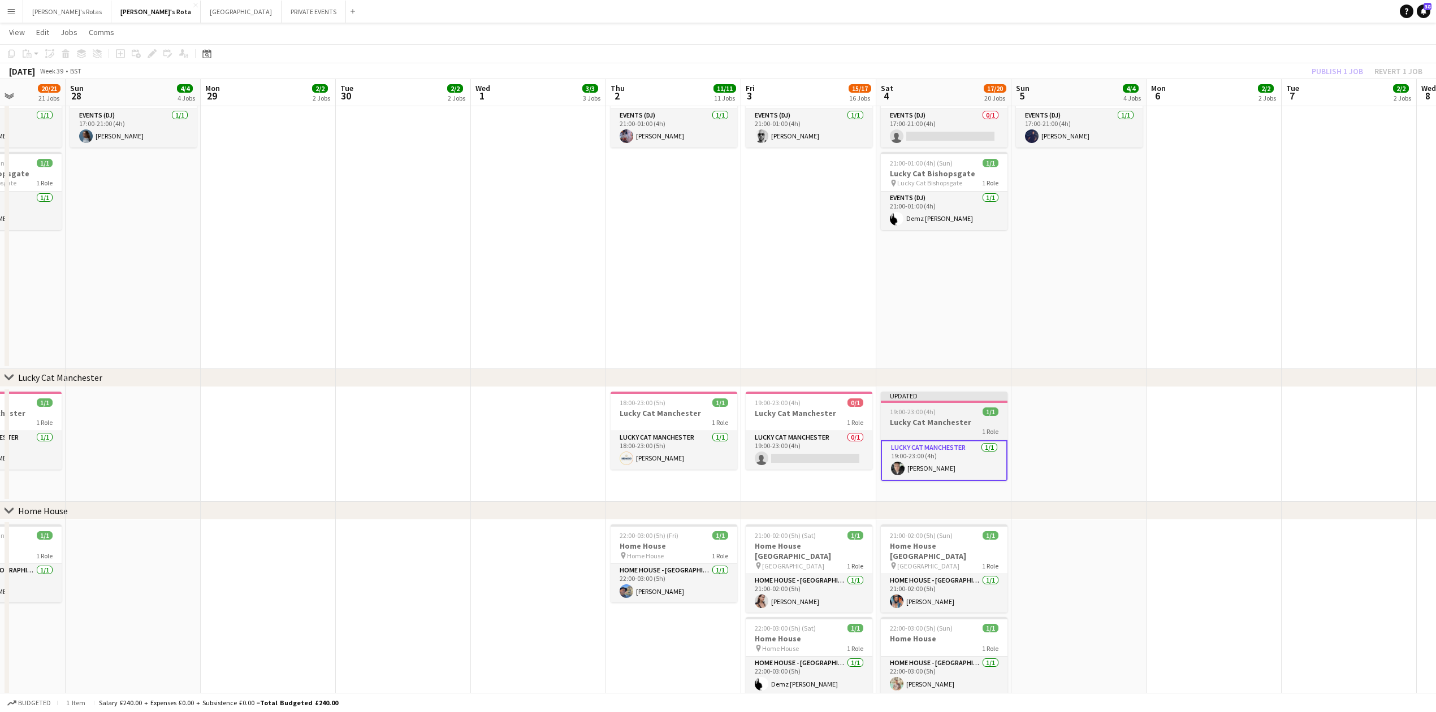
click at [943, 398] on div "Updated" at bounding box center [944, 396] width 127 height 9
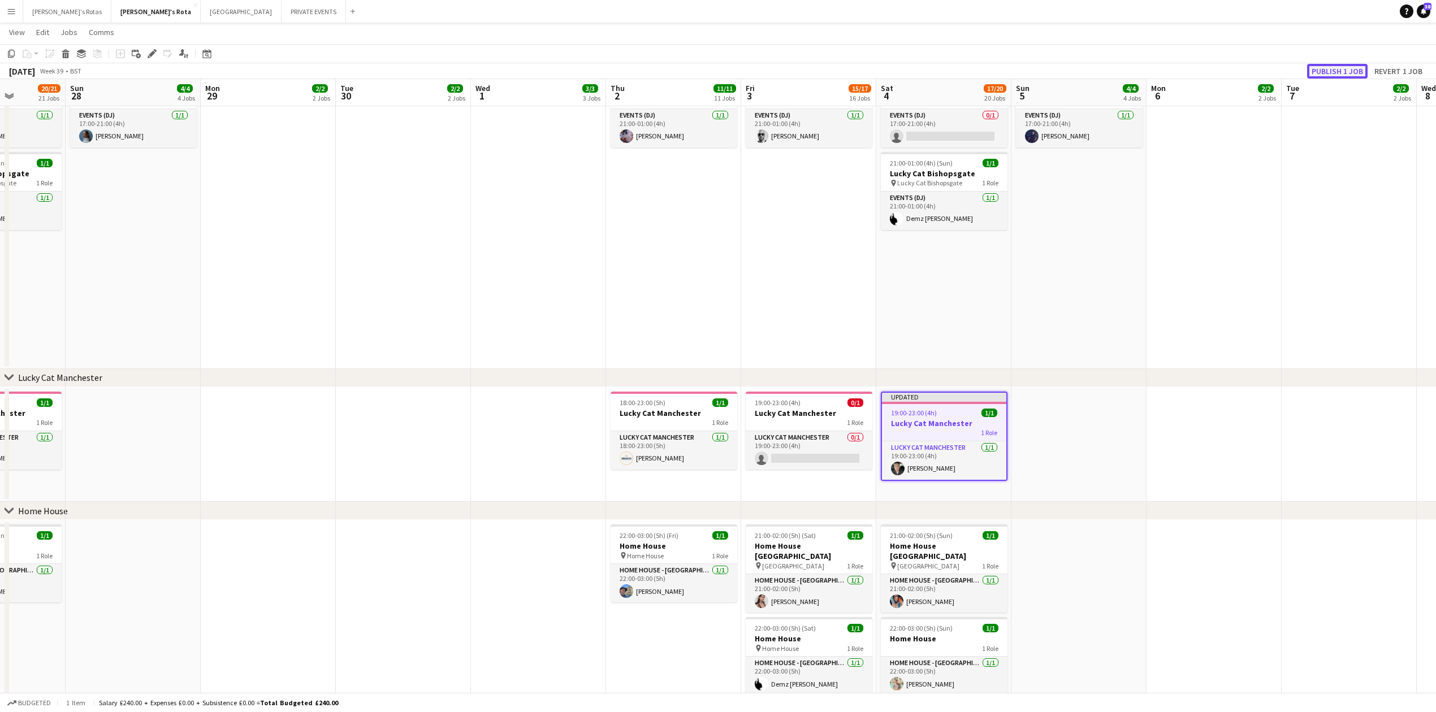
click at [1332, 75] on button "Publish 1 job" at bounding box center [1337, 71] width 60 height 15
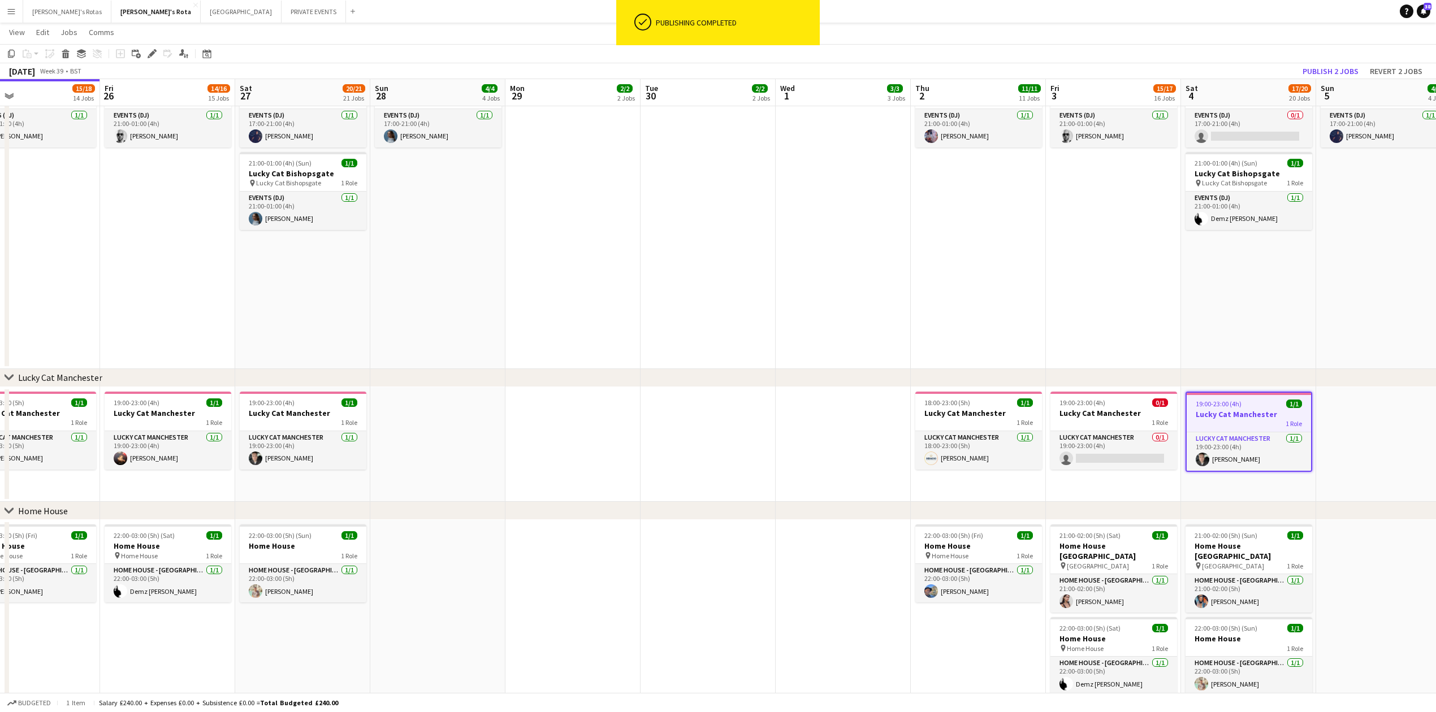
drag, startPoint x: 322, startPoint y: 435, endPoint x: 747, endPoint y: 437, distance: 425.0
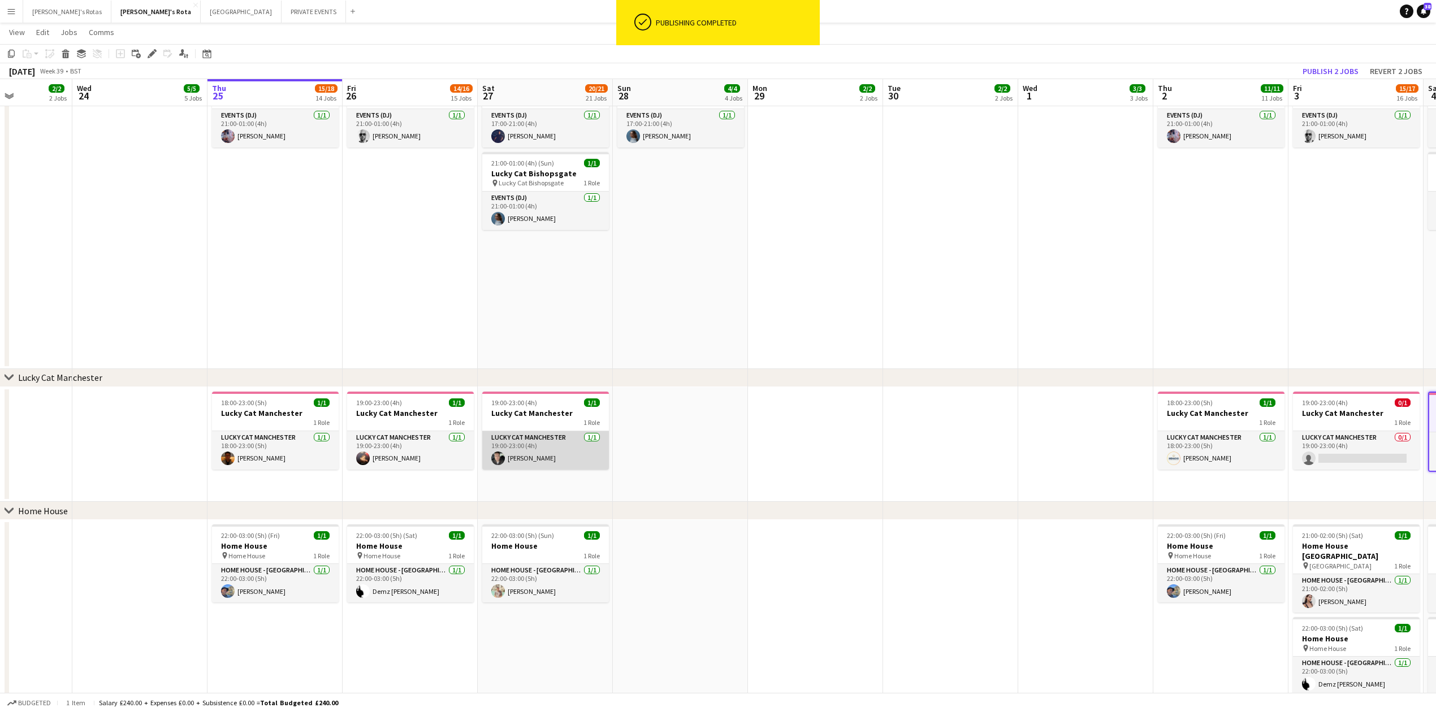
click at [534, 452] on app-card-role "Lucky Cat Manchester [DATE] 19:00-23:00 (4h) [PERSON_NAME]" at bounding box center [545, 450] width 127 height 38
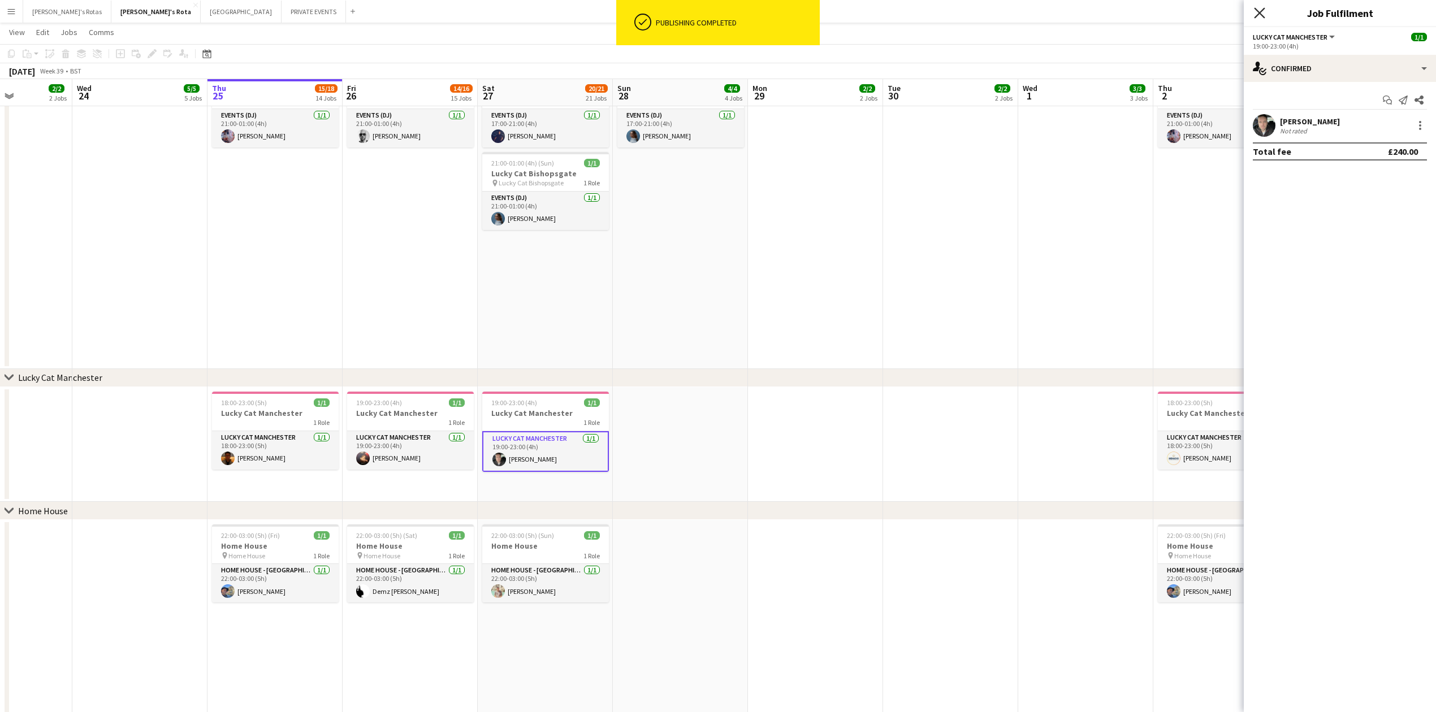
click at [1260, 11] on icon at bounding box center [1259, 12] width 11 height 11
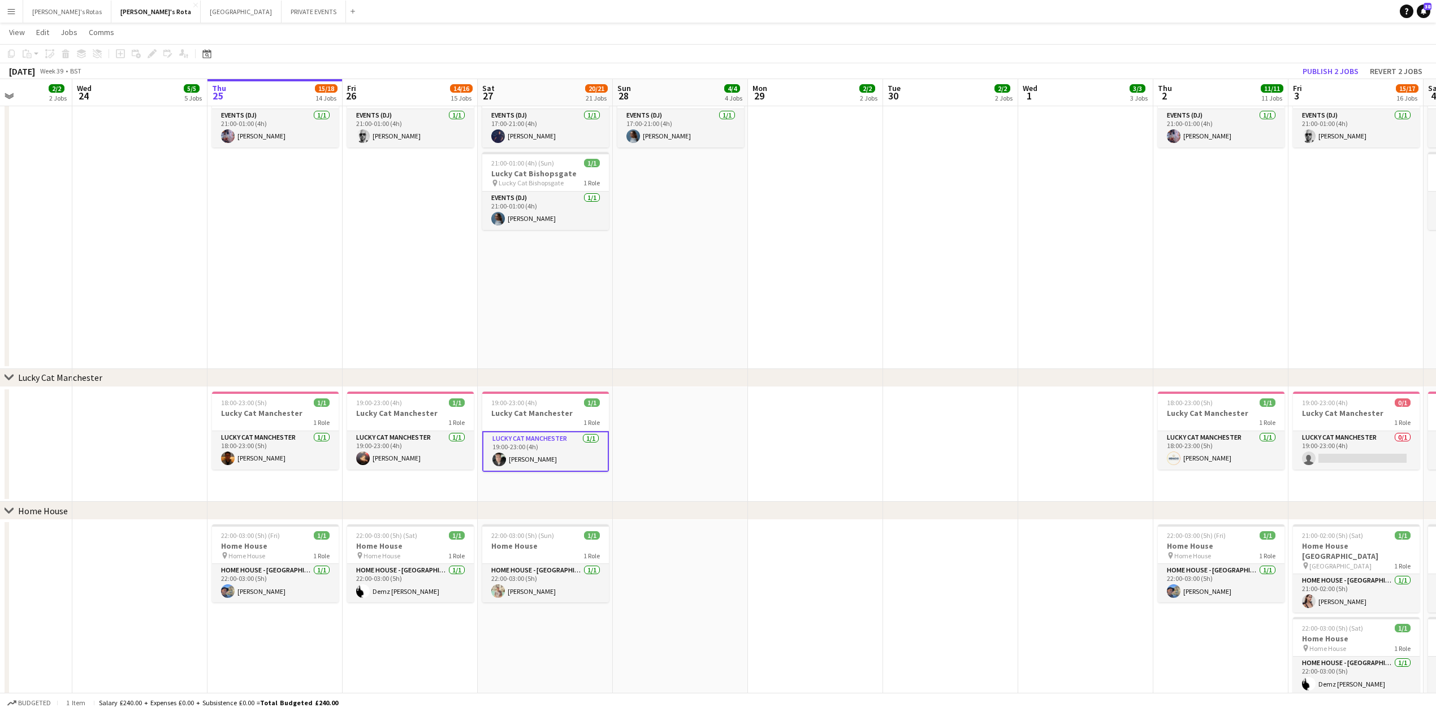
click at [2, 7] on button "Menu" at bounding box center [11, 11] width 23 height 23
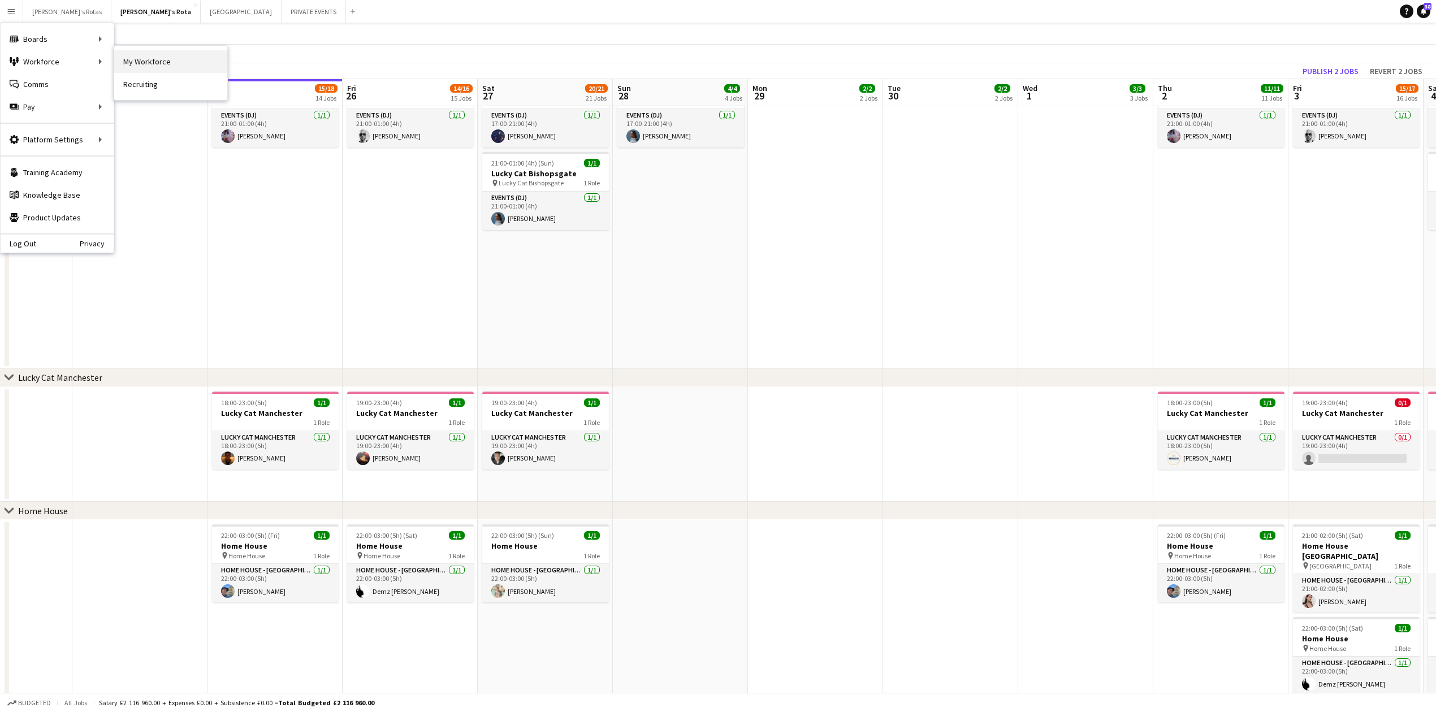
click at [145, 59] on link "My Workforce" at bounding box center [170, 61] width 113 height 23
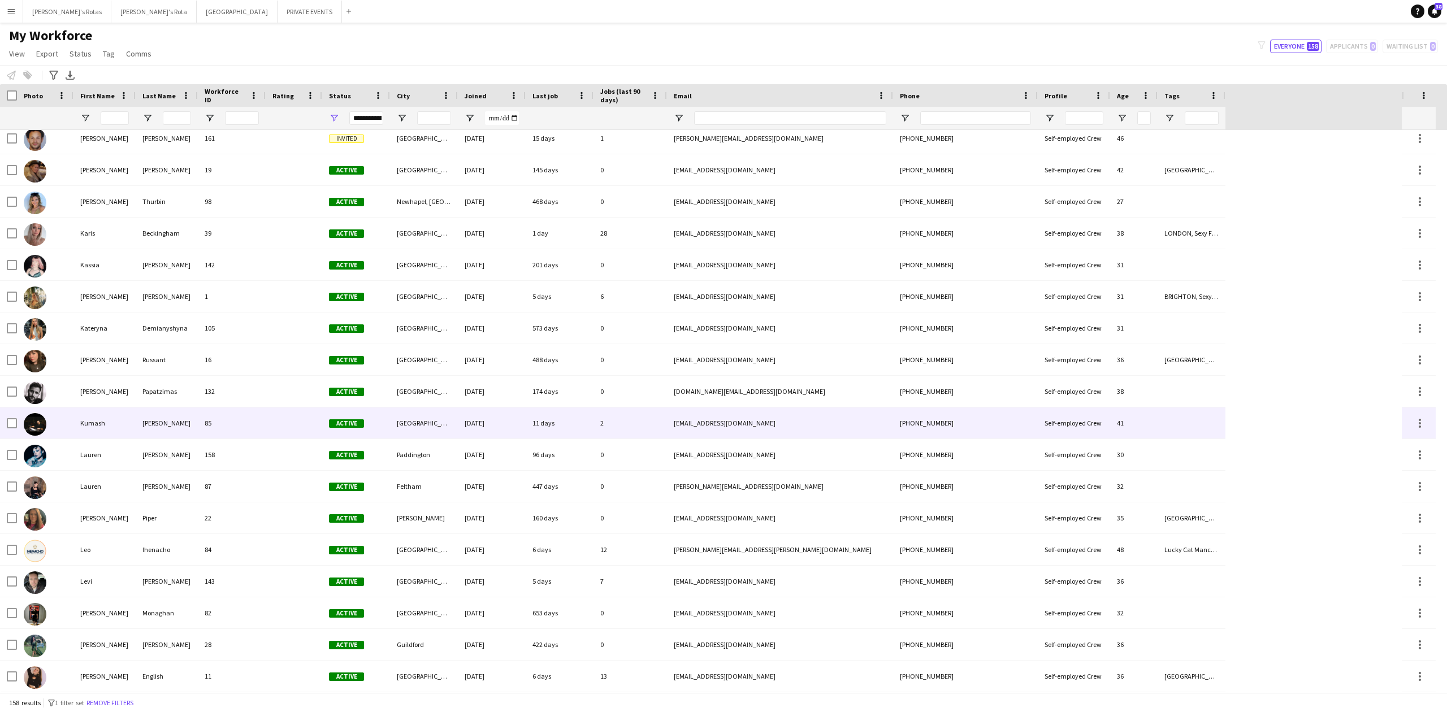
scroll to position [2261, 0]
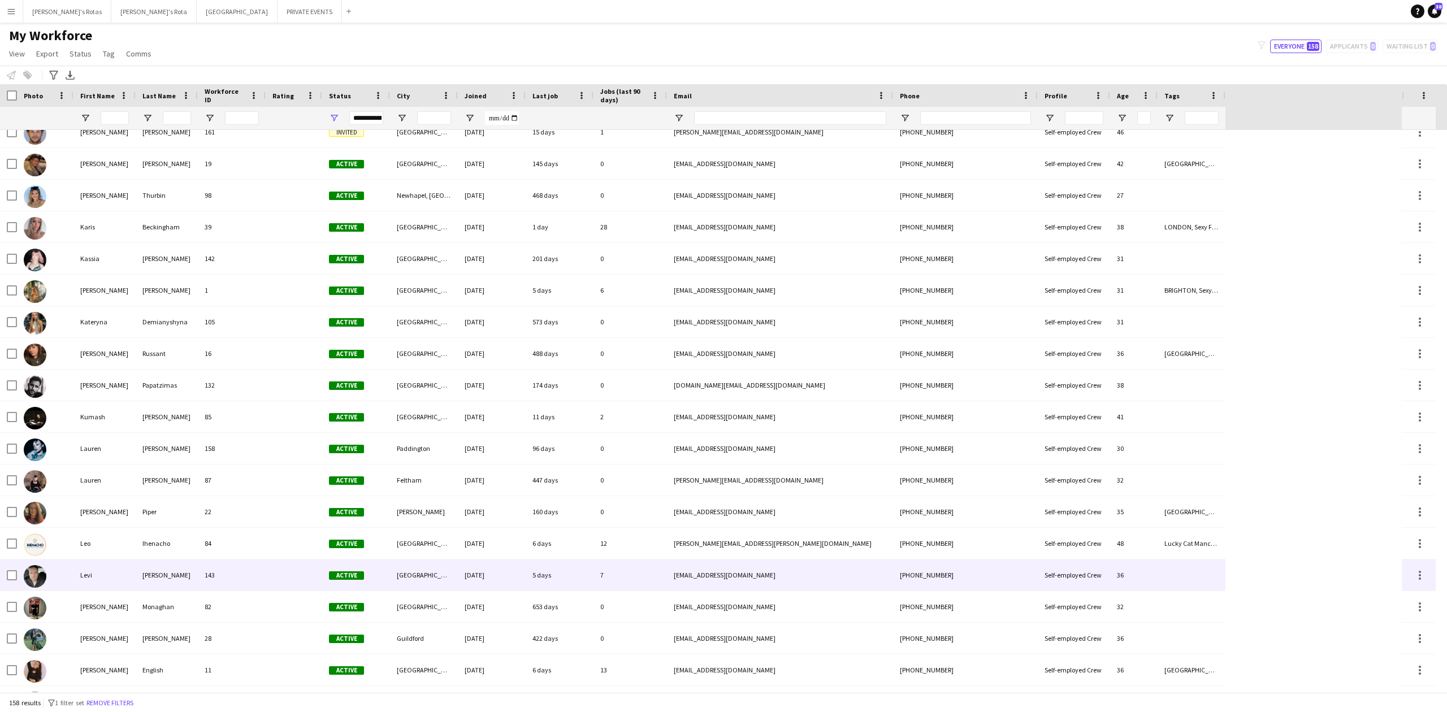
click at [138, 583] on div "[PERSON_NAME]" at bounding box center [167, 575] width 62 height 31
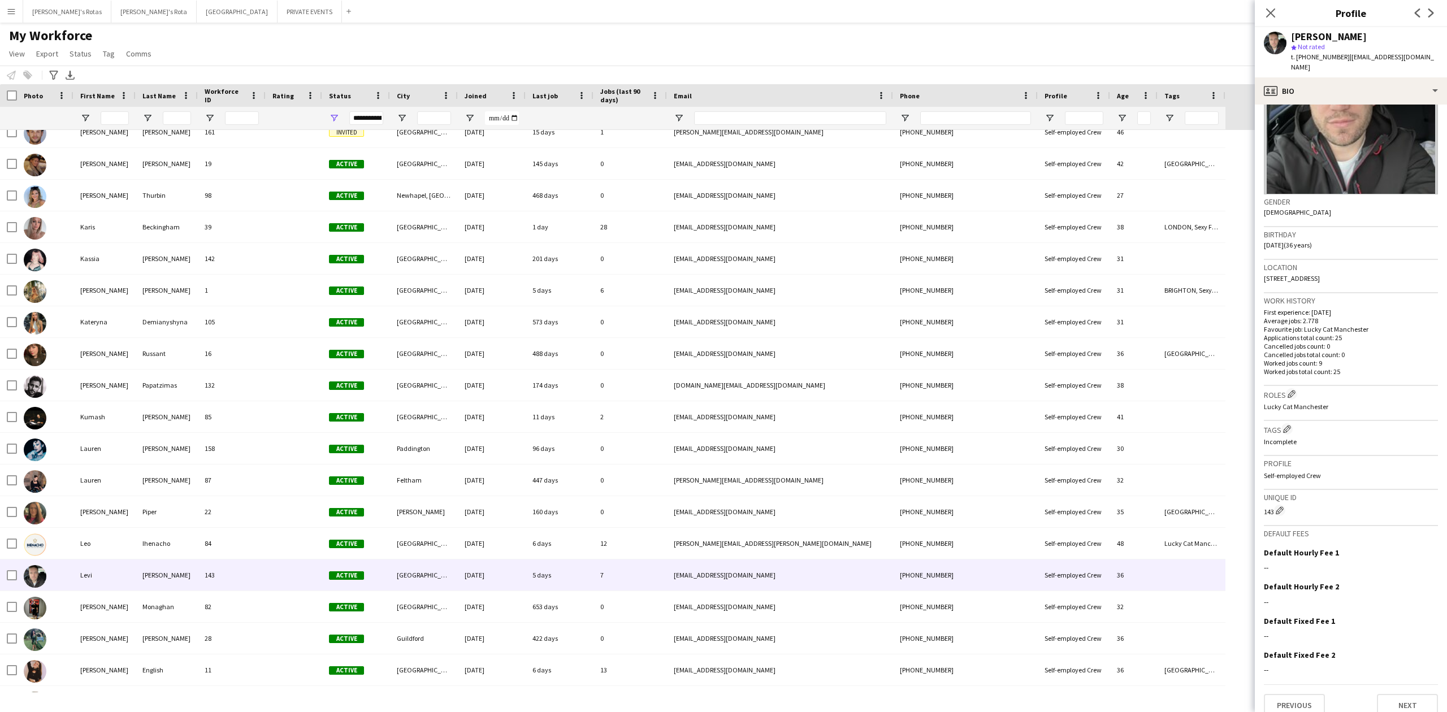
scroll to position [0, 0]
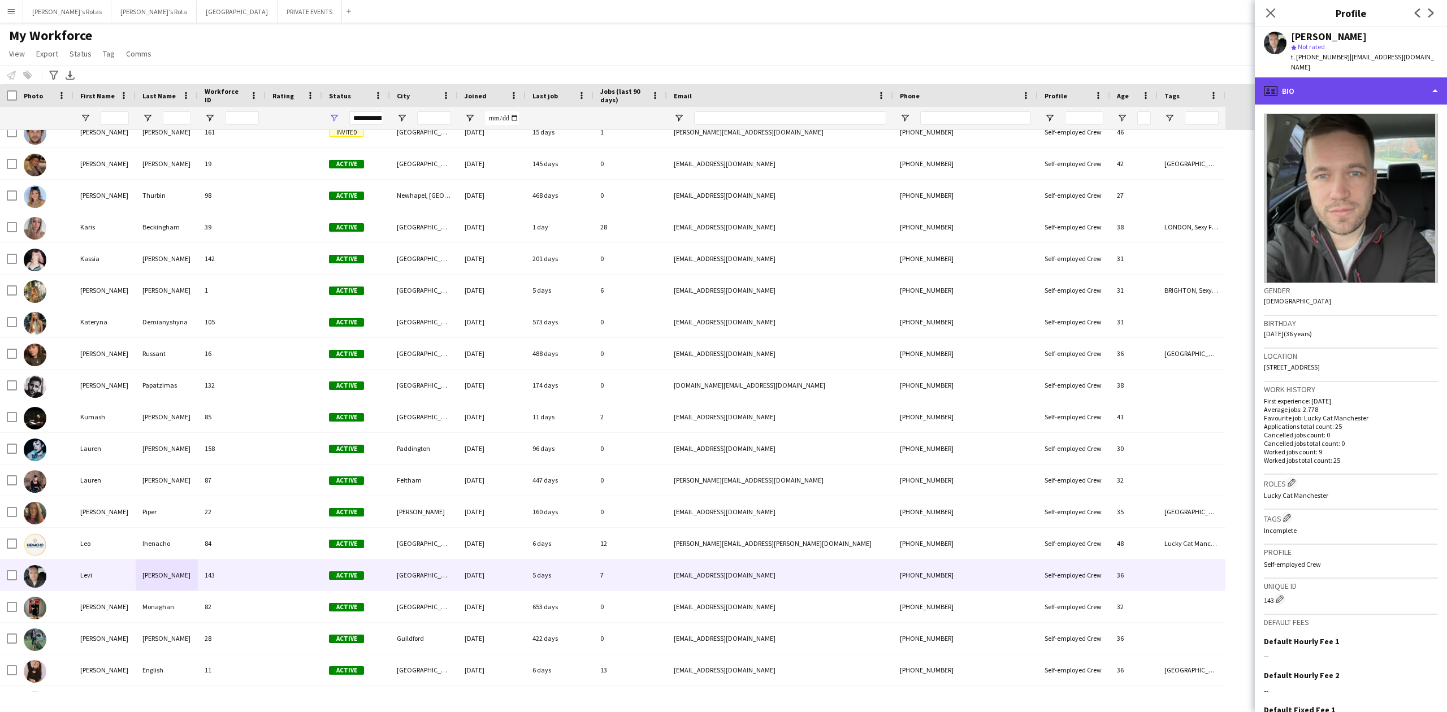
click at [1348, 77] on div "profile Bio" at bounding box center [1351, 90] width 192 height 27
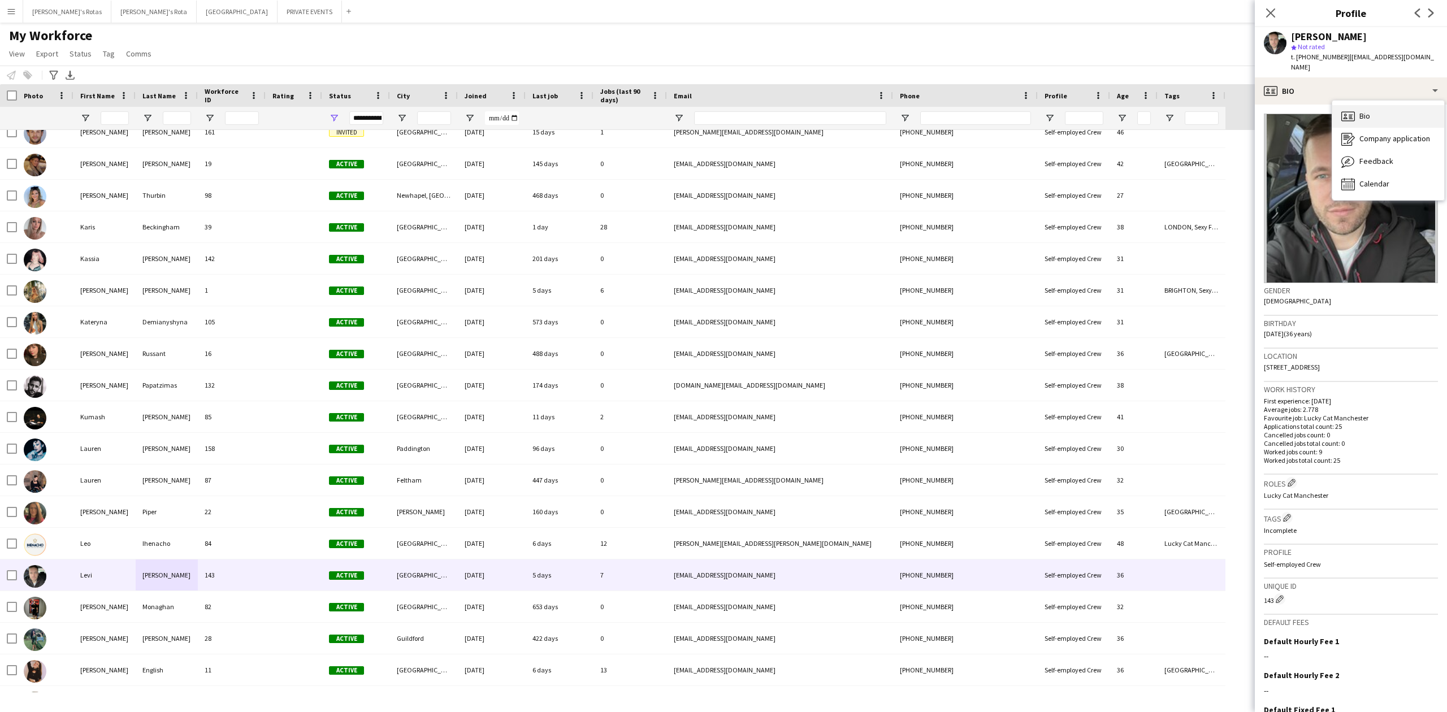
click at [1363, 111] on span "Bio" at bounding box center [1364, 116] width 11 height 10
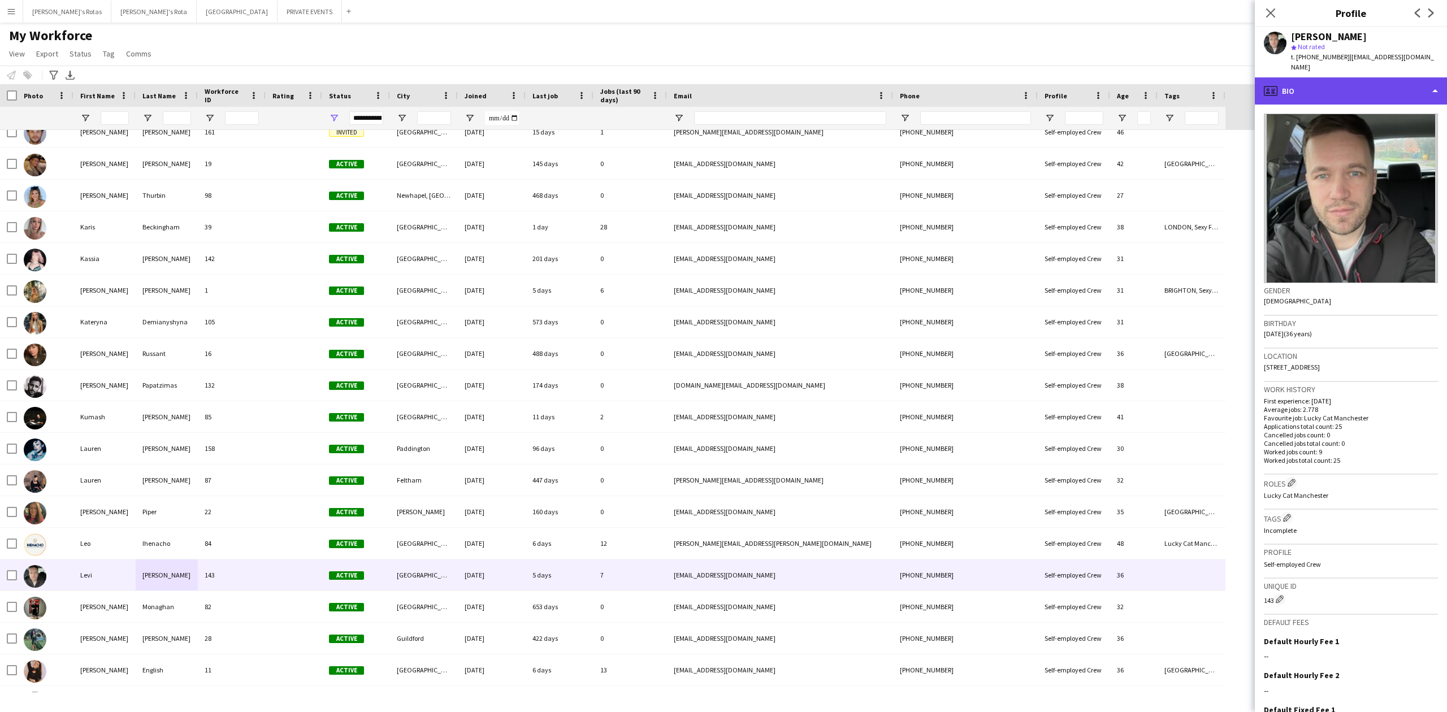
click at [1435, 79] on div "profile Bio" at bounding box center [1351, 90] width 192 height 27
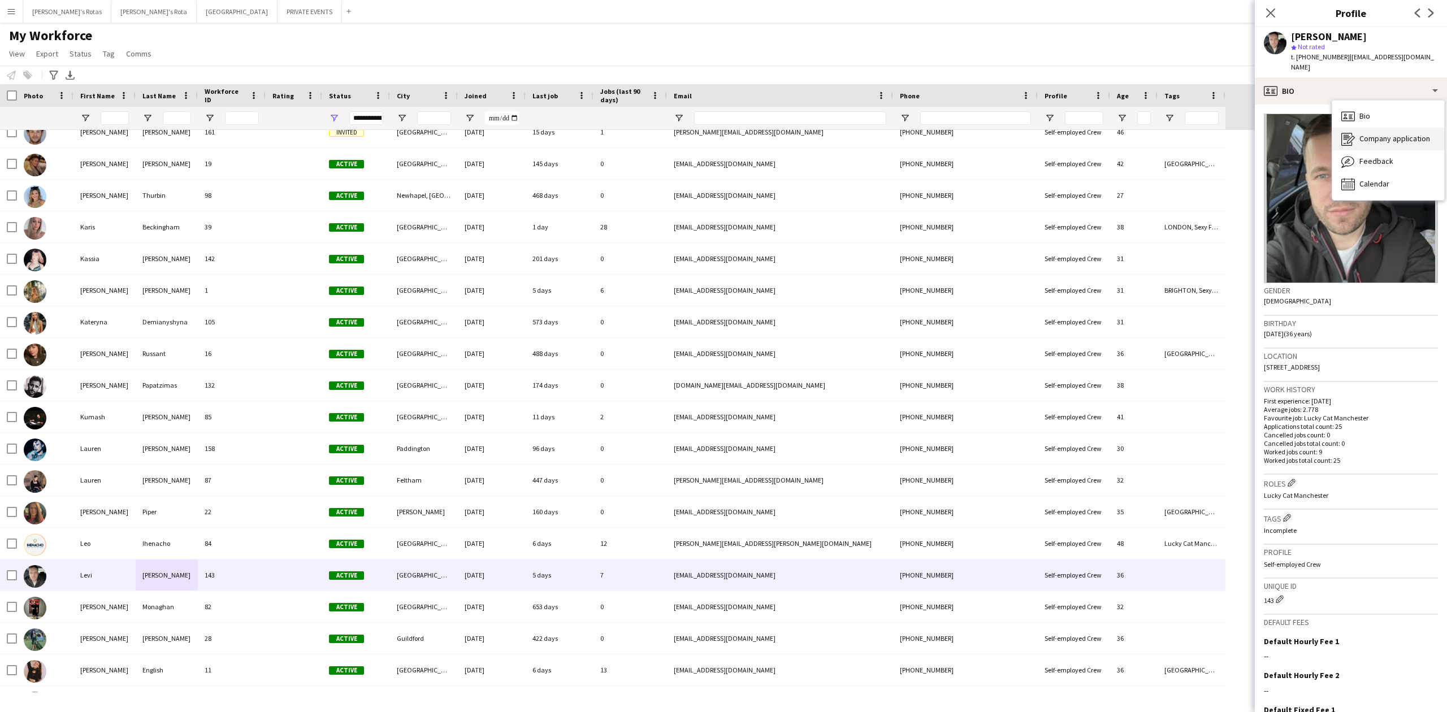
click at [1374, 133] on span "Company application" at bounding box center [1394, 138] width 71 height 10
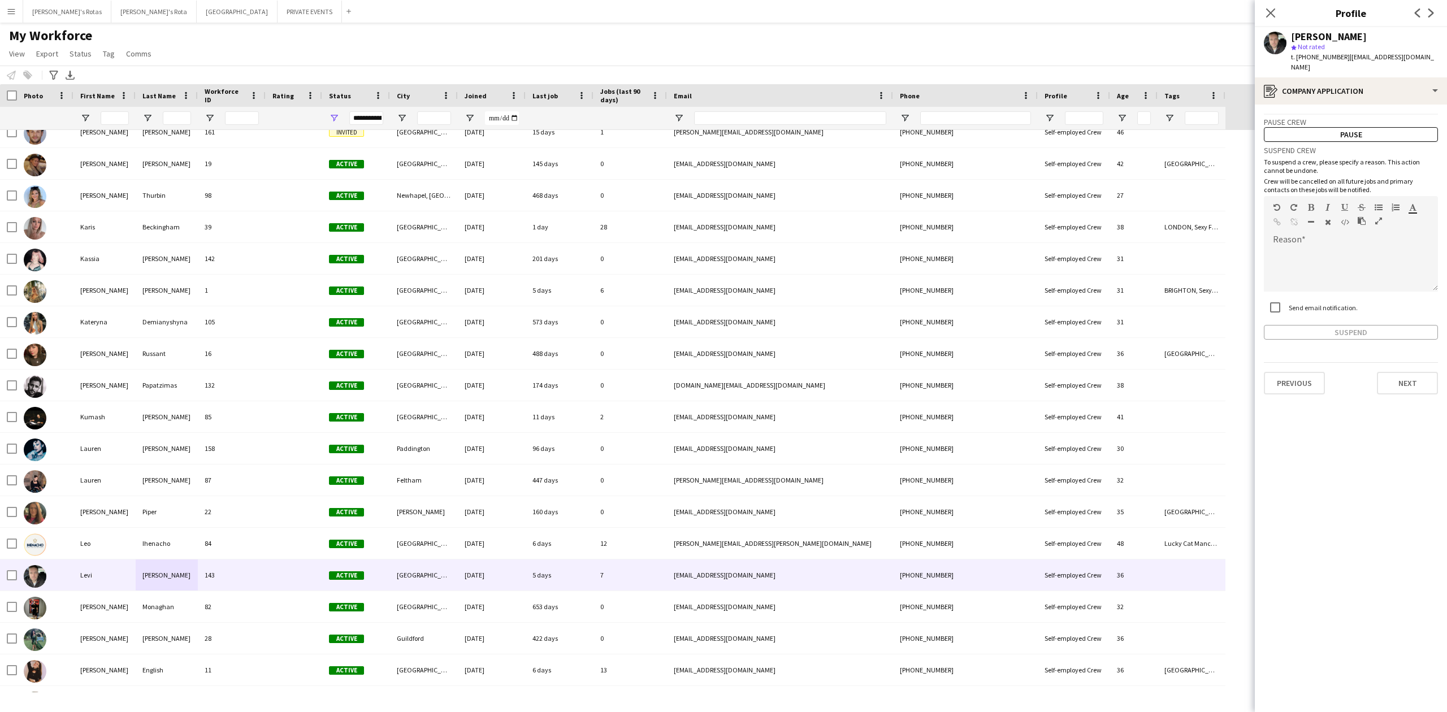
click at [1321, 53] on span "t. [PHONE_NUMBER]" at bounding box center [1320, 57] width 59 height 8
copy span "447445400787"
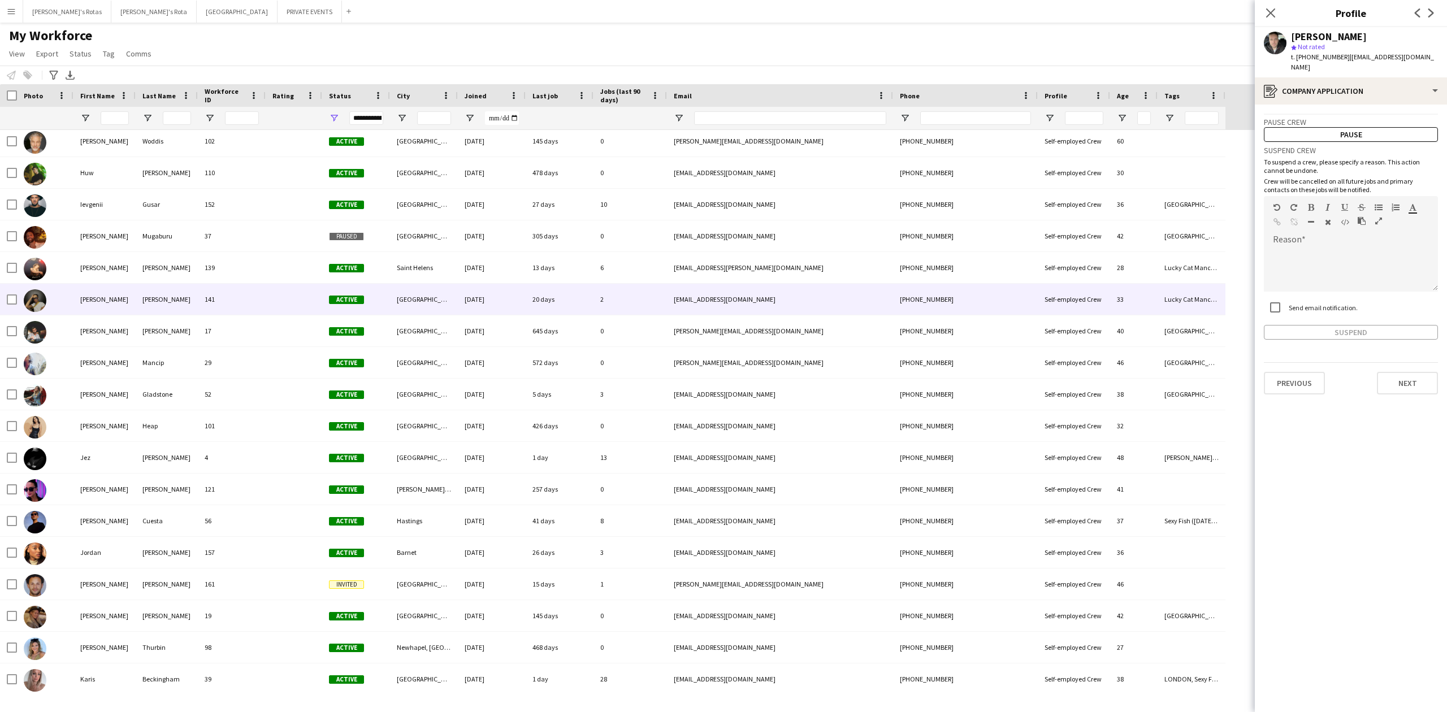
scroll to position [1809, 0]
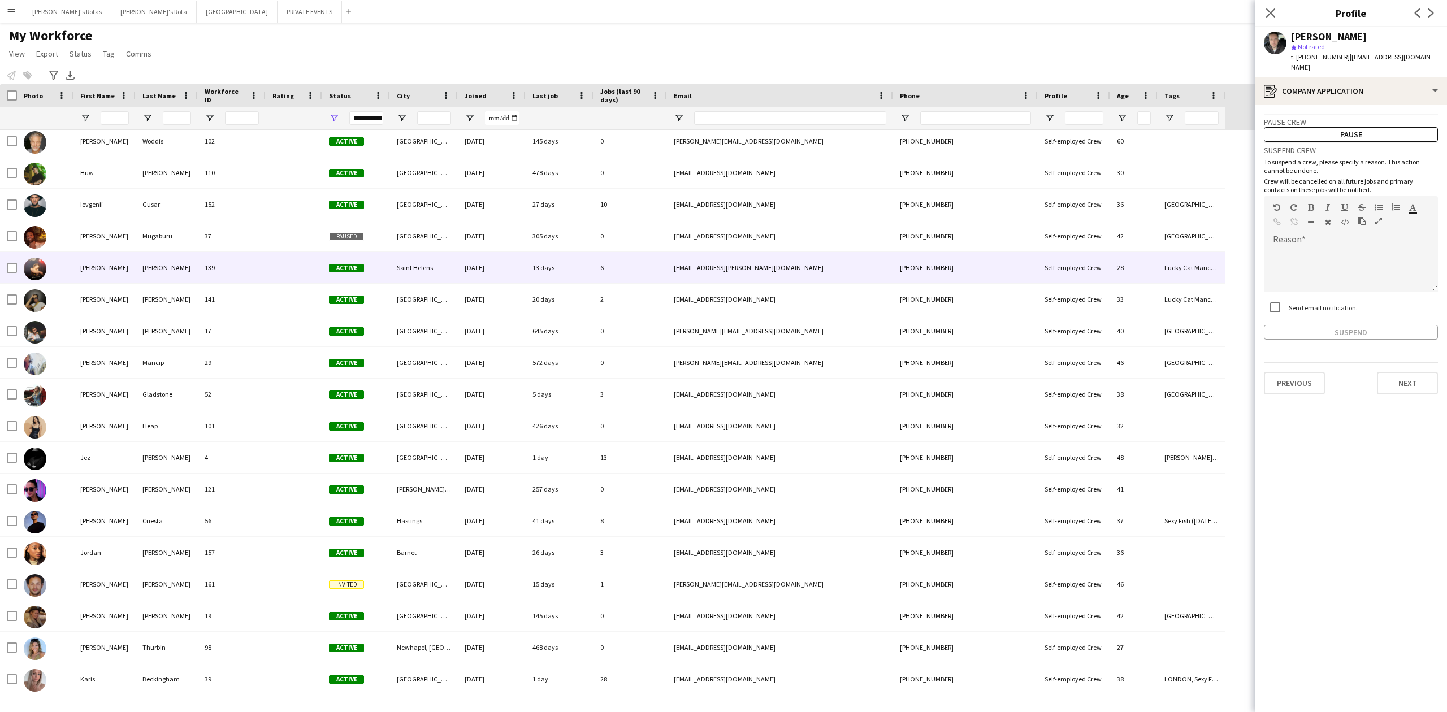
click at [104, 263] on div "[PERSON_NAME]" at bounding box center [104, 267] width 62 height 31
click at [1322, 55] on span "t. [PHONE_NUMBER]" at bounding box center [1320, 57] width 59 height 8
copy span "447868477181"
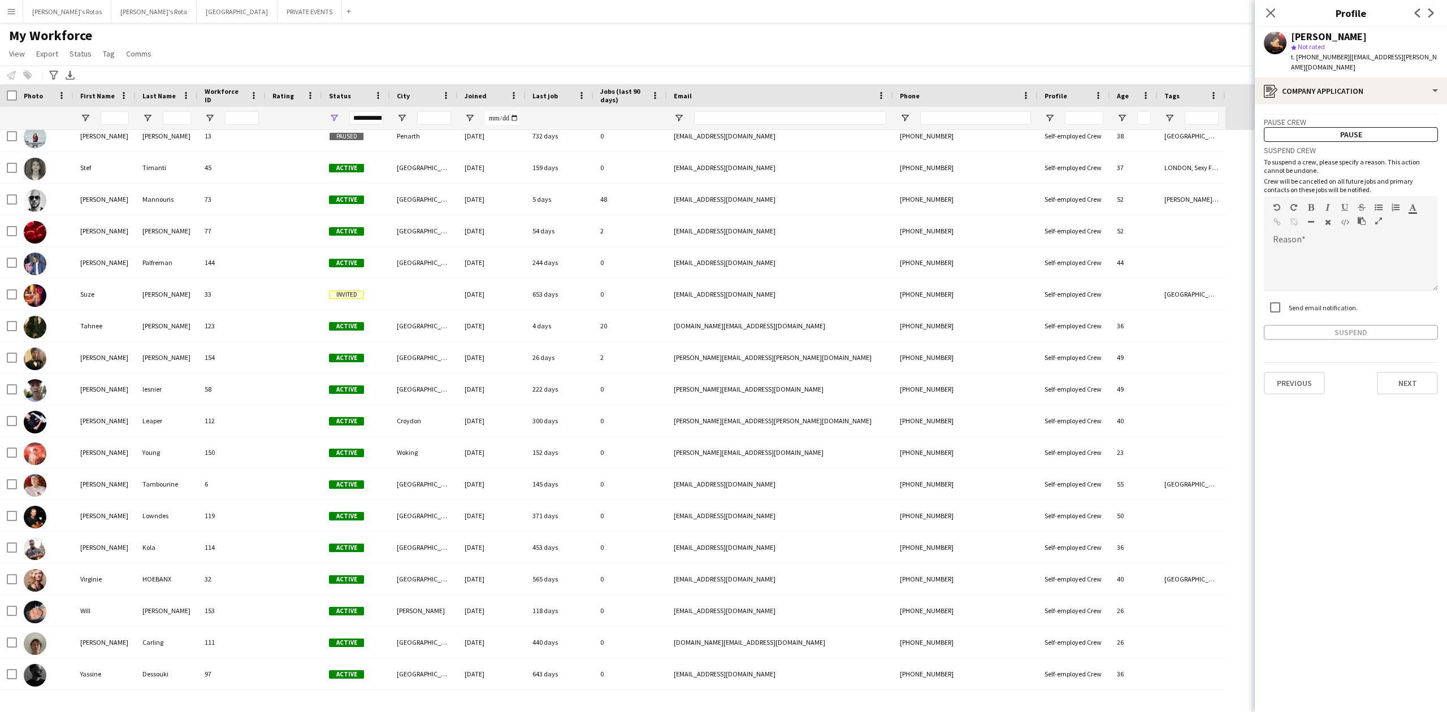
scroll to position [4438, 0]
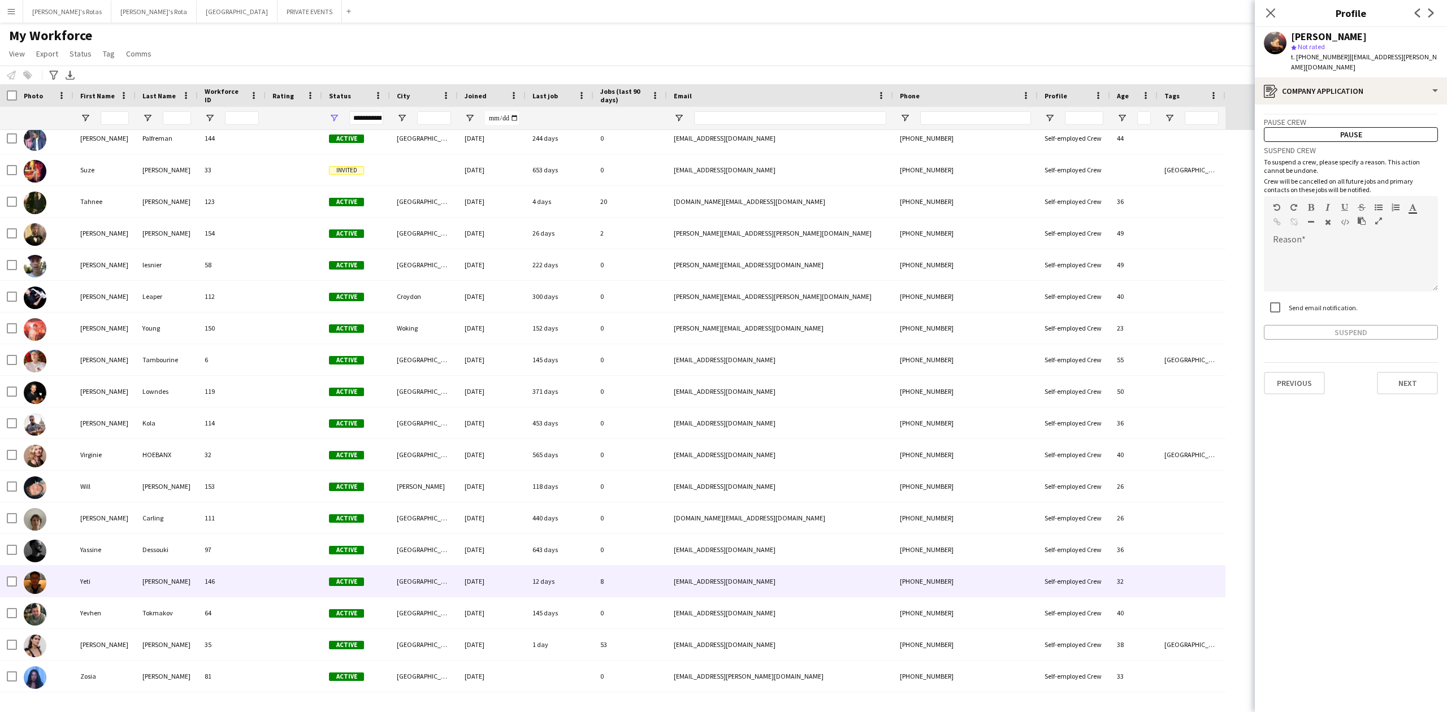
click at [73, 574] on div "Yeti" at bounding box center [104, 581] width 62 height 31
click at [1318, 57] on span "t. [PHONE_NUMBER]" at bounding box center [1320, 57] width 59 height 8
copy span "447515665947"
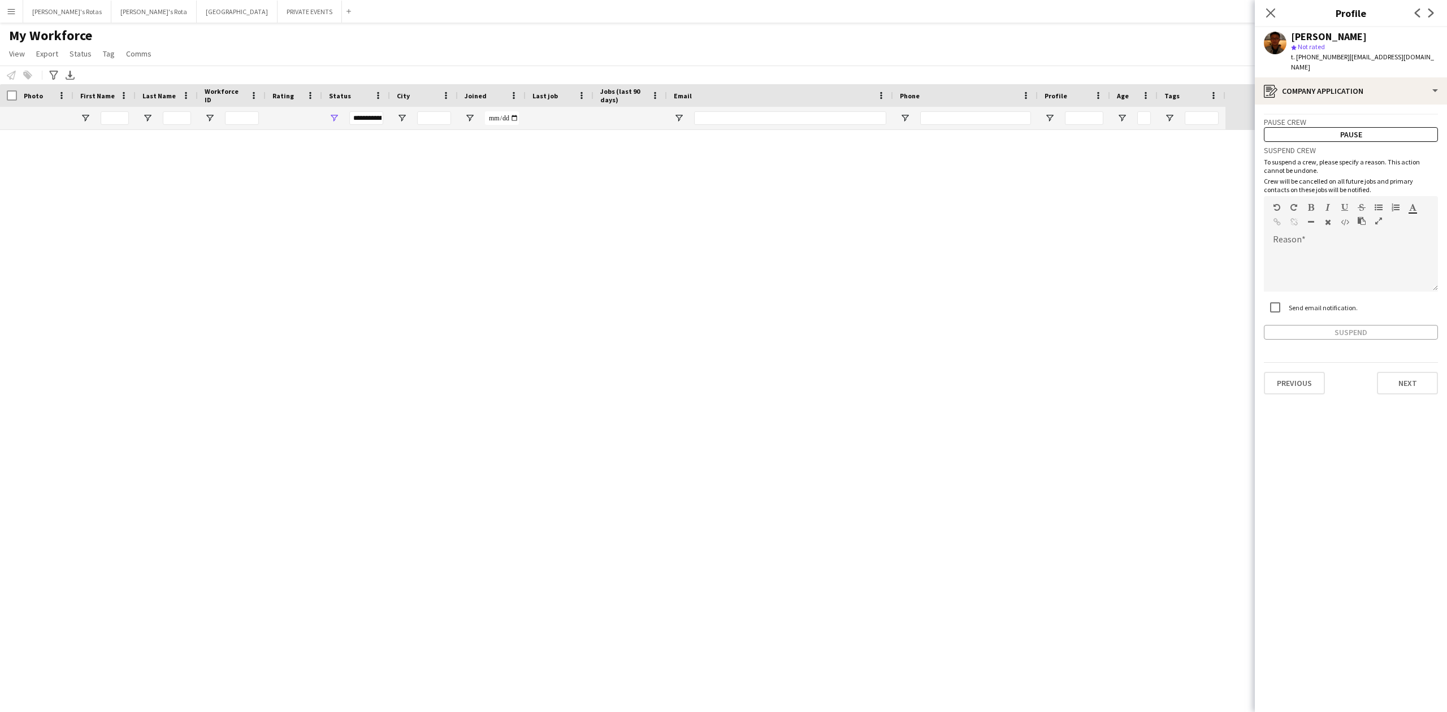
scroll to position [4438, 0]
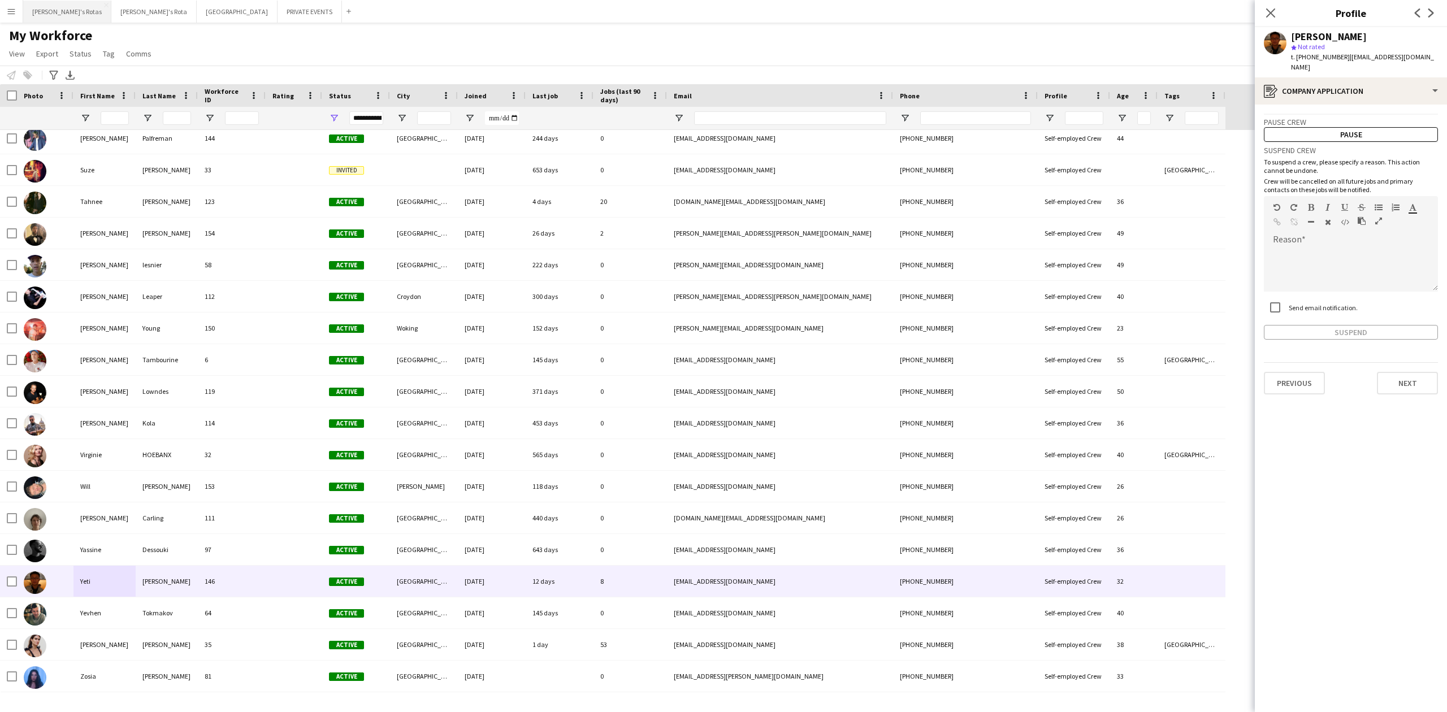
click at [66, 14] on button "Katie's Rotas Close" at bounding box center [67, 12] width 88 height 22
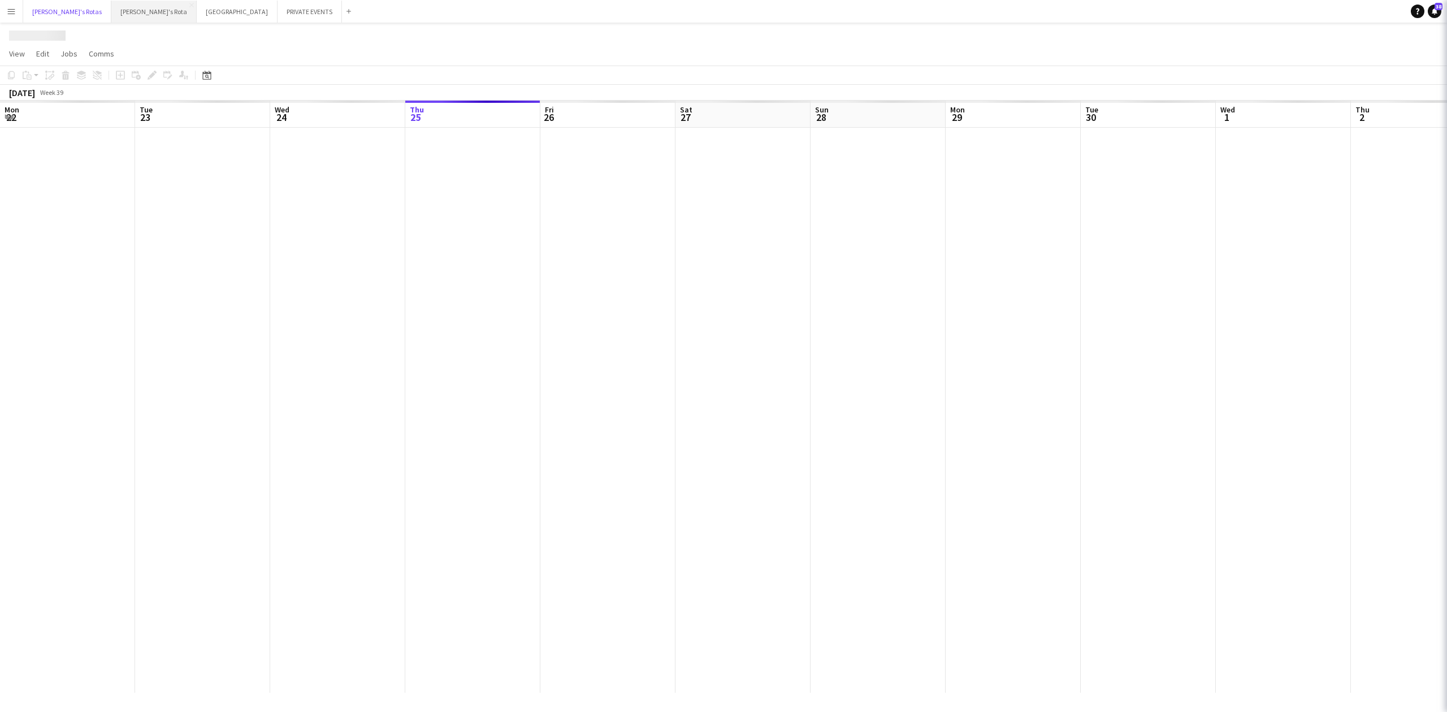
scroll to position [0, 270]
click at [113, 12] on button "[PERSON_NAME]'s Rota Close" at bounding box center [153, 12] width 85 height 22
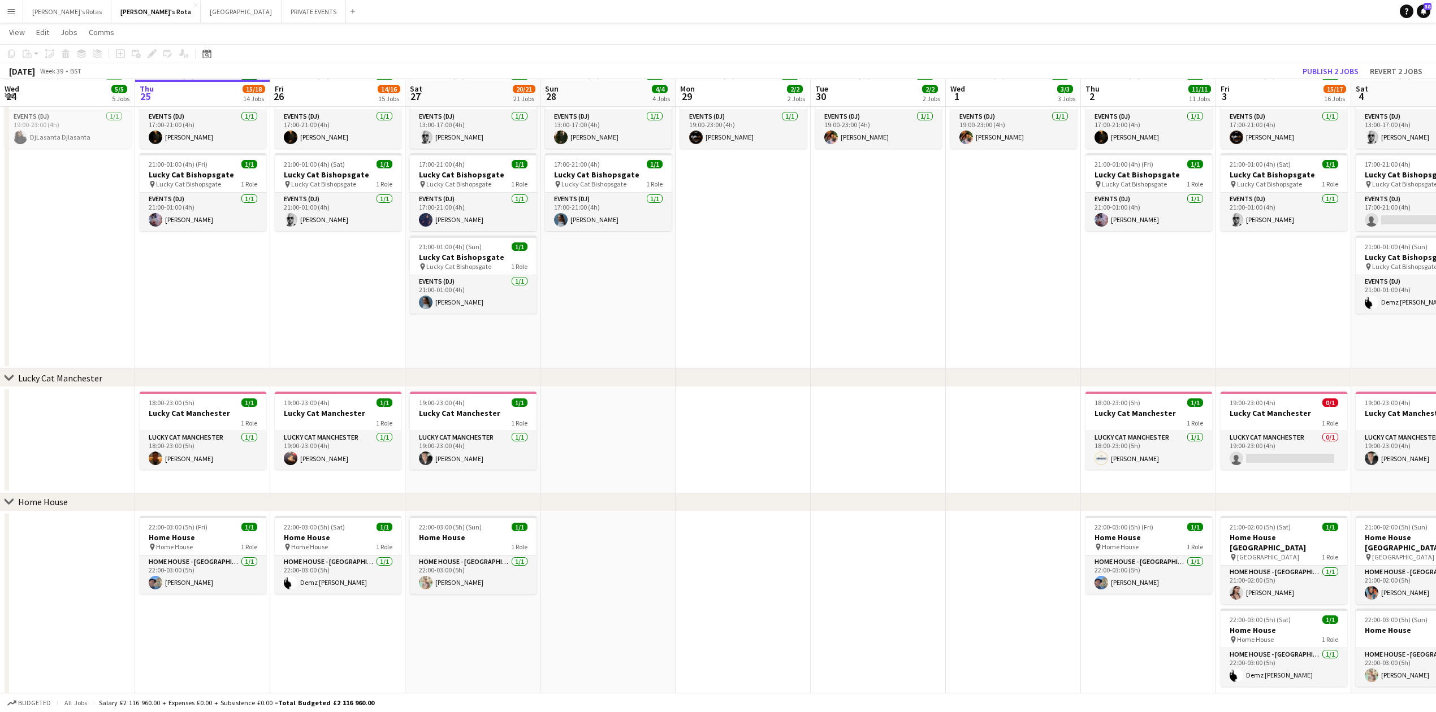
scroll to position [0, 350]
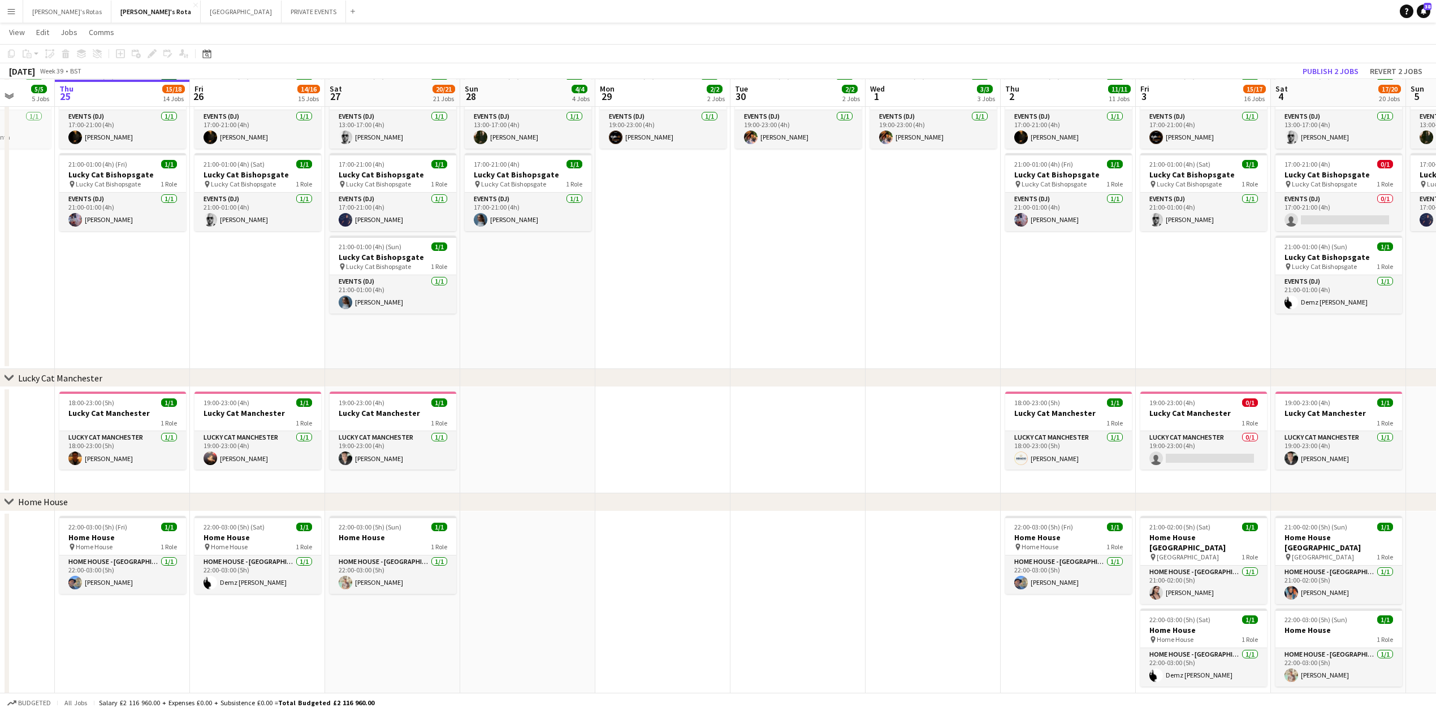
drag, startPoint x: 1025, startPoint y: 443, endPoint x: 405, endPoint y: 445, distance: 620.6
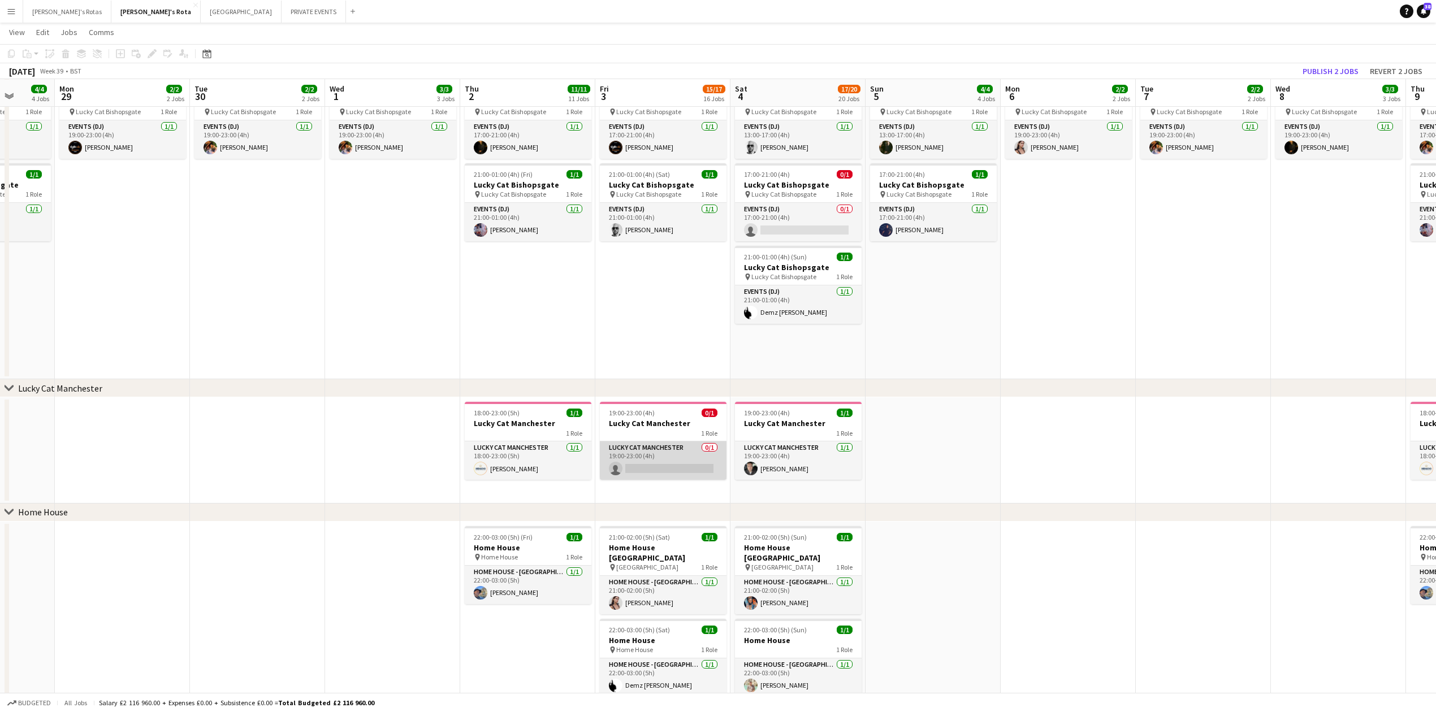
click at [659, 449] on app-card-role "Lucky Cat Manchester 0/1 19:00-23:00 (4h) single-neutral-actions" at bounding box center [663, 460] width 127 height 38
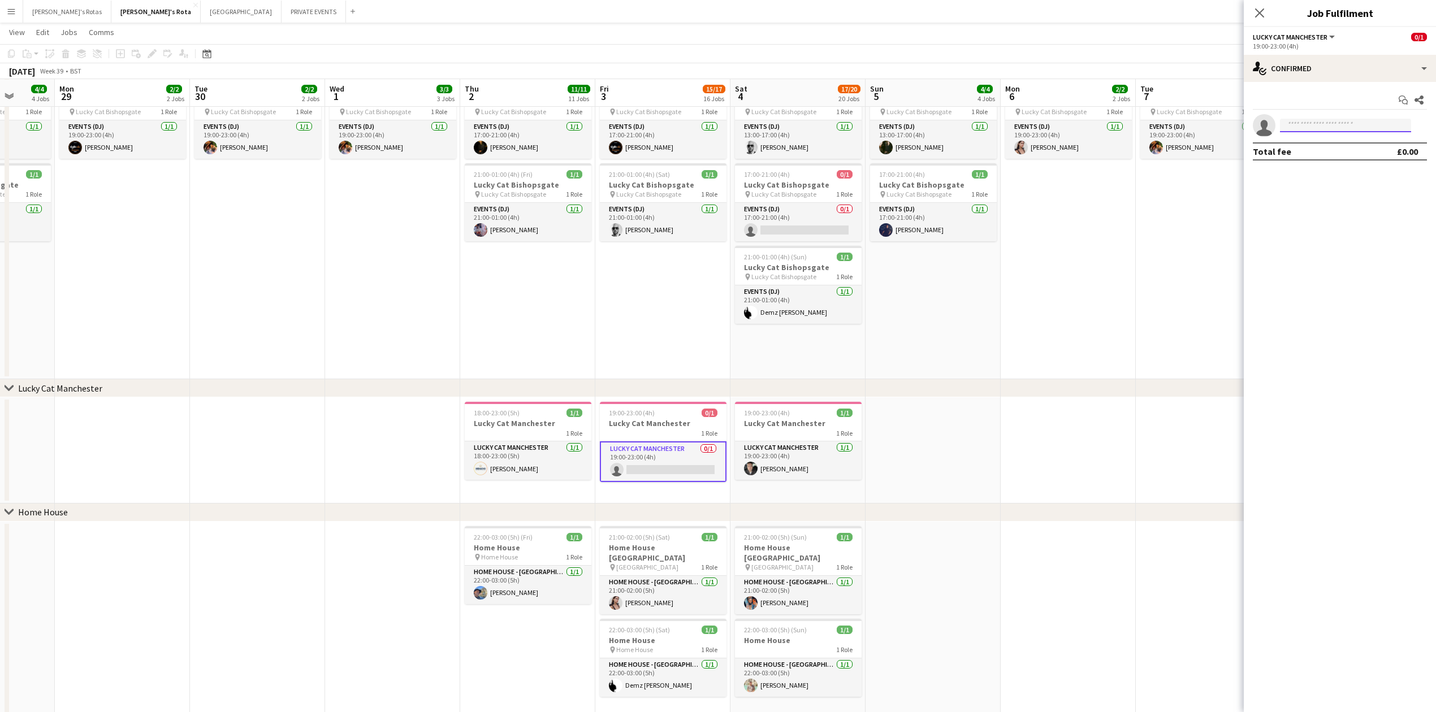
click at [1320, 121] on input at bounding box center [1345, 126] width 131 height 14
type input "*"
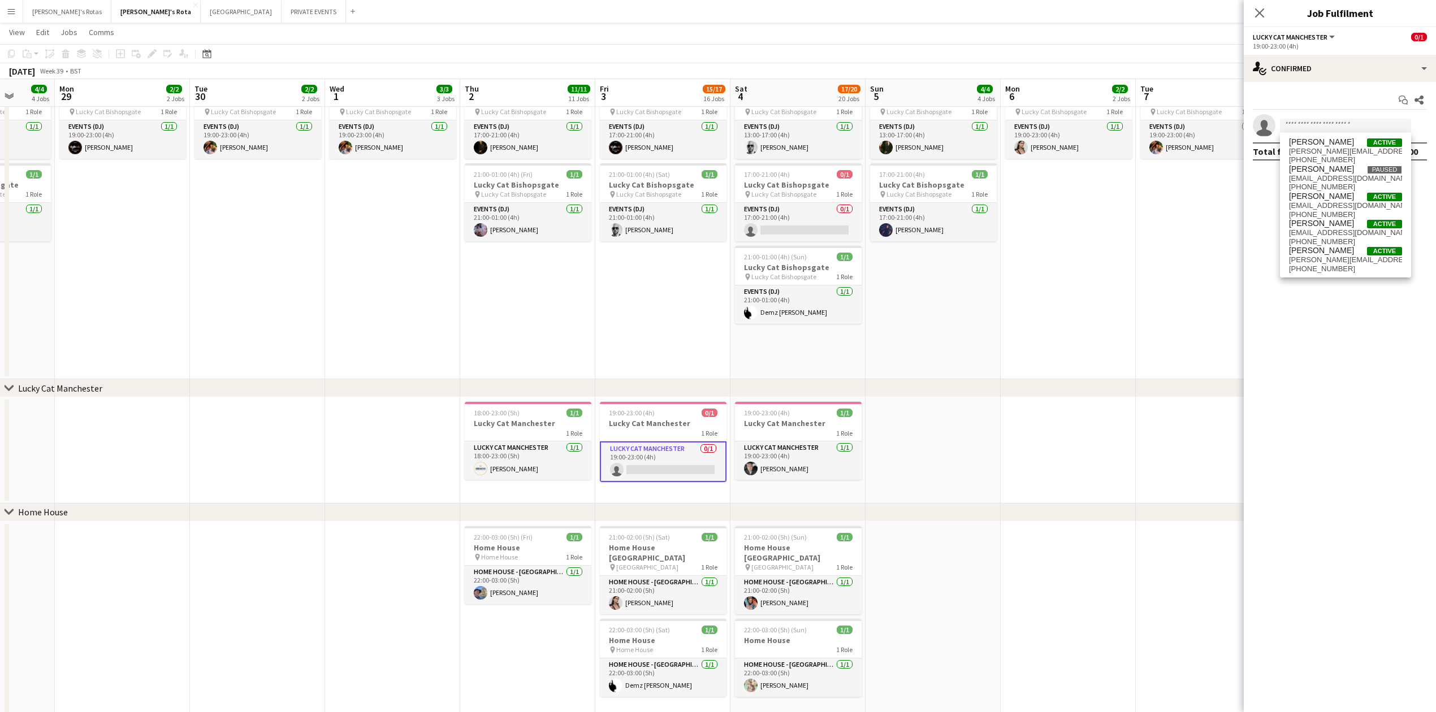
click at [19, 10] on button "Menu" at bounding box center [11, 11] width 23 height 23
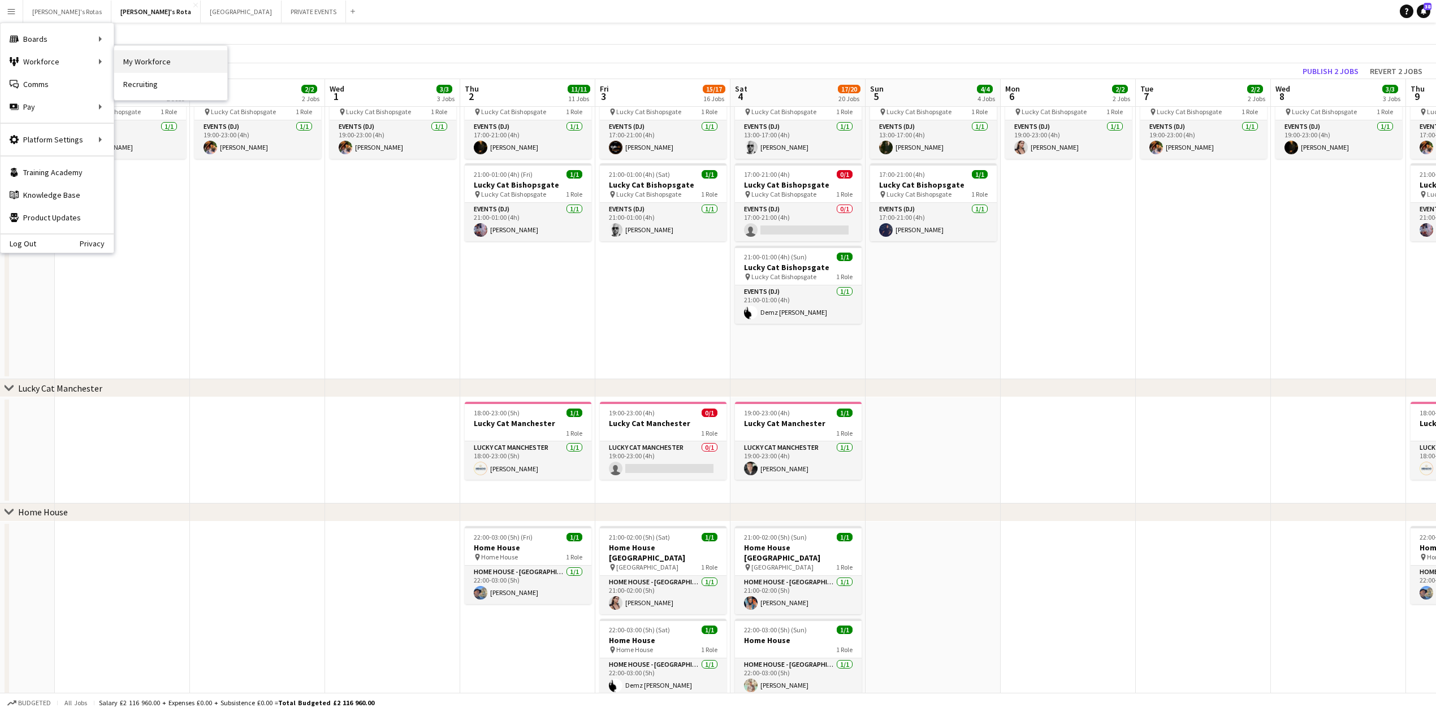
click at [133, 54] on link "My Workforce" at bounding box center [170, 61] width 113 height 23
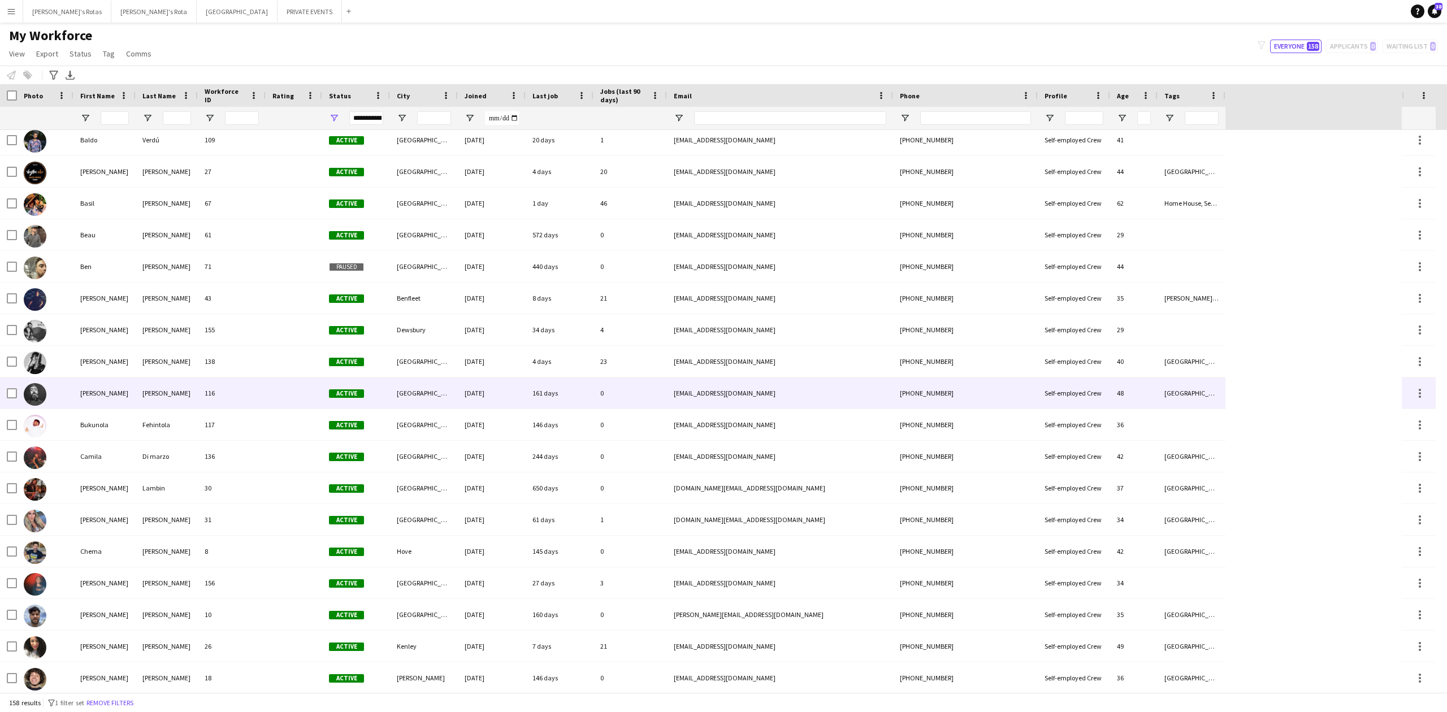
scroll to position [602, 0]
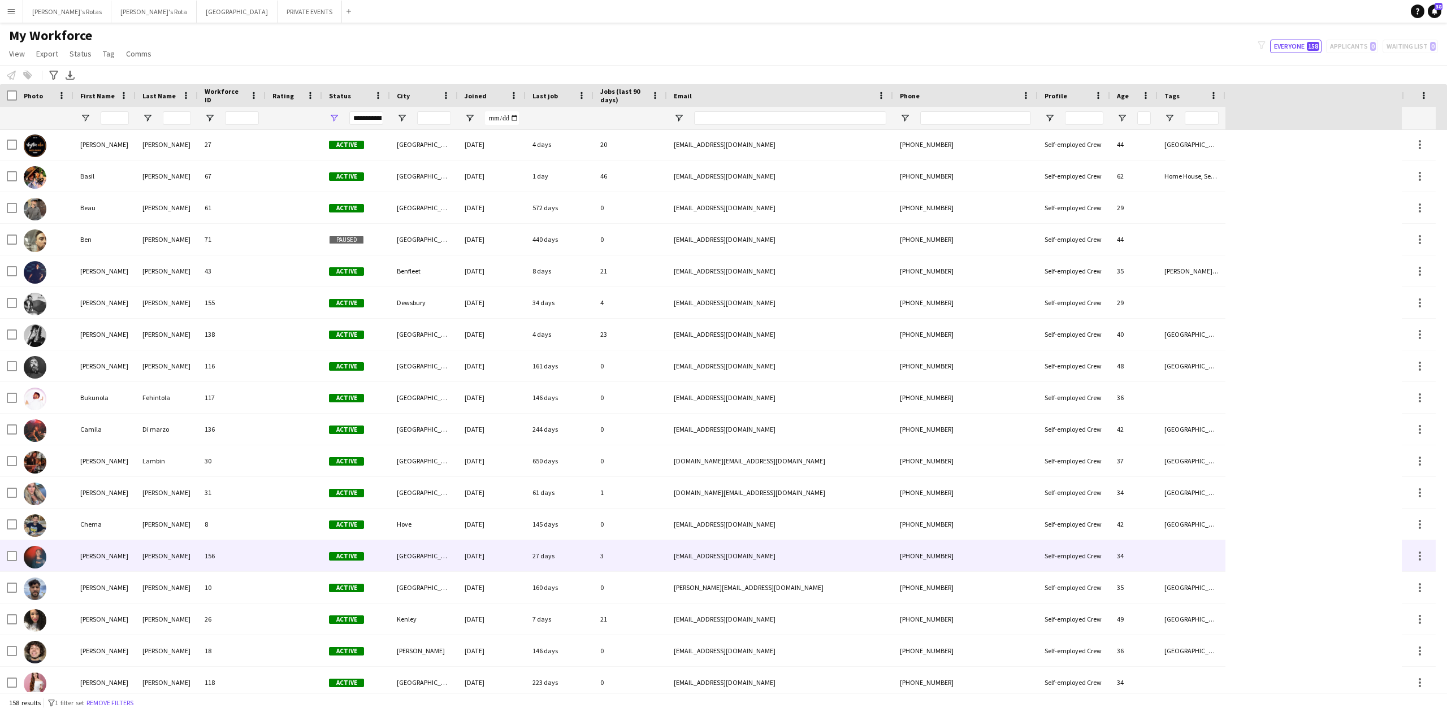
click at [98, 557] on div "[PERSON_NAME]" at bounding box center [104, 555] width 62 height 31
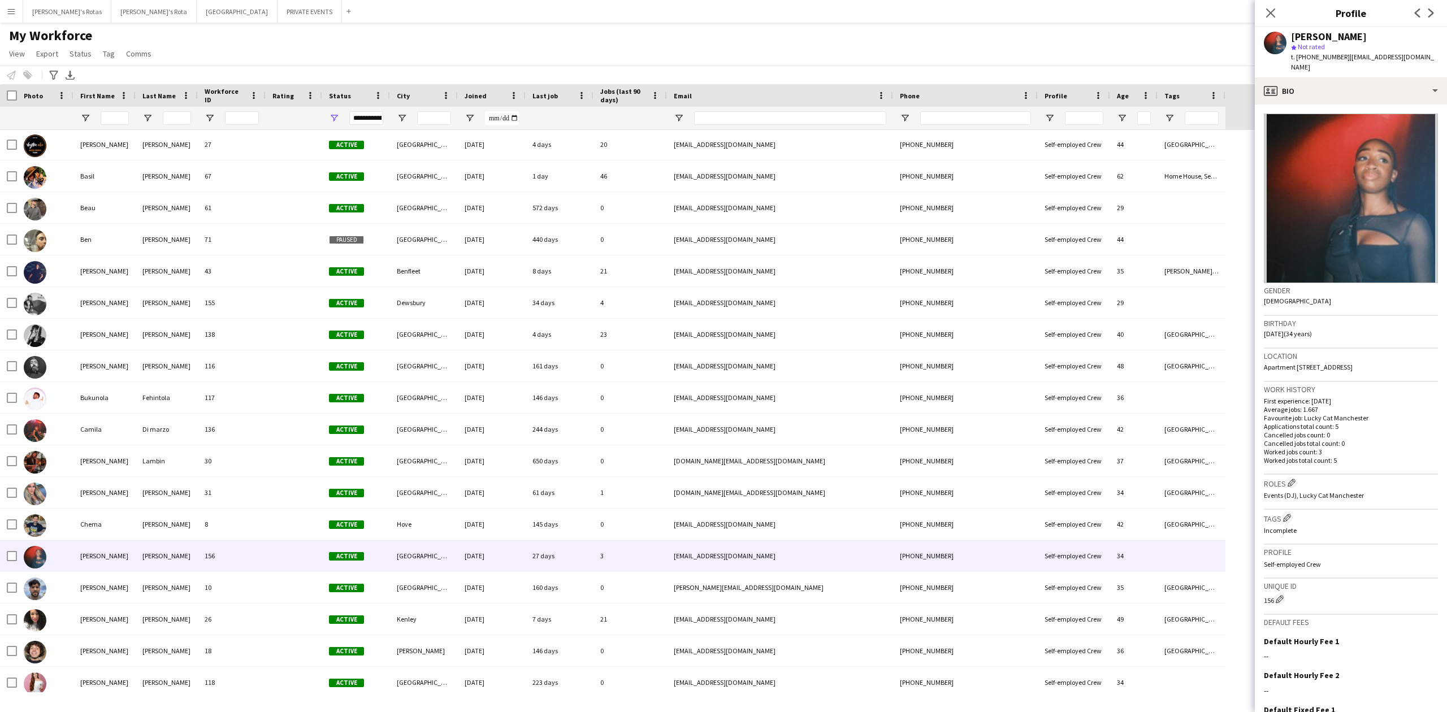
click at [1319, 52] on div "t. +447740138859 | bookings@urbimusic.com" at bounding box center [1364, 62] width 147 height 20
copy span "447740138859"
click at [111, 14] on button "[PERSON_NAME]'s Rota Close" at bounding box center [153, 12] width 85 height 22
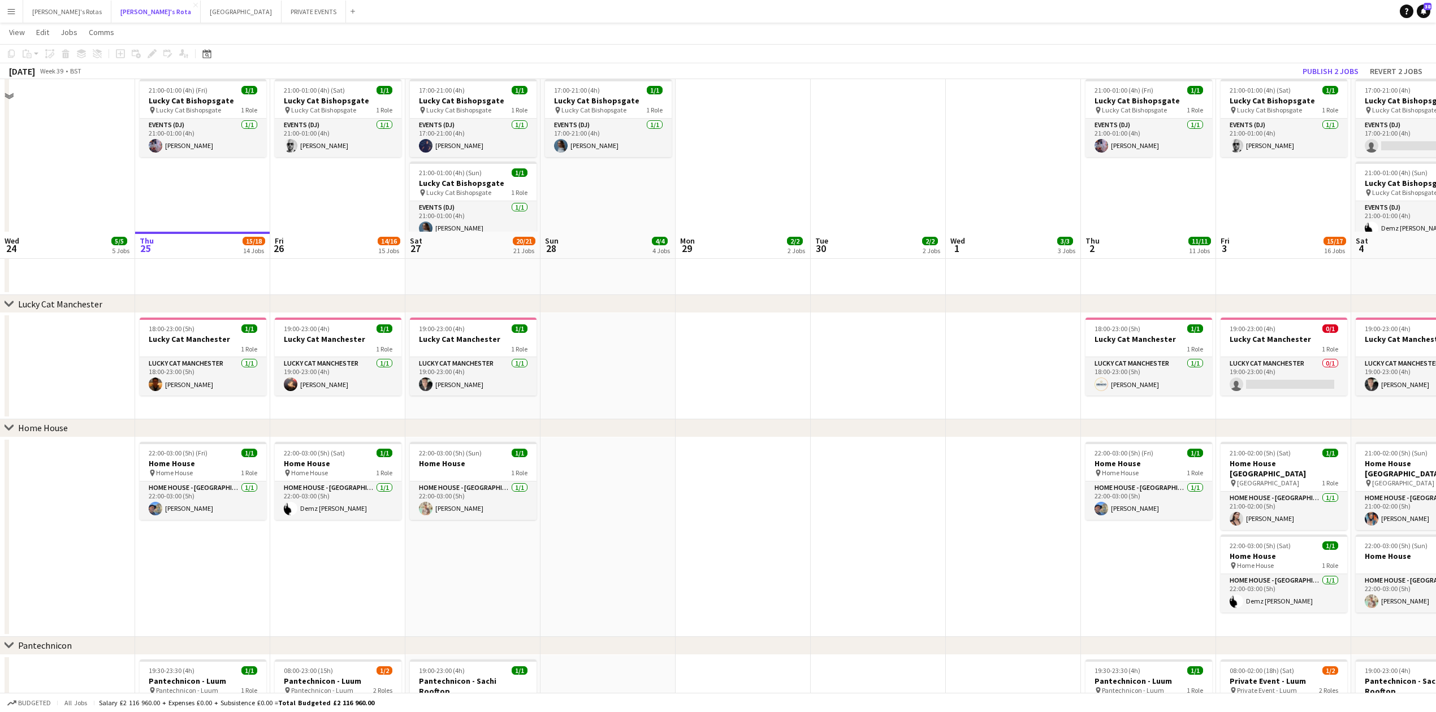
scroll to position [1055, 0]
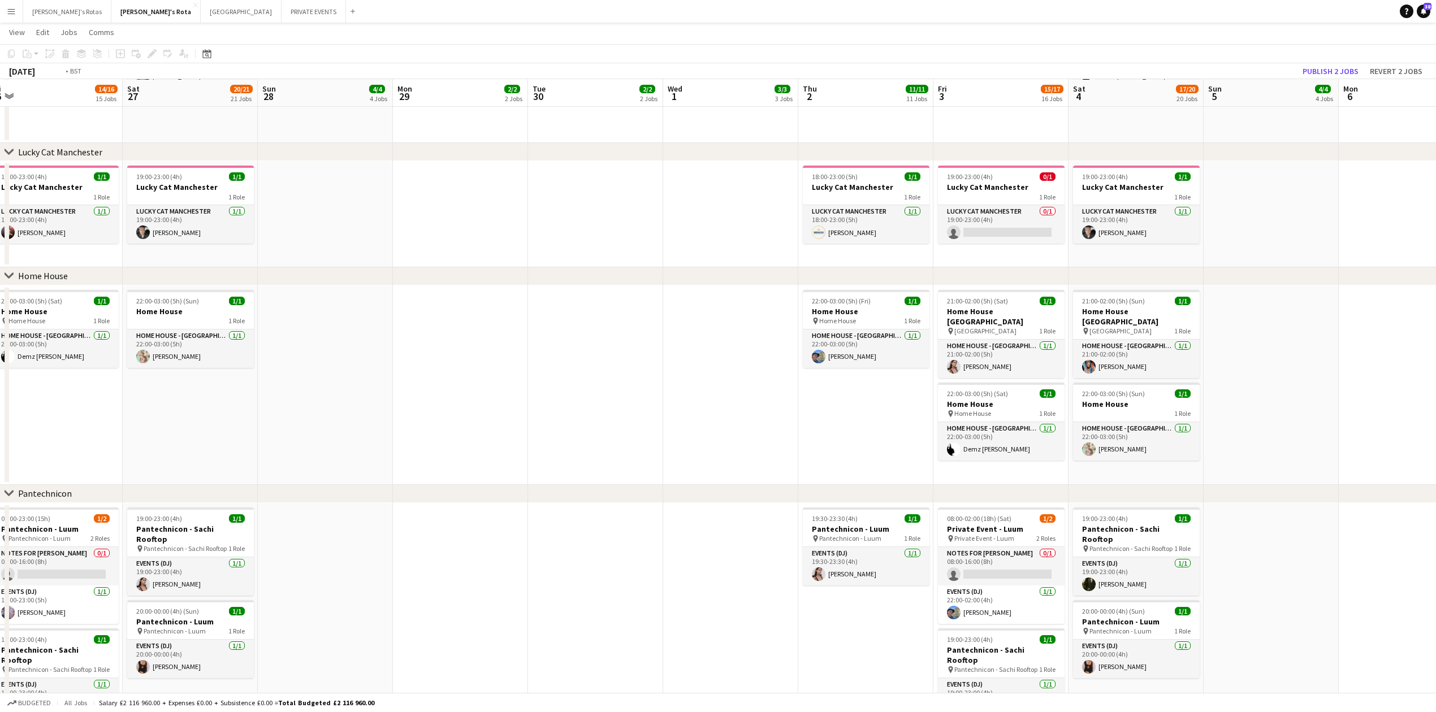
drag, startPoint x: 796, startPoint y: 251, endPoint x: 299, endPoint y: 267, distance: 497.0
click at [299, 267] on div "chevron-right [PERSON_NAME]'s chevron-right Sexy Fish chevron-right Lucky Cat M…" at bounding box center [718, 709] width 1436 height 3441
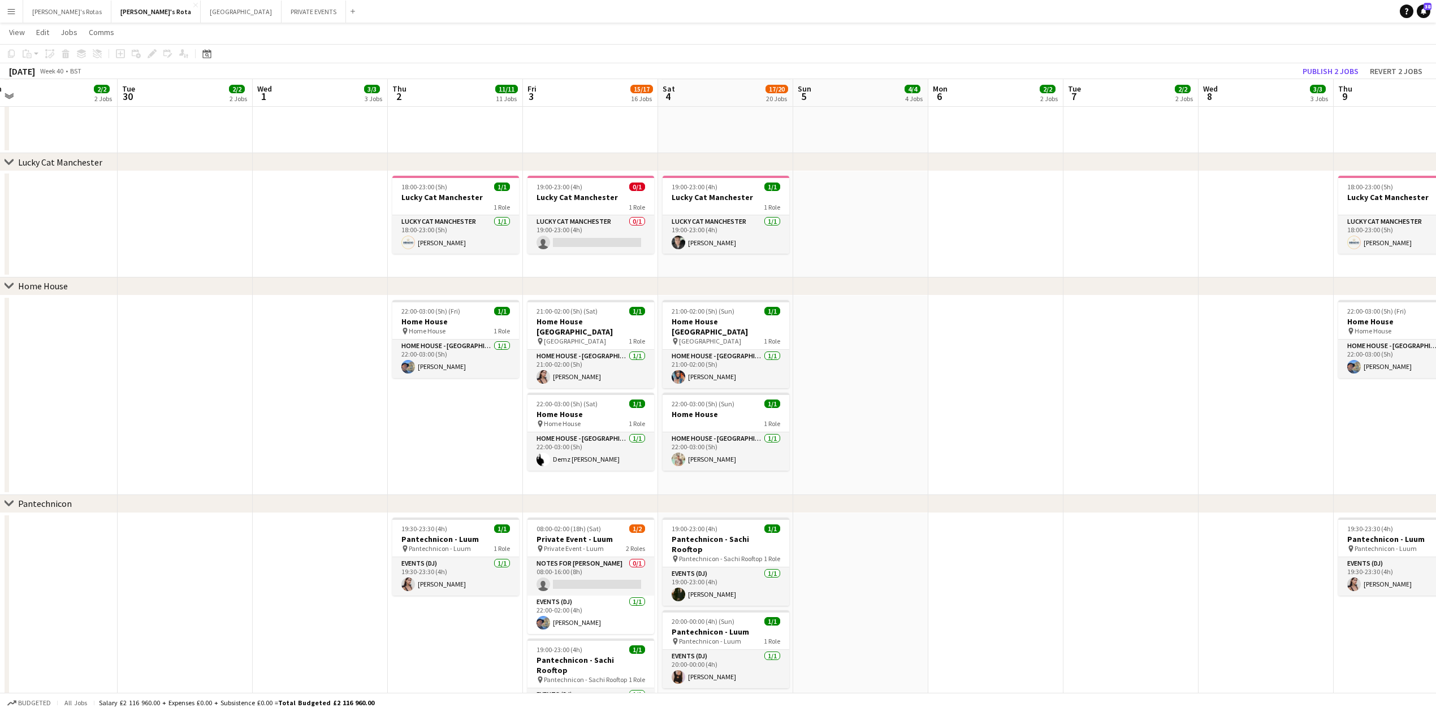
click at [566, 256] on app-date-cell "19:00-23:00 (4h) 0/1 Lucky Cat Manchester 1 Role Lucky Cat Manchester 0/1 19:00…" at bounding box center [590, 224] width 135 height 106
drag, startPoint x: 629, startPoint y: 222, endPoint x: 636, endPoint y: 225, distance: 7.6
click at [629, 223] on app-card-role "Lucky Cat Manchester 0/1 19:00-23:00 (4h) single-neutral-actions" at bounding box center [590, 234] width 127 height 38
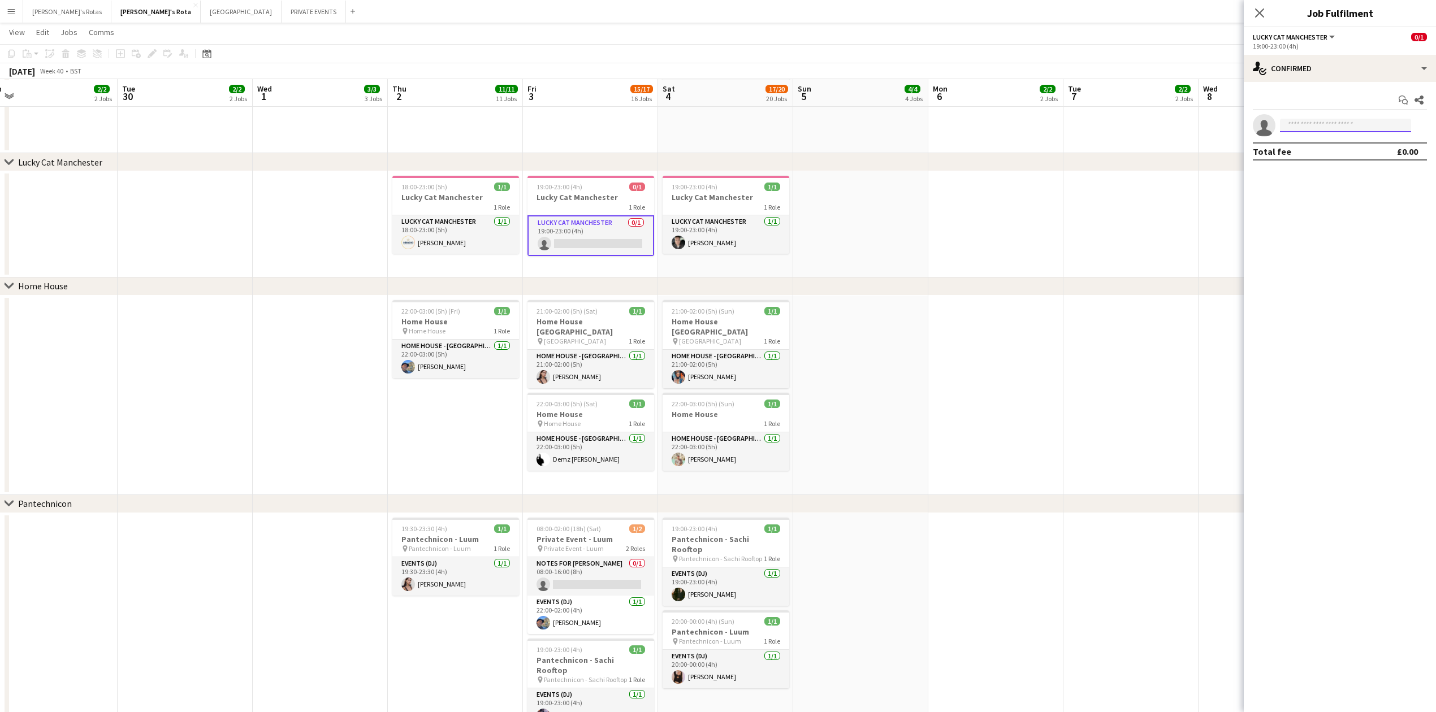
click at [1330, 120] on input at bounding box center [1345, 126] width 131 height 14
type input "****"
click at [1326, 149] on span "[EMAIL_ADDRESS][DOMAIN_NAME]" at bounding box center [1345, 151] width 113 height 9
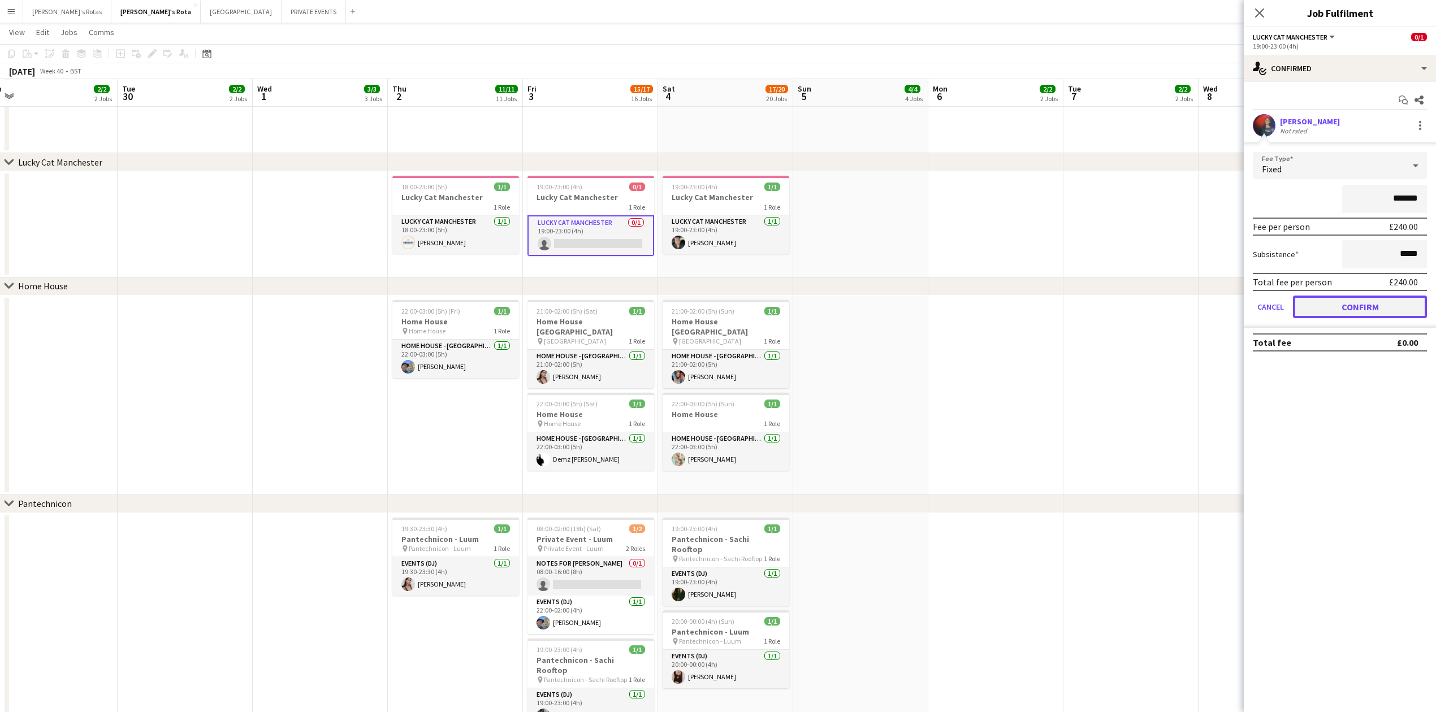
click at [1335, 307] on button "Confirm" at bounding box center [1360, 307] width 134 height 23
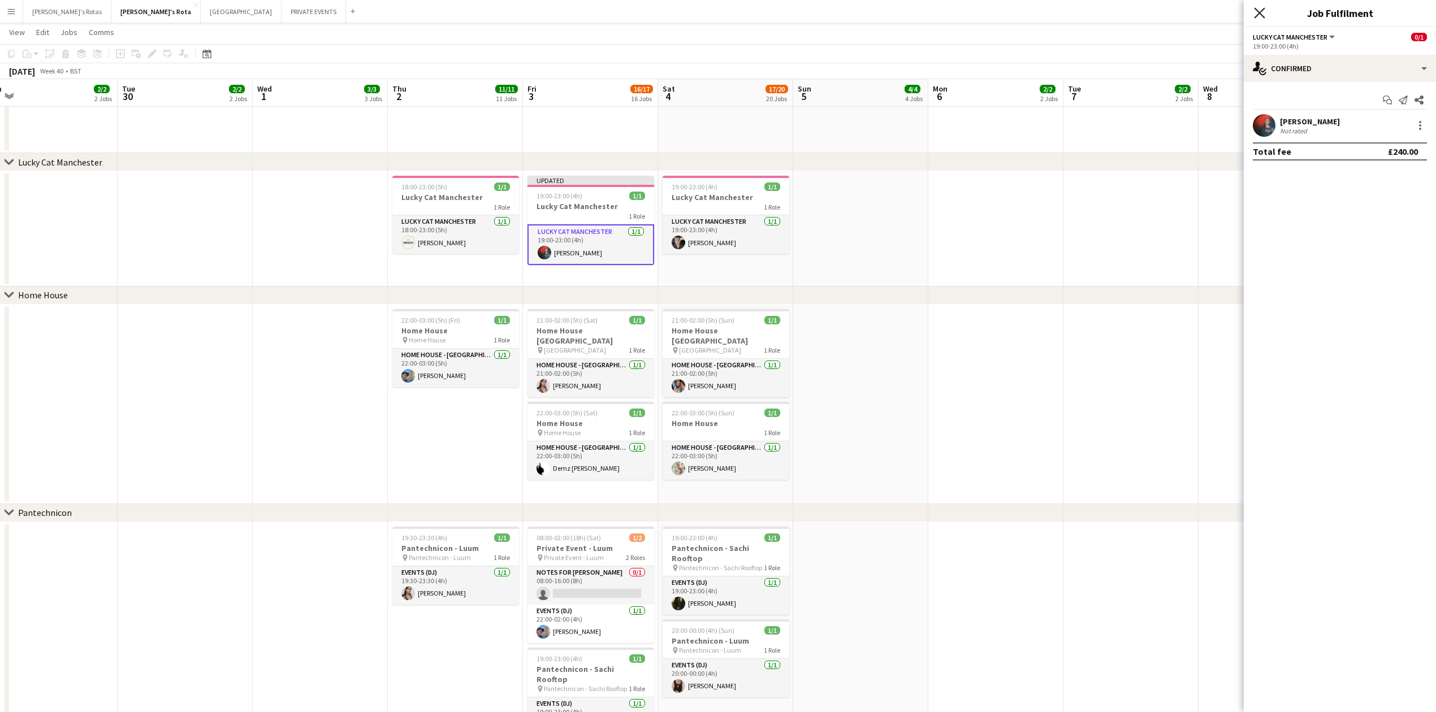
click at [1262, 12] on icon "Close pop-in" at bounding box center [1259, 12] width 11 height 11
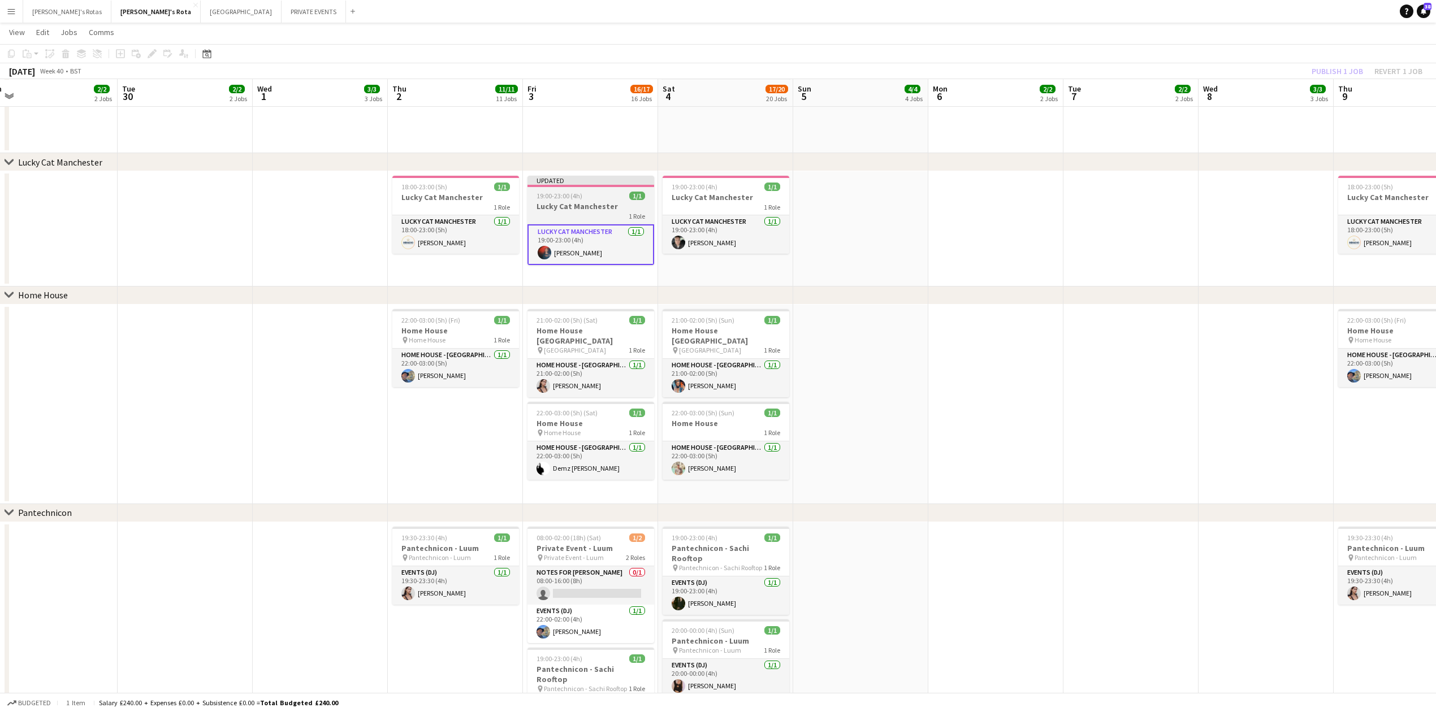
click at [570, 203] on h3 "Lucky Cat Manchester" at bounding box center [590, 206] width 127 height 10
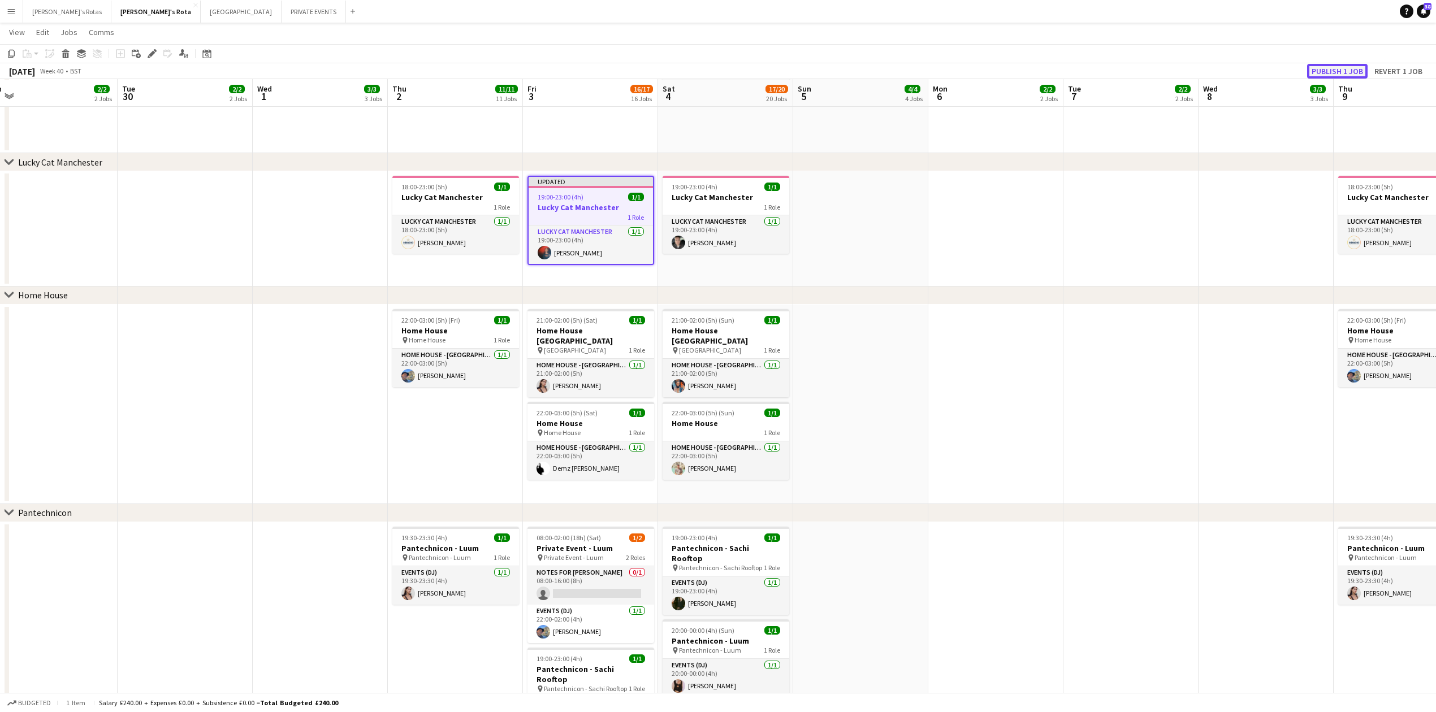
click at [1332, 66] on button "Publish 1 job" at bounding box center [1337, 71] width 60 height 15
click at [933, 269] on app-date-cell at bounding box center [995, 228] width 135 height 115
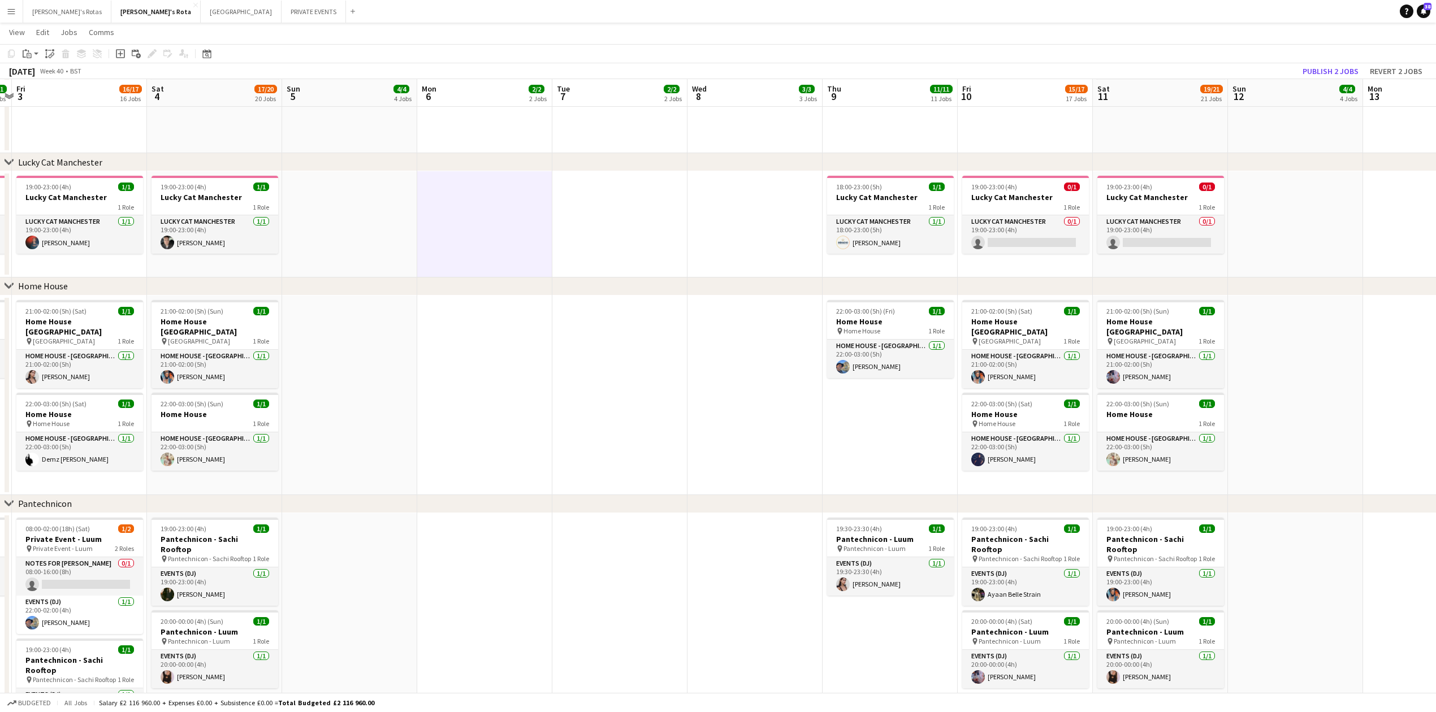
drag, startPoint x: 1013, startPoint y: 227, endPoint x: 502, endPoint y: 265, distance: 512.3
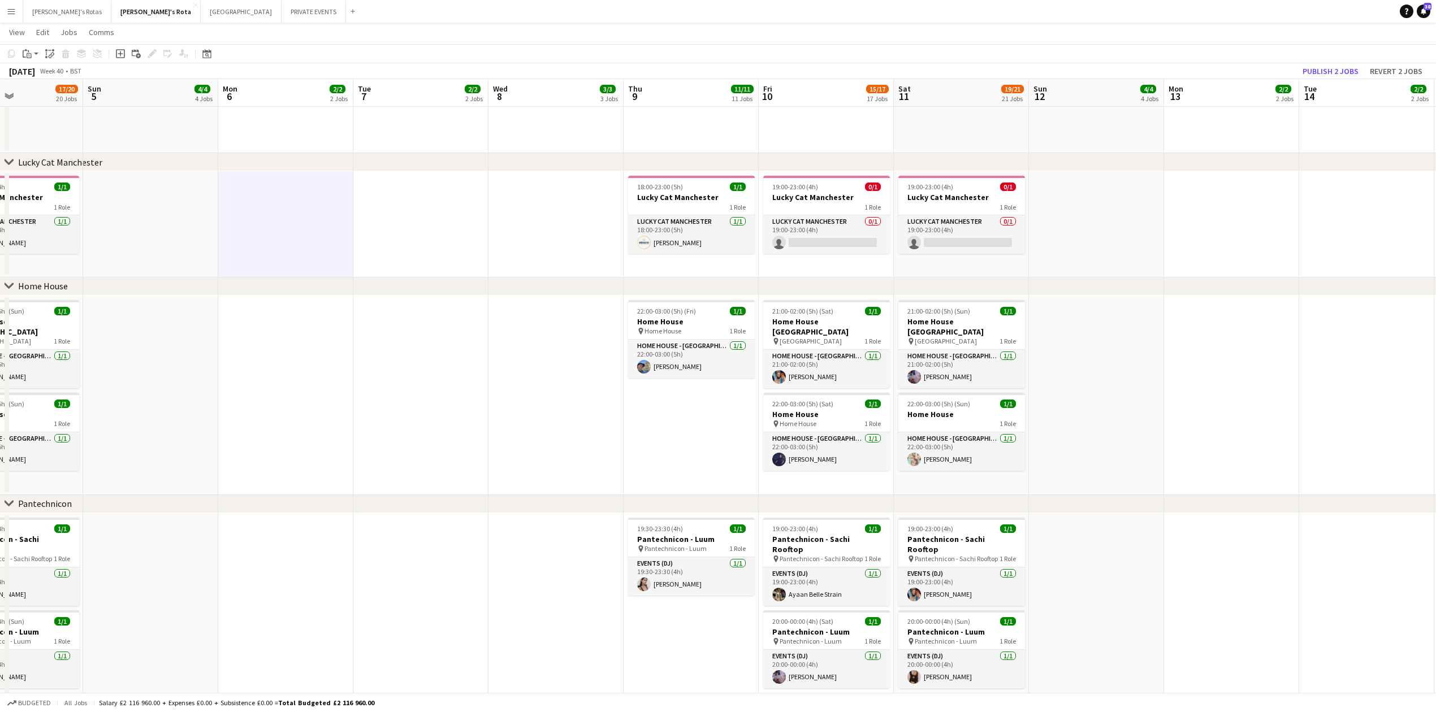
drag, startPoint x: 649, startPoint y: 255, endPoint x: 364, endPoint y: 281, distance: 286.5
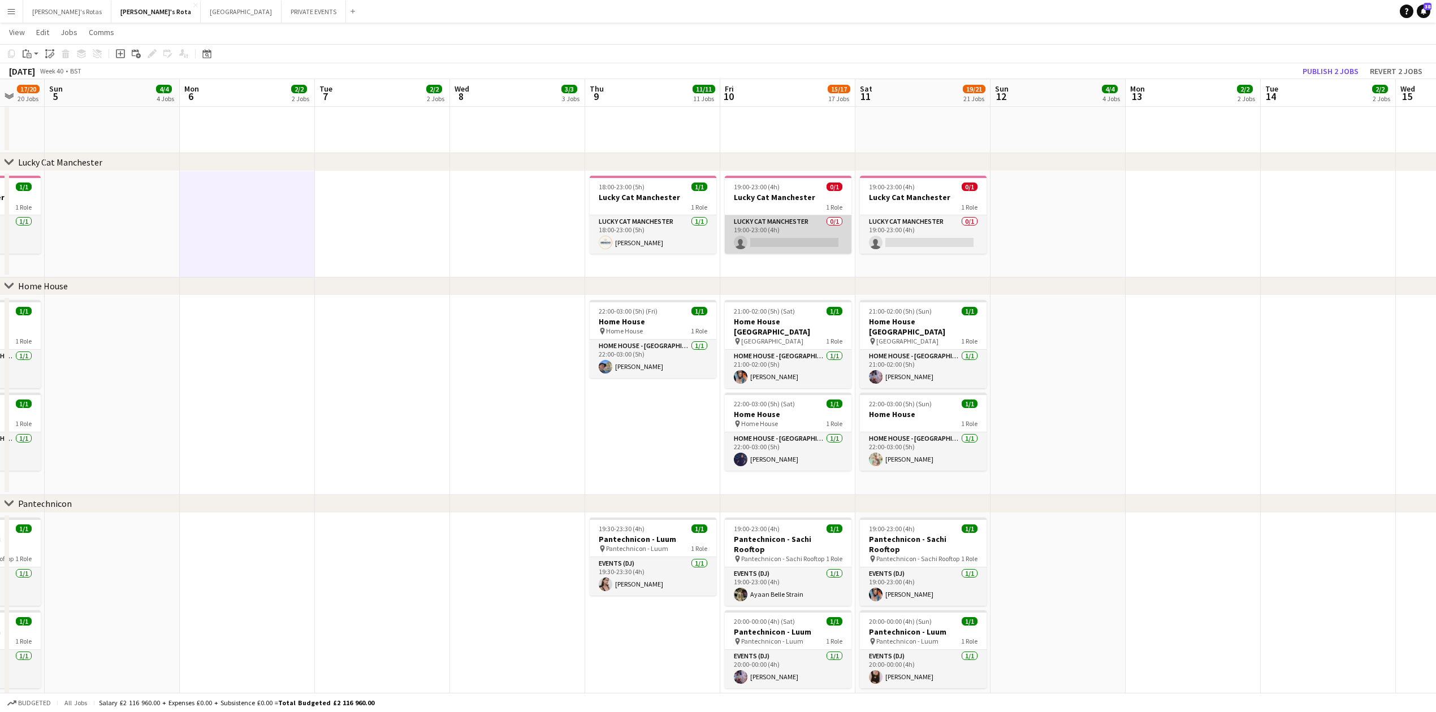
click at [786, 231] on app-card-role "Lucky Cat Manchester 0/1 19:00-23:00 (4h) single-neutral-actions" at bounding box center [788, 234] width 127 height 38
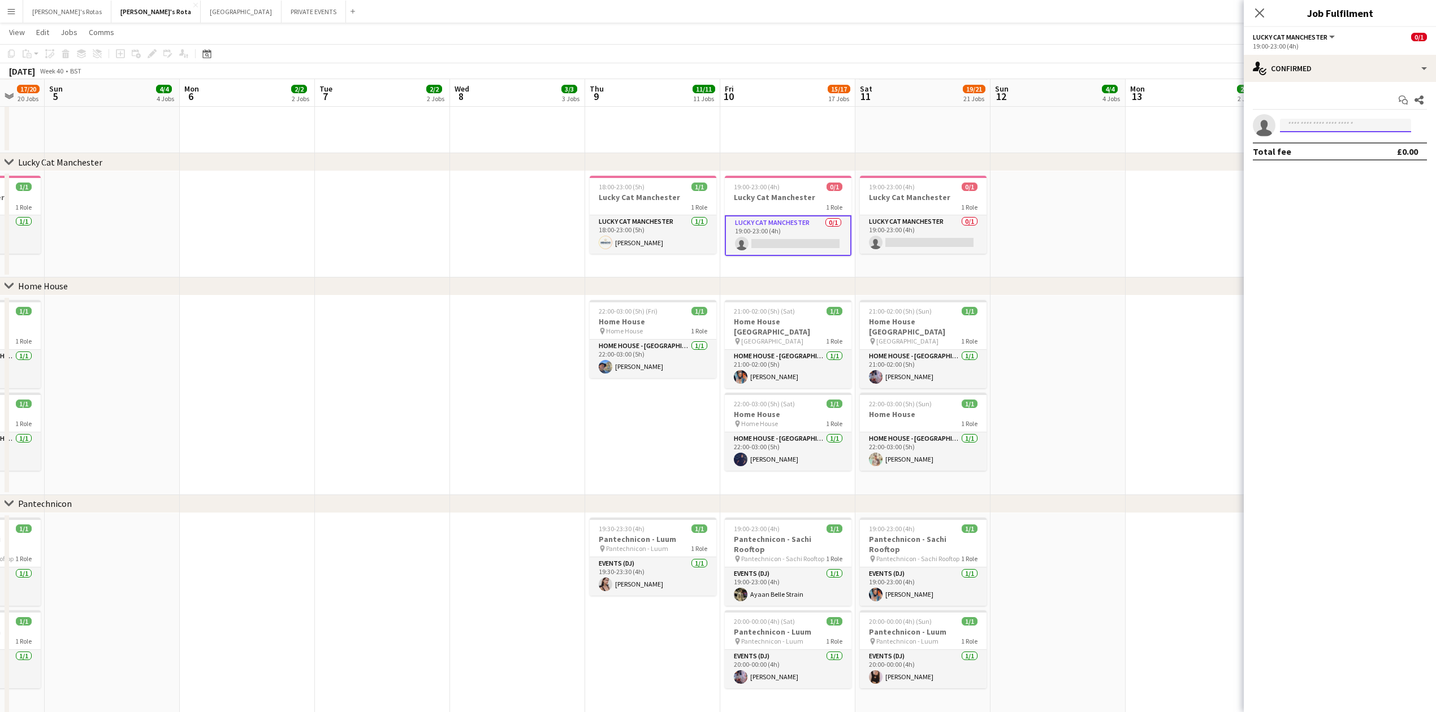
click at [1315, 123] on input at bounding box center [1345, 126] width 131 height 14
type input "******"
click at [1320, 142] on span "[PERSON_NAME]" at bounding box center [1321, 142] width 65 height 10
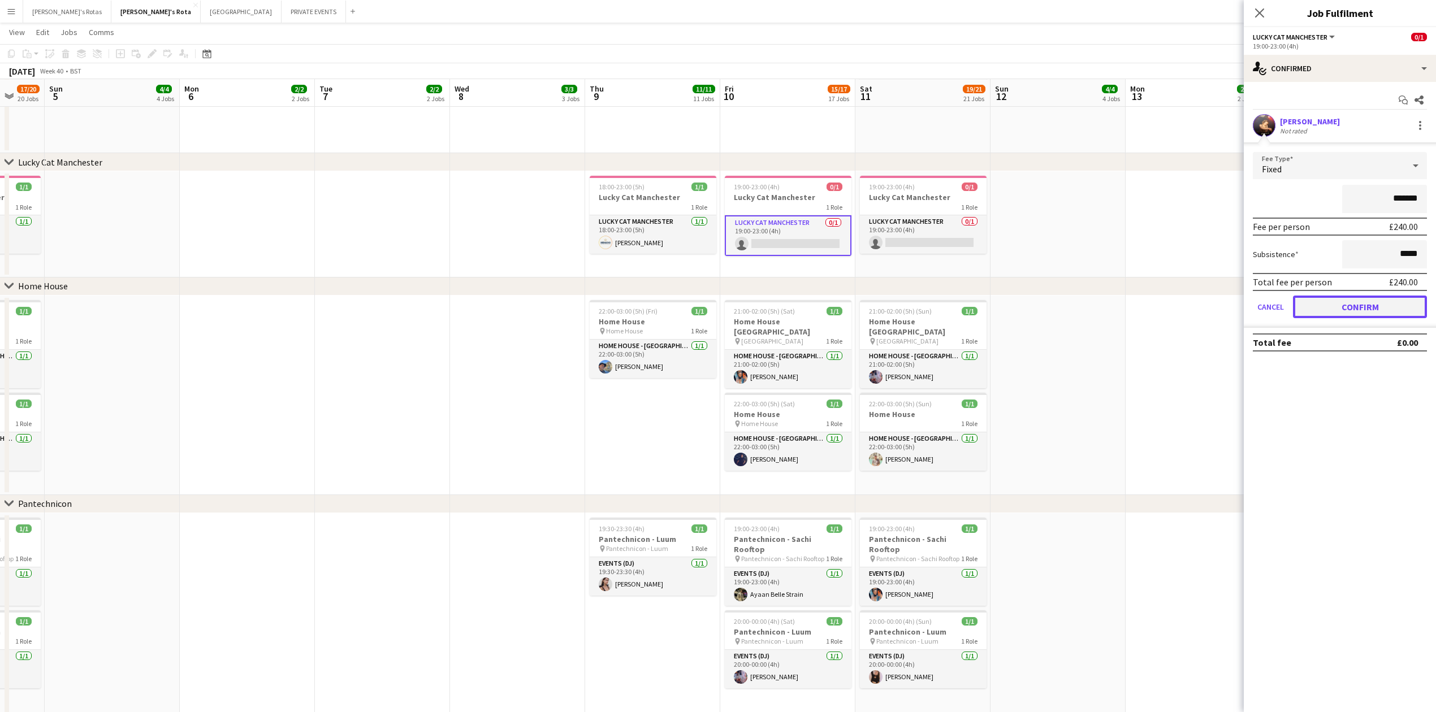
click at [1374, 312] on button "Confirm" at bounding box center [1360, 307] width 134 height 23
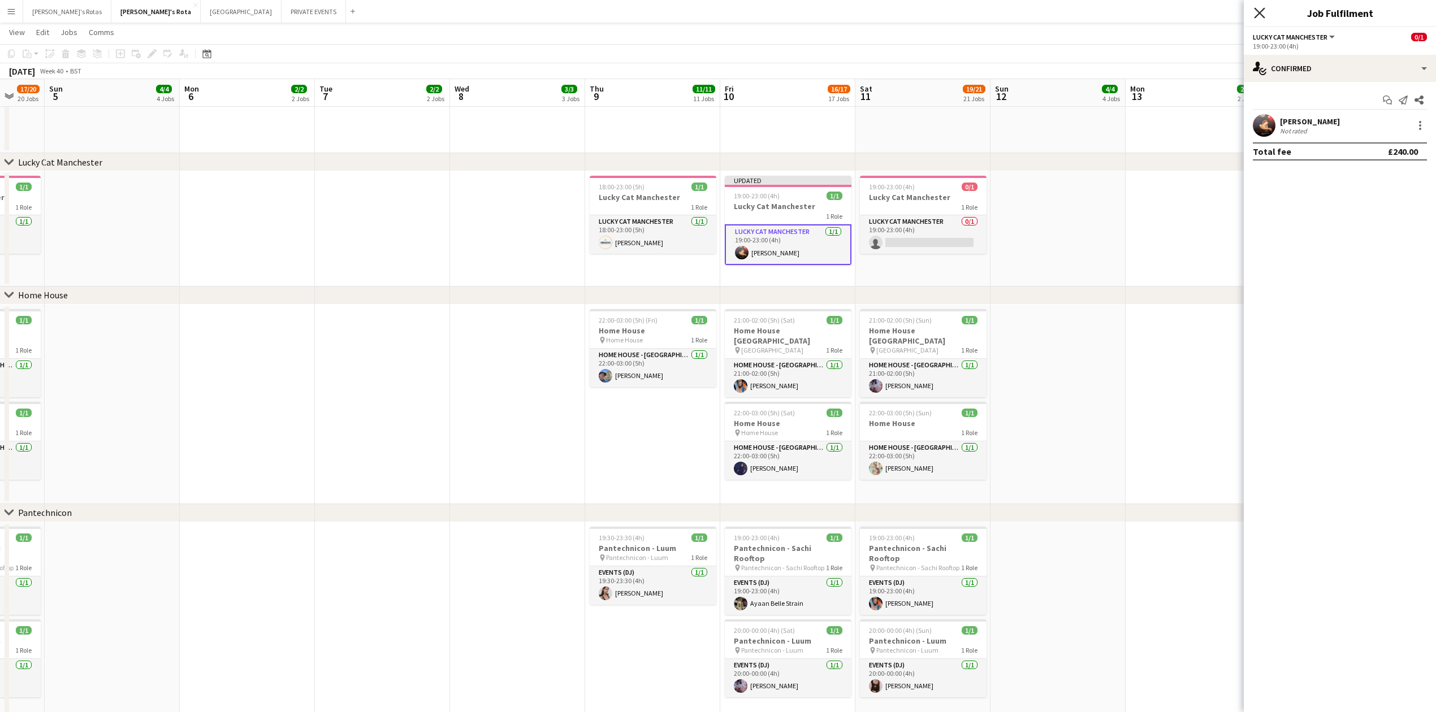
drag, startPoint x: 1260, startPoint y: 1, endPoint x: 1263, endPoint y: 10, distance: 8.8
click at [1263, 10] on div "Close pop-in" at bounding box center [1259, 13] width 32 height 26
click at [1263, 10] on icon at bounding box center [1259, 12] width 11 height 11
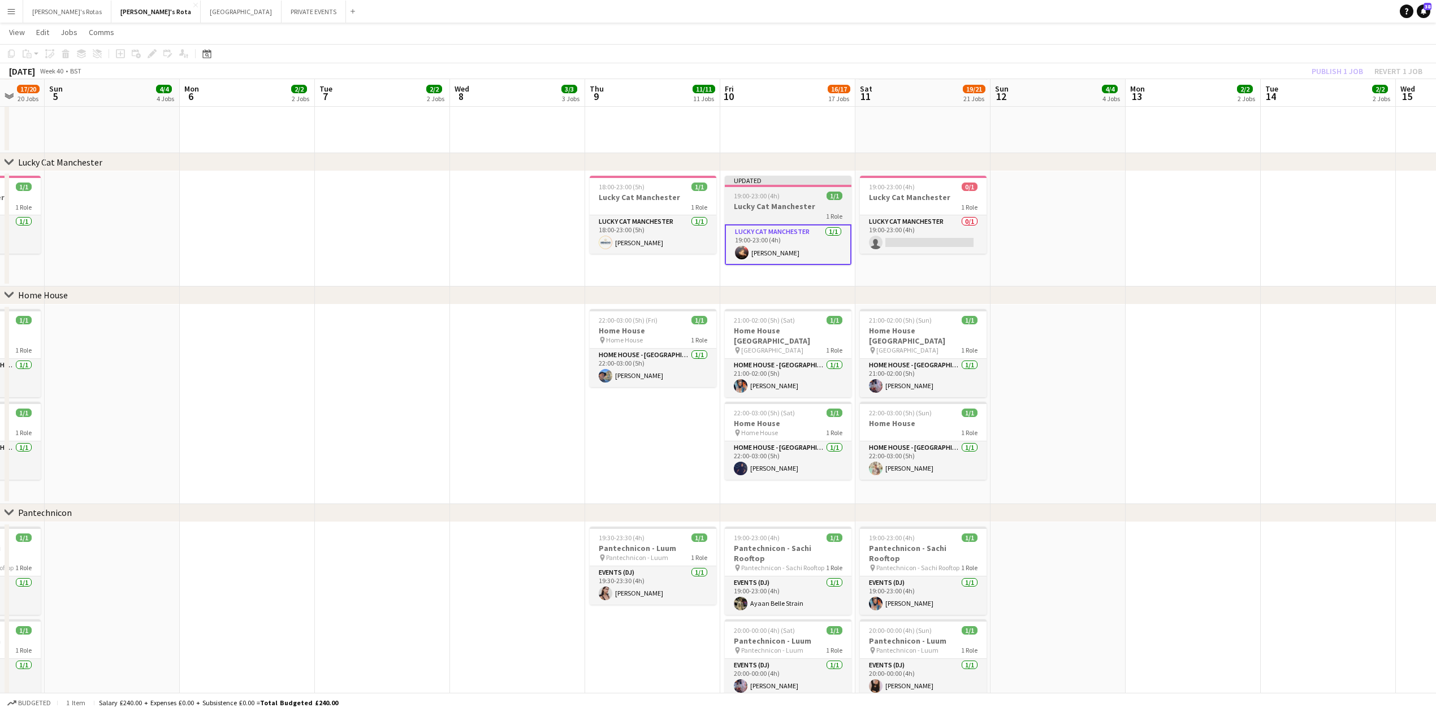
click at [785, 190] on app-job-card "Updated 19:00-23:00 (4h) 1/1 Lucky Cat Manchester 1 Role Lucky Cat Manchester 1…" at bounding box center [788, 220] width 127 height 89
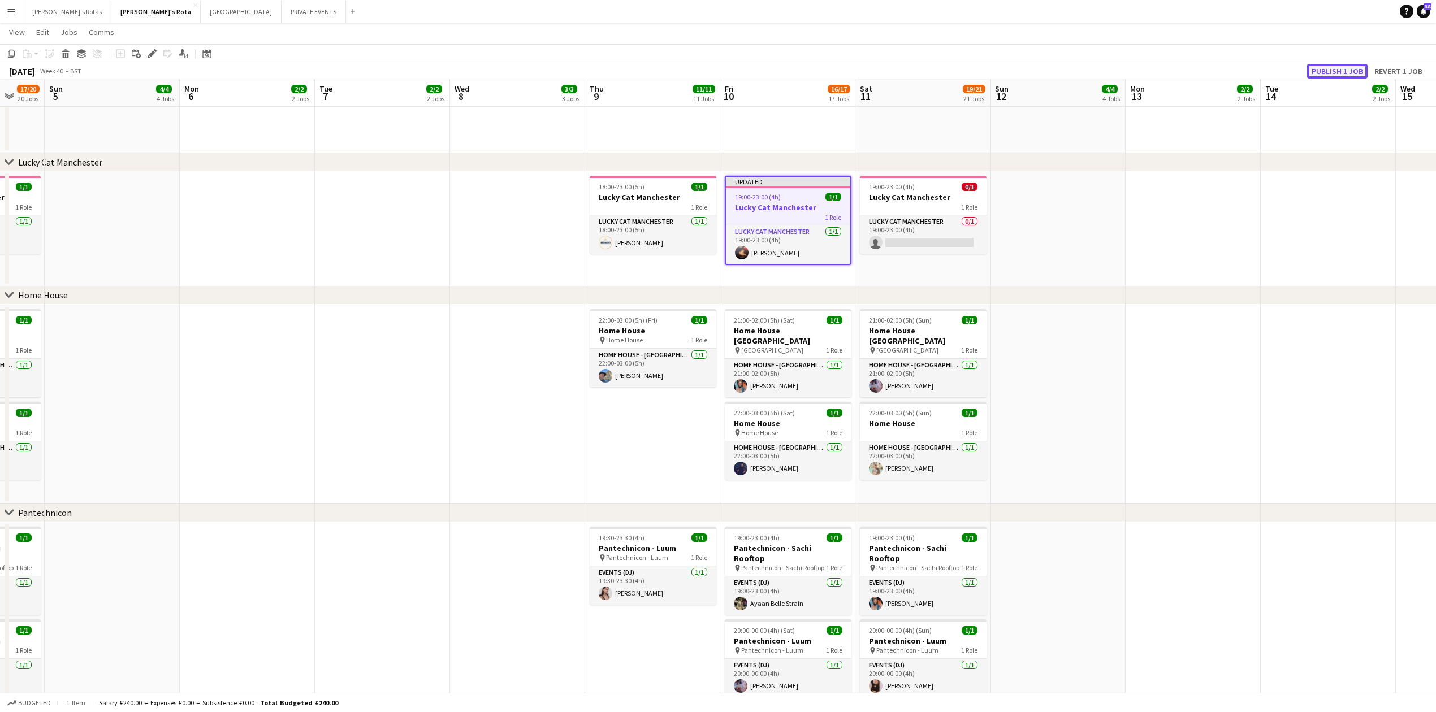
click at [1321, 69] on button "Publish 1 job" at bounding box center [1337, 71] width 60 height 15
click at [928, 233] on app-card-role "Lucky Cat Manchester 0/1 19:00-23:00 (4h) single-neutral-actions" at bounding box center [923, 234] width 127 height 38
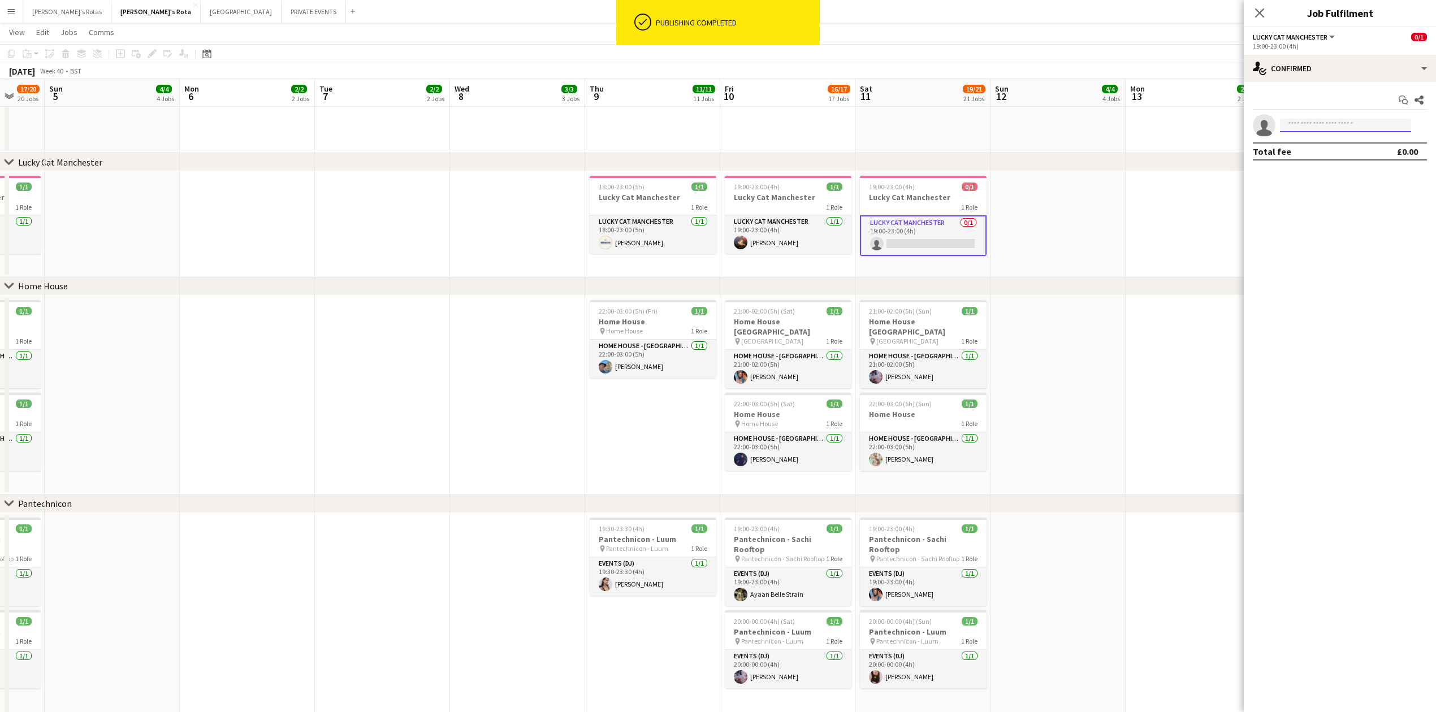
click at [1315, 124] on input at bounding box center [1345, 126] width 131 height 14
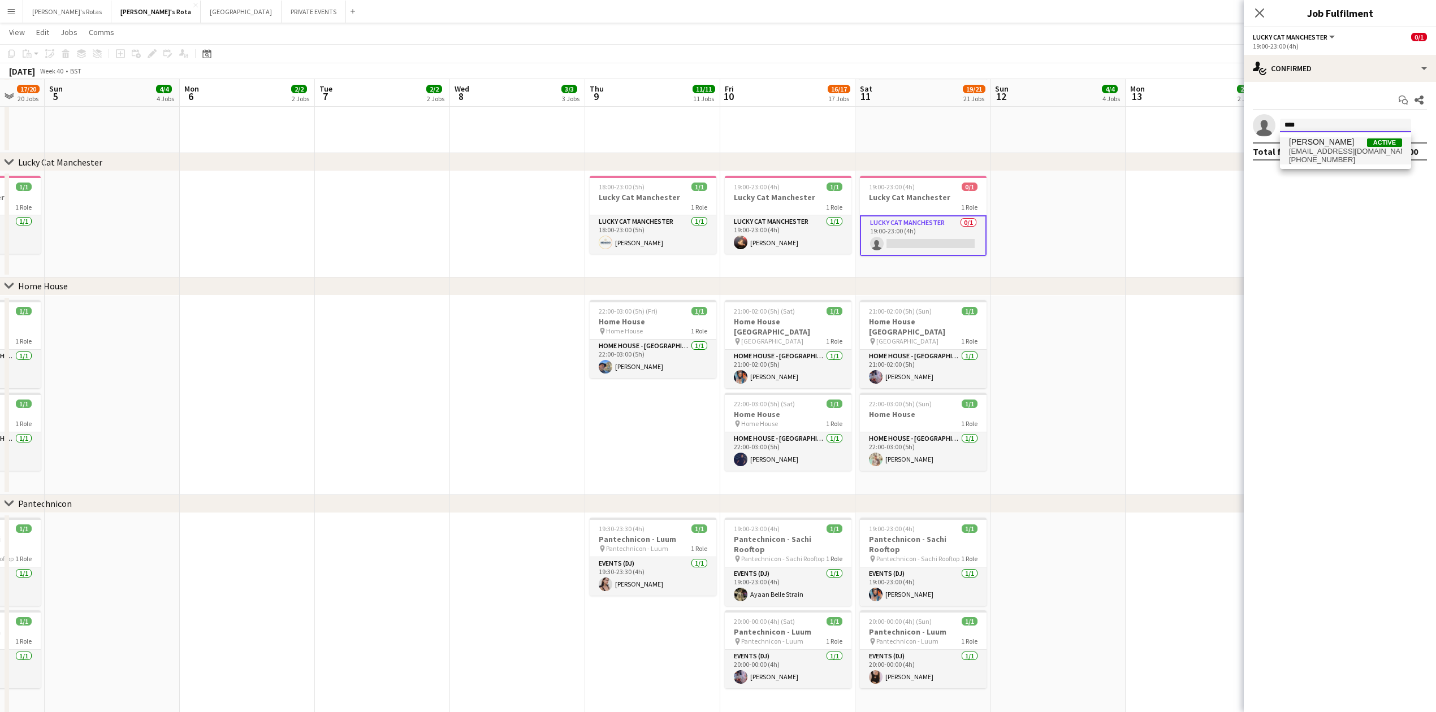
type input "****"
click at [1307, 158] on span "[PHONE_NUMBER]" at bounding box center [1345, 159] width 113 height 9
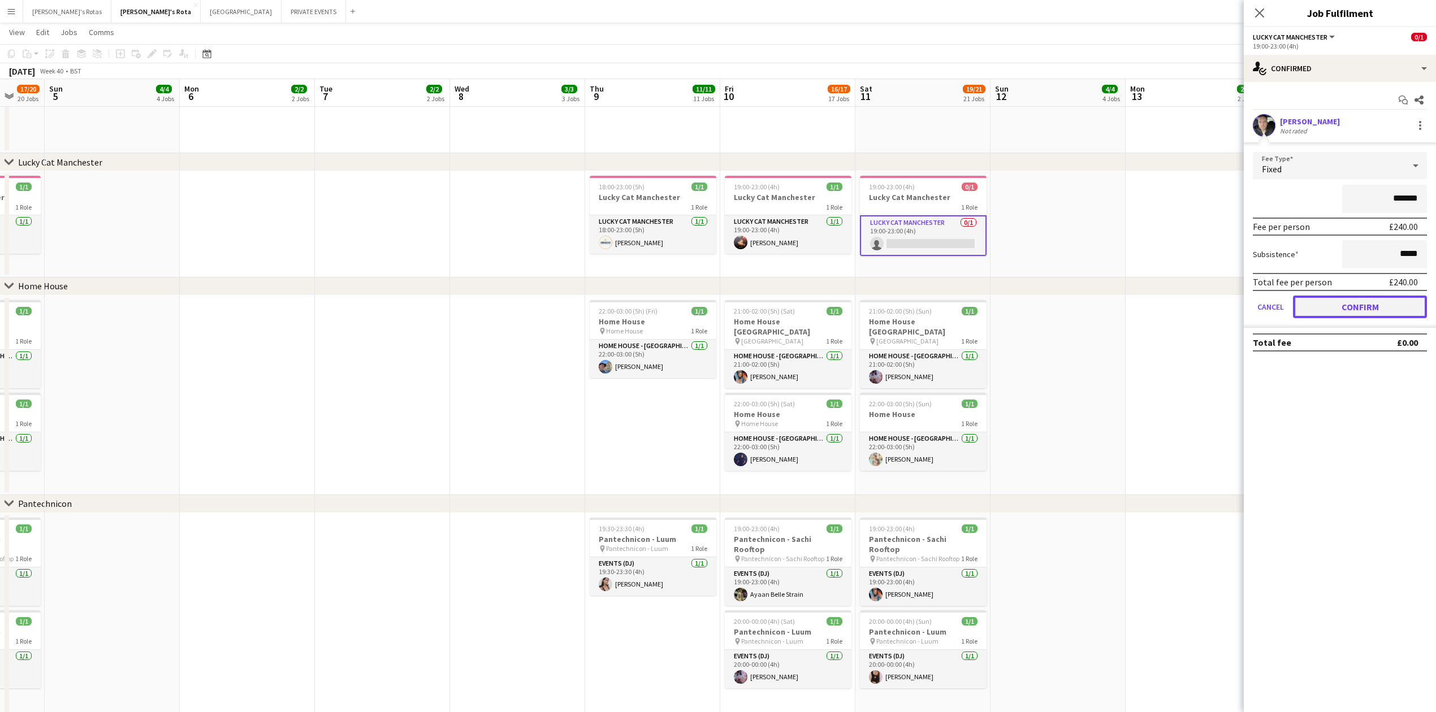
click at [1337, 306] on button "Confirm" at bounding box center [1360, 307] width 134 height 23
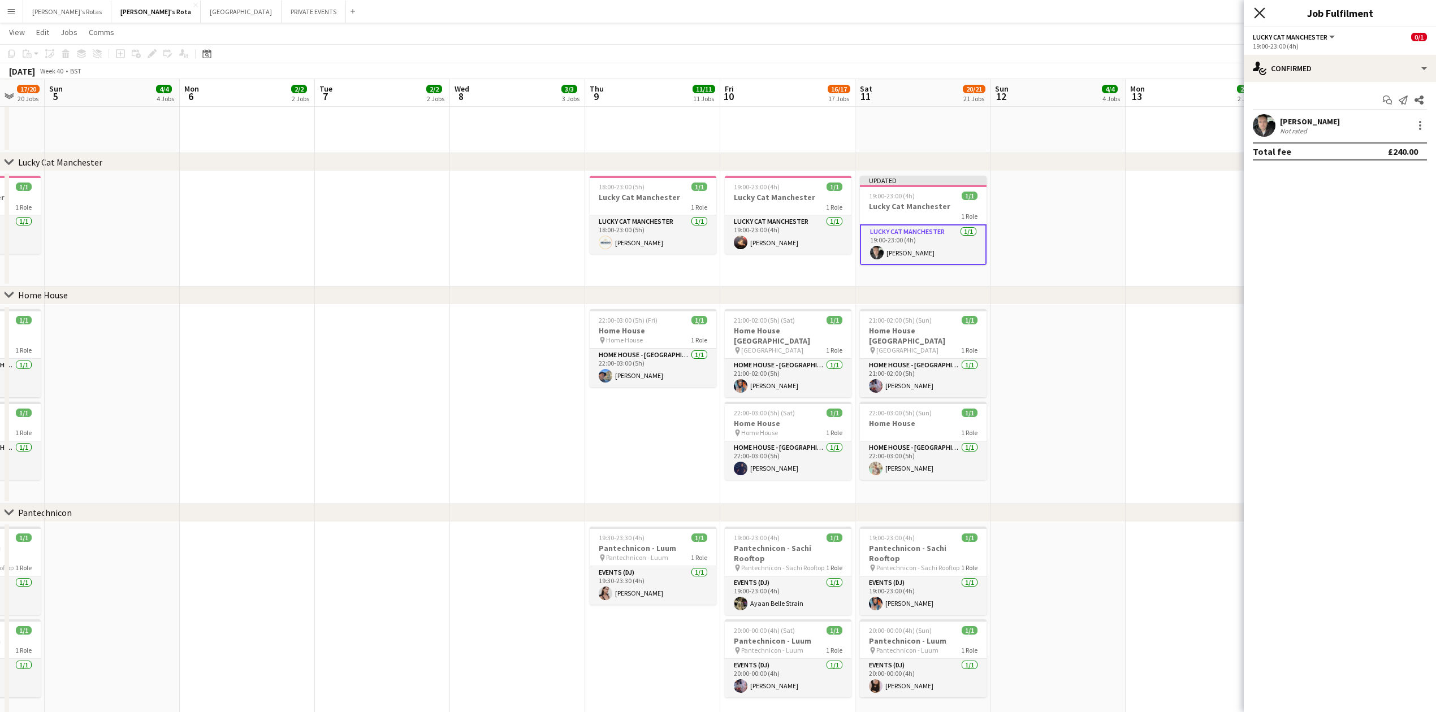
click at [1255, 12] on icon "Close pop-in" at bounding box center [1259, 12] width 11 height 11
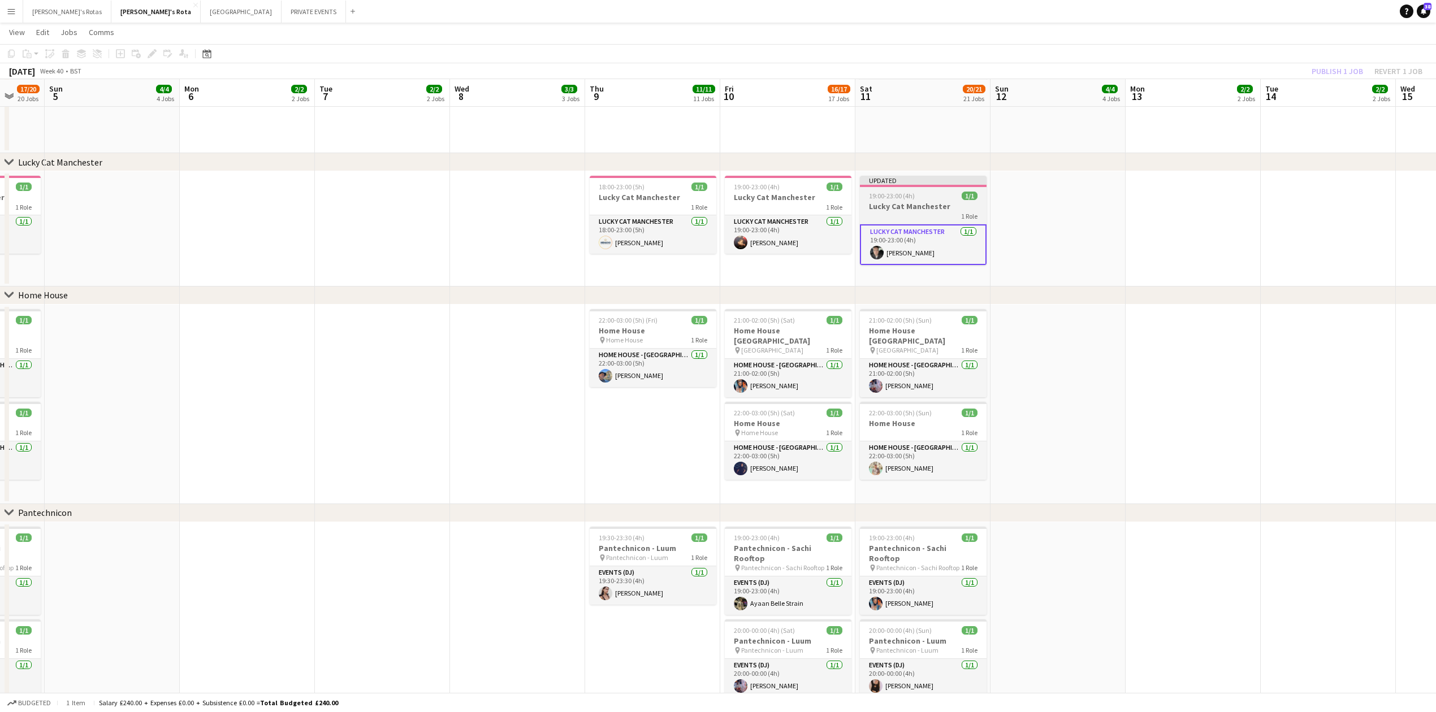
click at [911, 209] on h3 "Lucky Cat Manchester" at bounding box center [923, 206] width 127 height 10
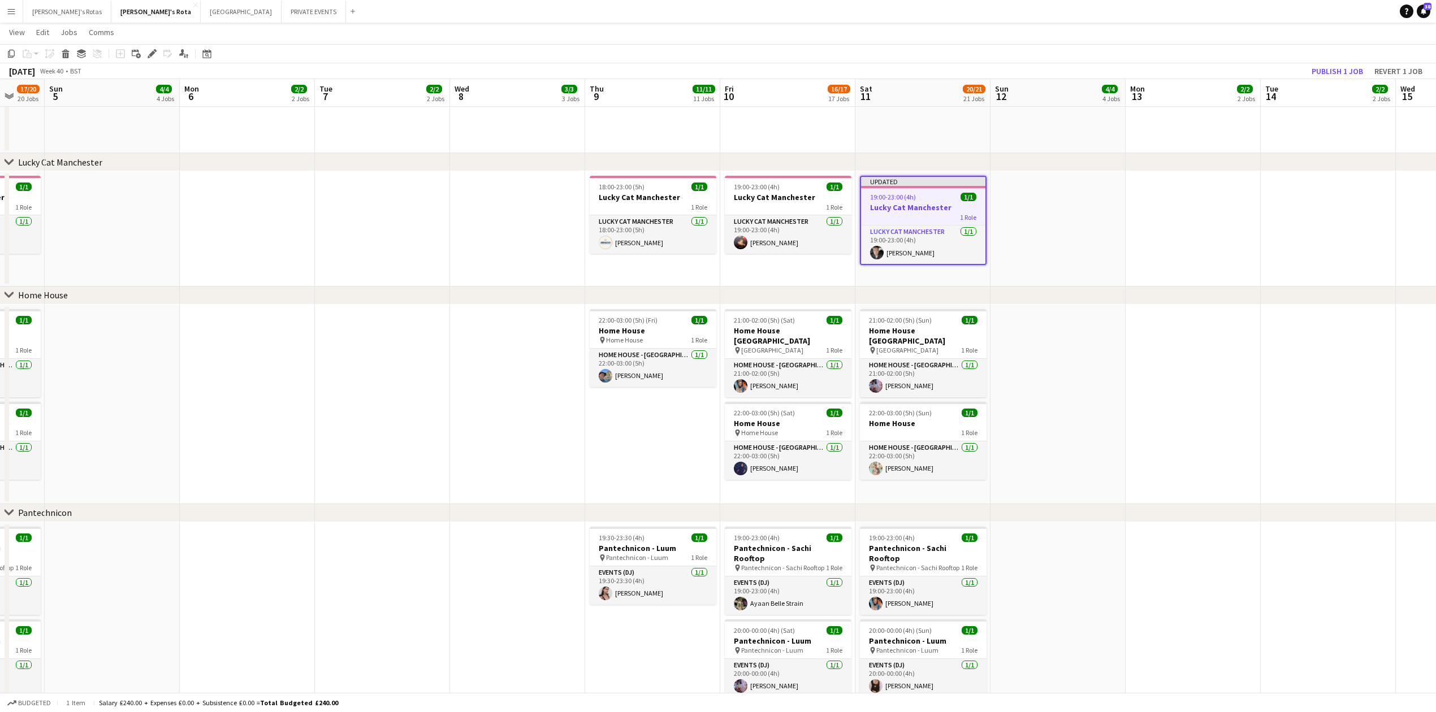
click at [1304, 68] on div "Publish 1 job Revert 1 job" at bounding box center [1367, 71] width 138 height 15
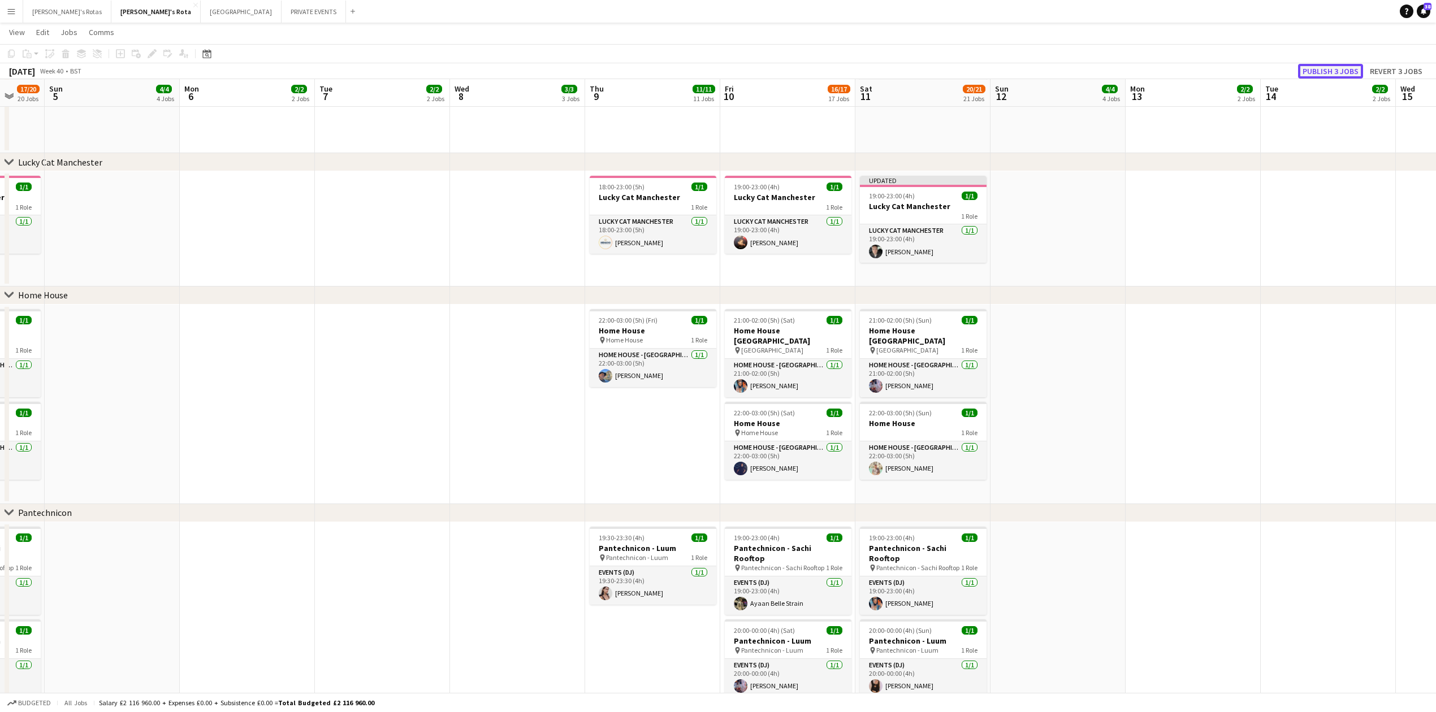
click at [1315, 68] on button "Publish 3 jobs" at bounding box center [1330, 71] width 65 height 15
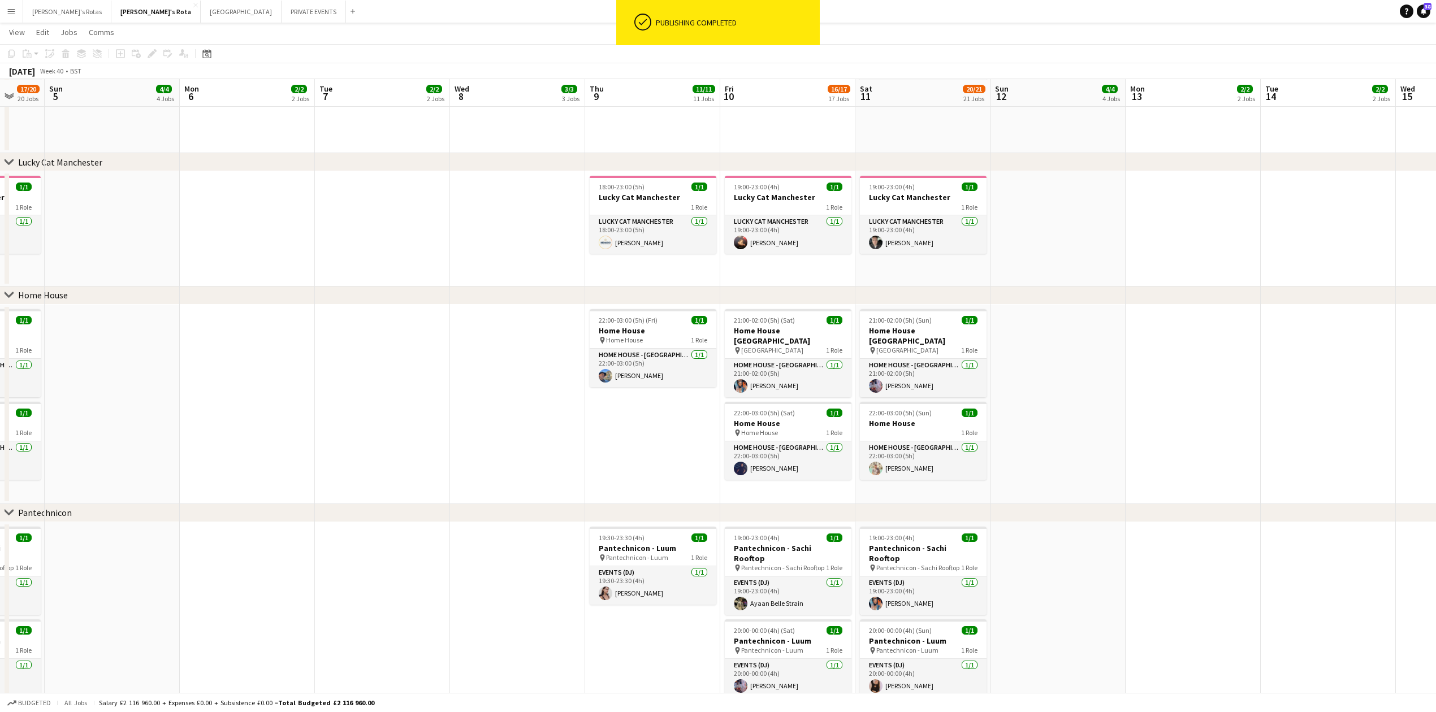
drag, startPoint x: 1374, startPoint y: 166, endPoint x: 573, endPoint y: 229, distance: 803.9
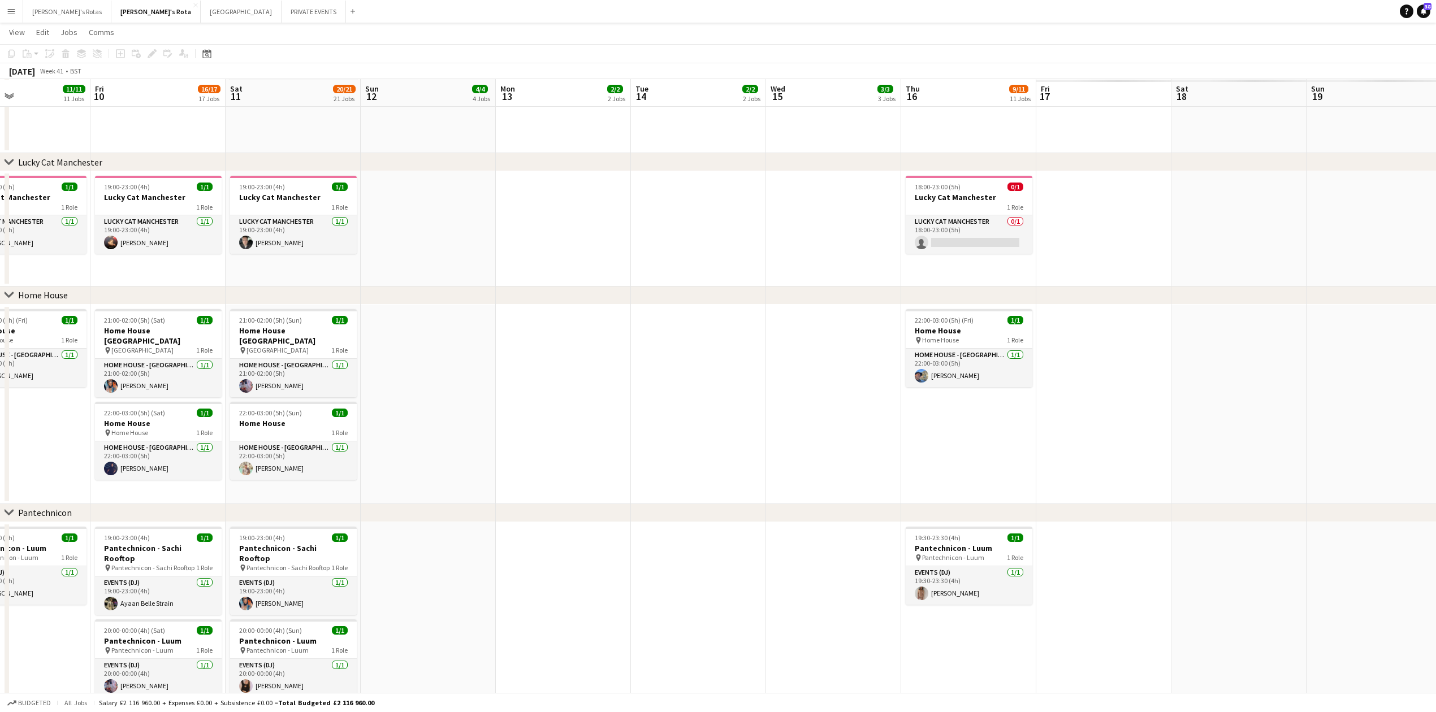
scroll to position [0, 400]
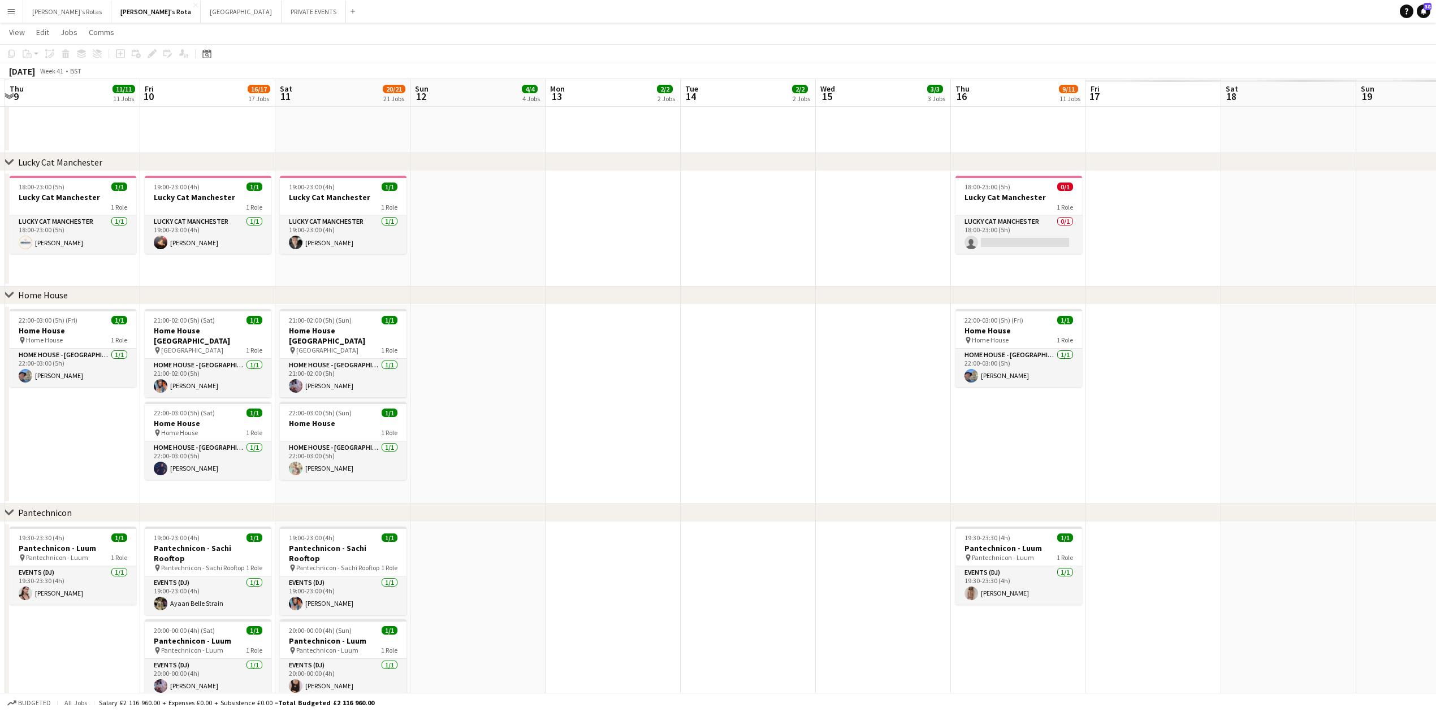
drag, startPoint x: 1228, startPoint y: 213, endPoint x: 378, endPoint y: 235, distance: 850.9
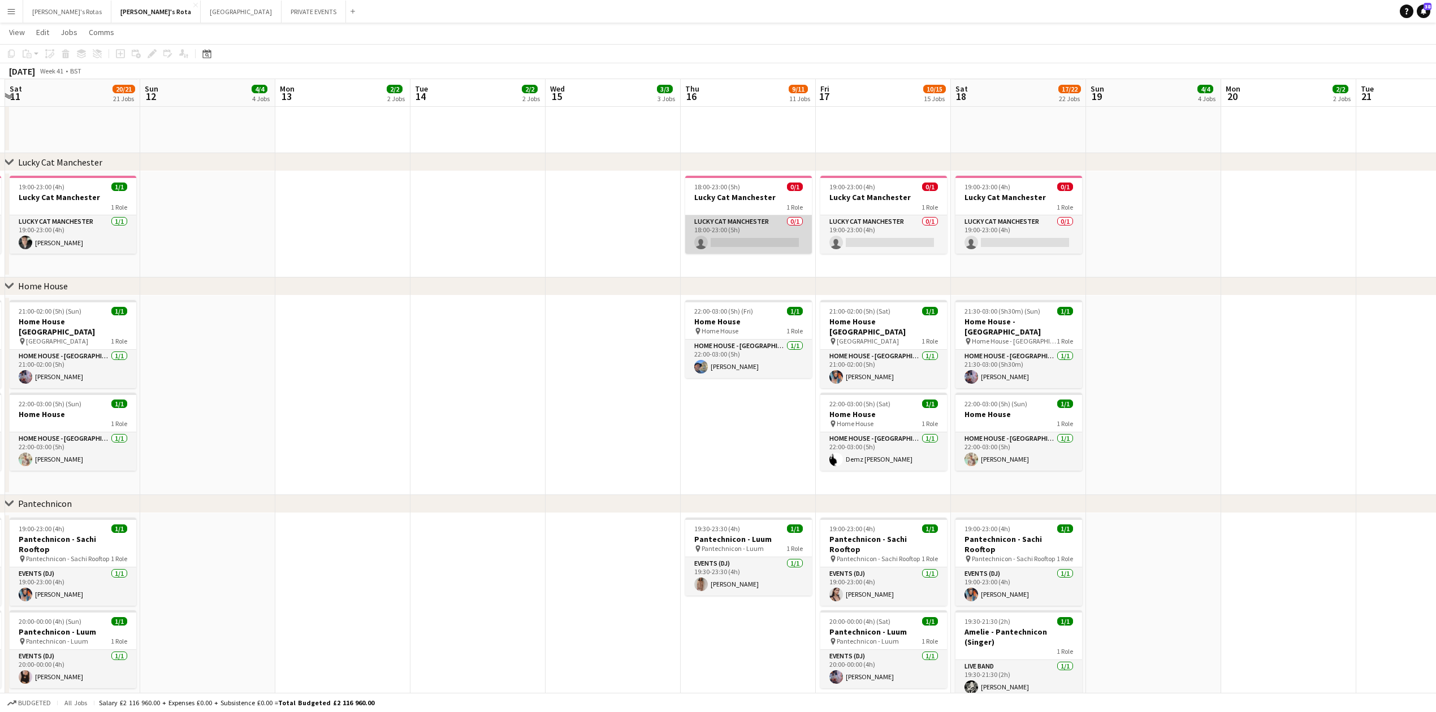
click at [751, 236] on app-card-role "Lucky Cat Manchester 0/1 18:00-23:00 (5h) single-neutral-actions" at bounding box center [748, 234] width 127 height 38
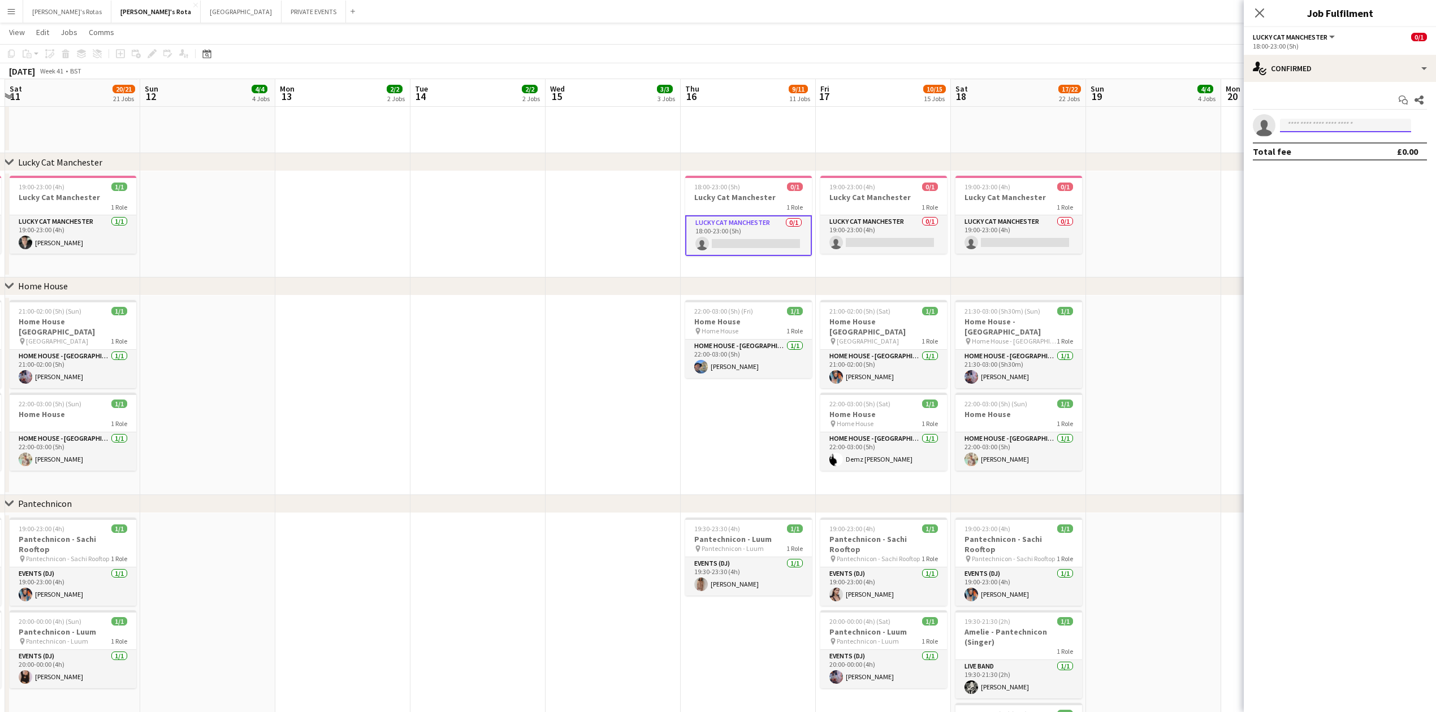
click at [1303, 125] on input at bounding box center [1345, 126] width 131 height 14
type input "****"
click at [1300, 148] on span "[EMAIL_ADDRESS][DOMAIN_NAME]" at bounding box center [1345, 151] width 113 height 9
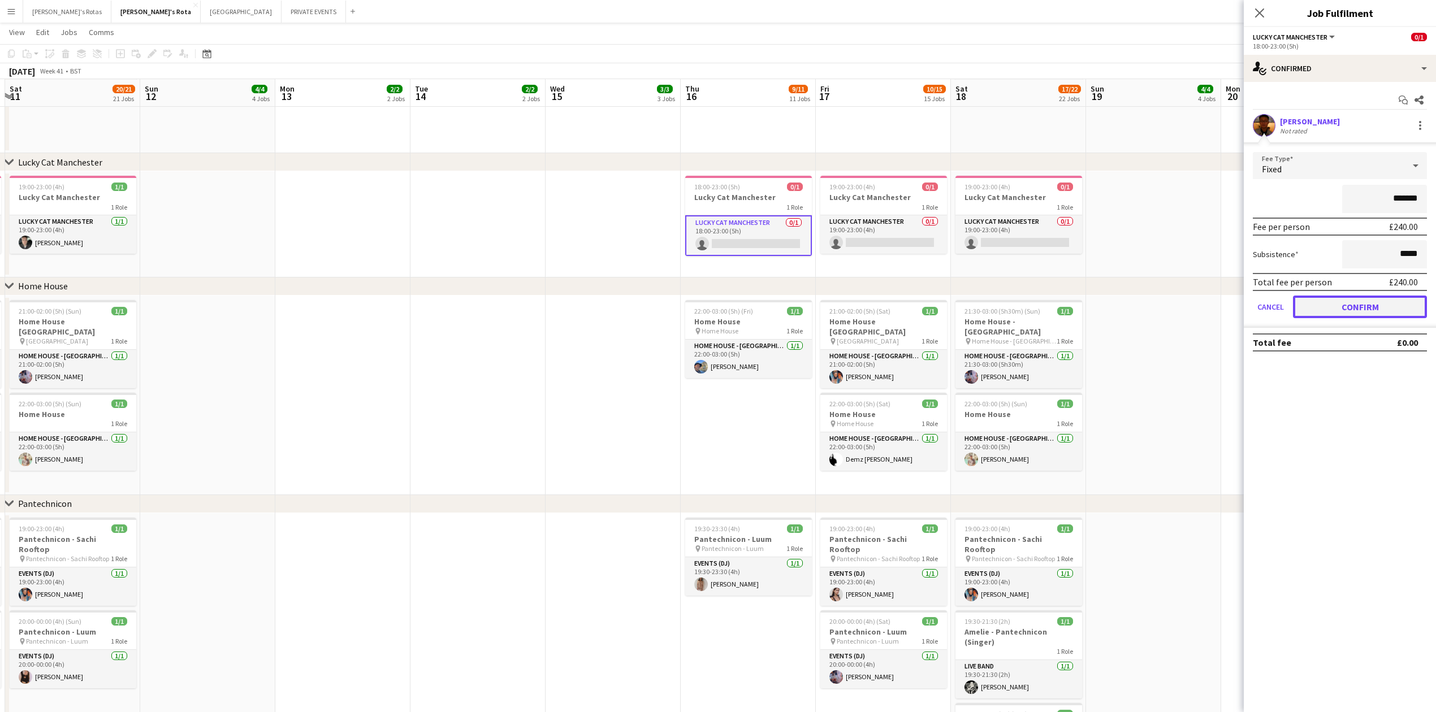
click at [1343, 303] on button "Confirm" at bounding box center [1360, 307] width 134 height 23
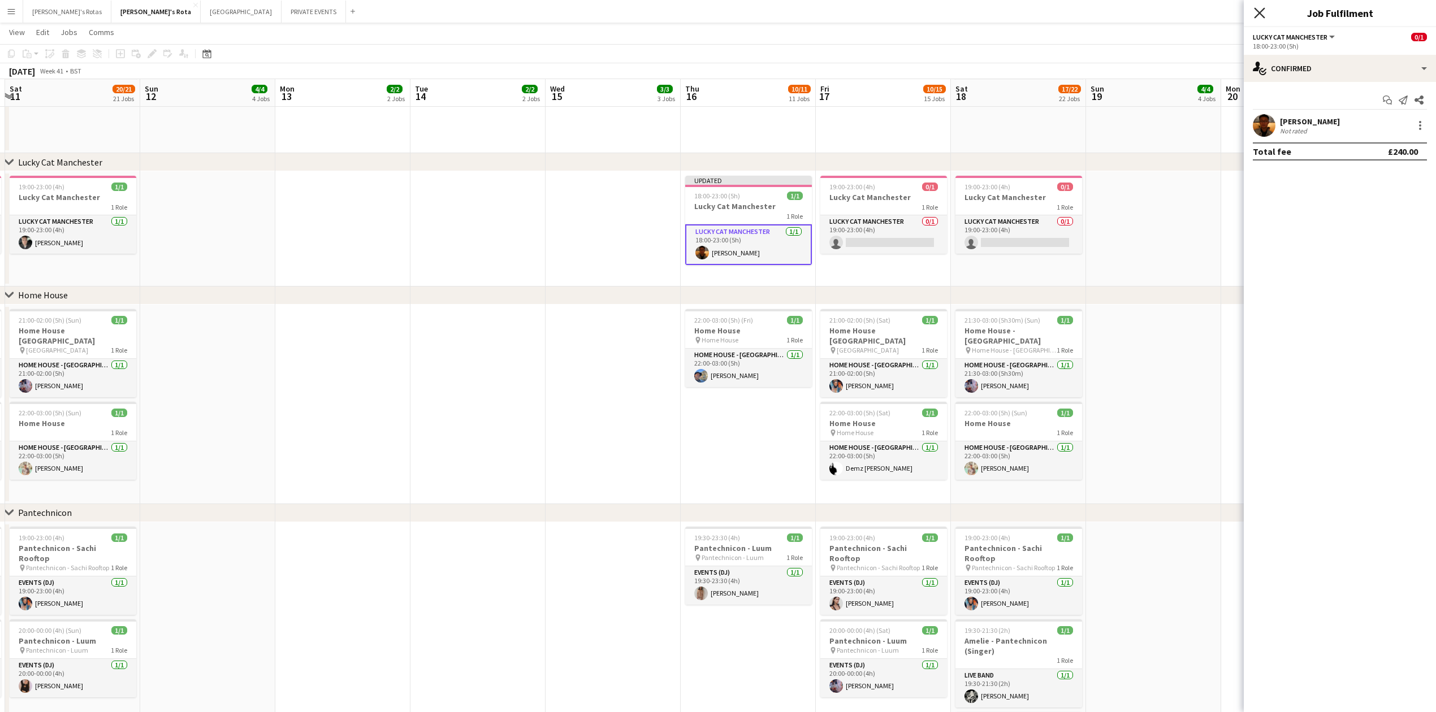
click at [1260, 10] on icon "Close pop-in" at bounding box center [1259, 12] width 11 height 11
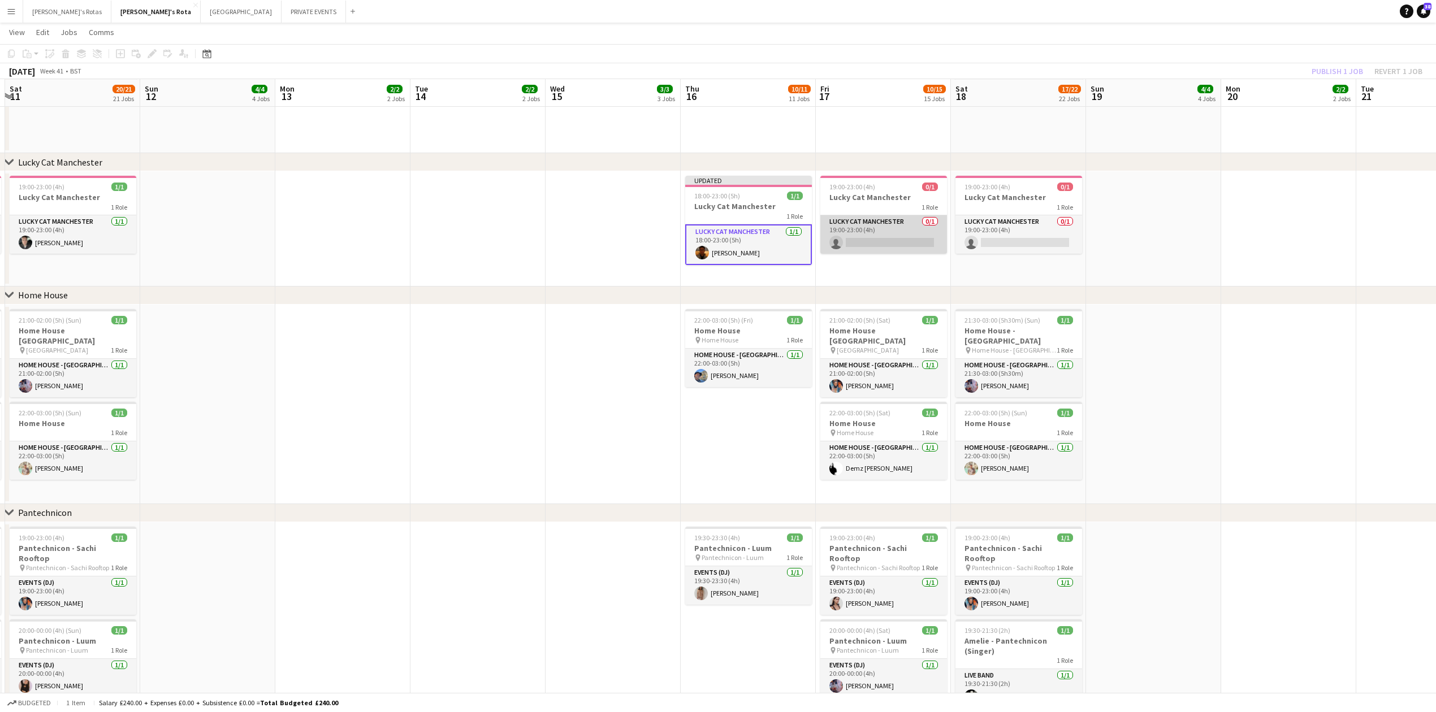
click at [903, 244] on app-card-role "Lucky Cat Manchester 0/1 19:00-23:00 (4h) single-neutral-actions" at bounding box center [883, 234] width 127 height 38
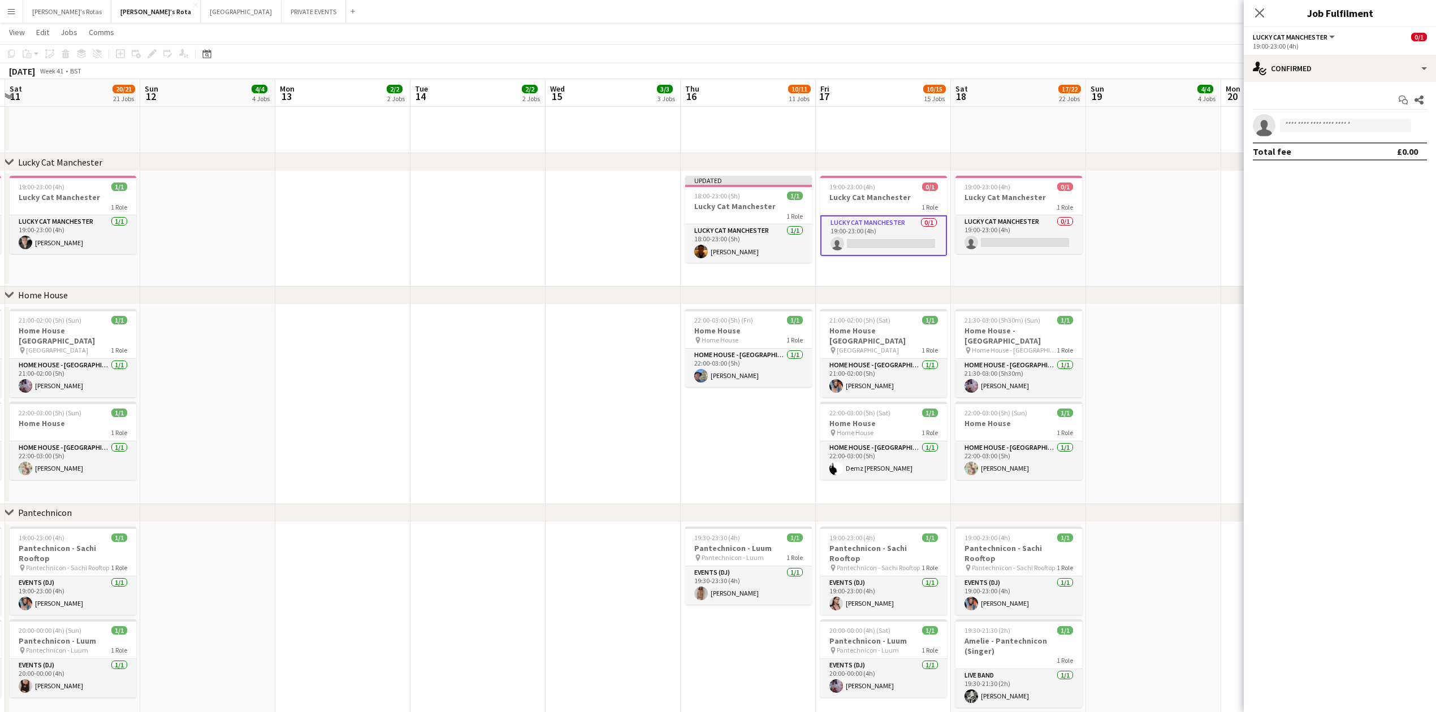
click at [1298, 136] on app-invite-slot "single-neutral-actions" at bounding box center [1339, 125] width 192 height 23
click at [1300, 131] on input at bounding box center [1345, 126] width 131 height 14
type input "****"
click at [1321, 161] on span "[PHONE_NUMBER]" at bounding box center [1345, 159] width 113 height 9
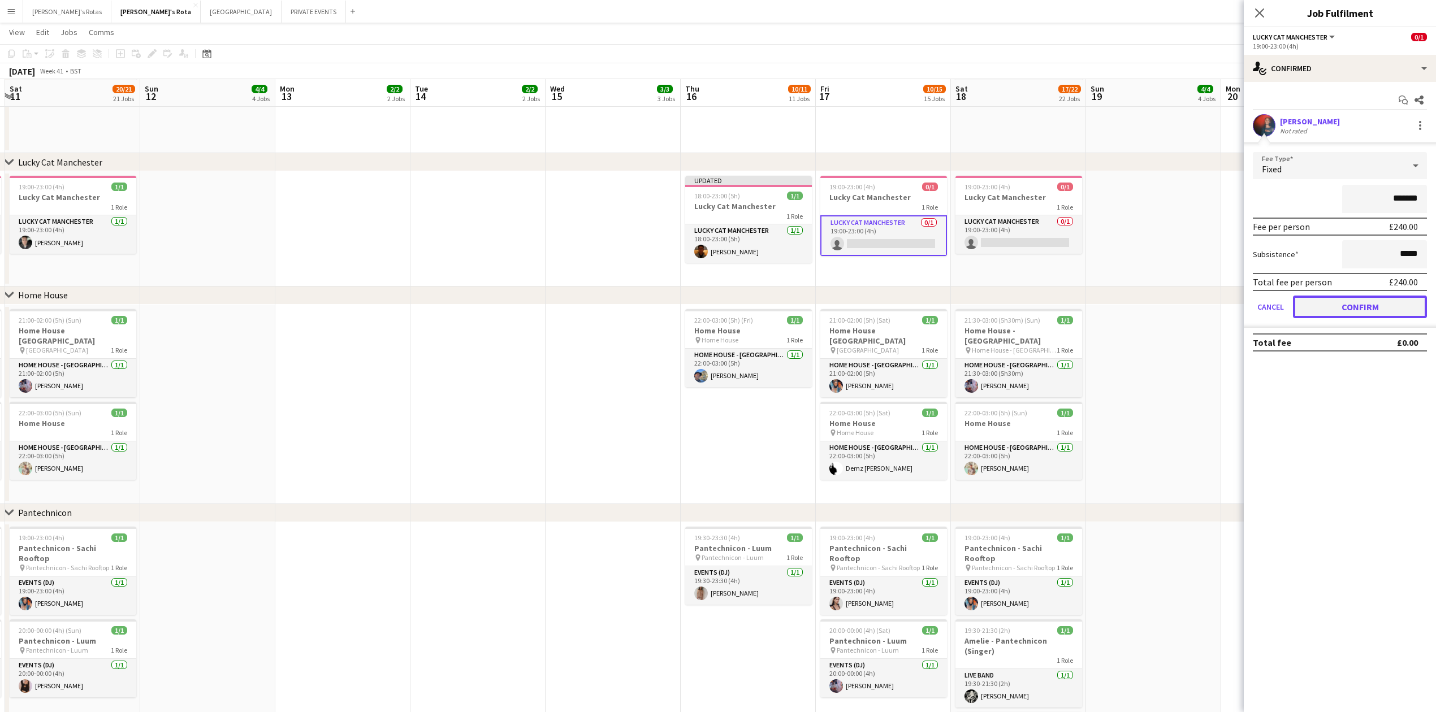
click at [1359, 301] on button "Confirm" at bounding box center [1360, 307] width 134 height 23
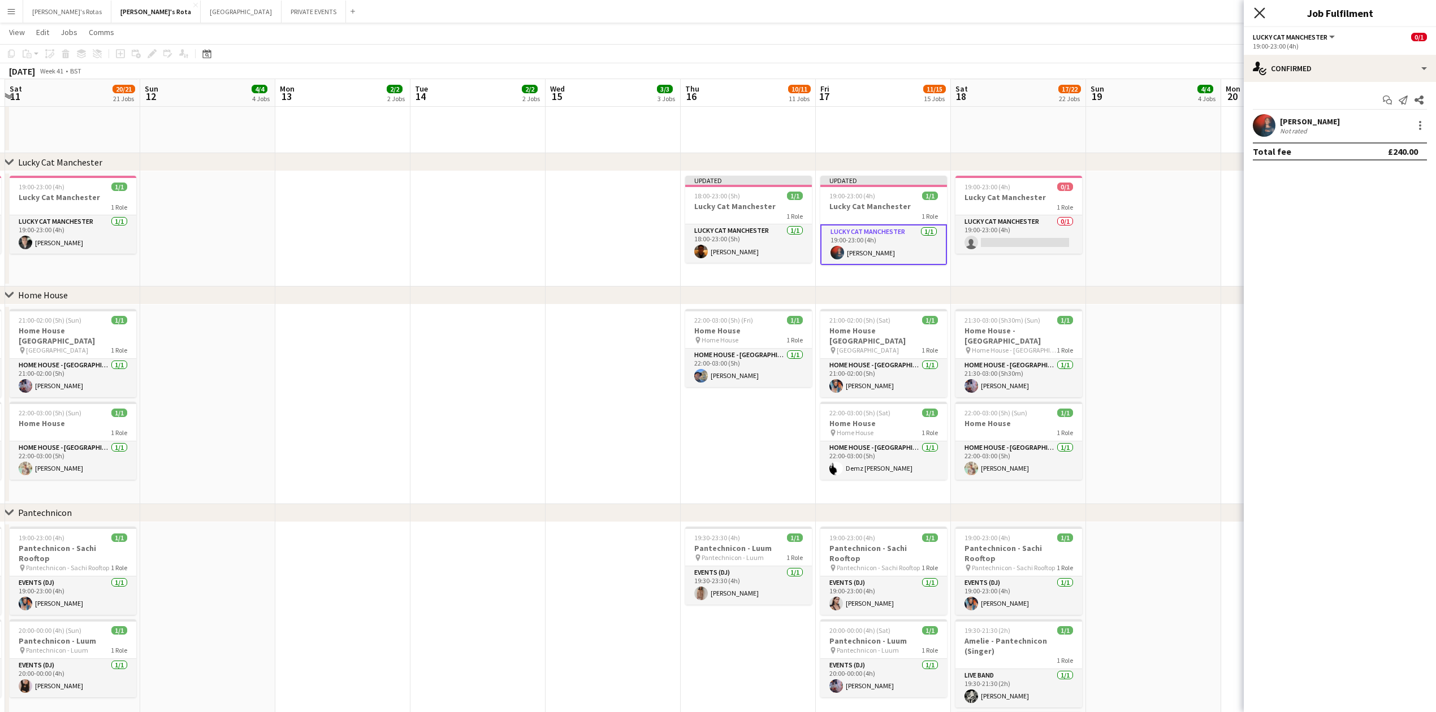
click at [1258, 12] on icon at bounding box center [1259, 12] width 11 height 11
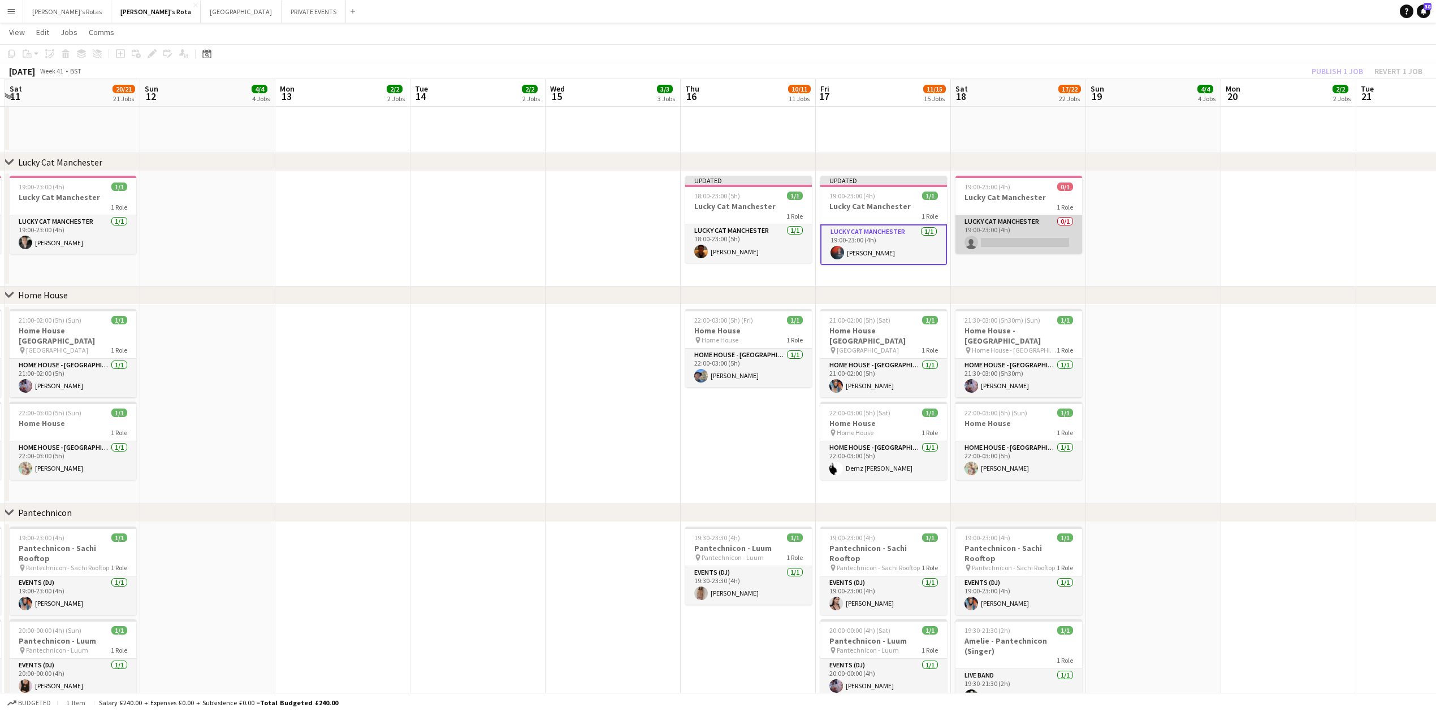
click at [1035, 246] on app-card-role "Lucky Cat Manchester 0/1 19:00-23:00 (4h) single-neutral-actions" at bounding box center [1018, 234] width 127 height 38
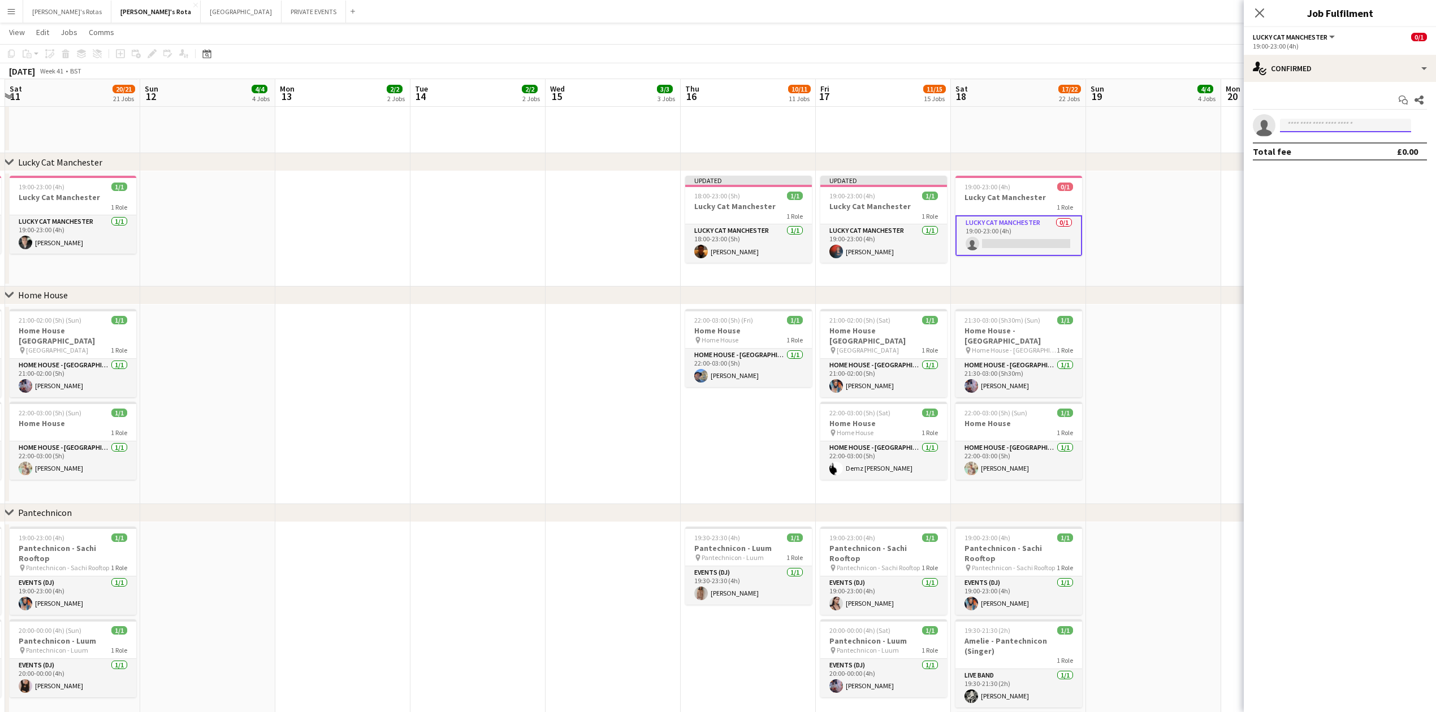
click at [1315, 124] on input at bounding box center [1345, 126] width 131 height 14
type input "*******"
click at [1316, 144] on span "[PERSON_NAME]" at bounding box center [1321, 142] width 65 height 10
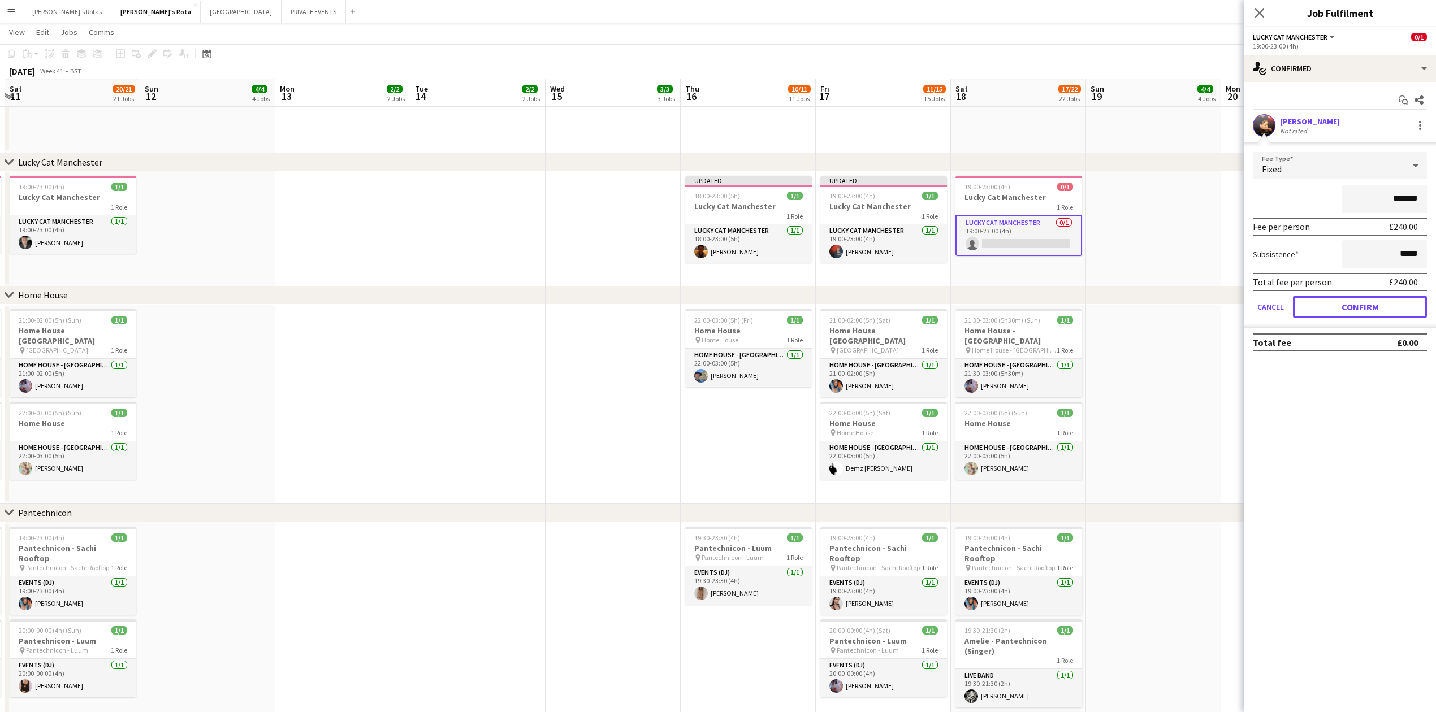
drag, startPoint x: 1337, startPoint y: 301, endPoint x: 1303, endPoint y: 243, distance: 67.2
click at [1339, 298] on button "Confirm" at bounding box center [1360, 307] width 134 height 23
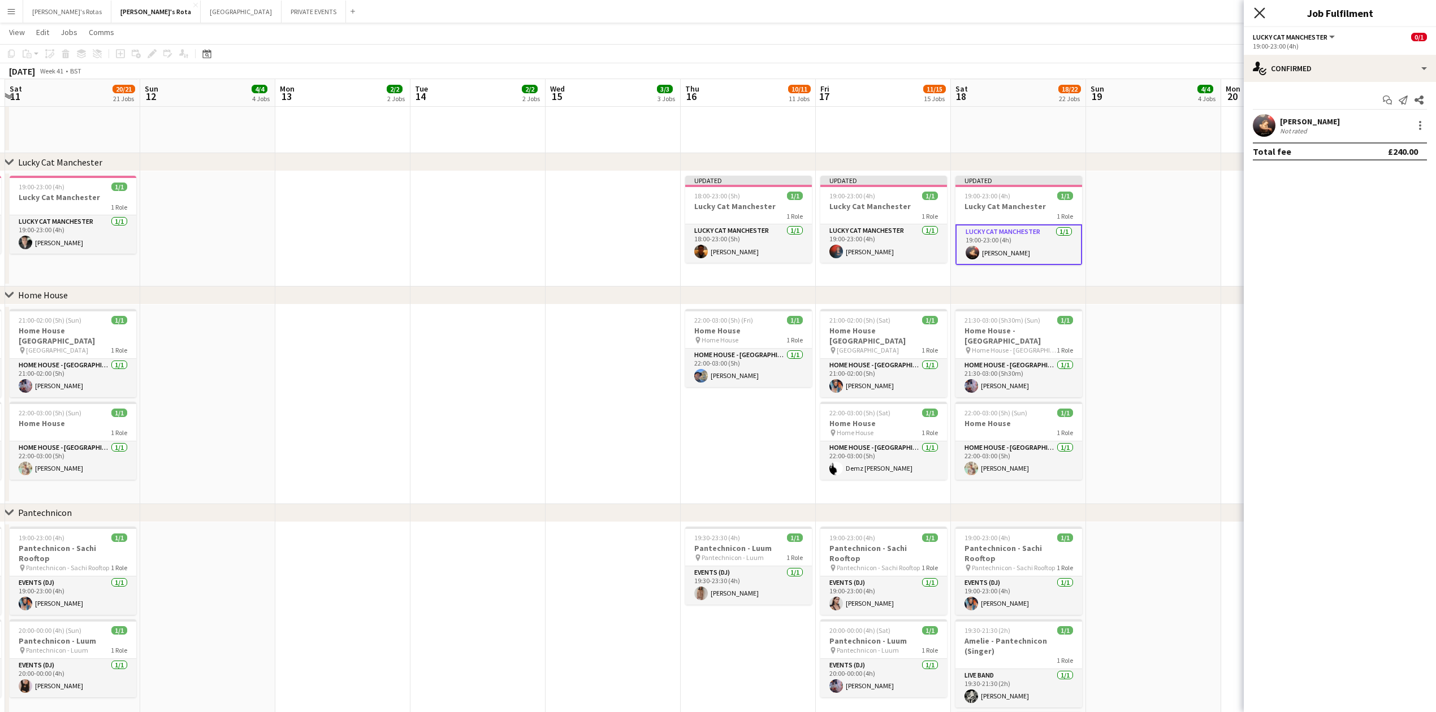
click at [1262, 10] on icon at bounding box center [1259, 12] width 11 height 11
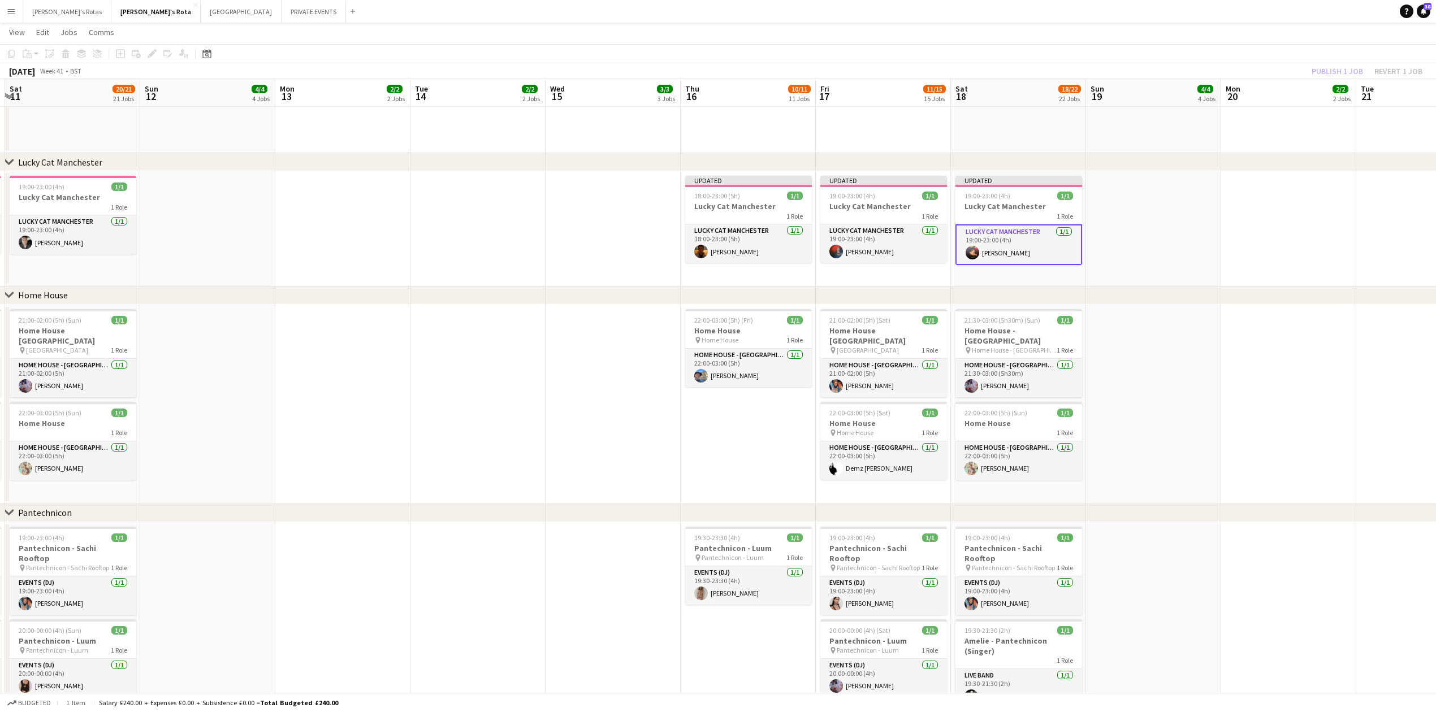
click at [1203, 229] on app-date-cell at bounding box center [1153, 228] width 135 height 115
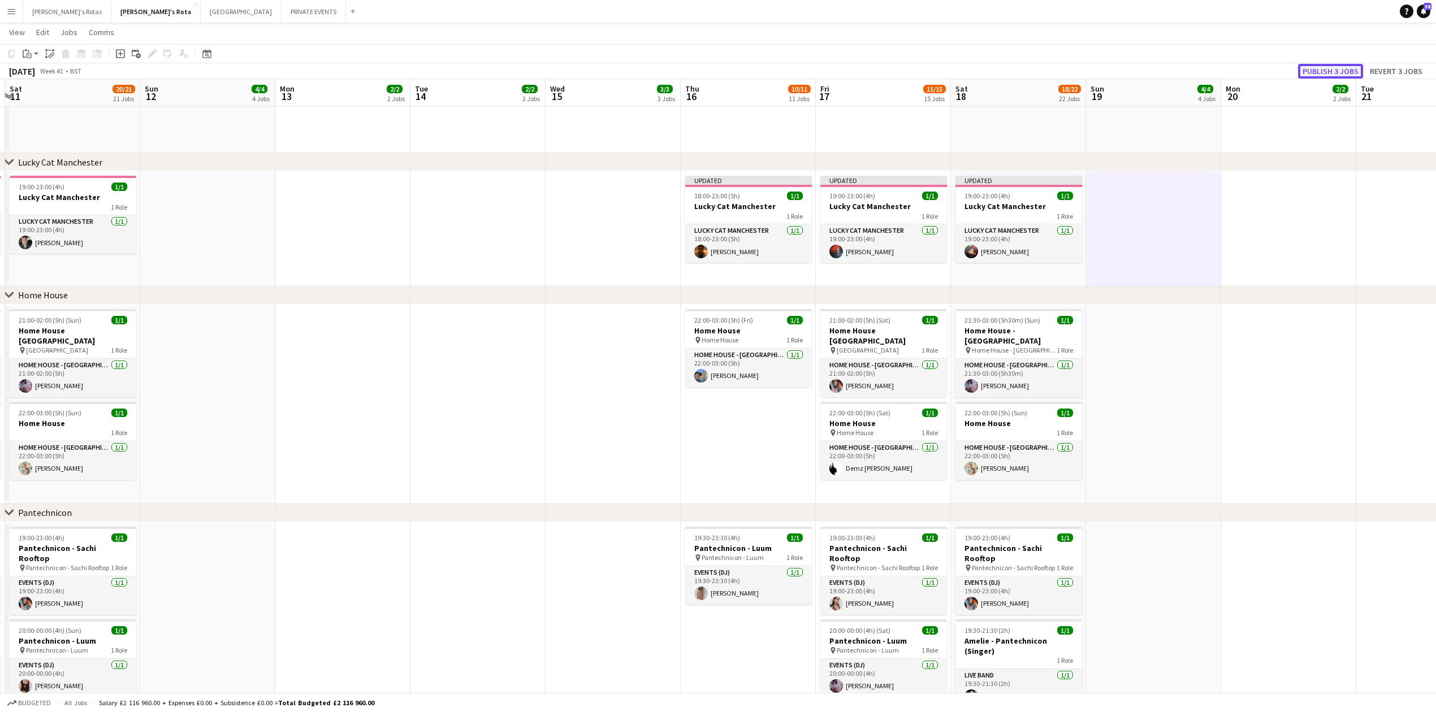
click at [1322, 69] on button "Publish 3 jobs" at bounding box center [1330, 71] width 65 height 15
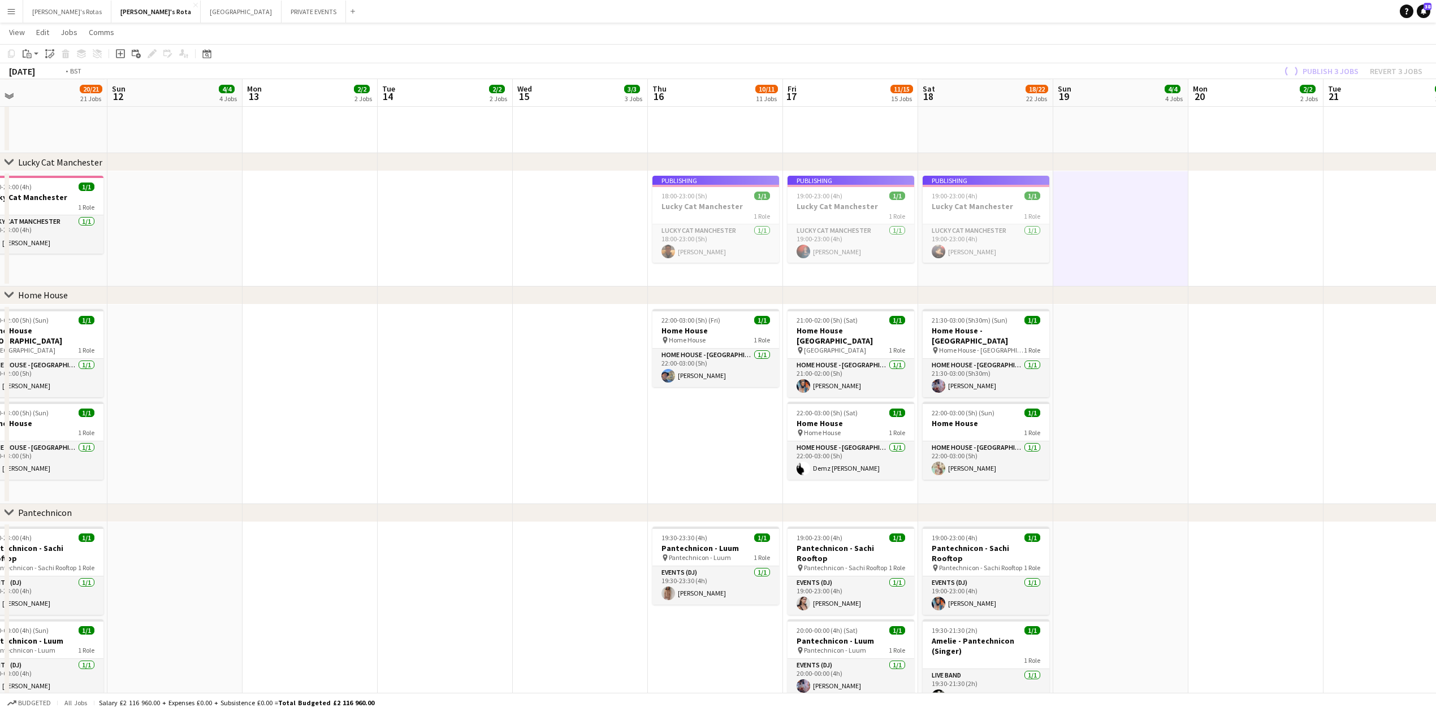
drag, startPoint x: 1332, startPoint y: 244, endPoint x: 961, endPoint y: 267, distance: 370.9
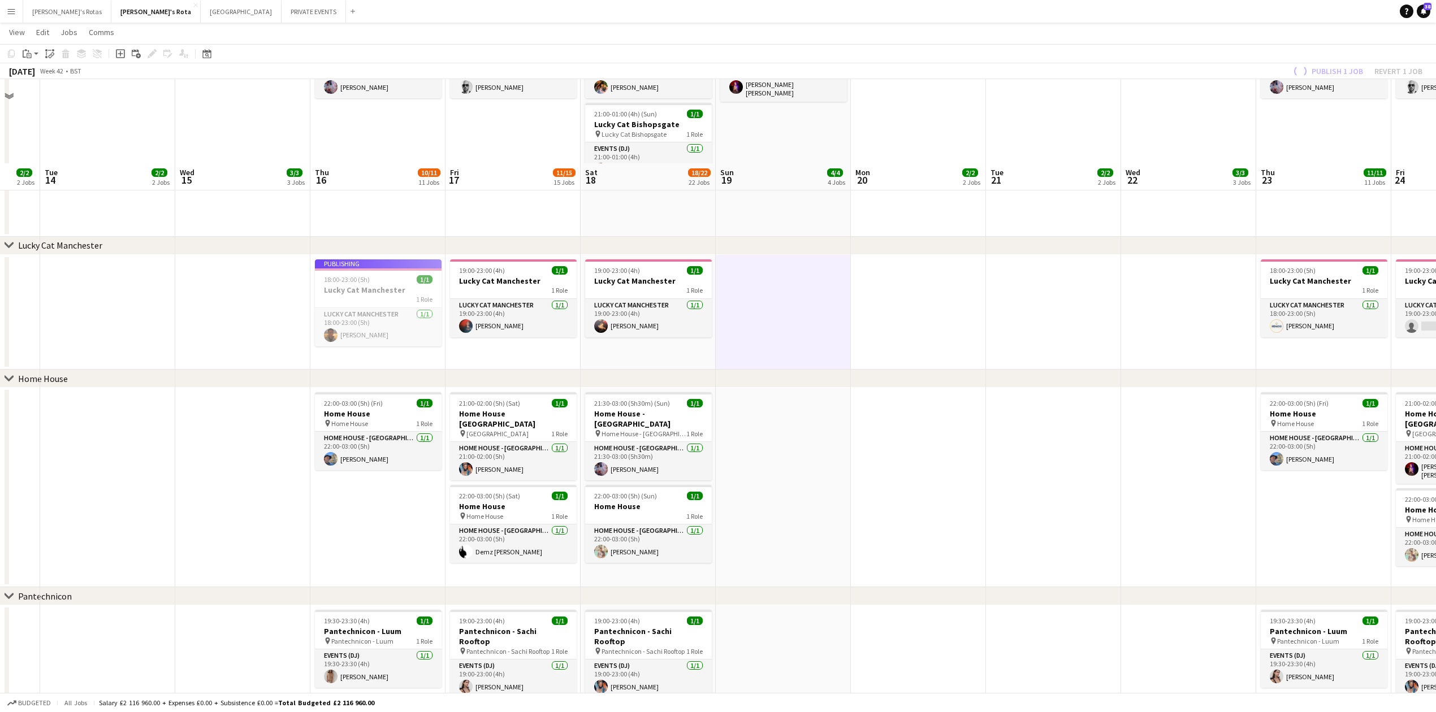
scroll to position [1138, 0]
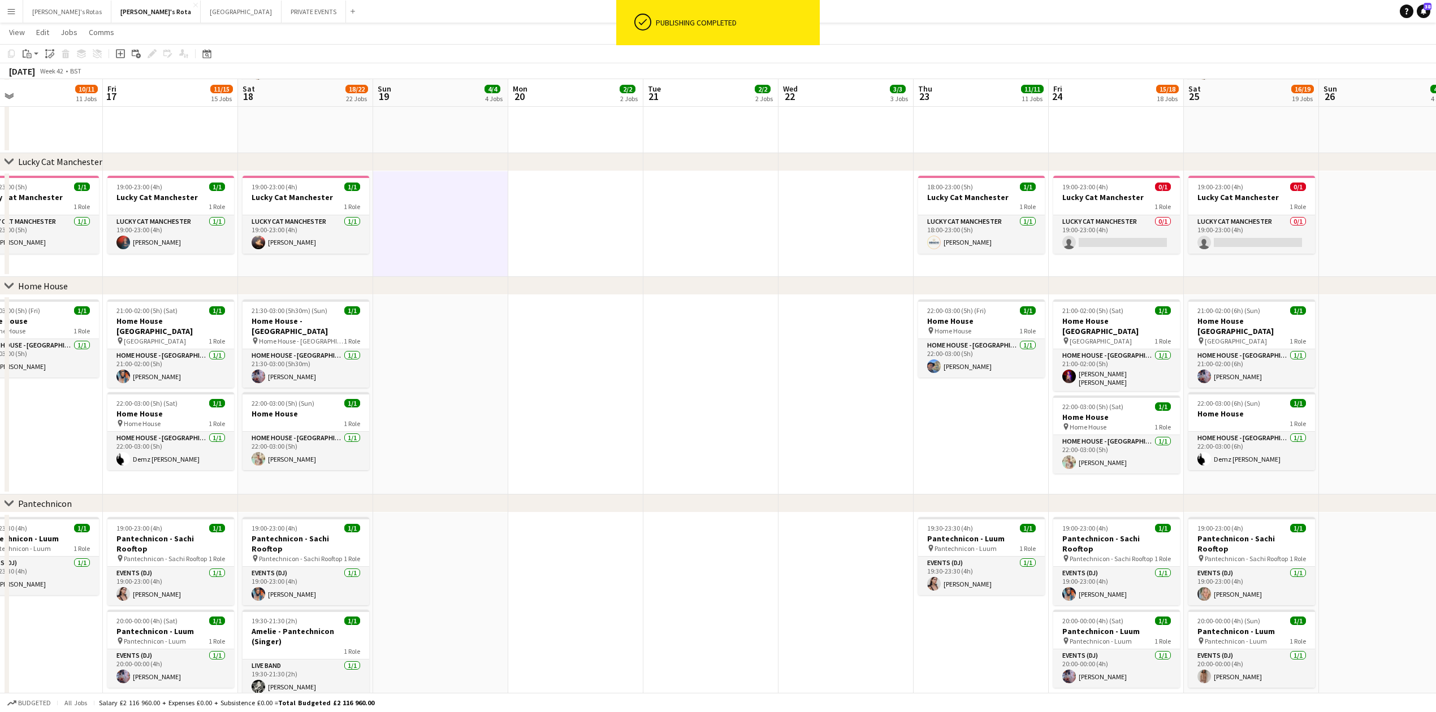
drag, startPoint x: 833, startPoint y: 279, endPoint x: 708, endPoint y: 276, distance: 124.9
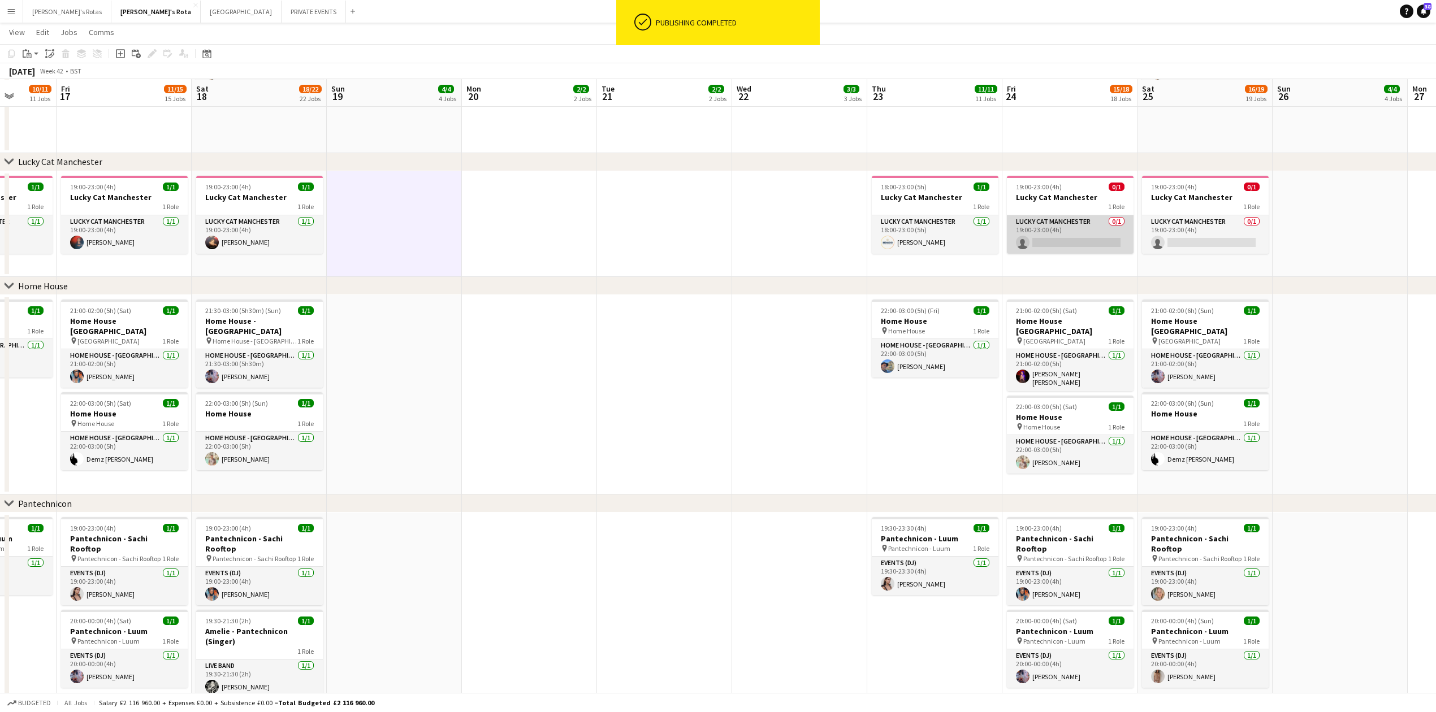
click at [1072, 242] on app-card-role "Lucky Cat Manchester 0/1 19:00-23:00 (4h) single-neutral-actions" at bounding box center [1070, 234] width 127 height 38
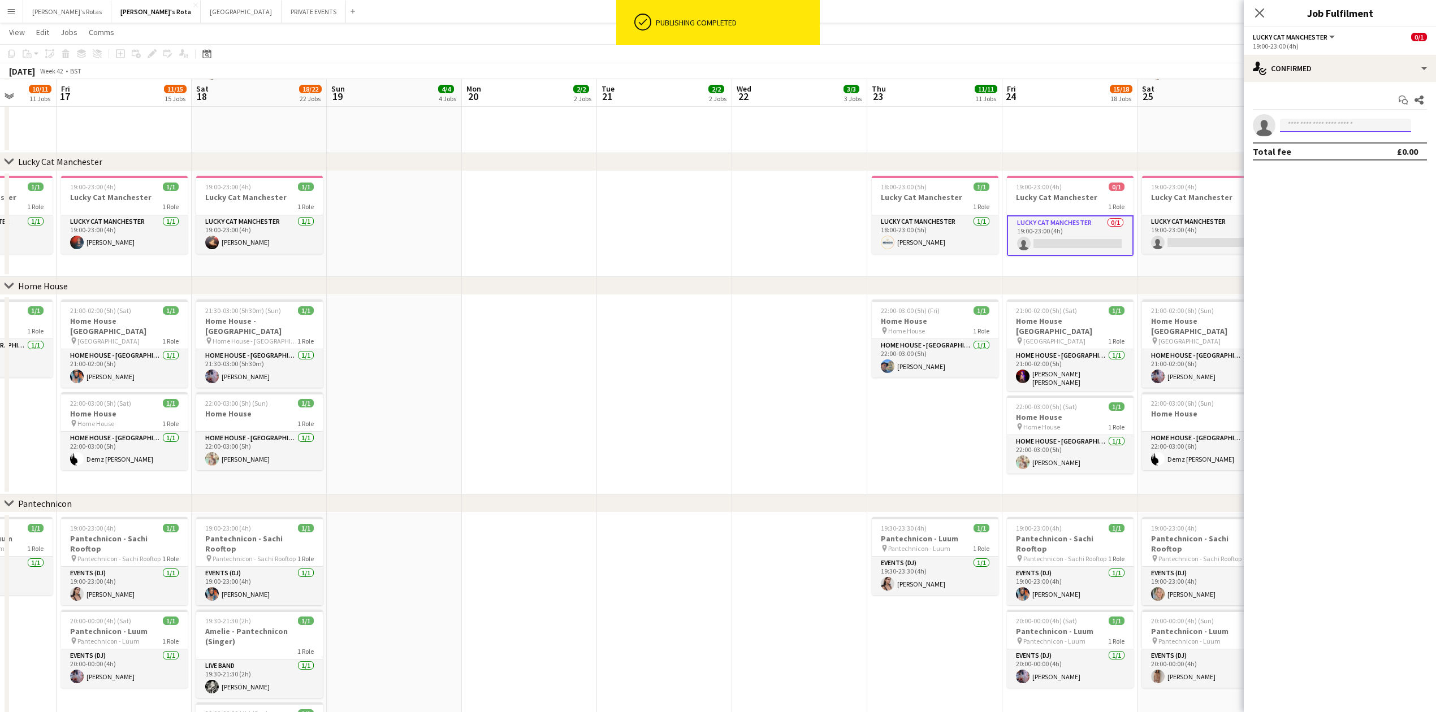
click at [1299, 121] on input at bounding box center [1345, 126] width 131 height 14
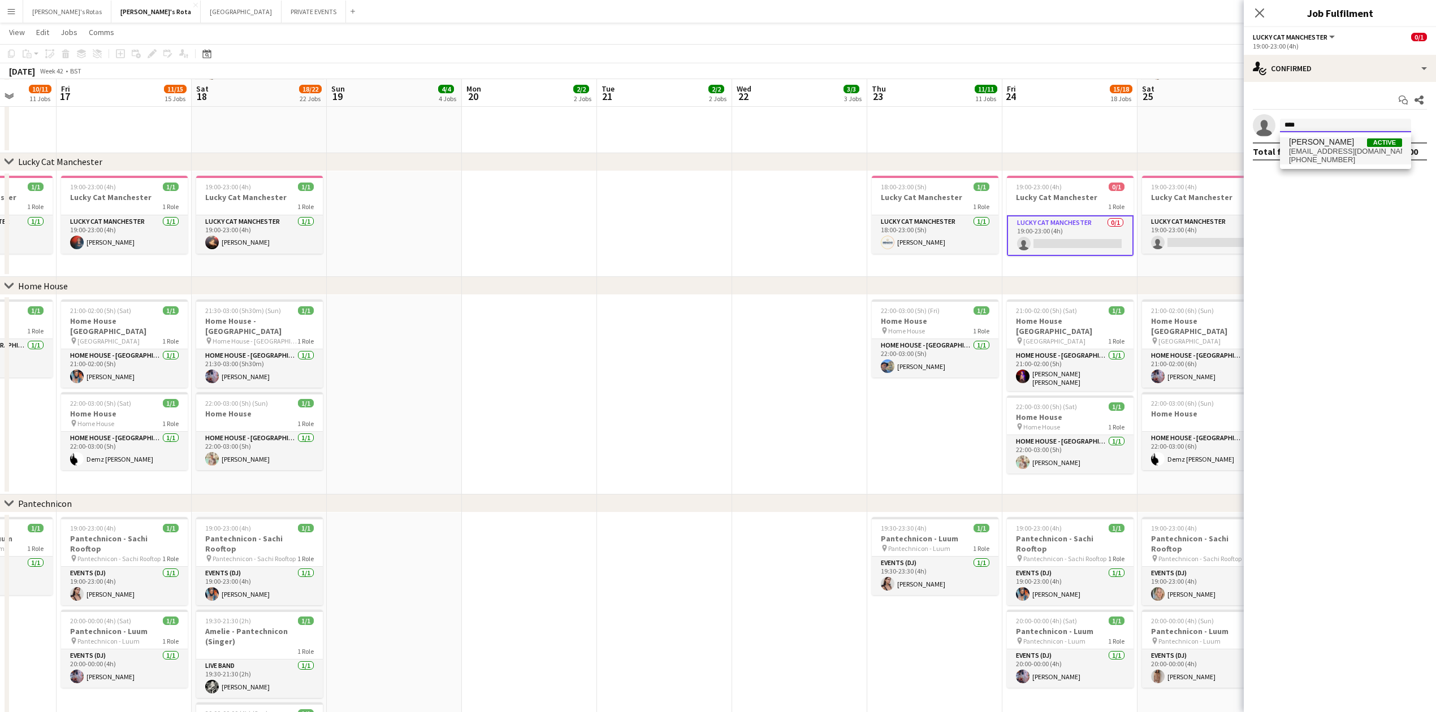
type input "****"
click at [1312, 158] on span "Levi Phillips Active info@levidavid.uk +447445400787" at bounding box center [1345, 150] width 113 height 27
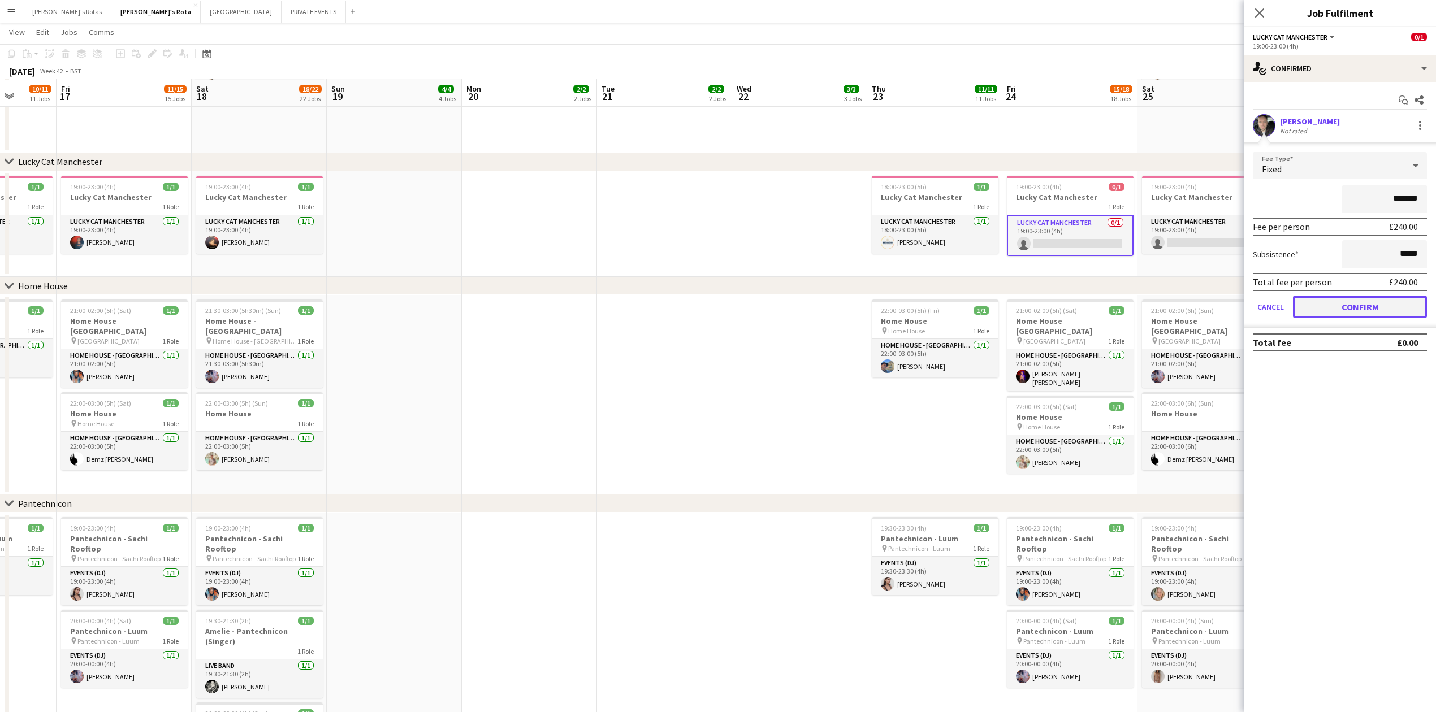
click at [1361, 301] on button "Confirm" at bounding box center [1360, 307] width 134 height 23
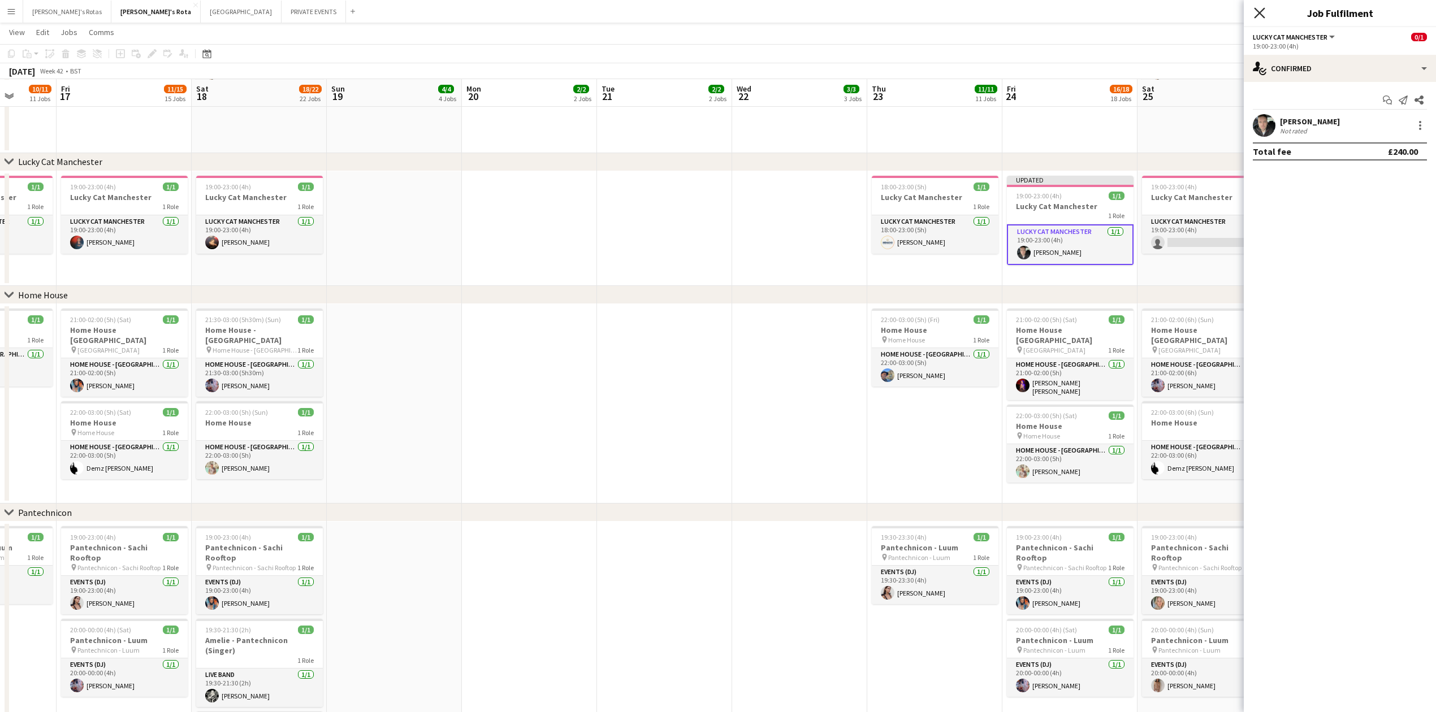
click at [1263, 15] on icon "Close pop-in" at bounding box center [1259, 12] width 11 height 11
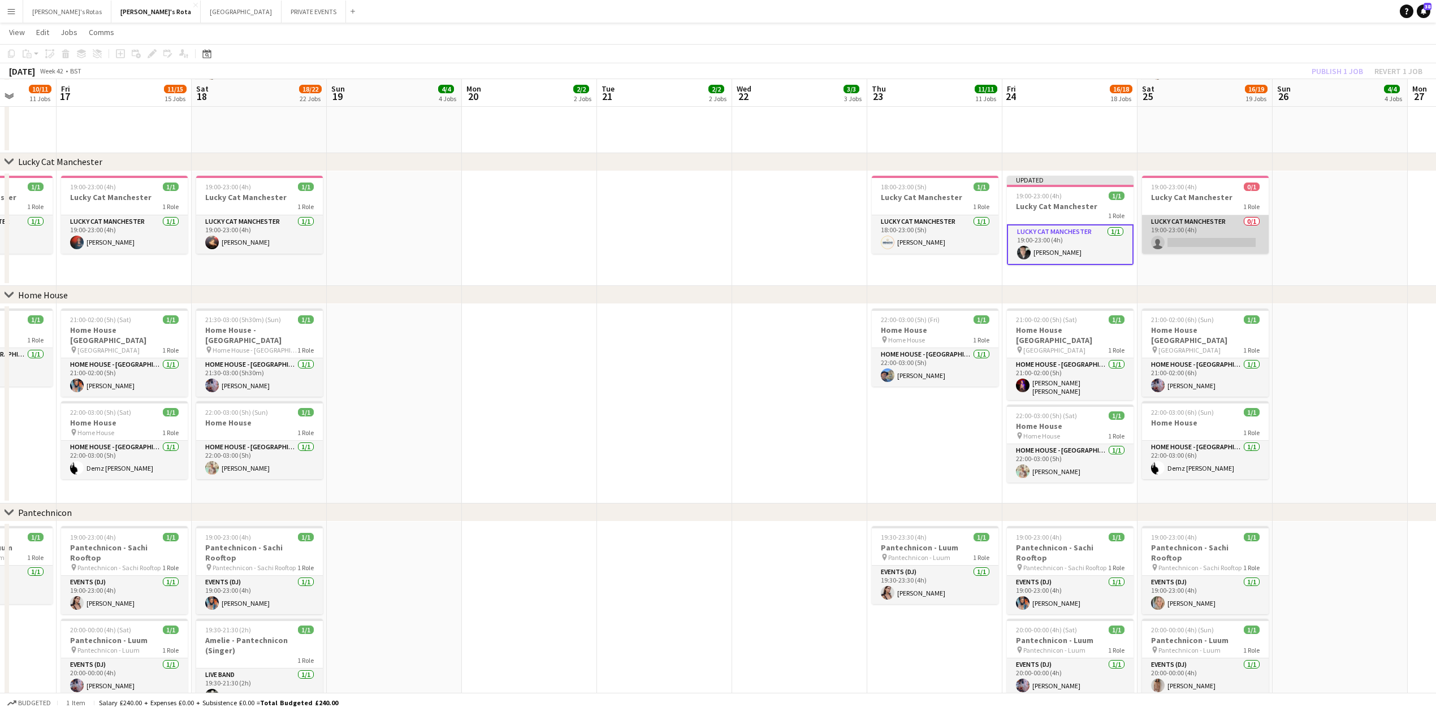
click at [1213, 245] on app-card-role "Lucky Cat Manchester 0/1 19:00-23:00 (4h) single-neutral-actions" at bounding box center [1205, 234] width 127 height 38
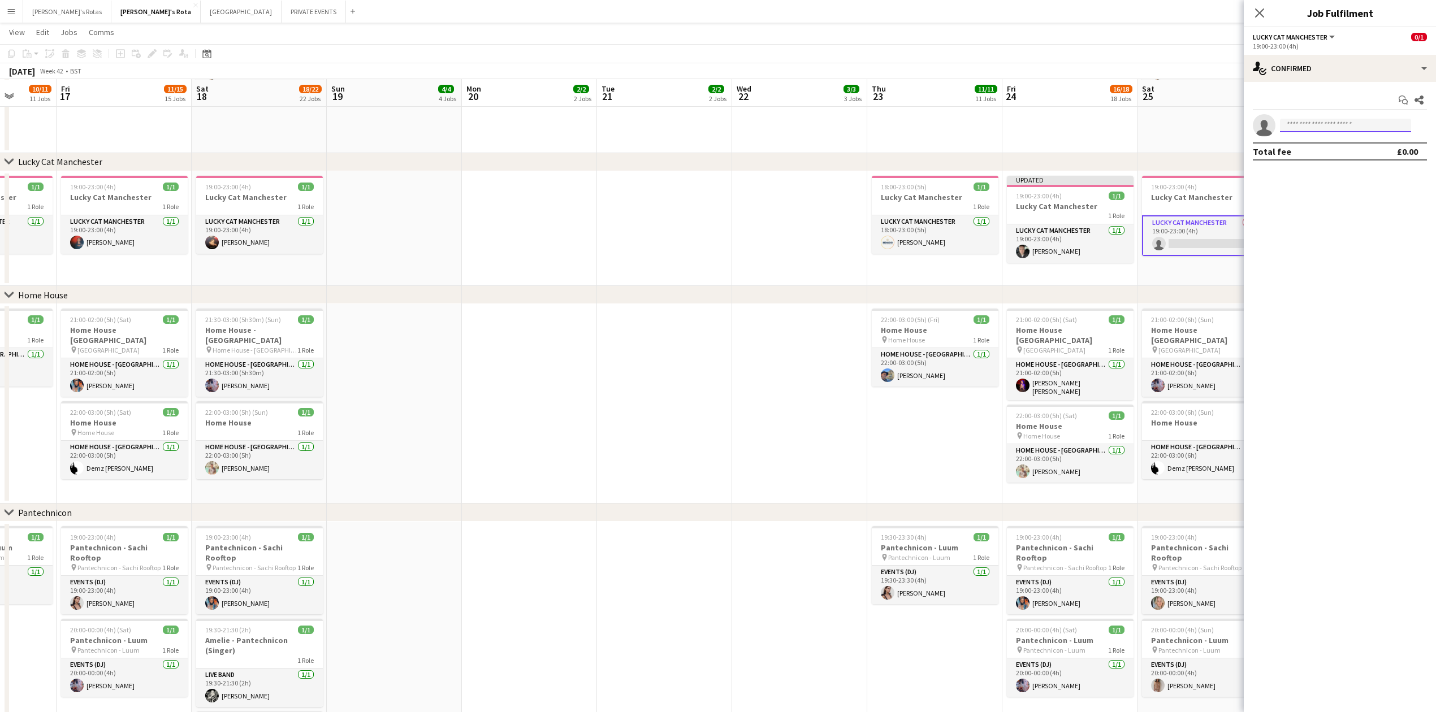
click at [1320, 122] on input at bounding box center [1345, 126] width 131 height 14
type input "*"
type input "****"
click at [1310, 148] on span "[EMAIL_ADDRESS][DOMAIN_NAME]" at bounding box center [1345, 151] width 113 height 9
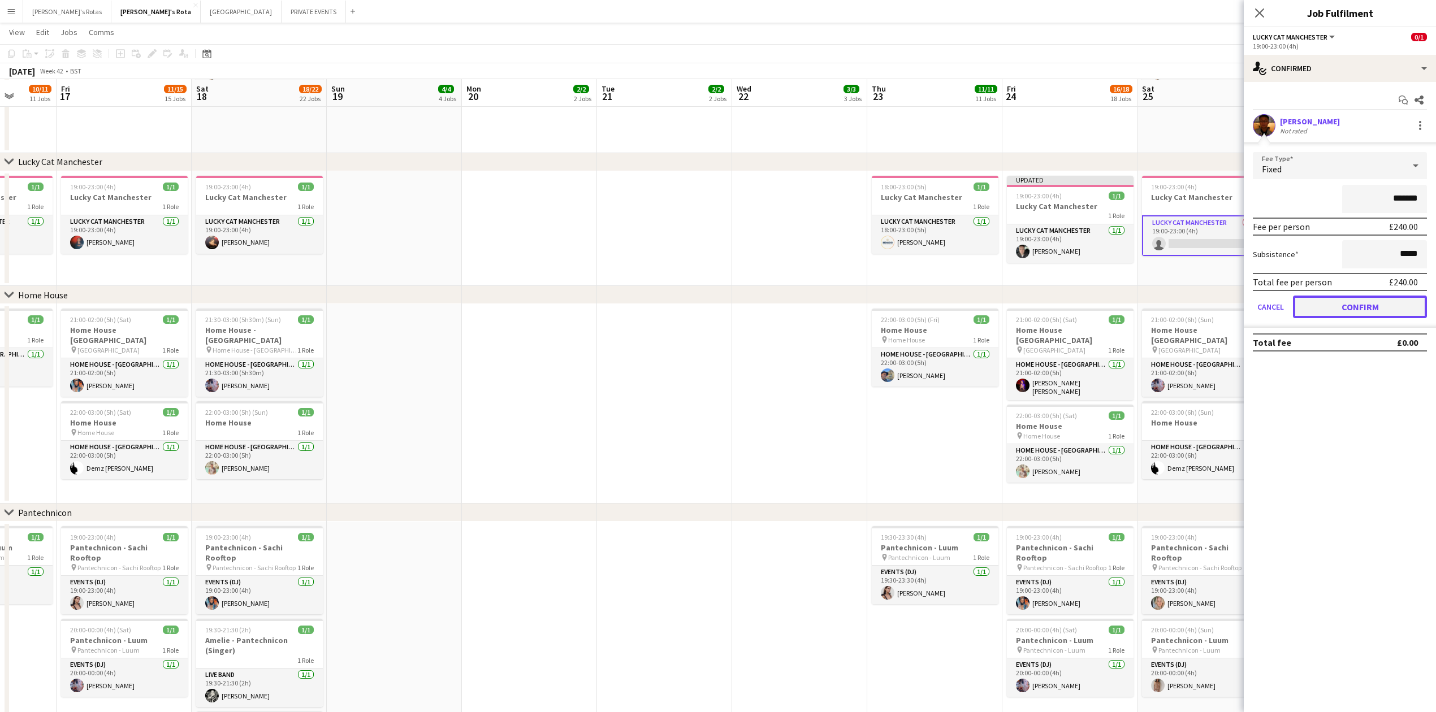
click at [1333, 306] on button "Confirm" at bounding box center [1360, 307] width 134 height 23
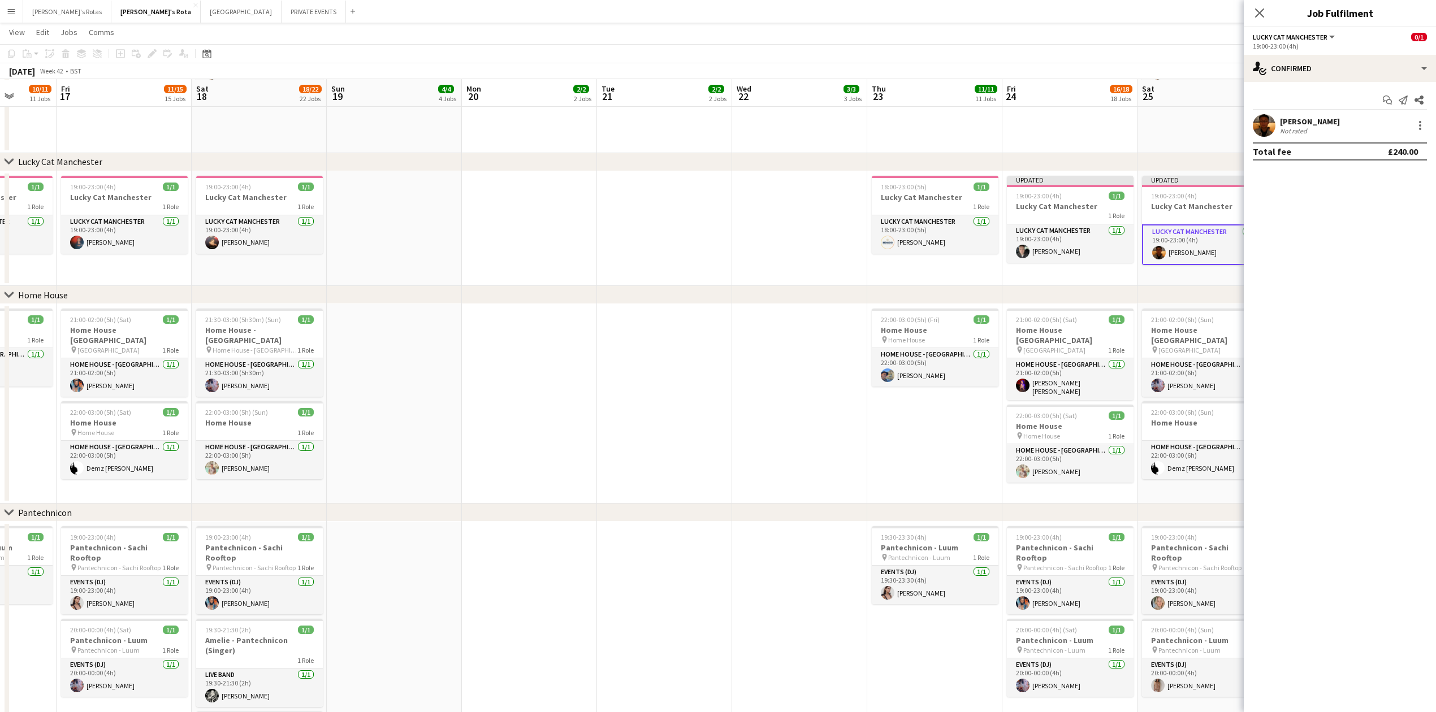
drag, startPoint x: 1265, startPoint y: 14, endPoint x: 1131, endPoint y: 118, distance: 169.5
click at [1264, 14] on app-icon "Close pop-in" at bounding box center [1259, 13] width 14 height 14
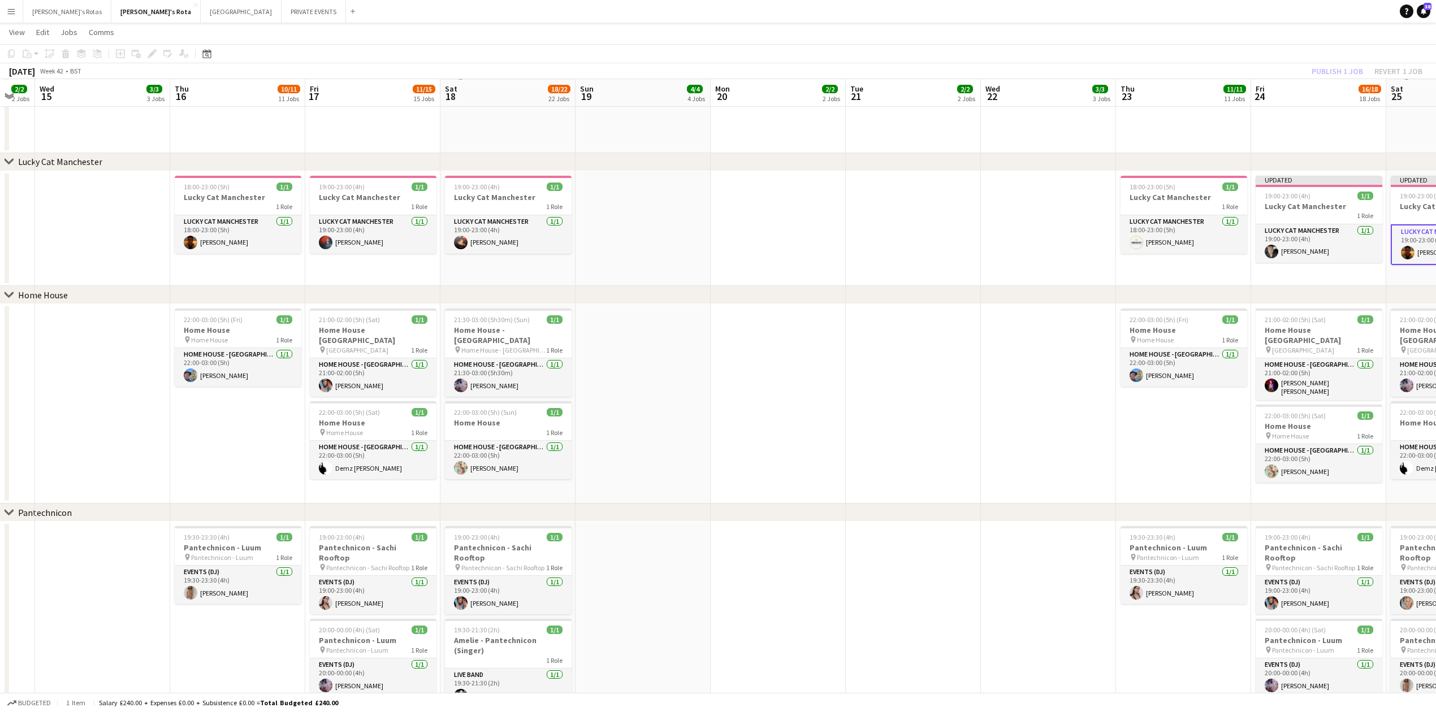
drag, startPoint x: 572, startPoint y: 275, endPoint x: 521, endPoint y: 285, distance: 52.5
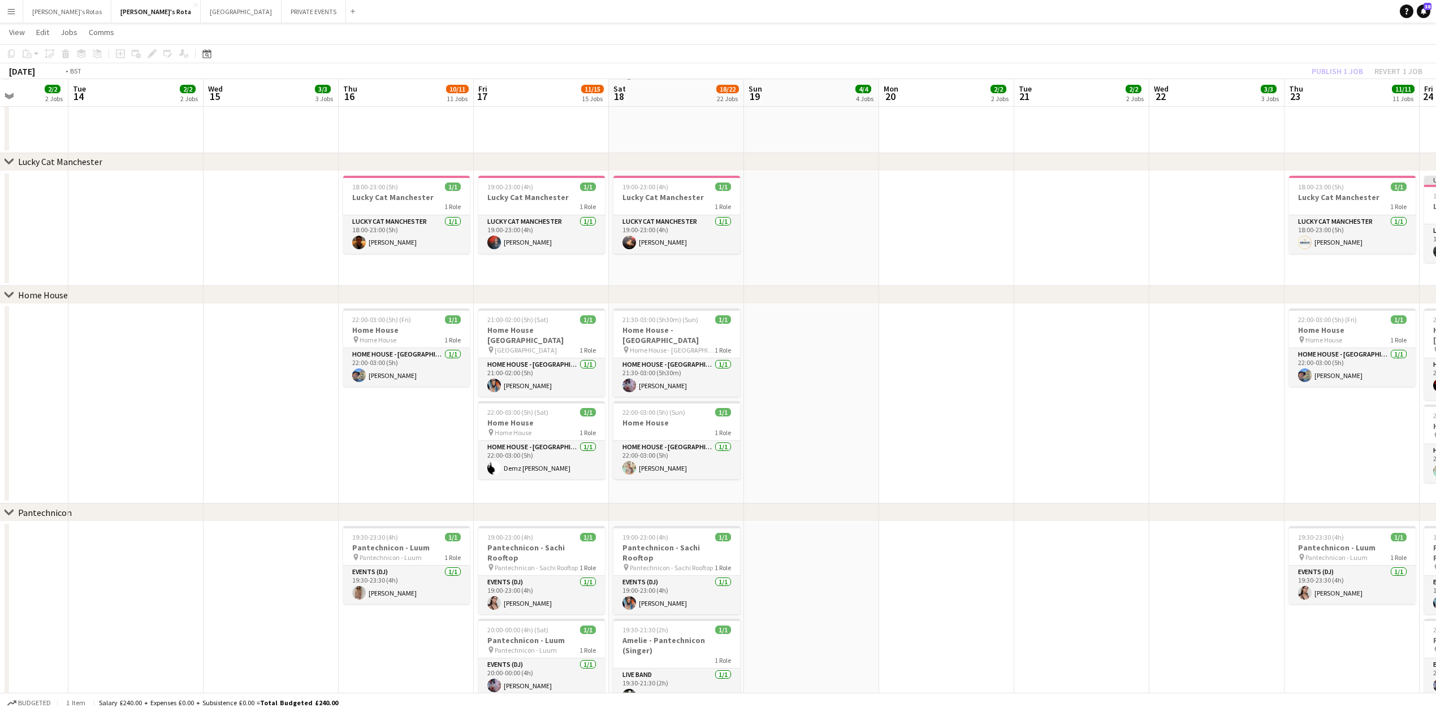
drag, startPoint x: 224, startPoint y: 269, endPoint x: 783, endPoint y: 267, distance: 558.4
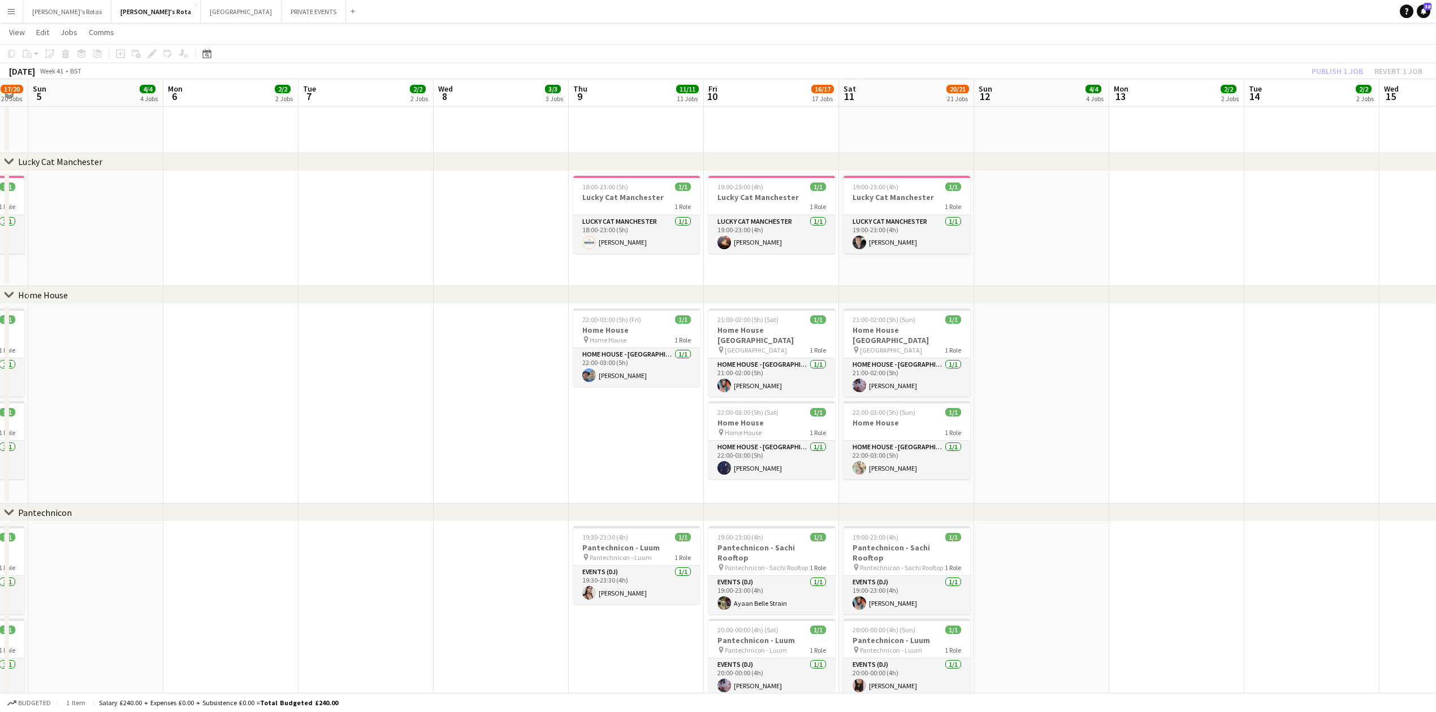
drag, startPoint x: 1005, startPoint y: 247, endPoint x: 1012, endPoint y: 244, distance: 7.3
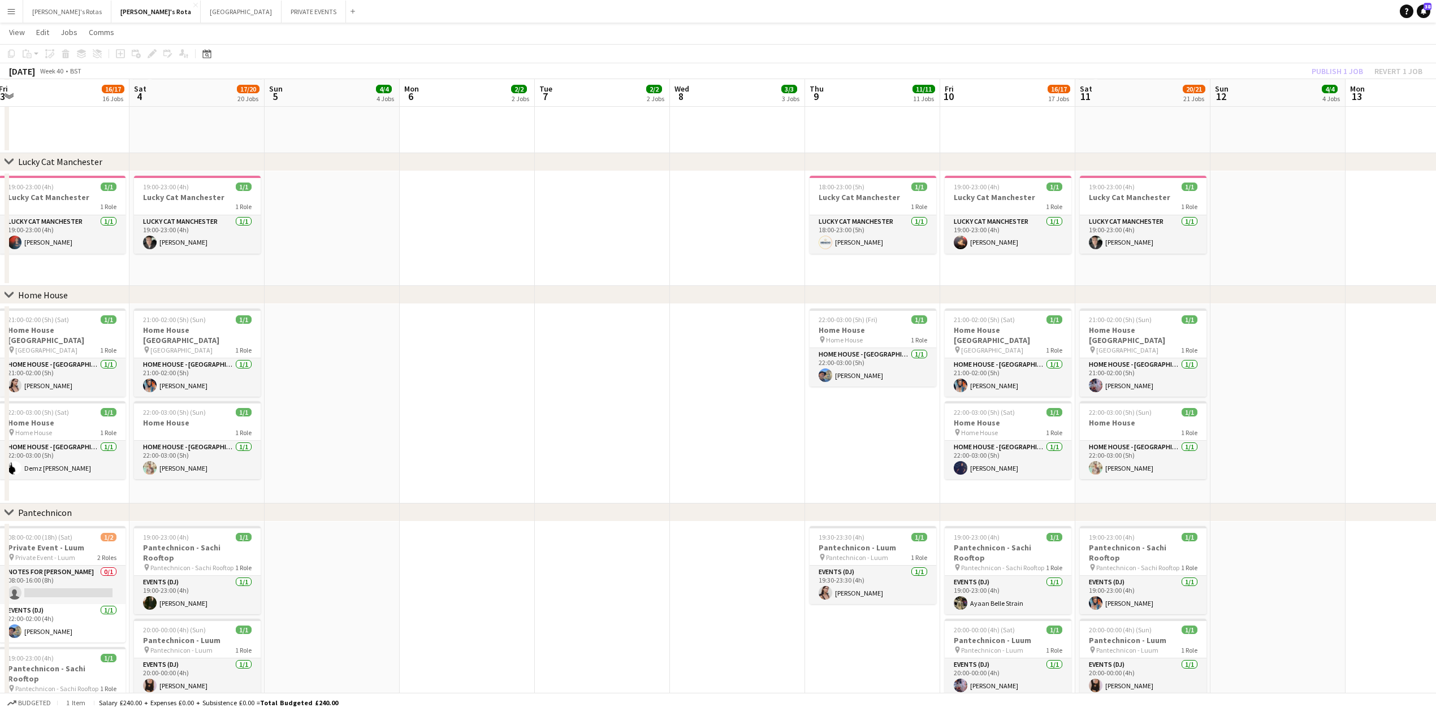
drag, startPoint x: 414, startPoint y: 248, endPoint x: 921, endPoint y: 226, distance: 506.8
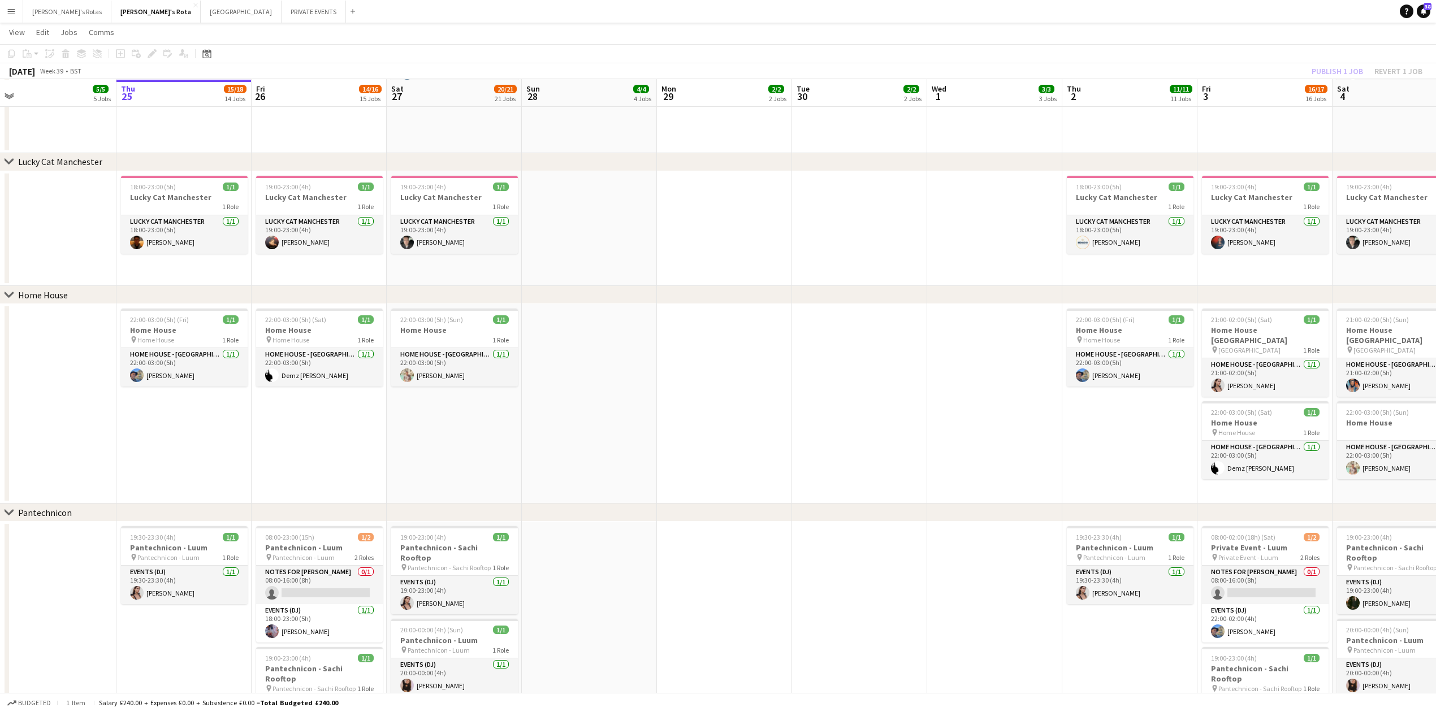
drag, startPoint x: 218, startPoint y: 261, endPoint x: 832, endPoint y: 240, distance: 614.7
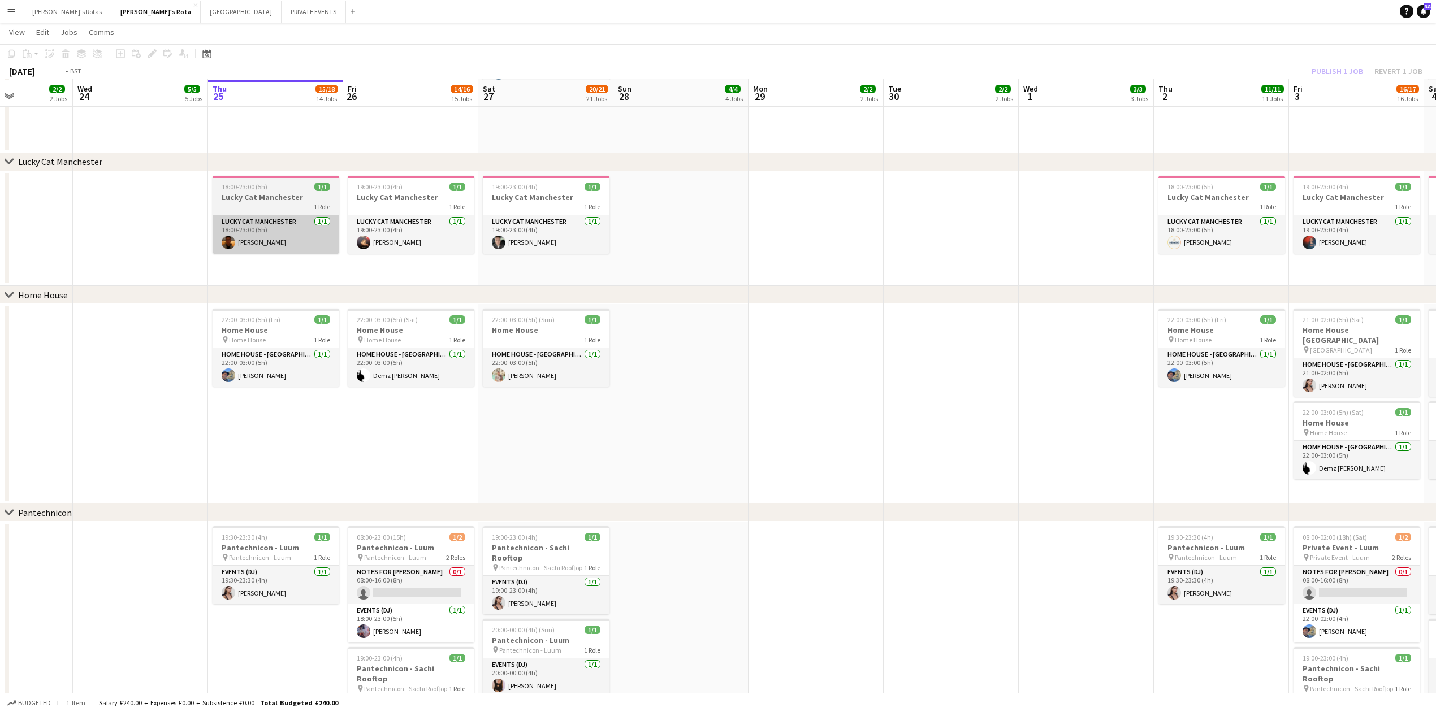
drag, startPoint x: 425, startPoint y: 234, endPoint x: 521, endPoint y: 233, distance: 96.1
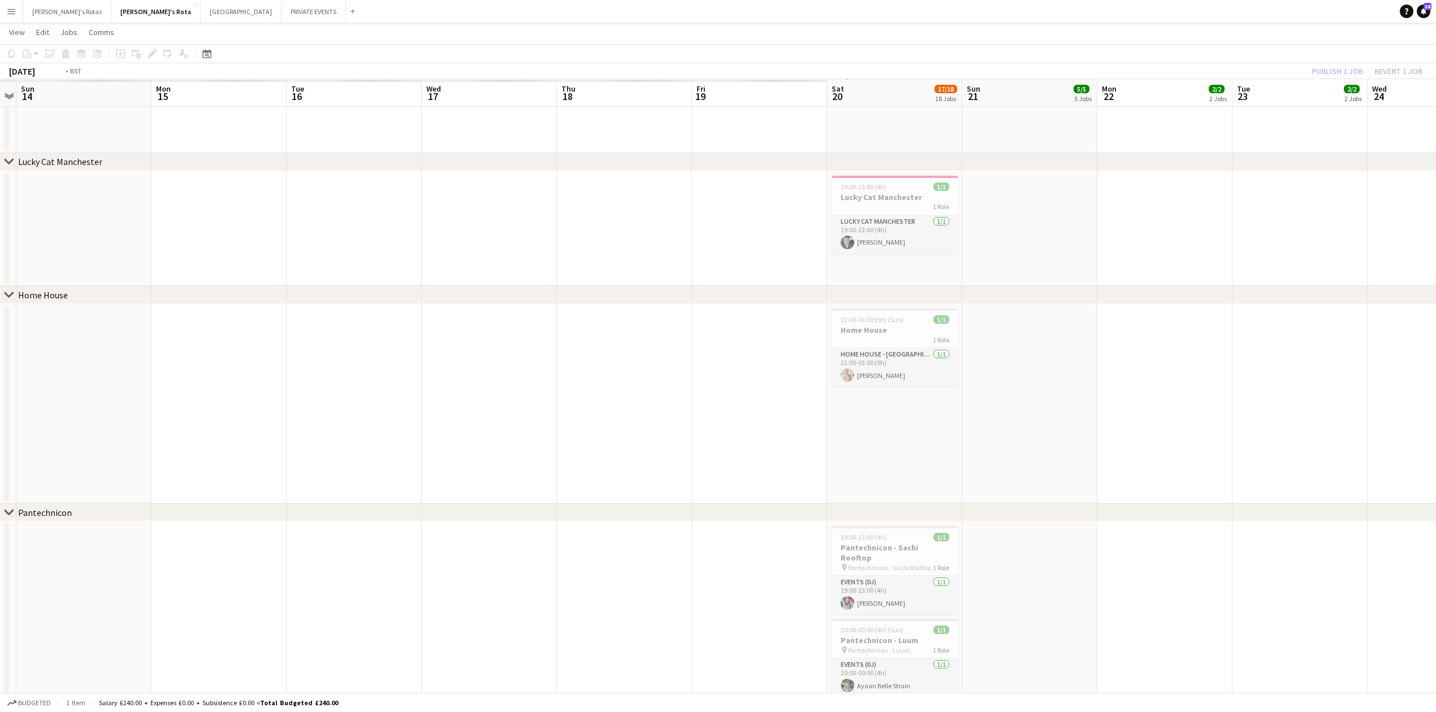
drag, startPoint x: 670, startPoint y: 263, endPoint x: 1142, endPoint y: 222, distance: 473.7
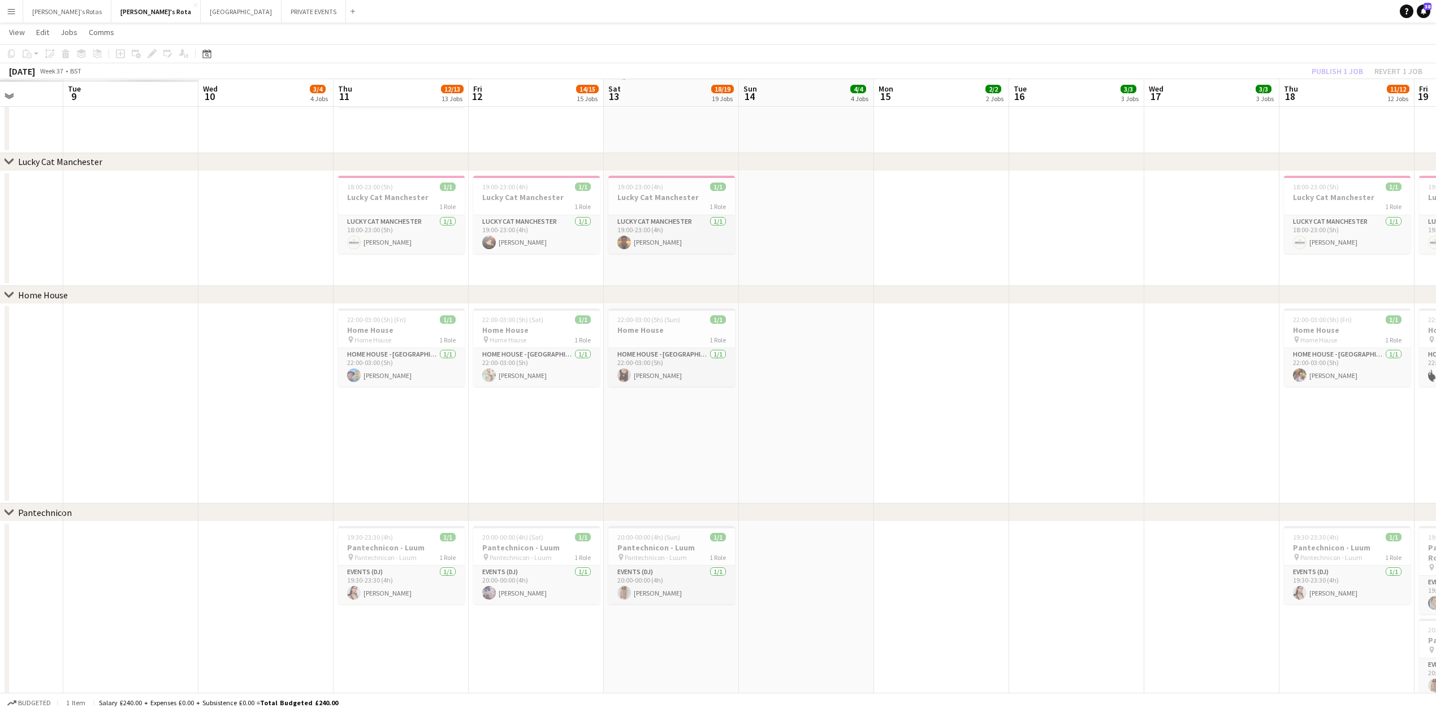
drag, startPoint x: 560, startPoint y: 237, endPoint x: 1053, endPoint y: 204, distance: 495.1
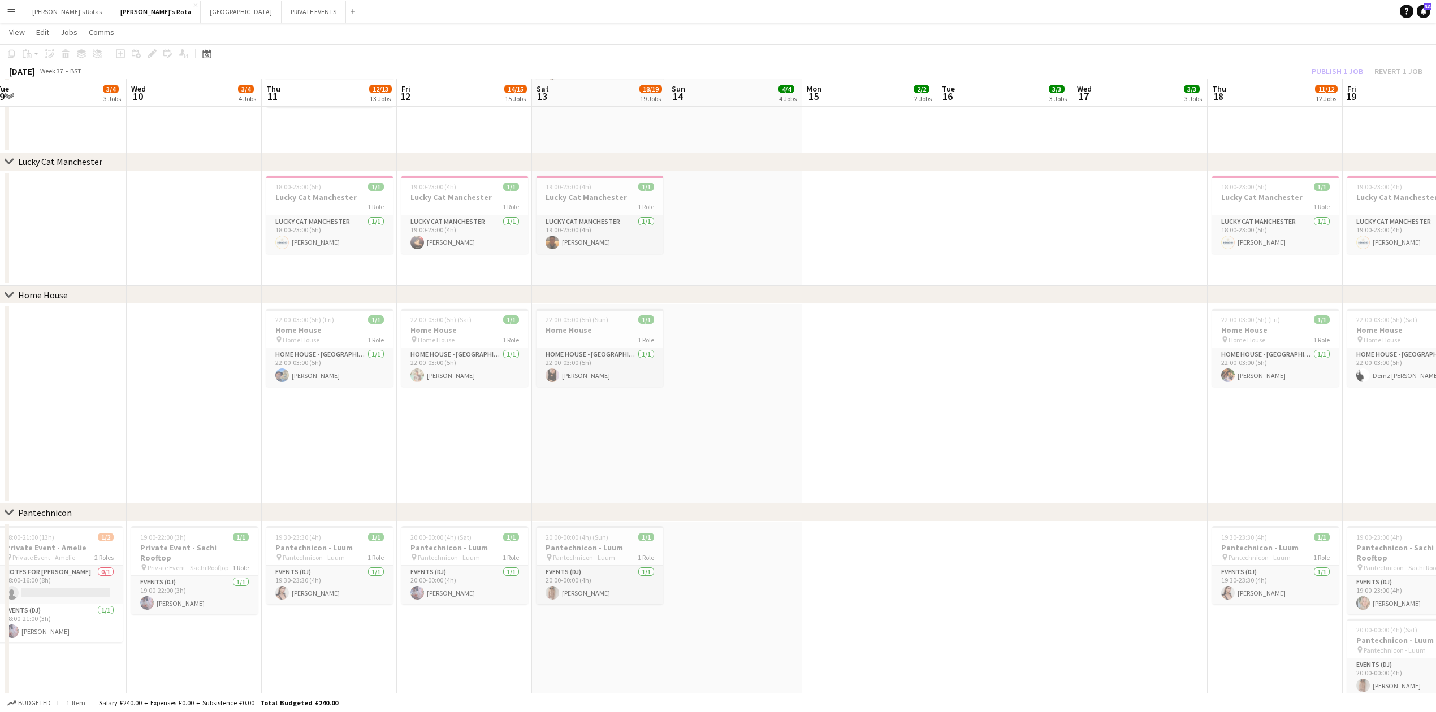
drag, startPoint x: 979, startPoint y: 202, endPoint x: 261, endPoint y: 202, distance: 718.3
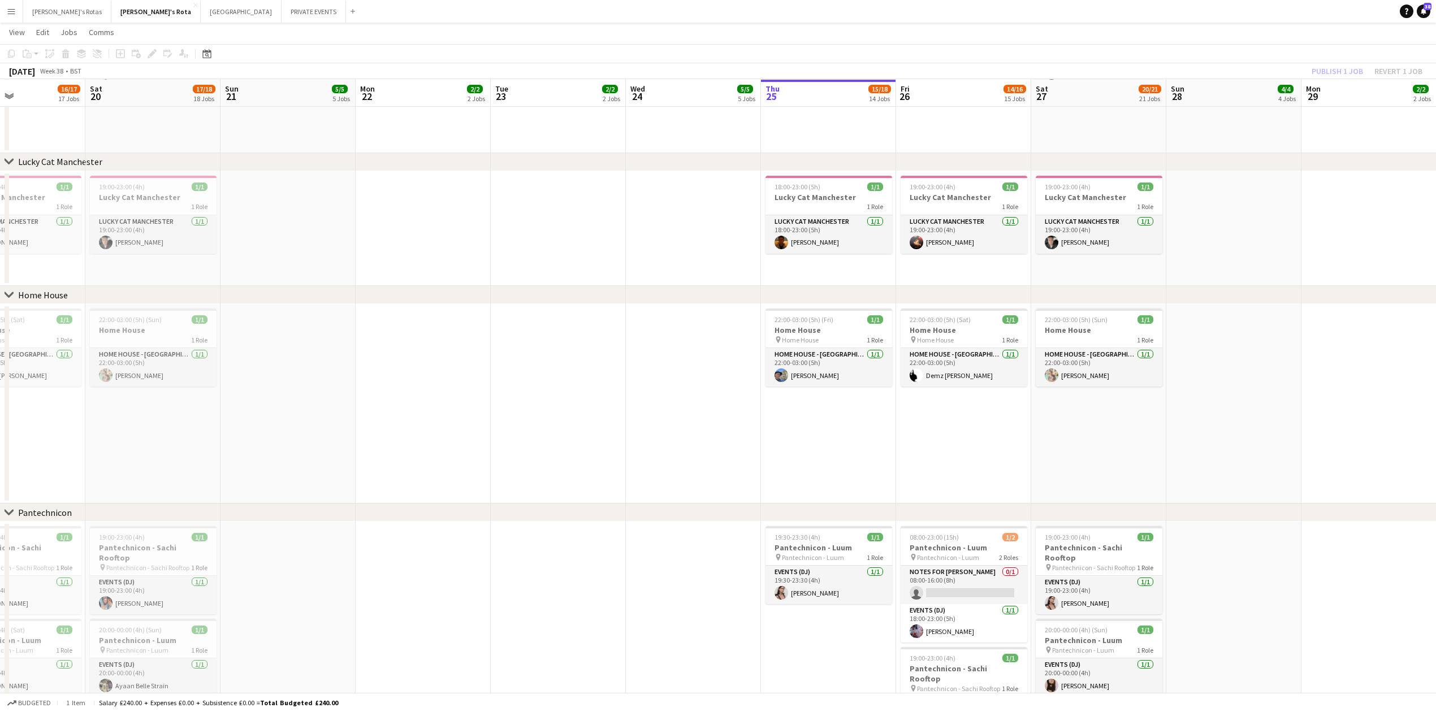
drag, startPoint x: 1146, startPoint y: 197, endPoint x: 466, endPoint y: 231, distance: 681.3
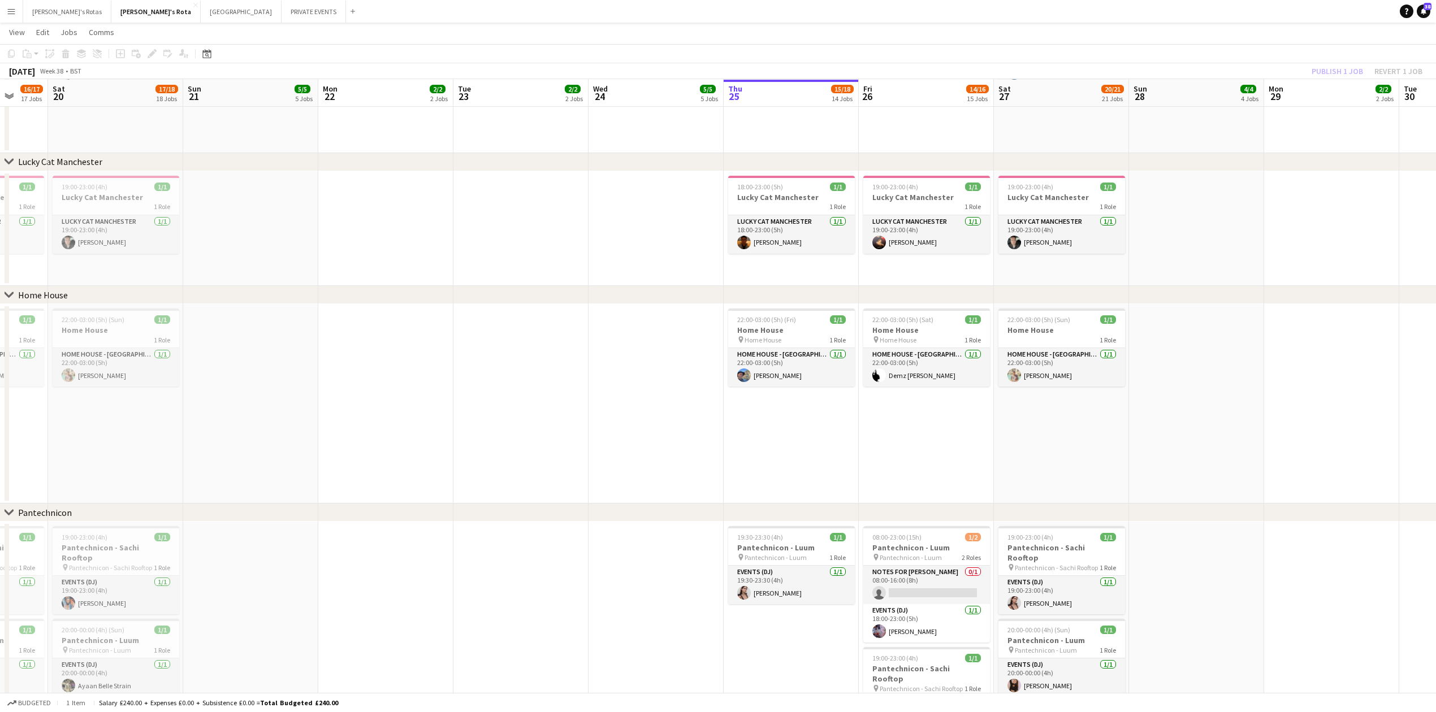
drag, startPoint x: 1221, startPoint y: 168, endPoint x: 627, endPoint y: 229, distance: 597.7
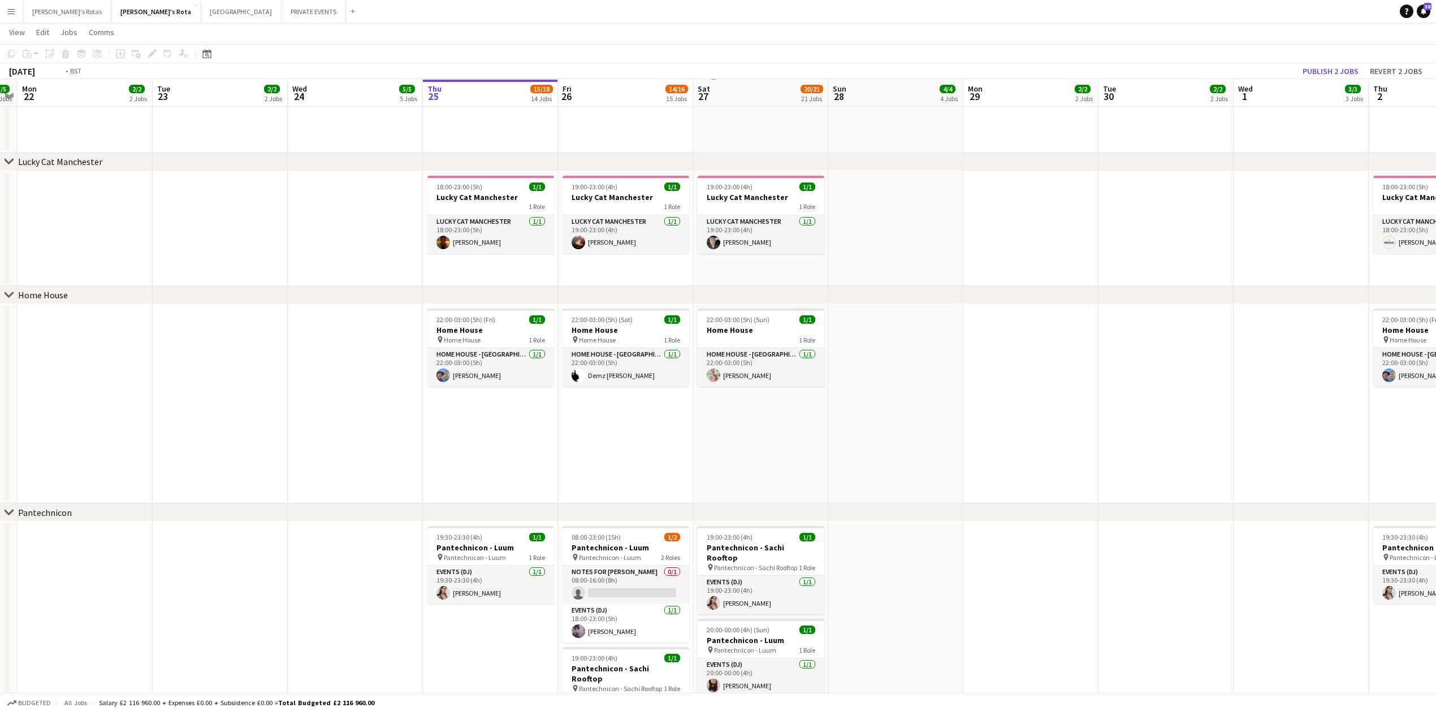
drag, startPoint x: 1163, startPoint y: 215, endPoint x: 340, endPoint y: 236, distance: 823.2
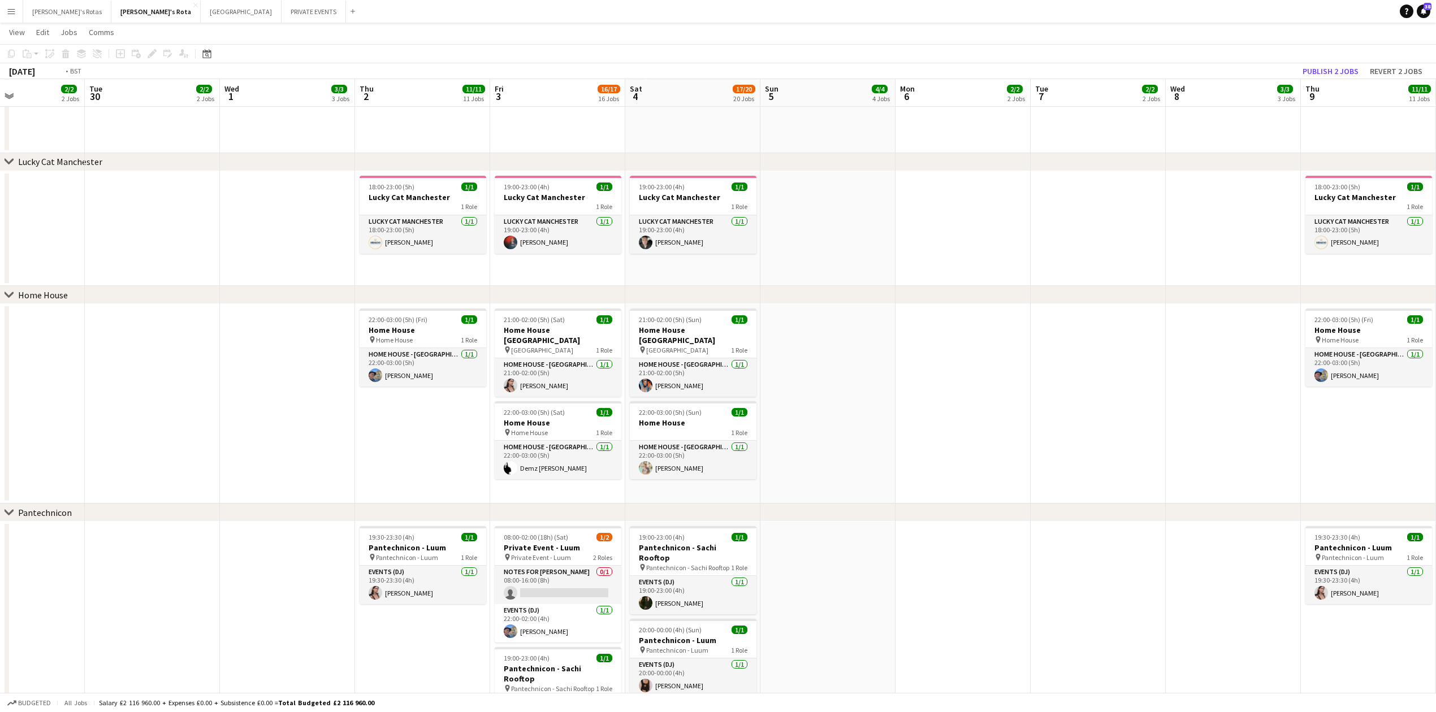
drag, startPoint x: 1273, startPoint y: 192, endPoint x: 231, endPoint y: 255, distance: 1044.1
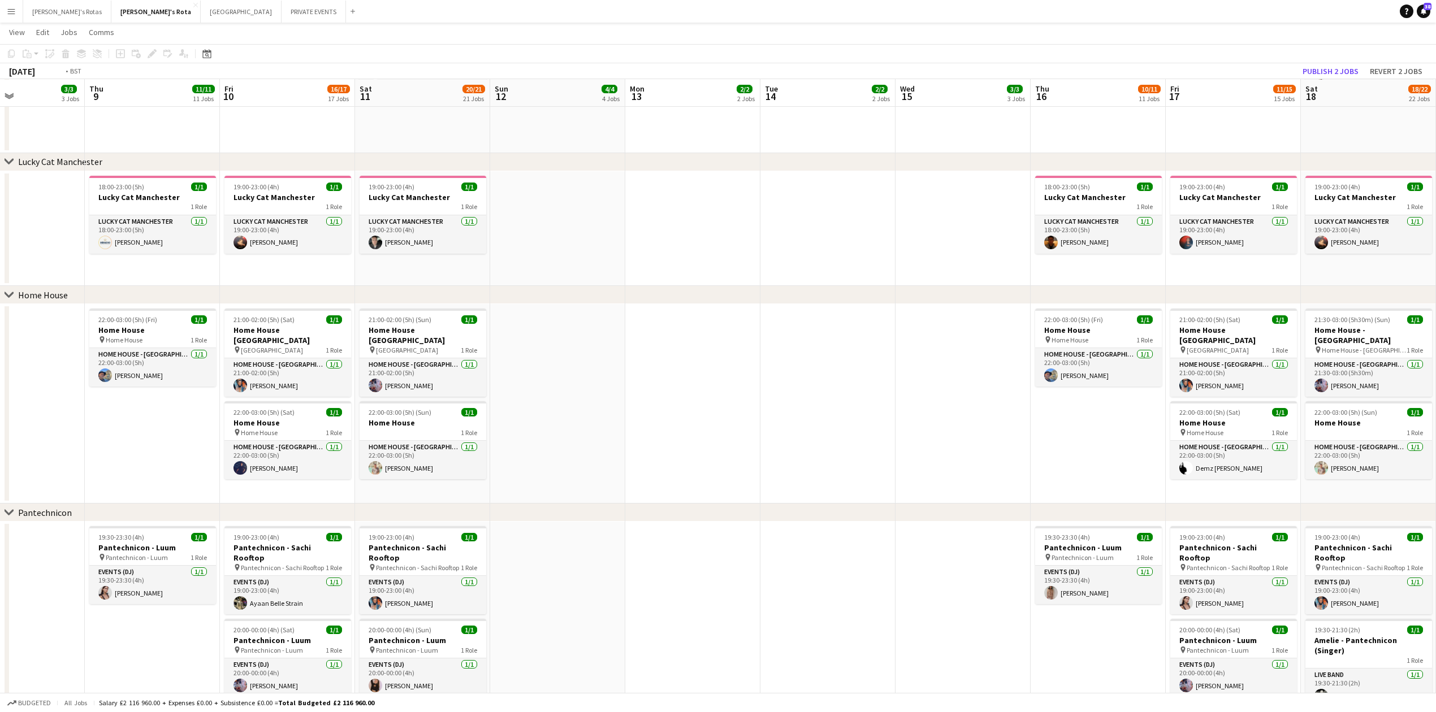
drag, startPoint x: 1294, startPoint y: 197, endPoint x: 197, endPoint y: 243, distance: 1098.0
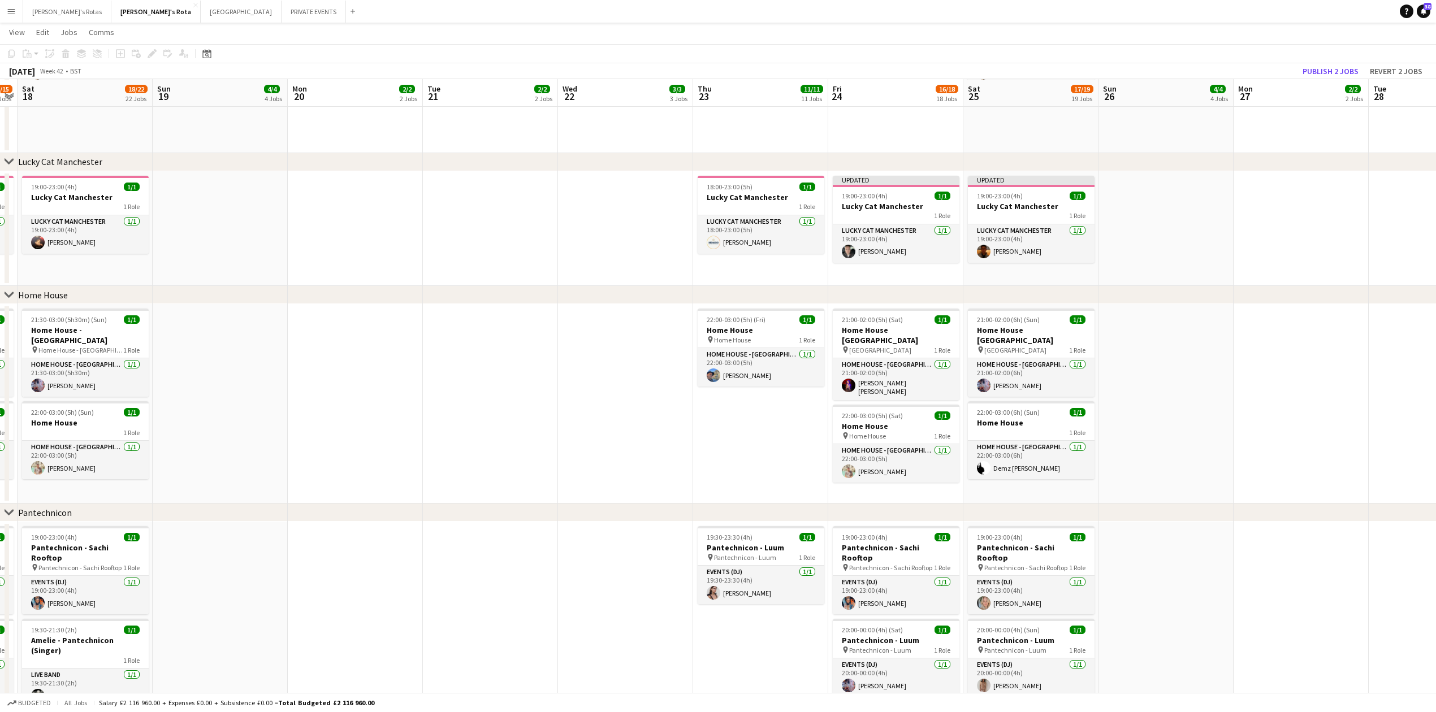
drag, startPoint x: 1000, startPoint y: 219, endPoint x: 265, endPoint y: 249, distance: 735.3
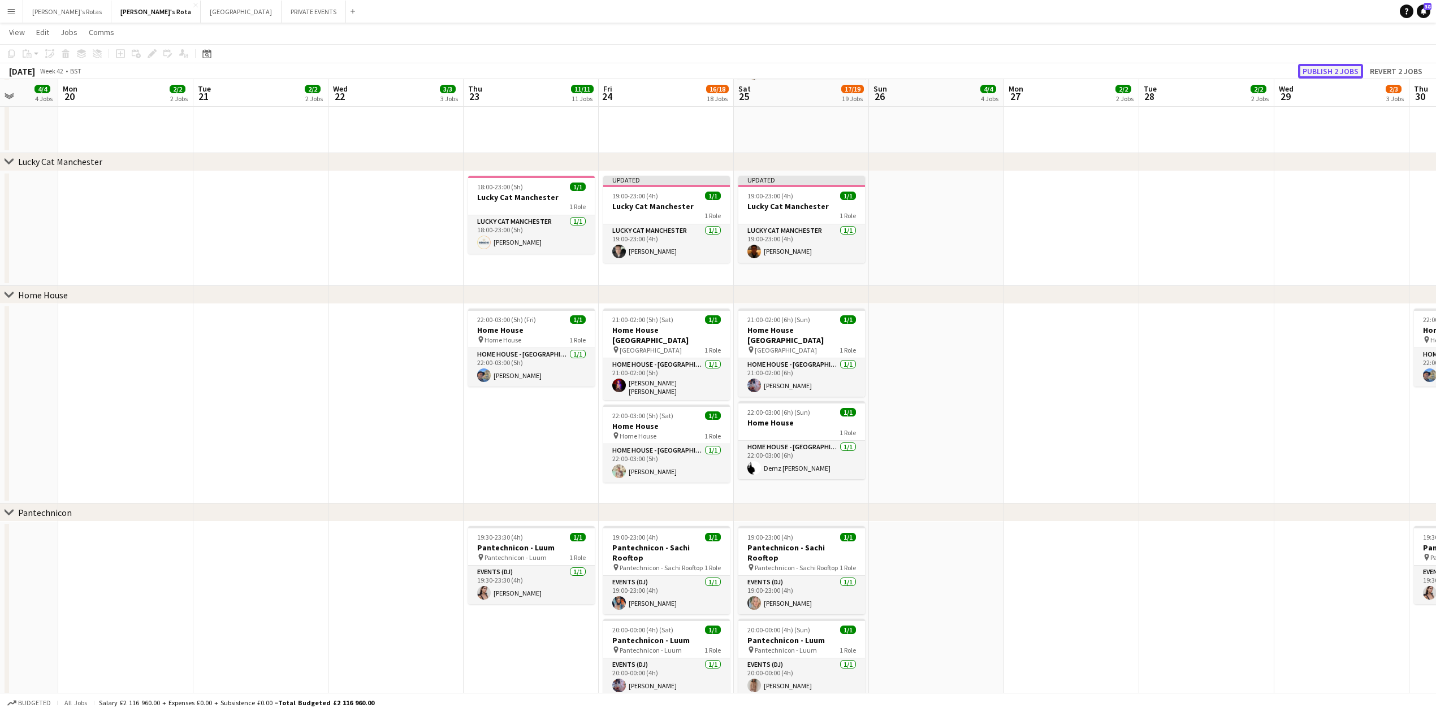
click at [1326, 68] on button "Publish 2 jobs" at bounding box center [1330, 71] width 65 height 15
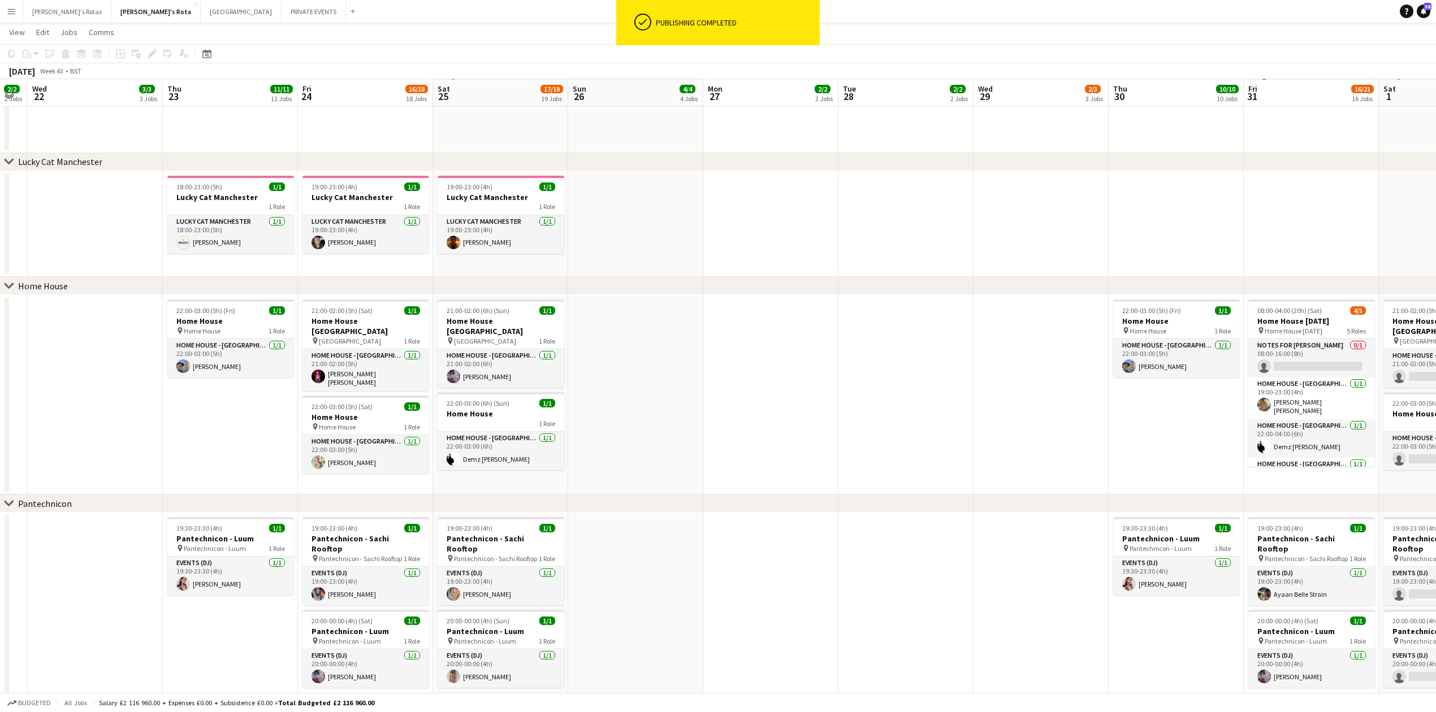
drag, startPoint x: 1183, startPoint y: 241, endPoint x: 860, endPoint y: 232, distance: 324.0
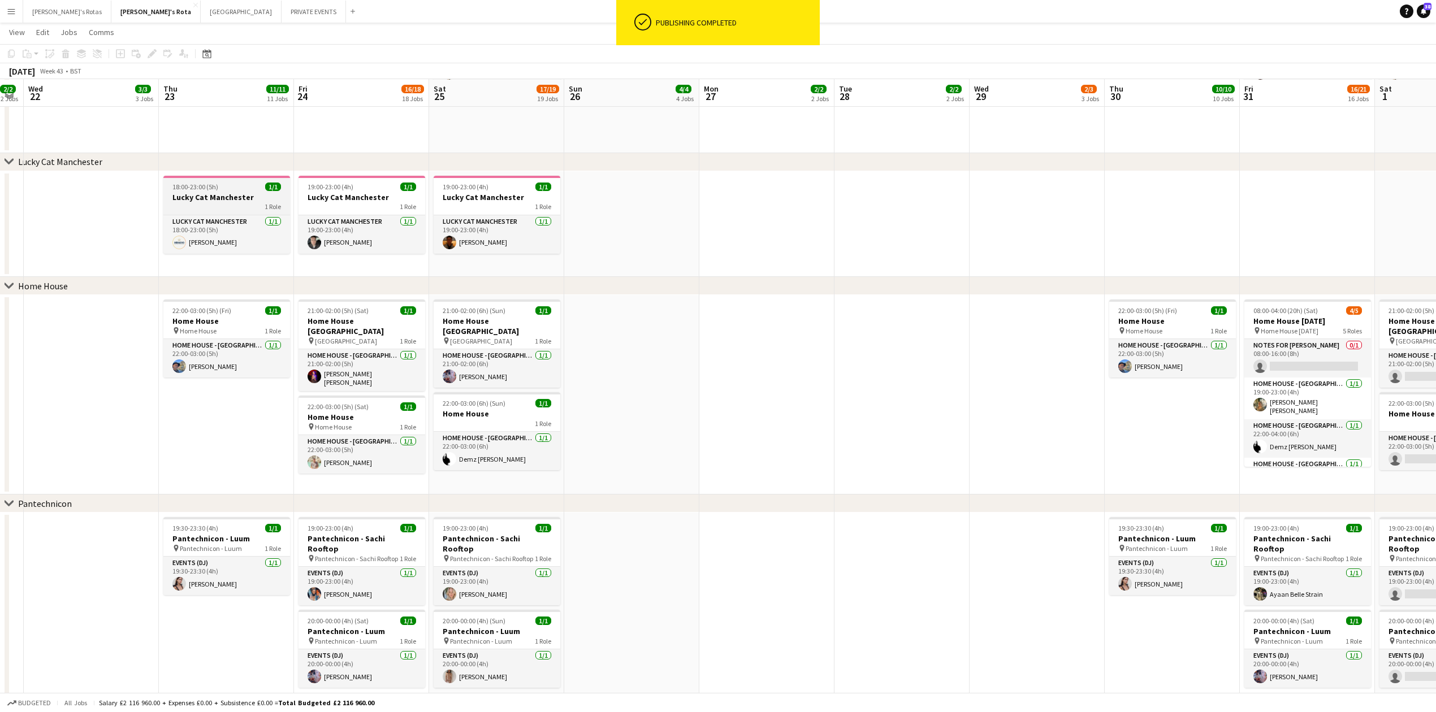
drag, startPoint x: 164, startPoint y: 200, endPoint x: 268, endPoint y: 202, distance: 104.0
click at [166, 202] on app-job-card "18:00-23:00 (5h) 1/1 Lucky Cat Manchester 1 Role Lucky Cat Manchester 1/1 18:00…" at bounding box center [226, 215] width 127 height 78
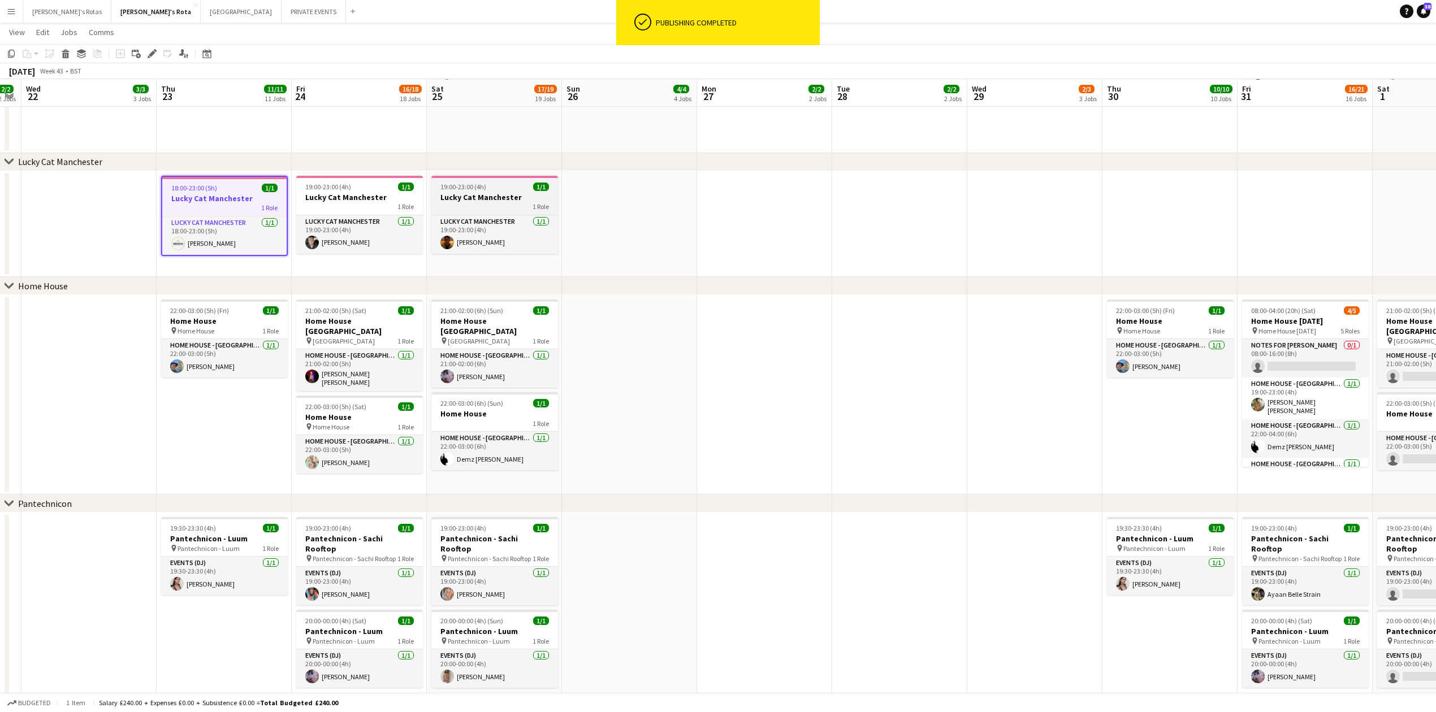
click at [493, 194] on h3 "Lucky Cat Manchester" at bounding box center [494, 197] width 127 height 10
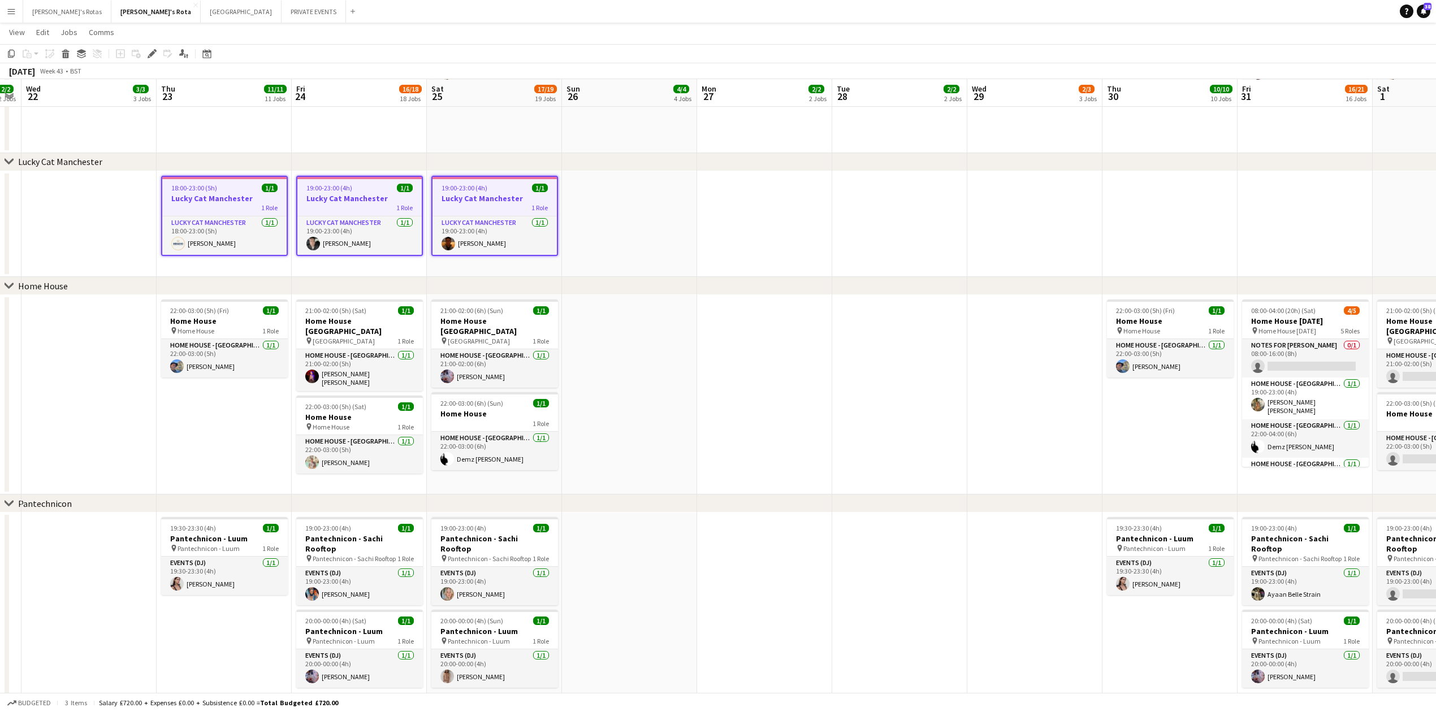
click at [1163, 172] on app-date-cell at bounding box center [1169, 224] width 135 height 106
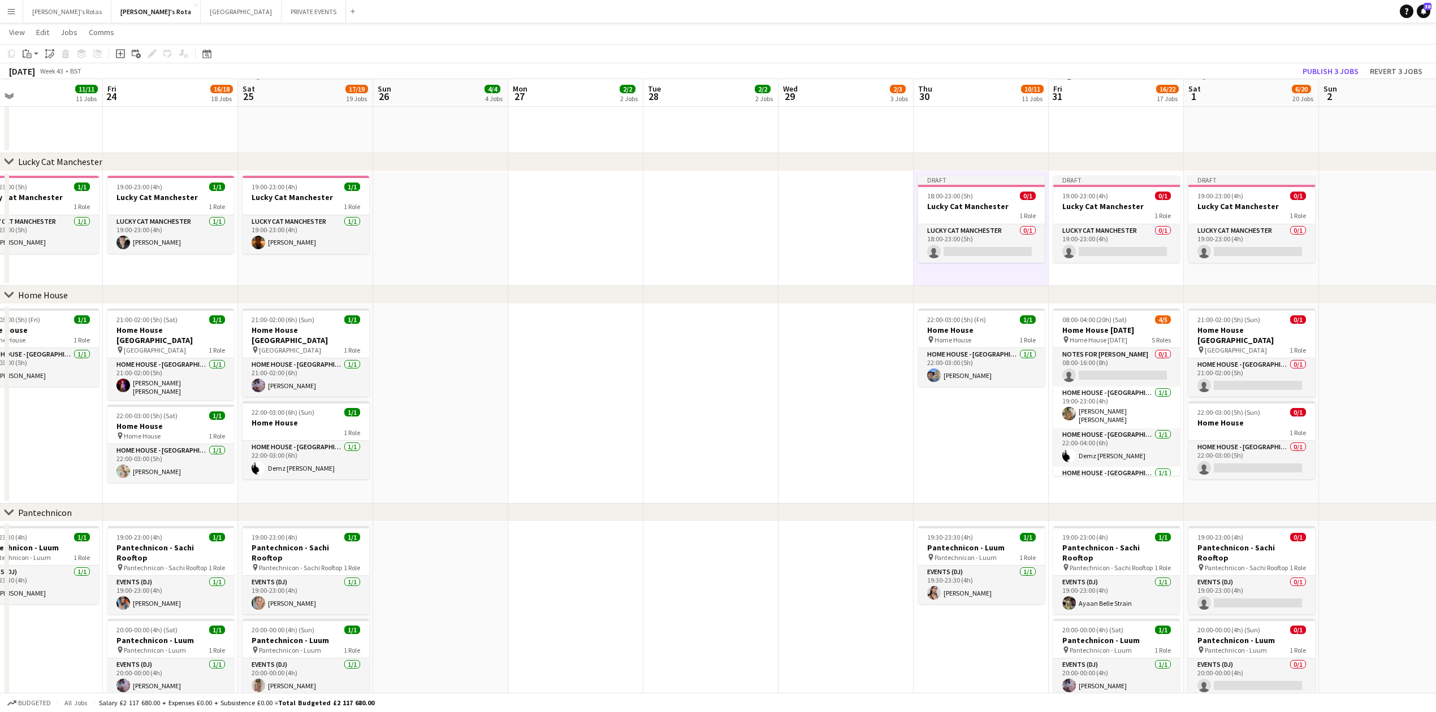
scroll to position [0, 376]
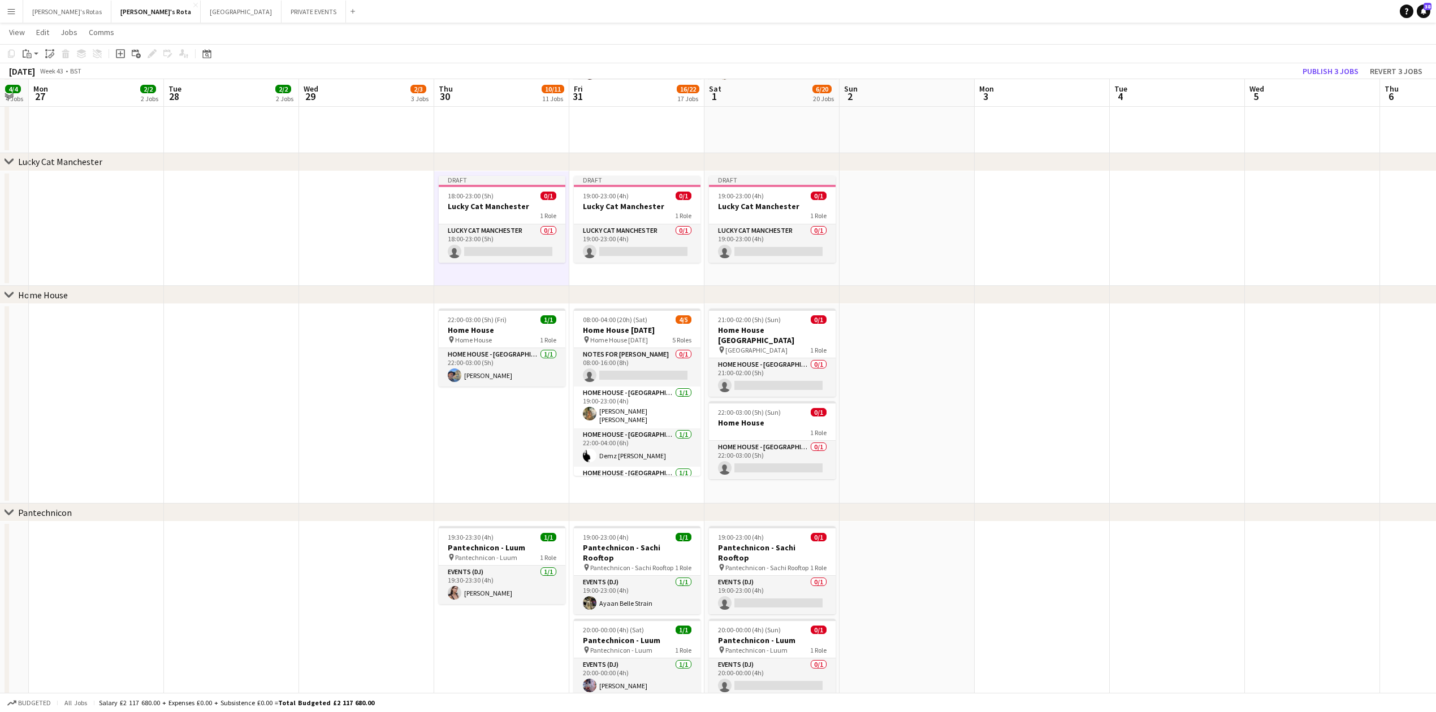
drag, startPoint x: 990, startPoint y: 240, endPoint x: 353, endPoint y: 255, distance: 637.1
click at [520, 242] on app-card-role "Lucky Cat Manchester 0/1 18:00-23:00 (5h) single-neutral-actions" at bounding box center [502, 243] width 127 height 38
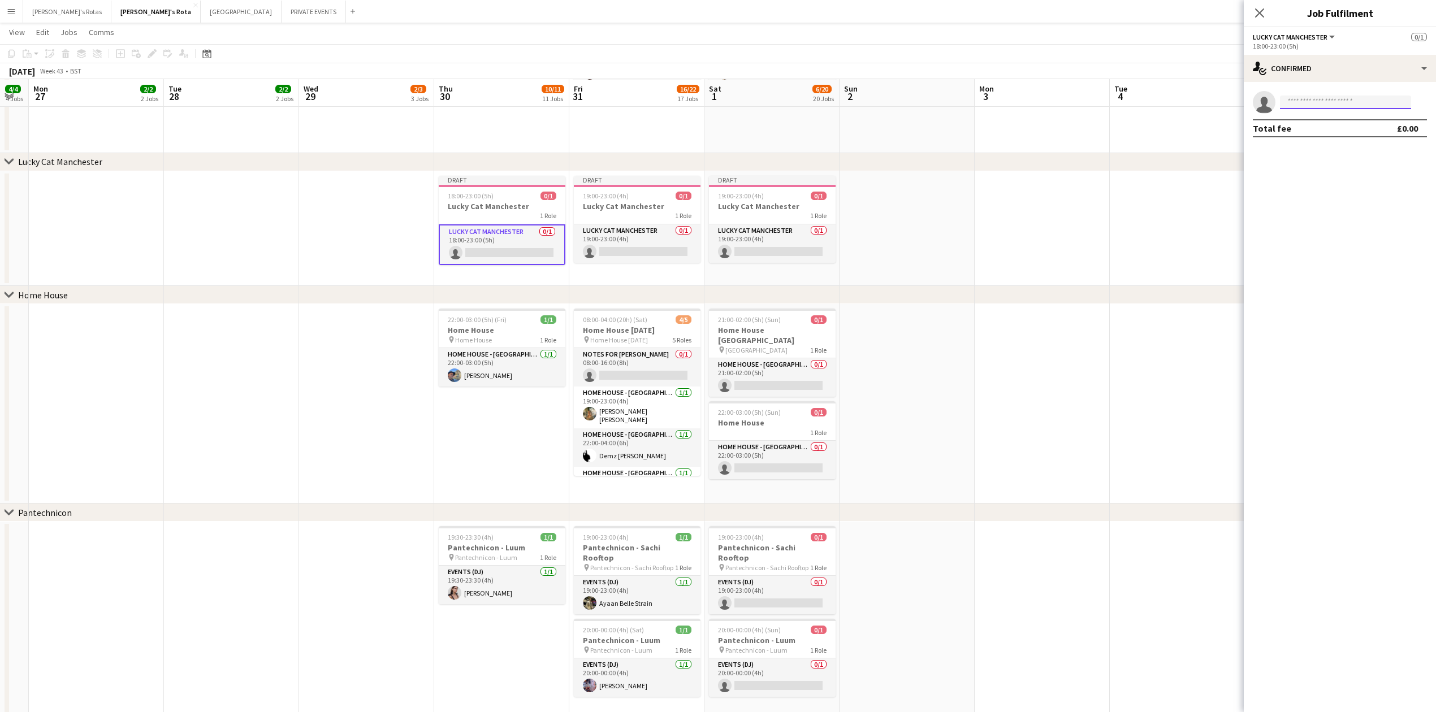
click at [1316, 105] on input at bounding box center [1345, 103] width 131 height 14
type input "***"
click at [1317, 115] on span "[PERSON_NAME]" at bounding box center [1321, 119] width 65 height 10
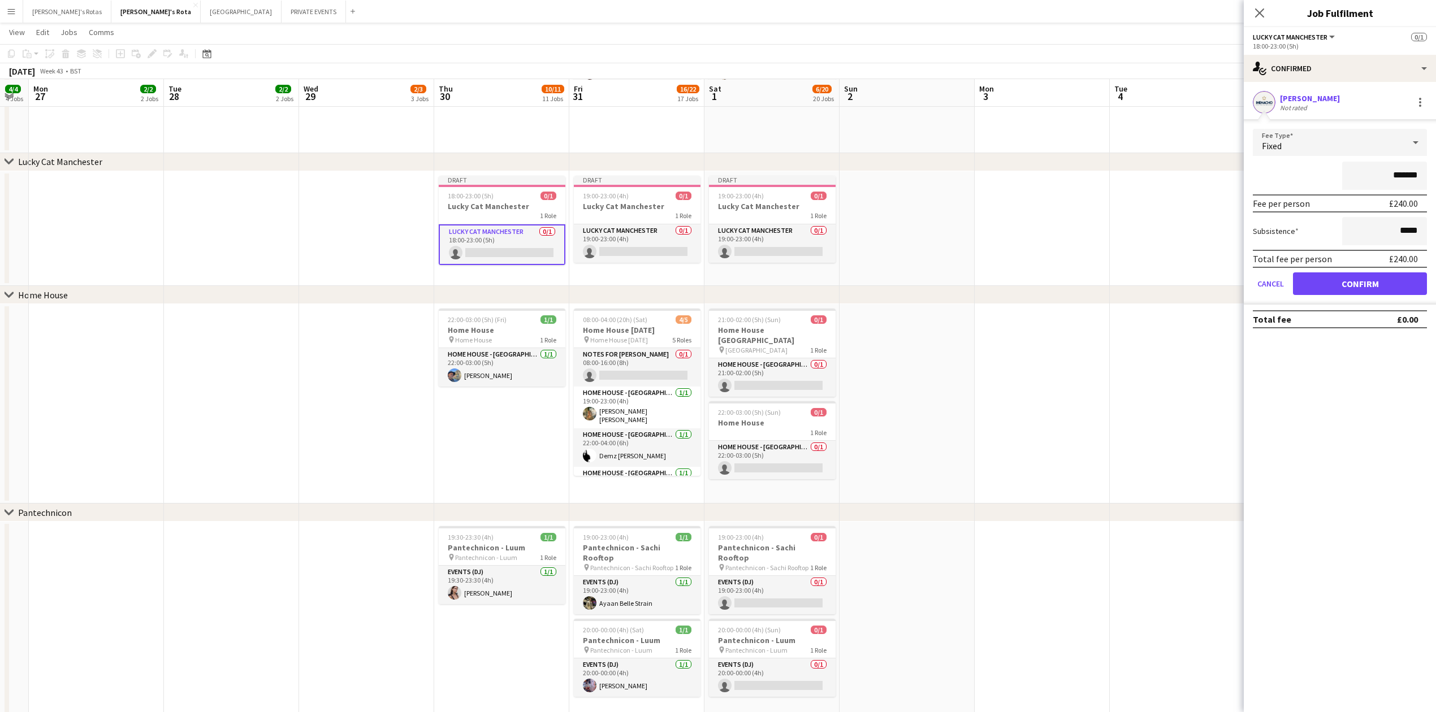
drag, startPoint x: 1332, startPoint y: 263, endPoint x: 1344, endPoint y: 274, distance: 16.8
click at [1343, 274] on form "Fee Type Fixed ******* Fee per person £240.00 Subsistence ***** Total fee per p…" at bounding box center [1339, 217] width 192 height 176
click at [1348, 281] on button "Confirm" at bounding box center [1360, 283] width 134 height 23
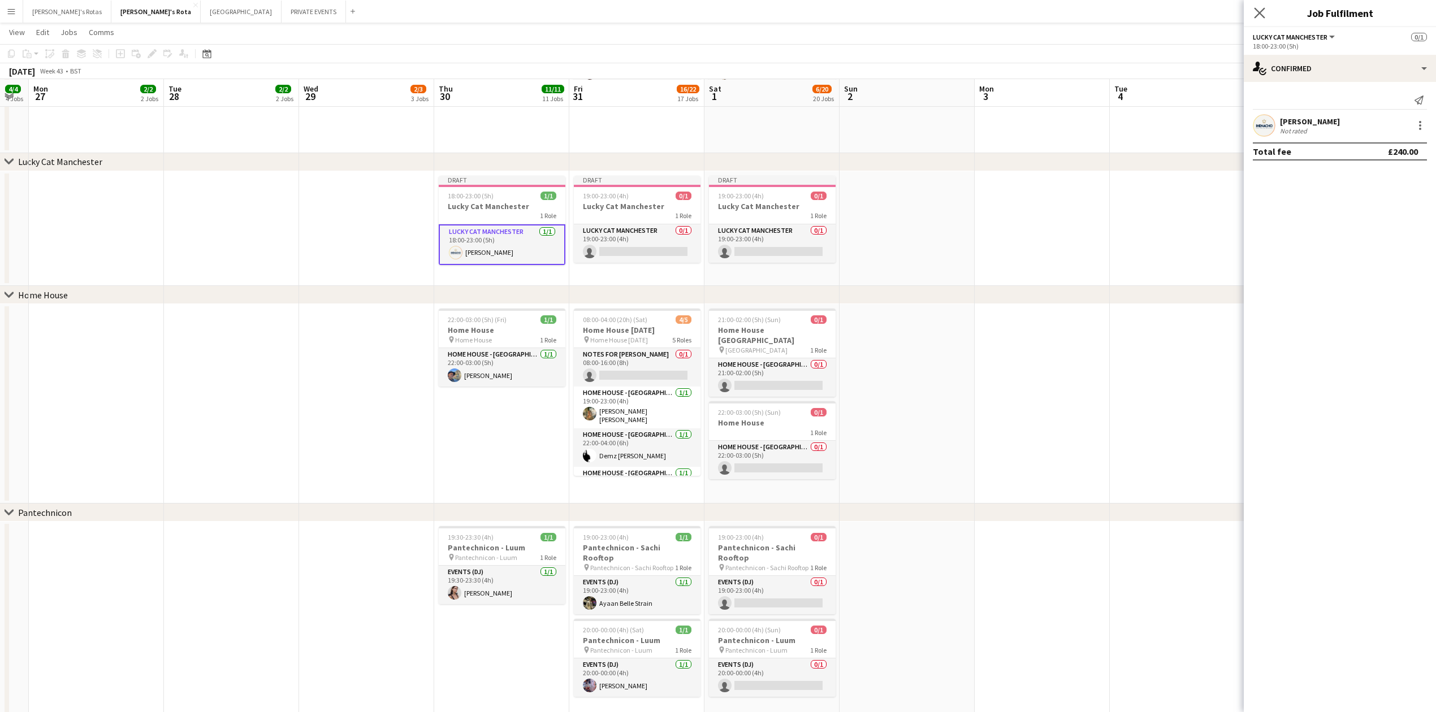
click at [1258, 6] on app-icon "Close pop-in" at bounding box center [1259, 13] width 16 height 16
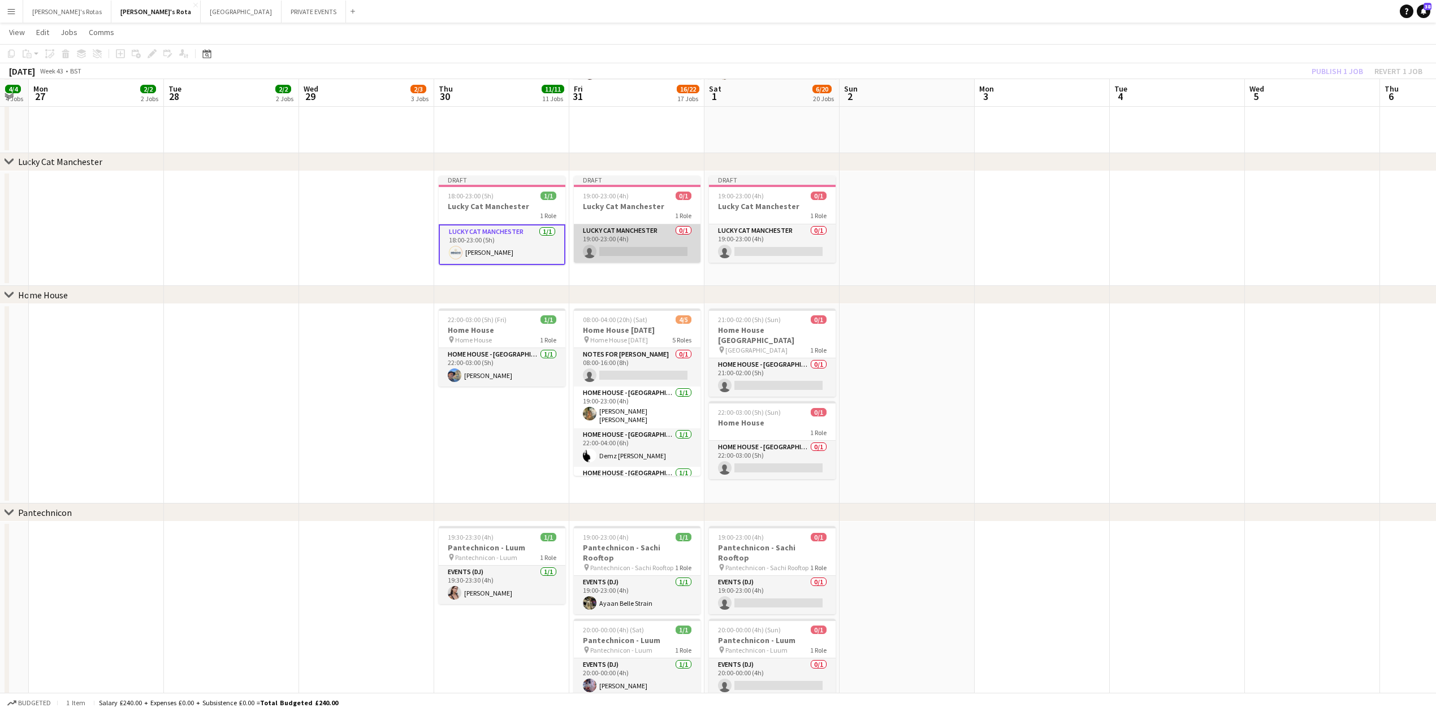
click at [642, 238] on app-card-role "Lucky Cat Manchester 0/1 19:00-23:00 (4h) single-neutral-actions" at bounding box center [637, 243] width 127 height 38
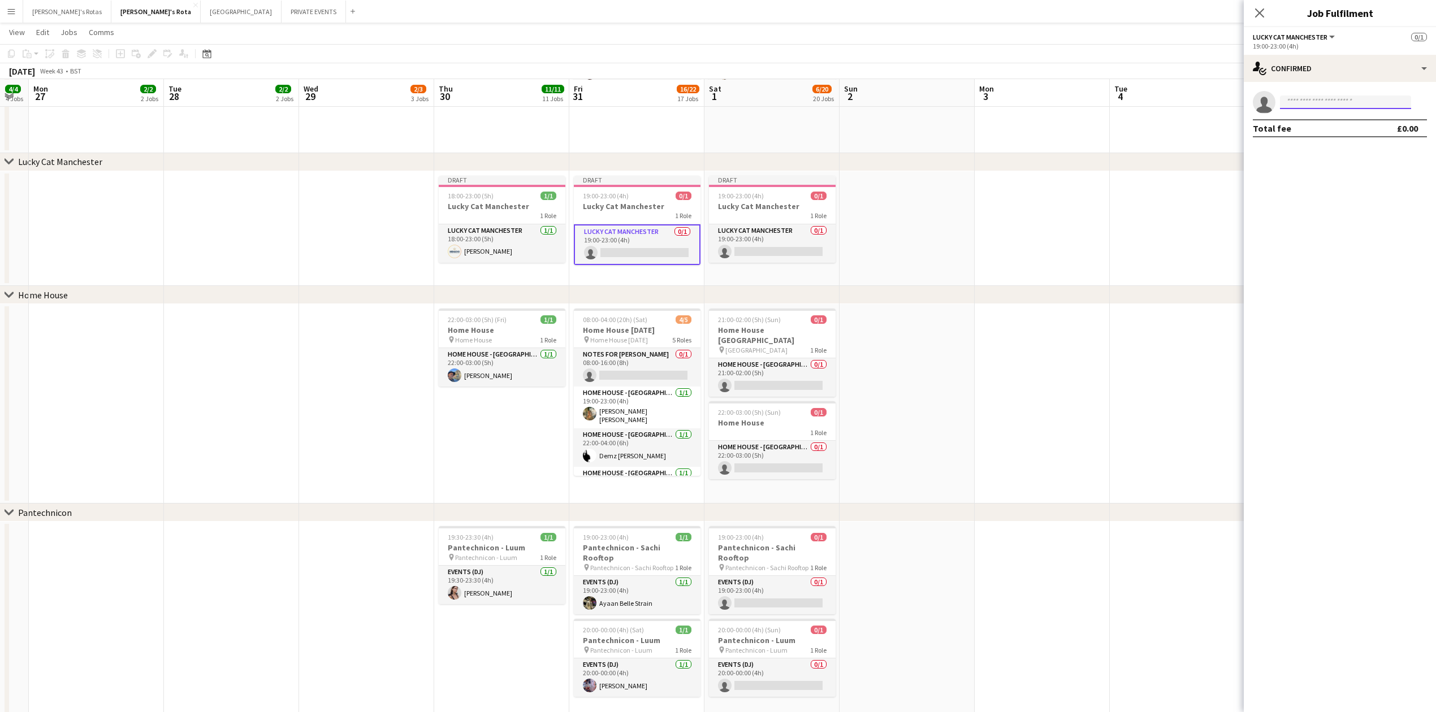
click at [1325, 101] on input at bounding box center [1345, 103] width 131 height 14
type input "*"
type input "****"
click at [1300, 116] on span "[PERSON_NAME]" at bounding box center [1321, 119] width 65 height 10
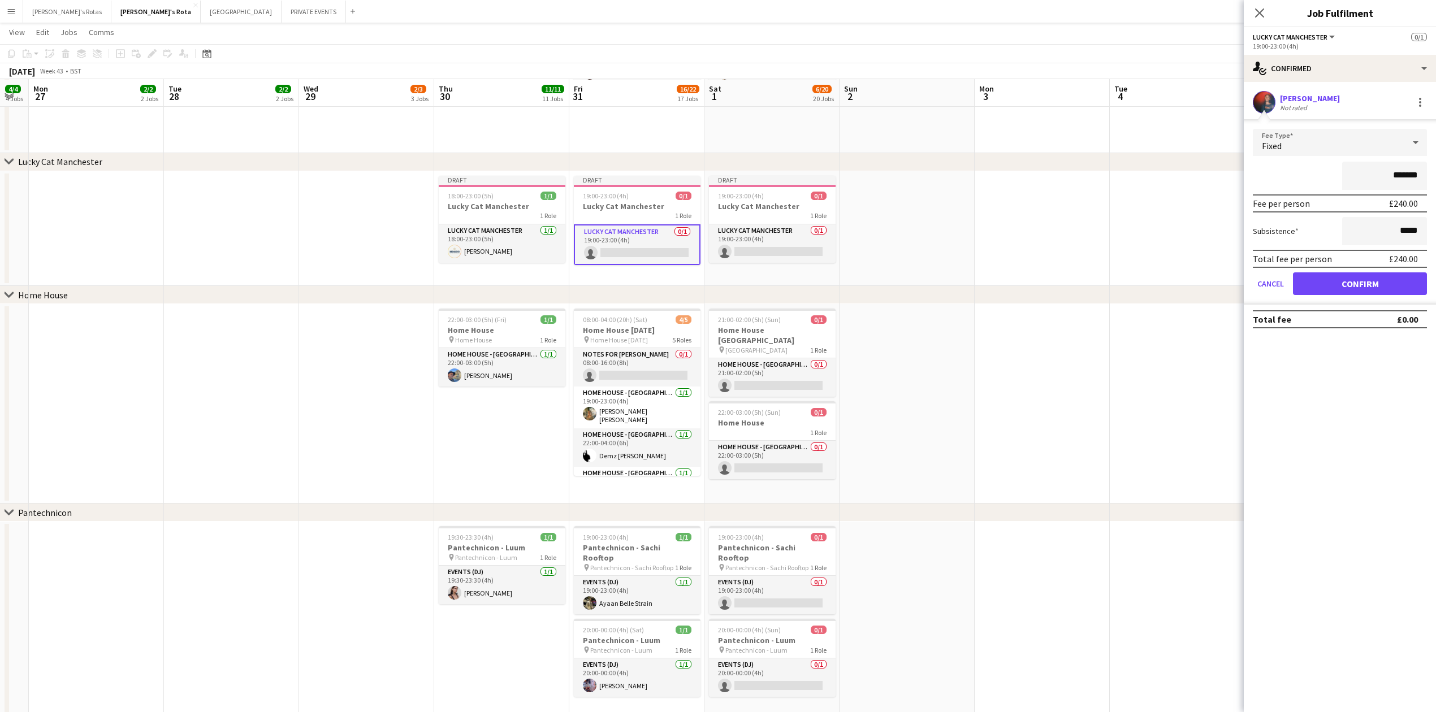
drag, startPoint x: 1367, startPoint y: 267, endPoint x: 1368, endPoint y: 276, distance: 9.1
click at [1368, 276] on form "Fee Type Fixed ******* Fee per person £240.00 Subsistence ***** Total fee per p…" at bounding box center [1339, 217] width 192 height 176
click at [1368, 278] on button "Confirm" at bounding box center [1360, 283] width 134 height 23
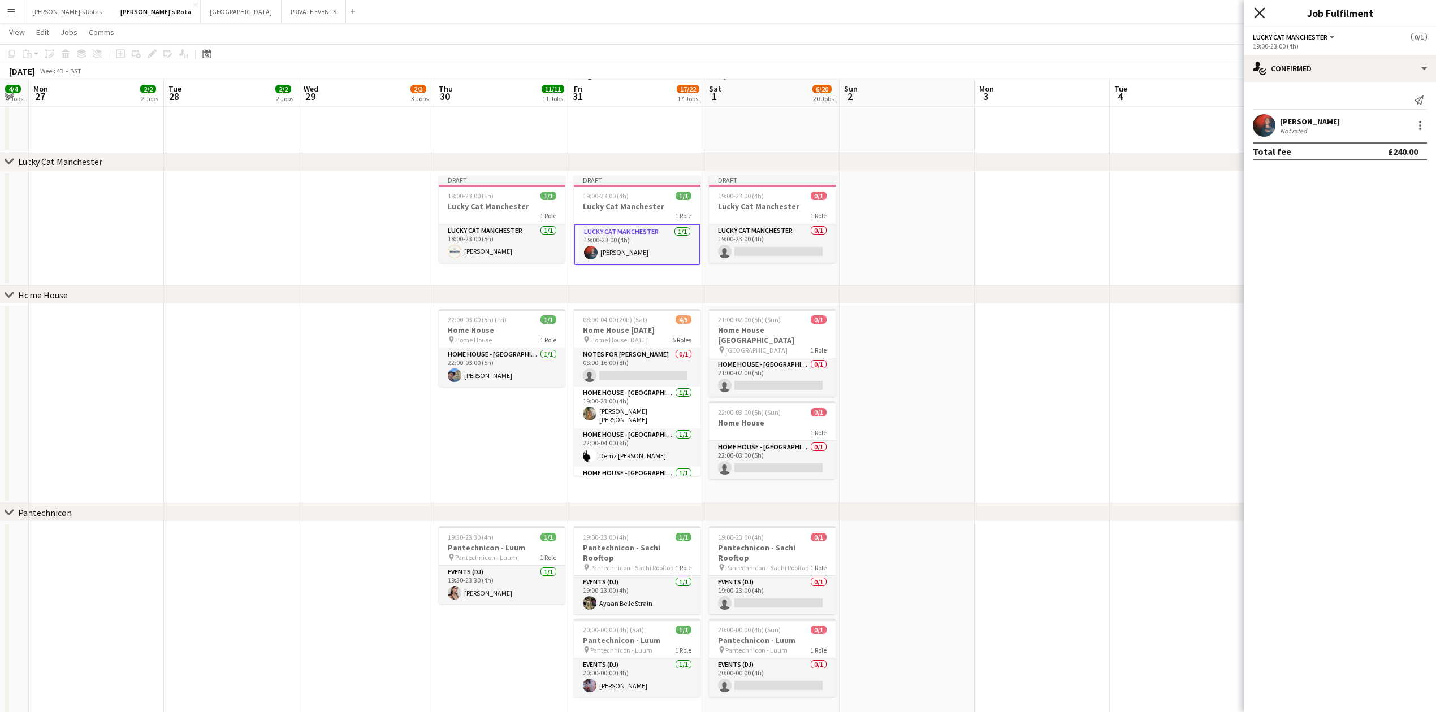
click at [1261, 12] on icon "Close pop-in" at bounding box center [1259, 12] width 11 height 11
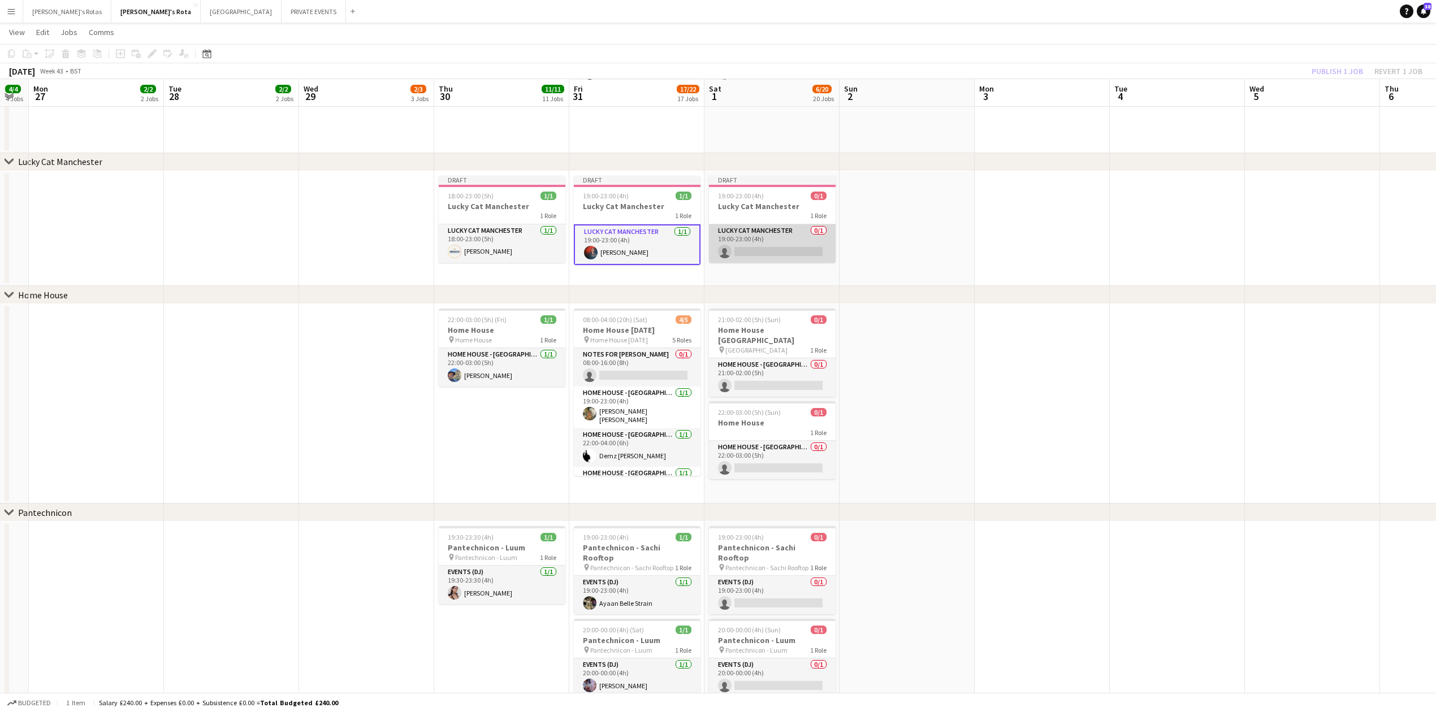
click at [776, 242] on app-card-role "Lucky Cat Manchester 0/1 19:00-23:00 (4h) single-neutral-actions" at bounding box center [772, 243] width 127 height 38
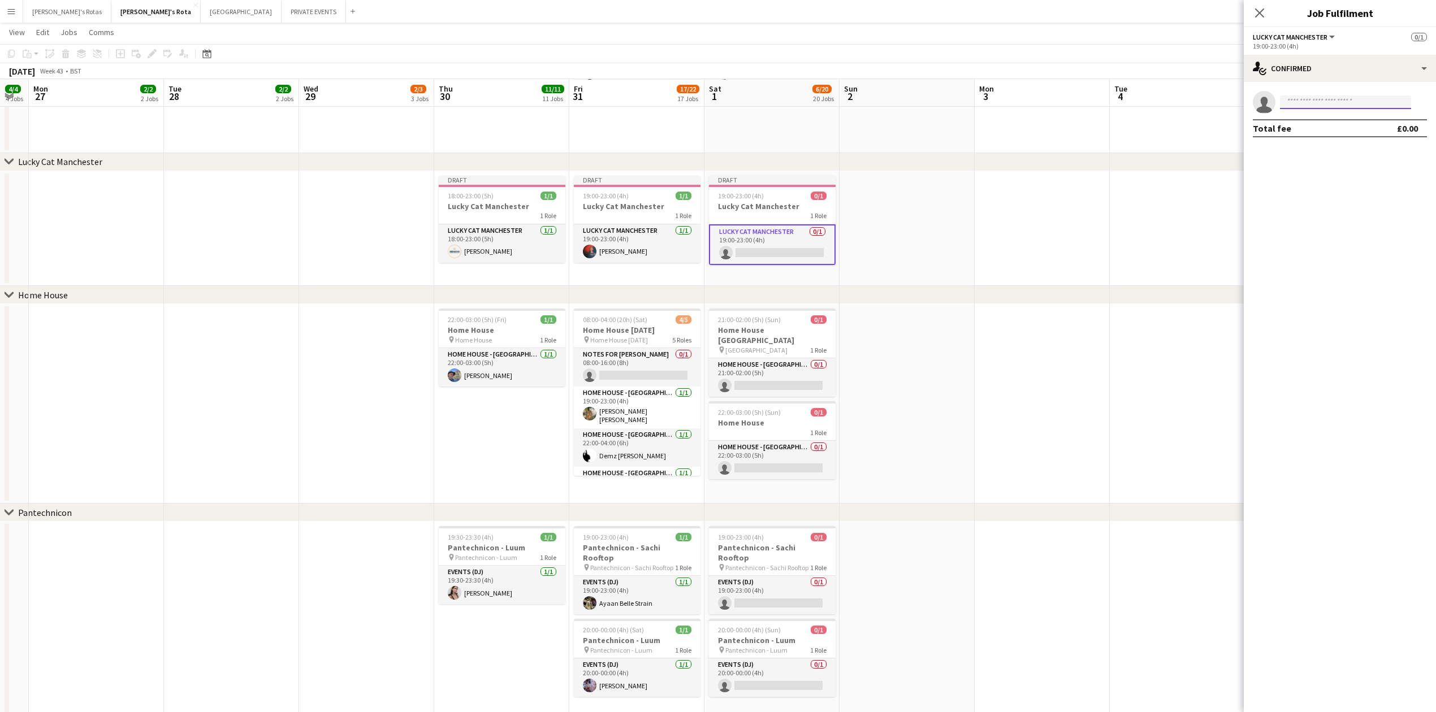
click at [1312, 102] on input at bounding box center [1345, 103] width 131 height 14
type input "****"
click at [1320, 118] on span "[PERSON_NAME]" at bounding box center [1321, 119] width 65 height 10
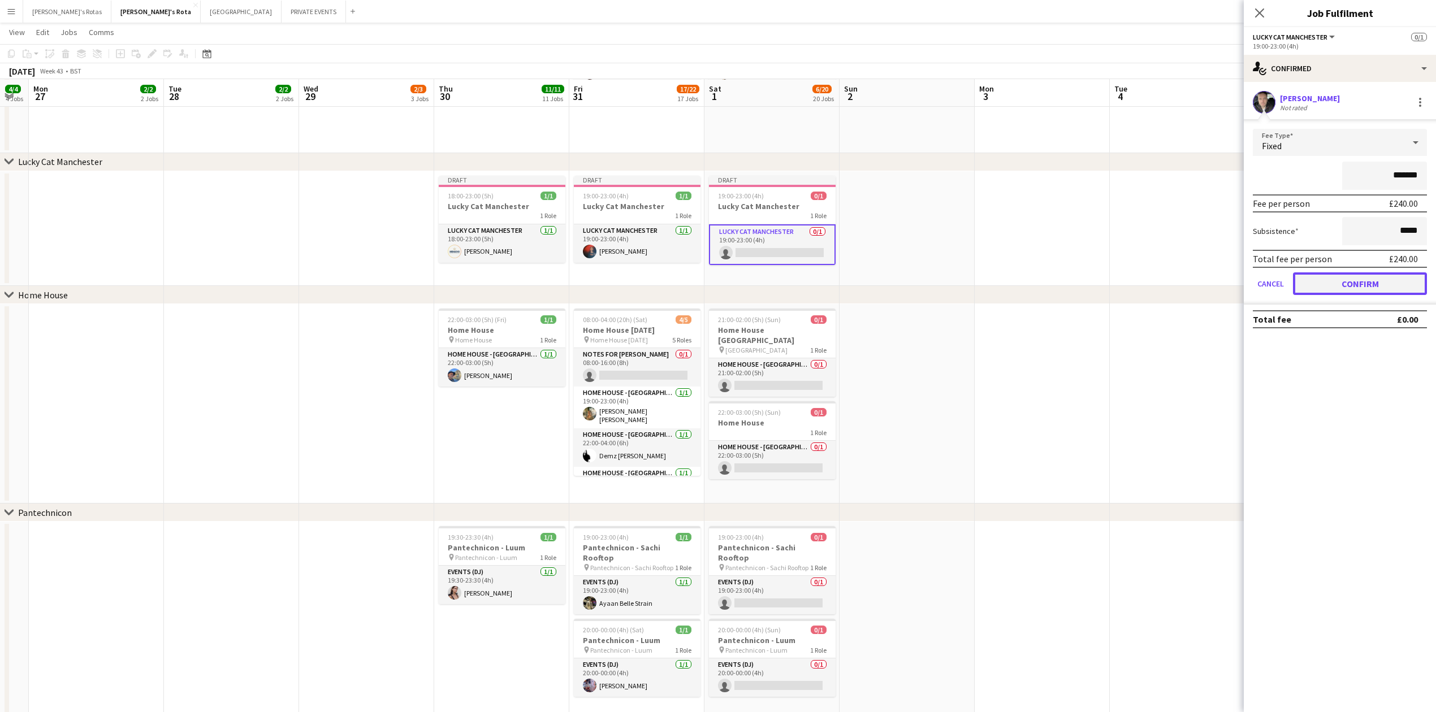
click at [1363, 277] on button "Confirm" at bounding box center [1360, 283] width 134 height 23
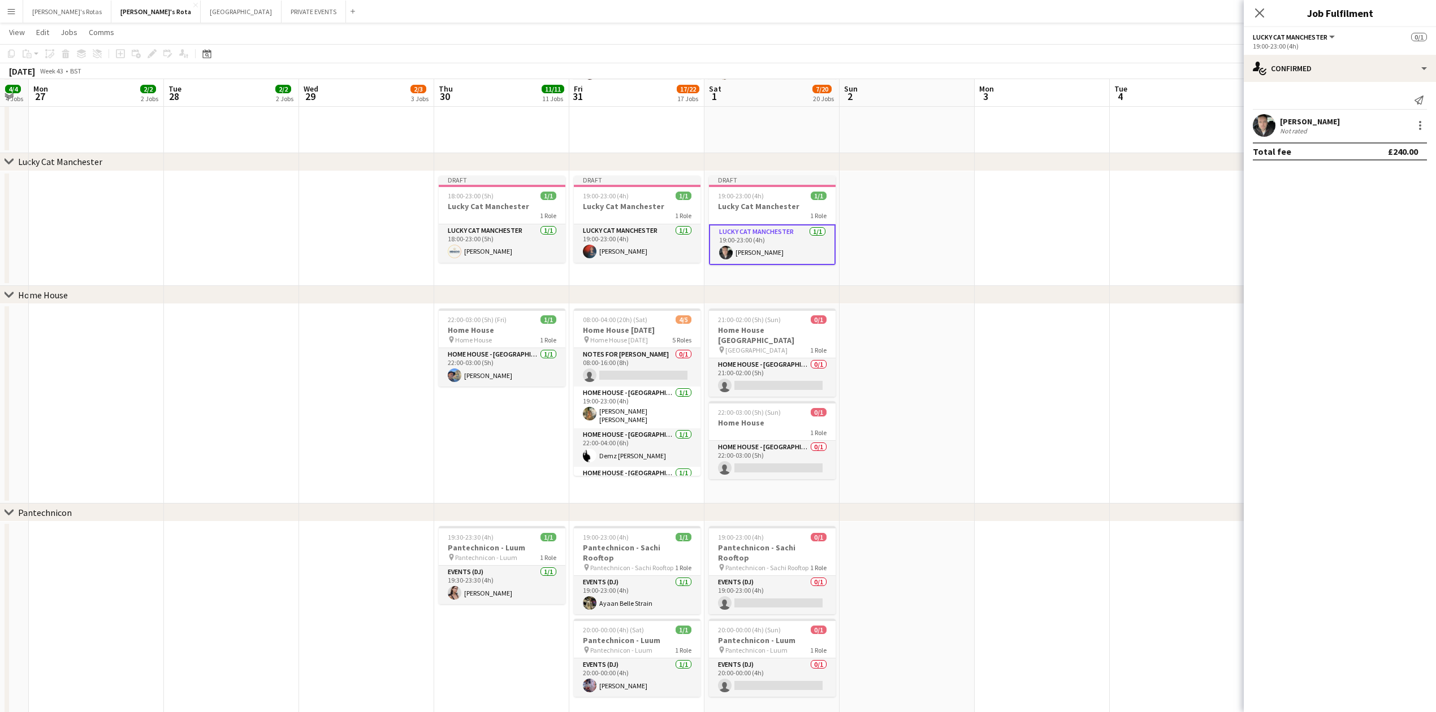
drag, startPoint x: 1261, startPoint y: 14, endPoint x: 1142, endPoint y: 152, distance: 182.3
click at [1260, 17] on icon "Close pop-in" at bounding box center [1259, 12] width 9 height 9
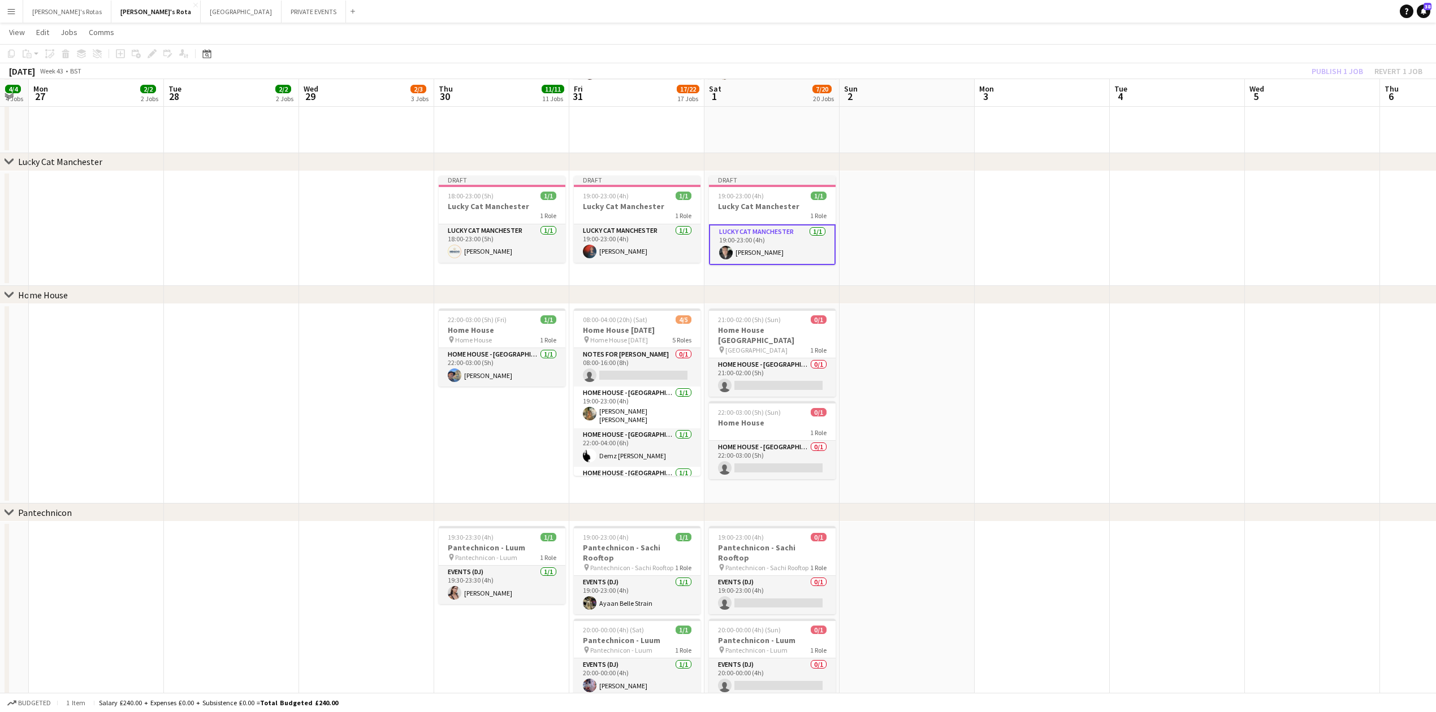
click at [1074, 213] on app-date-cell at bounding box center [1041, 228] width 135 height 115
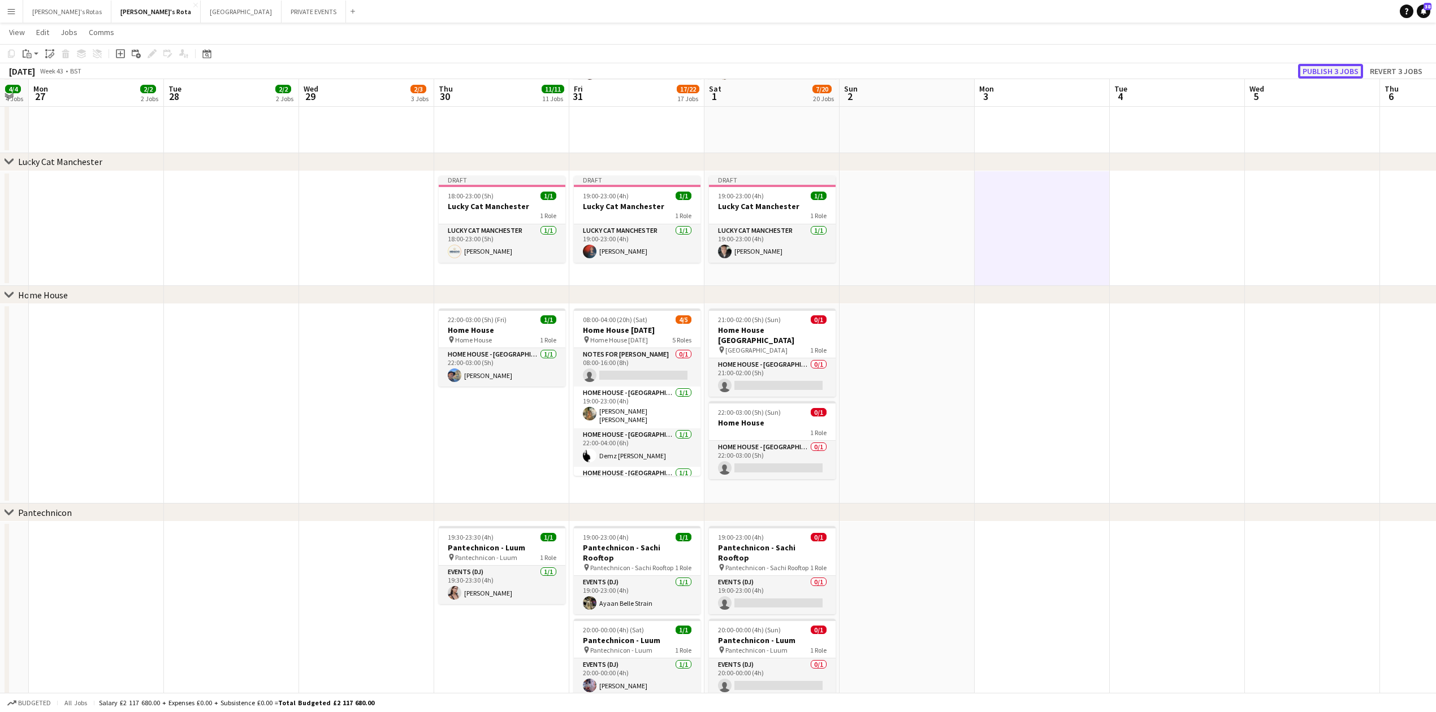
click at [1312, 68] on button "Publish 3 jobs" at bounding box center [1330, 71] width 65 height 15
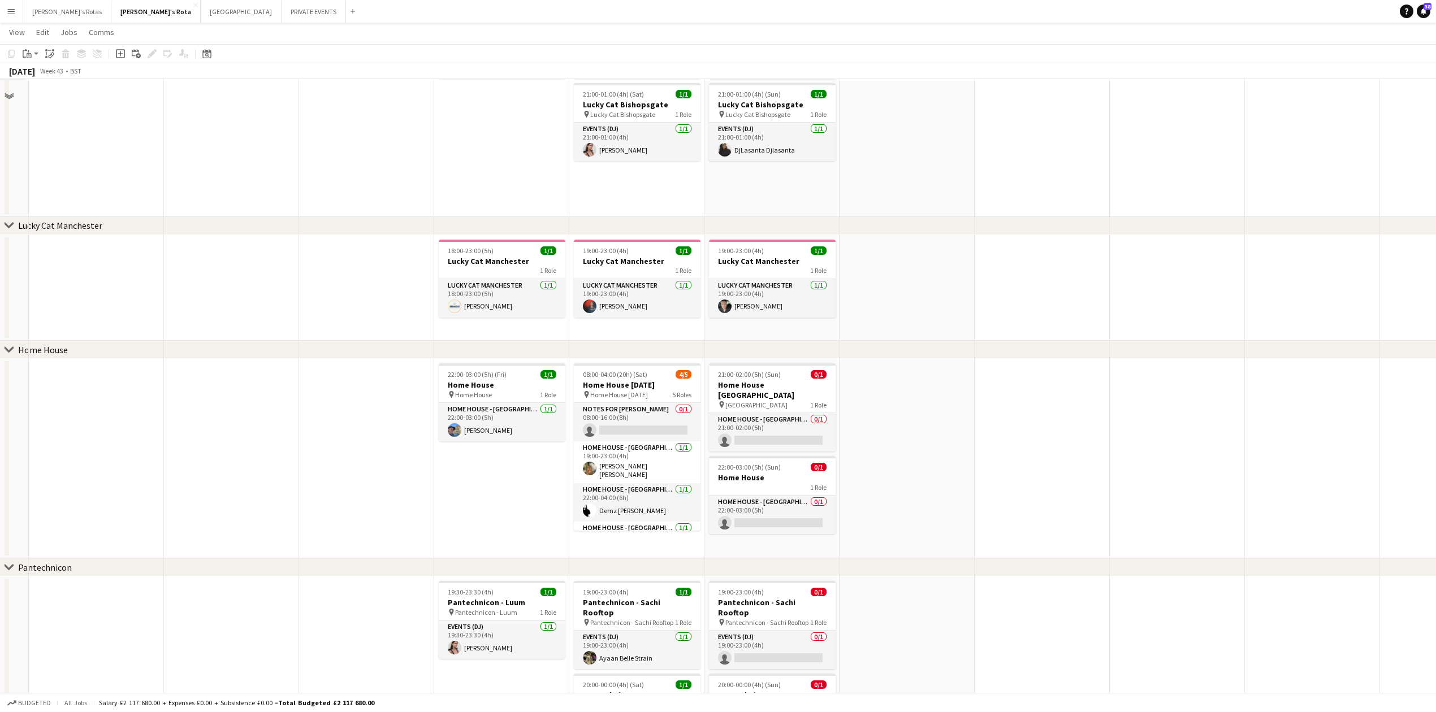
scroll to position [988, 0]
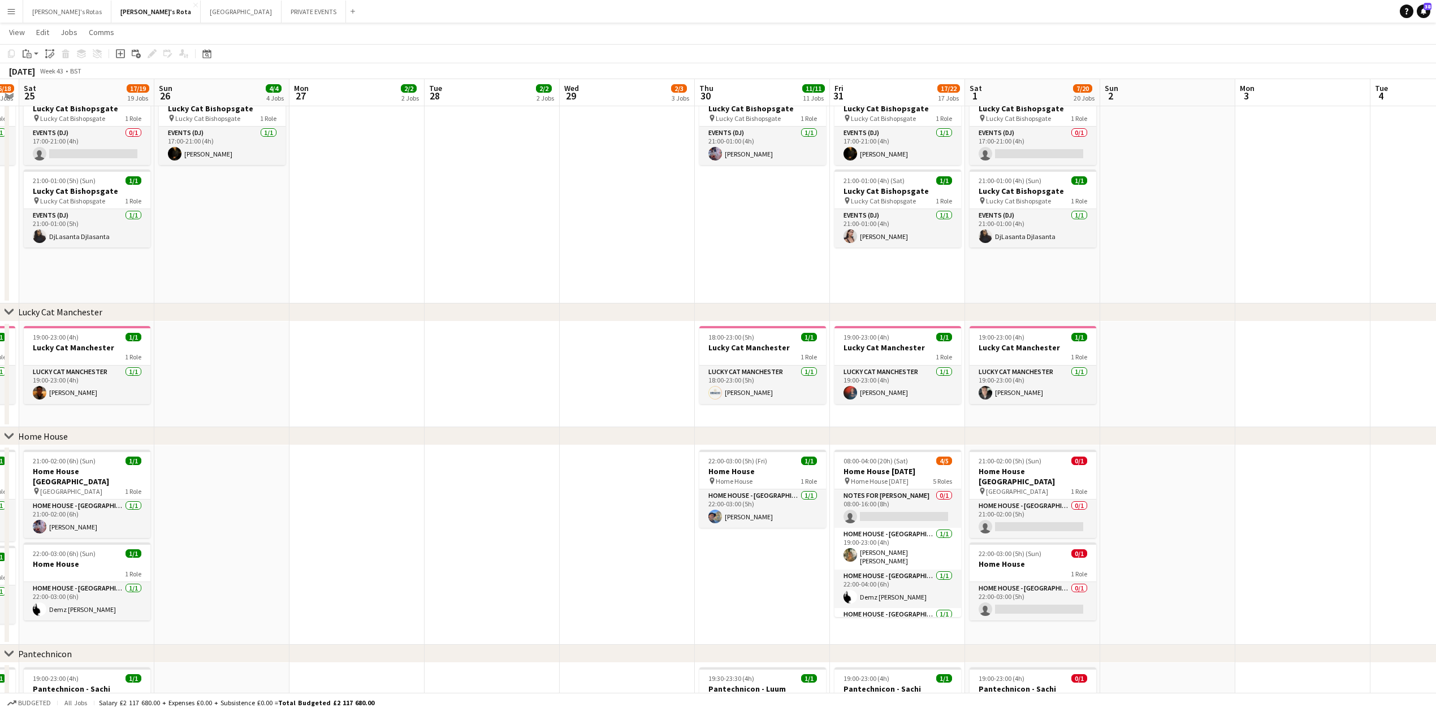
drag, startPoint x: 407, startPoint y: 383, endPoint x: 884, endPoint y: 371, distance: 477.7
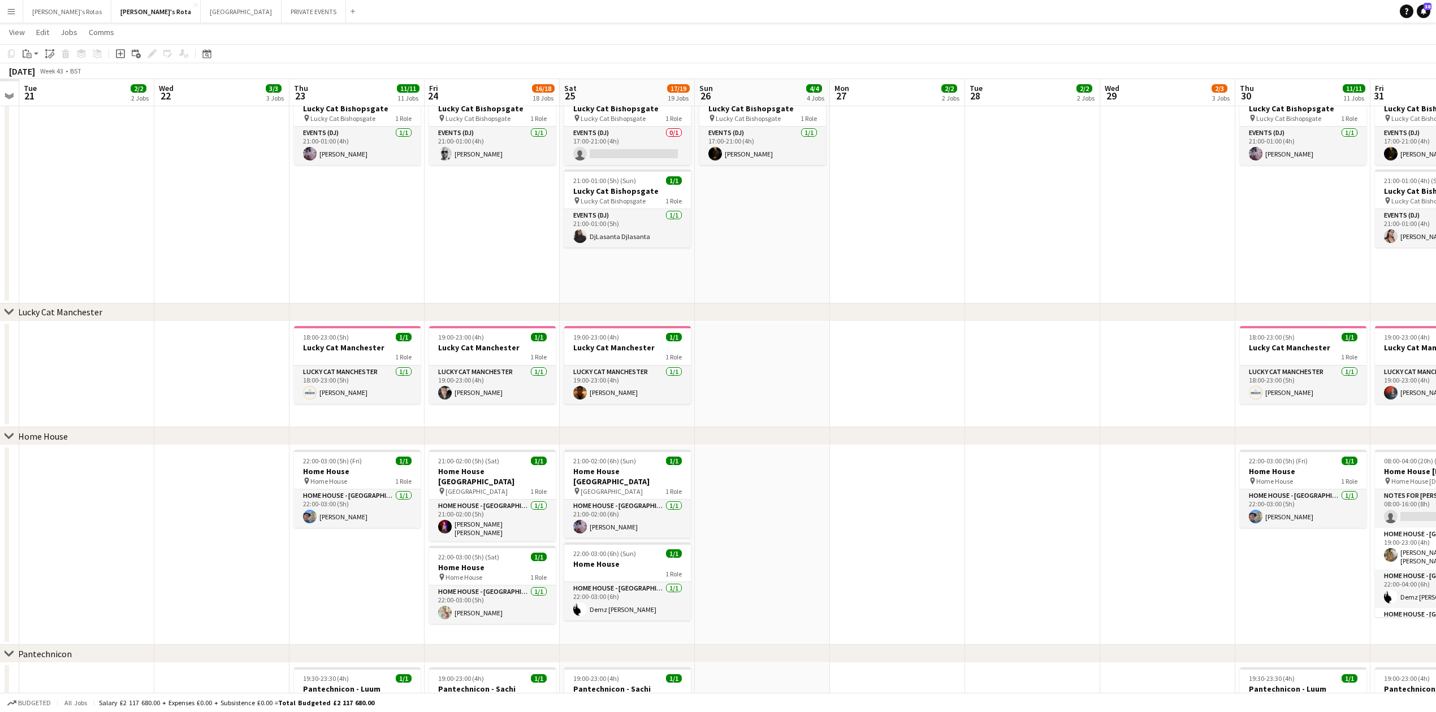
scroll to position [0, 344]
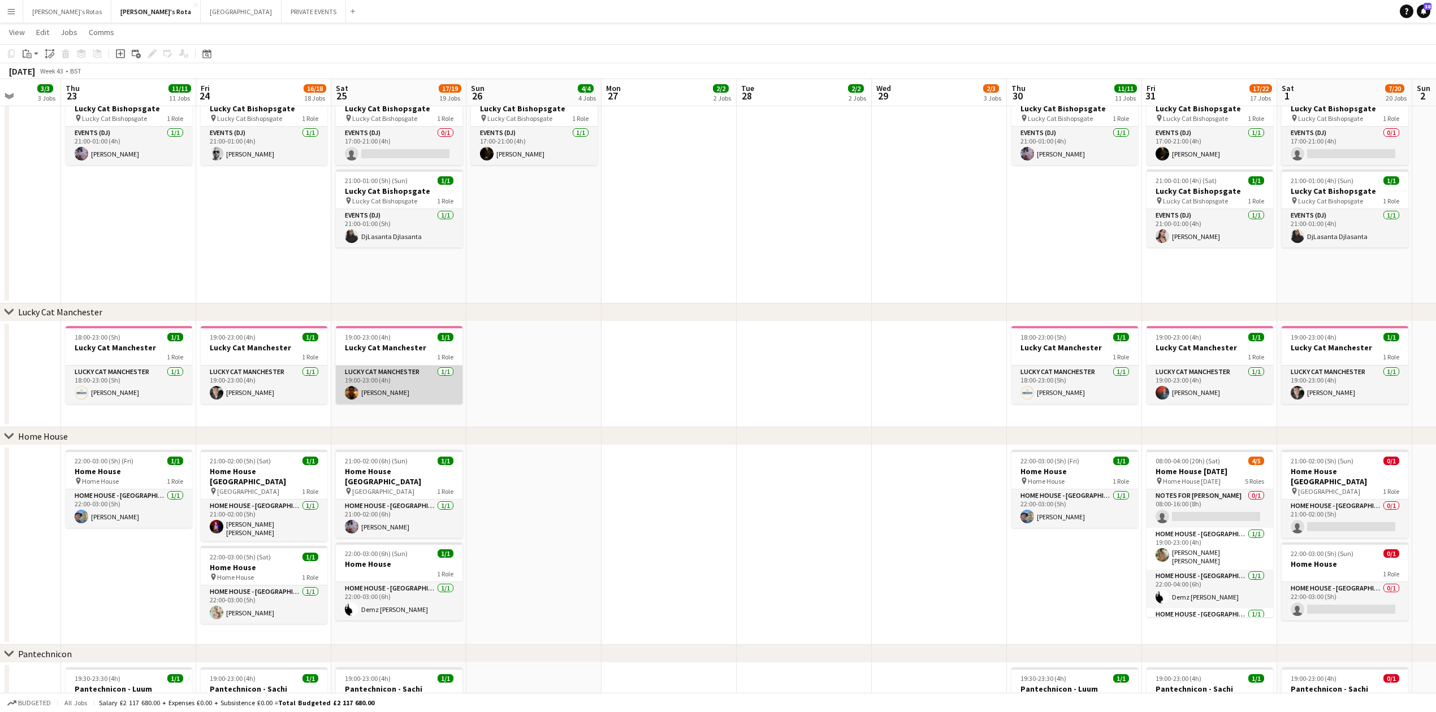
click at [405, 381] on app-card-role "Lucky Cat Manchester 1/1 19:00-23:00 (4h) Yeti Wang" at bounding box center [399, 385] width 127 height 38
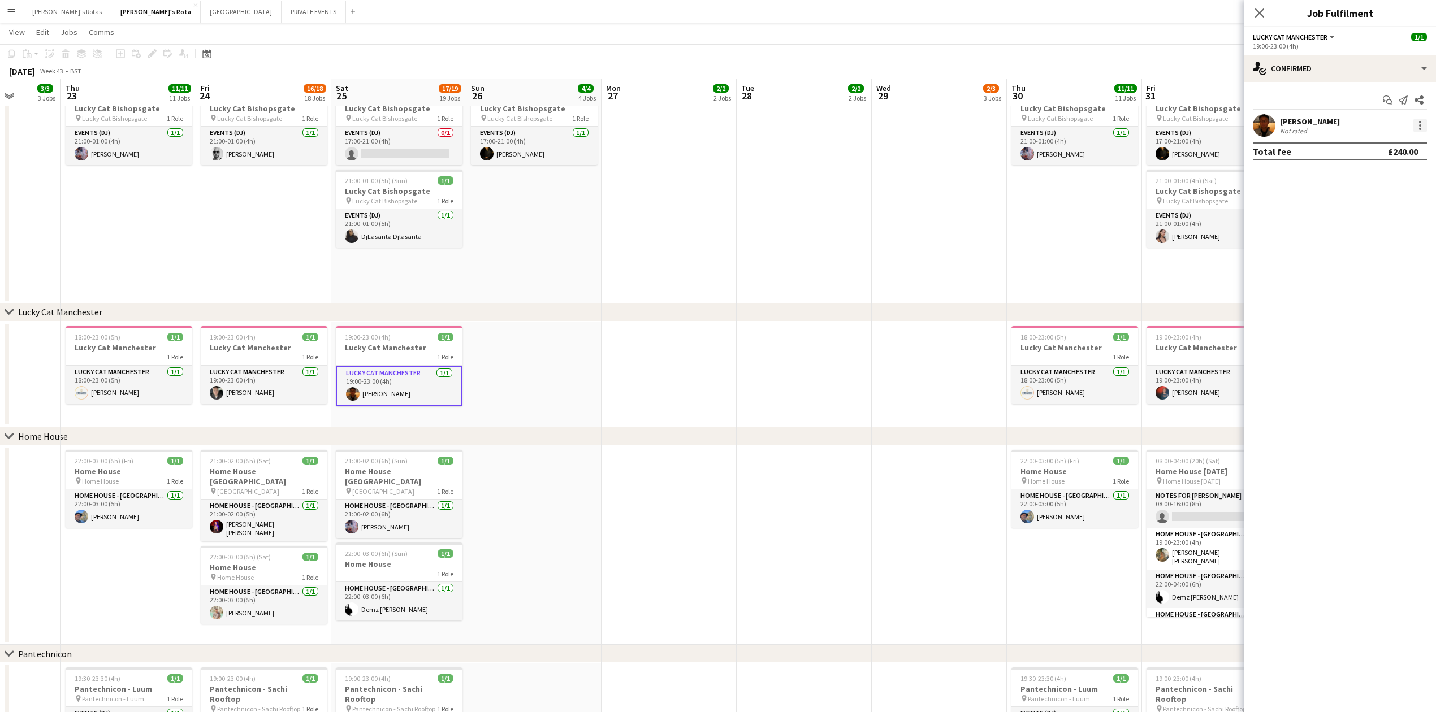
click at [1420, 125] on div at bounding box center [1420, 125] width 2 height 2
click at [1377, 257] on span "Remove" at bounding box center [1364, 255] width 34 height 10
click at [1325, 121] on input at bounding box center [1345, 126] width 131 height 14
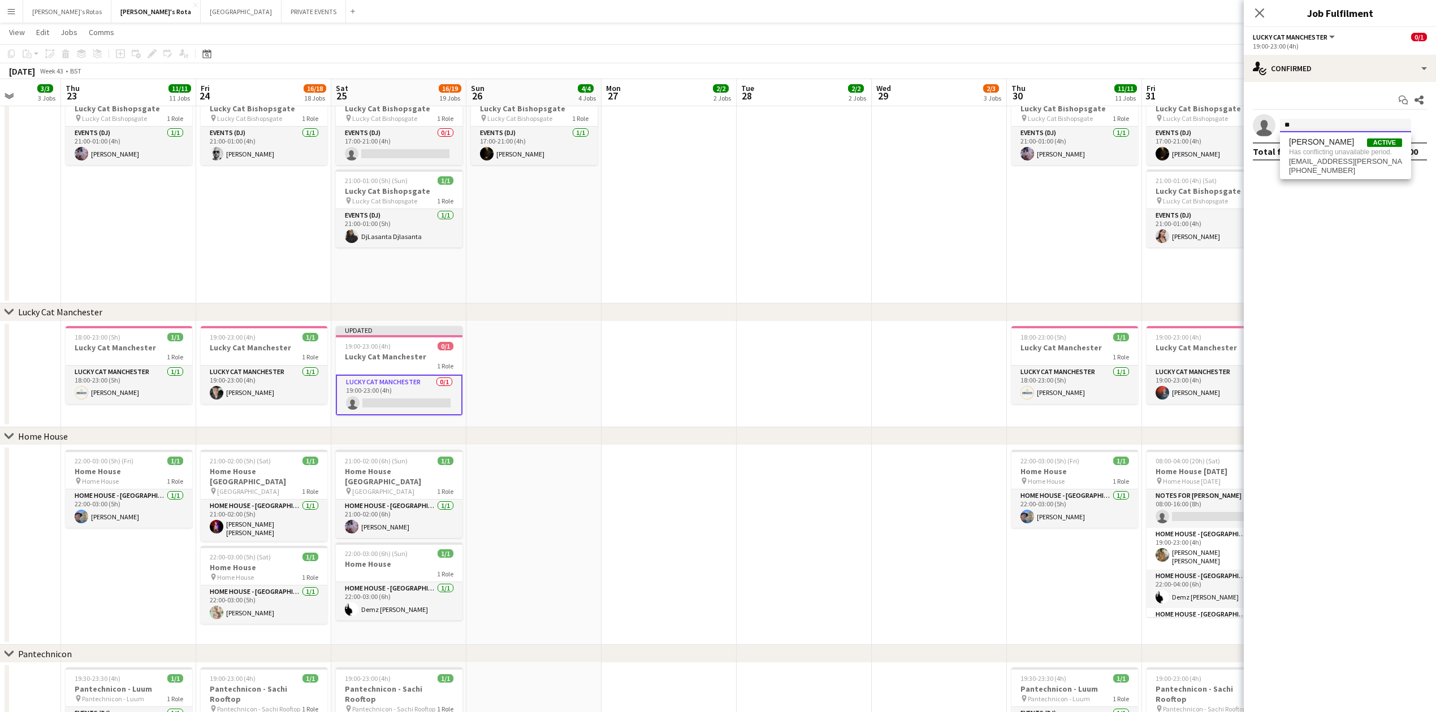
type input "*"
type input "***"
click at [1333, 147] on span "[EMAIL_ADDRESS][DOMAIN_NAME]" at bounding box center [1345, 151] width 113 height 9
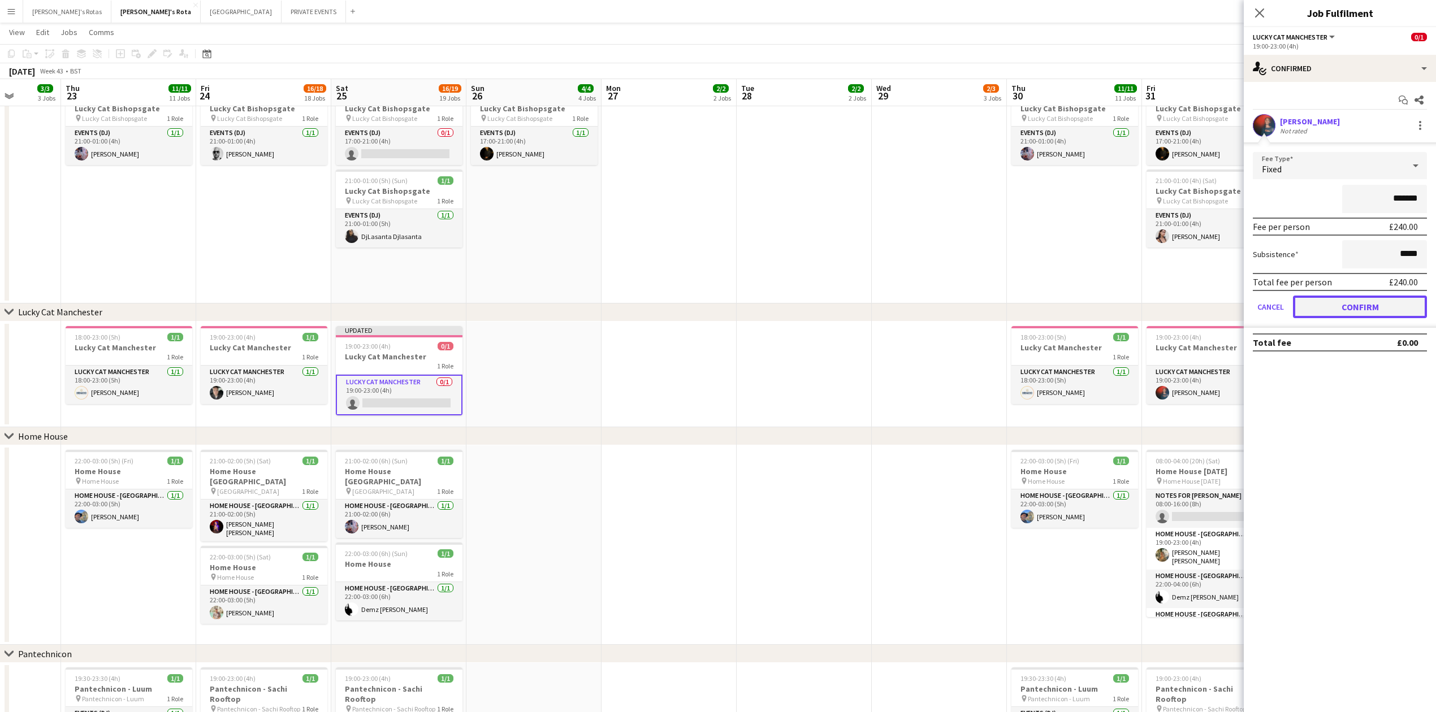
click at [1364, 298] on button "Confirm" at bounding box center [1360, 307] width 134 height 23
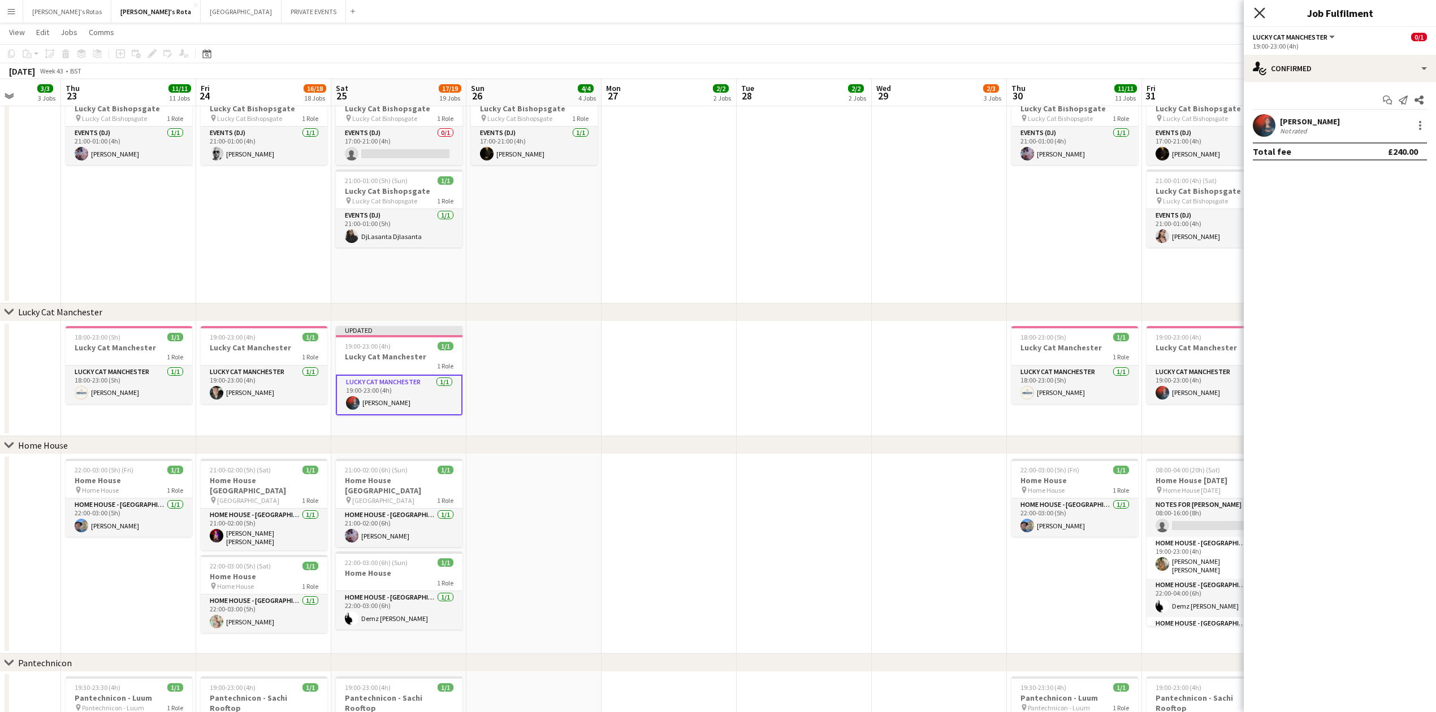
click at [1263, 11] on icon "Close pop-in" at bounding box center [1259, 12] width 11 height 11
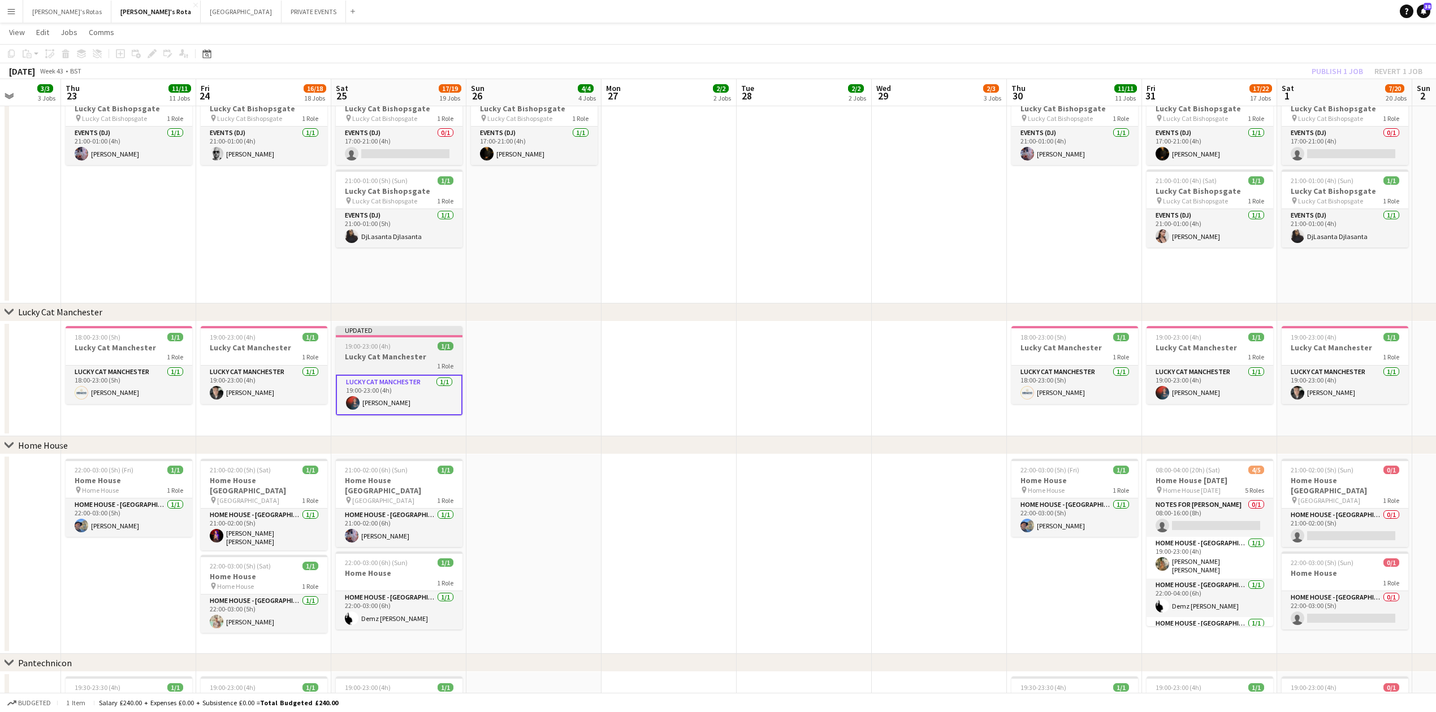
click at [379, 355] on h3 "Lucky Cat Manchester" at bounding box center [399, 357] width 127 height 10
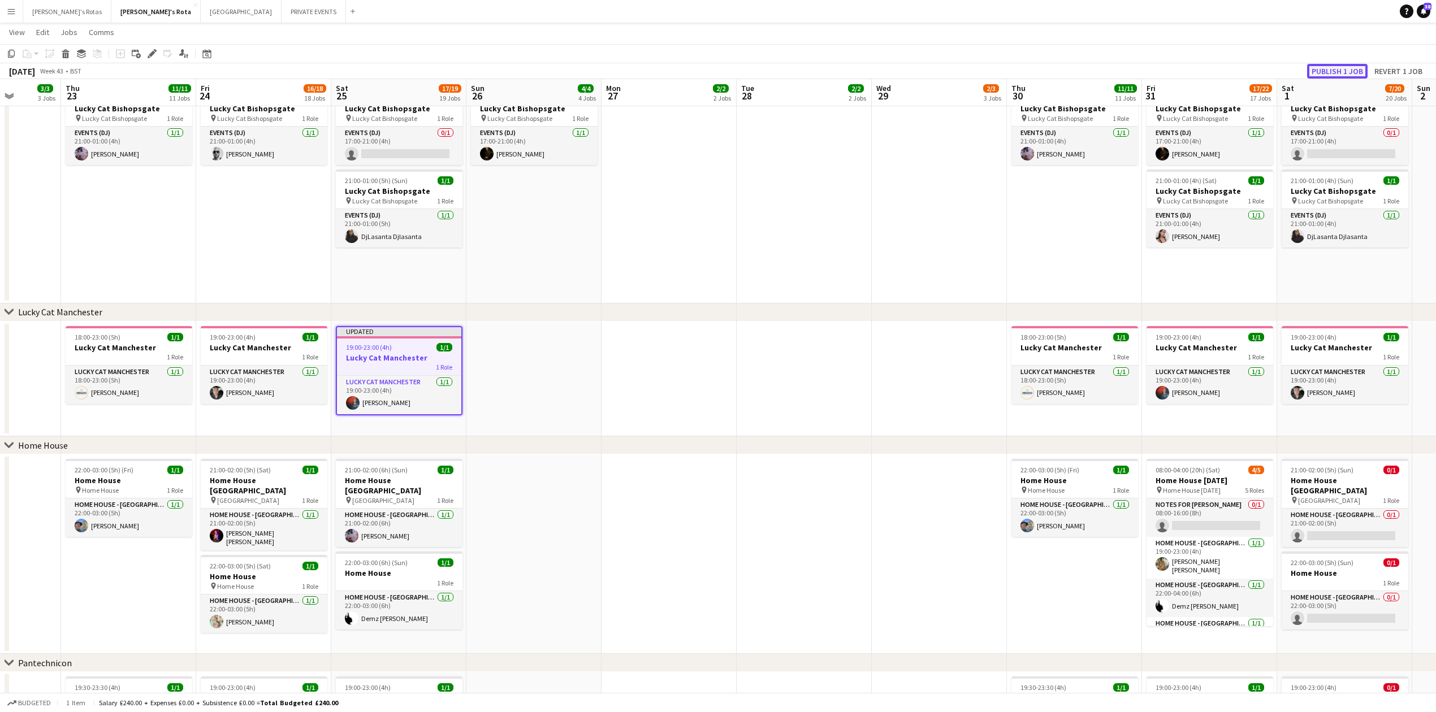
click at [1341, 68] on button "Publish 1 job" at bounding box center [1337, 71] width 60 height 15
click at [534, 341] on app-date-cell at bounding box center [533, 379] width 135 height 115
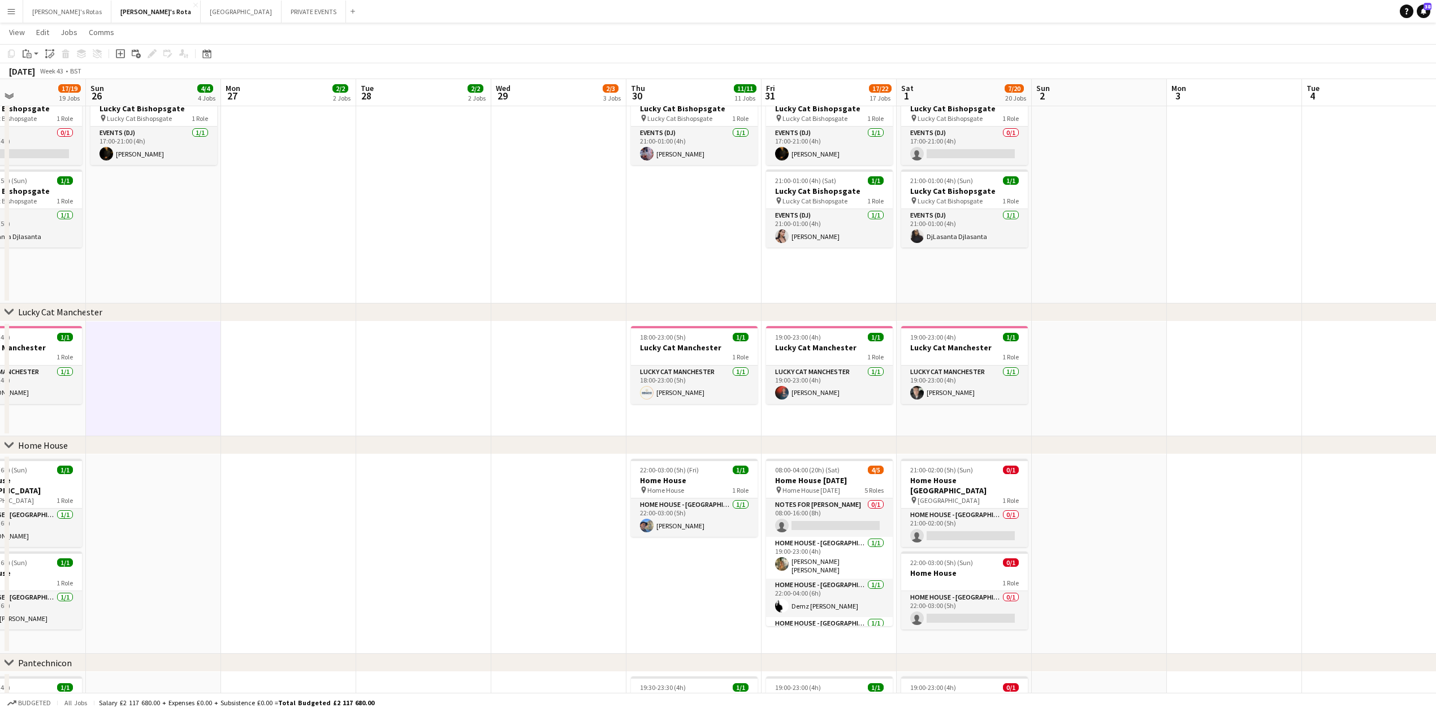
drag, startPoint x: 567, startPoint y: 376, endPoint x: 188, endPoint y: 378, distance: 379.8
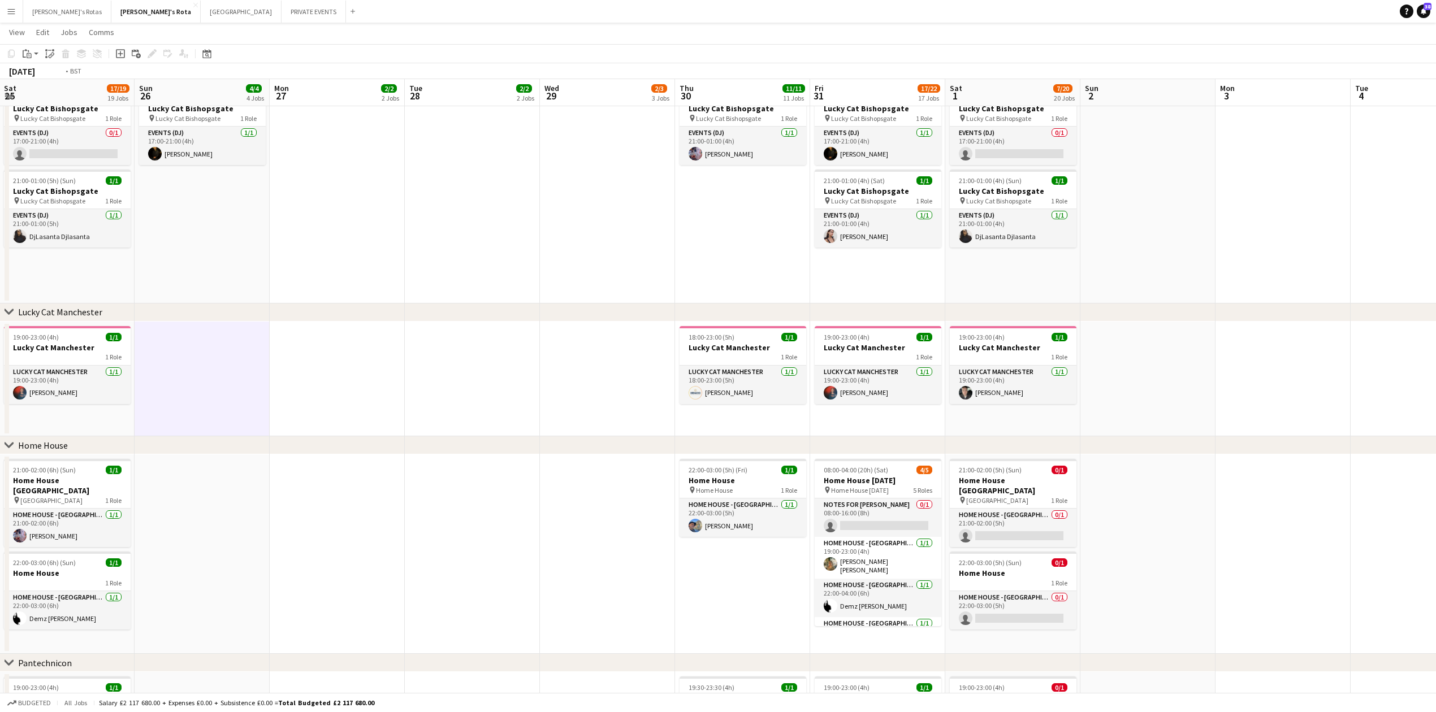
drag, startPoint x: 354, startPoint y: 362, endPoint x: 81, endPoint y: 357, distance: 272.5
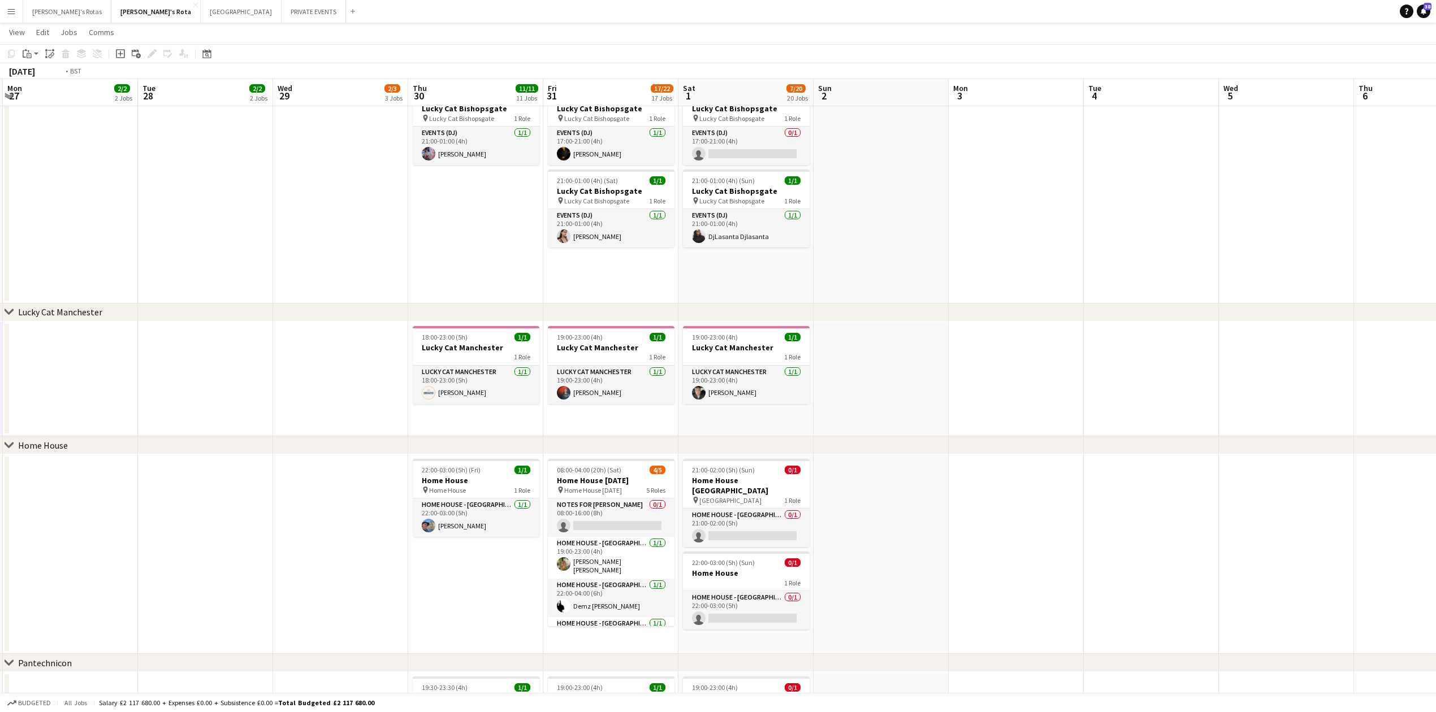
drag, startPoint x: 324, startPoint y: 341, endPoint x: 636, endPoint y: 313, distance: 313.3
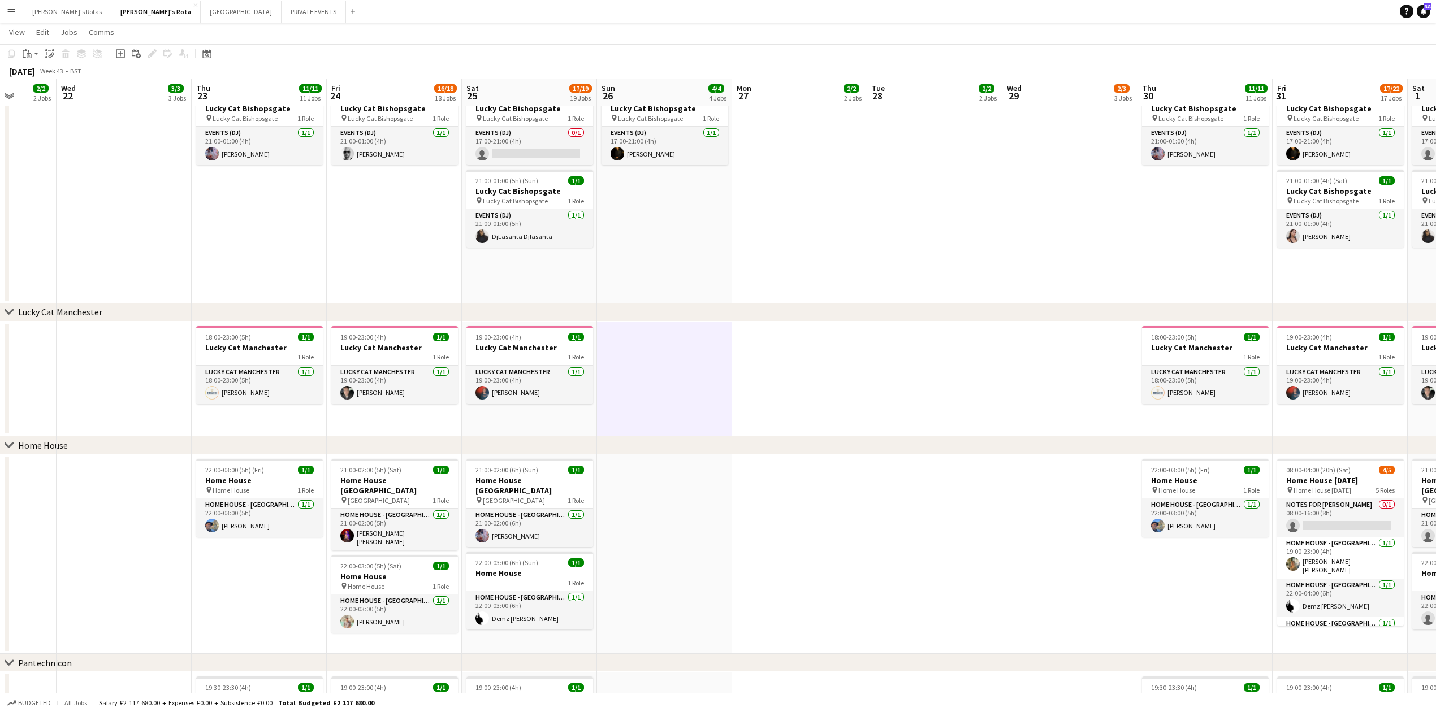
drag, startPoint x: 367, startPoint y: 346, endPoint x: 389, endPoint y: 335, distance: 25.5
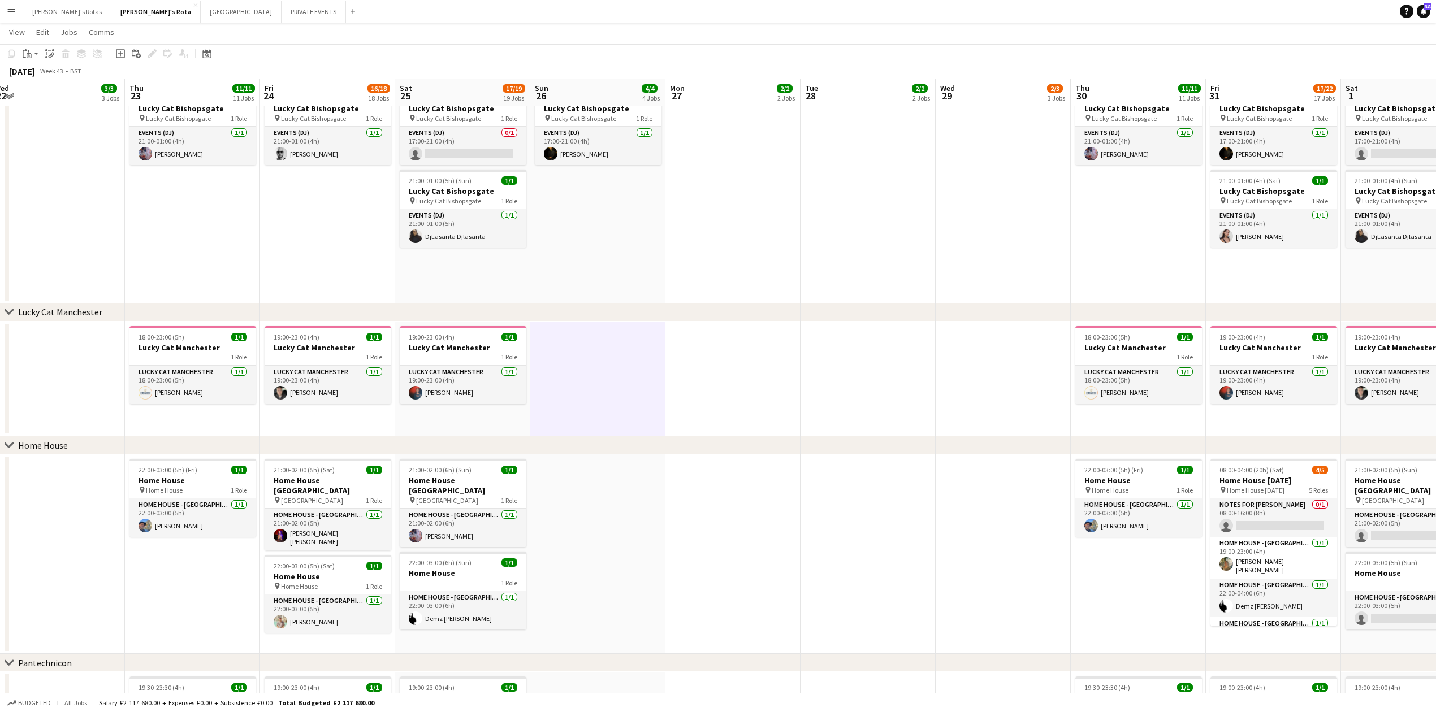
drag, startPoint x: 25, startPoint y: 368, endPoint x: 469, endPoint y: 349, distance: 444.1
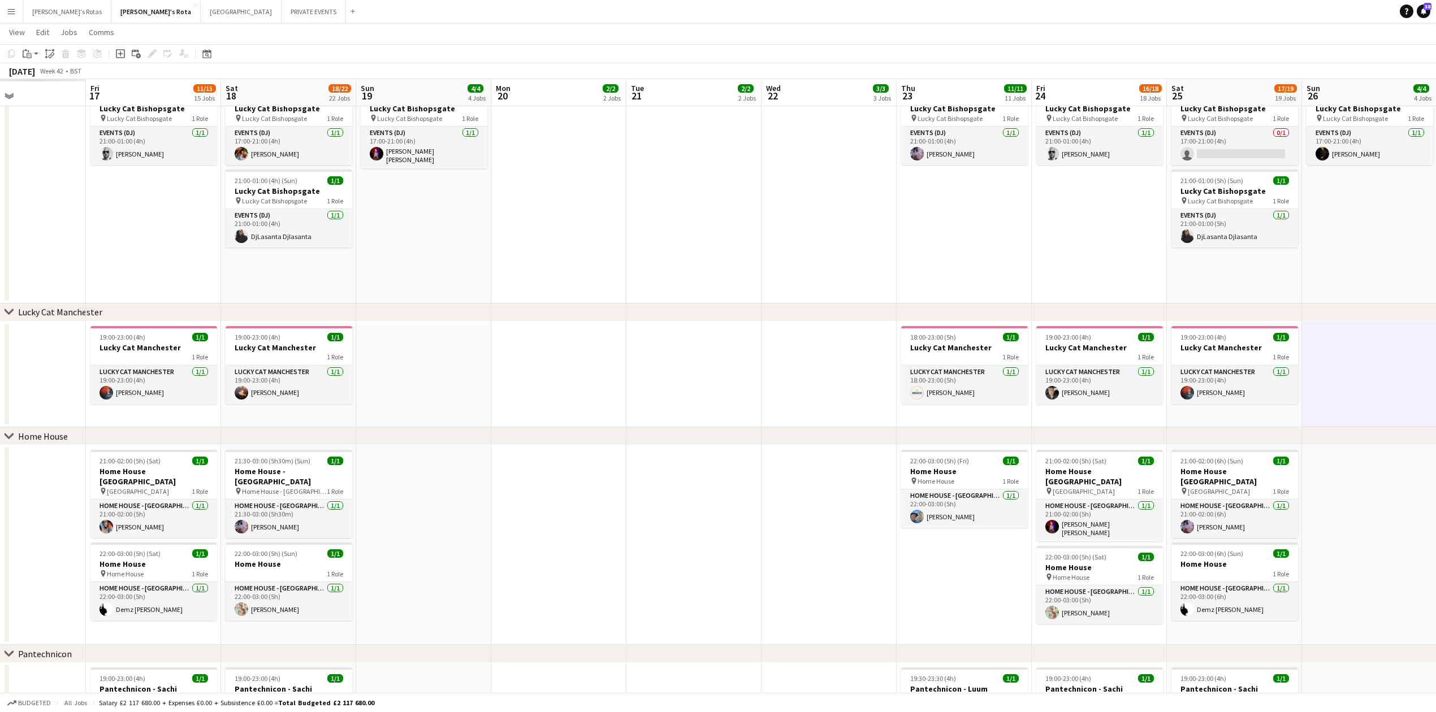
drag, startPoint x: 274, startPoint y: 369, endPoint x: 751, endPoint y: 328, distance: 478.2
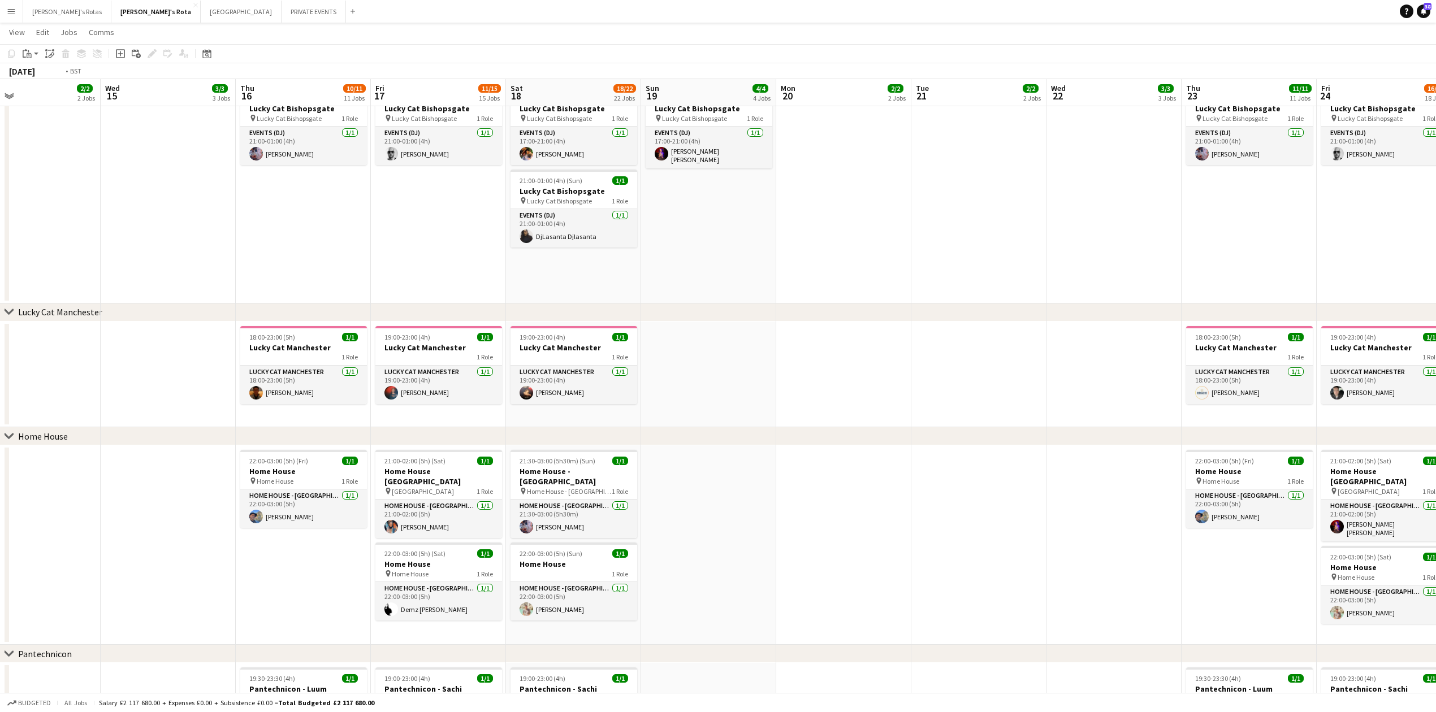
drag, startPoint x: 24, startPoint y: 374, endPoint x: 710, endPoint y: 337, distance: 687.6
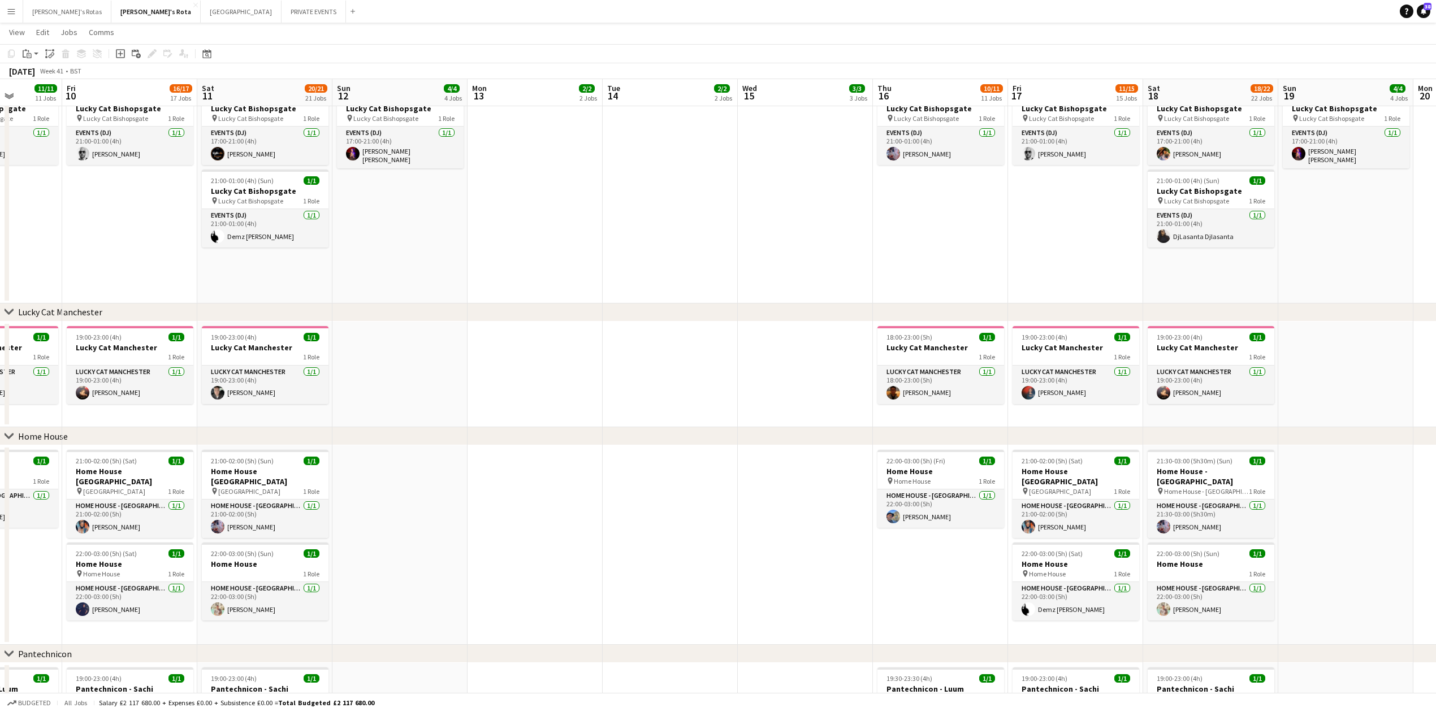
drag, startPoint x: 423, startPoint y: 347, endPoint x: 848, endPoint y: 328, distance: 425.4
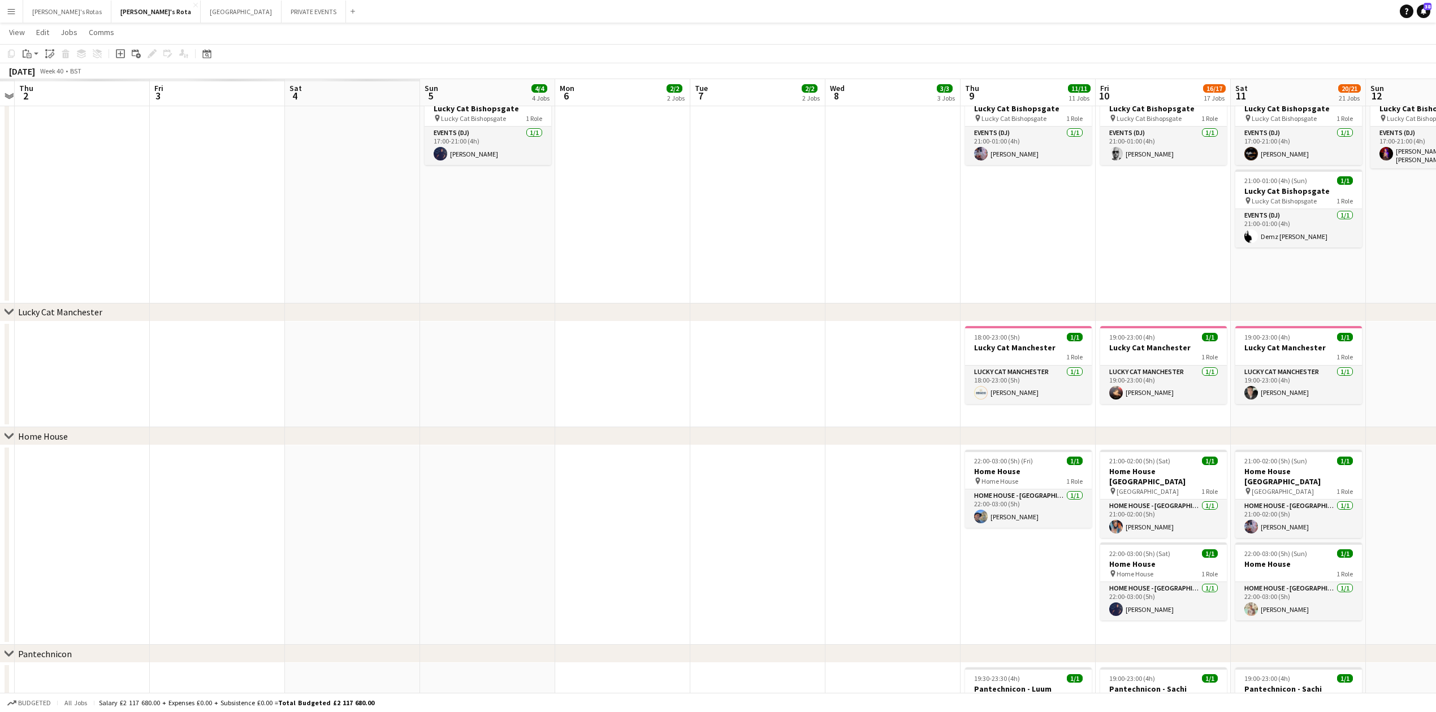
drag, startPoint x: 112, startPoint y: 382, endPoint x: 695, endPoint y: 371, distance: 583.4
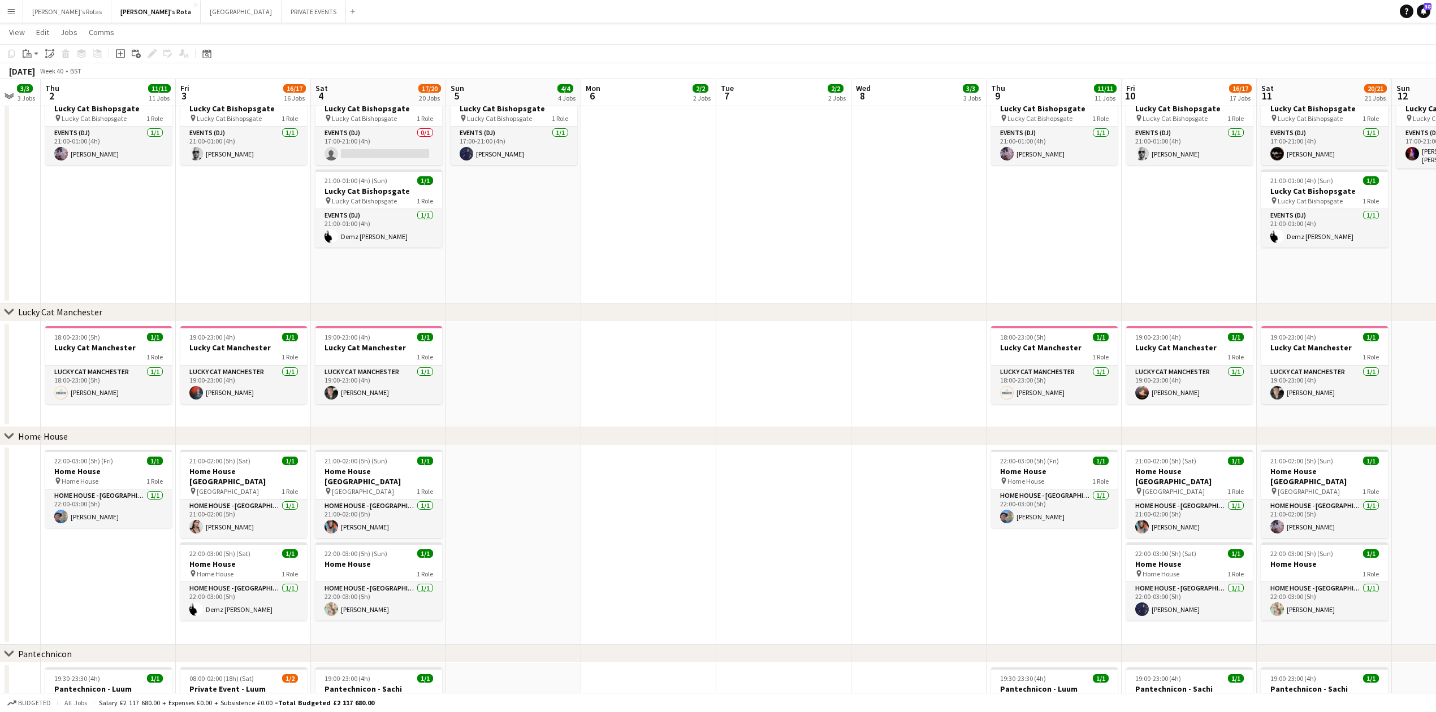
scroll to position [0, 295]
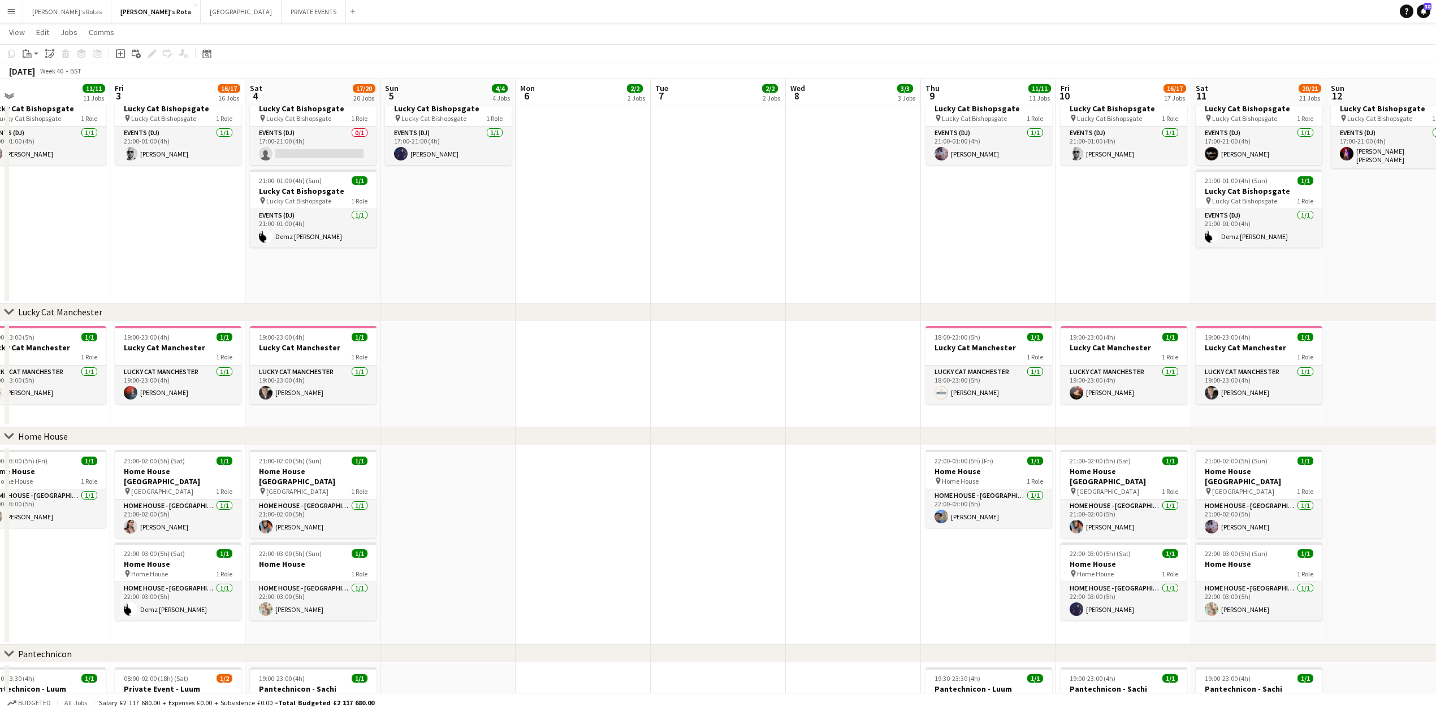
drag, startPoint x: 380, startPoint y: 379, endPoint x: 855, endPoint y: 375, distance: 474.8
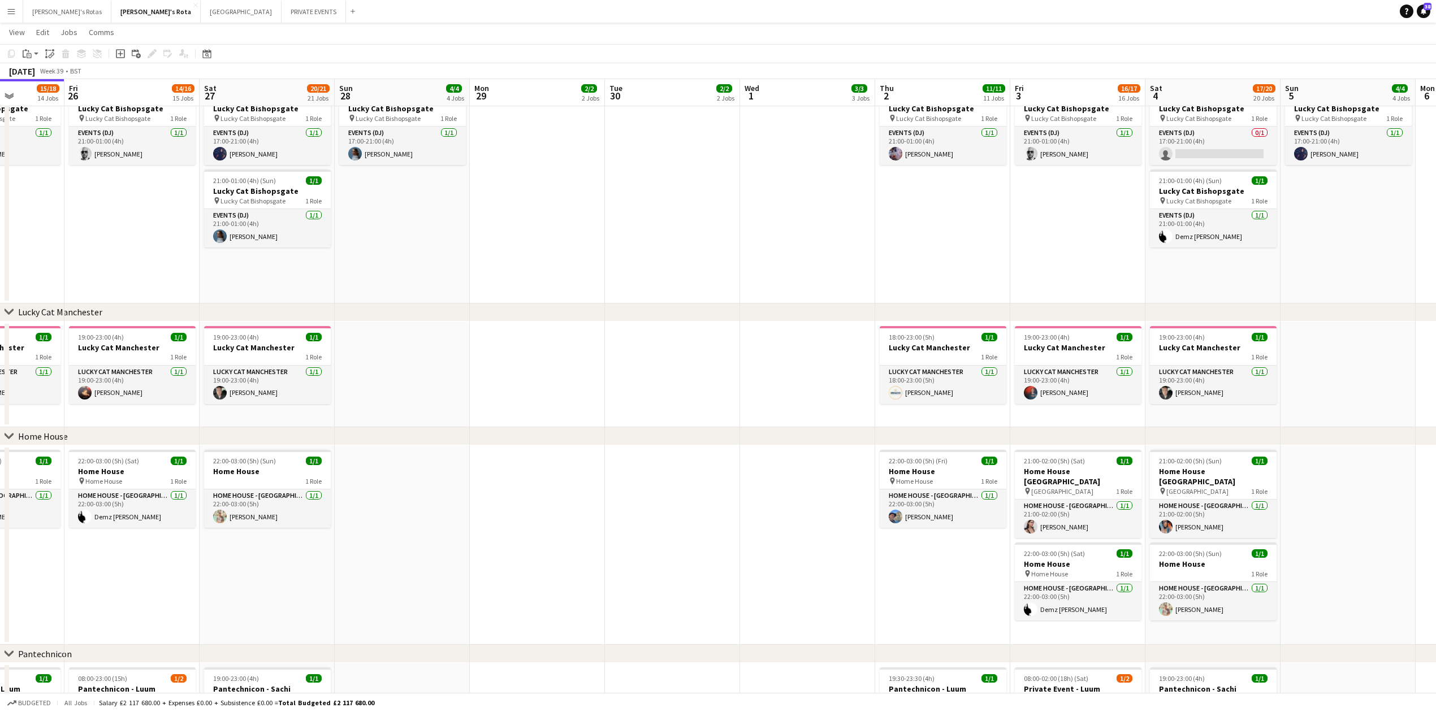
scroll to position [0, 355]
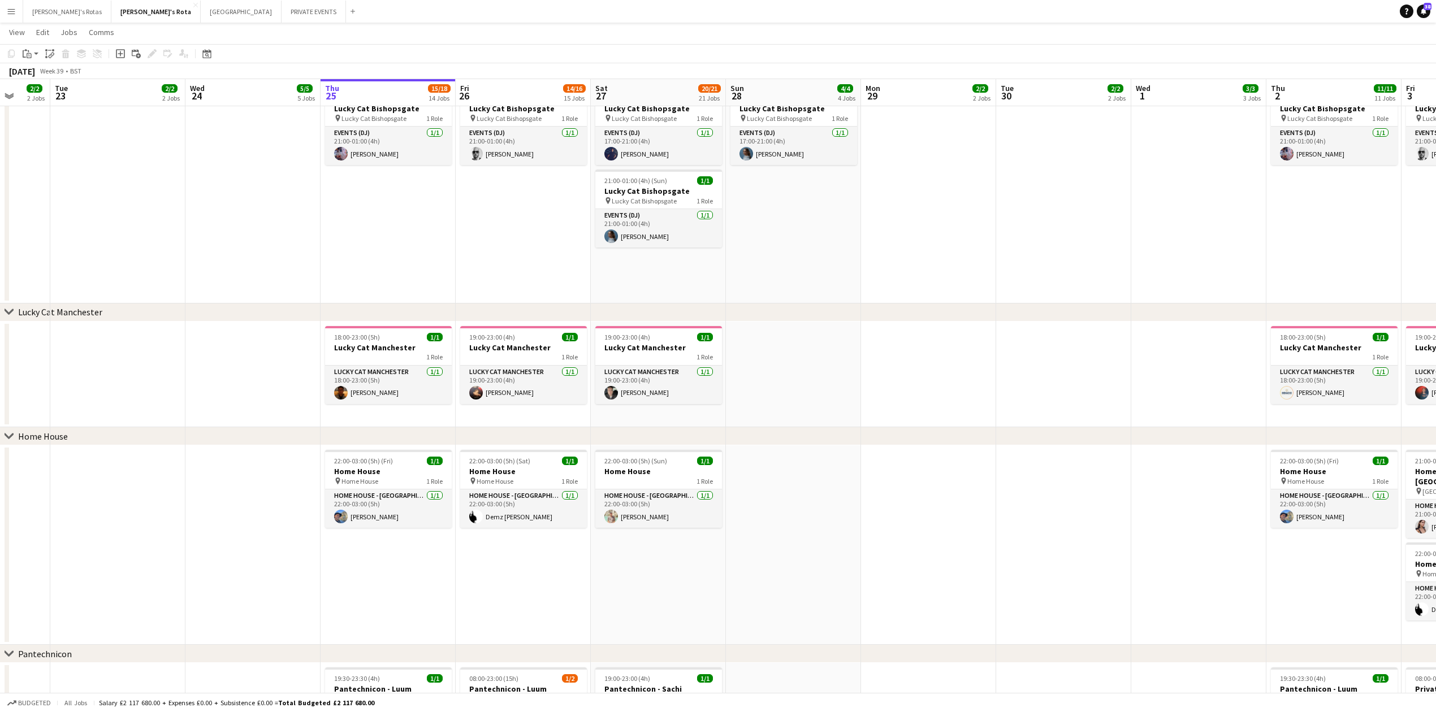
drag, startPoint x: 319, startPoint y: 387, endPoint x: 1205, endPoint y: 362, distance: 886.5
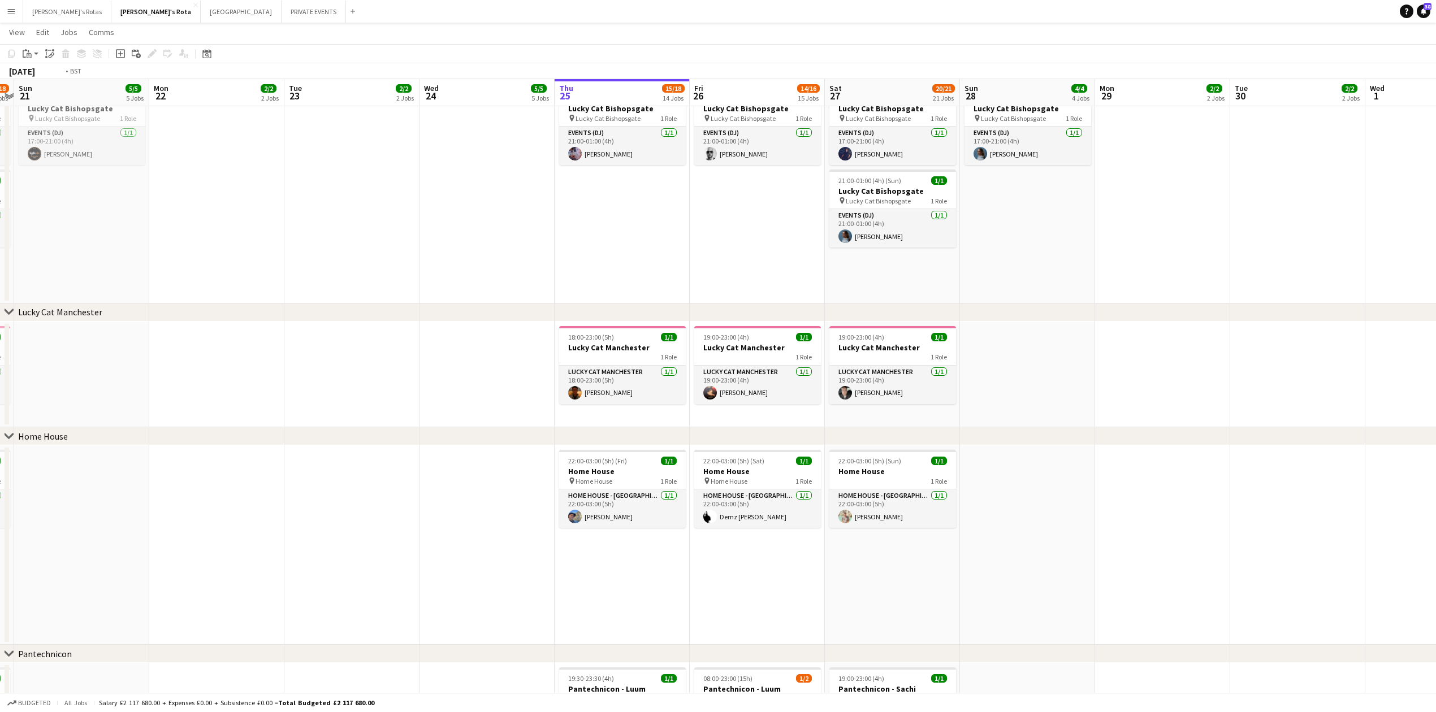
drag, startPoint x: 217, startPoint y: 396, endPoint x: 1067, endPoint y: 360, distance: 850.8
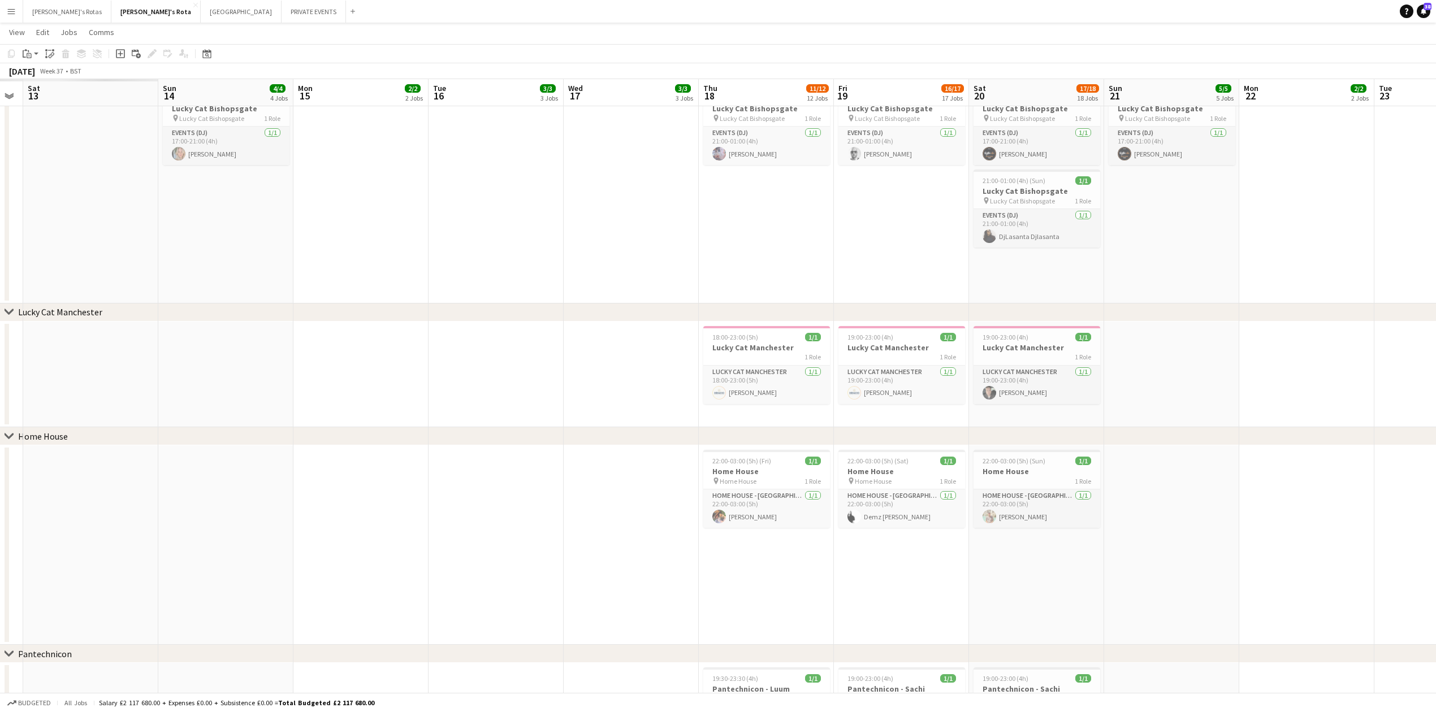
drag, startPoint x: 172, startPoint y: 367, endPoint x: 1249, endPoint y: 355, distance: 1076.7
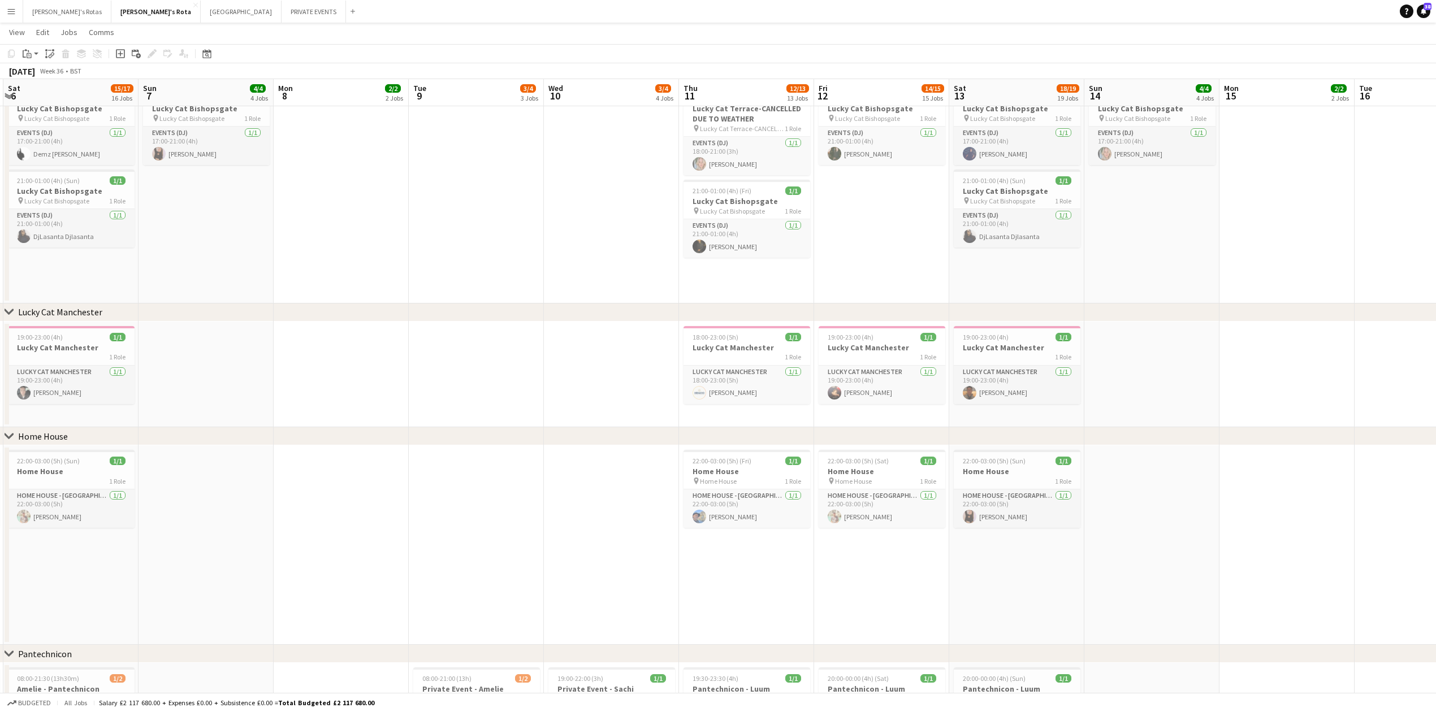
drag, startPoint x: 546, startPoint y: 378, endPoint x: 776, endPoint y: 380, distance: 230.0
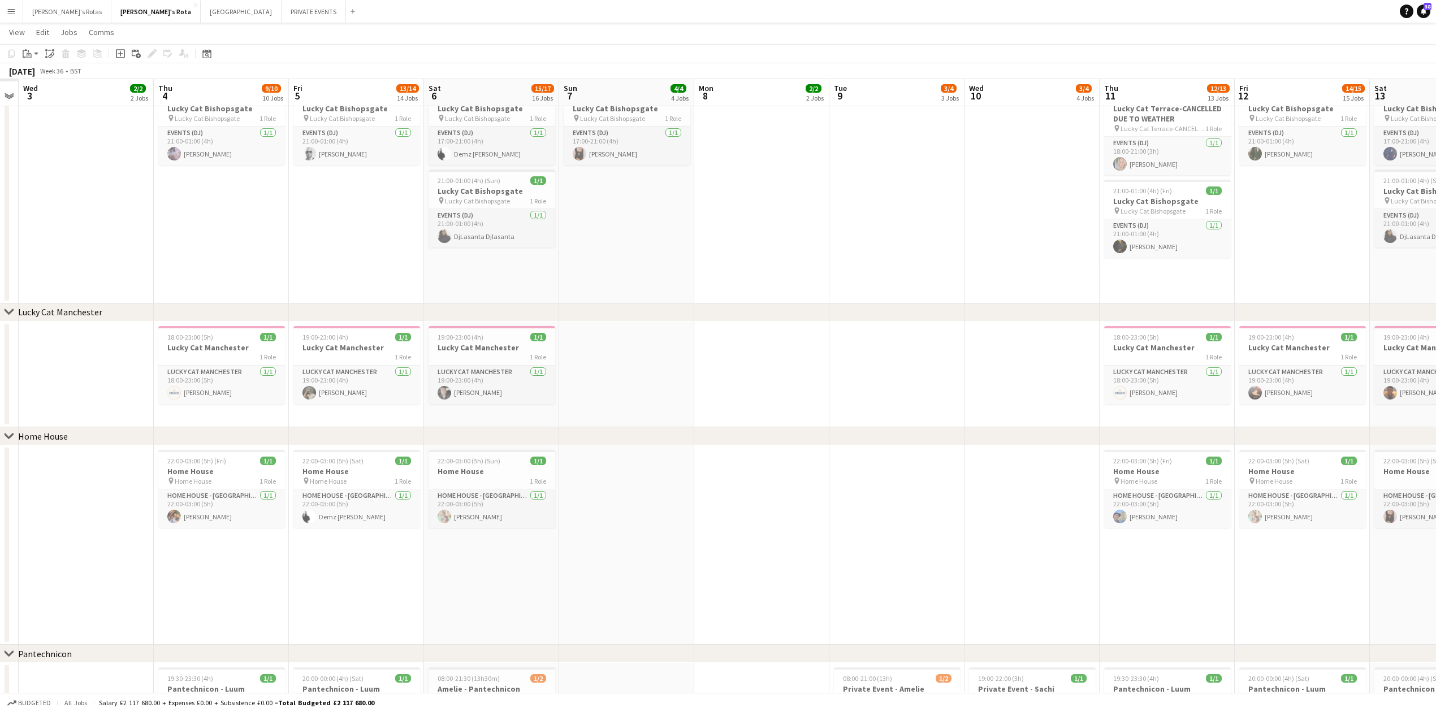
drag, startPoint x: 344, startPoint y: 378, endPoint x: 979, endPoint y: 357, distance: 636.2
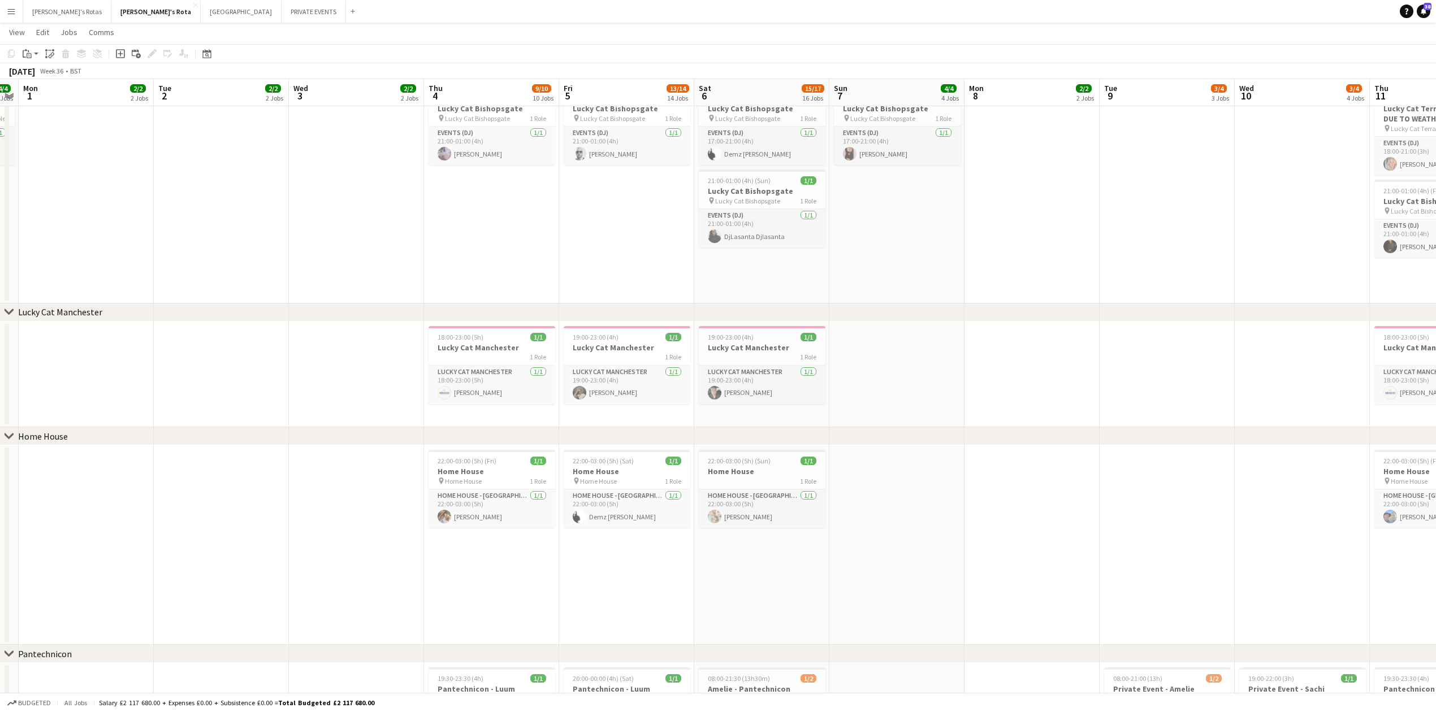
scroll to position [0, 352]
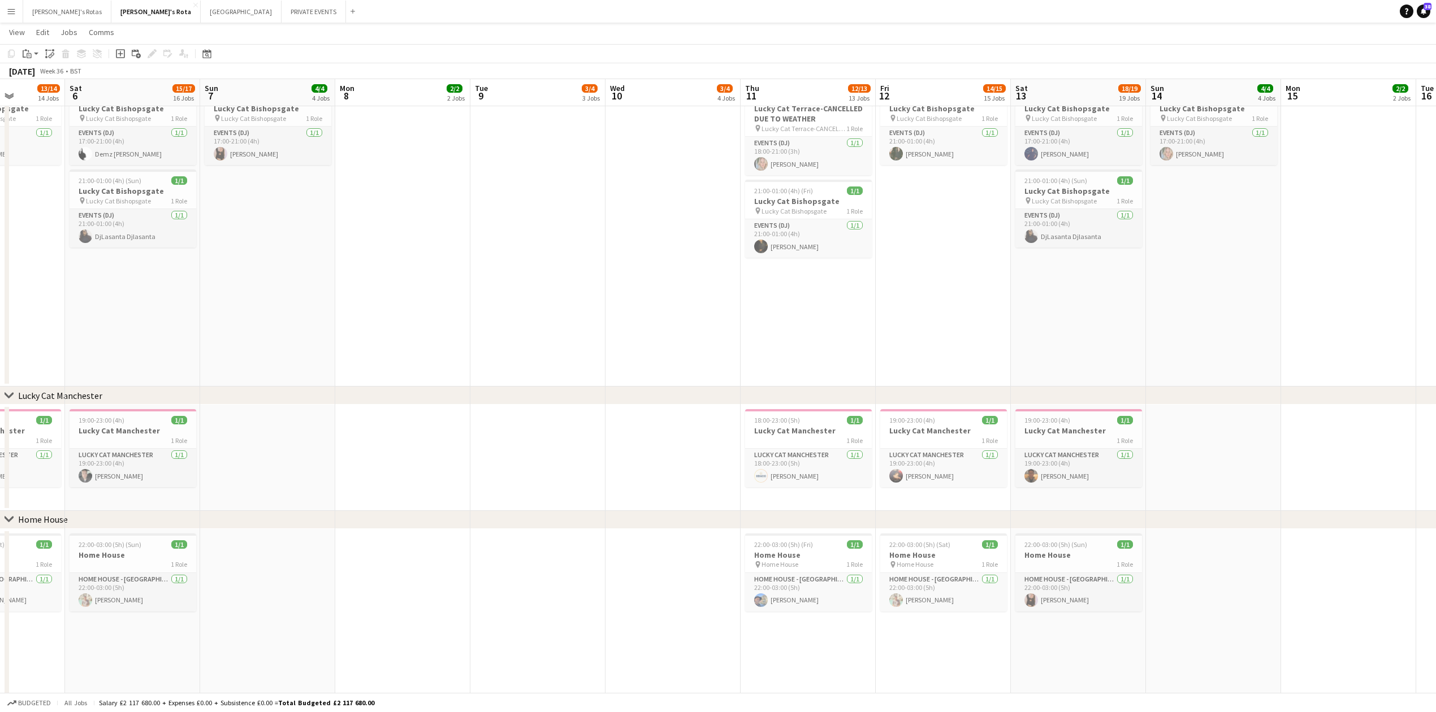
drag, startPoint x: 597, startPoint y: 452, endPoint x: 485, endPoint y: 446, distance: 112.1
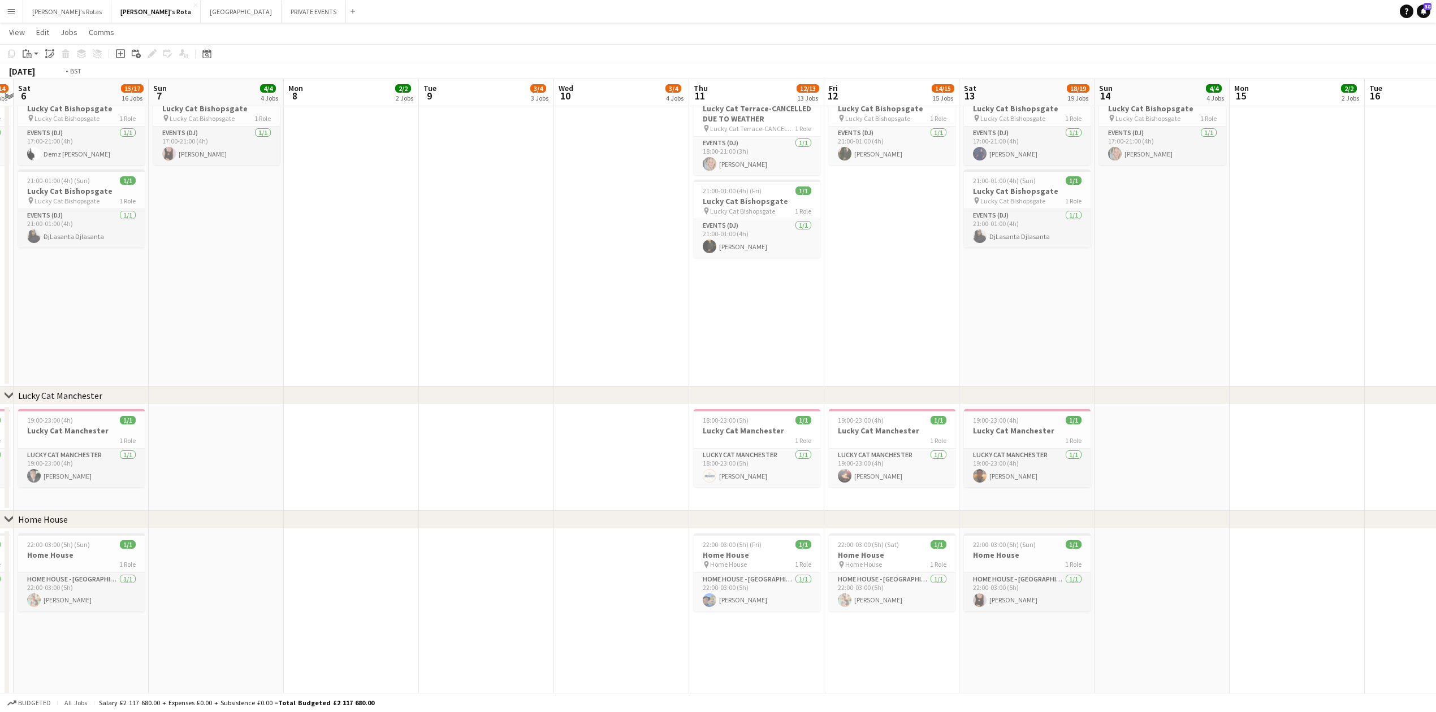
drag, startPoint x: 1370, startPoint y: 426, endPoint x: 480, endPoint y: 442, distance: 889.7
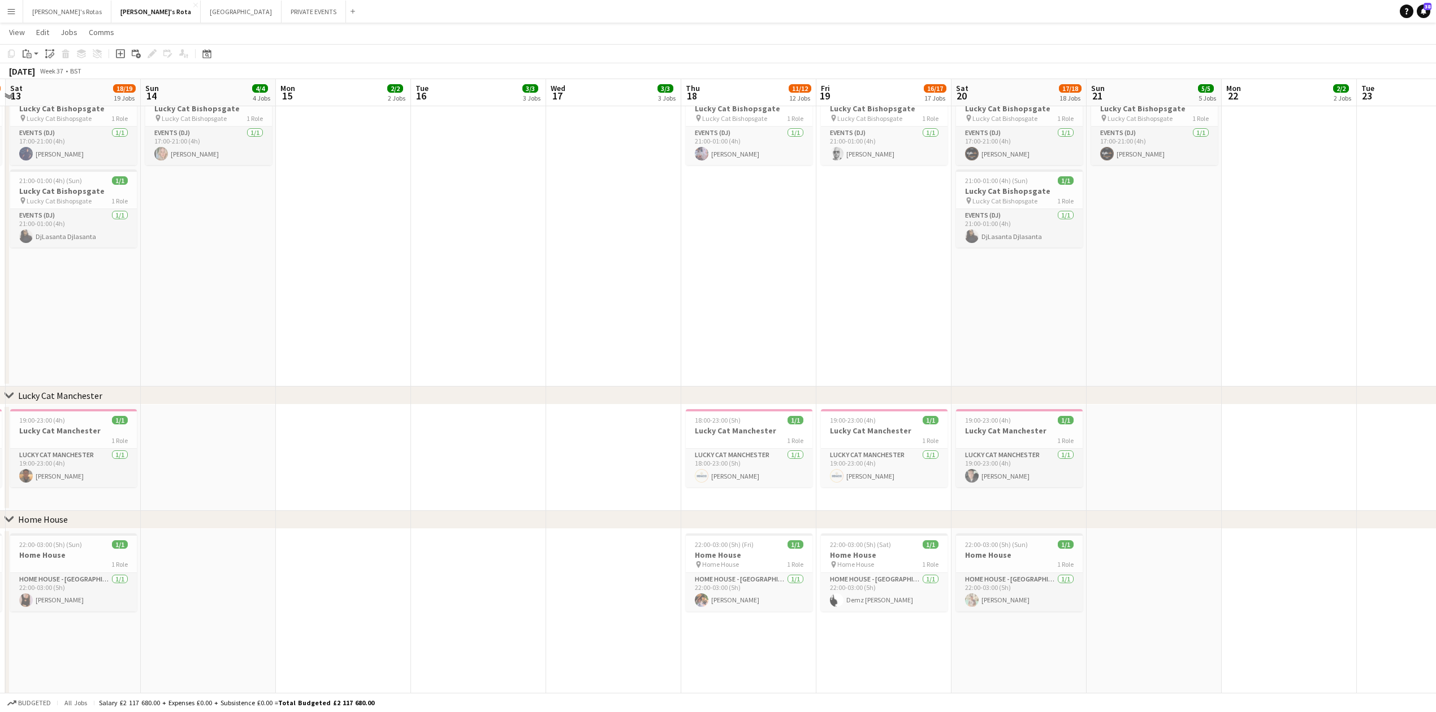
drag, startPoint x: 631, startPoint y: 453, endPoint x: 254, endPoint y: 423, distance: 378.1
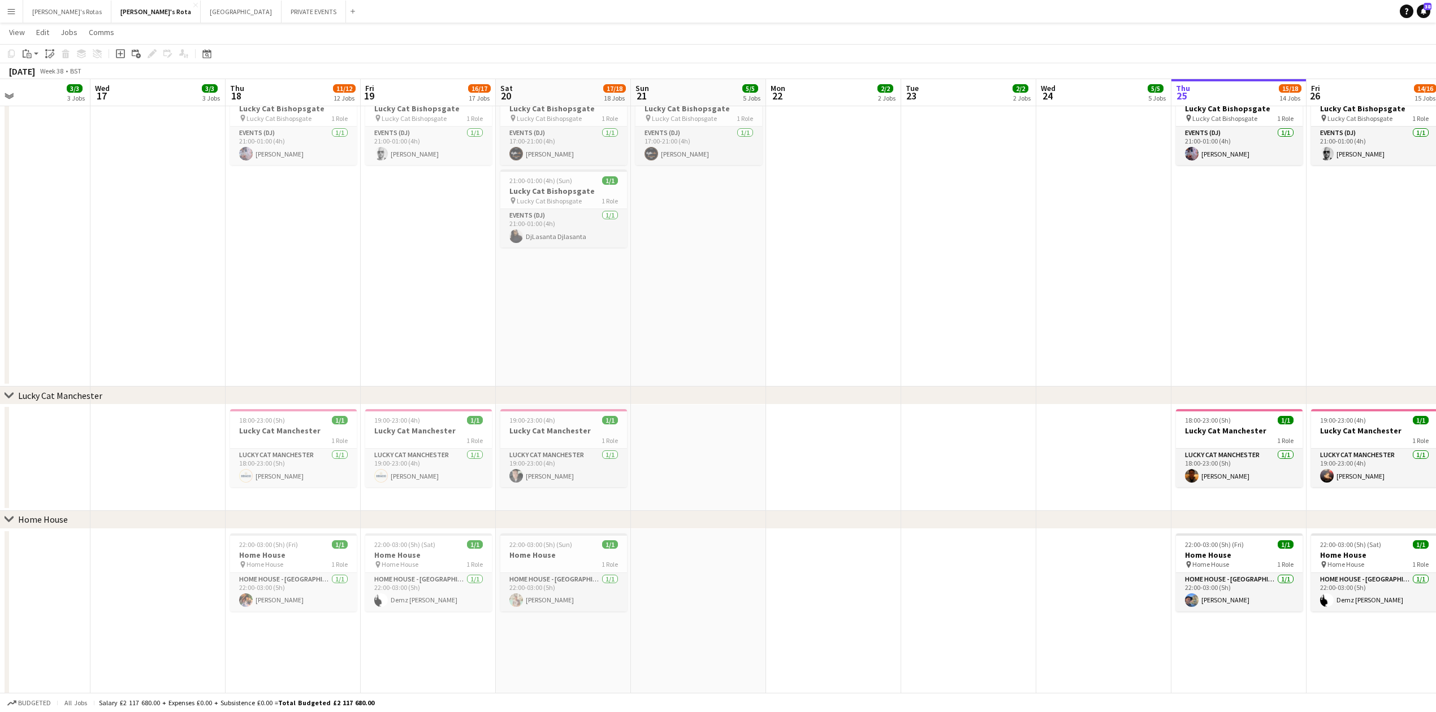
drag, startPoint x: 1025, startPoint y: 458, endPoint x: 593, endPoint y: 445, distance: 431.4
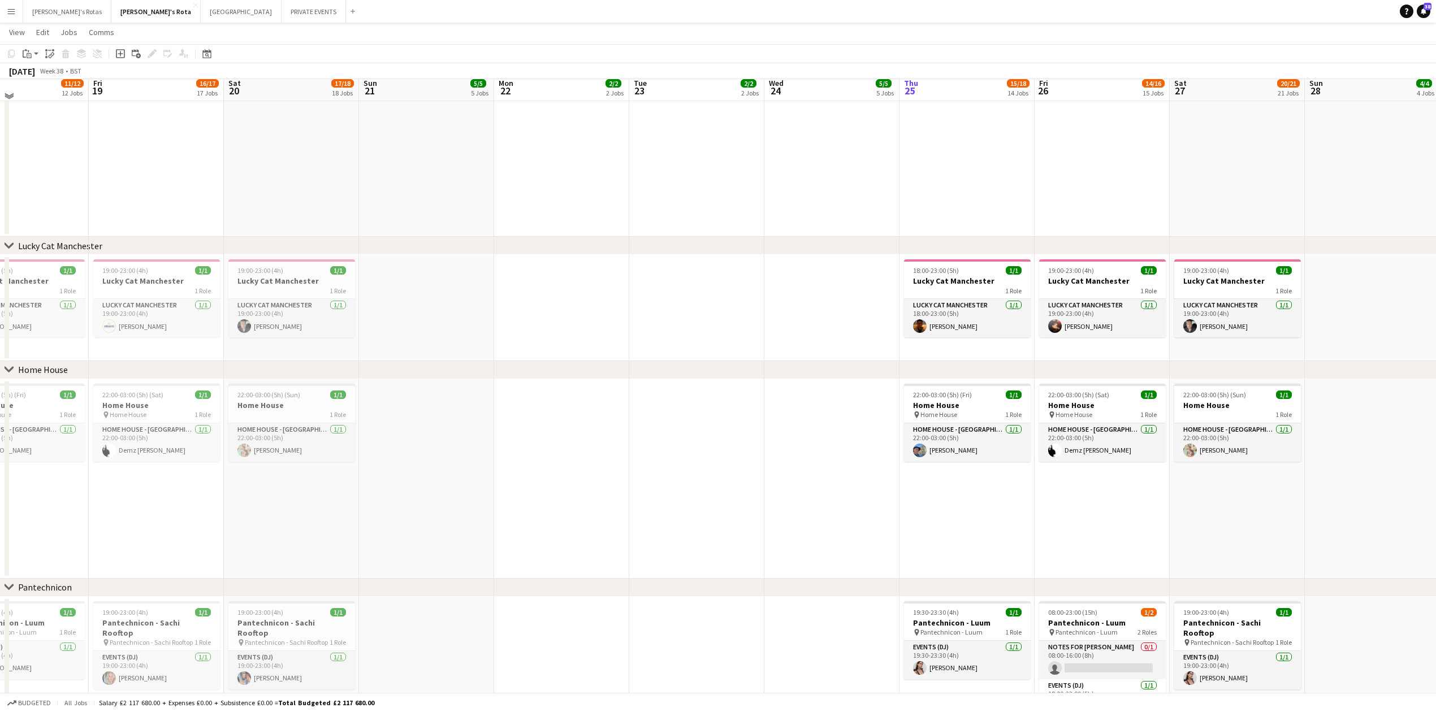
scroll to position [1138, 0]
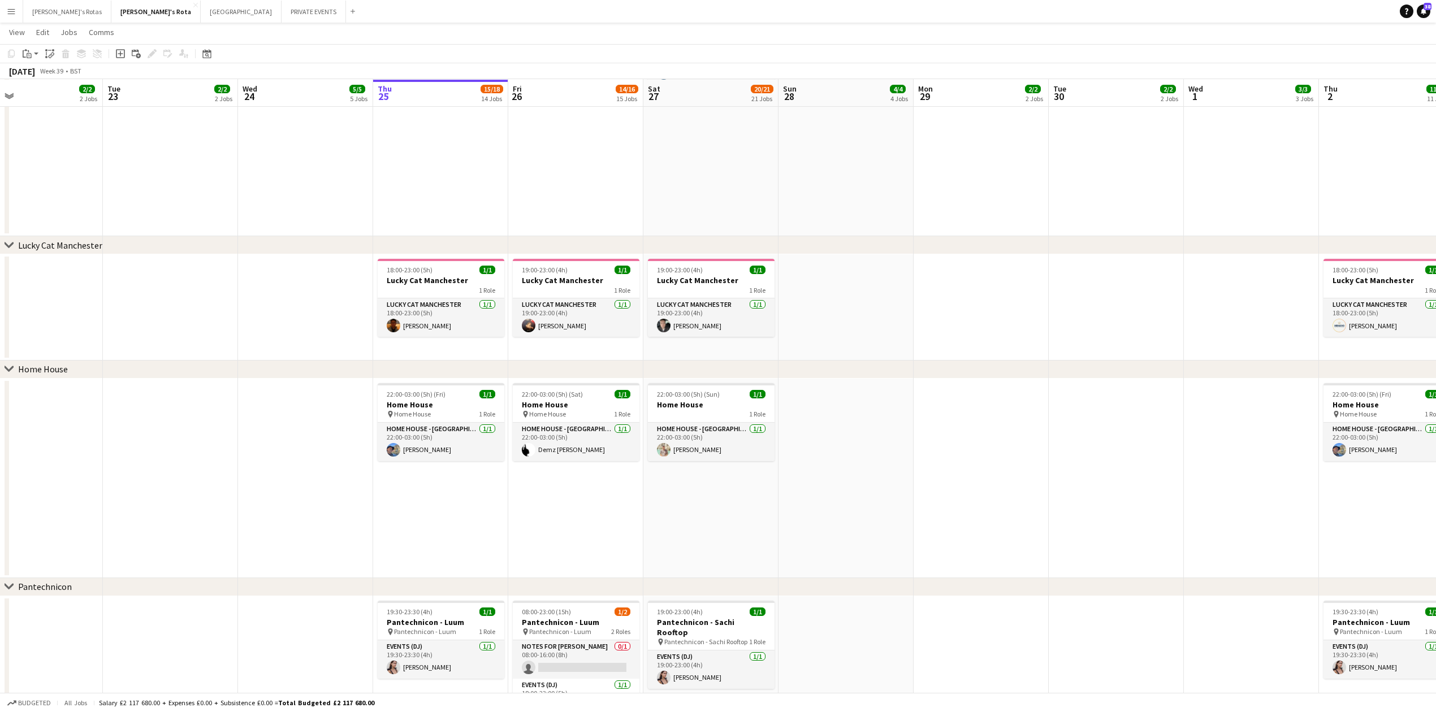
drag, startPoint x: 744, startPoint y: 307, endPoint x: 216, endPoint y: 316, distance: 528.5
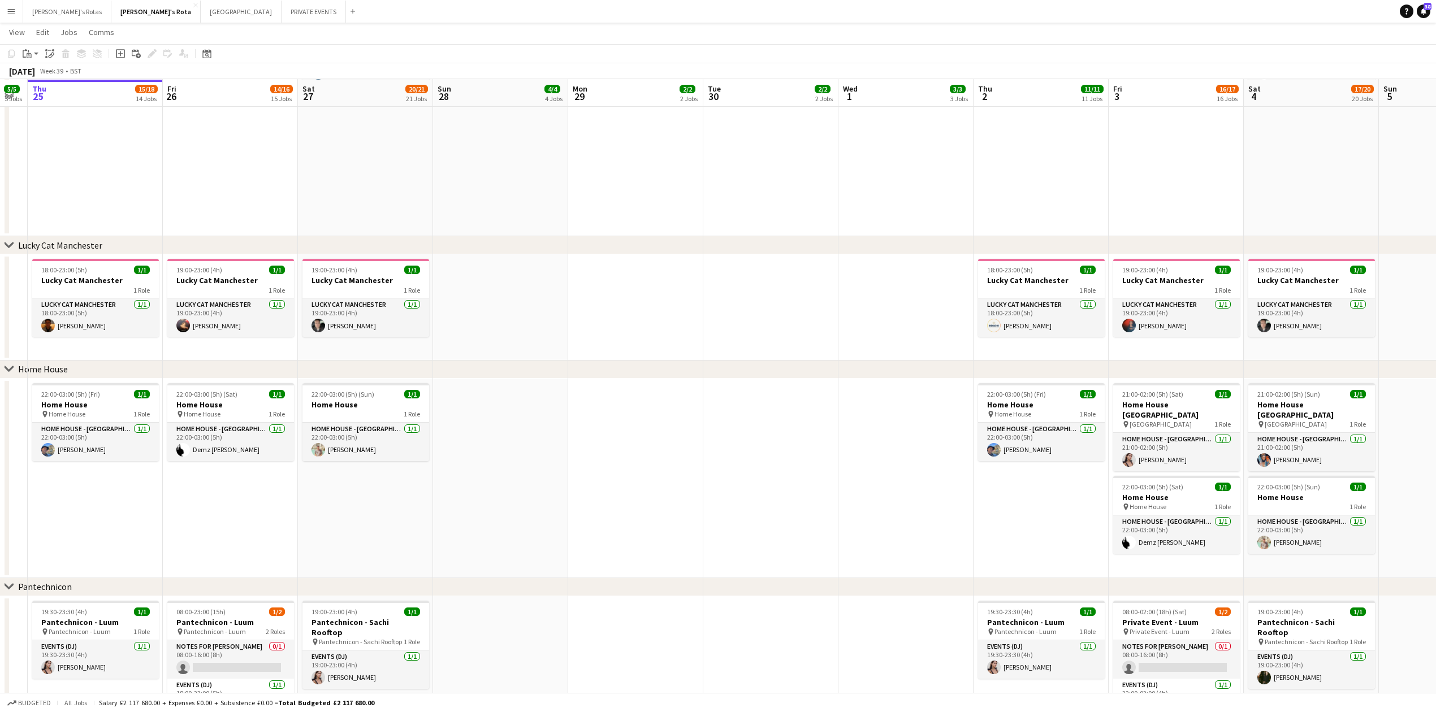
drag, startPoint x: 1078, startPoint y: 297, endPoint x: 446, endPoint y: 335, distance: 633.5
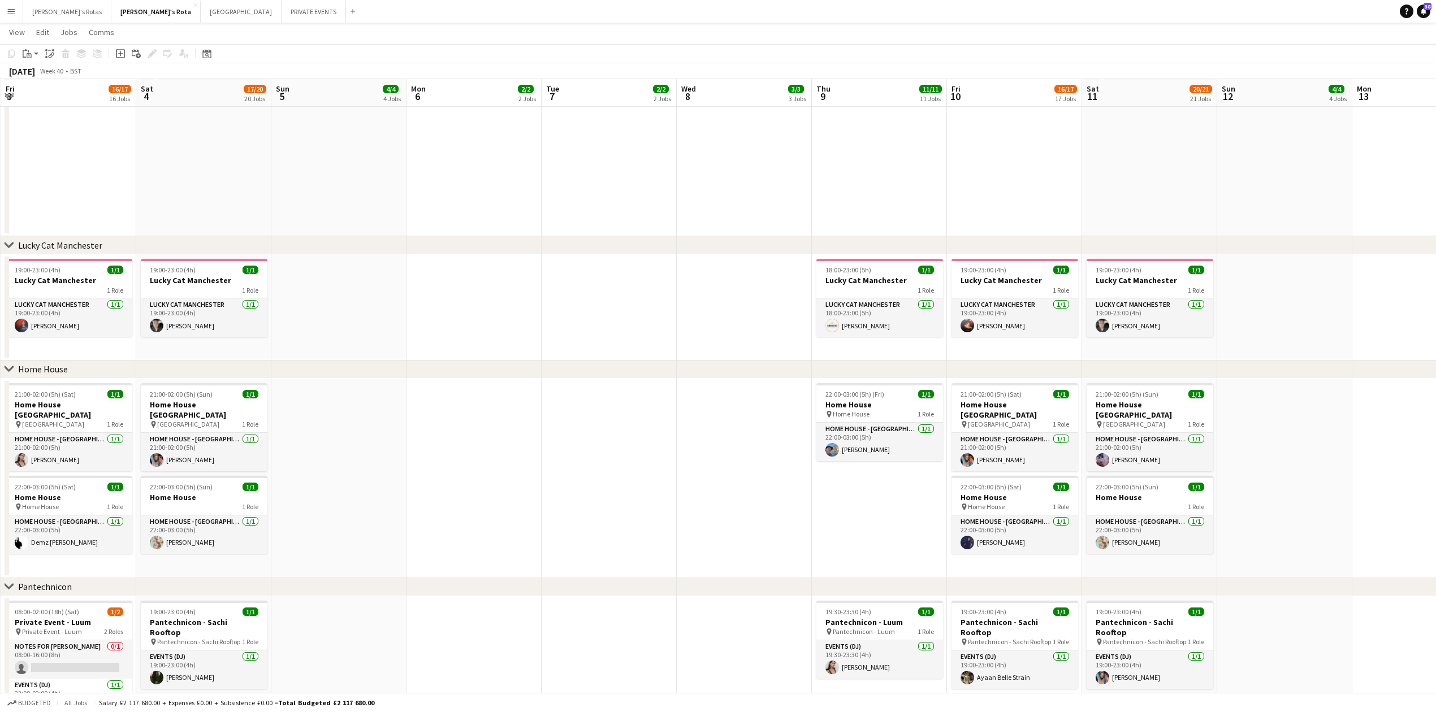
scroll to position [0, 437]
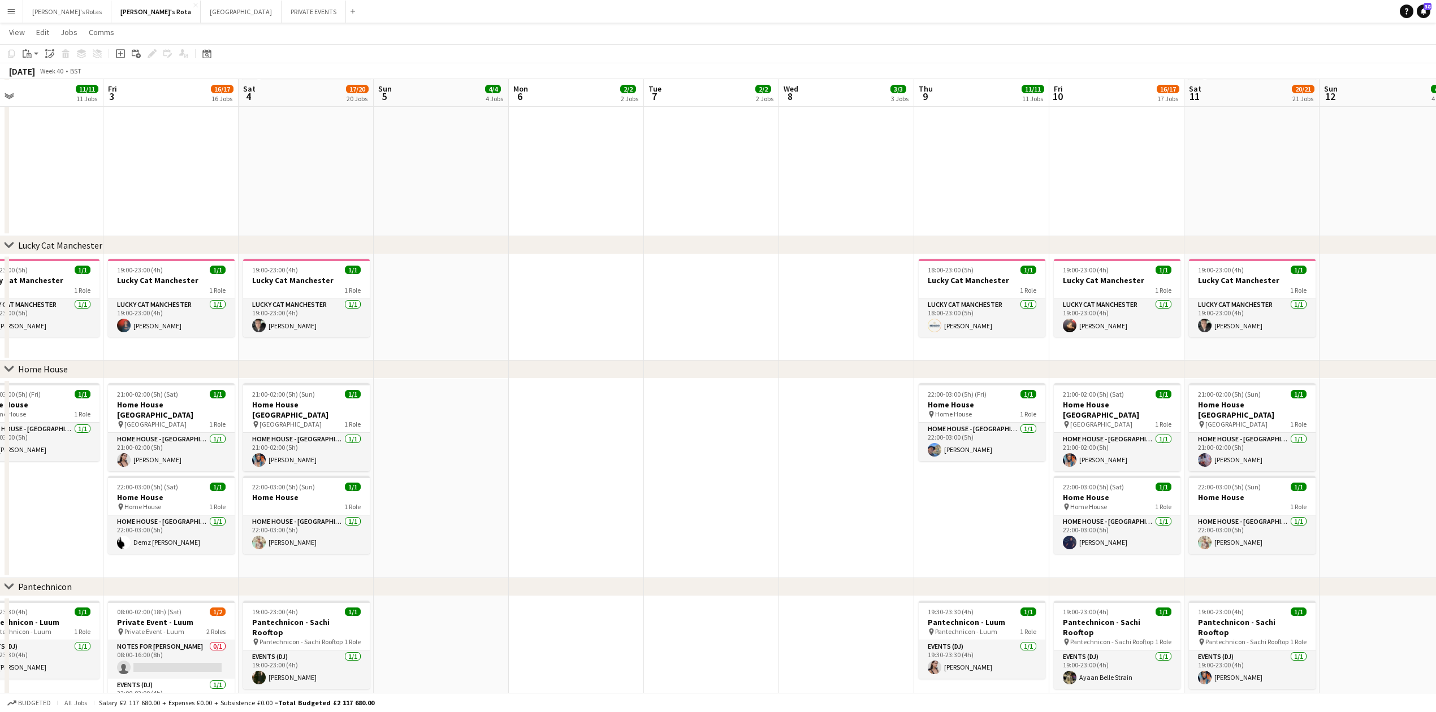
drag, startPoint x: 1220, startPoint y: 310, endPoint x: 500, endPoint y: 333, distance: 719.8
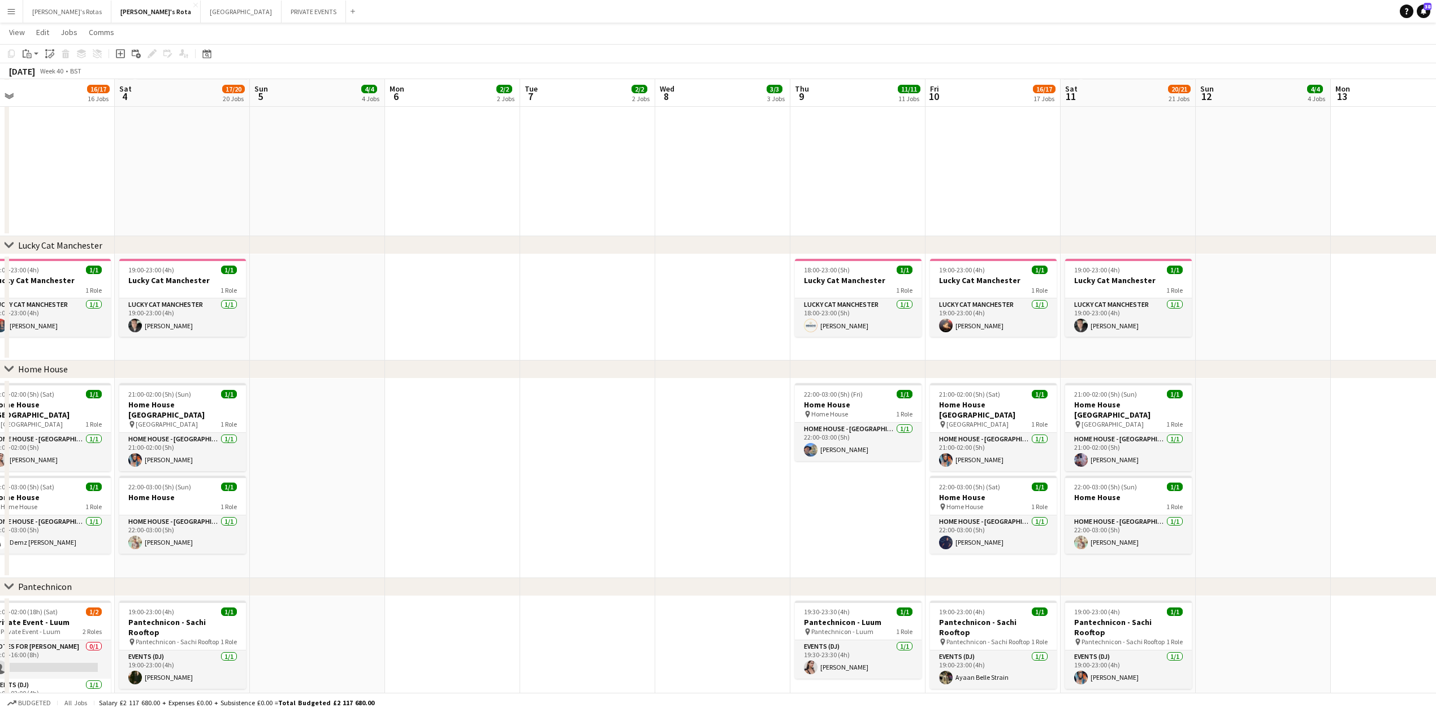
drag, startPoint x: 862, startPoint y: 310, endPoint x: 327, endPoint y: 313, distance: 535.8
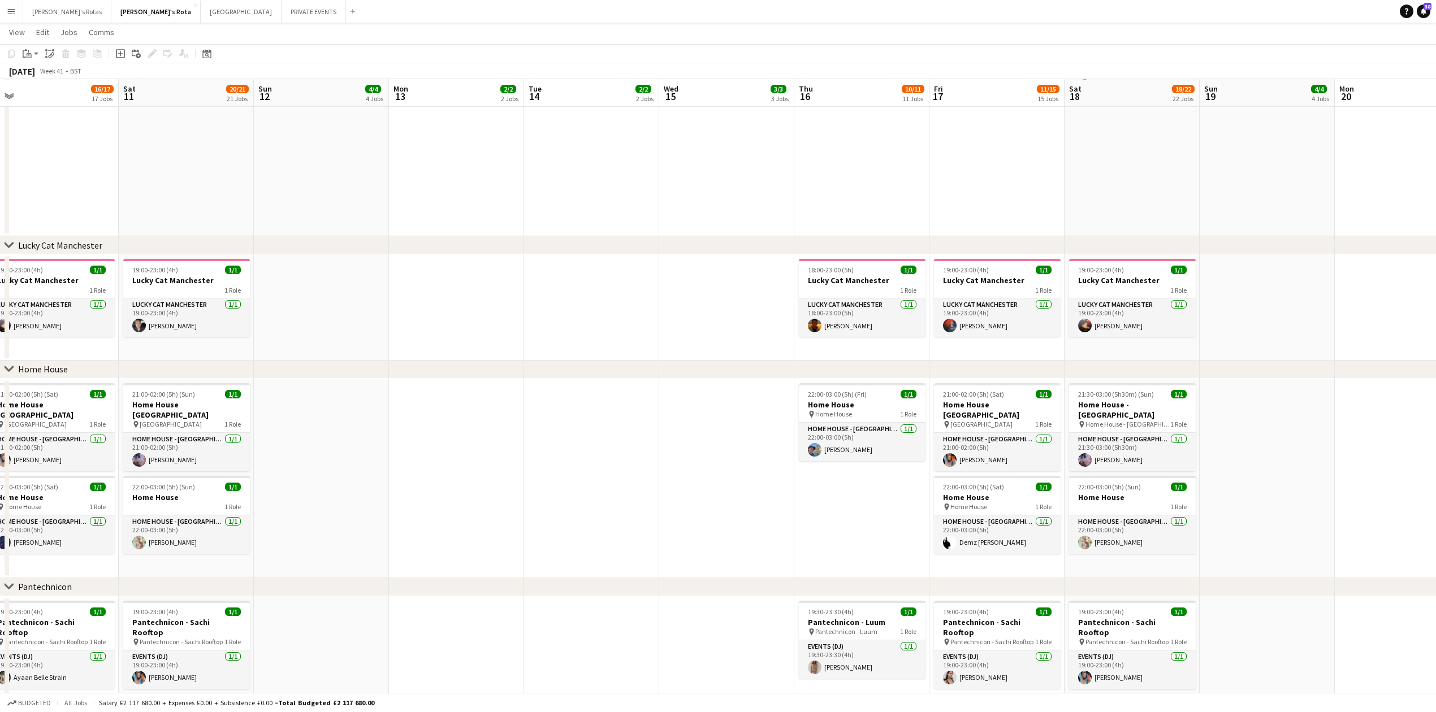
drag, startPoint x: 1178, startPoint y: 313, endPoint x: 740, endPoint y: 324, distance: 437.6
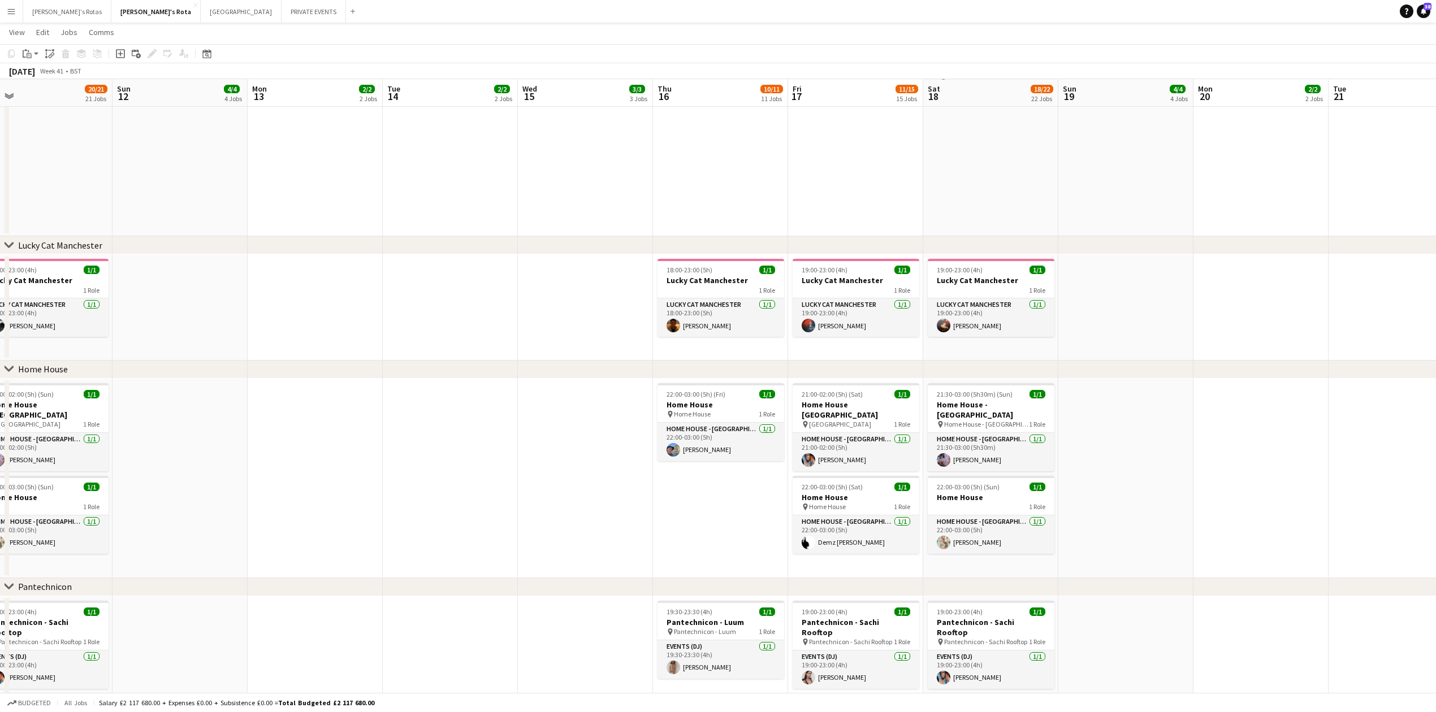
drag, startPoint x: 701, startPoint y: 321, endPoint x: 238, endPoint y: 319, distance: 463.4
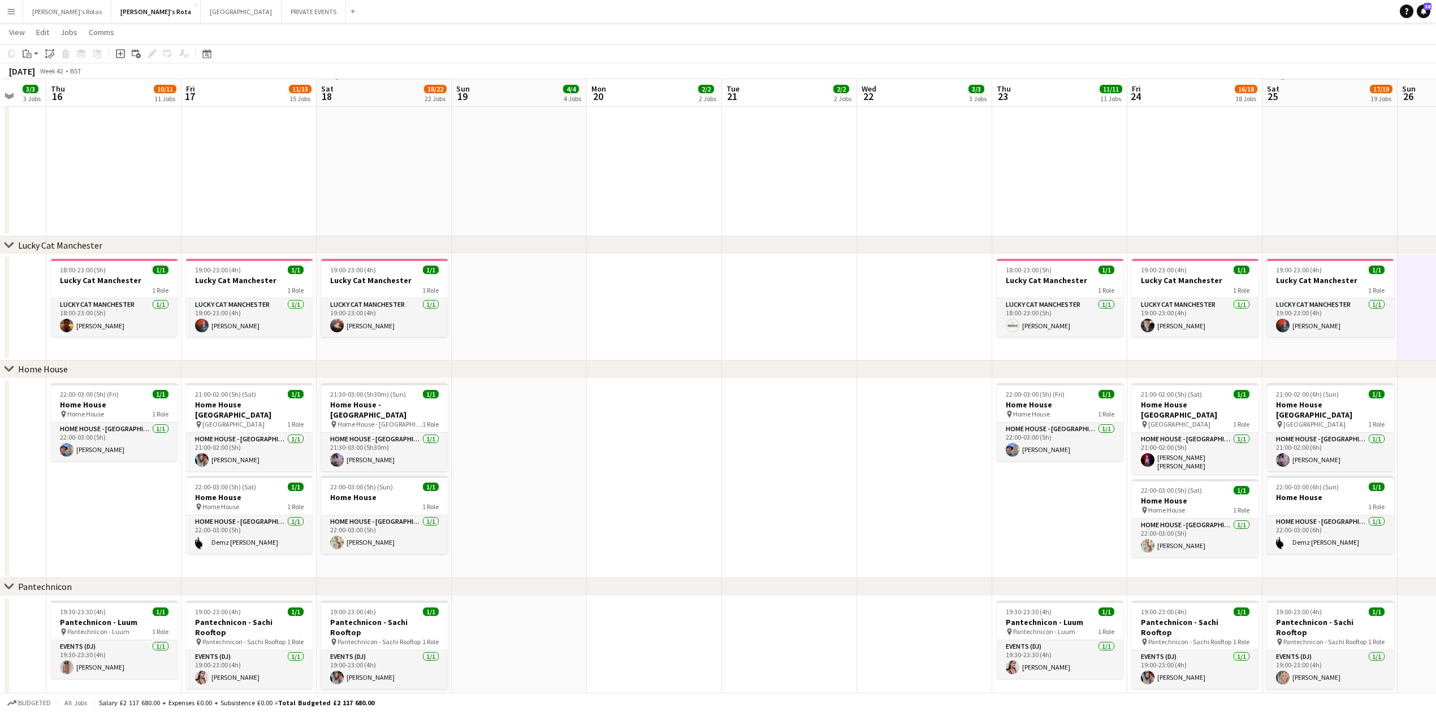
scroll to position [0, 405]
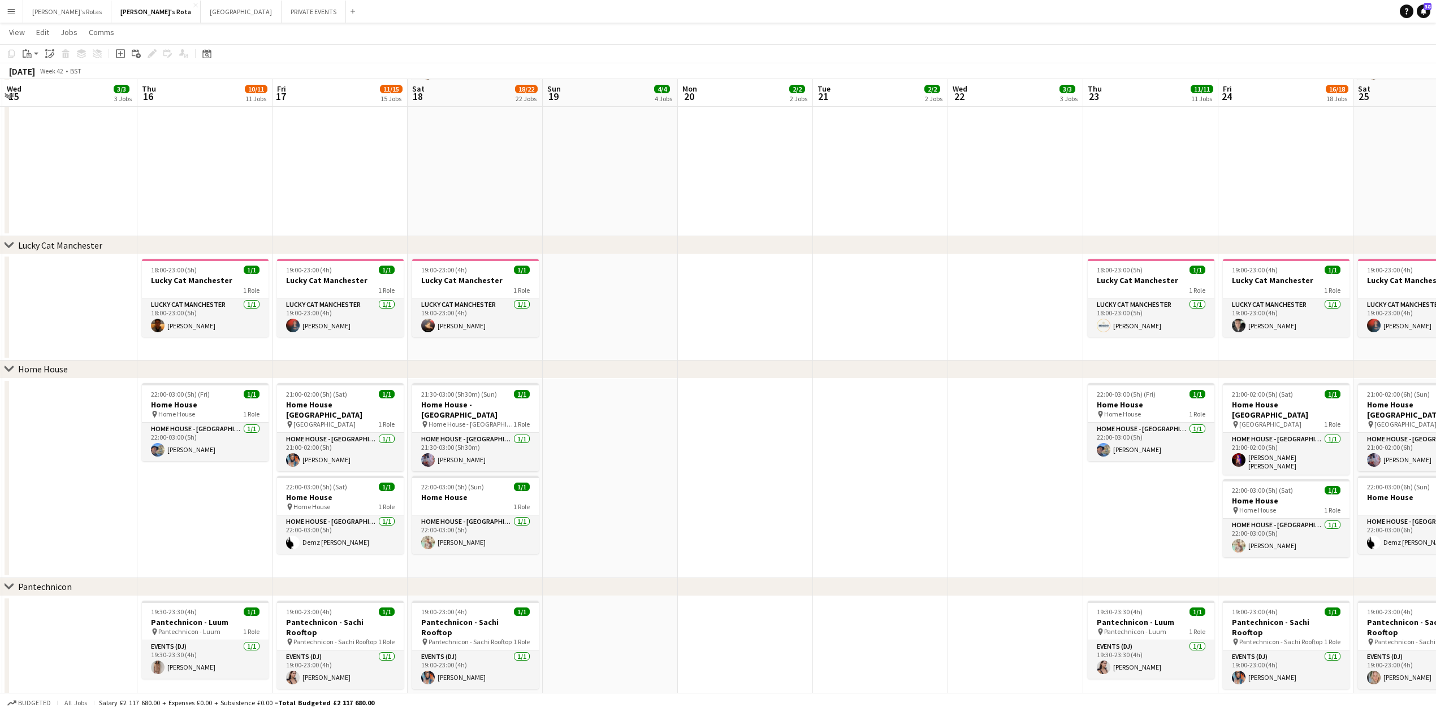
drag, startPoint x: 982, startPoint y: 321, endPoint x: 398, endPoint y: 328, distance: 583.3
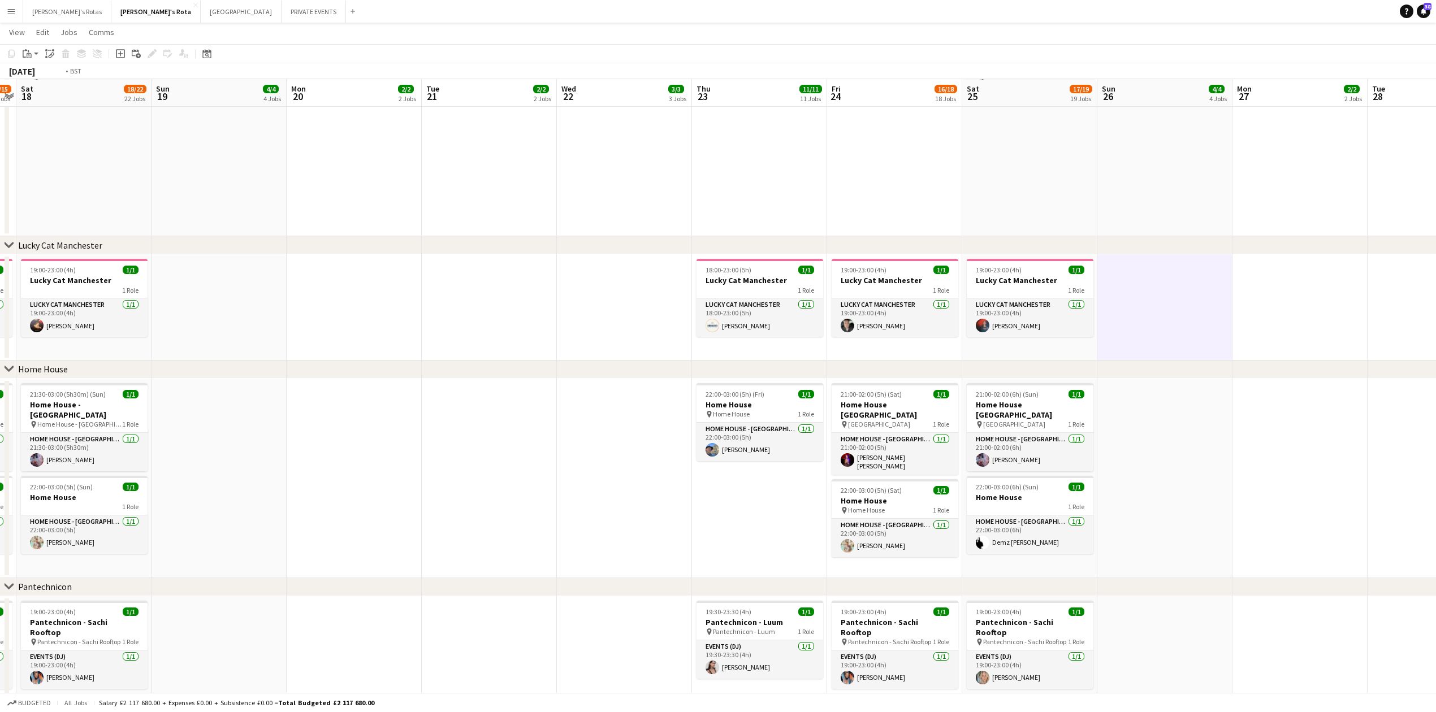
drag, startPoint x: 525, startPoint y: 326, endPoint x: 207, endPoint y: 326, distance: 318.2
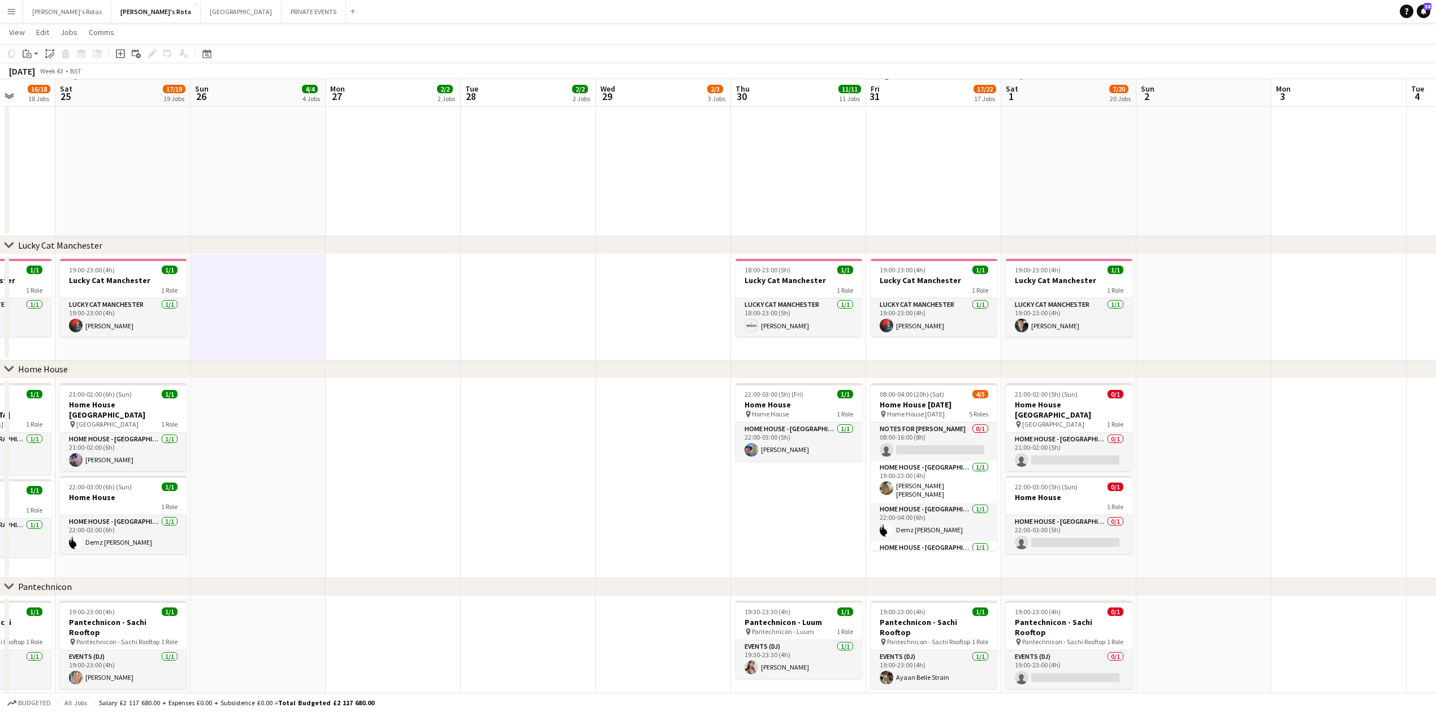
scroll to position [0, 376]
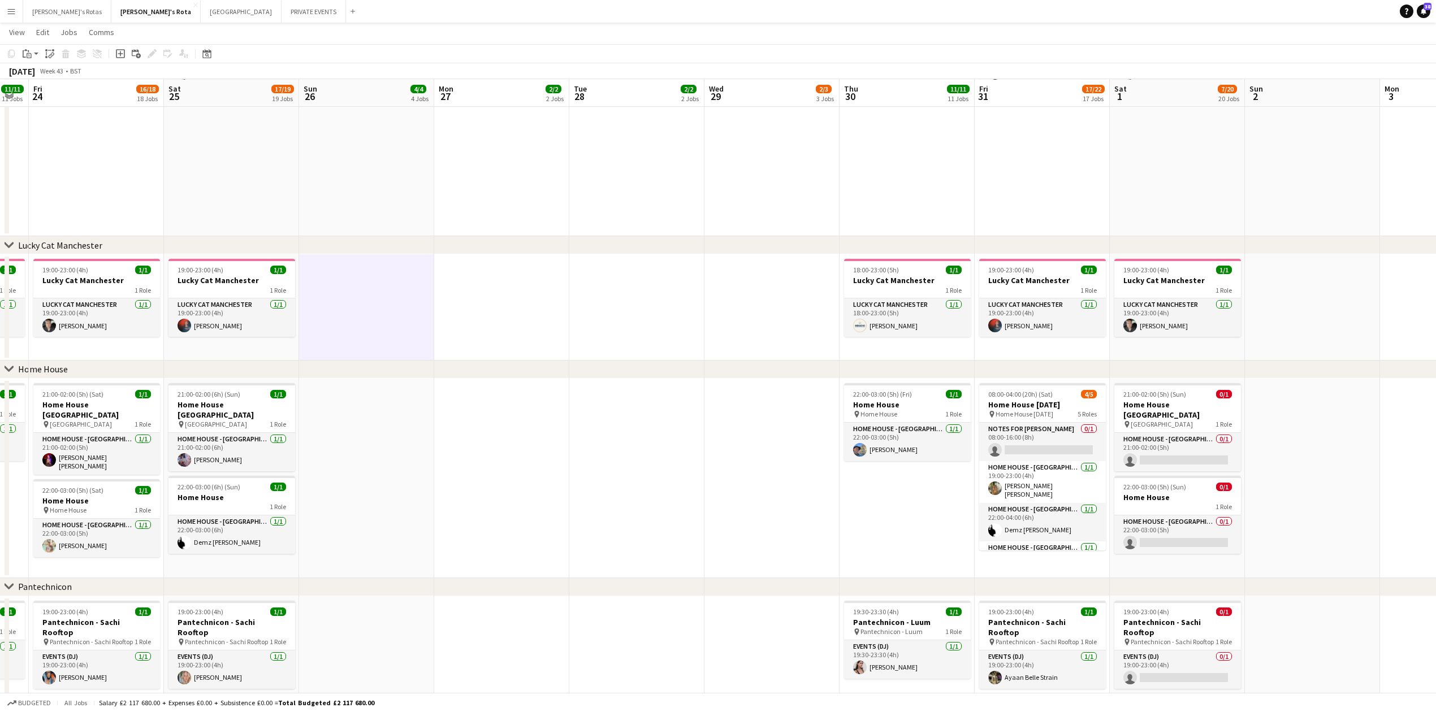
drag, startPoint x: 897, startPoint y: 323, endPoint x: 418, endPoint y: 333, distance: 479.4
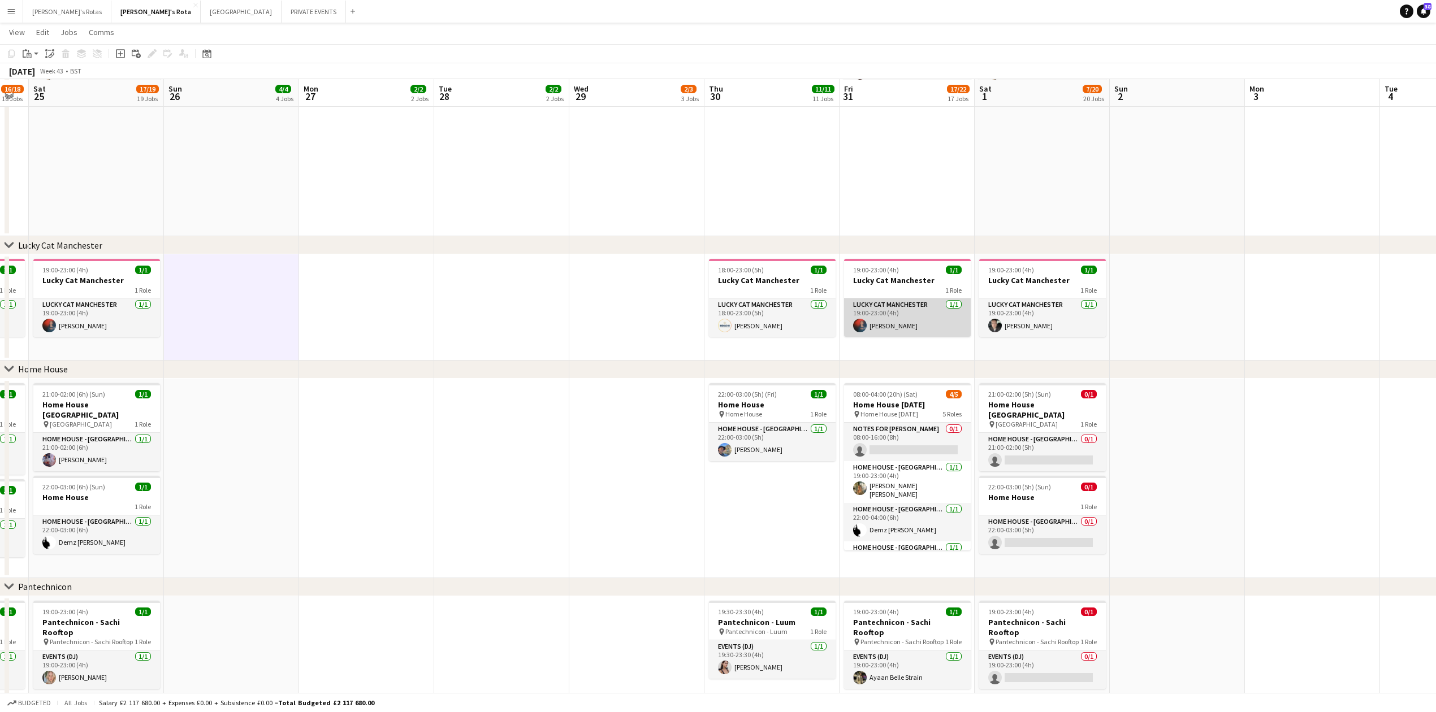
click at [883, 326] on app-card-role "Lucky Cat Manchester 1/1 19:00-23:00 (4h) Chinyere Stapleton" at bounding box center [907, 317] width 127 height 38
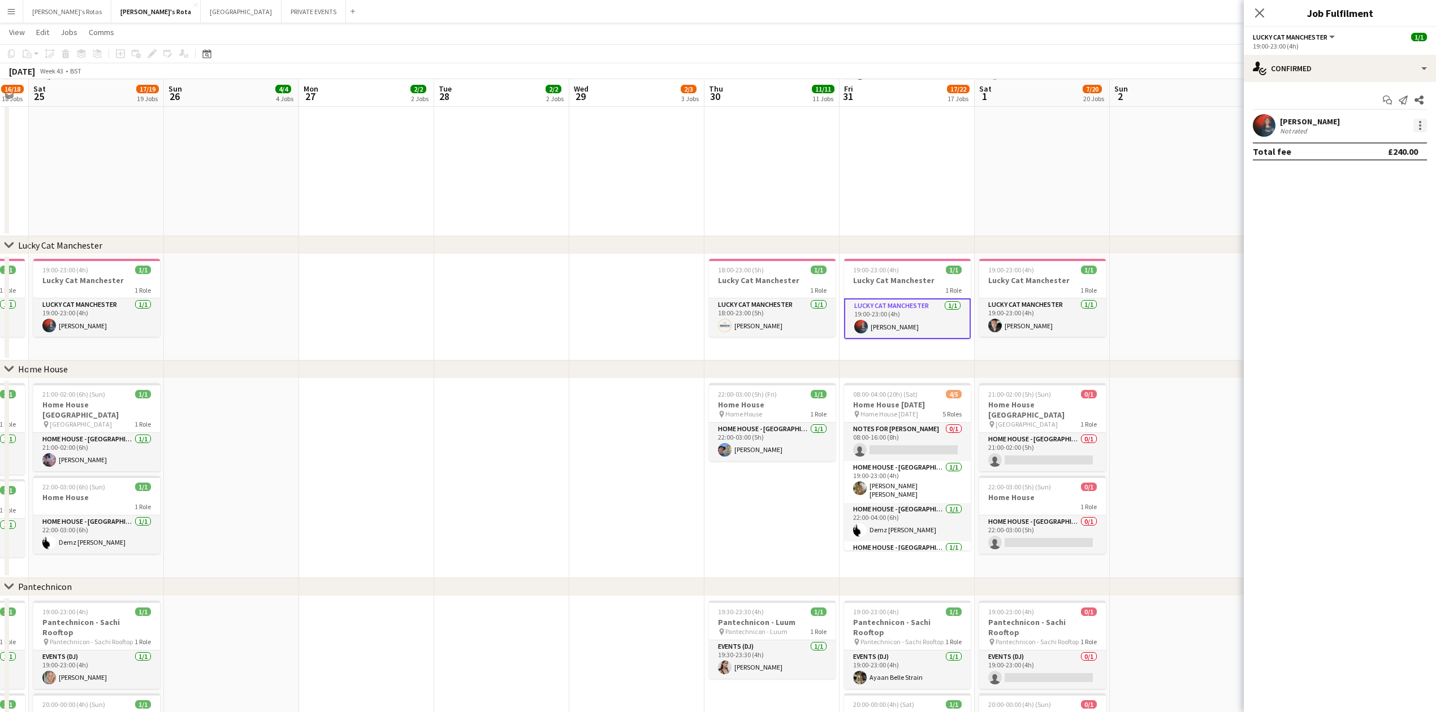
click at [1418, 125] on div at bounding box center [1420, 126] width 14 height 14
click at [1338, 133] on button "Edit fee" at bounding box center [1382, 146] width 88 height 27
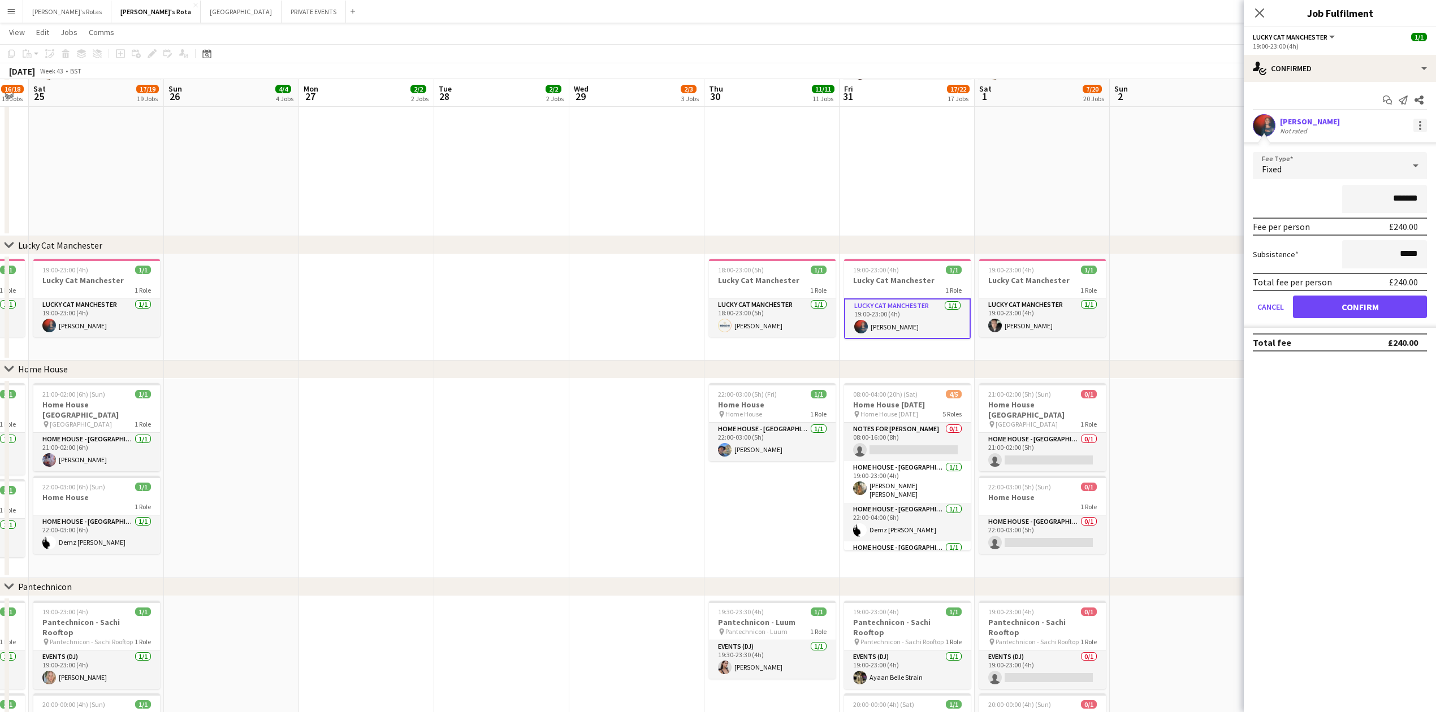
type input "*******"
click at [1417, 123] on div at bounding box center [1420, 126] width 14 height 14
click at [1361, 256] on span "Remove" at bounding box center [1364, 255] width 34 height 10
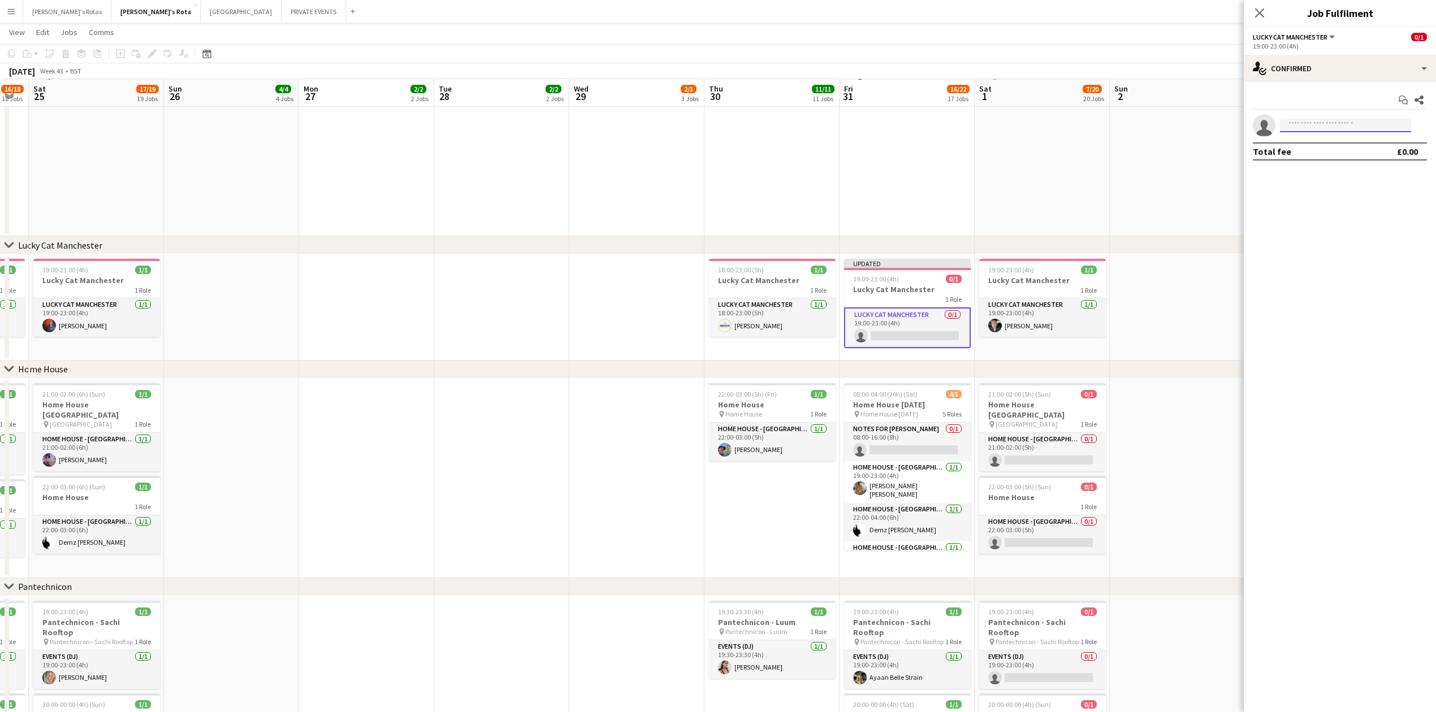
type input "****"
click at [1307, 155] on span "[EMAIL_ADDRESS][DOMAIN_NAME]" at bounding box center [1345, 151] width 113 height 9
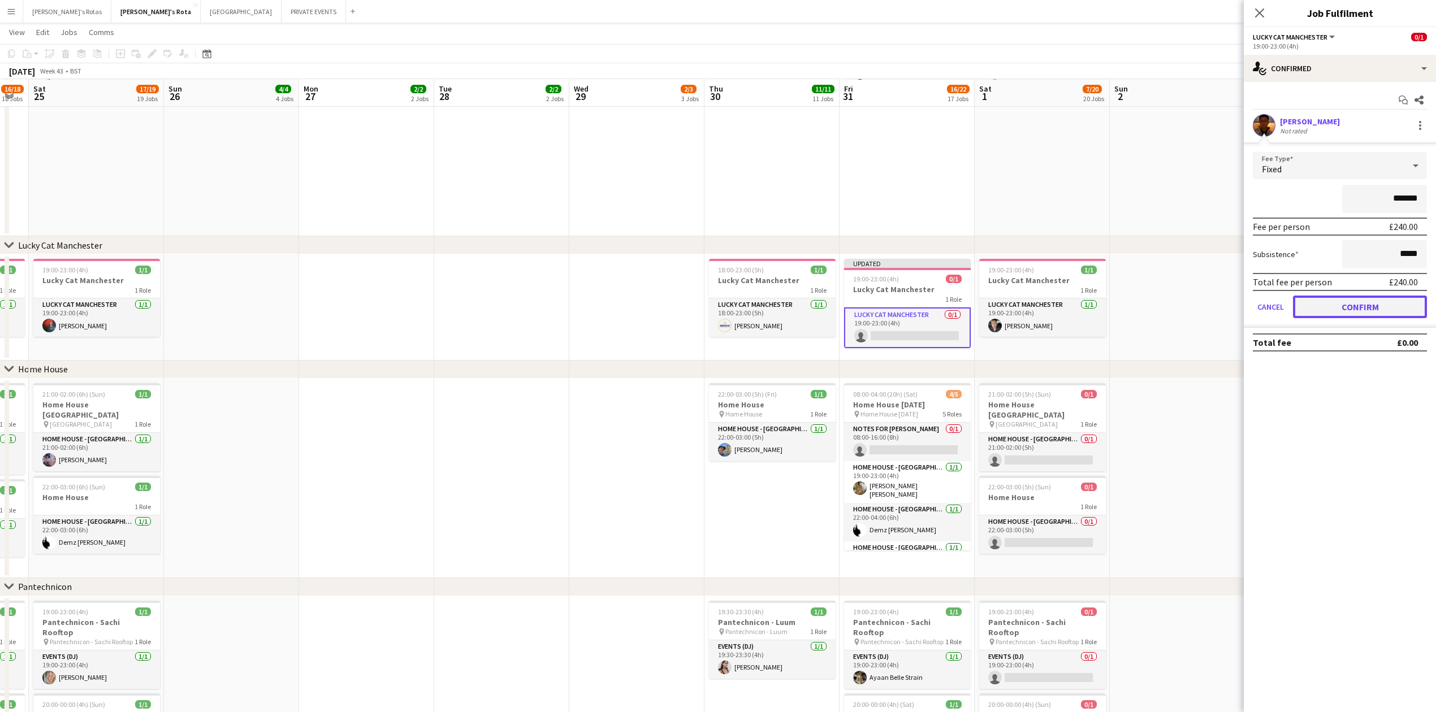
click at [1352, 305] on button "Confirm" at bounding box center [1360, 307] width 134 height 23
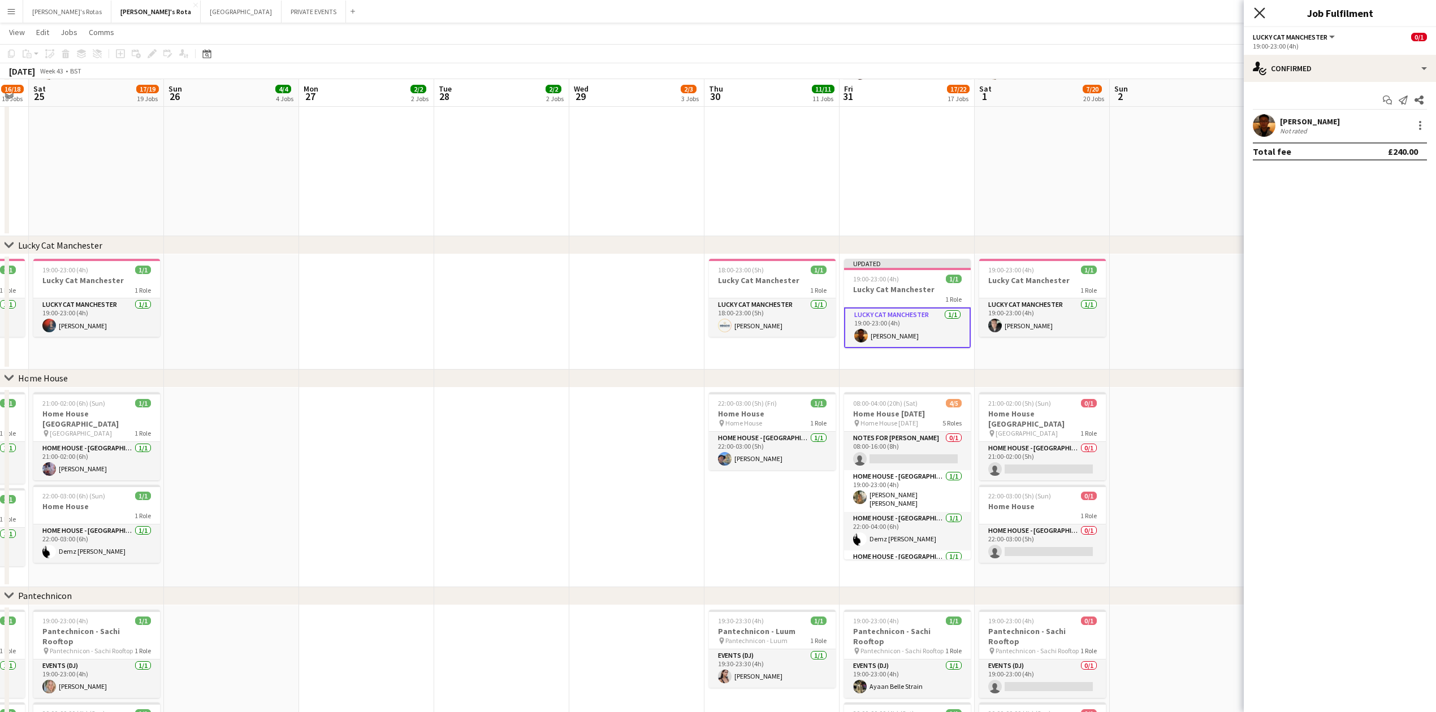
click at [1258, 8] on icon "Close pop-in" at bounding box center [1259, 12] width 11 height 11
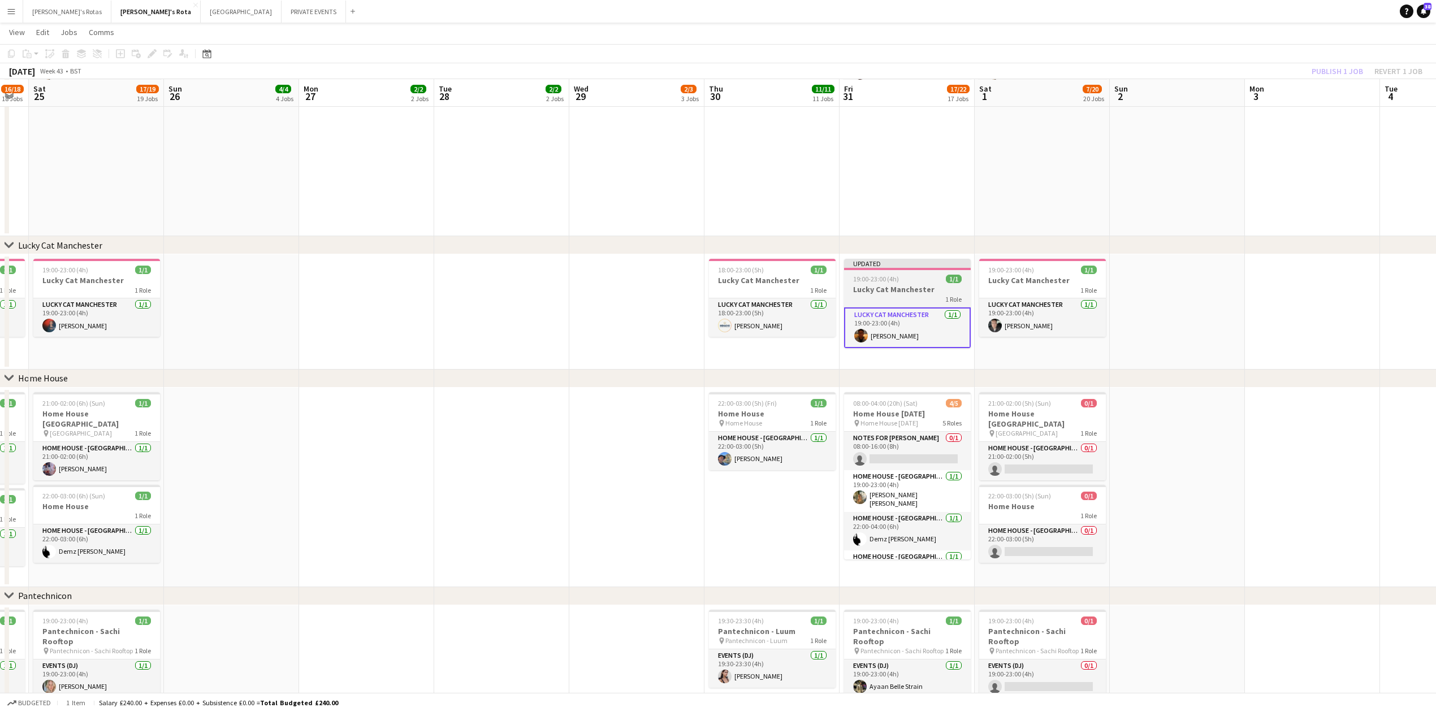
click at [886, 279] on span "19:00-23:00 (4h)" at bounding box center [876, 279] width 46 height 8
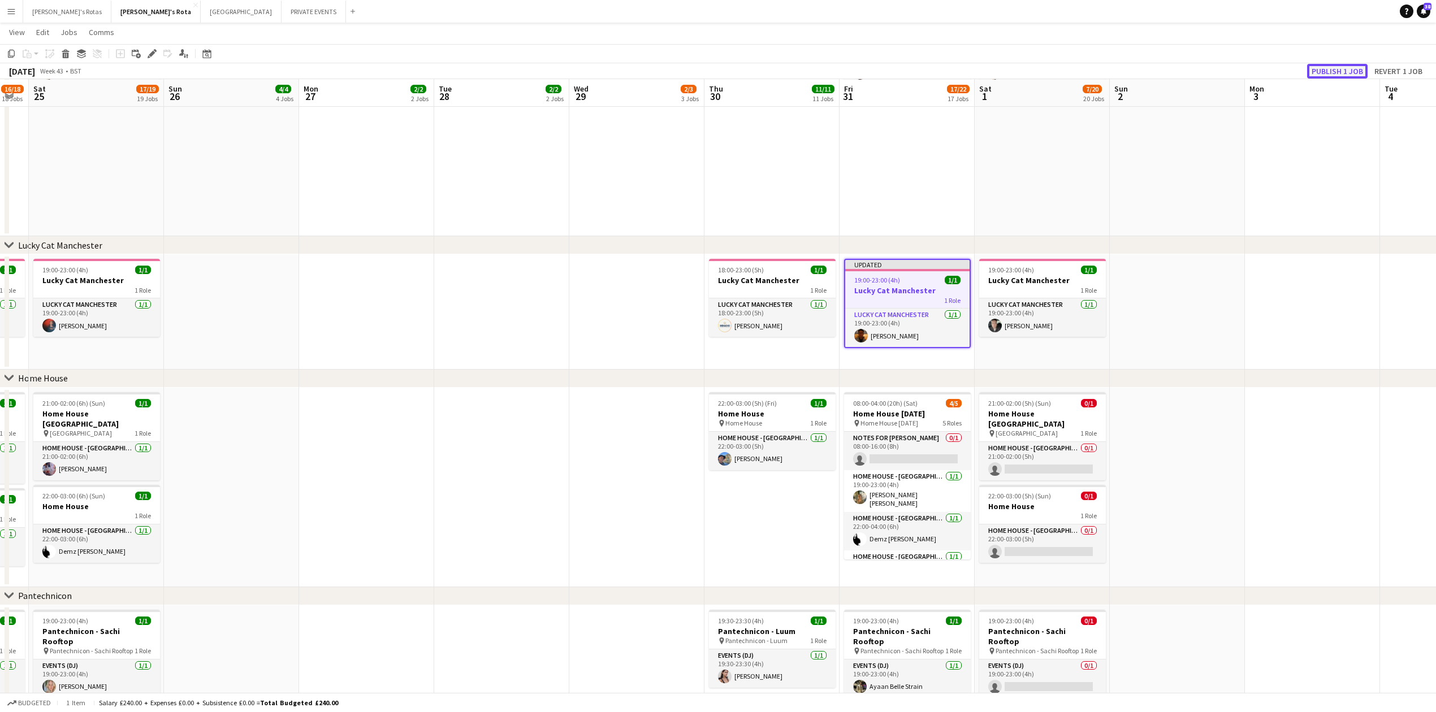
click at [1351, 68] on button "Publish 1 job" at bounding box center [1337, 71] width 60 height 15
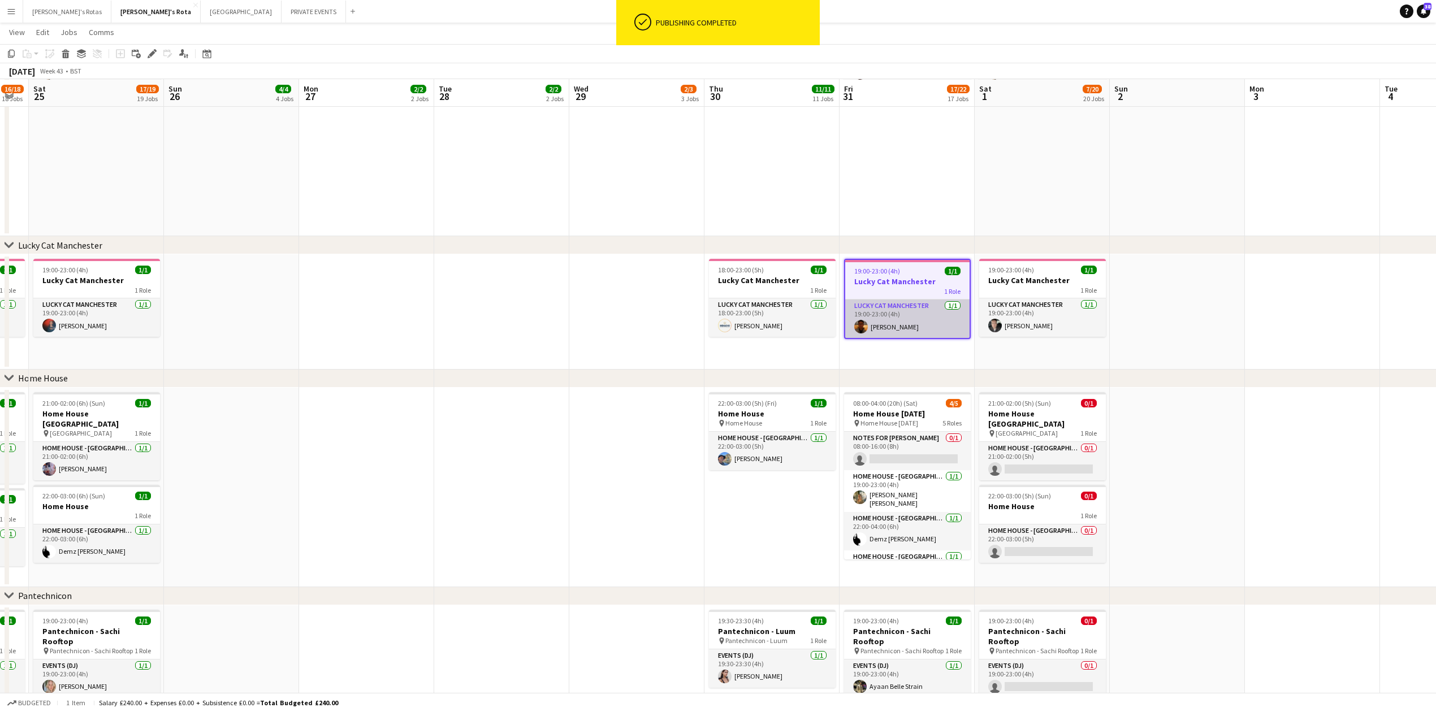
click at [885, 331] on app-card-role "Lucky Cat Manchester 1/1 19:00-23:00 (4h) Yeti Wang" at bounding box center [907, 319] width 124 height 38
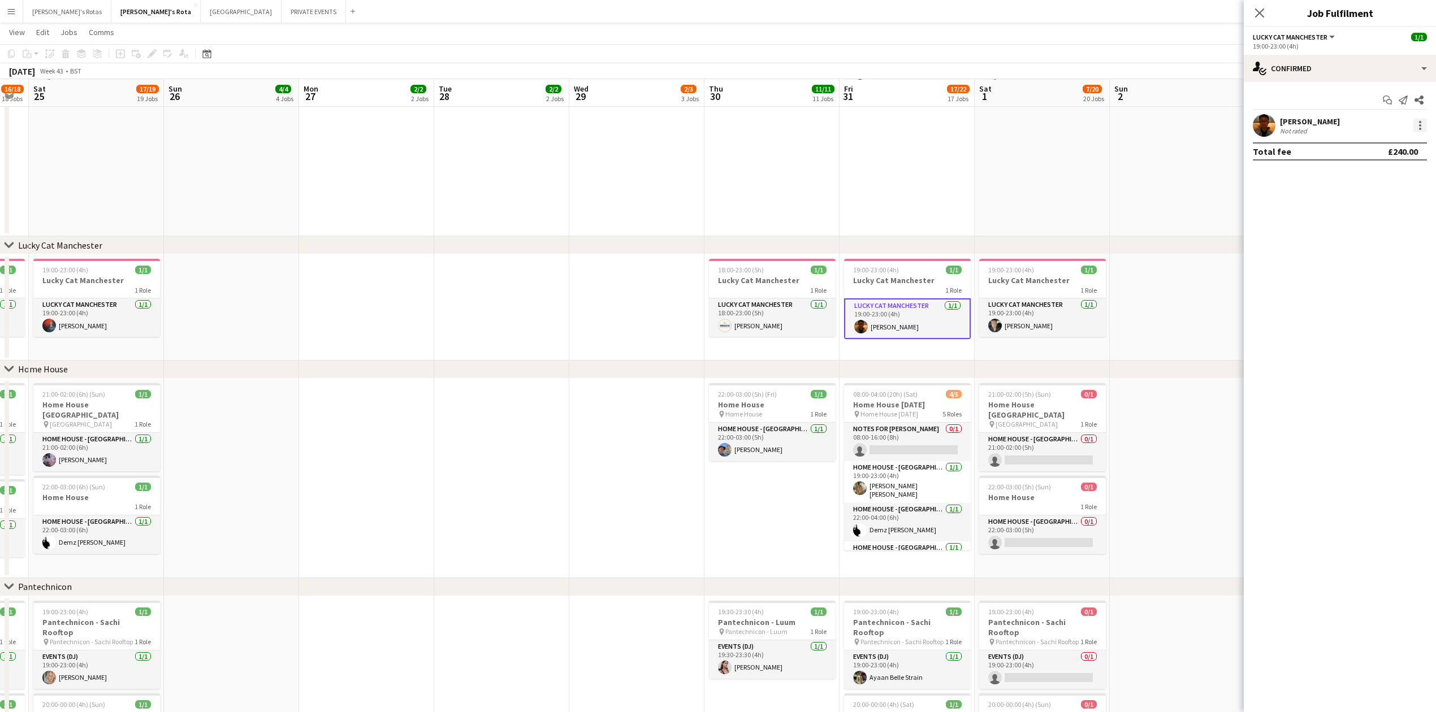
click at [1418, 124] on div at bounding box center [1420, 126] width 14 height 14
drag, startPoint x: 1391, startPoint y: 257, endPoint x: 1350, endPoint y: 209, distance: 63.7
click at [1391, 257] on span "Remove" at bounding box center [1382, 255] width 70 height 10
click at [1316, 116] on app-invite-slot "single-neutral-actions" at bounding box center [1339, 125] width 192 height 23
click at [1306, 127] on input at bounding box center [1345, 126] width 131 height 14
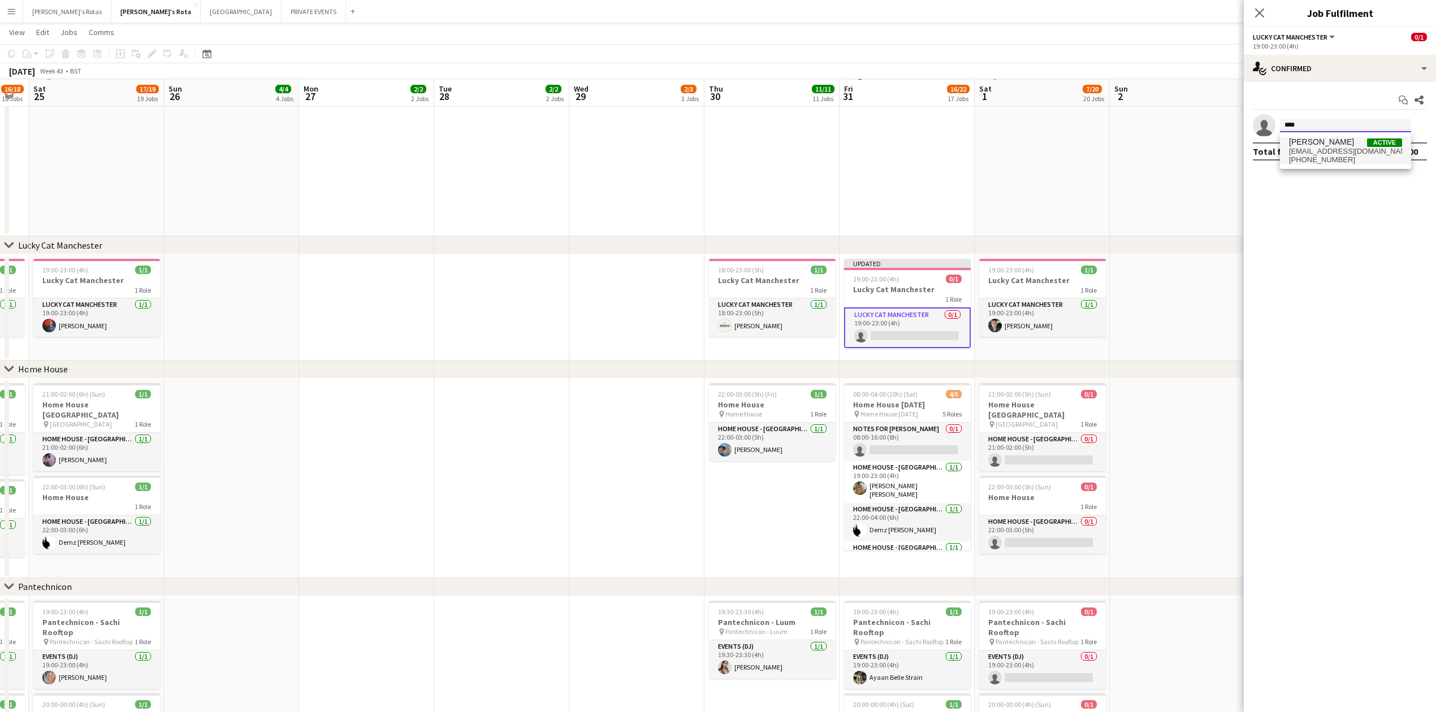
type input "****"
click at [1312, 155] on span "[EMAIL_ADDRESS][DOMAIN_NAME]" at bounding box center [1345, 151] width 113 height 9
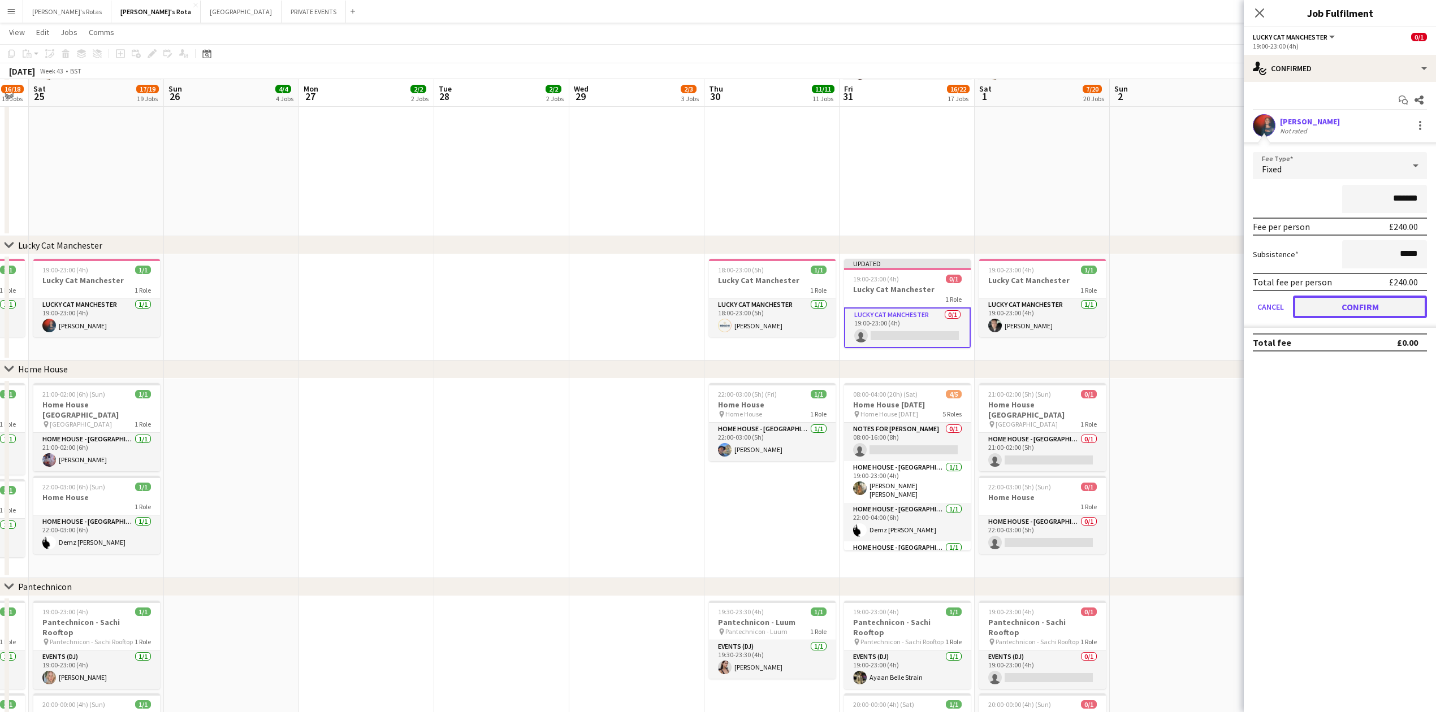
click at [1355, 298] on button "Confirm" at bounding box center [1360, 307] width 134 height 23
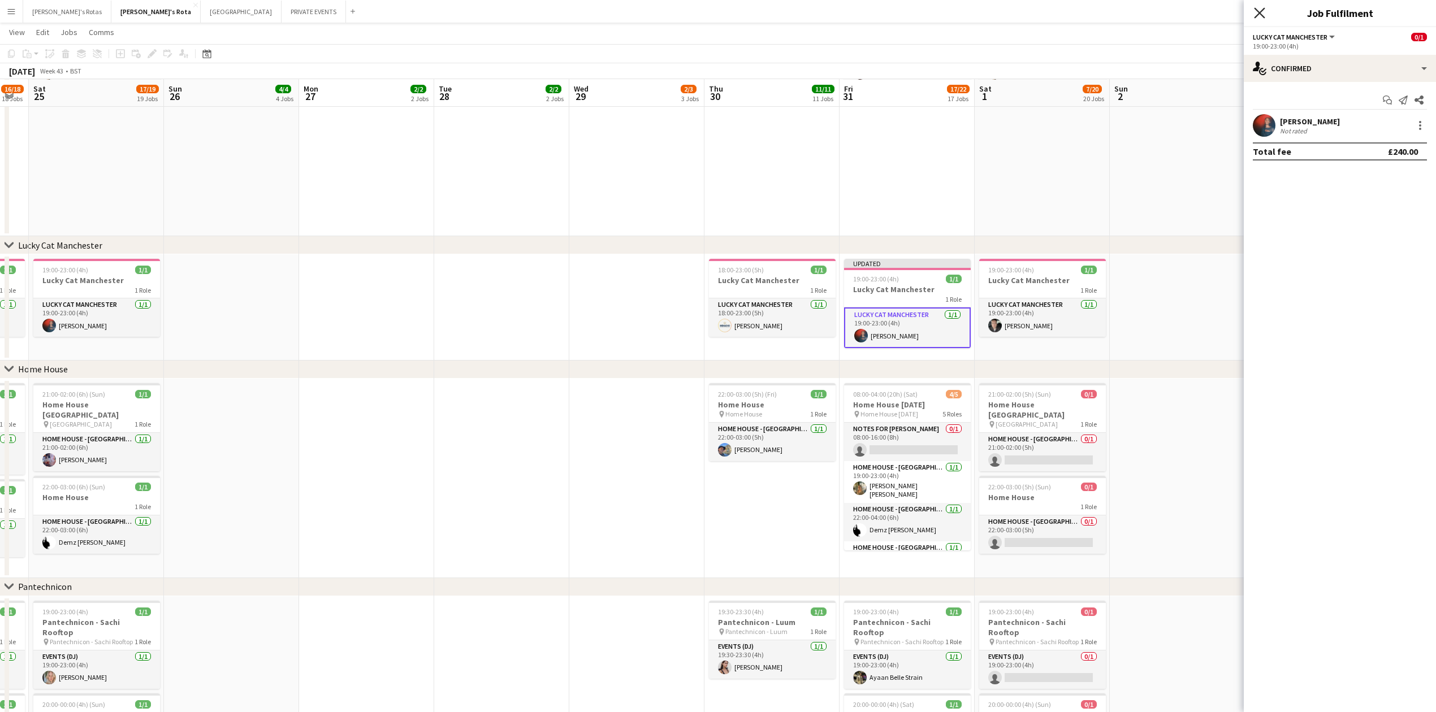
click at [1258, 8] on icon "Close pop-in" at bounding box center [1259, 12] width 11 height 11
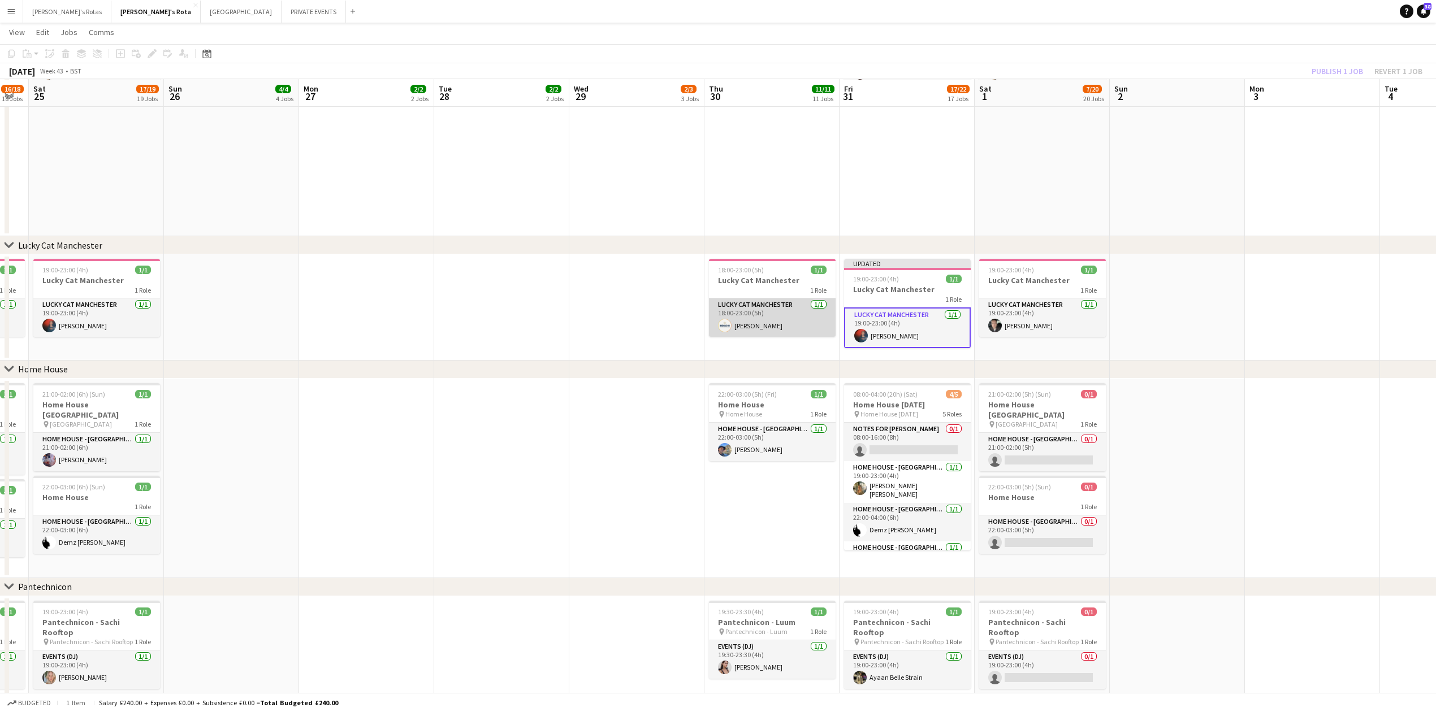
click at [768, 318] on app-card-role "Lucky Cat Manchester 1/1 18:00-23:00 (5h) Leo Ihenacho" at bounding box center [772, 317] width 127 height 38
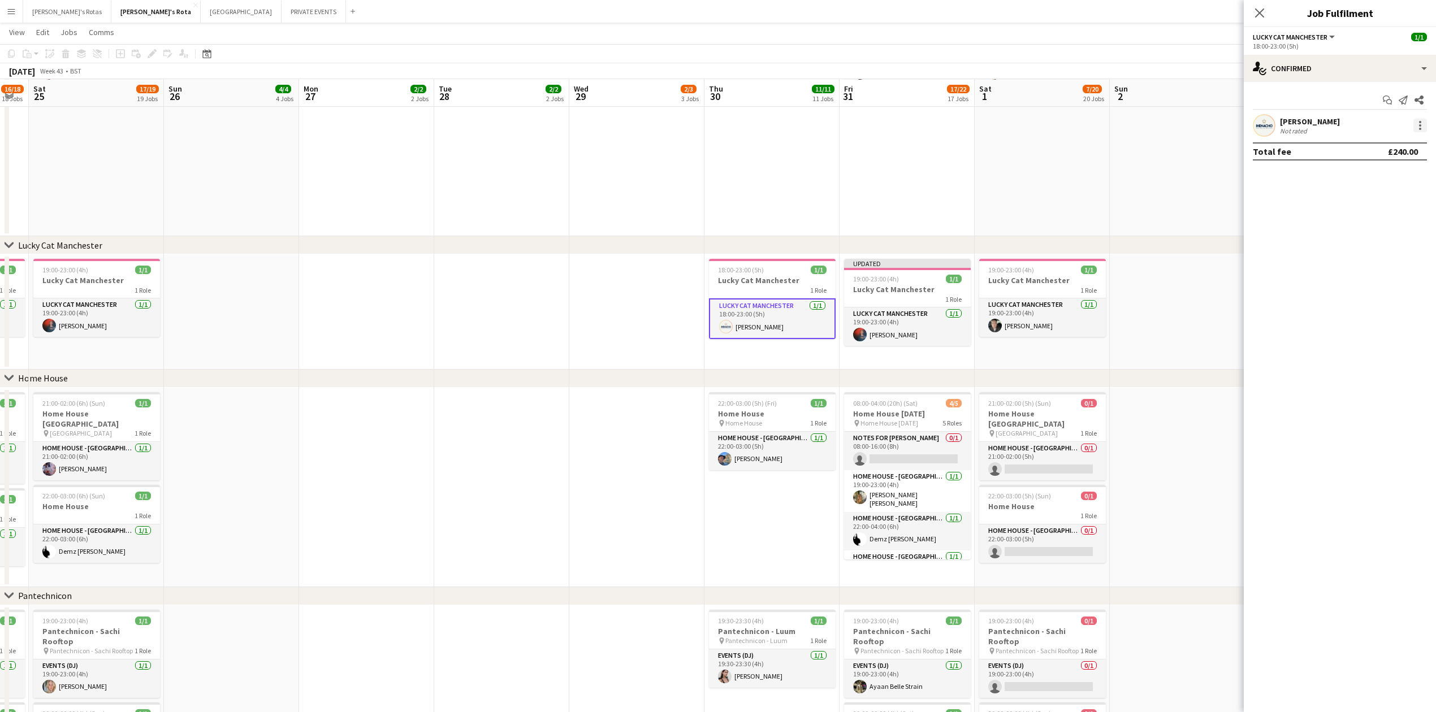
click at [1420, 128] on div at bounding box center [1420, 129] width 2 height 2
click at [1353, 252] on span "Remove" at bounding box center [1364, 255] width 34 height 10
click at [1309, 125] on input at bounding box center [1345, 126] width 131 height 14
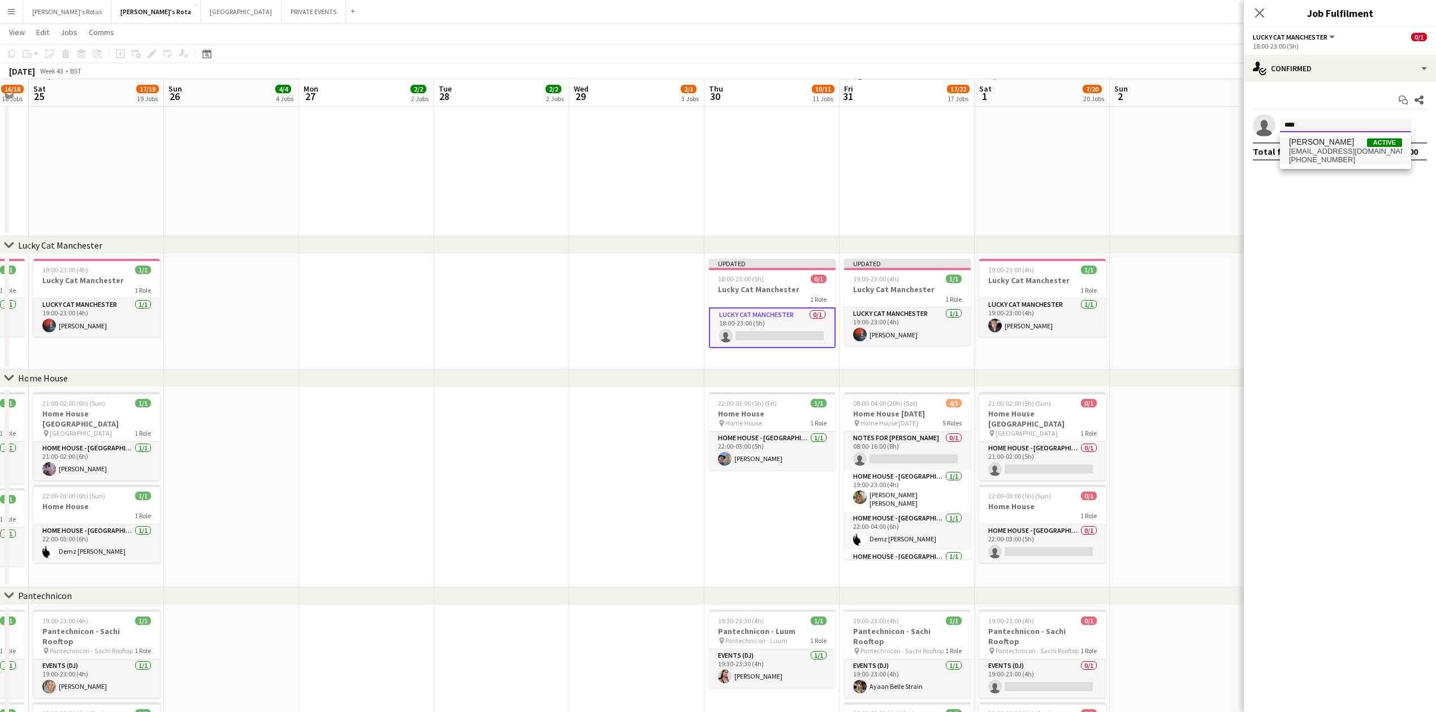
type input "****"
click at [1307, 141] on span "[PERSON_NAME]" at bounding box center [1321, 142] width 65 height 10
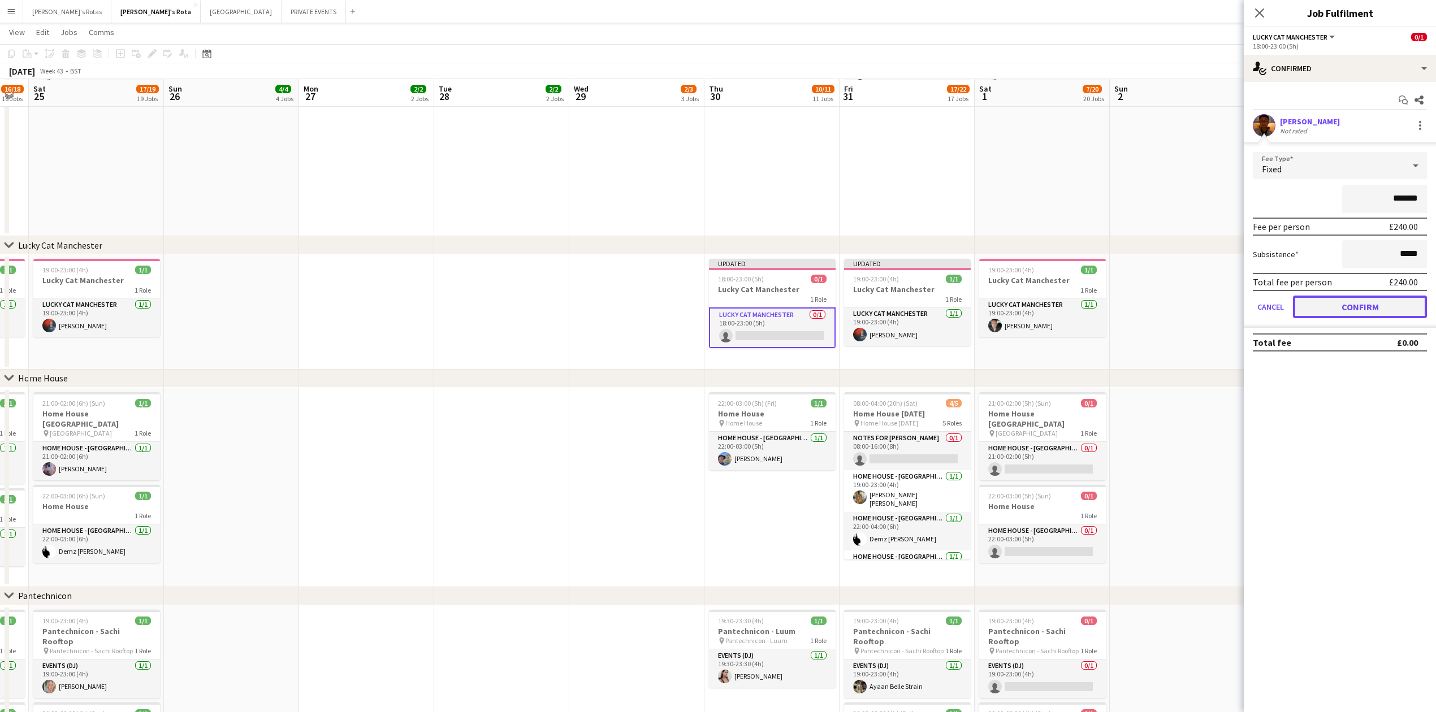
click at [1330, 313] on button "Confirm" at bounding box center [1360, 307] width 134 height 23
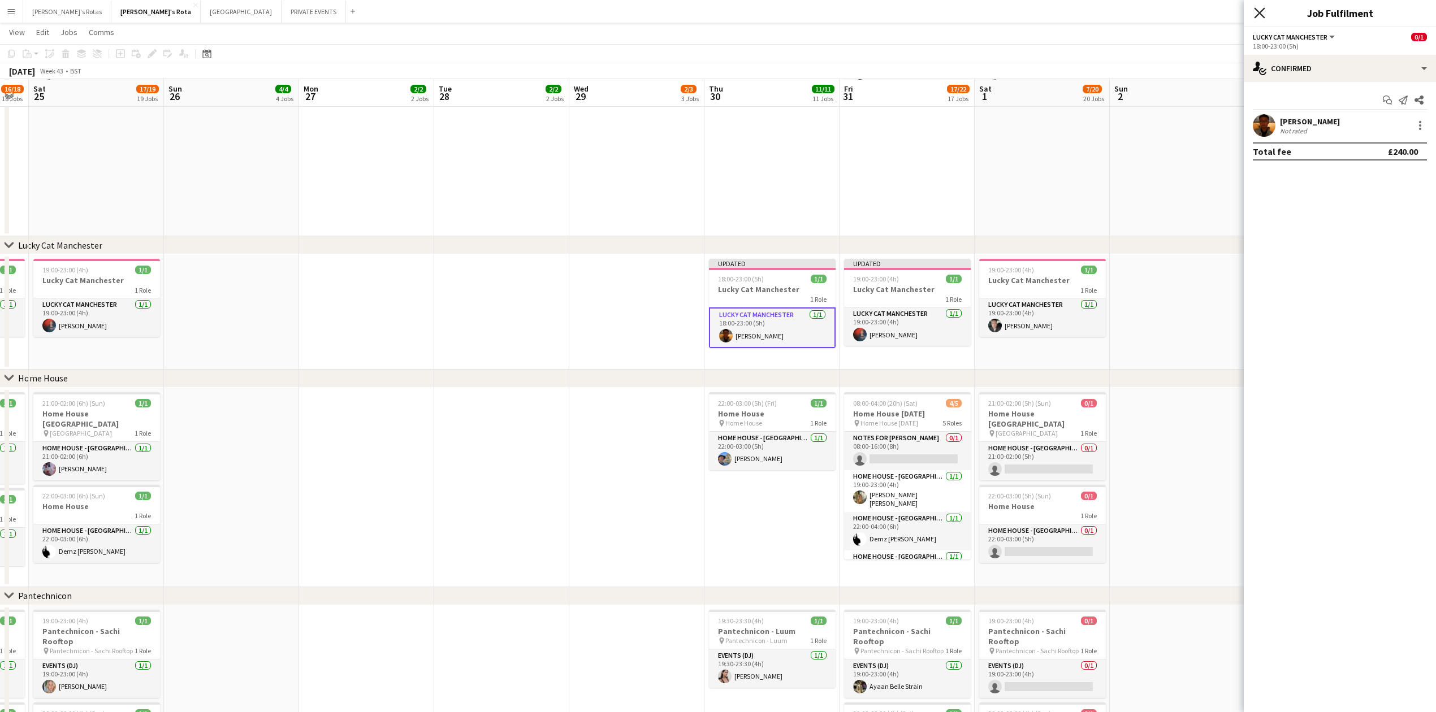
click at [1259, 15] on icon "Close pop-in" at bounding box center [1259, 12] width 11 height 11
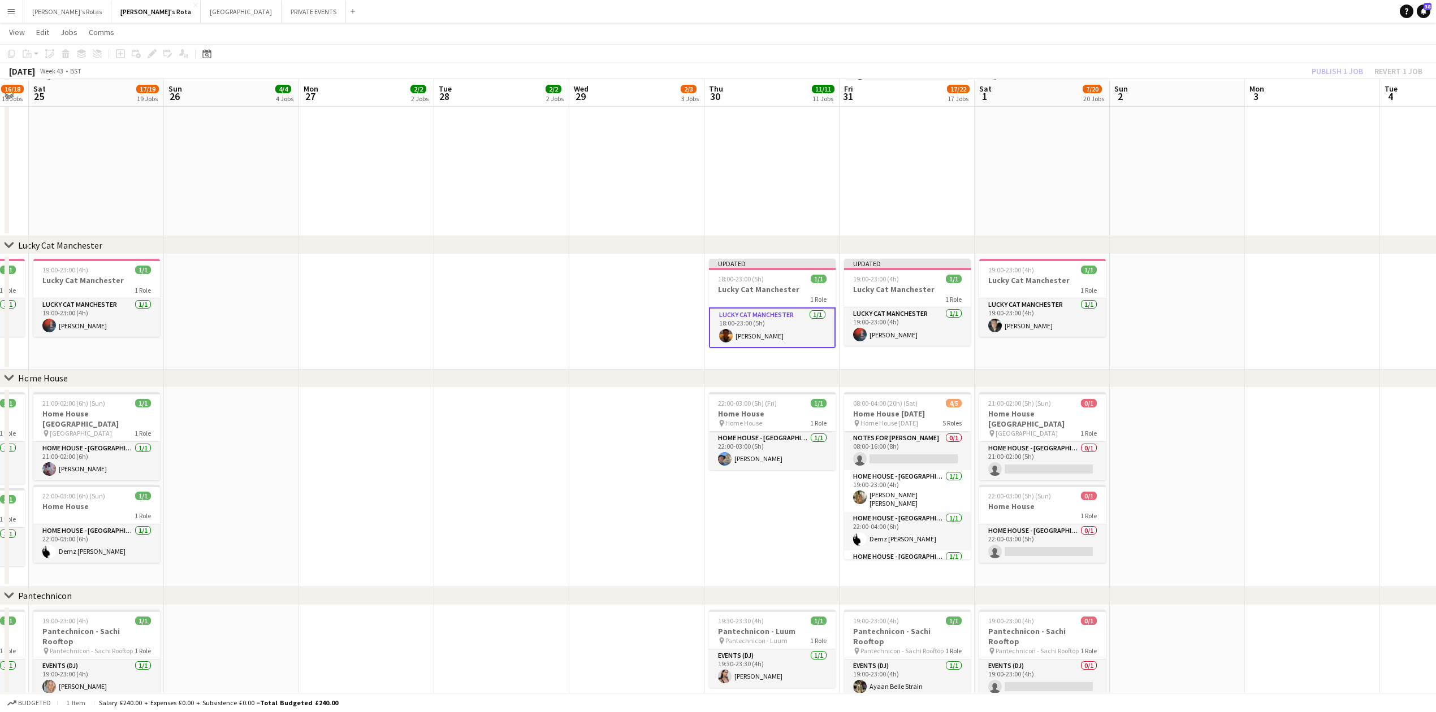
click at [1152, 115] on app-date-cell at bounding box center [1176, 43] width 135 height 387
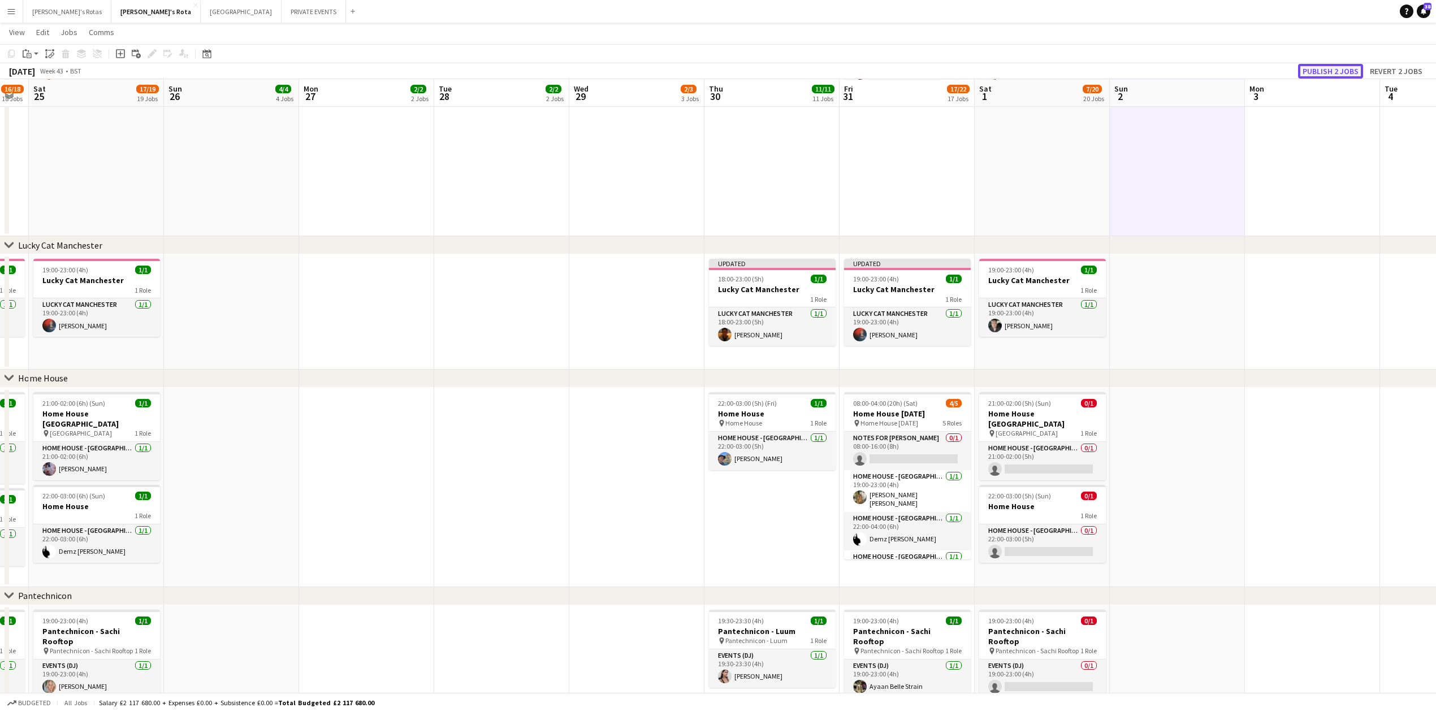
click at [1343, 64] on button "Publish 2 jobs" at bounding box center [1330, 71] width 65 height 15
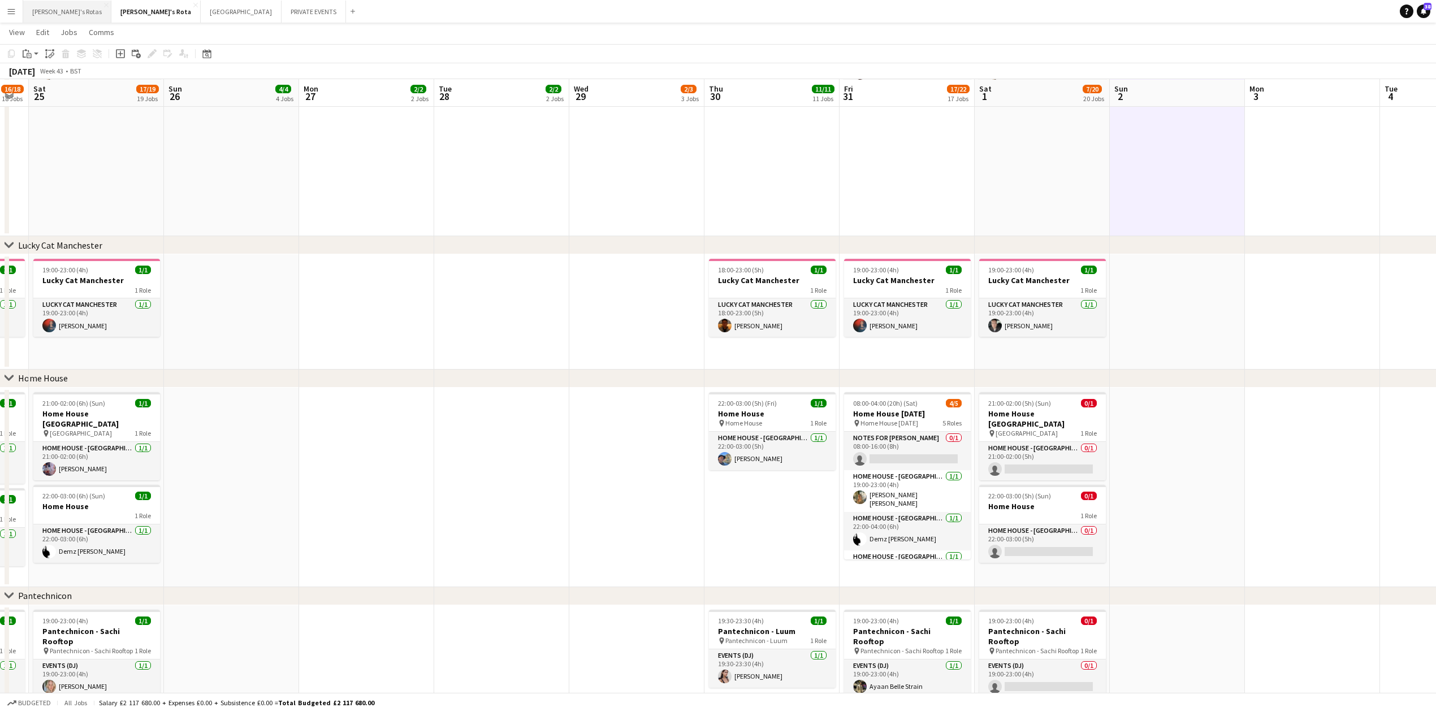
click at [44, 16] on button "Katie's Rotas Close" at bounding box center [67, 12] width 88 height 22
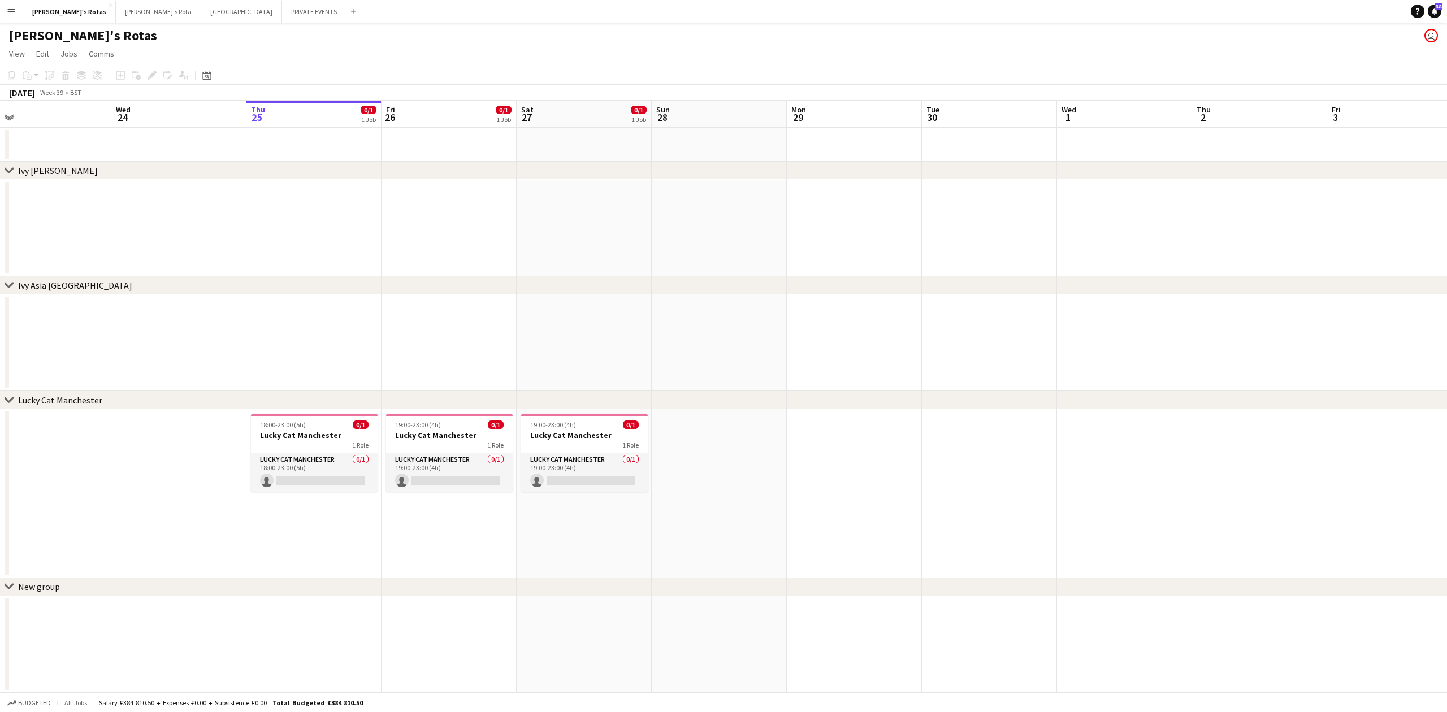
scroll to position [0, 232]
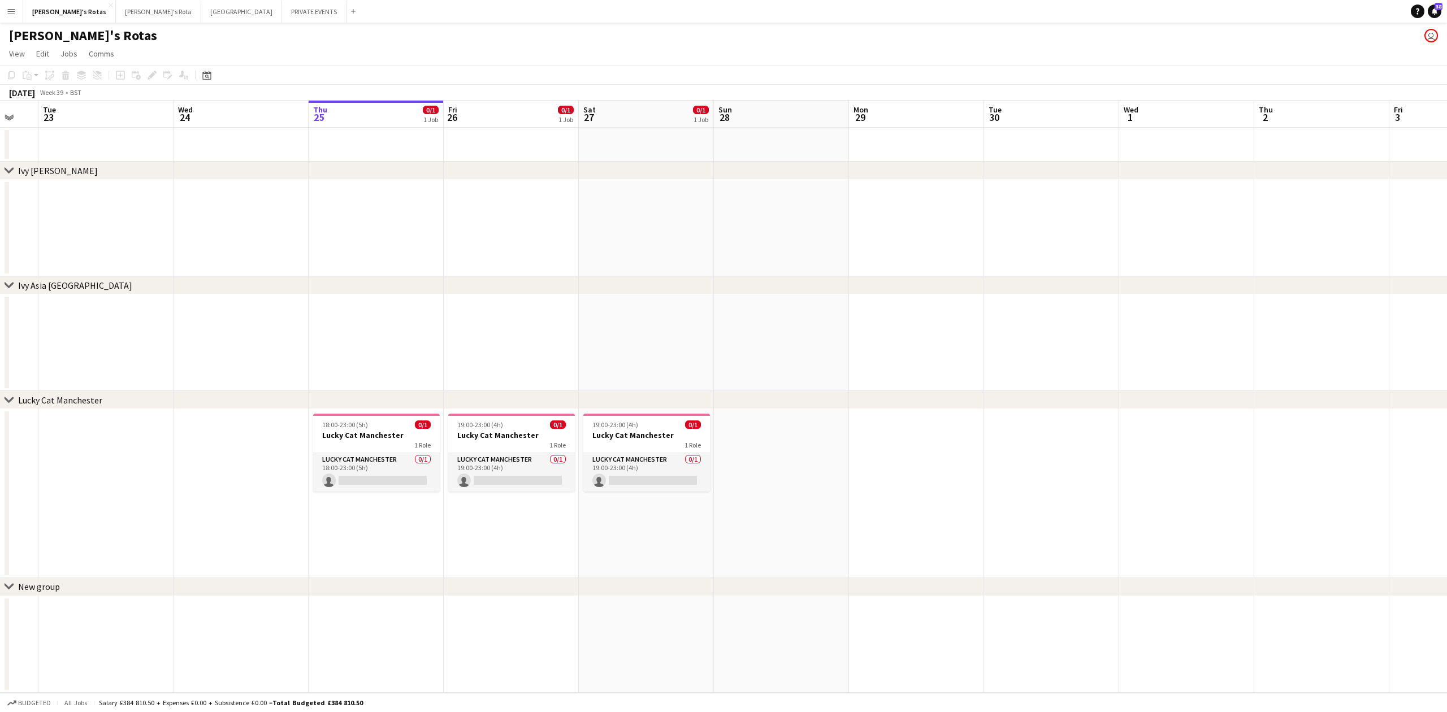
drag, startPoint x: 93, startPoint y: 202, endPoint x: 267, endPoint y: 229, distance: 175.5
click at [267, 229] on app-calendar-viewport "Sun 21 Mon 22 Tue 23 Wed 24 Thu 25 0/1 1 Job Fri 26 0/1 1 Job Sat 27 0/1 1 Job …" at bounding box center [723, 397] width 1447 height 592
drag, startPoint x: 202, startPoint y: 292, endPoint x: 487, endPoint y: 280, distance: 285.1
click at [487, 280] on div "chevron-right Ivy Asia Cardiff" at bounding box center [723, 285] width 1447 height 18
click at [116, 14] on button "[PERSON_NAME]'s Rota Close" at bounding box center [158, 12] width 85 height 22
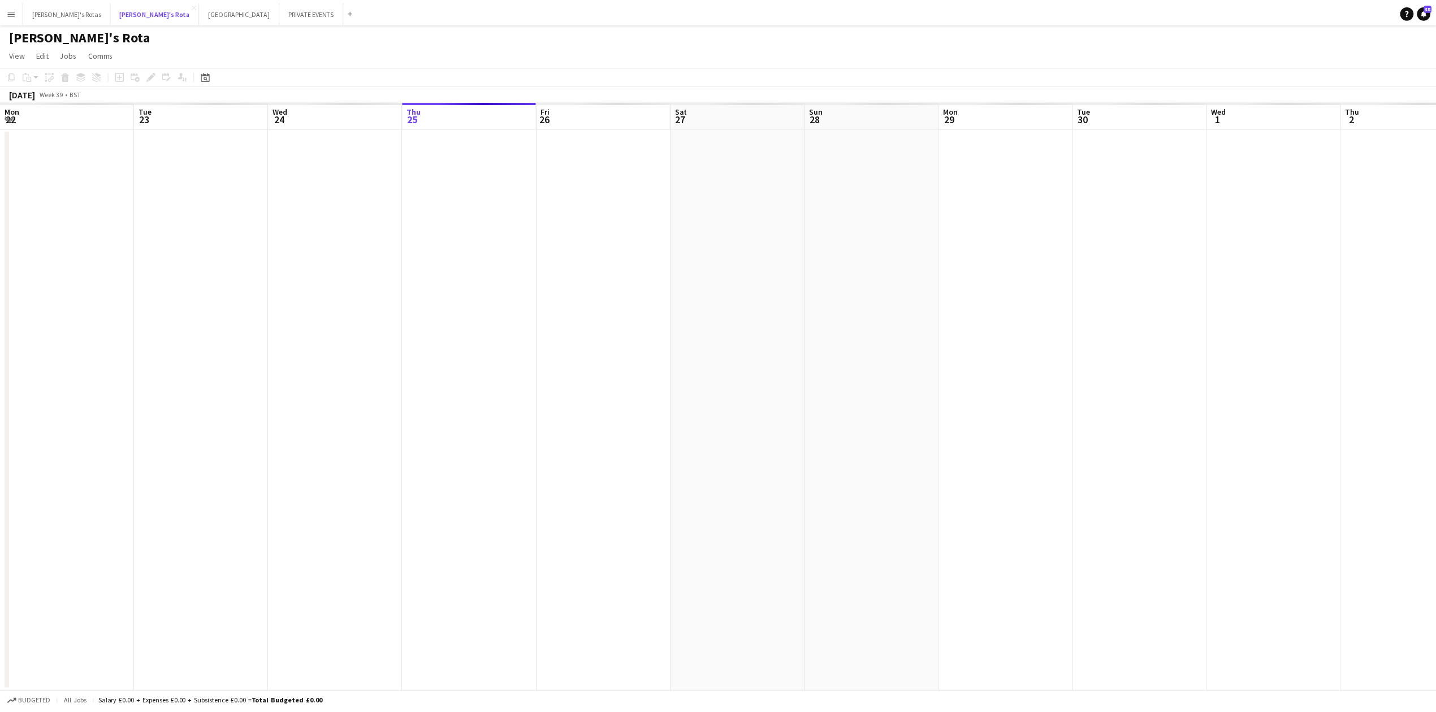
scroll to position [0, 270]
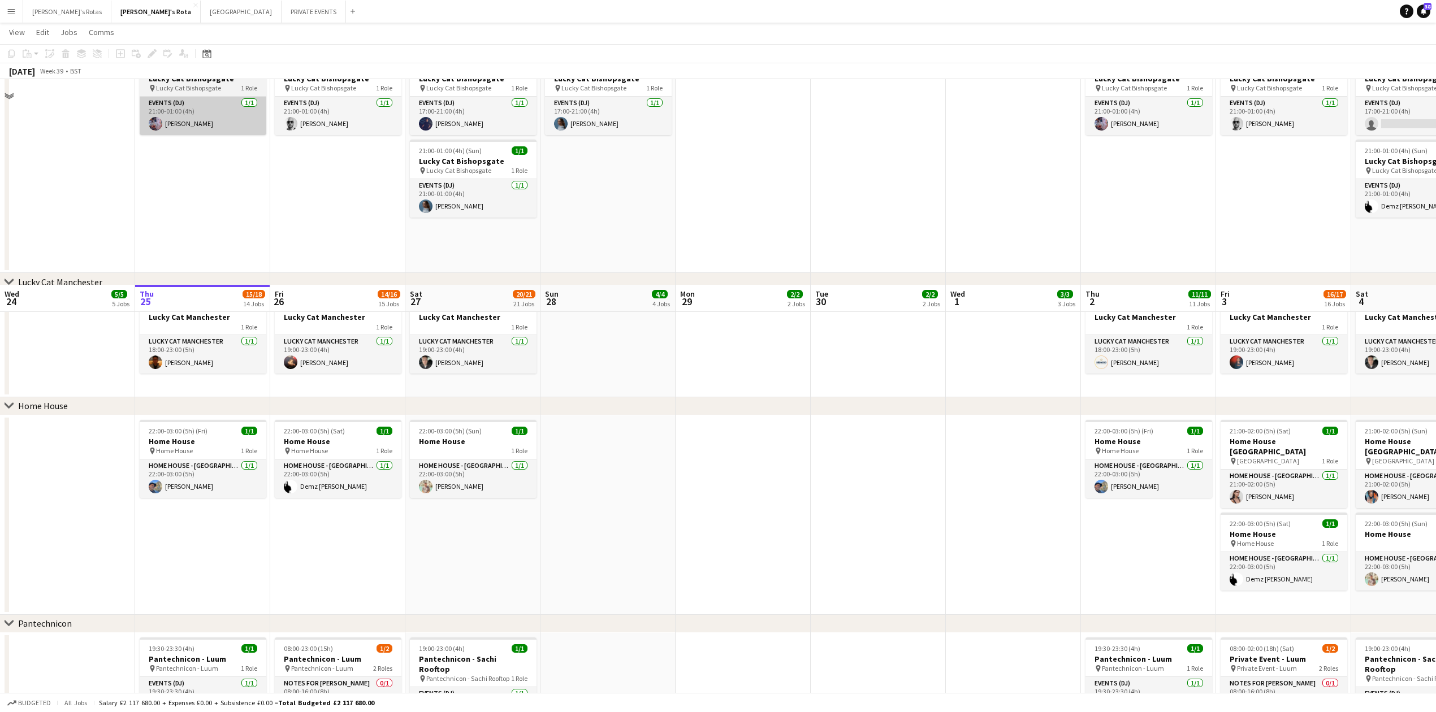
scroll to position [1130, 0]
